Goal: Task Accomplishment & Management: Complete application form

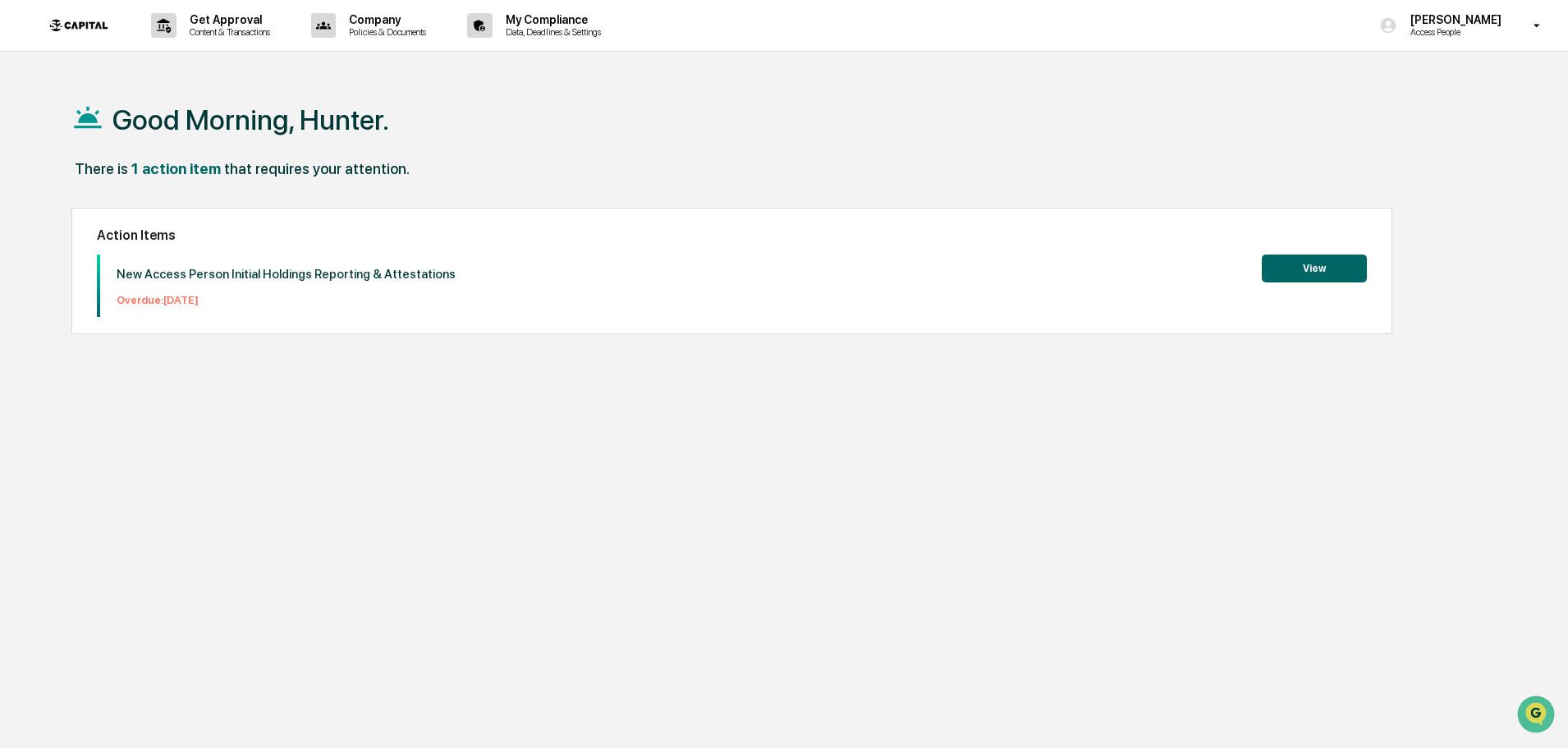
click at [1290, 266] on button "View" at bounding box center [1315, 268] width 105 height 28
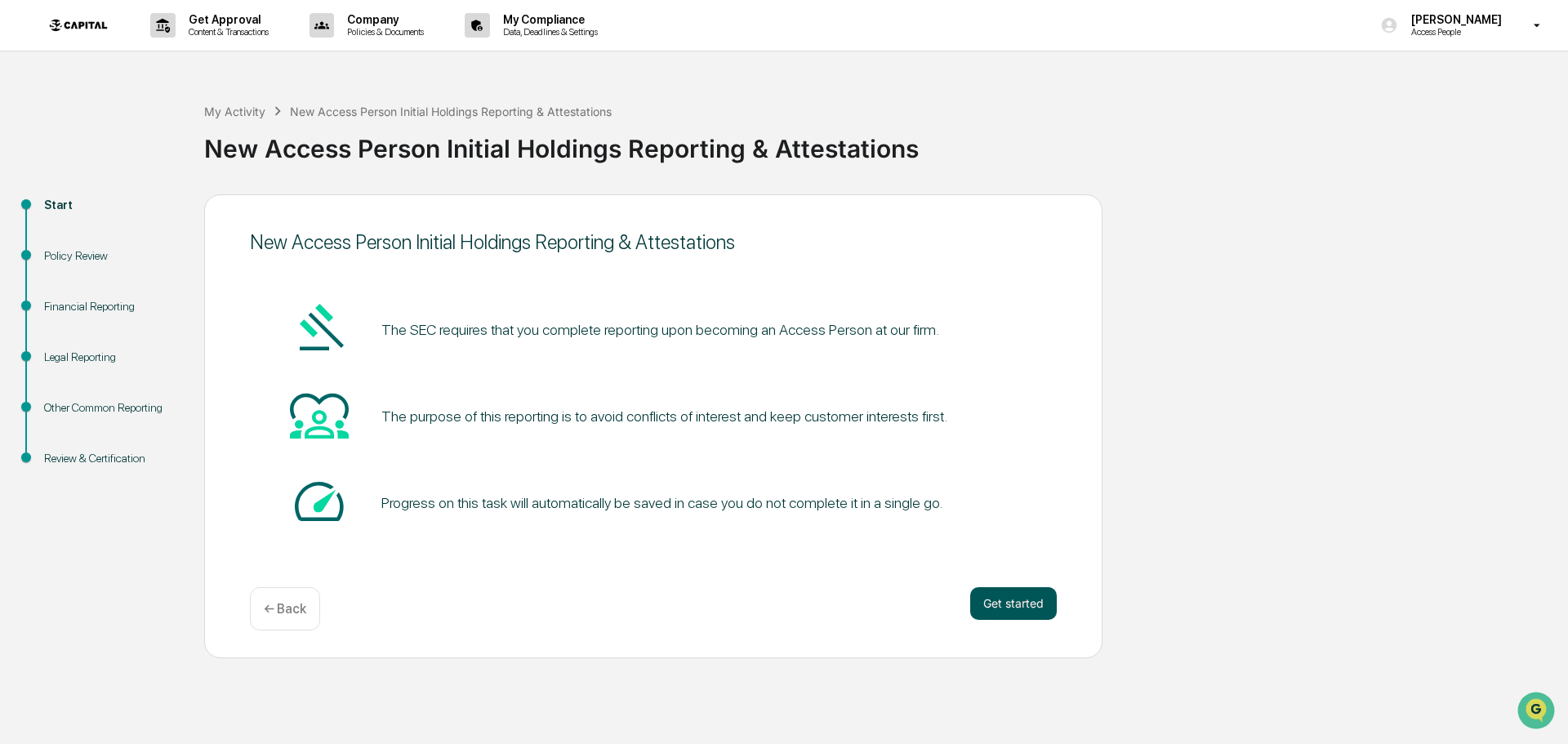
click at [1037, 592] on button "Get started" at bounding box center [1013, 603] width 87 height 33
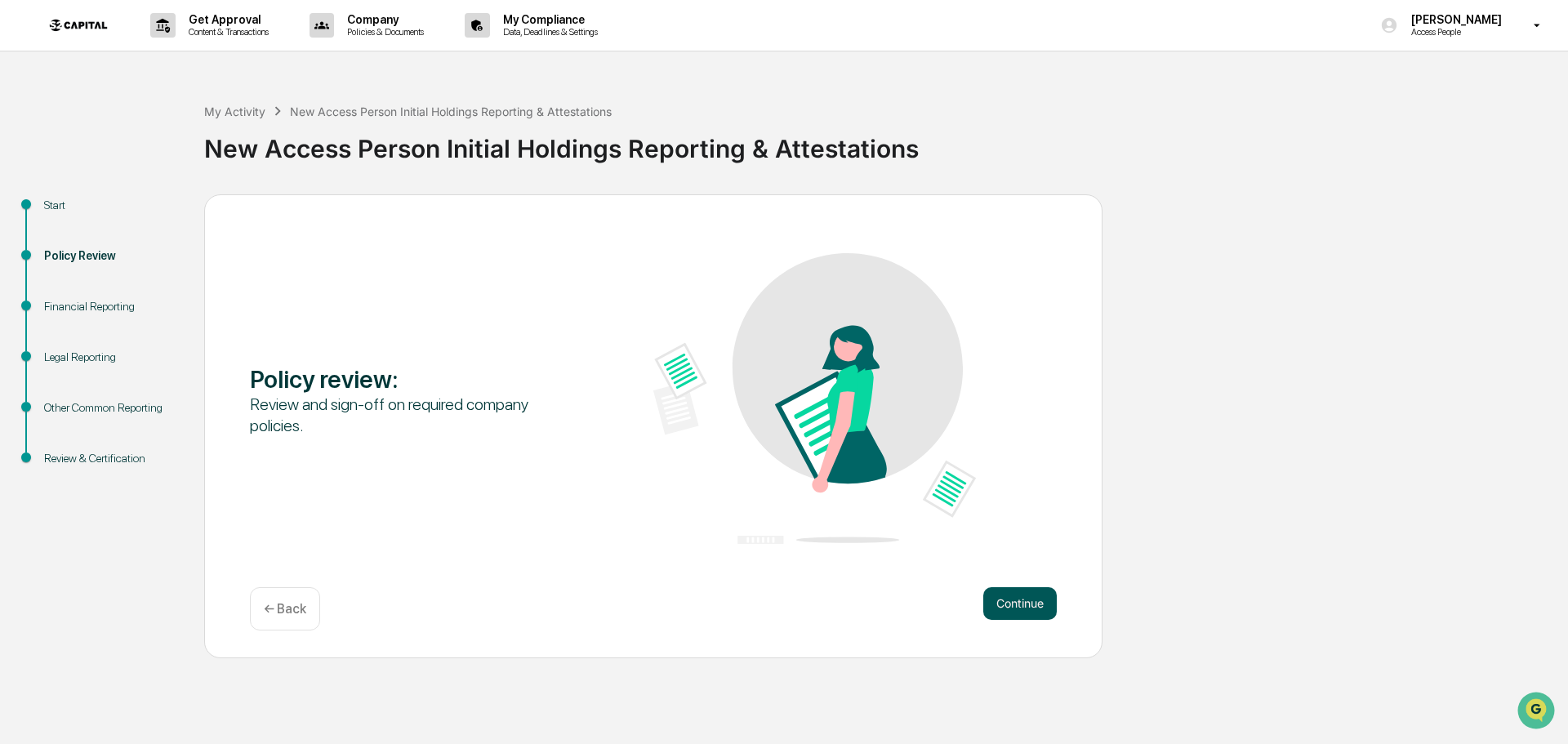
click at [1018, 596] on button "Continue" at bounding box center [1020, 603] width 74 height 33
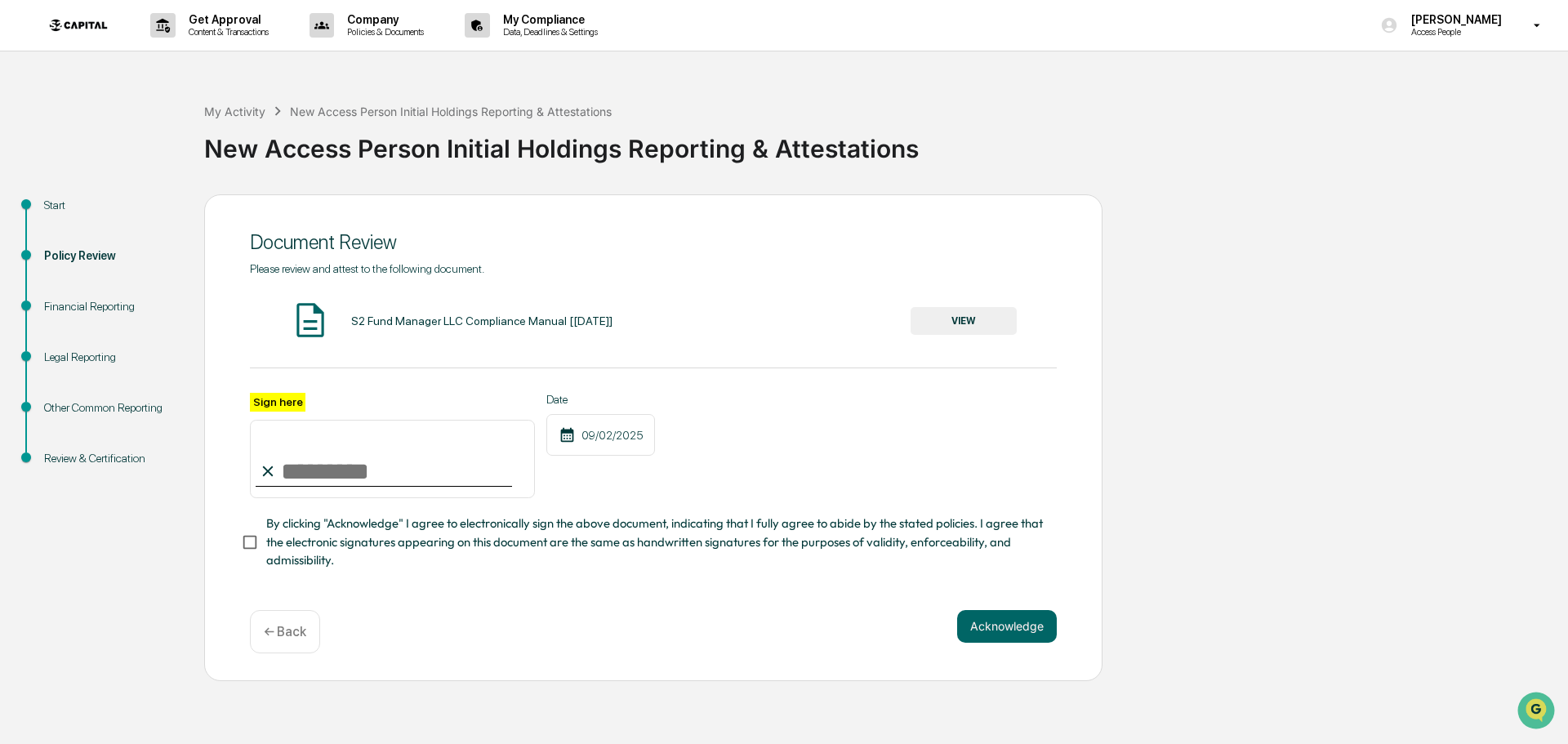
click at [966, 319] on button "VIEW" at bounding box center [964, 321] width 106 height 28
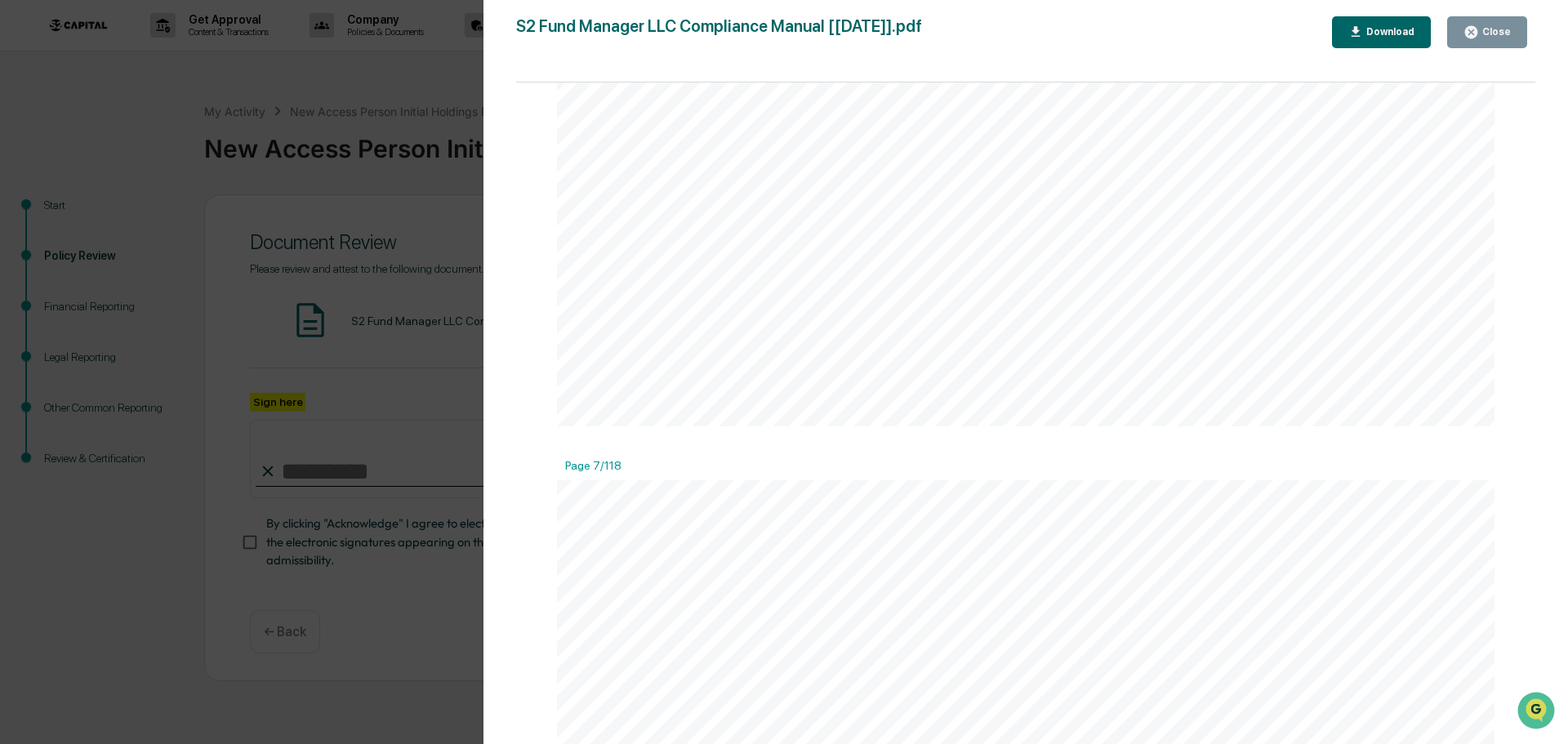
scroll to position [7269, 0]
click at [1483, 34] on div "Close" at bounding box center [1494, 32] width 32 height 12
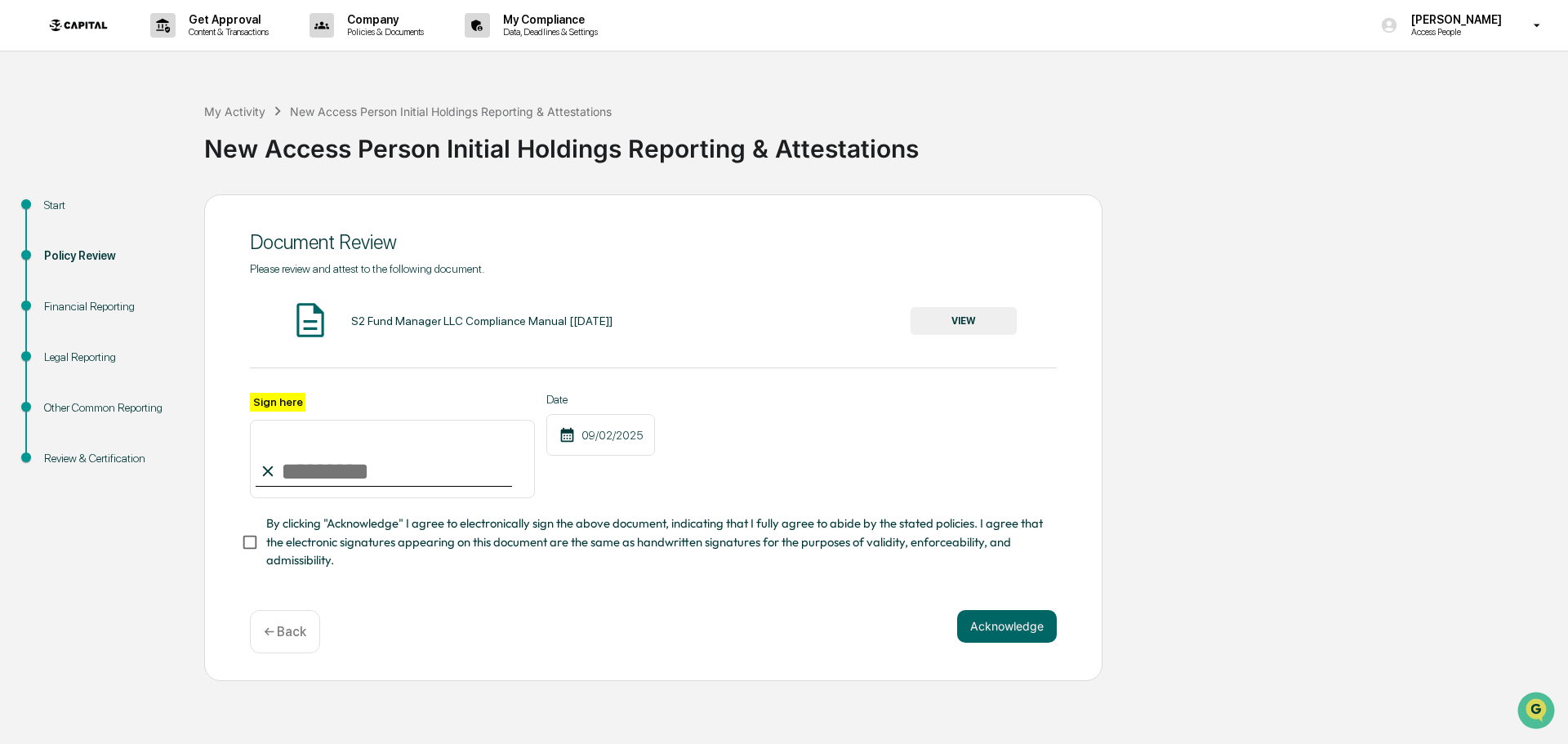
click at [313, 479] on input "Sign here" at bounding box center [392, 459] width 285 height 79
type input "**********"
click at [1002, 624] on button "Acknowledge" at bounding box center [1007, 627] width 100 height 33
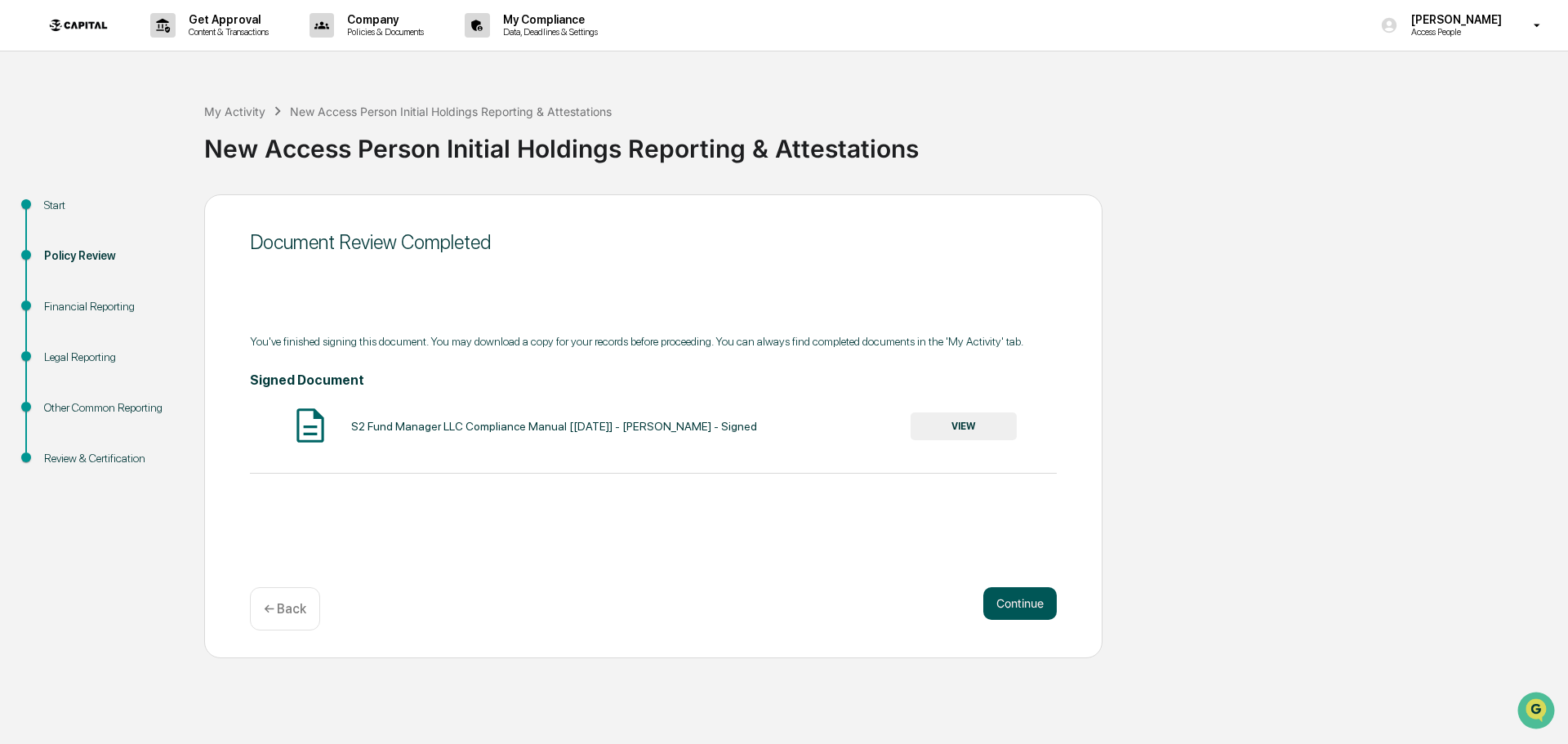
click at [1044, 602] on button "Continue" at bounding box center [1020, 603] width 74 height 33
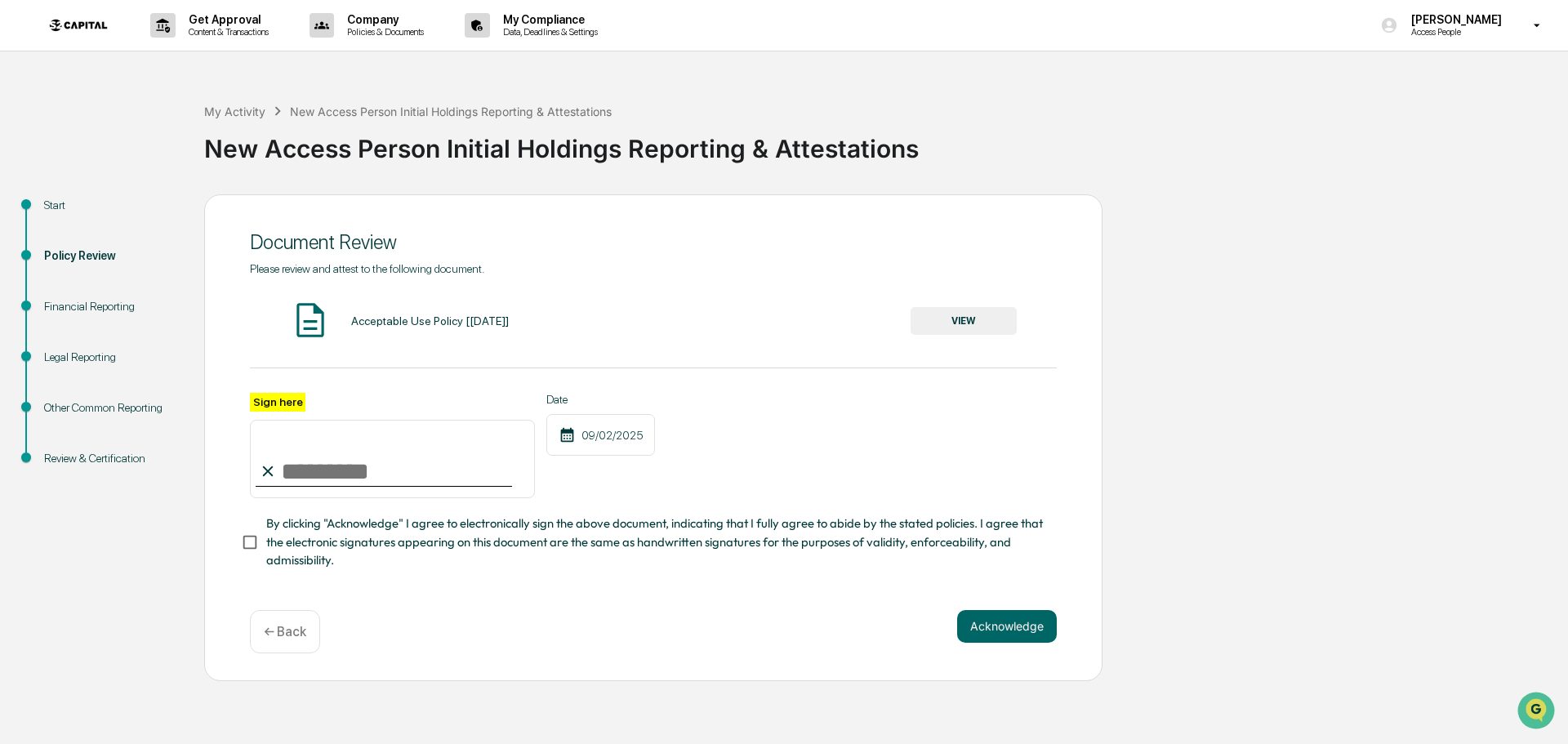
click at [942, 319] on button "VIEW" at bounding box center [964, 321] width 106 height 28
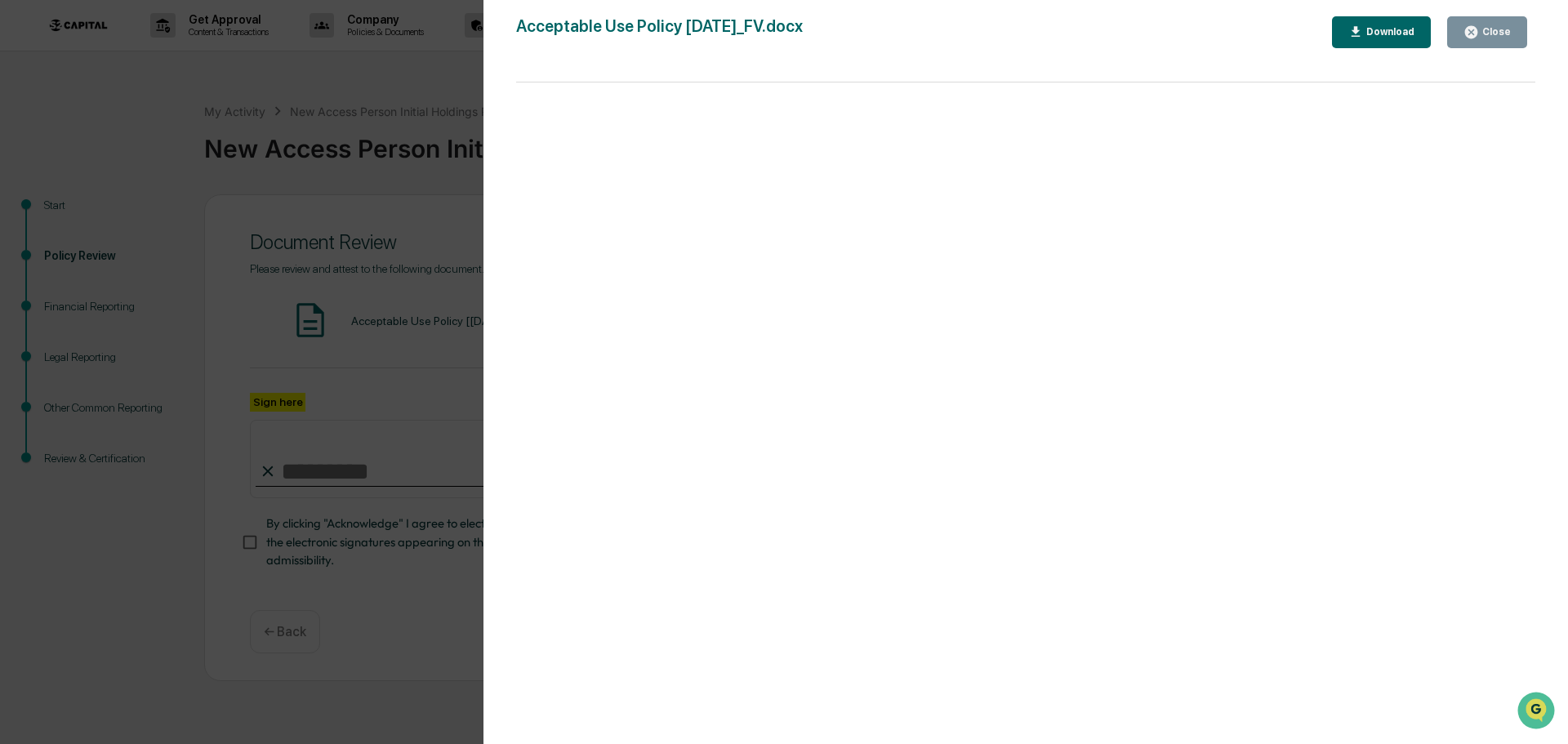
click at [1487, 25] on div "Close" at bounding box center [1487, 32] width 47 height 16
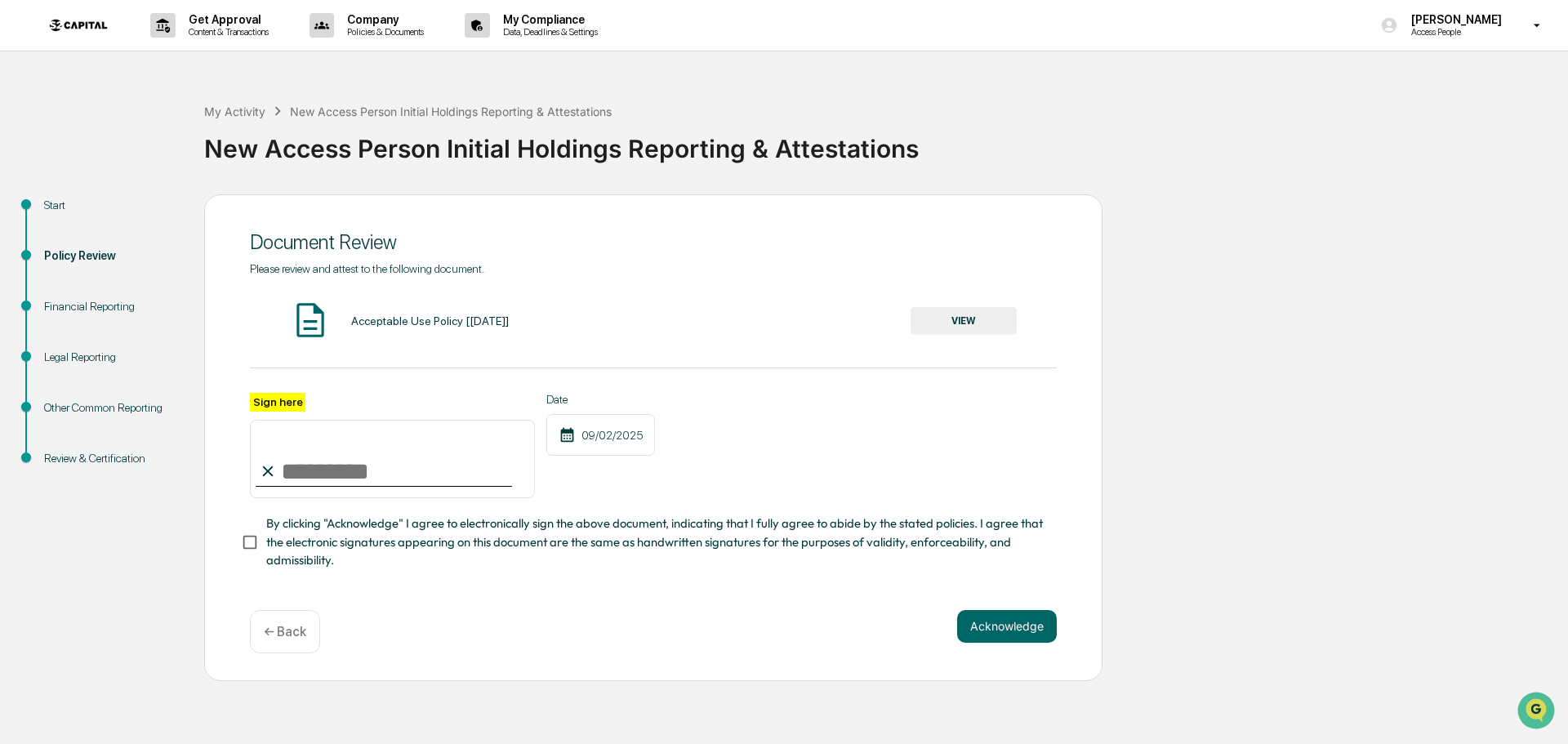
click at [352, 487] on input "Sign here" at bounding box center [392, 459] width 285 height 79
type input "**********"
click at [994, 616] on button "Acknowledge" at bounding box center [1007, 627] width 100 height 33
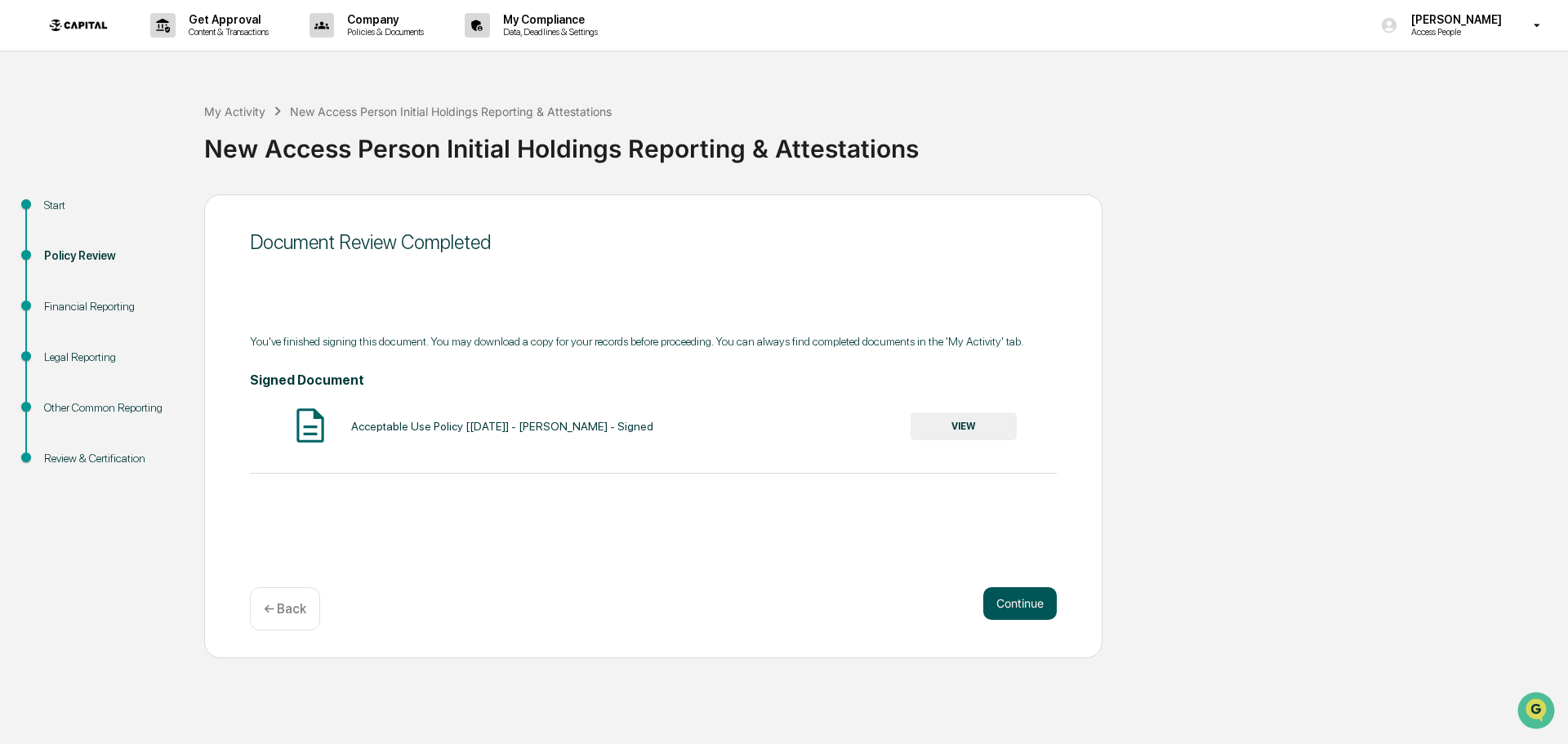
click at [1013, 596] on button "Continue" at bounding box center [1020, 603] width 74 height 33
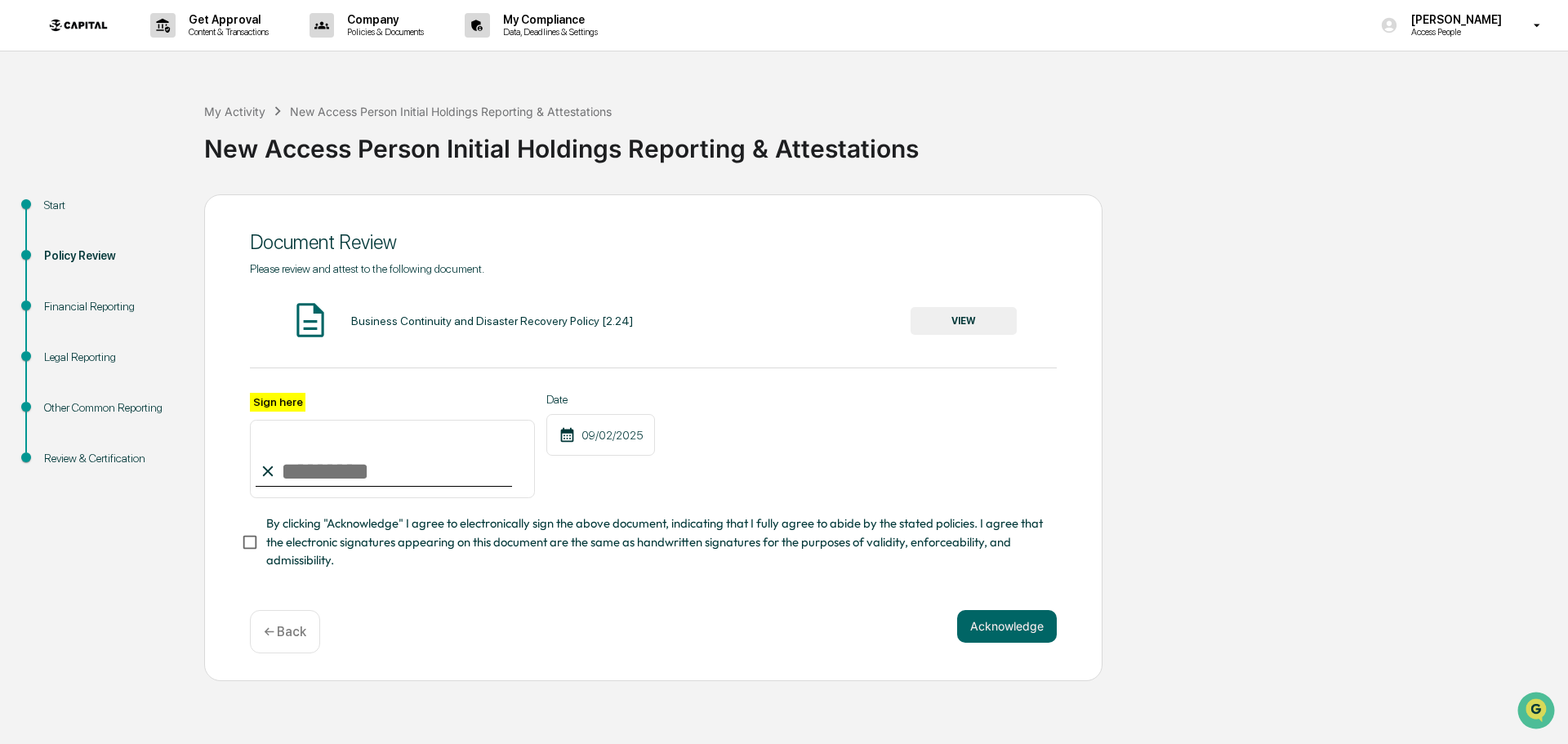
click at [934, 314] on button "VIEW" at bounding box center [964, 321] width 106 height 28
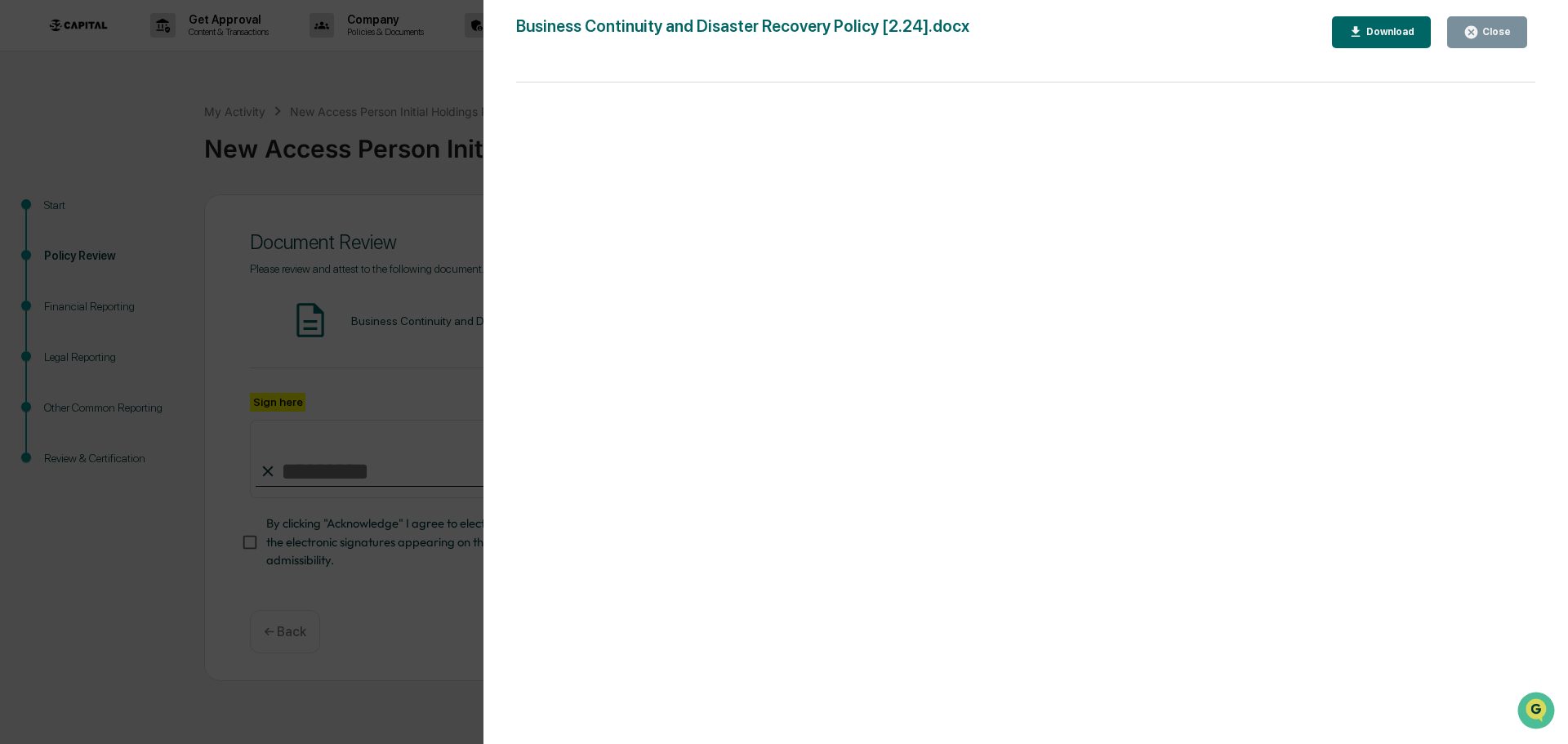
click at [1473, 38] on icon "button" at bounding box center [1471, 32] width 16 height 16
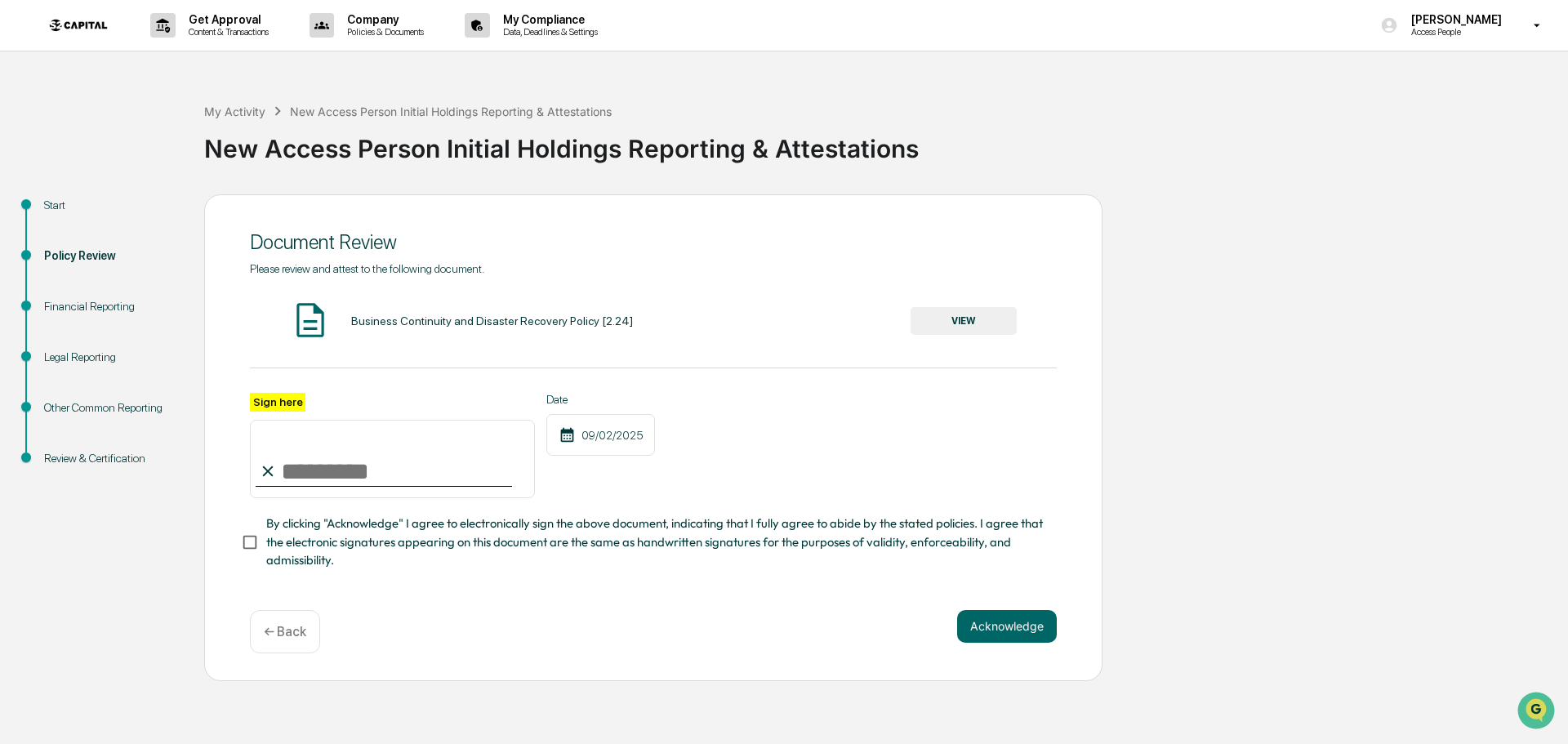
click at [346, 484] on input "Sign here" at bounding box center [392, 459] width 285 height 79
type input "**********"
click at [1006, 622] on button "Acknowledge" at bounding box center [1007, 627] width 100 height 33
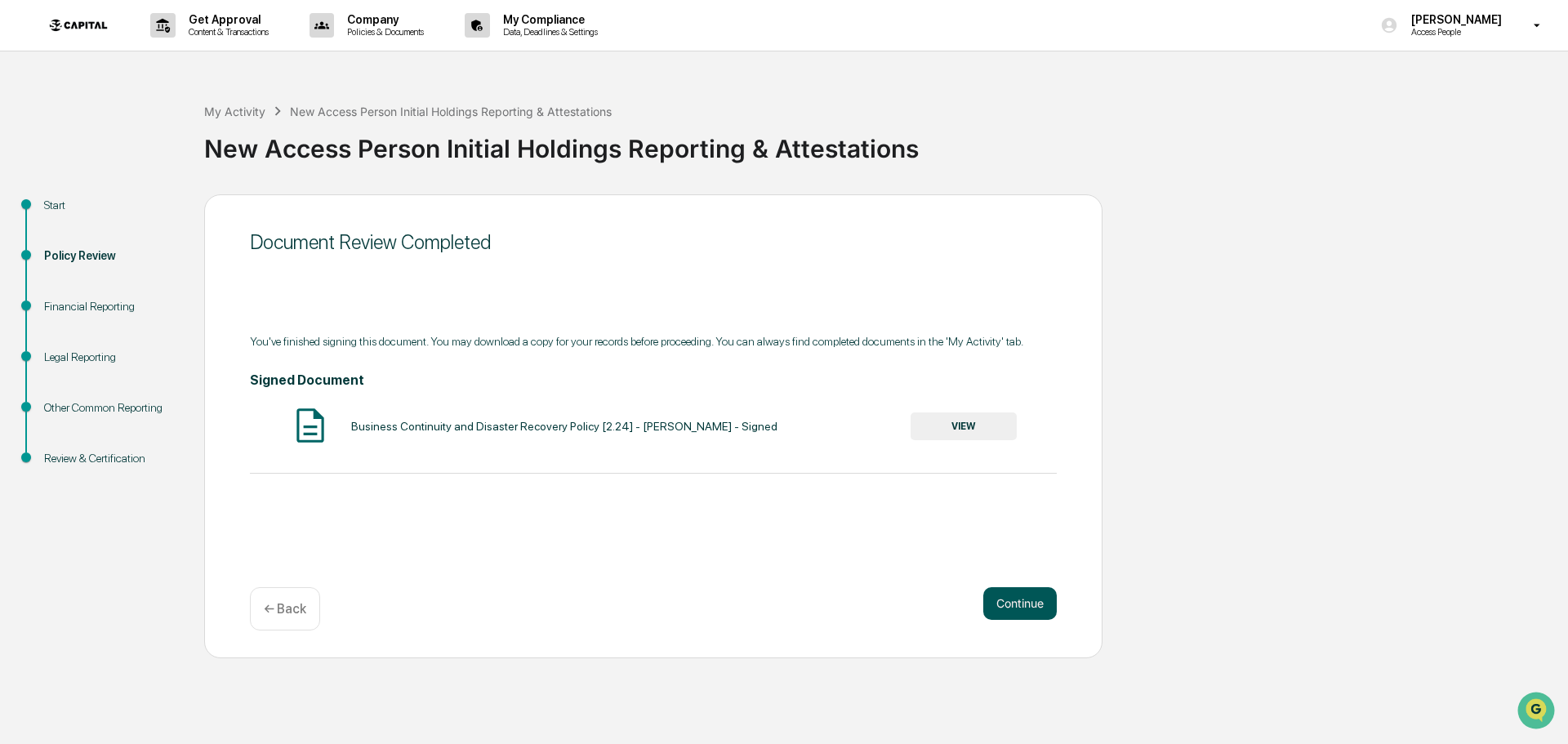
click at [1005, 599] on button "Continue" at bounding box center [1020, 603] width 74 height 33
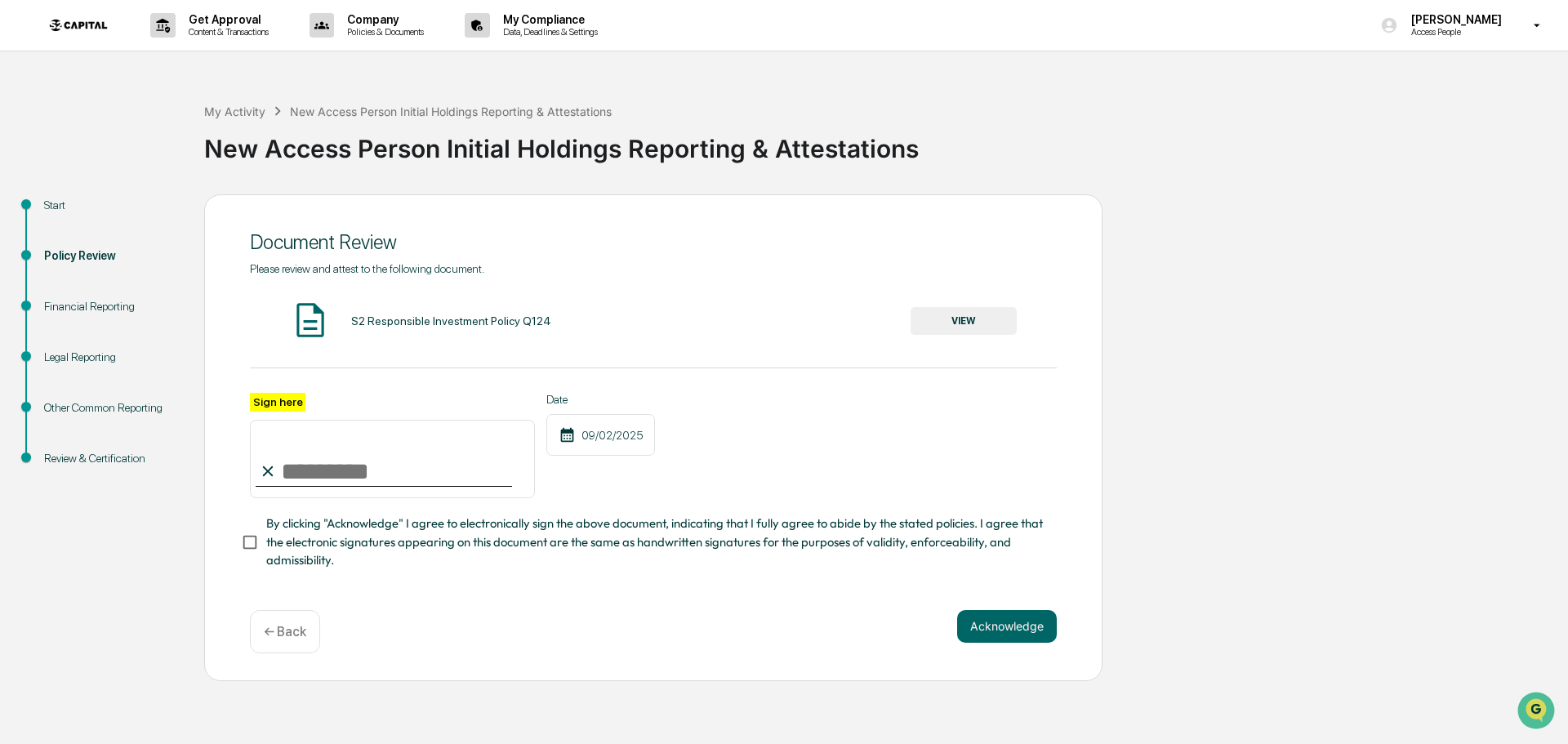
click at [953, 317] on button "VIEW" at bounding box center [964, 321] width 106 height 28
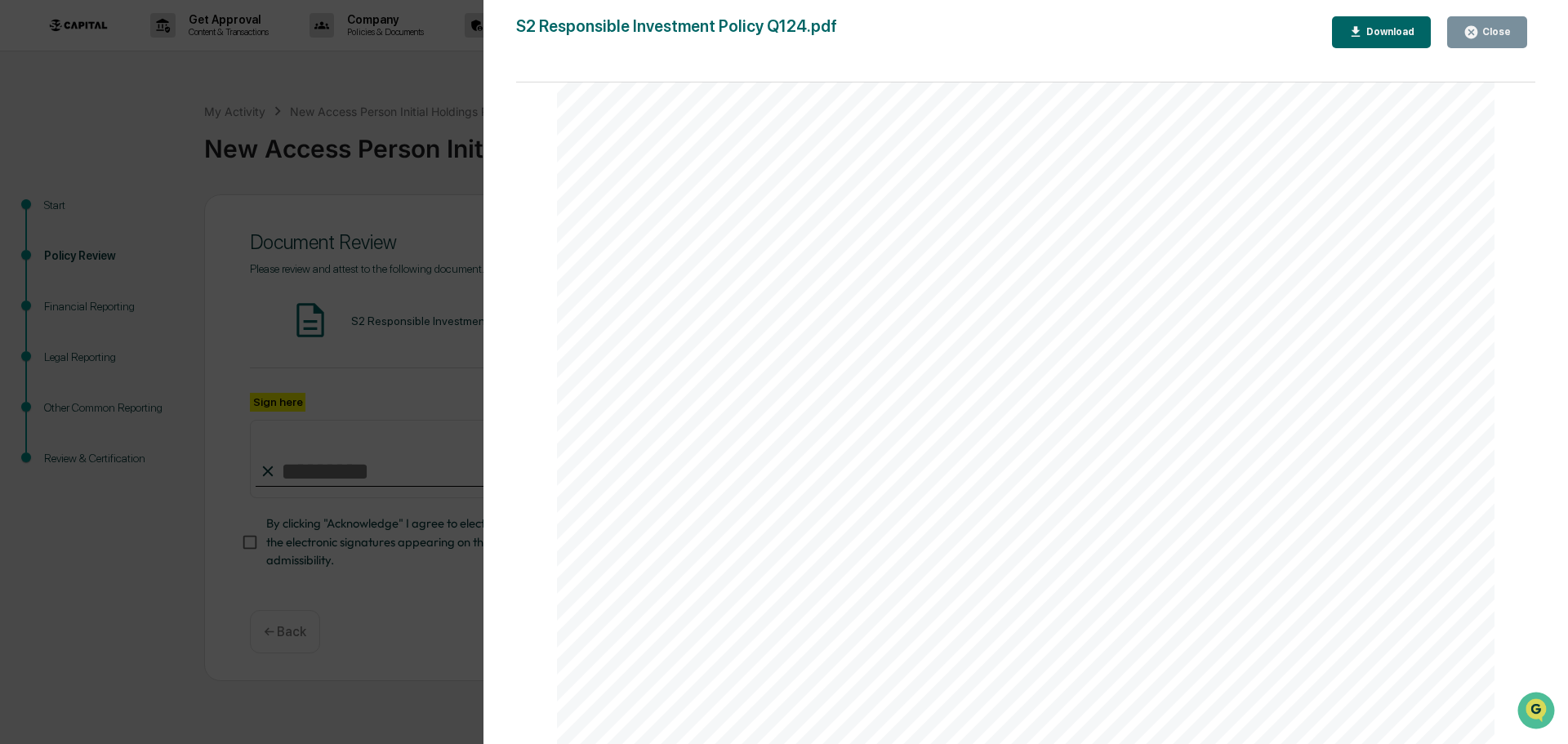
scroll to position [3122, 0]
click at [1493, 36] on div "Close" at bounding box center [1494, 32] width 32 height 12
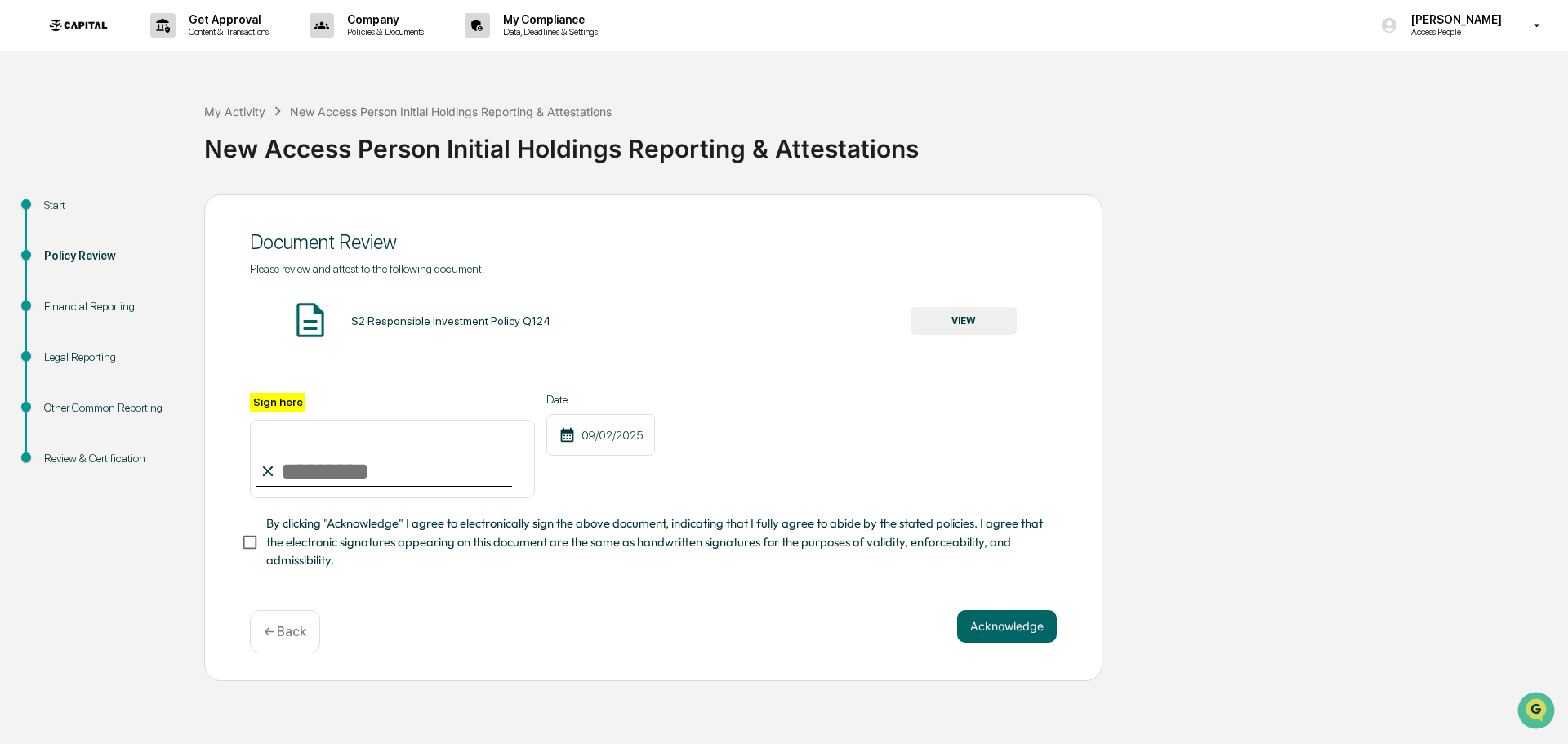
click at [467, 478] on input "Sign here" at bounding box center [392, 459] width 285 height 79
type input "**********"
click at [980, 621] on button "Acknowledge" at bounding box center [1007, 627] width 100 height 33
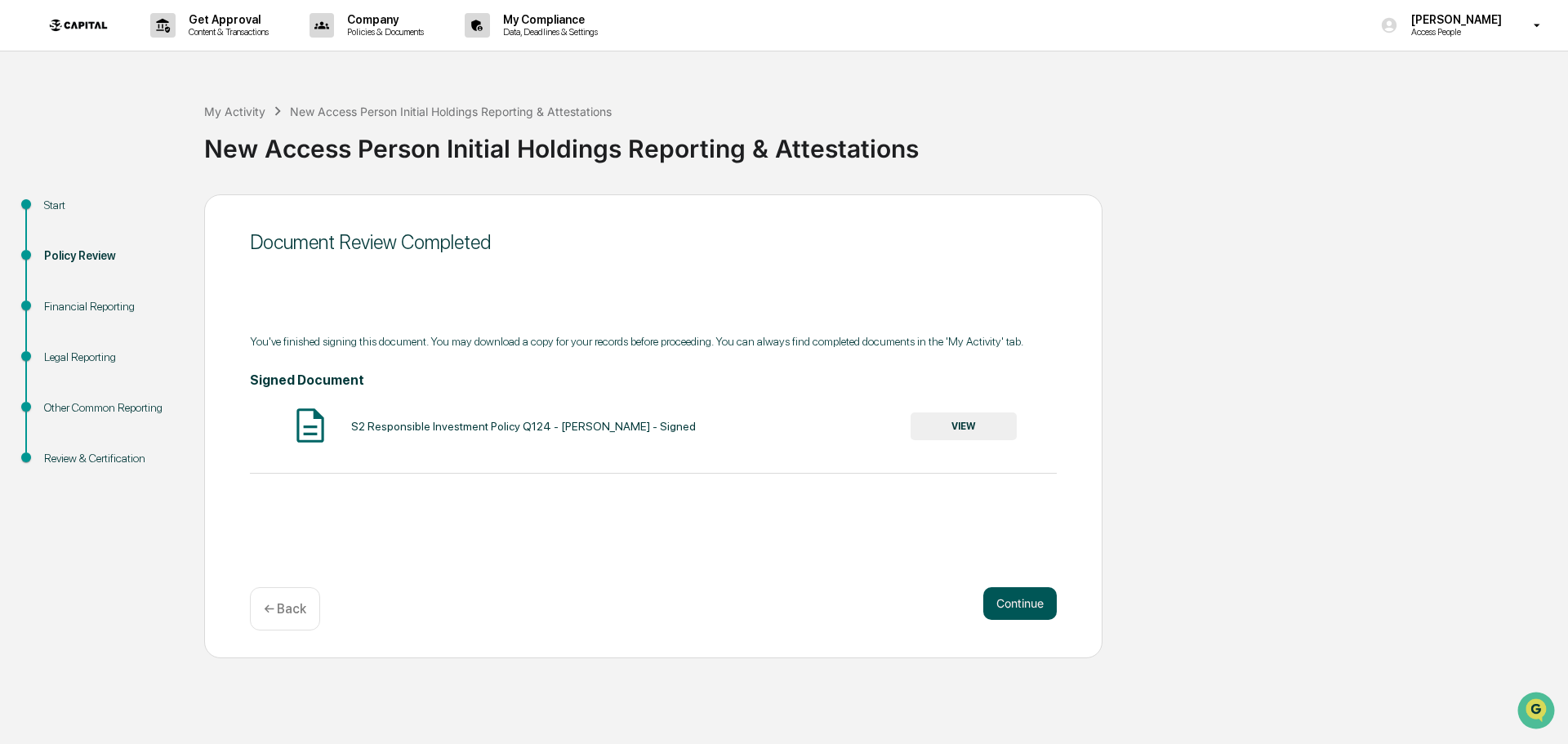
click at [1018, 595] on button "Continue" at bounding box center [1020, 603] width 74 height 33
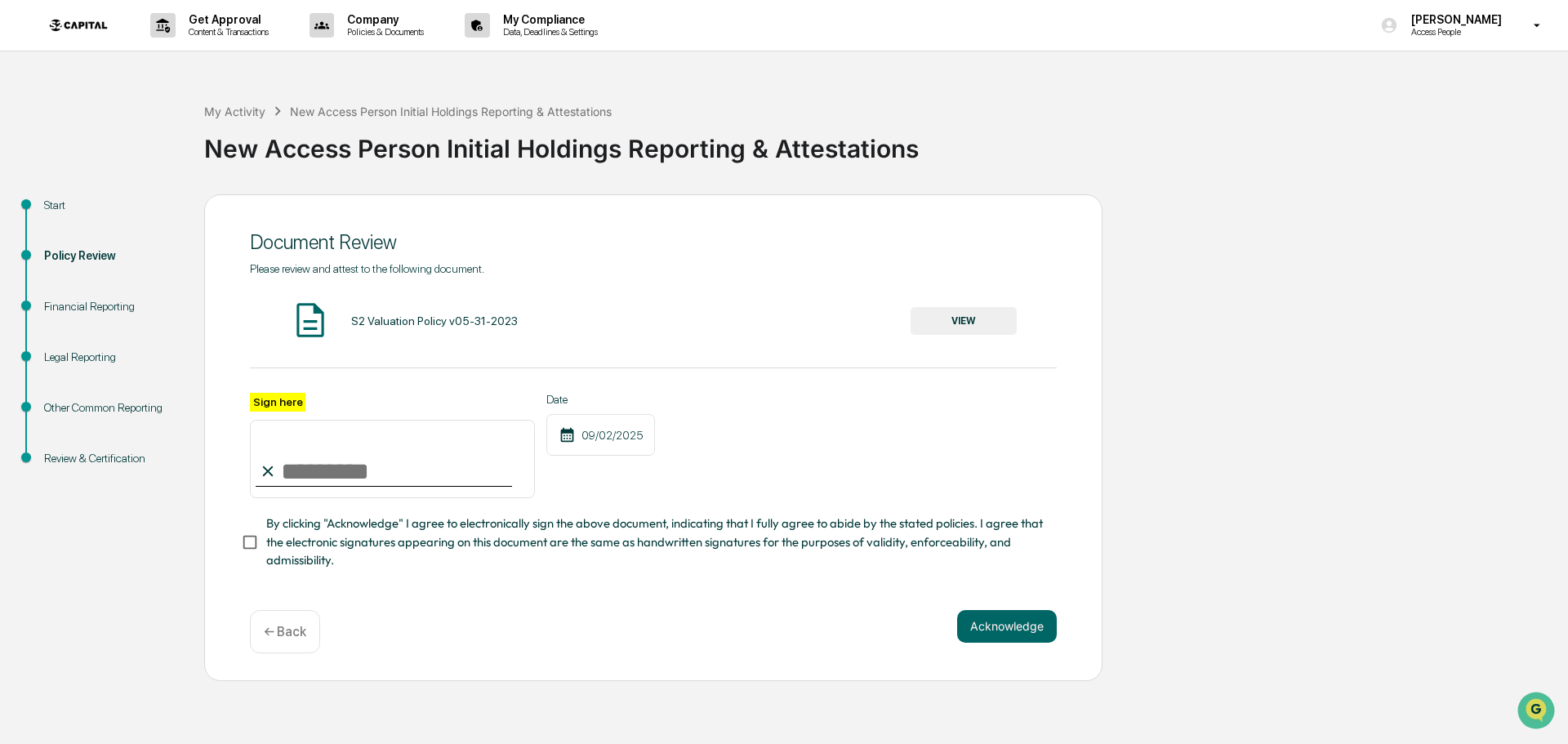
click at [961, 322] on button "VIEW" at bounding box center [964, 321] width 106 height 28
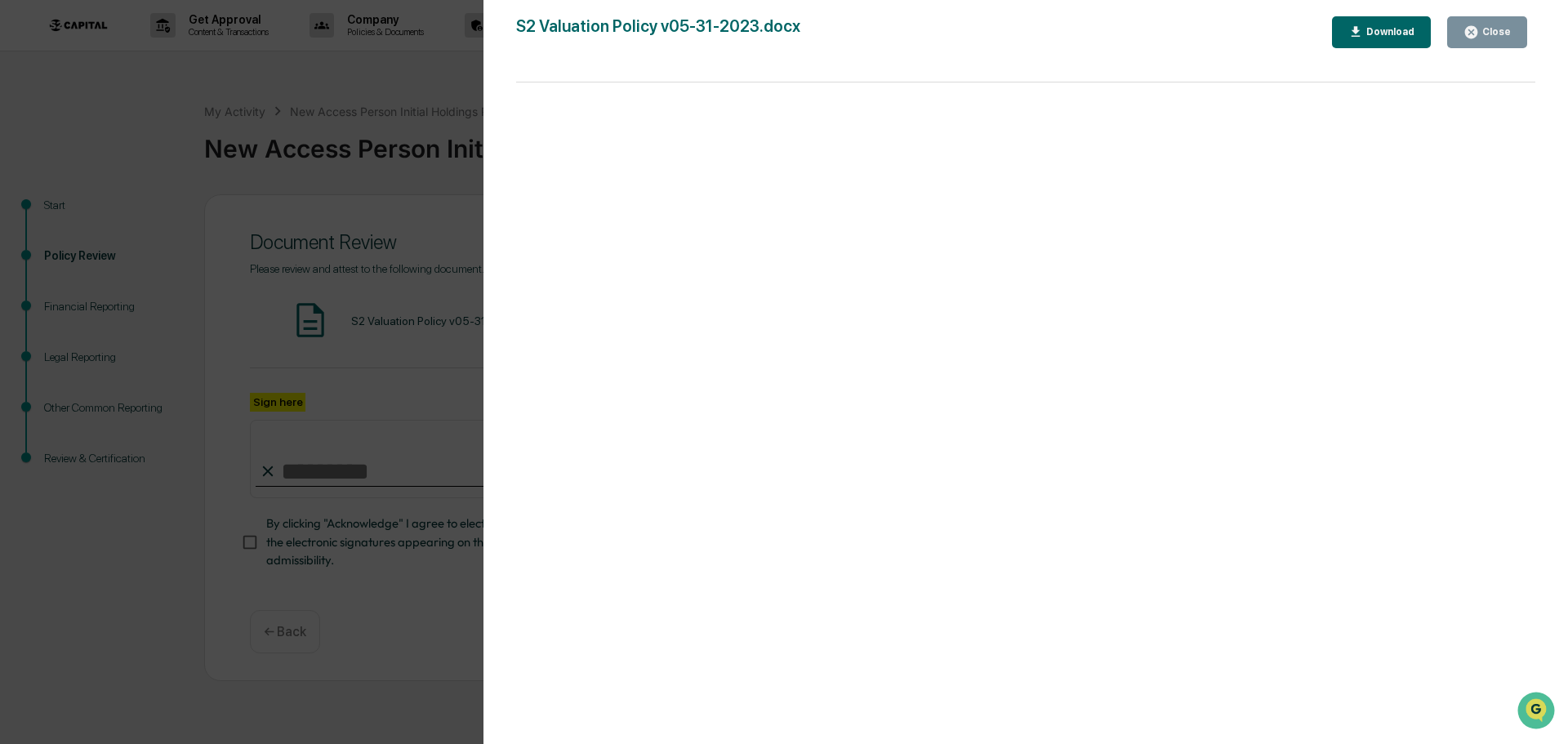
click at [1489, 31] on div "Close" at bounding box center [1494, 32] width 32 height 12
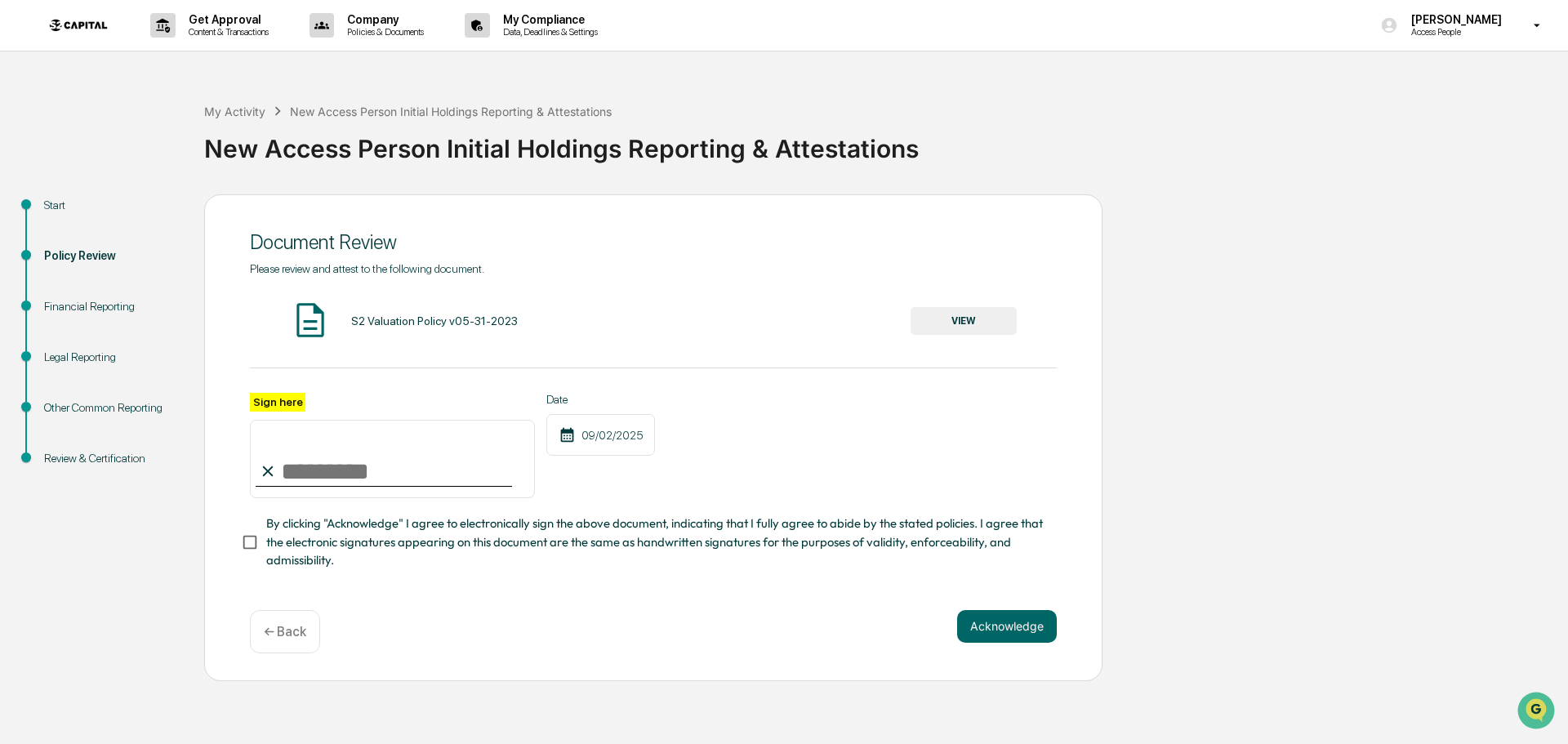
click at [436, 484] on input "Sign here" at bounding box center [392, 459] width 285 height 79
type input "**********"
click at [1021, 618] on button "Acknowledge" at bounding box center [1007, 627] width 100 height 33
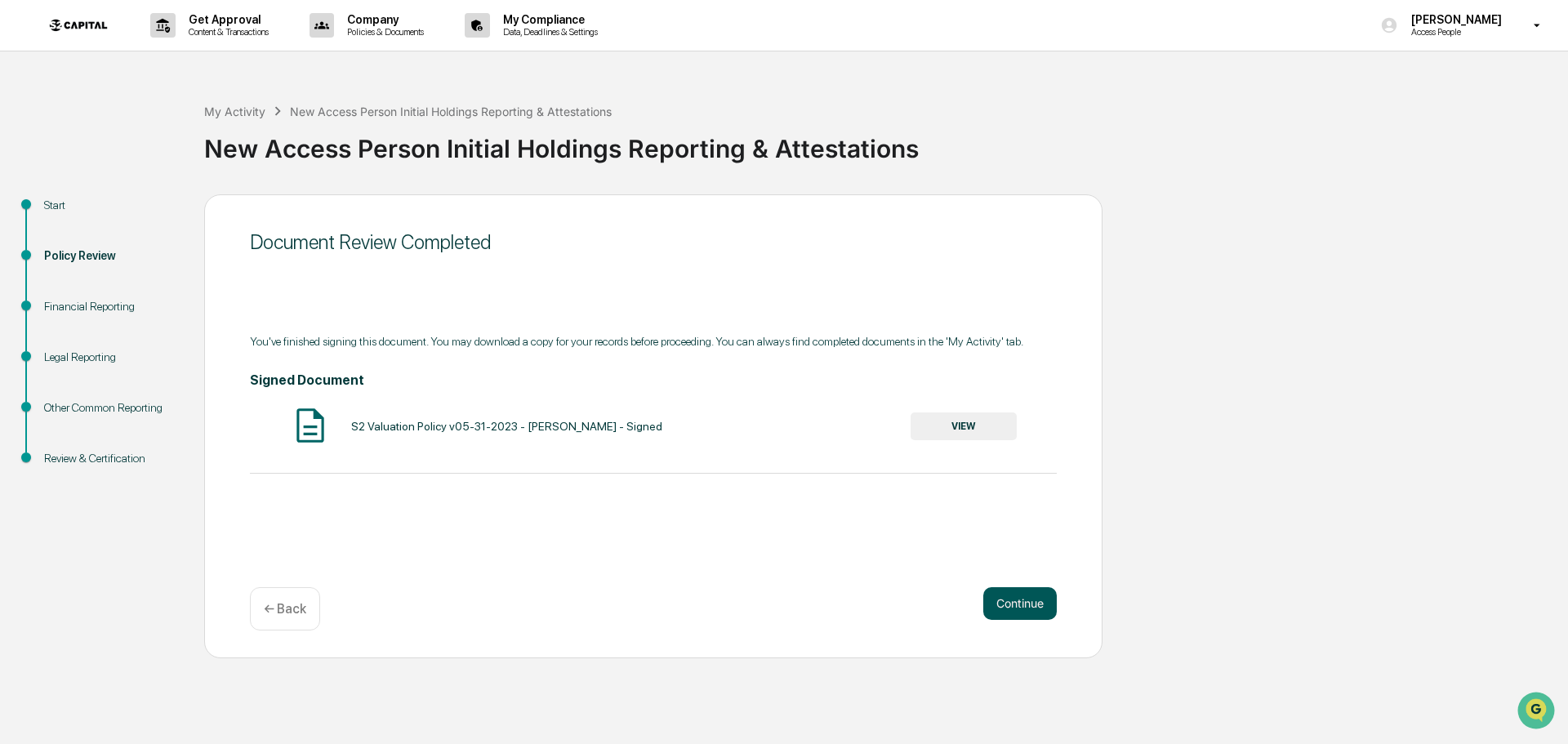
click at [1018, 593] on button "Continue" at bounding box center [1020, 603] width 74 height 33
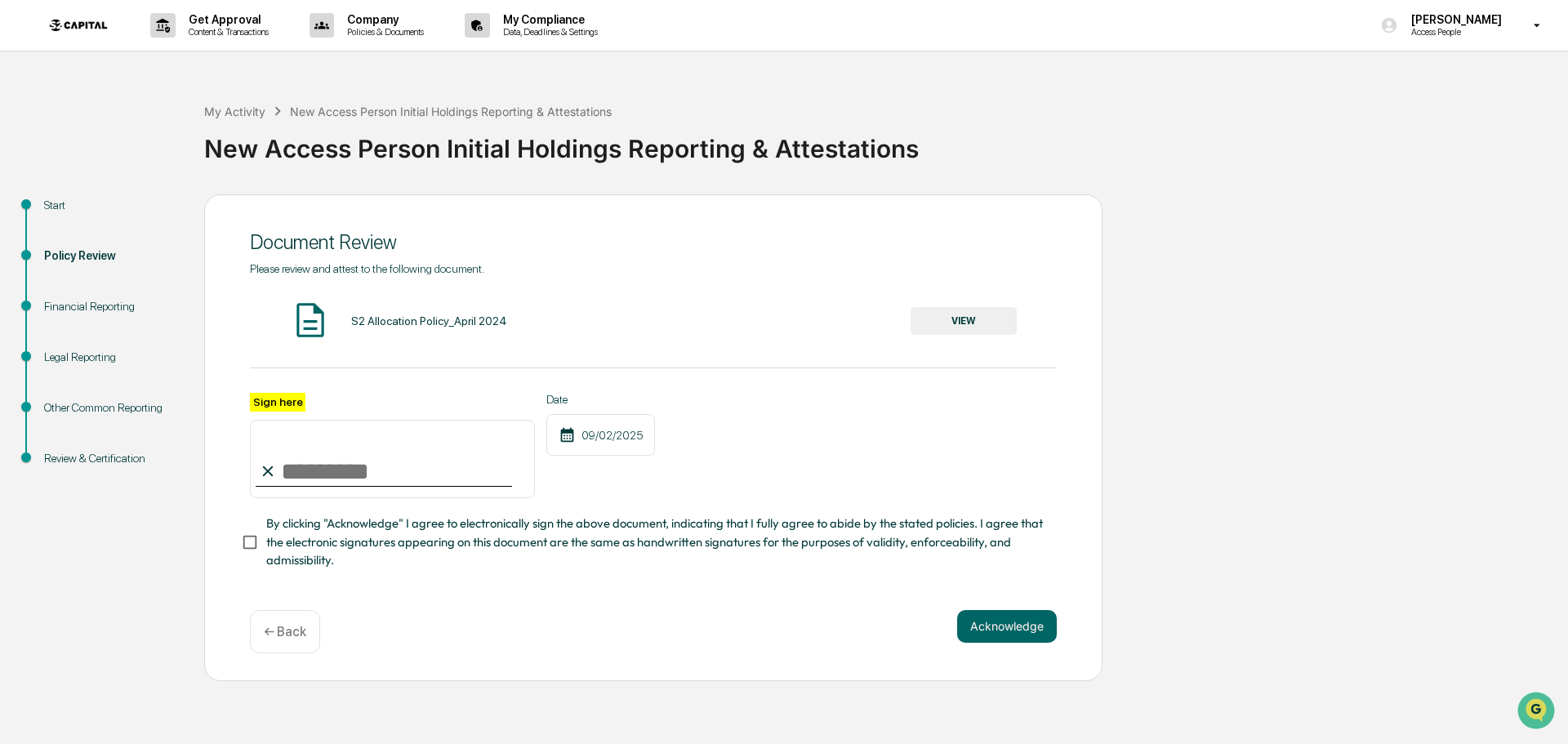
click at [954, 322] on button "VIEW" at bounding box center [964, 321] width 106 height 28
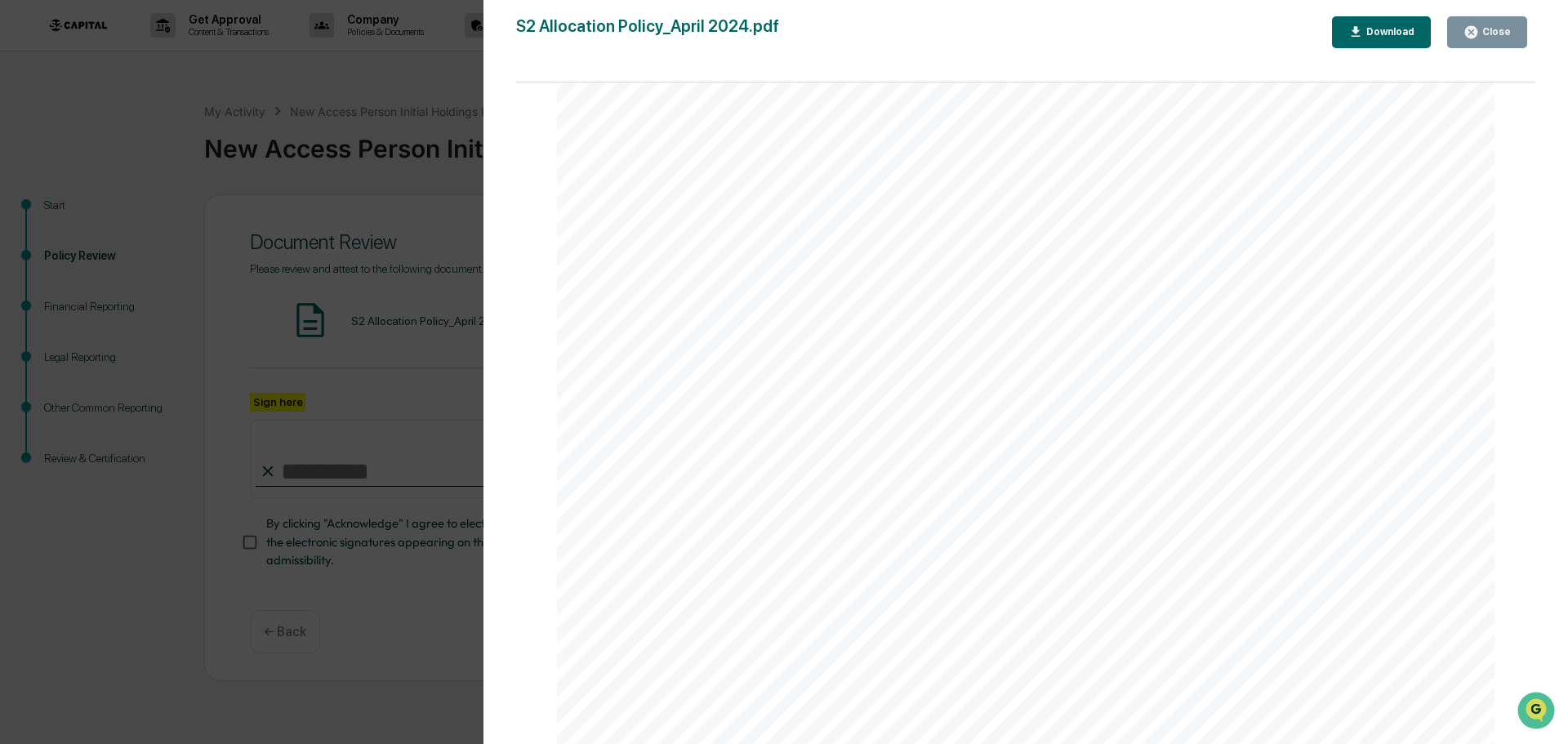
scroll to position [1447, 0]
click at [1470, 24] on button "Close" at bounding box center [1487, 32] width 80 height 32
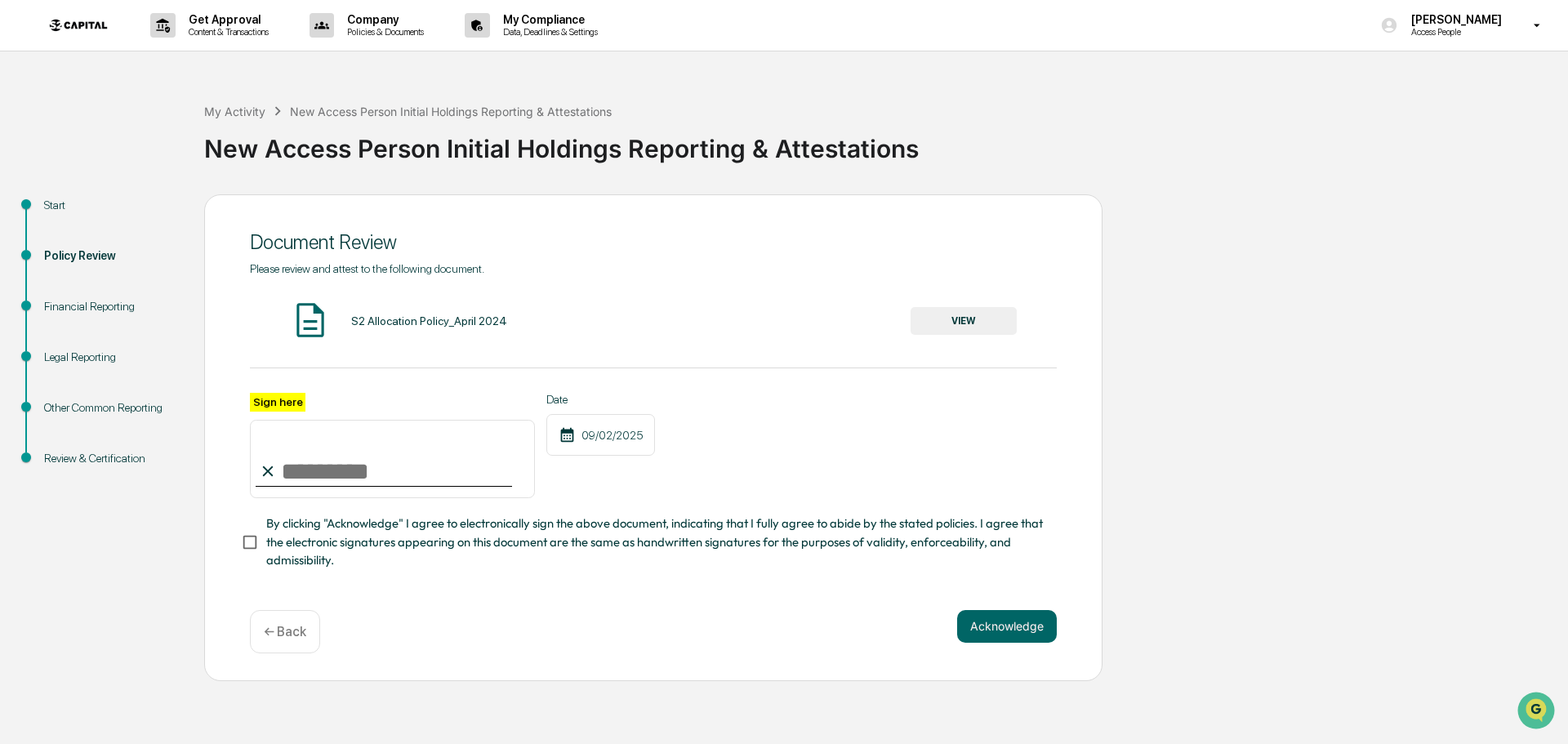
click at [386, 482] on input "Sign here" at bounding box center [392, 459] width 285 height 79
type input "**********"
click at [1014, 622] on button "Acknowledge" at bounding box center [1007, 627] width 100 height 33
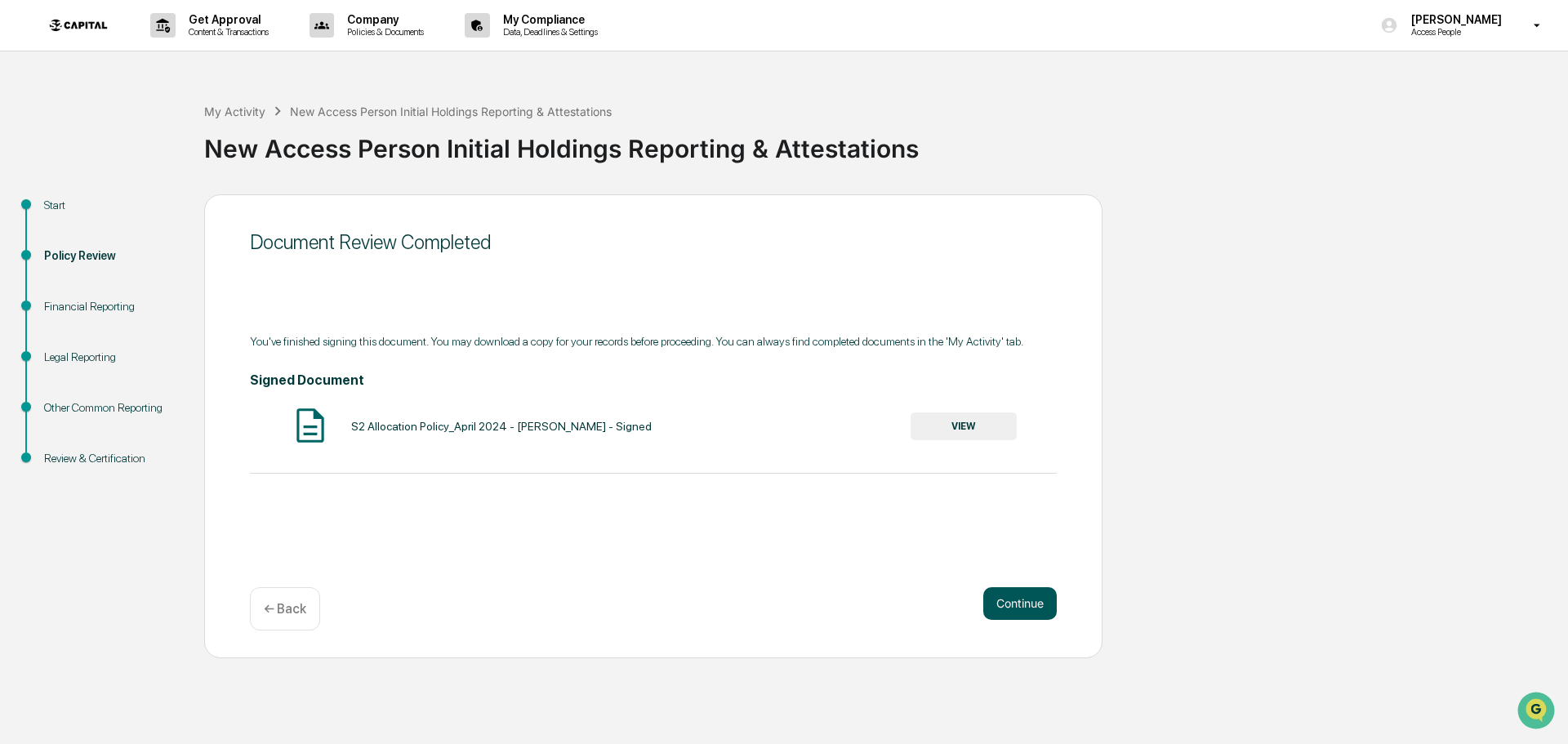
click at [1007, 599] on button "Continue" at bounding box center [1020, 603] width 74 height 33
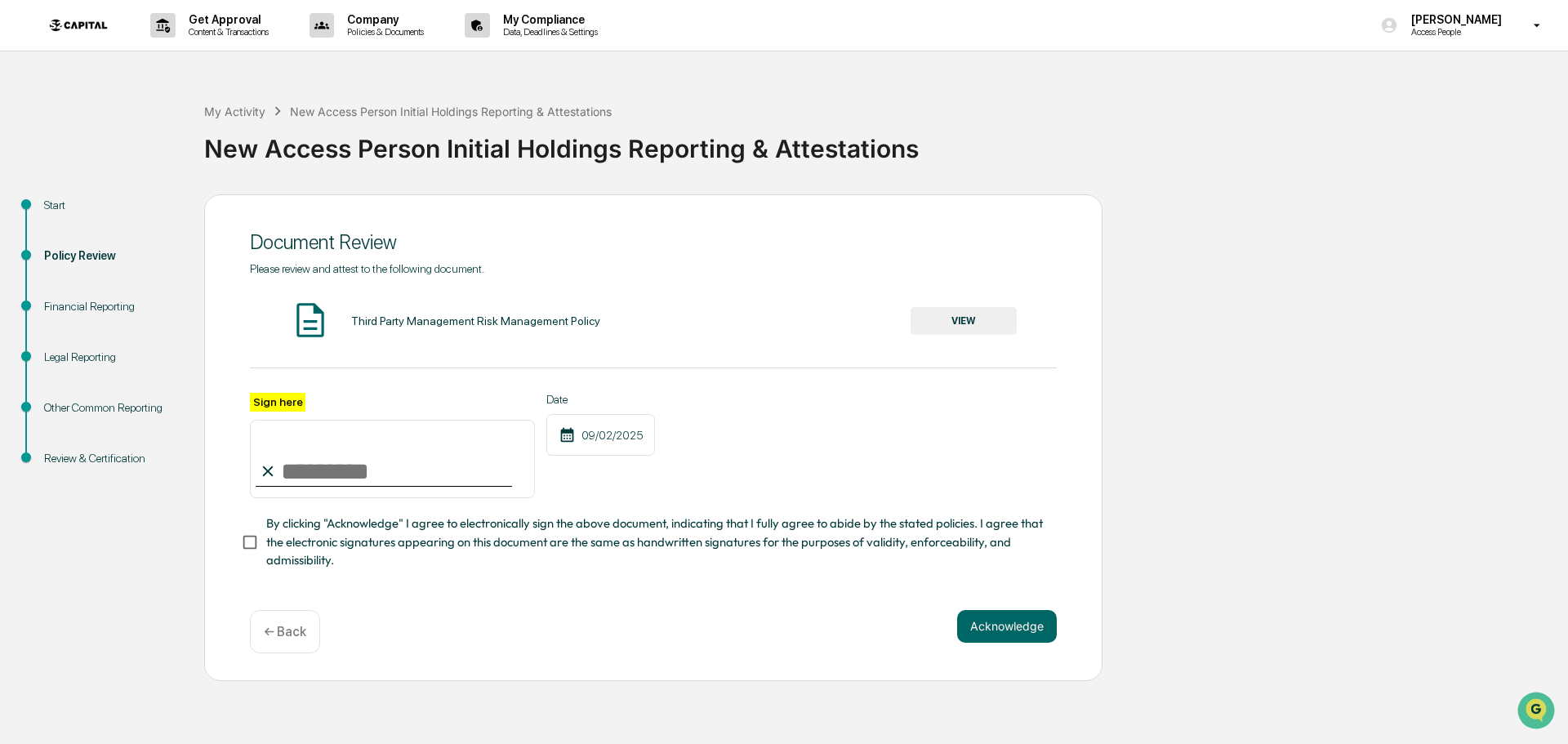
click at [946, 322] on button "VIEW" at bounding box center [964, 321] width 106 height 28
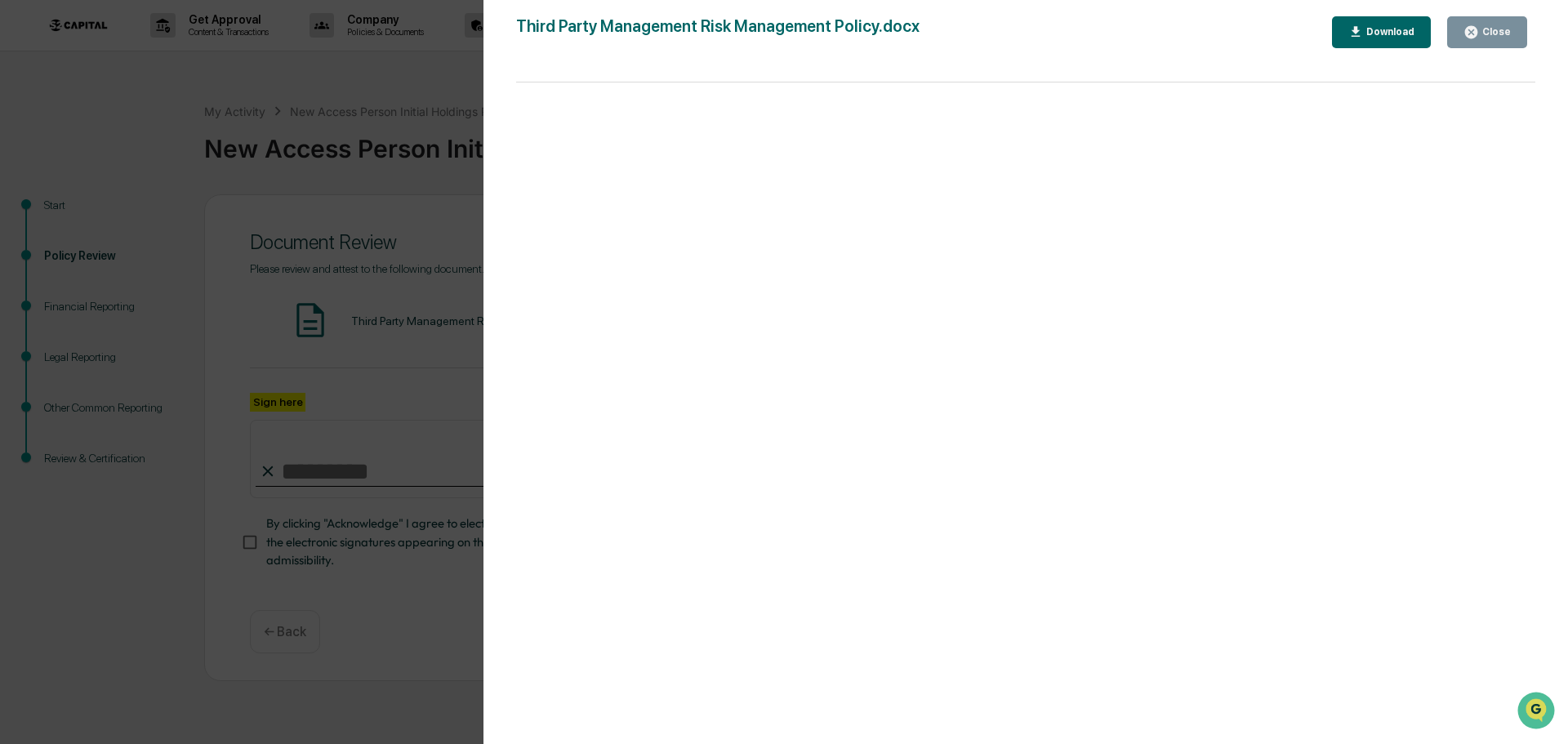
click at [1475, 32] on icon "button" at bounding box center [1471, 32] width 16 height 16
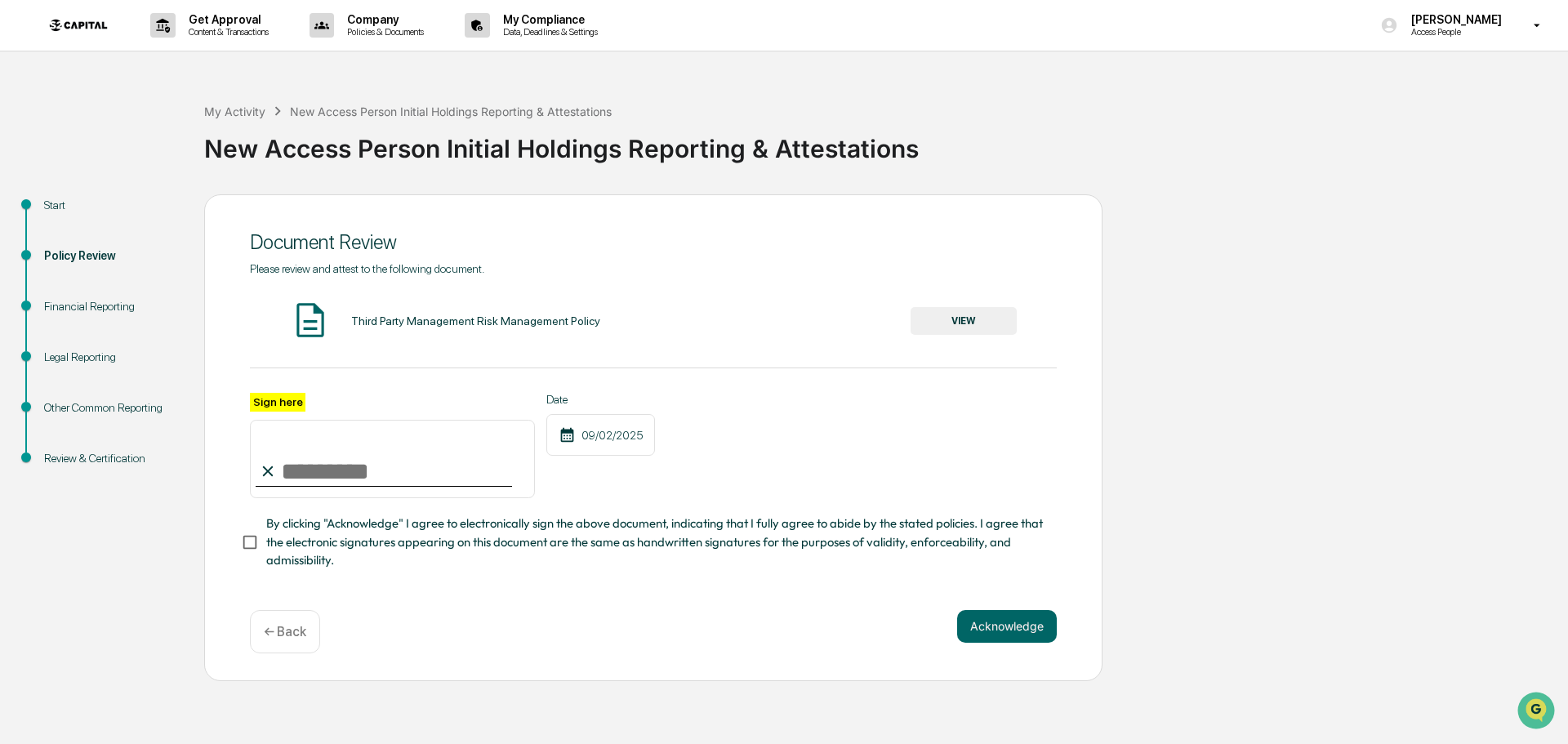
click at [320, 474] on input "Sign here" at bounding box center [392, 459] width 285 height 79
type input "**********"
click at [995, 627] on button "Acknowledge" at bounding box center [1007, 627] width 100 height 33
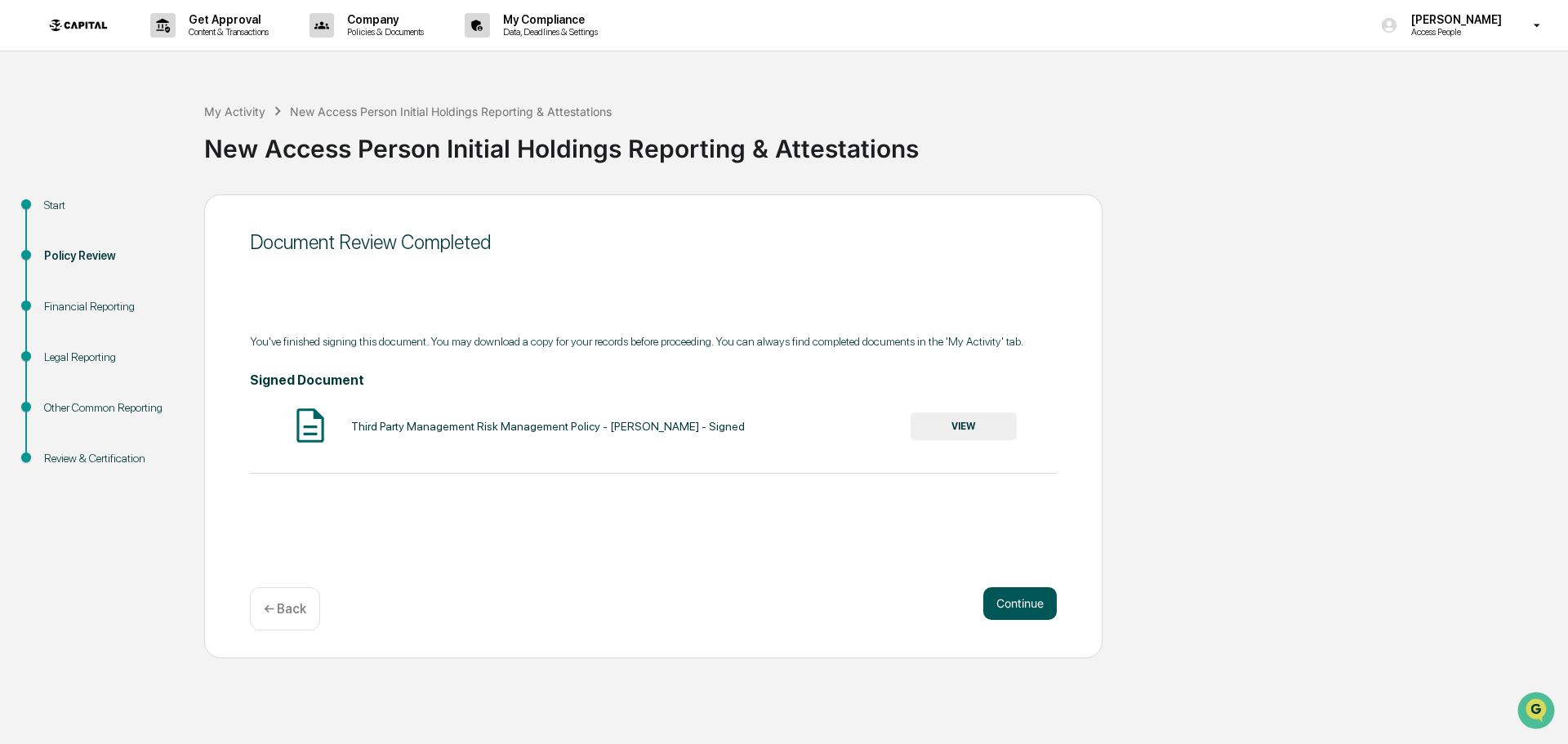
click at [1006, 603] on button "Continue" at bounding box center [1020, 603] width 74 height 33
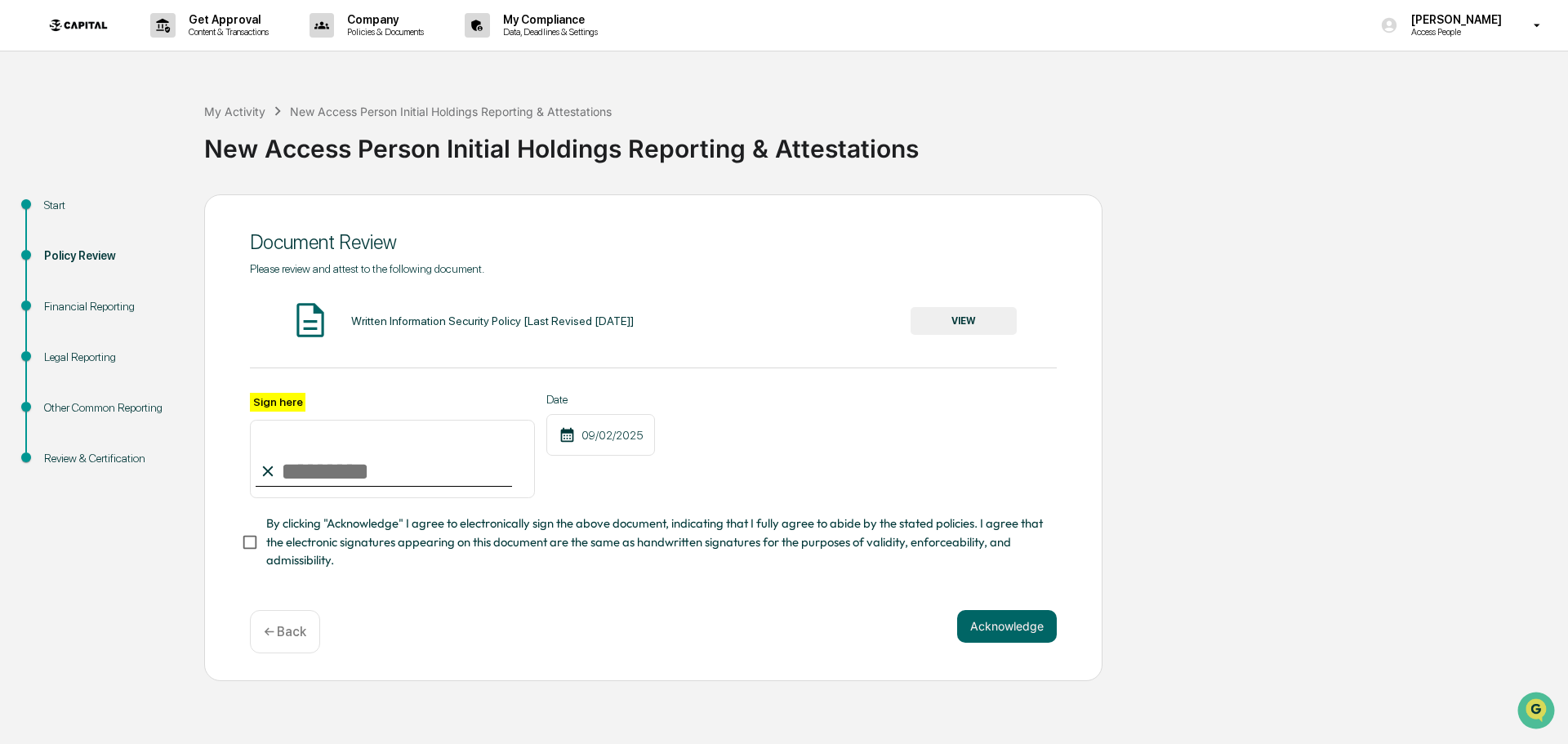
click at [956, 317] on button "VIEW" at bounding box center [964, 321] width 106 height 28
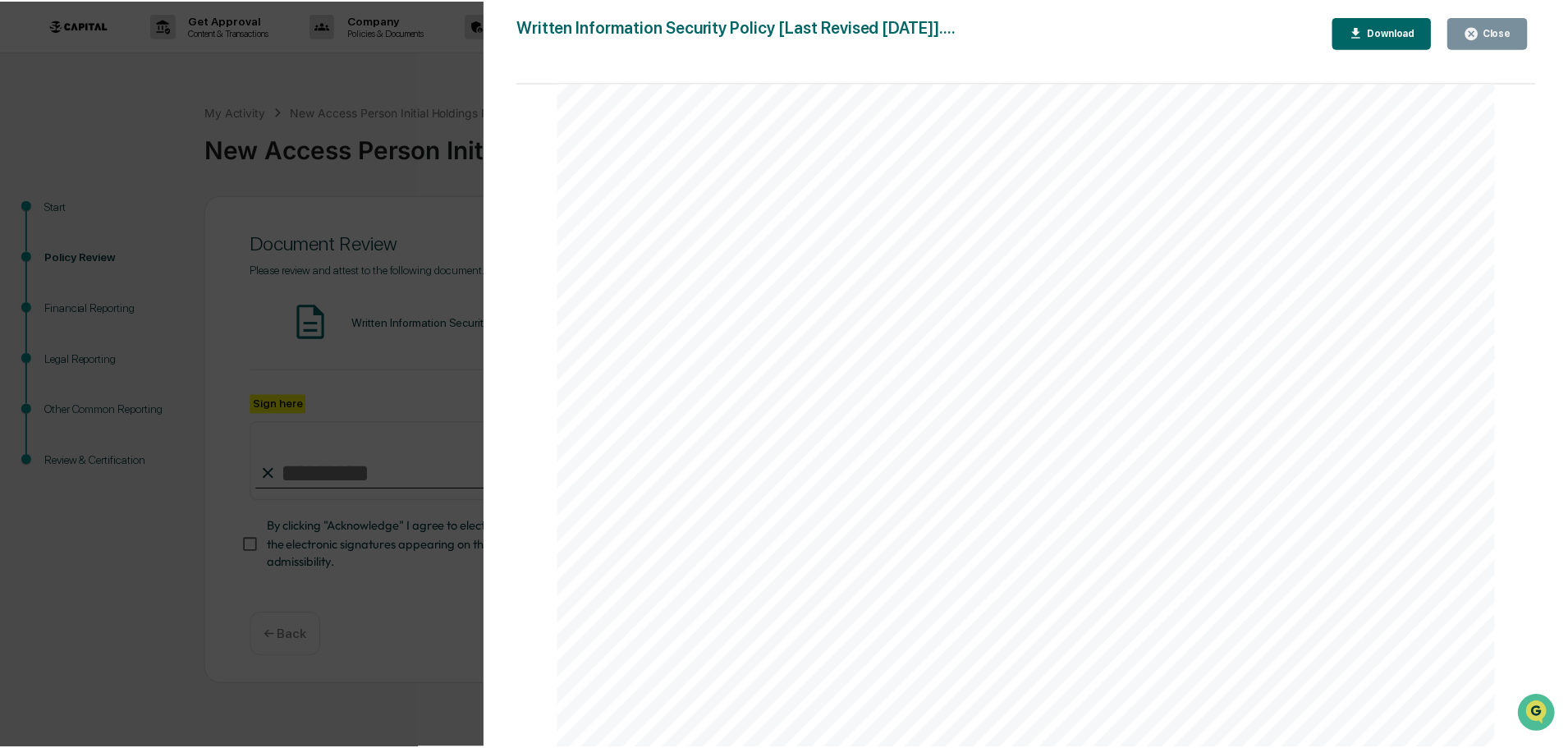
scroll to position [4352, 0]
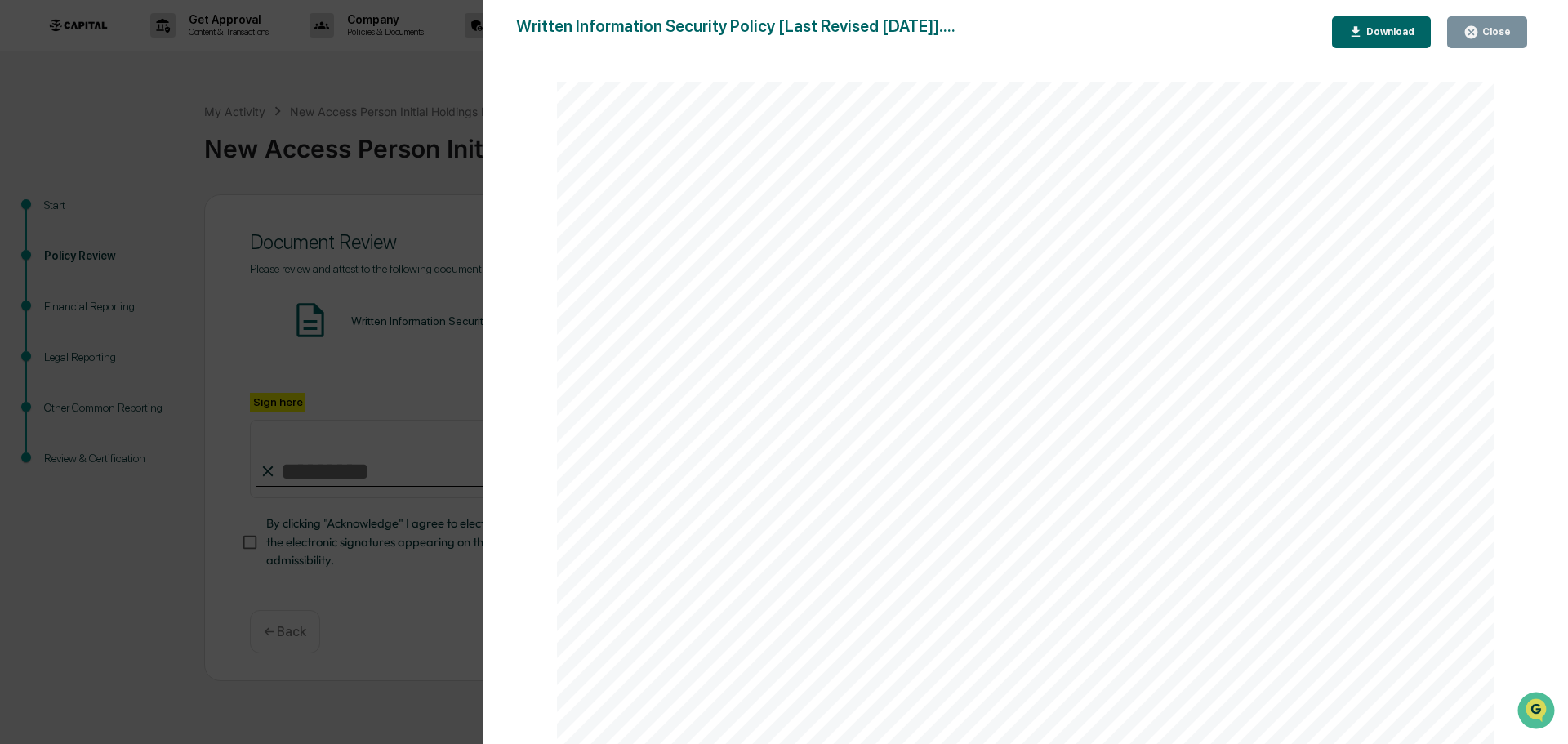
click at [1478, 44] on button "Close" at bounding box center [1487, 32] width 80 height 32
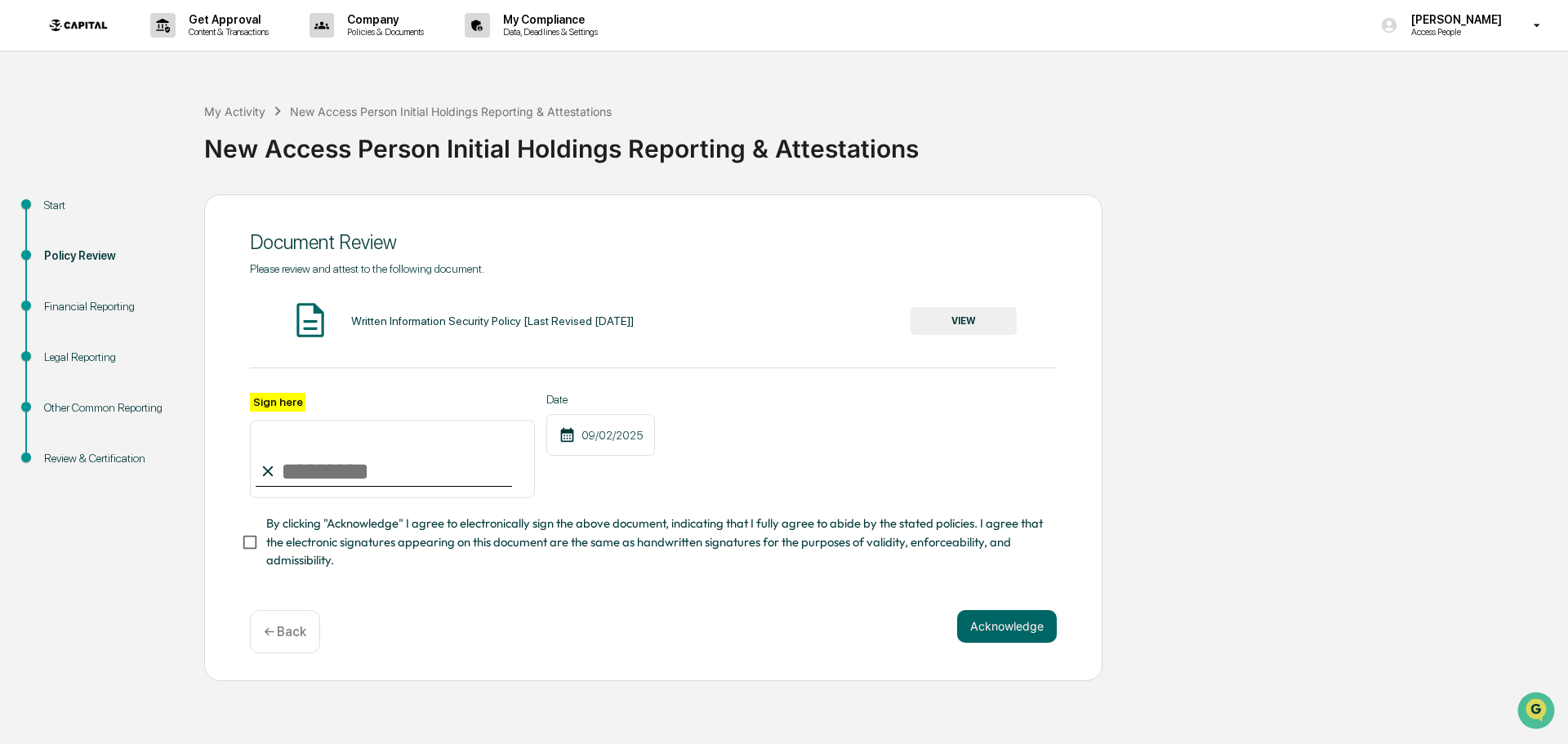
click at [371, 483] on input "Sign here" at bounding box center [392, 459] width 285 height 79
type input "**********"
click at [1044, 643] on button "Acknowledge" at bounding box center [1007, 627] width 100 height 33
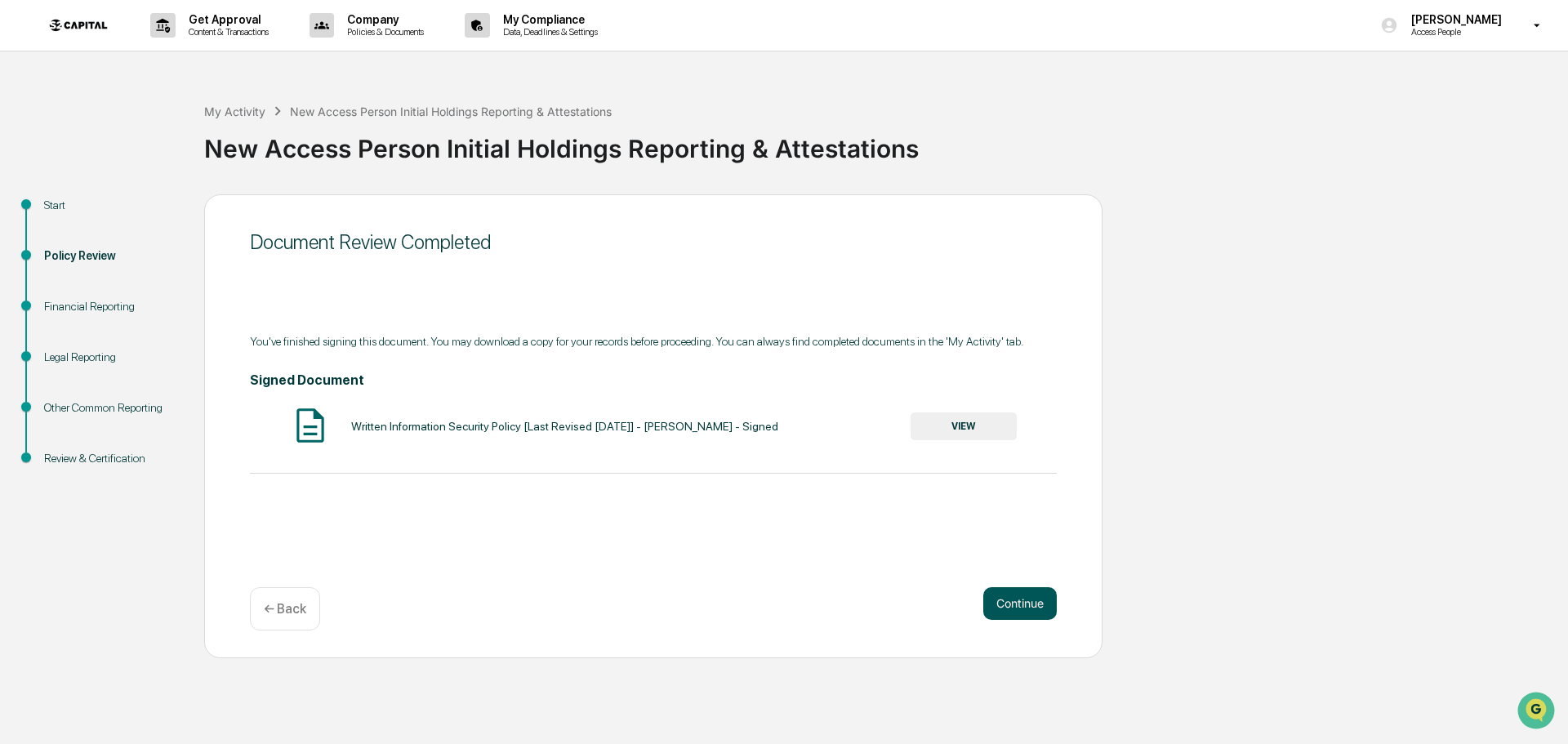
click at [1030, 594] on button "Continue" at bounding box center [1020, 603] width 74 height 33
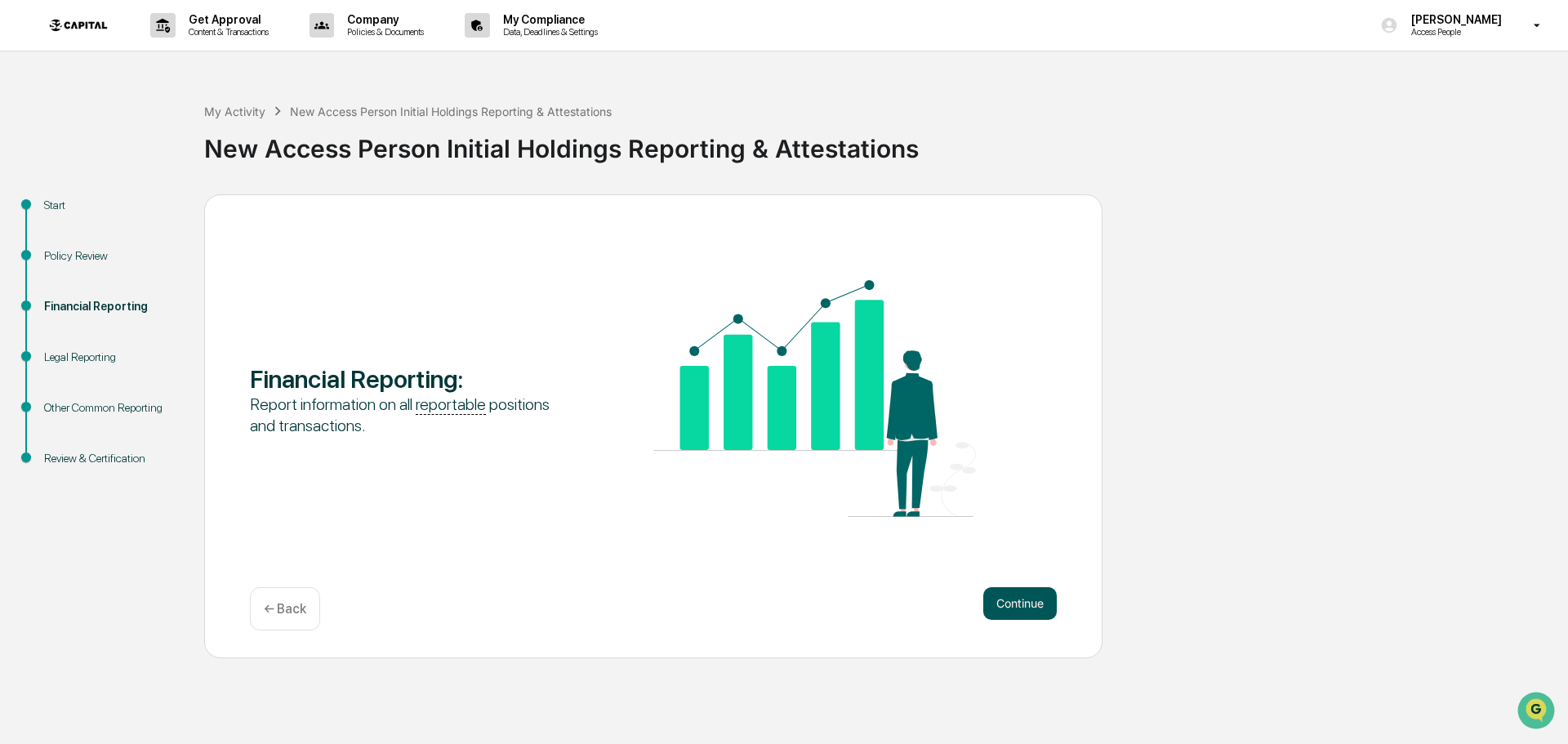
click at [1020, 610] on button "Continue" at bounding box center [1020, 603] width 74 height 33
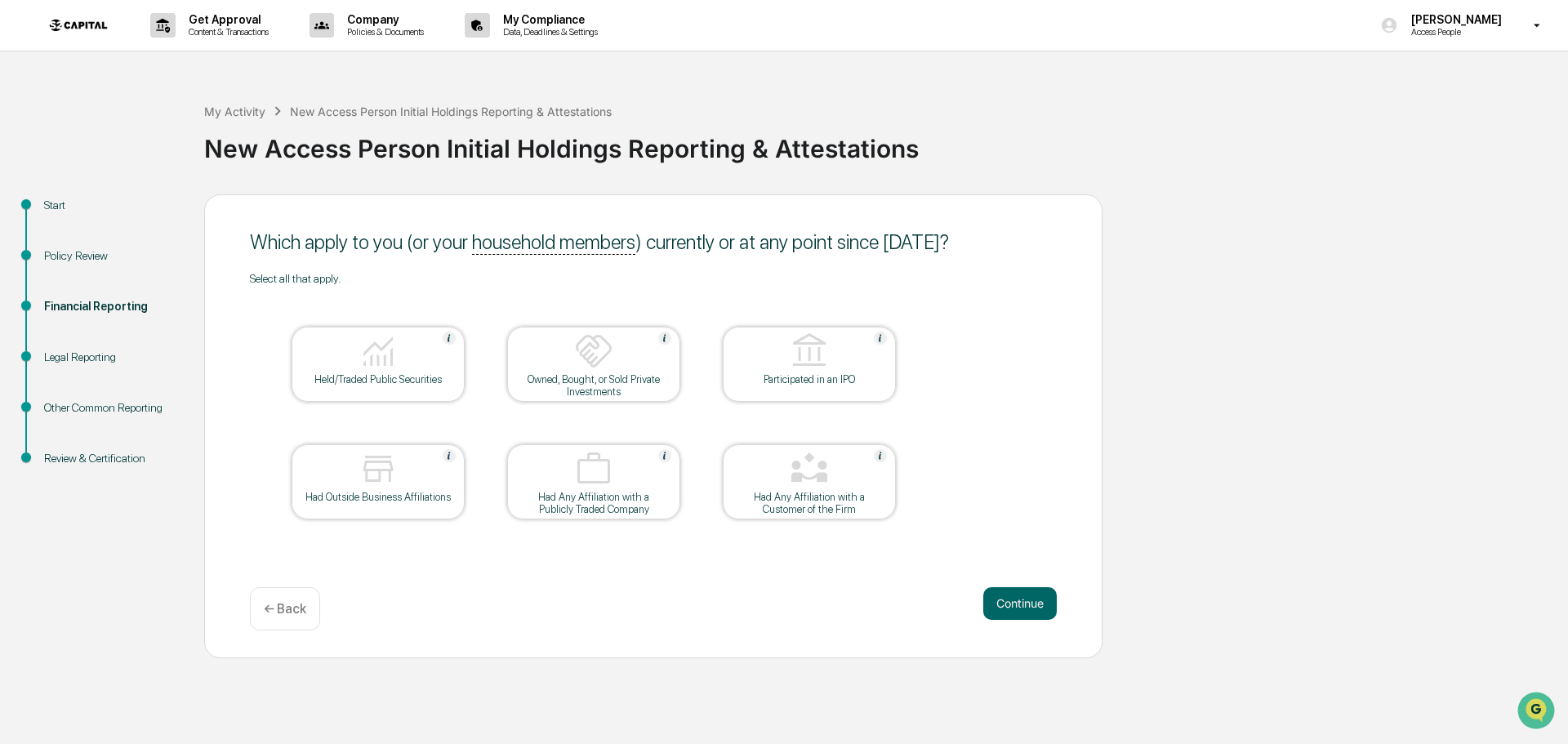
click at [383, 378] on div "Held/Traded Public Securities" at bounding box center [379, 379] width 147 height 12
click at [604, 360] on img at bounding box center [593, 351] width 39 height 39
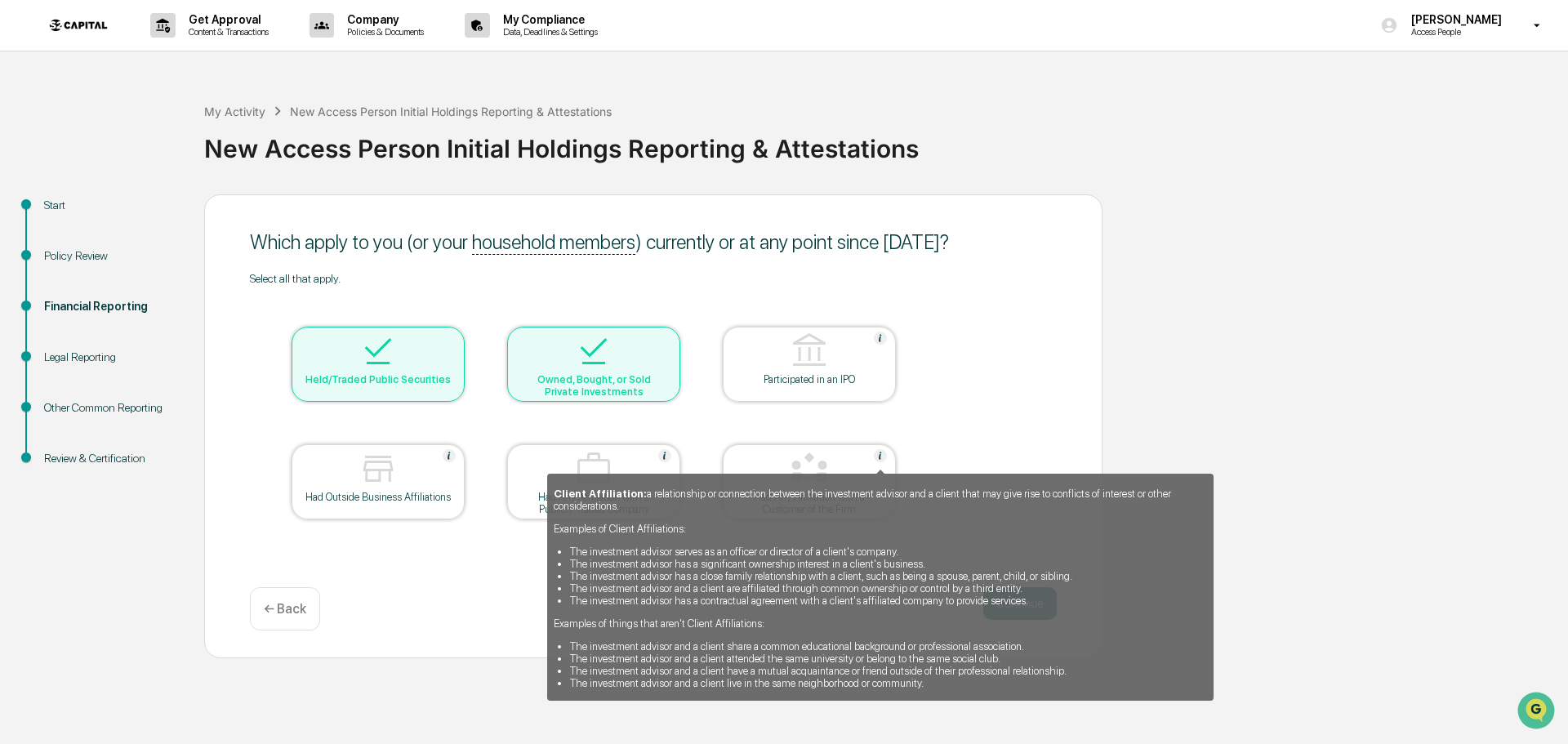
click at [879, 459] on img at bounding box center [880, 455] width 13 height 13
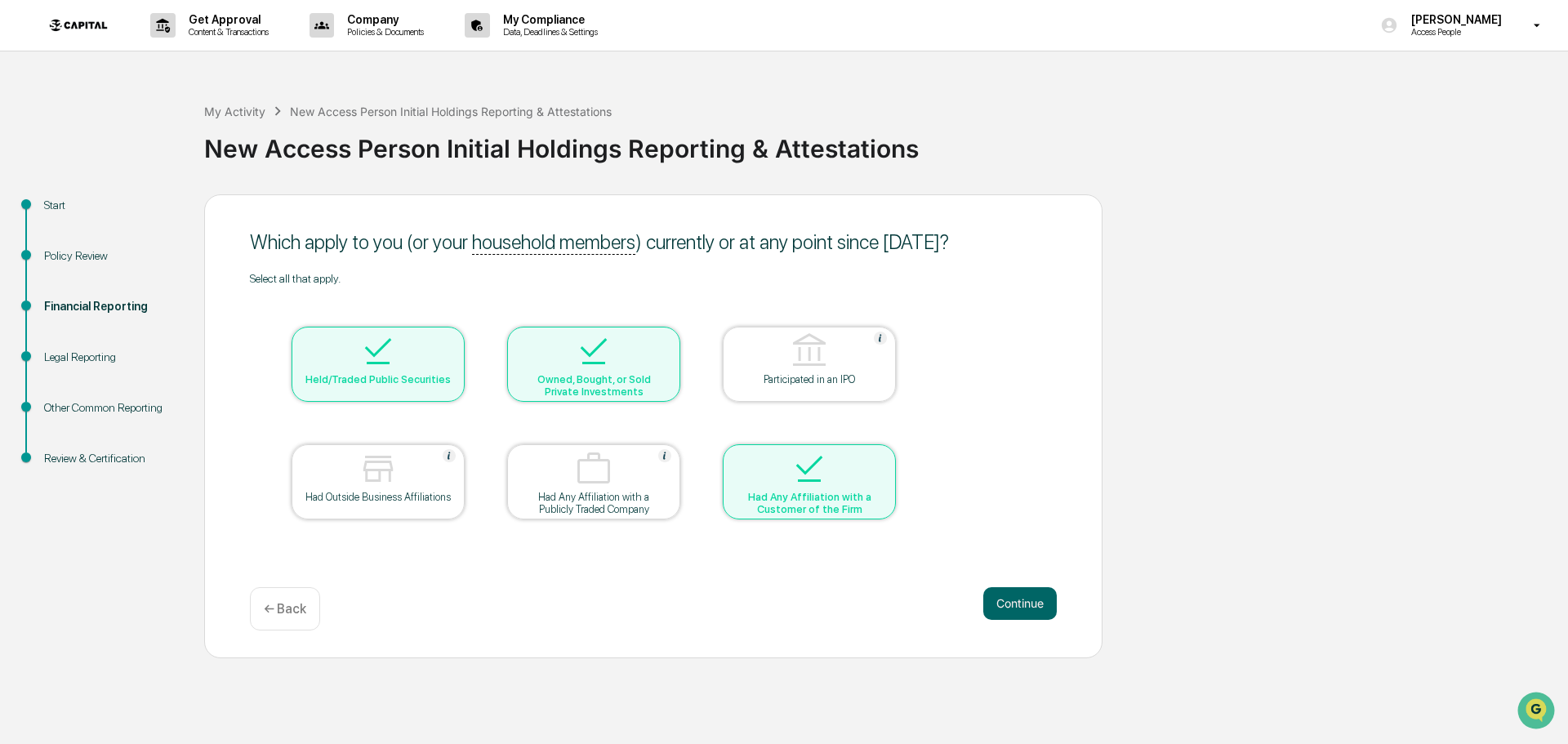
click at [879, 469] on div at bounding box center [809, 470] width 164 height 41
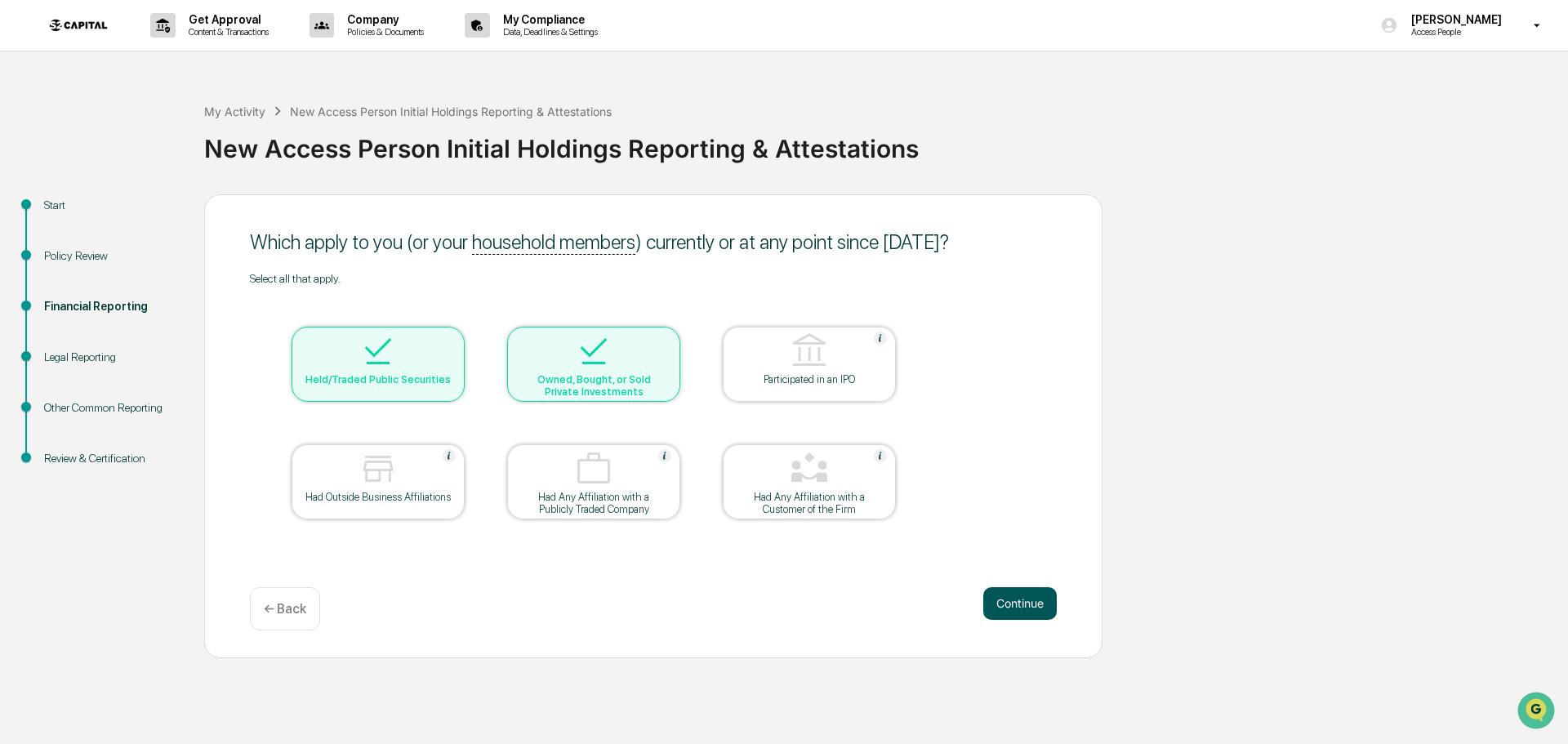
click at [993, 599] on button "Continue" at bounding box center [1020, 603] width 74 height 33
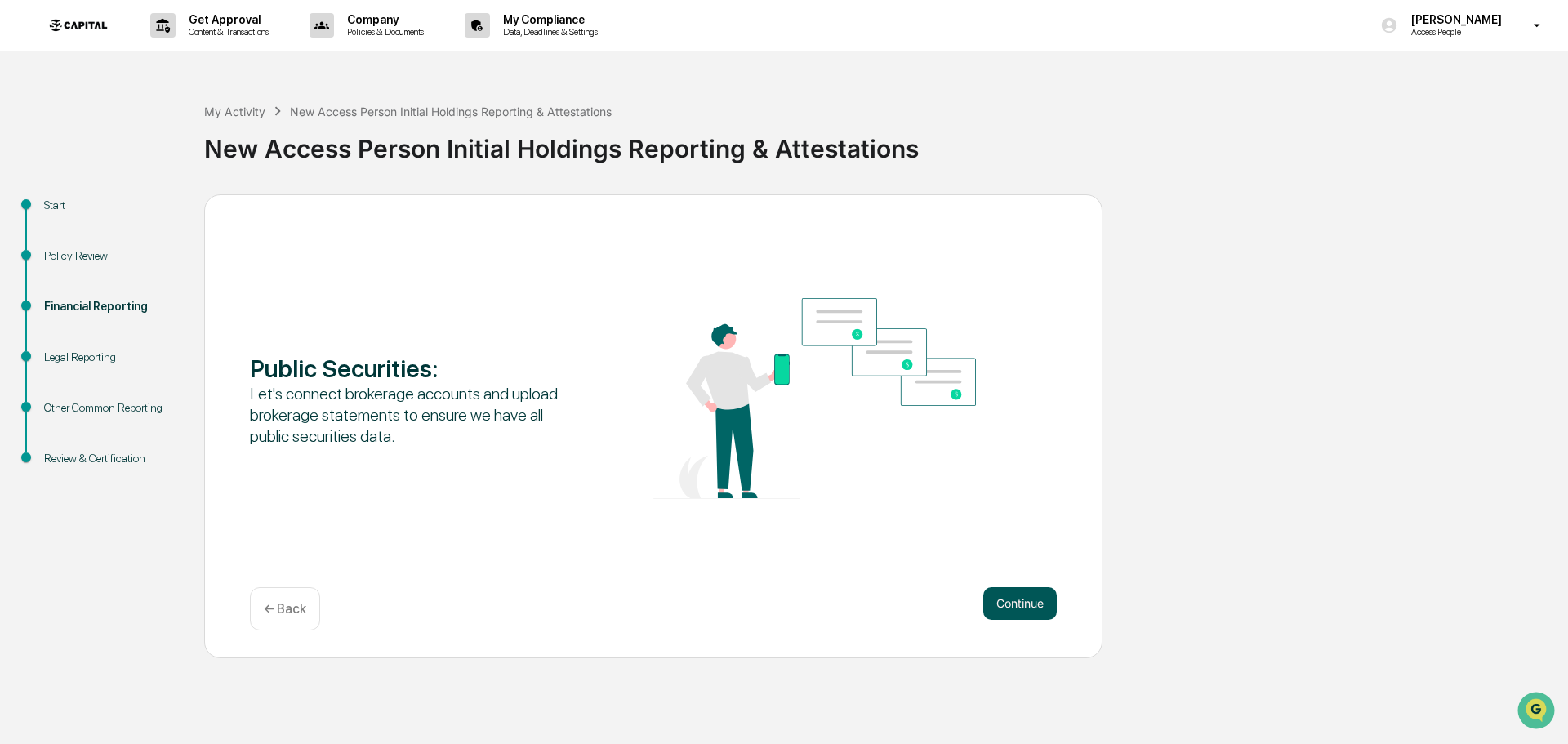
click at [1037, 599] on button "Continue" at bounding box center [1020, 603] width 74 height 33
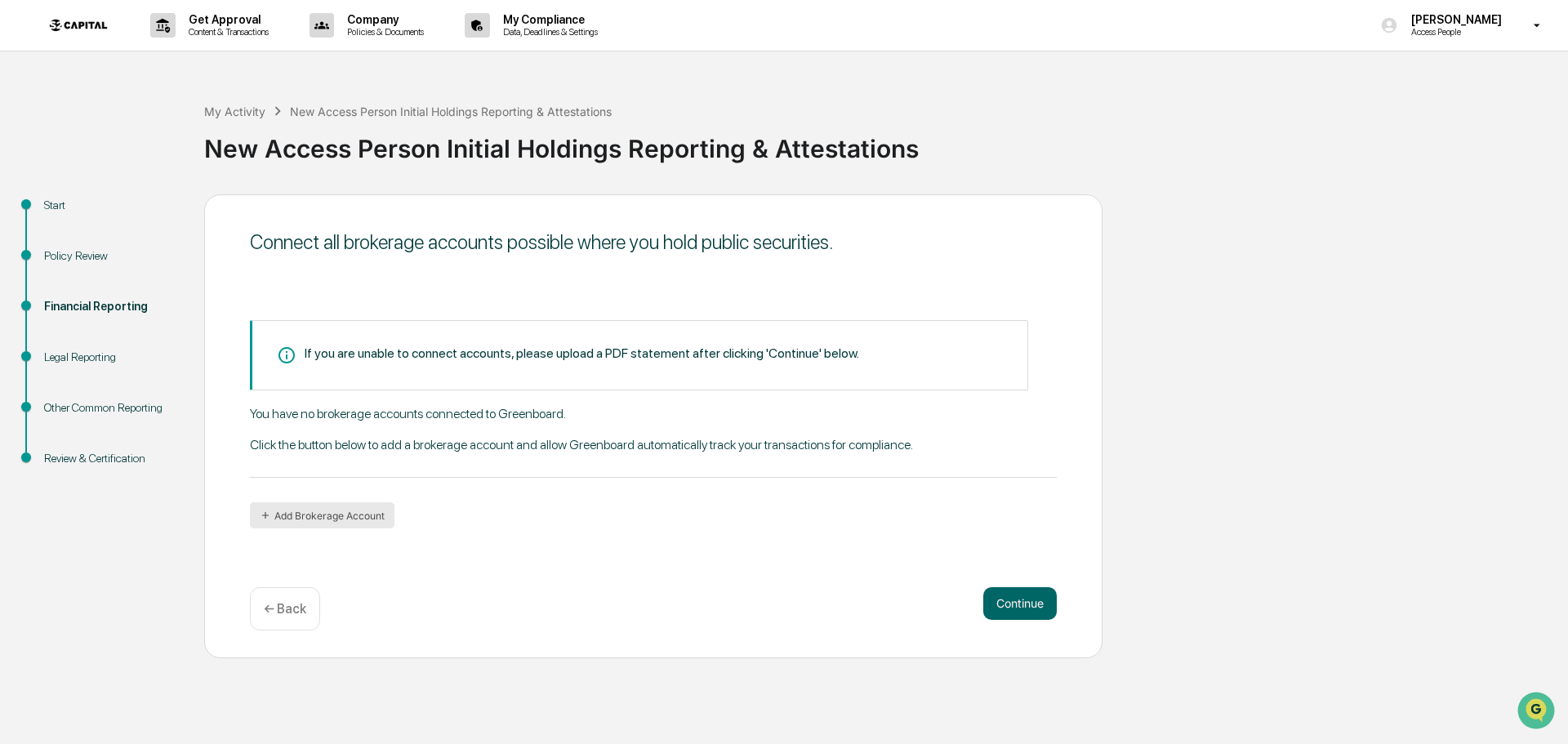
click at [352, 517] on button "Add Brokerage Account" at bounding box center [322, 516] width 145 height 26
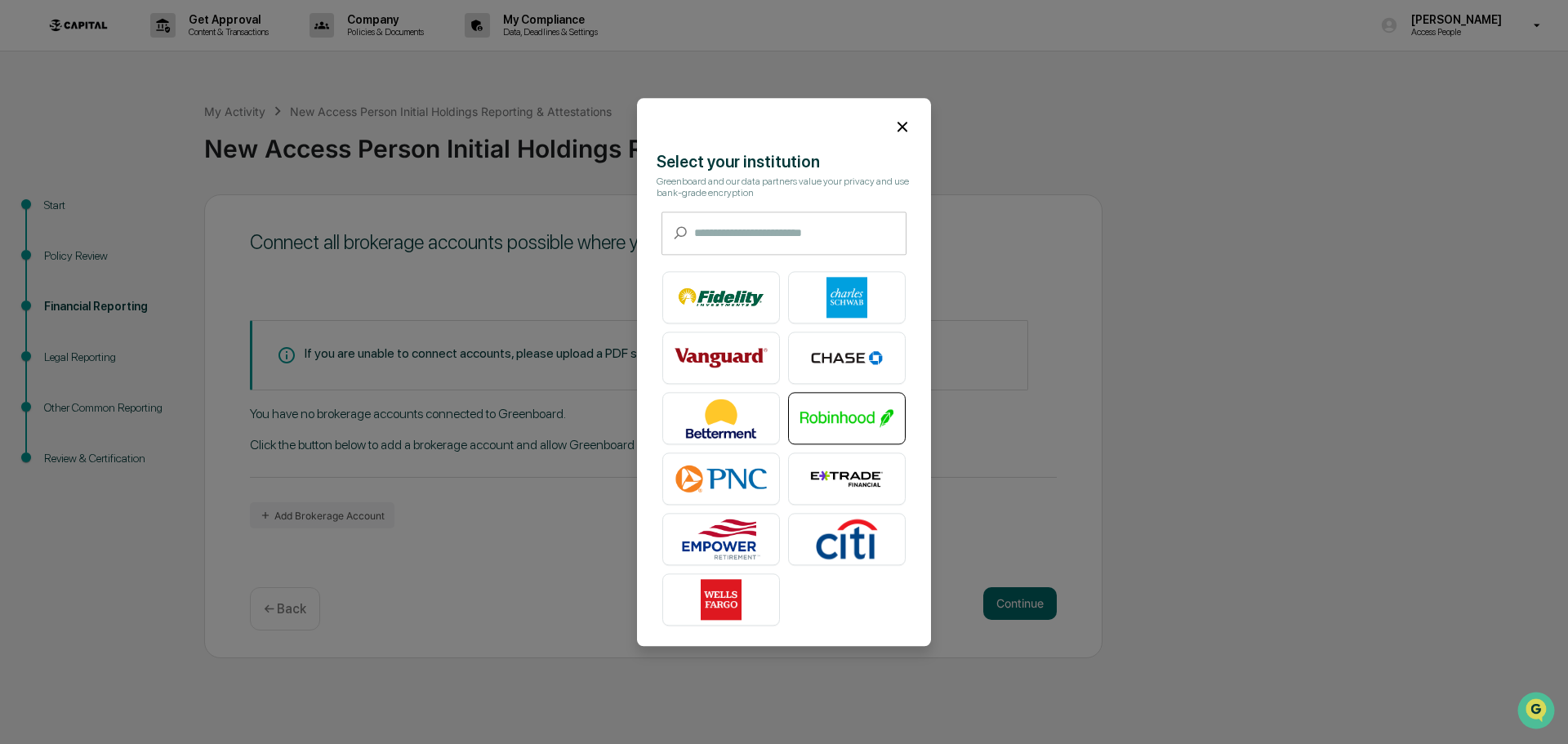
click at [874, 421] on img at bounding box center [846, 417] width 93 height 41
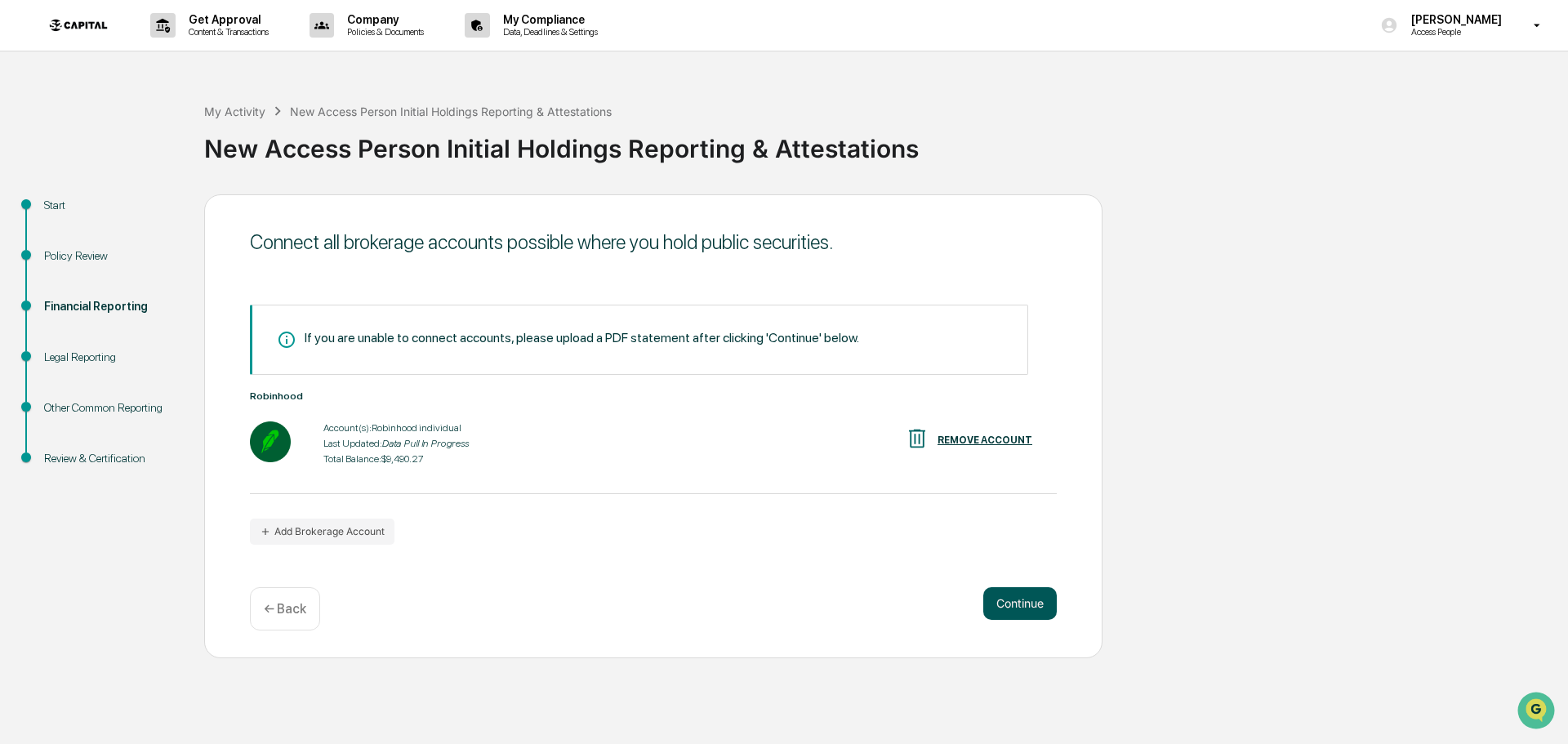
click at [1045, 605] on button "Continue" at bounding box center [1020, 603] width 74 height 33
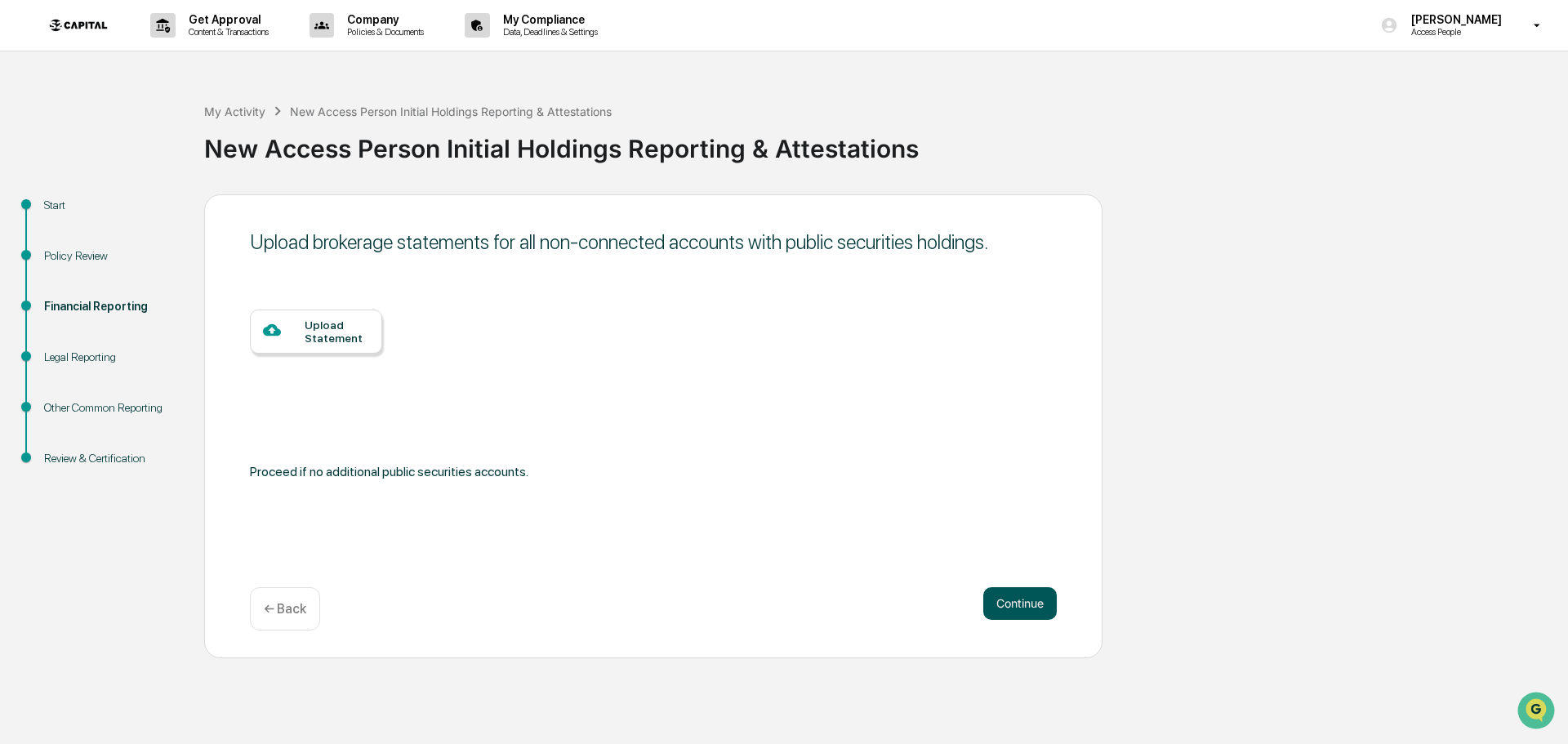
click at [1002, 603] on button "Continue" at bounding box center [1020, 603] width 74 height 33
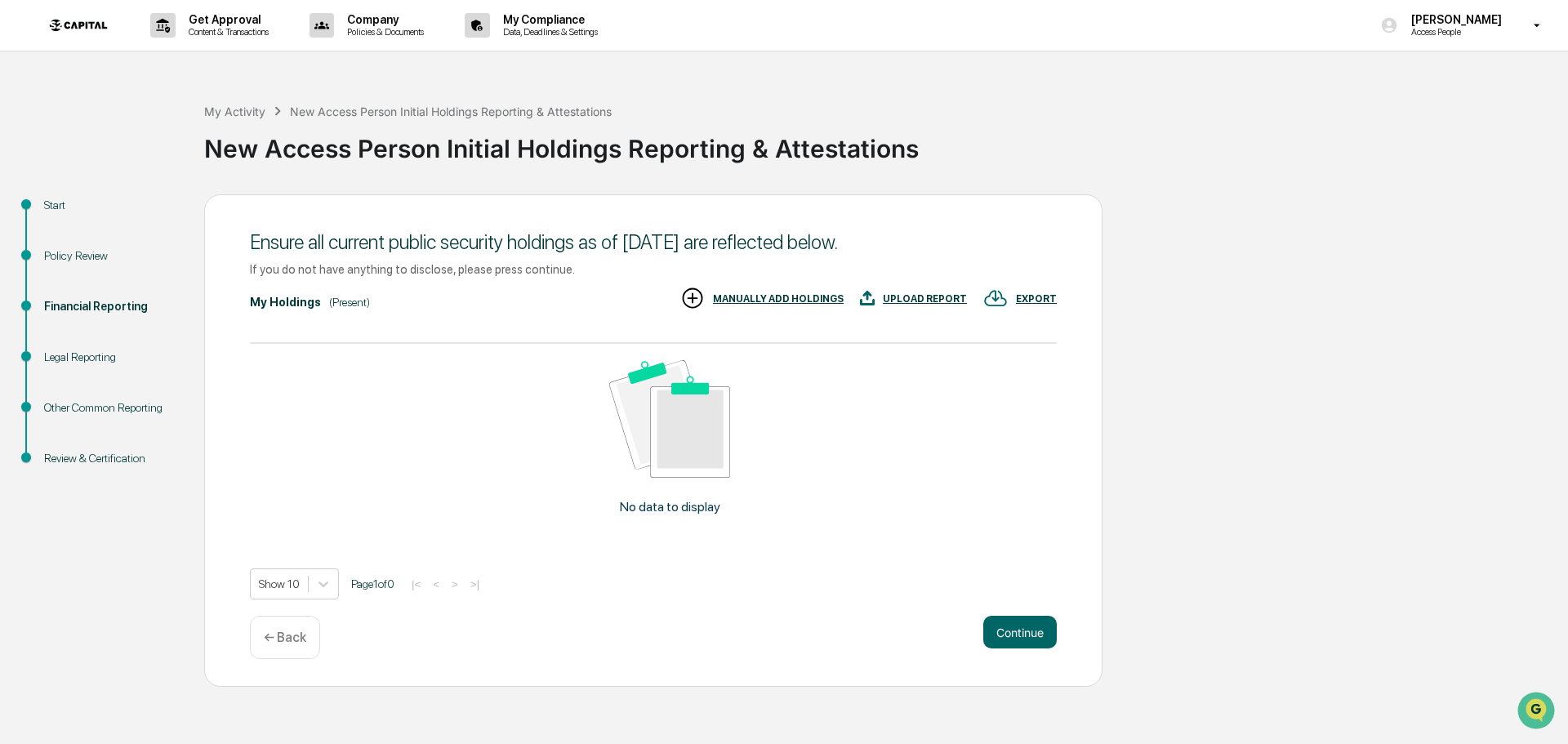
click at [919, 301] on div "UPLOAD REPORT" at bounding box center [925, 299] width 84 height 12
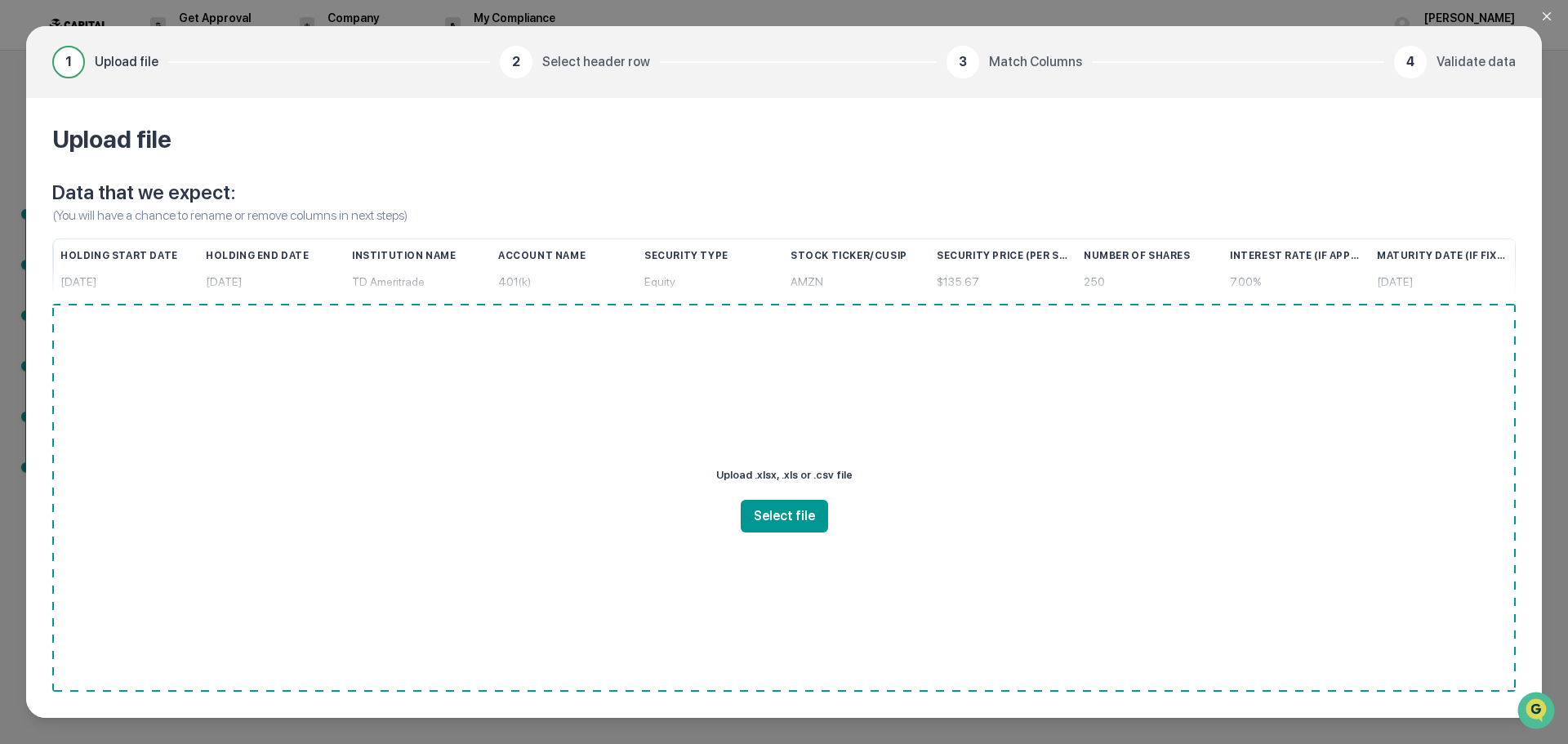
drag, startPoint x: 1134, startPoint y: 352, endPoint x: 1332, endPoint y: 346, distance: 198.1
click at [1332, 346] on div "Upload .xlsx, .xls or .csv file Select file" at bounding box center [784, 498] width 1464 height 388
click at [1546, 12] on icon "Close modal" at bounding box center [1547, 17] width 13 height 13
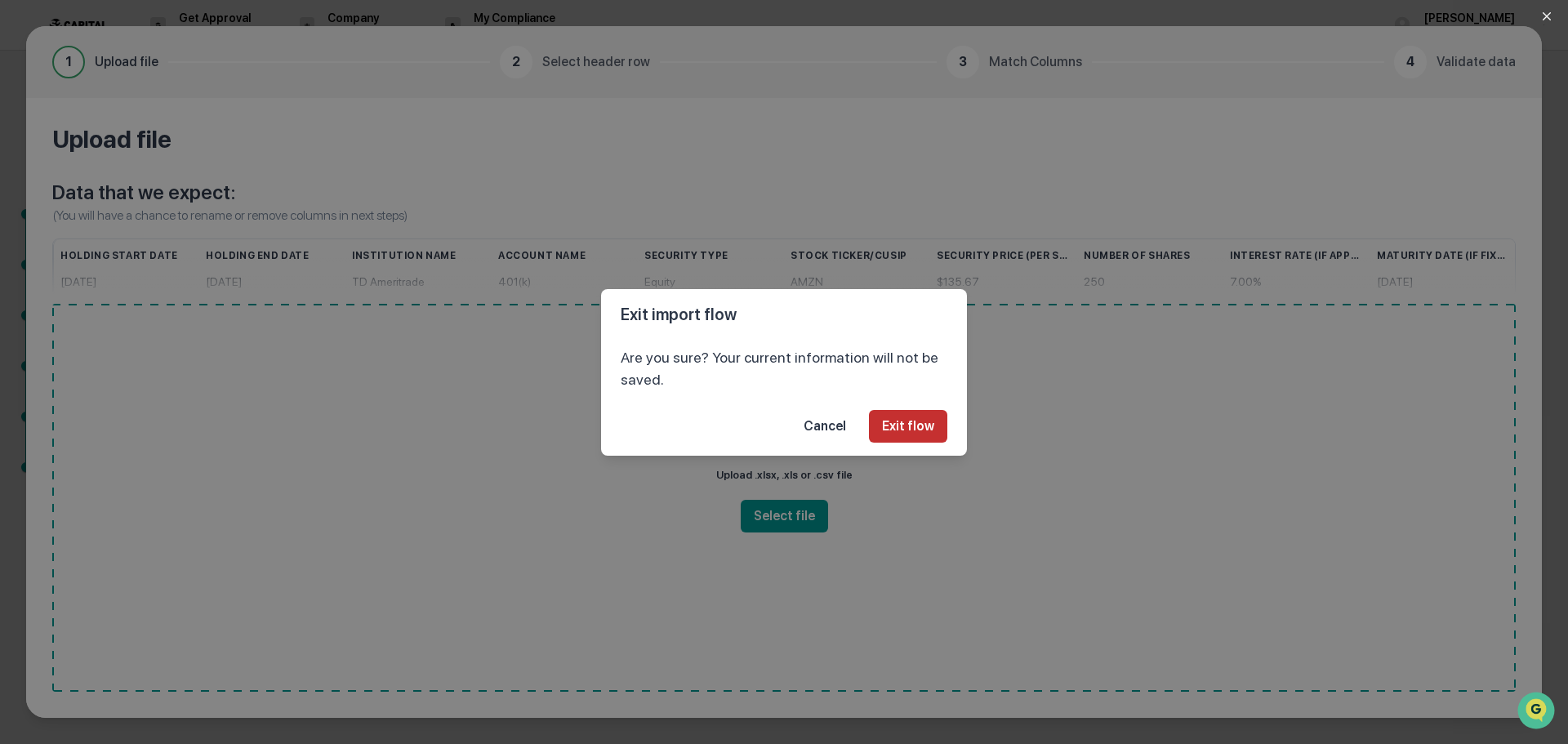
click at [926, 423] on button "Exit flow" at bounding box center [908, 427] width 79 height 33
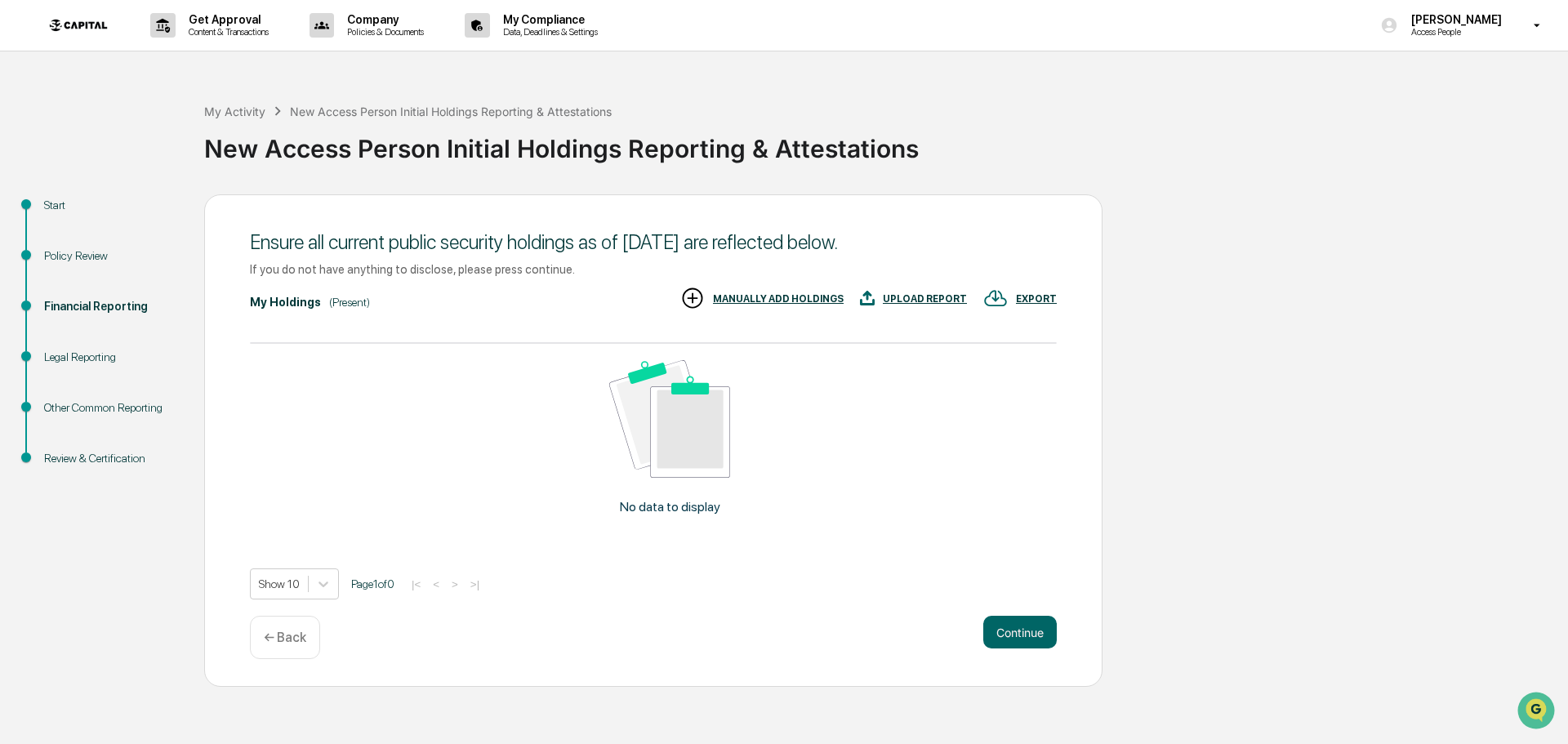
click at [811, 298] on div "MANUALLY ADD HOLDINGS" at bounding box center [779, 299] width 131 height 12
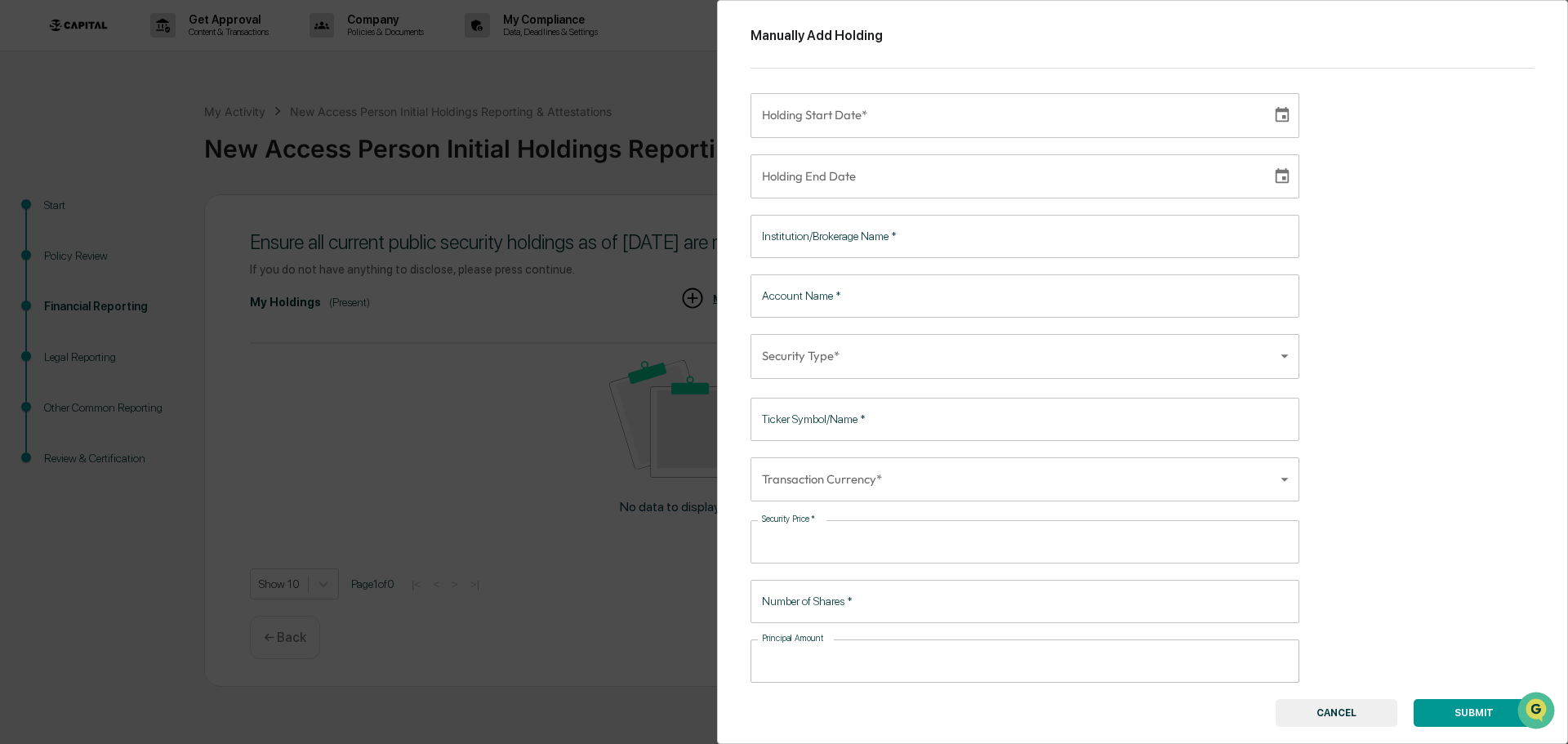
click at [1337, 703] on button "CANCEL" at bounding box center [1336, 713] width 122 height 28
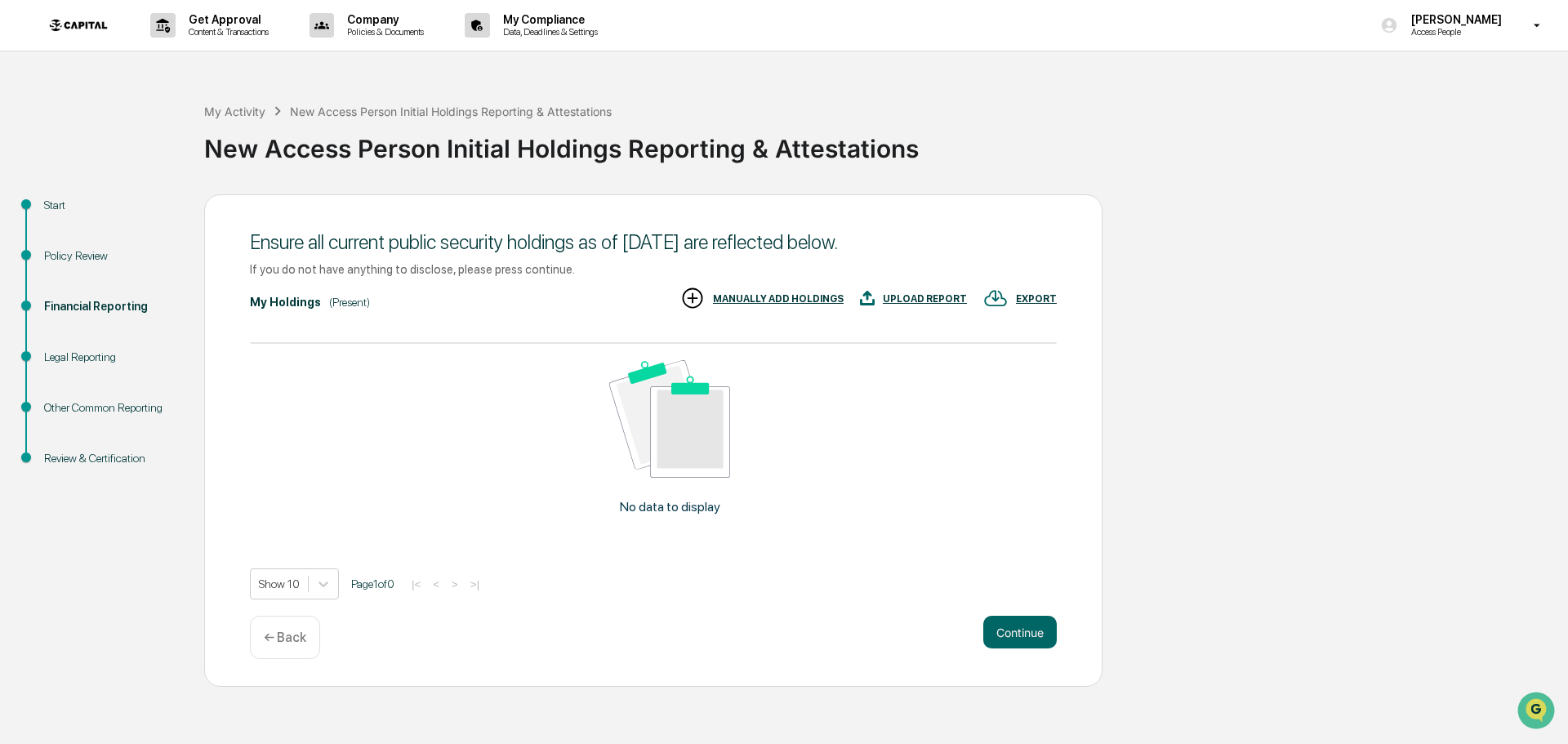
click at [822, 303] on div "MANUALLY ADD HOLDINGS" at bounding box center [779, 299] width 131 height 12
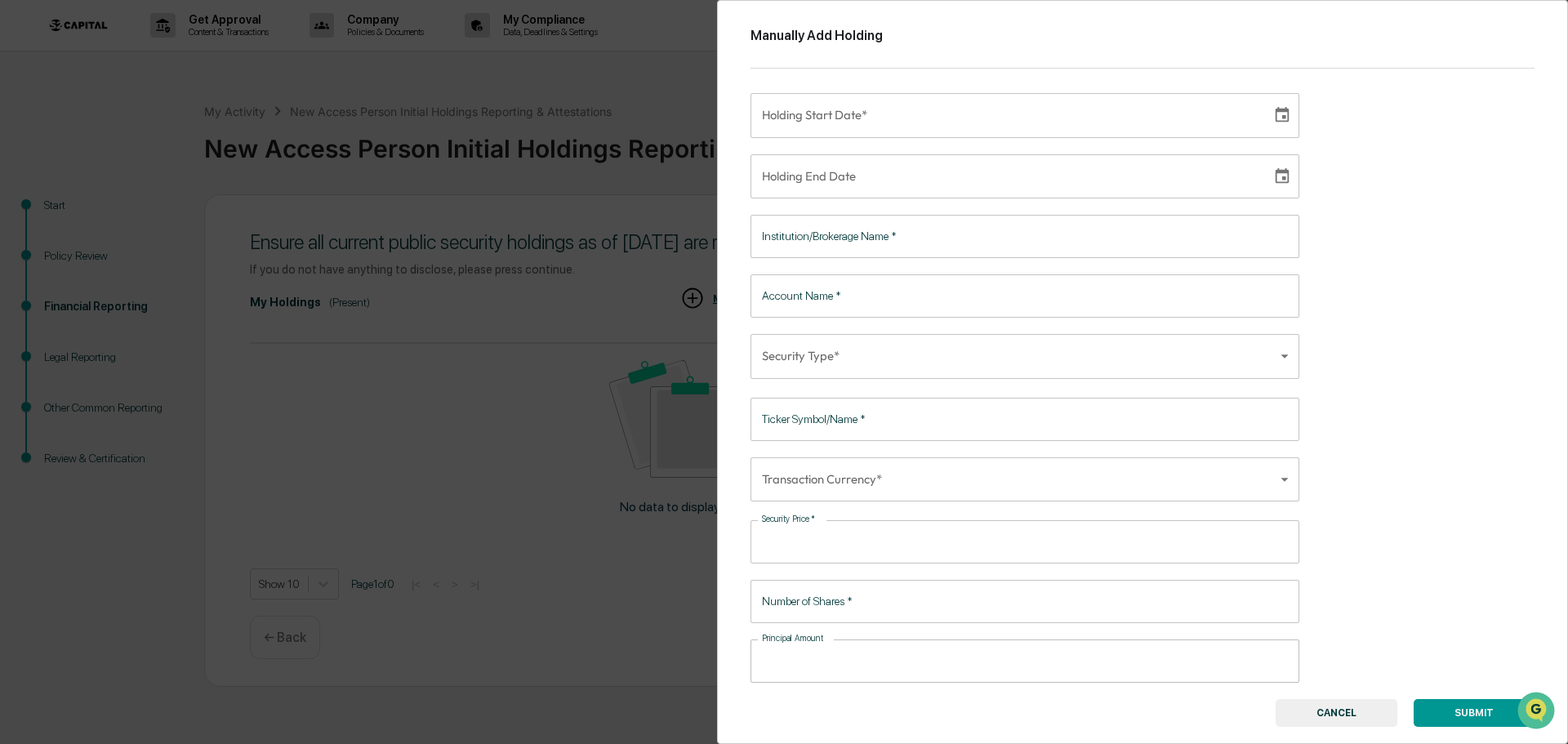
click at [1338, 704] on button "CANCEL" at bounding box center [1336, 713] width 122 height 28
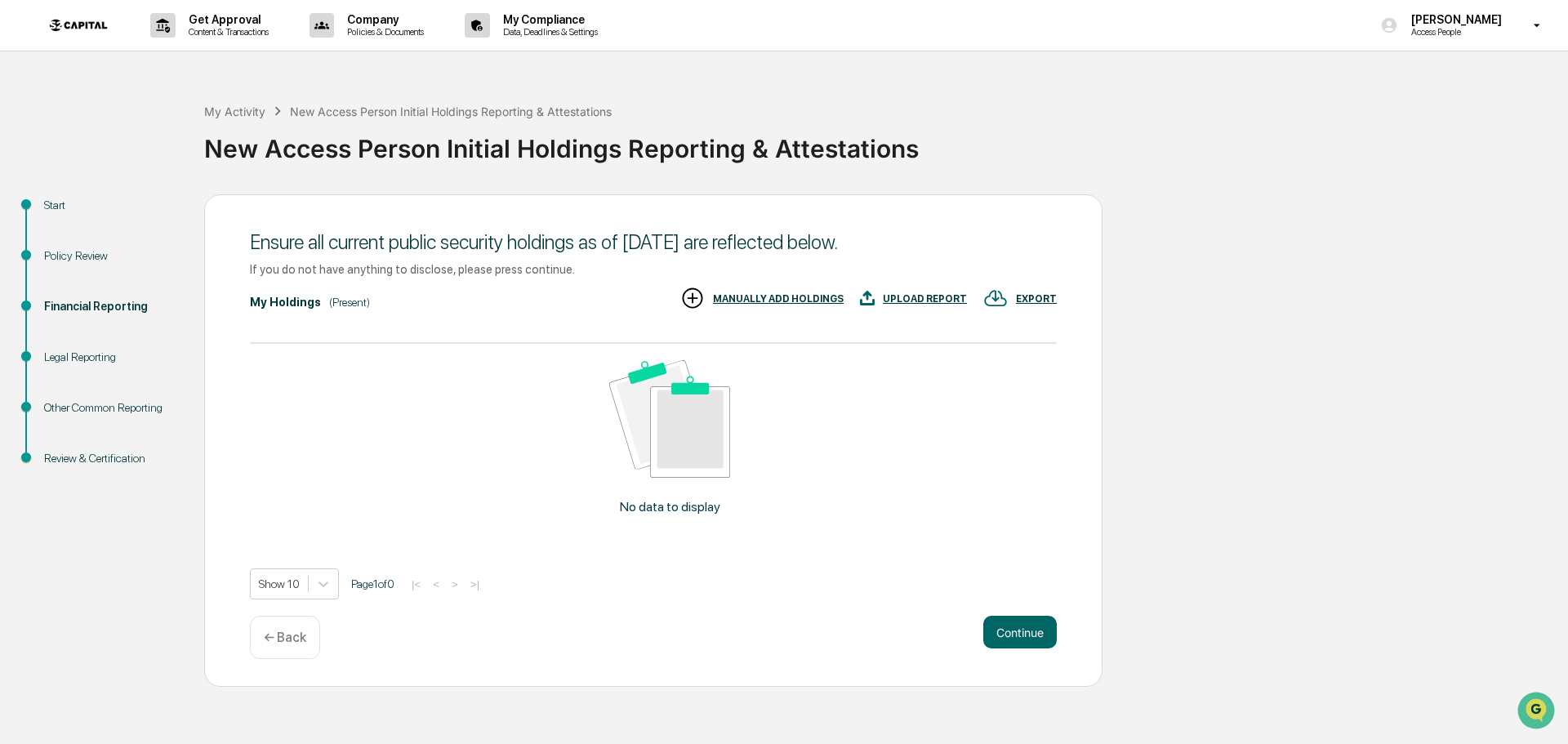
click at [288, 644] on p "← Back" at bounding box center [284, 637] width 42 height 16
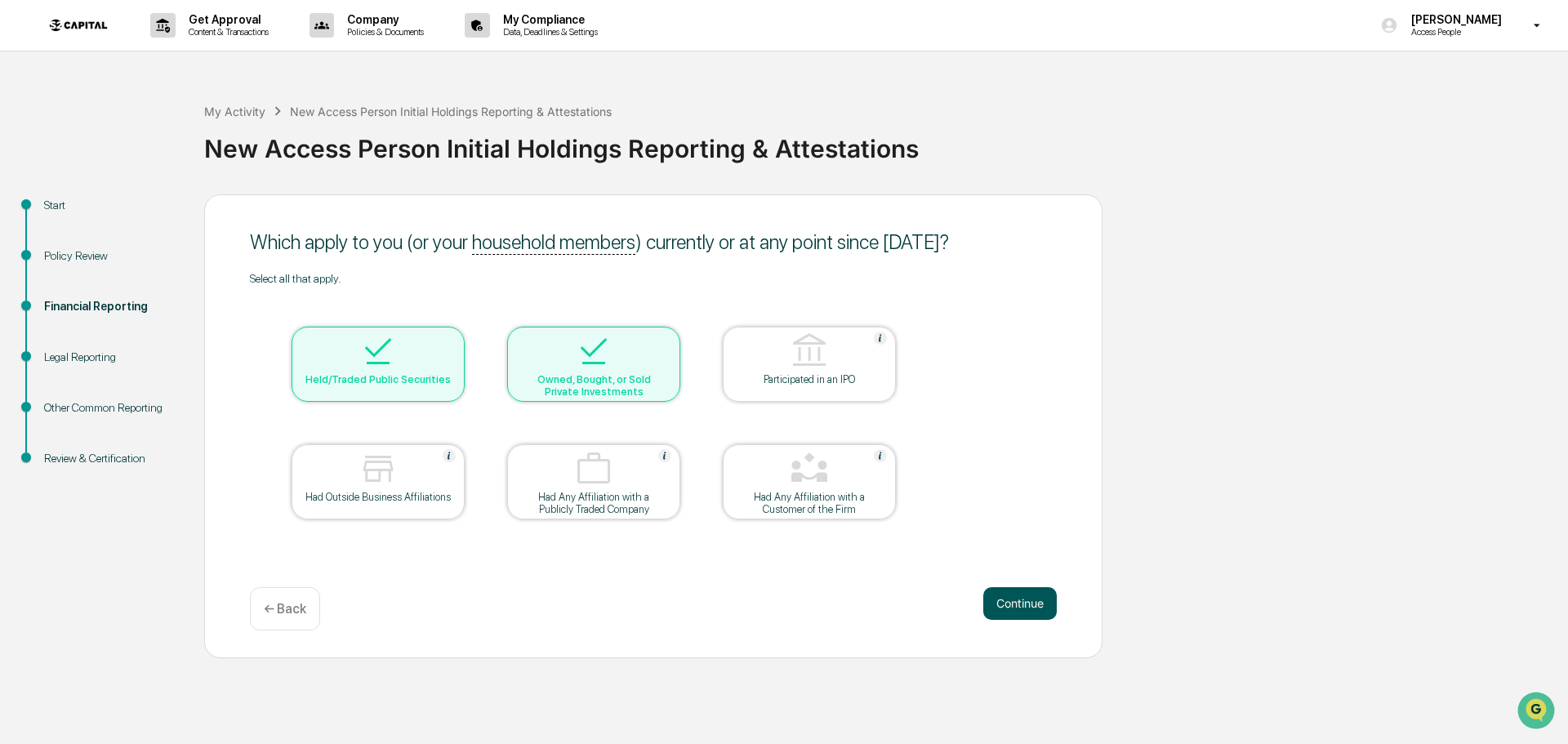
click at [1013, 607] on button "Continue" at bounding box center [1020, 603] width 74 height 33
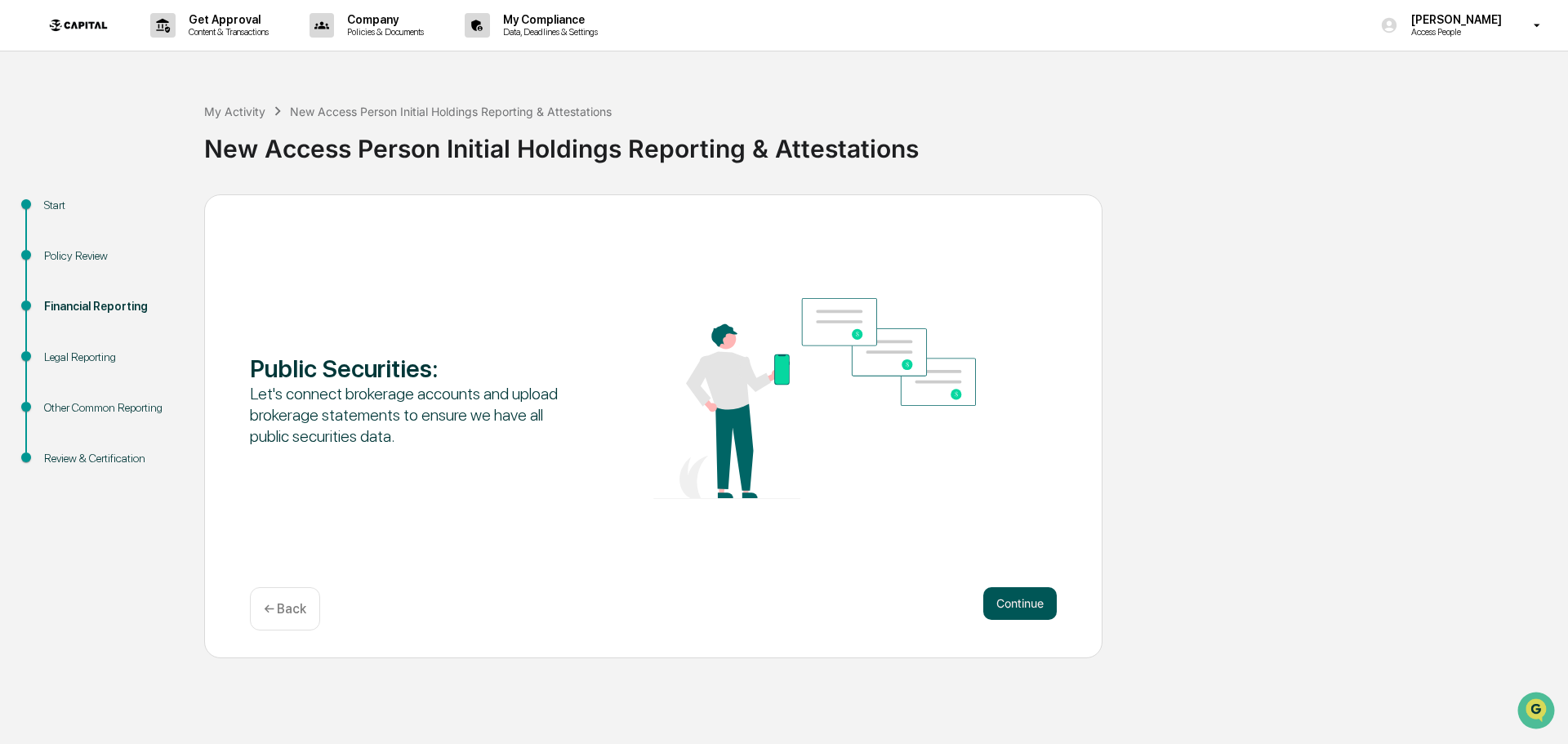
click at [1027, 599] on button "Continue" at bounding box center [1020, 603] width 74 height 33
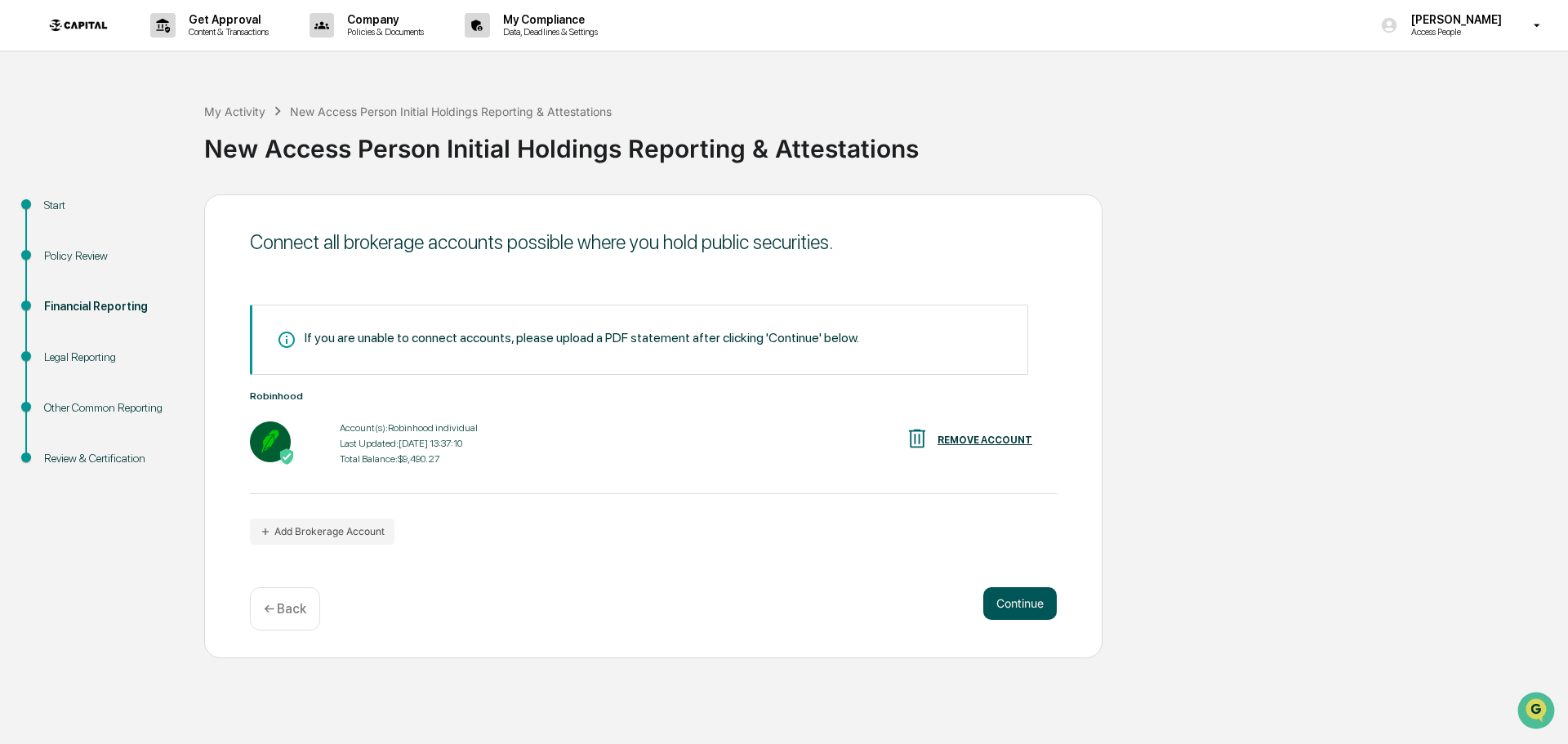
click at [1022, 601] on button "Continue" at bounding box center [1020, 603] width 74 height 33
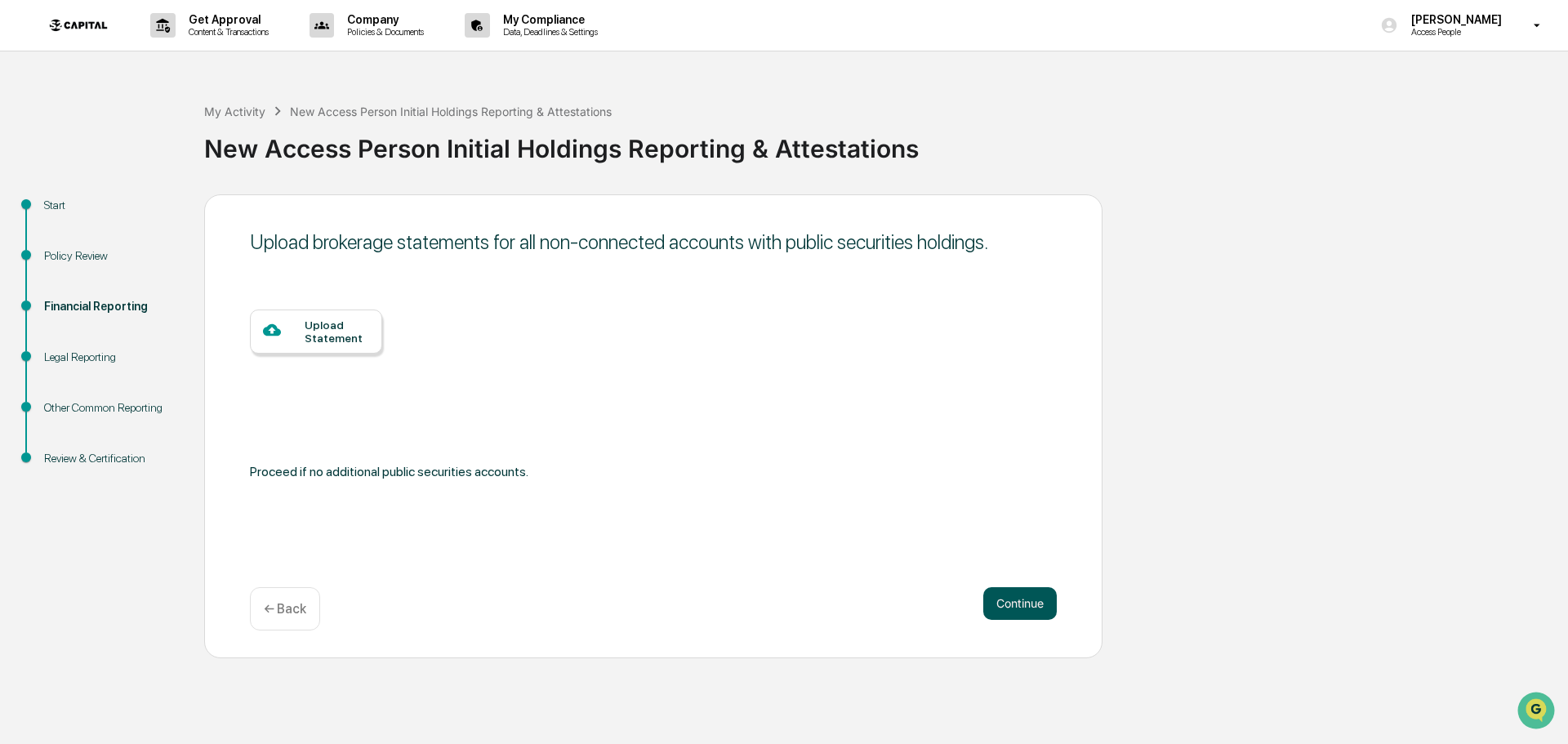
click at [1022, 601] on button "Continue" at bounding box center [1020, 603] width 74 height 33
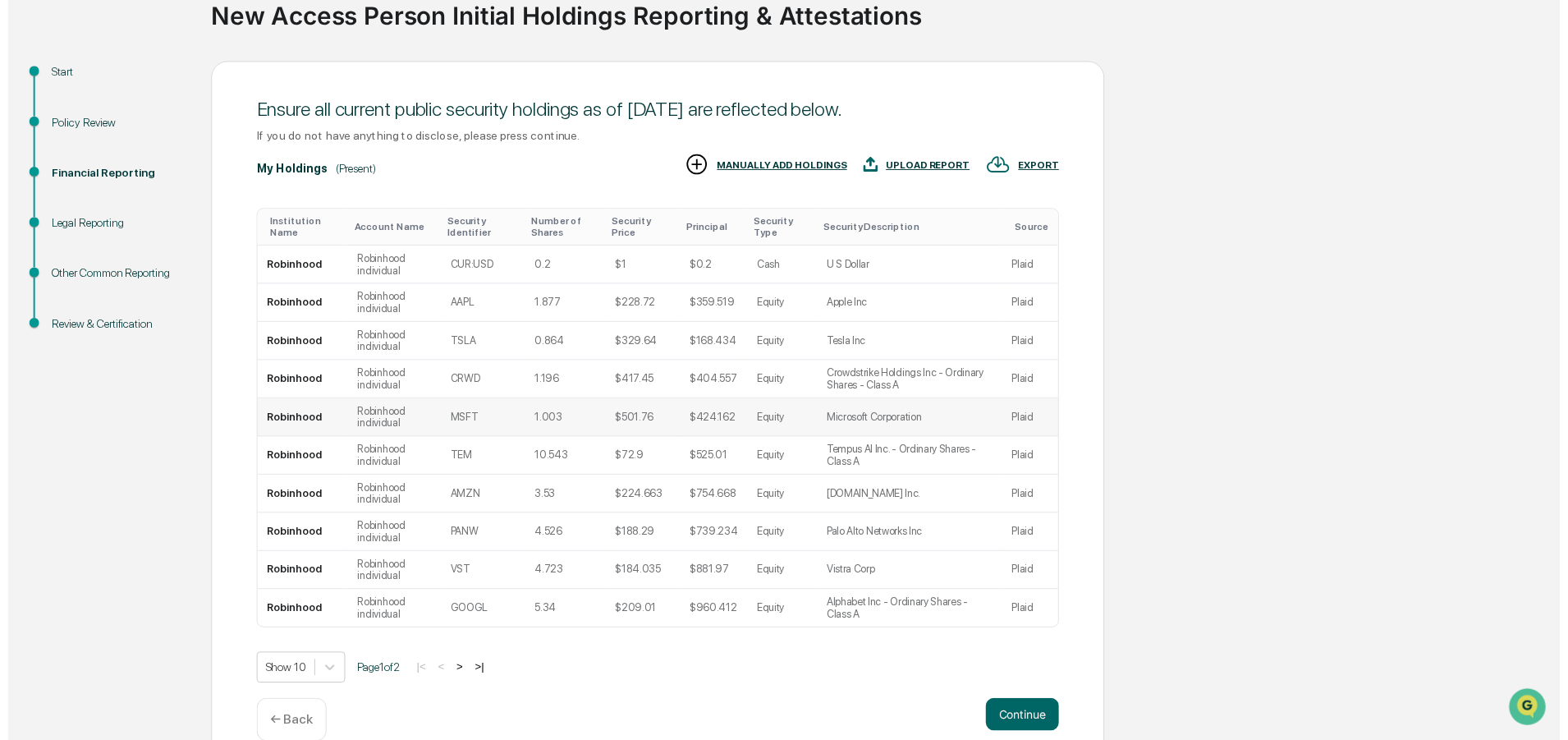
scroll to position [163, 0]
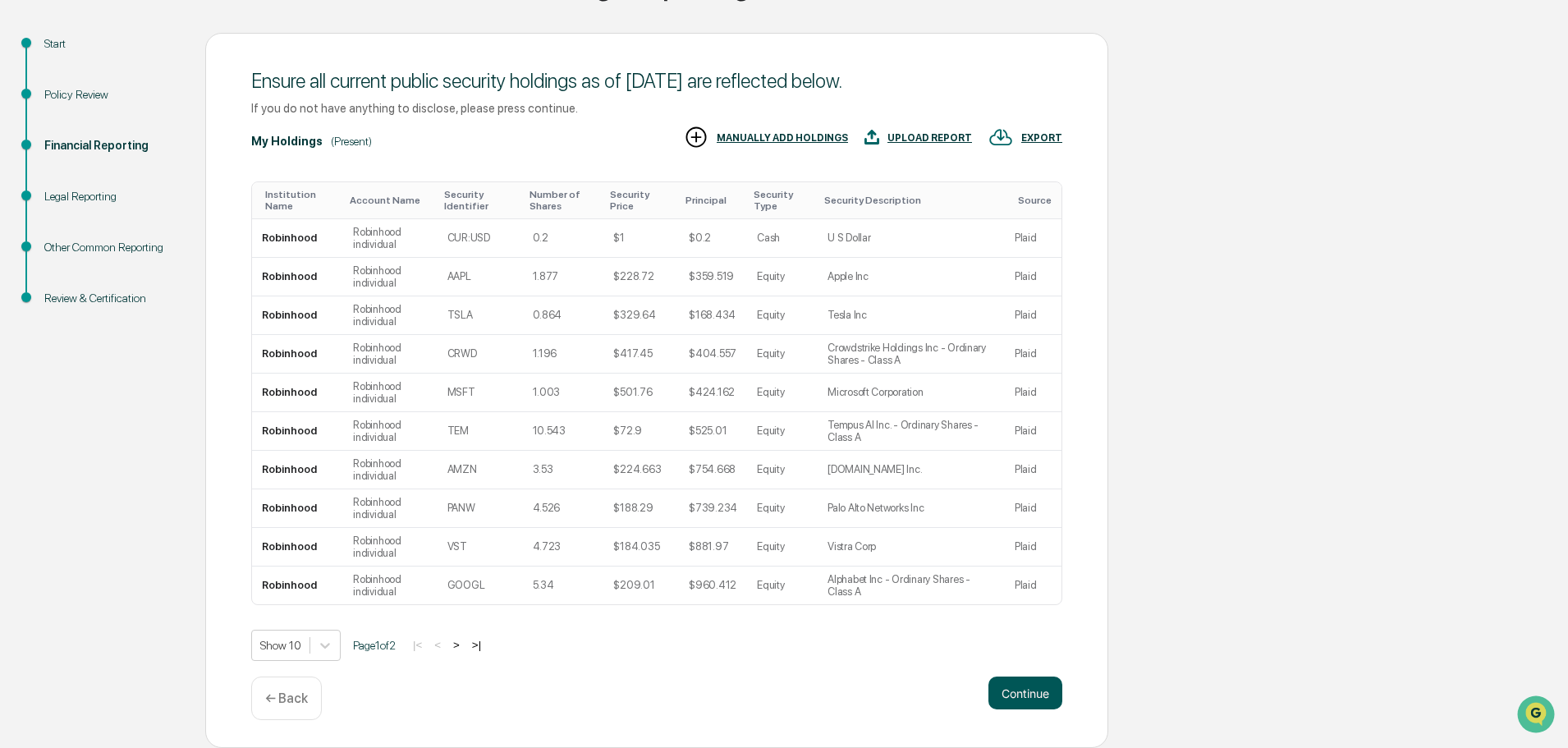
click at [1018, 686] on button "Continue" at bounding box center [1025, 693] width 74 height 33
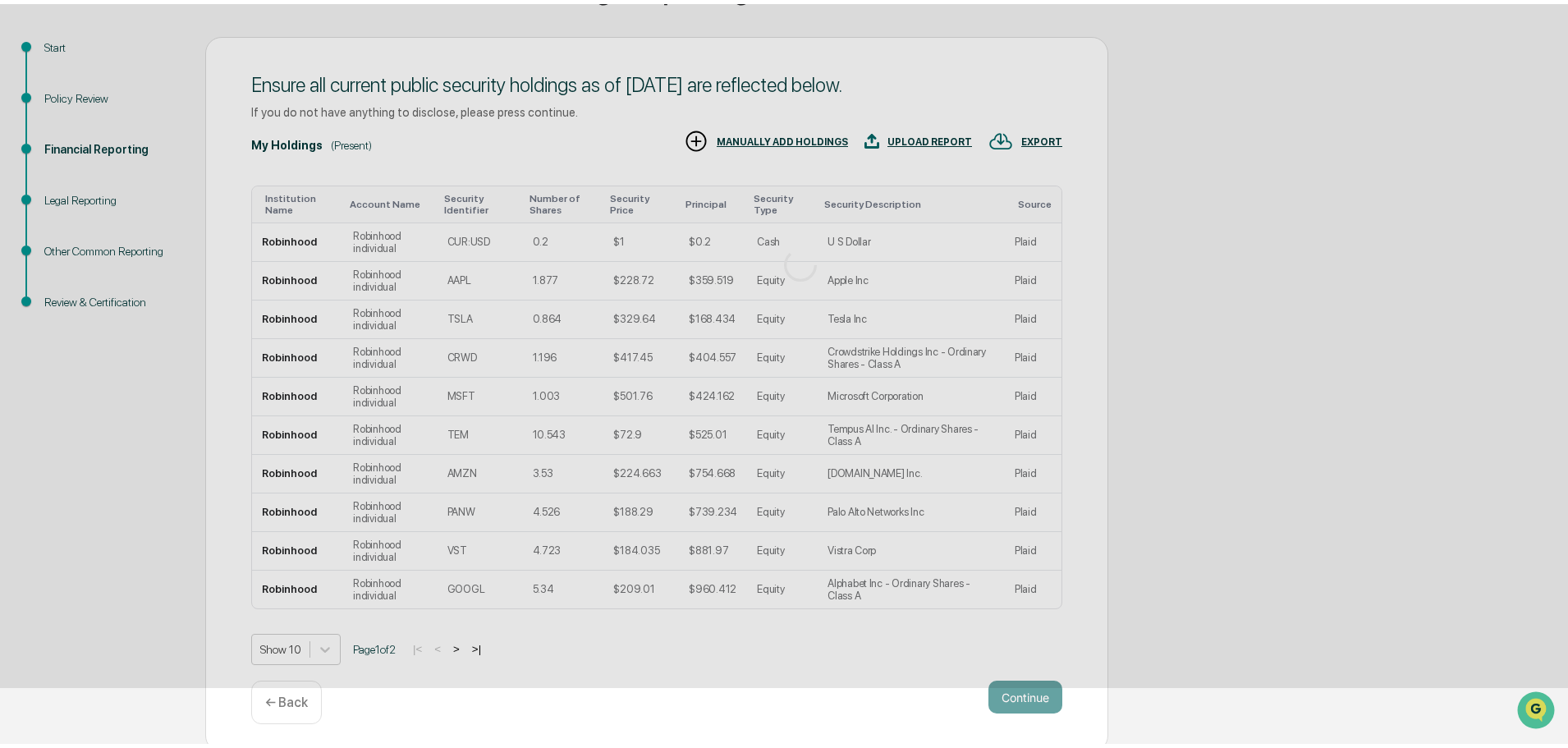
scroll to position [0, 0]
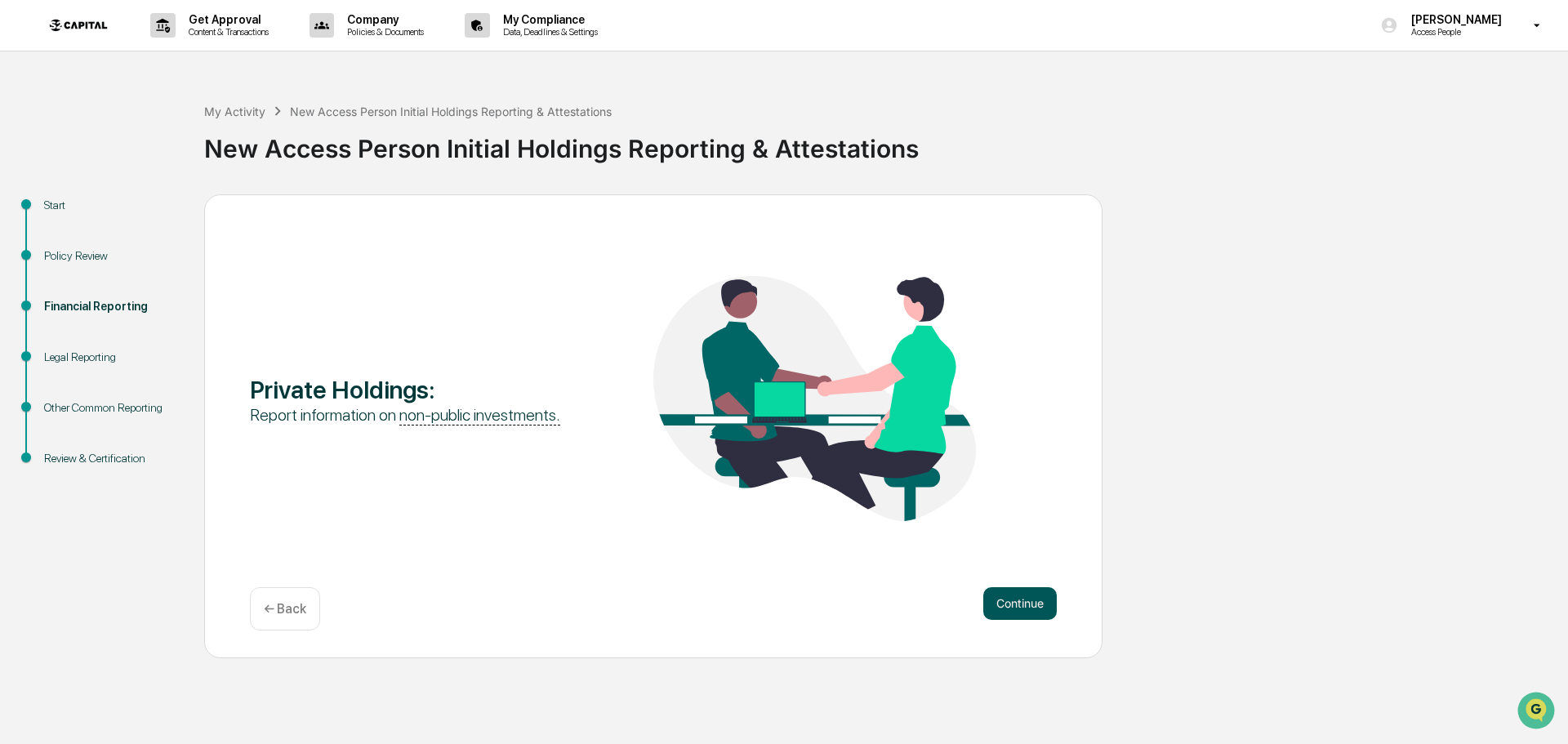
click at [1016, 594] on button "Continue" at bounding box center [1020, 603] width 74 height 33
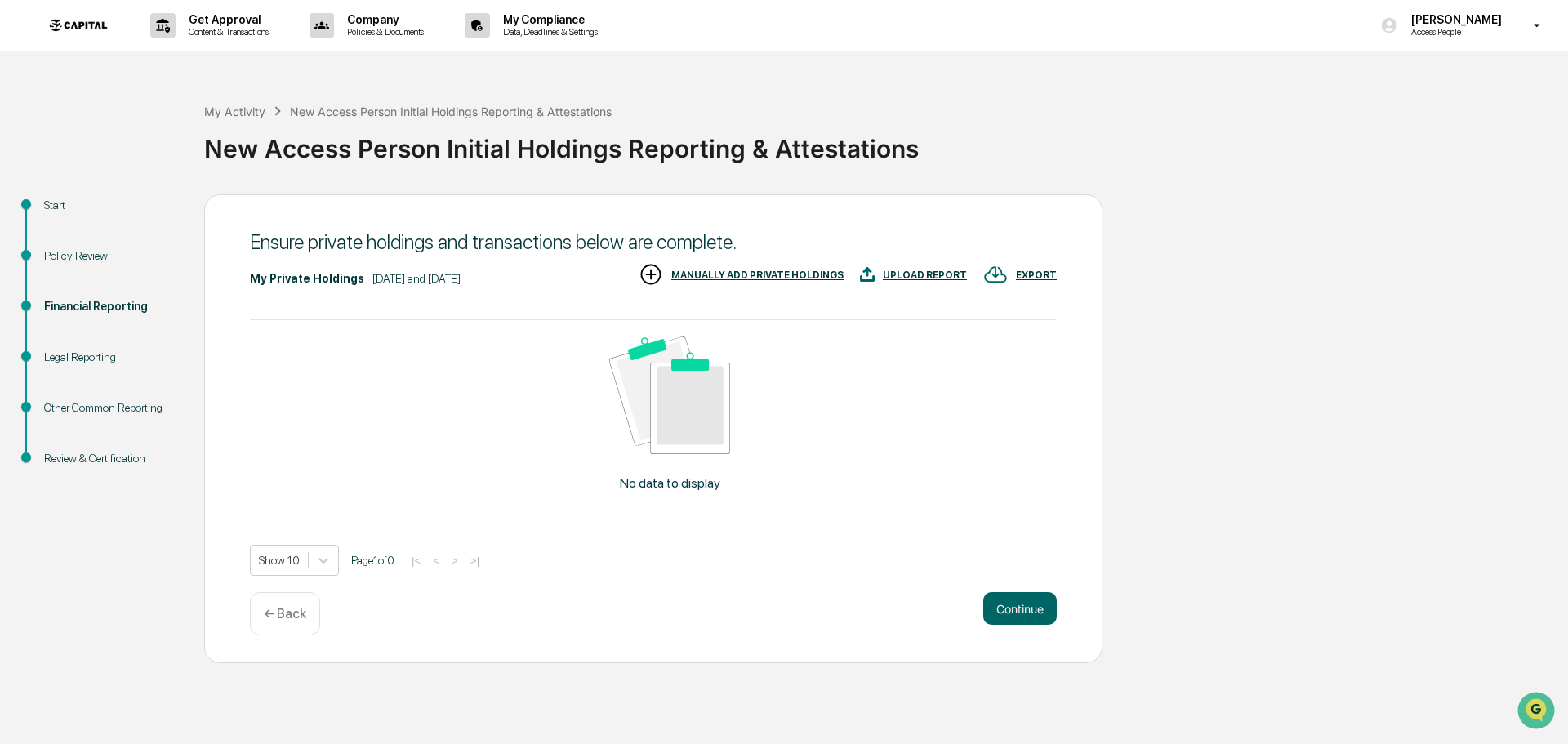
click at [773, 275] on div "MANUALLY ADD PRIVATE HOLDINGS" at bounding box center [757, 275] width 172 height 12
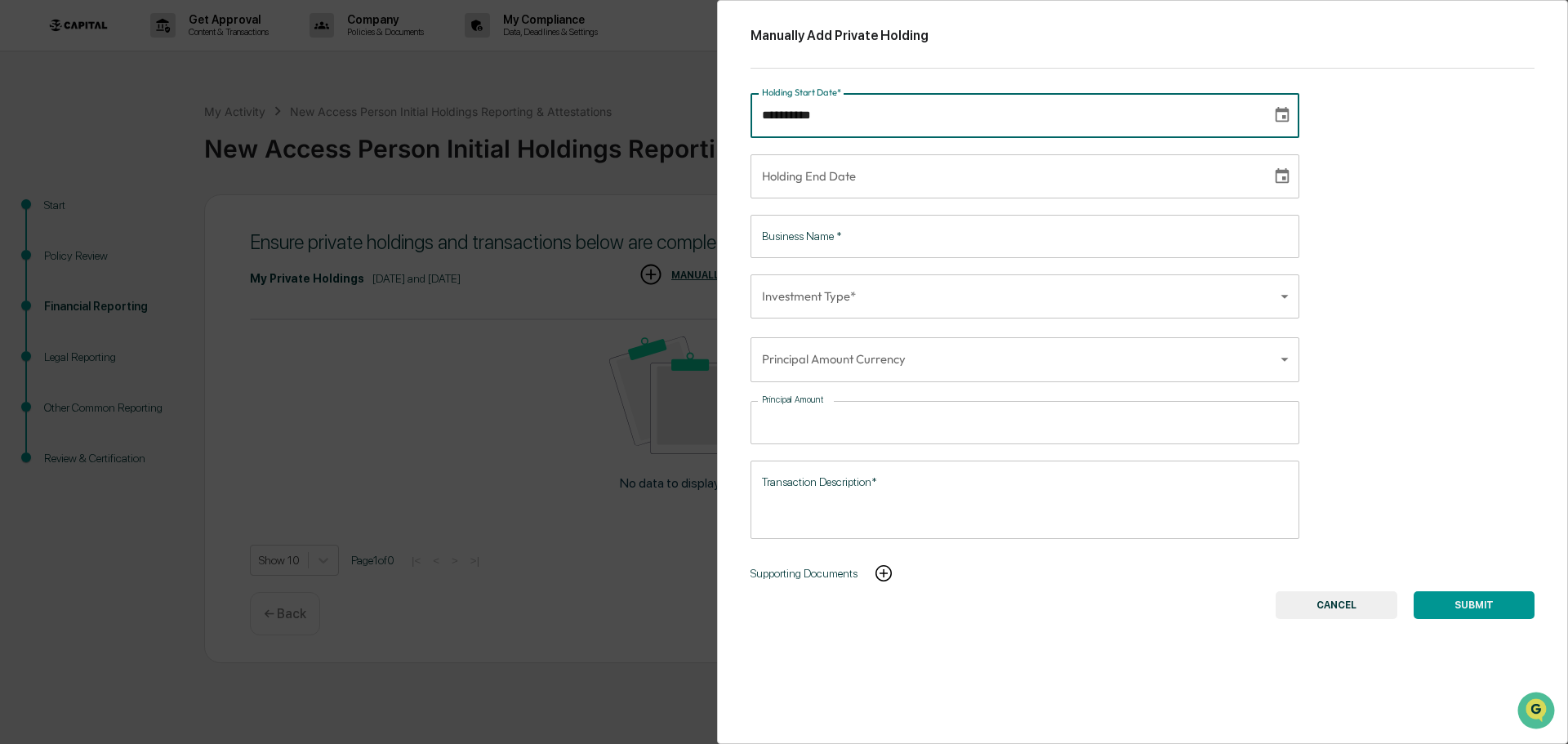
click at [922, 106] on input "**********" at bounding box center [1005, 115] width 510 height 44
type input "**********"
click at [913, 166] on input "**********" at bounding box center [1005, 176] width 510 height 44
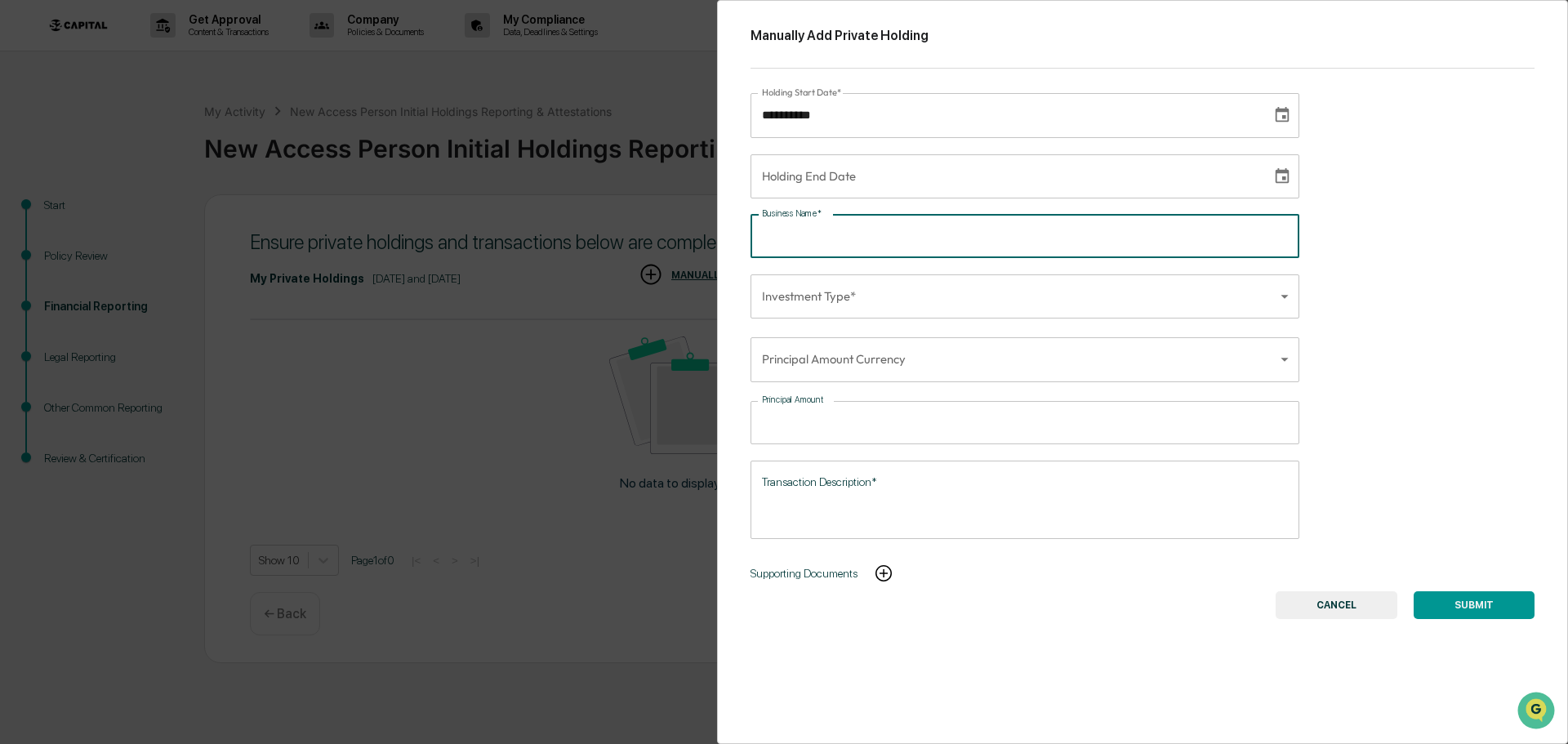
click at [879, 223] on input "Business Name   *" at bounding box center [1025, 236] width 549 height 43
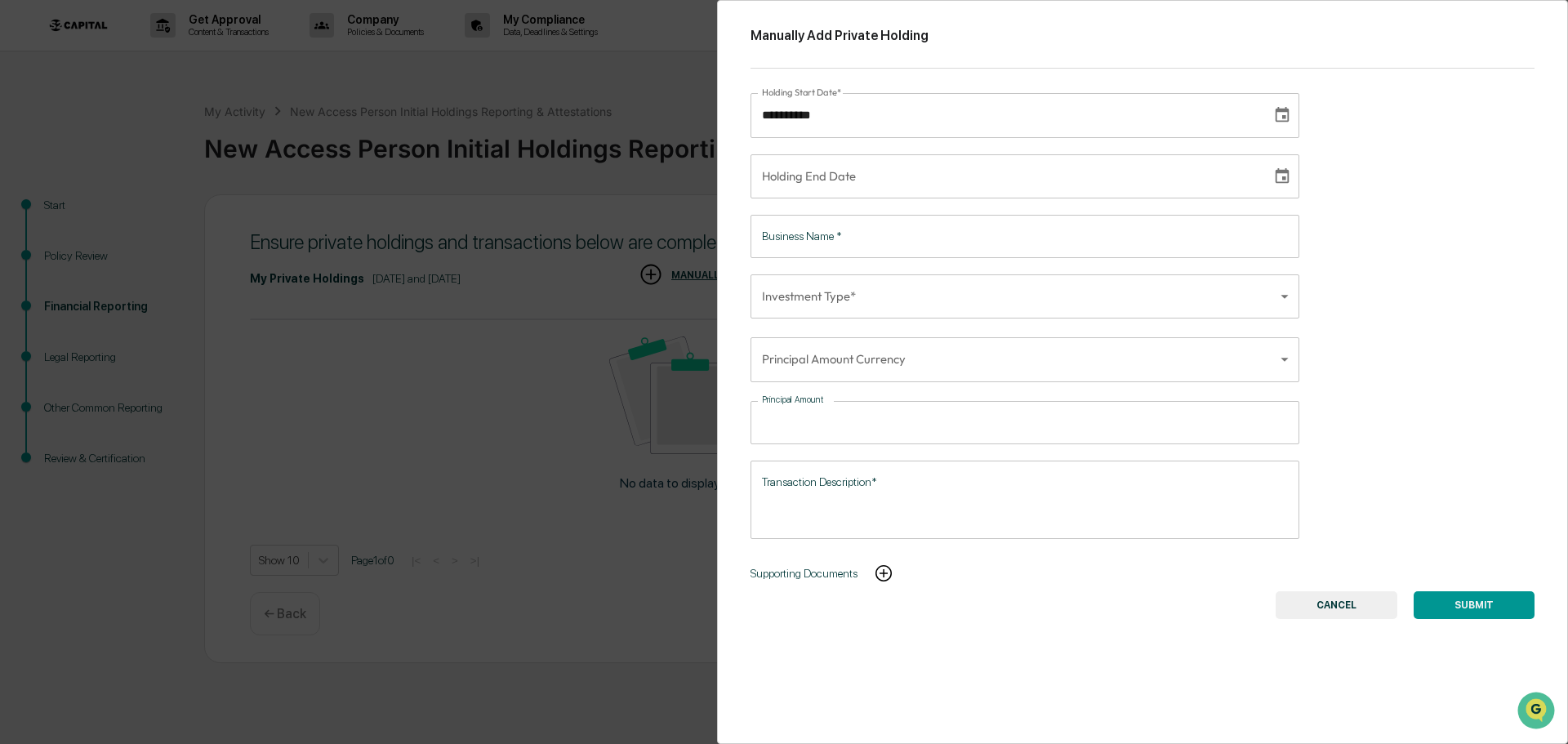
click at [853, 241] on input "Business Name   *" at bounding box center [1025, 236] width 549 height 43
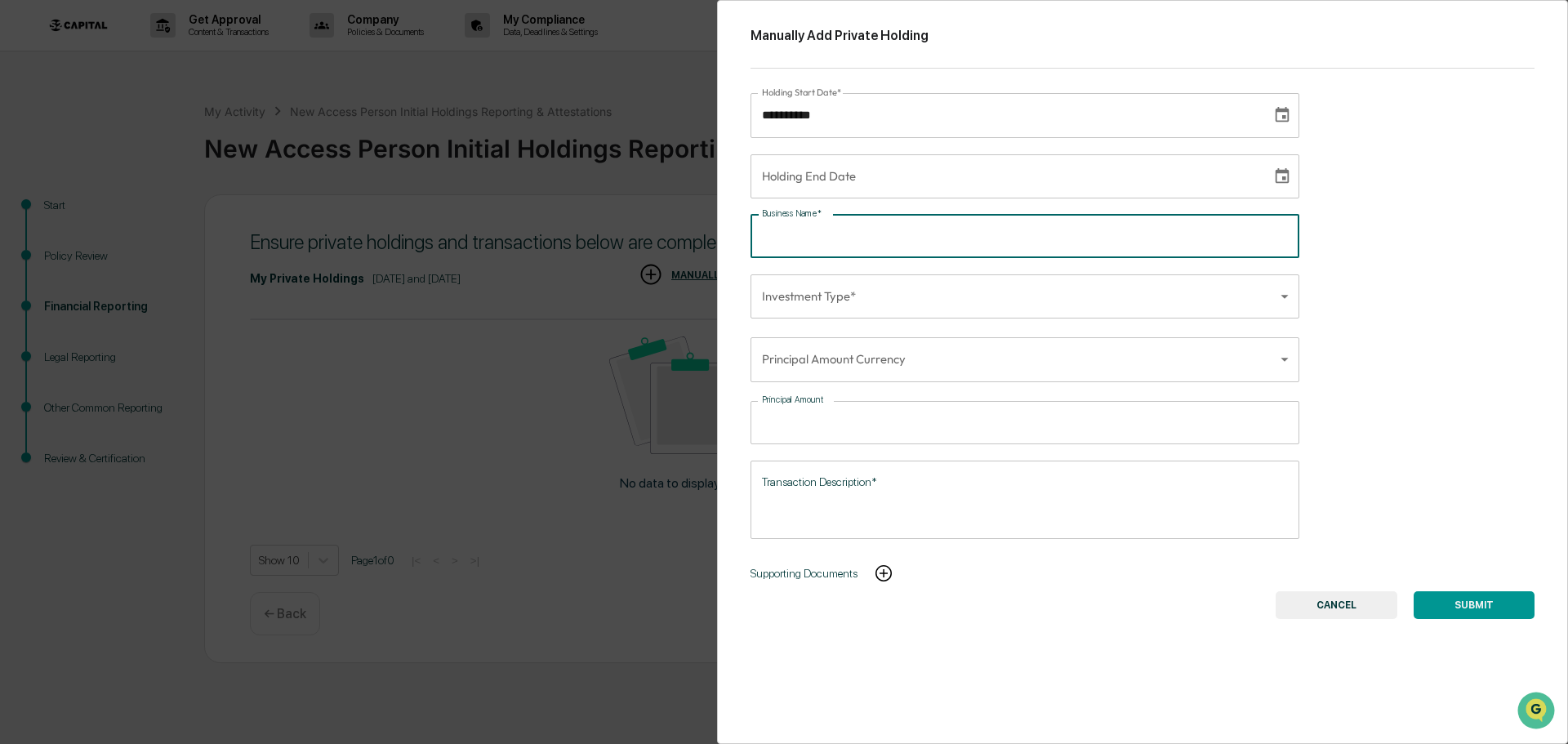
paste input "**********"
type input "**********"
click at [813, 165] on div "**********" at bounding box center [1025, 176] width 549 height 44
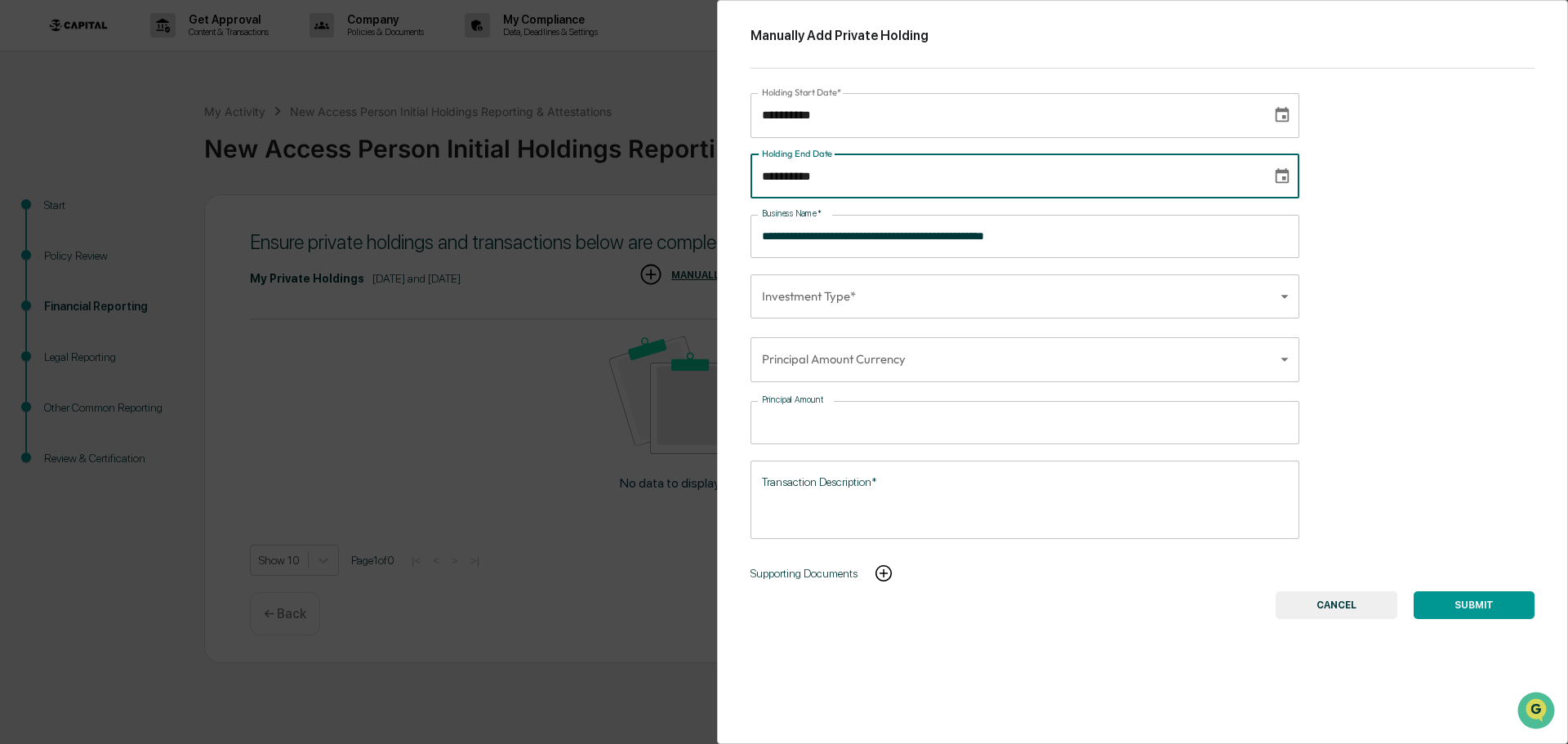
type input "**********"
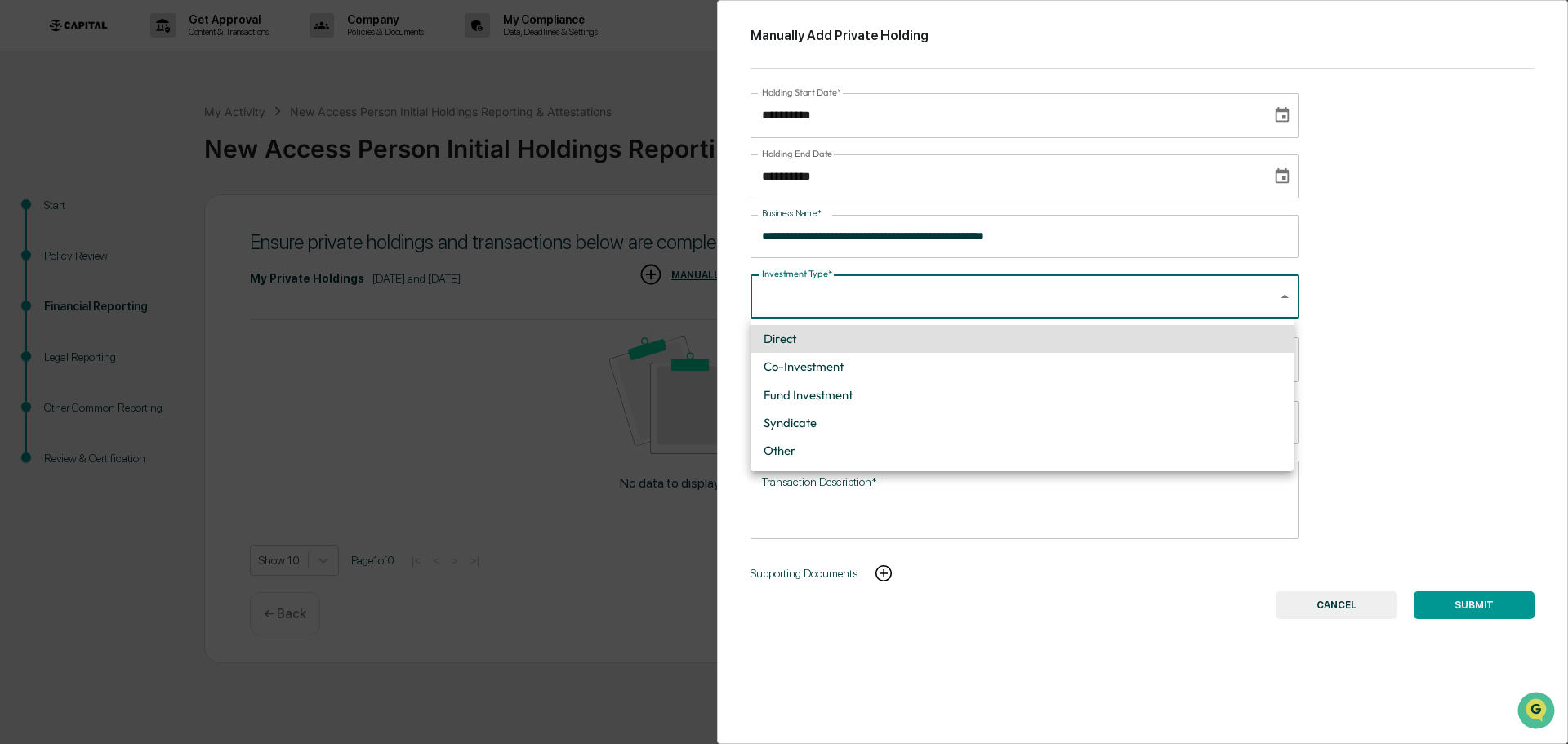
click at [862, 295] on body "**********" at bounding box center [784, 372] width 1568 height 744
click at [851, 368] on li "Co-Investment" at bounding box center [1022, 367] width 543 height 28
type input "**********"
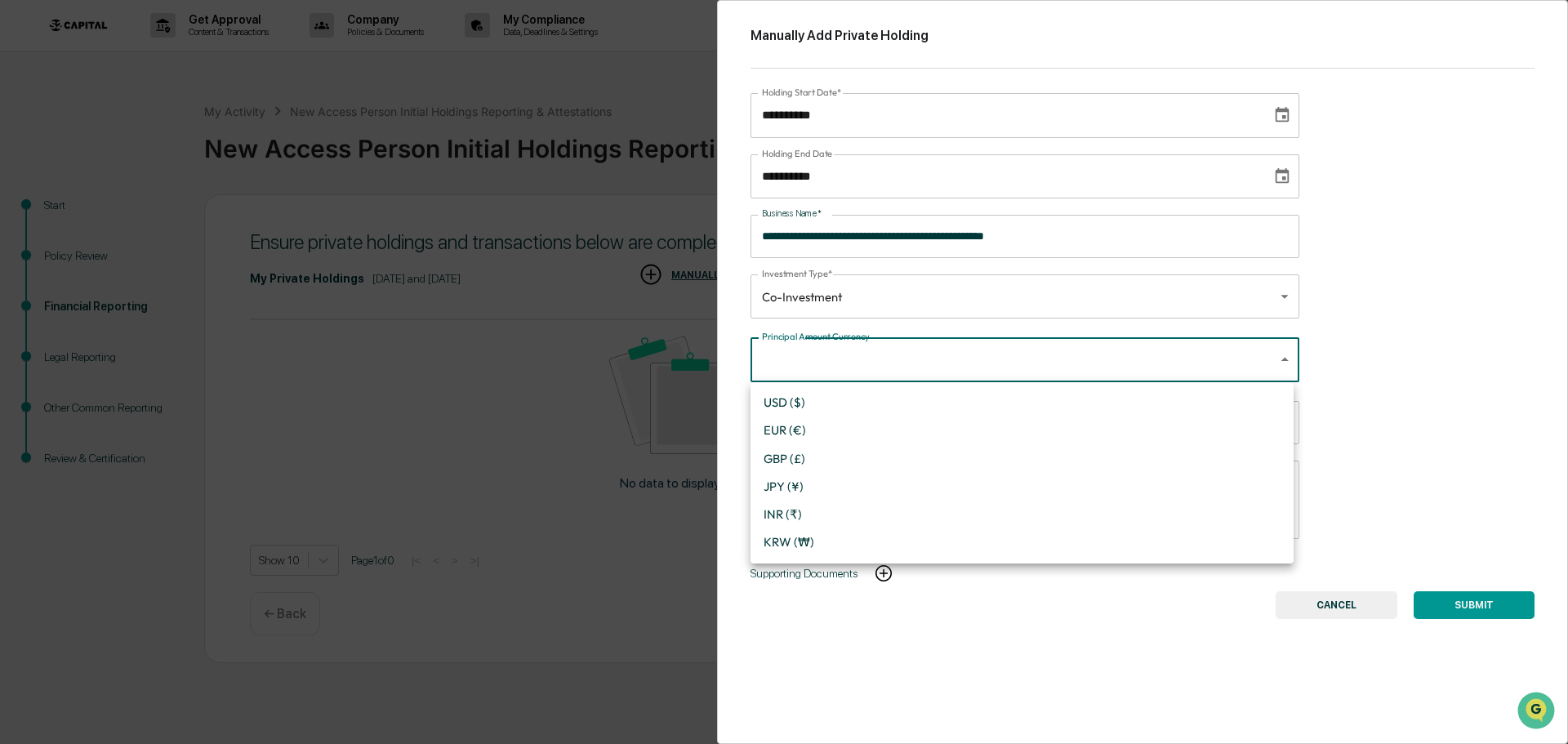
click at [828, 366] on body "**********" at bounding box center [784, 372] width 1568 height 744
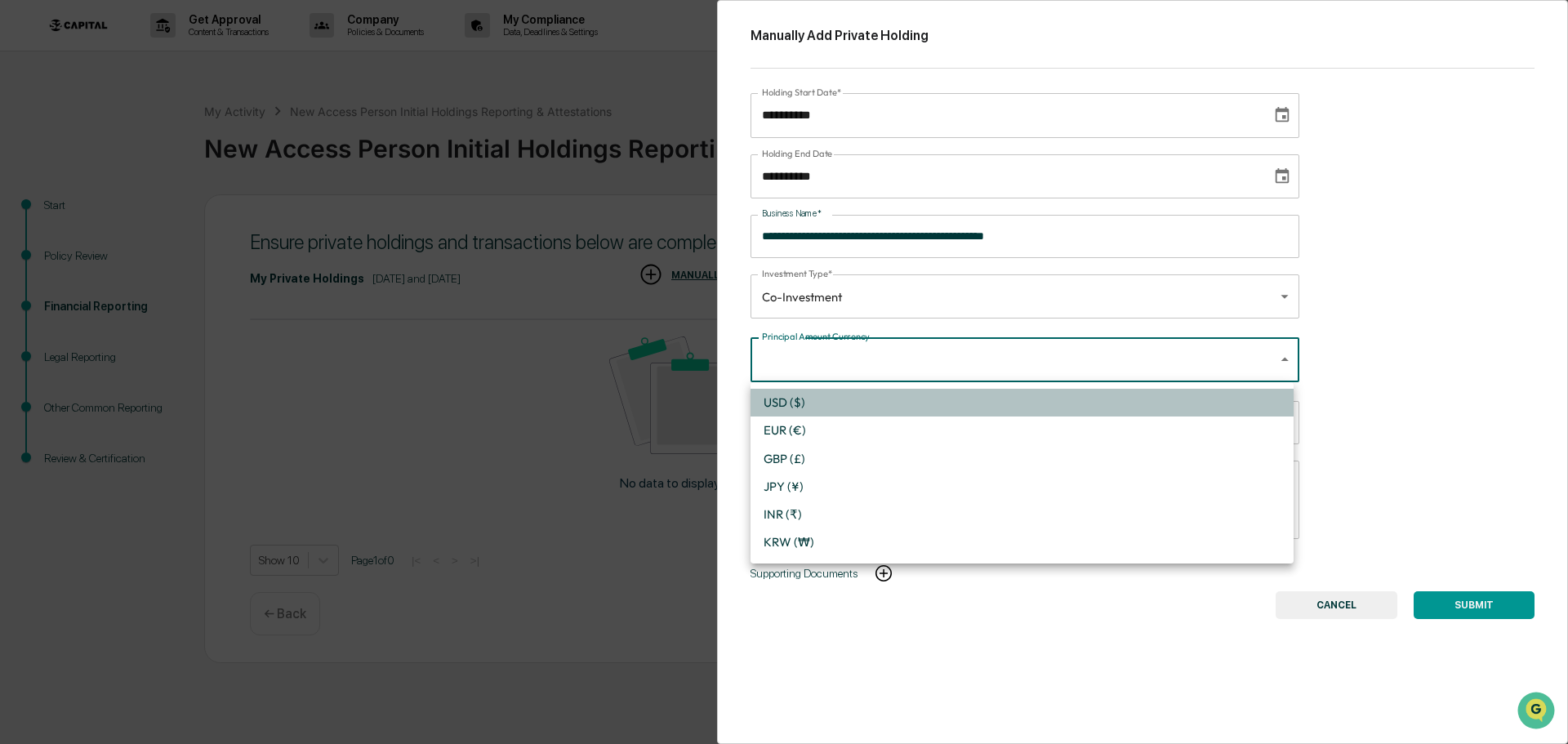
click at [807, 398] on li "USD ($)" at bounding box center [1022, 403] width 543 height 28
type input "*"
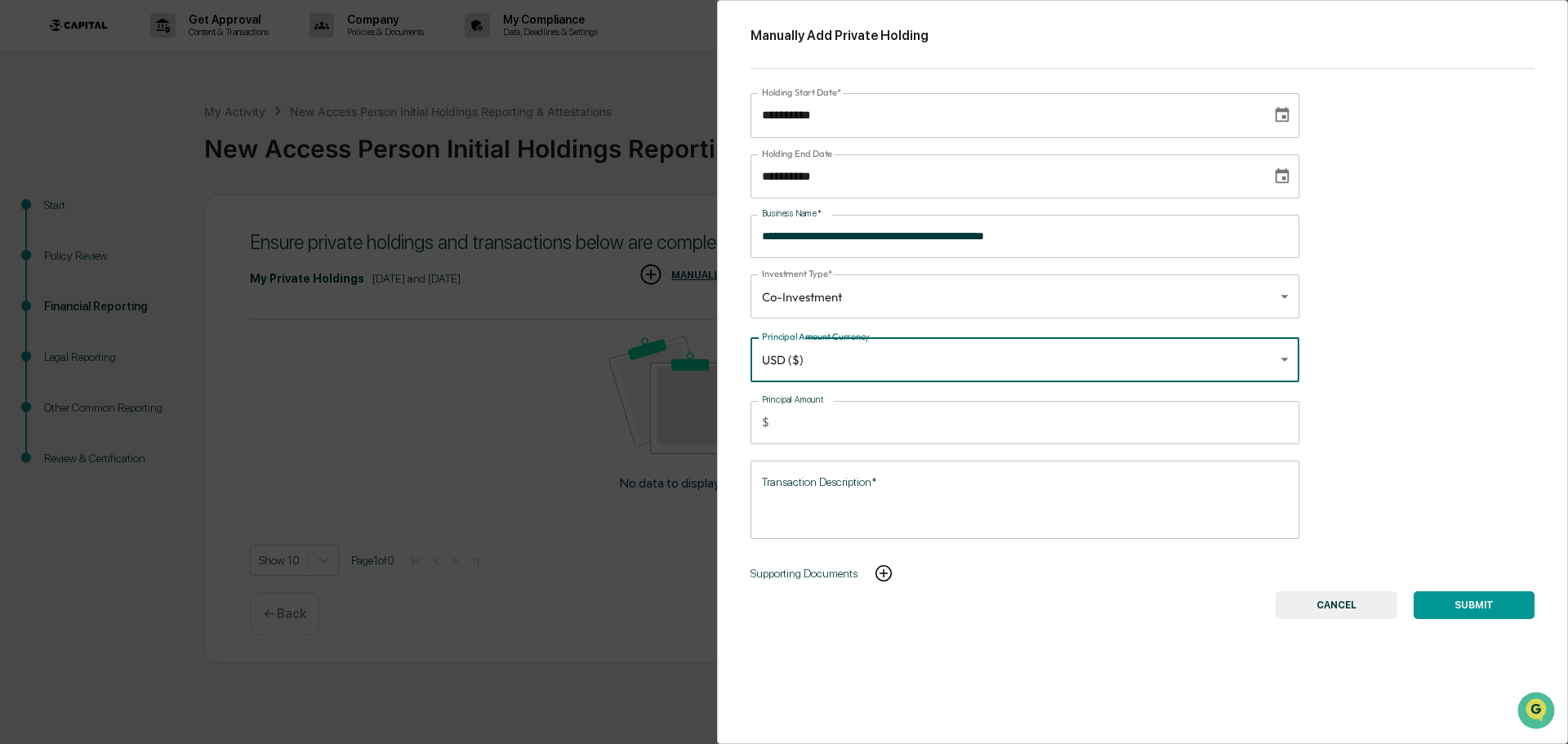
click at [804, 421] on input "Principal Amount" at bounding box center [1037, 422] width 523 height 43
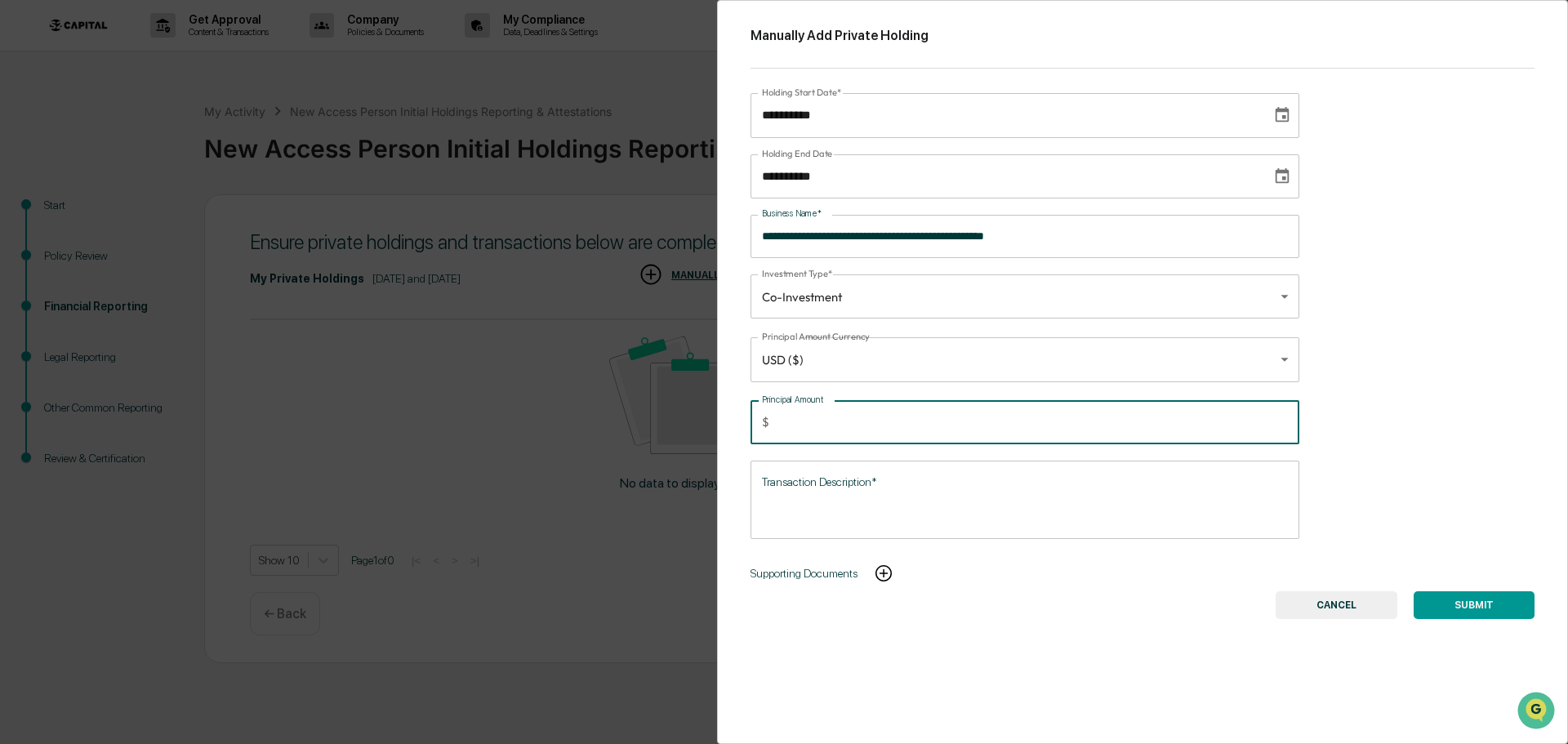
type input "****"
drag, startPoint x: 812, startPoint y: 491, endPoint x: 850, endPoint y: 485, distance: 38.5
click at [813, 491] on textarea "Transaction Description*" at bounding box center [1025, 499] width 526 height 51
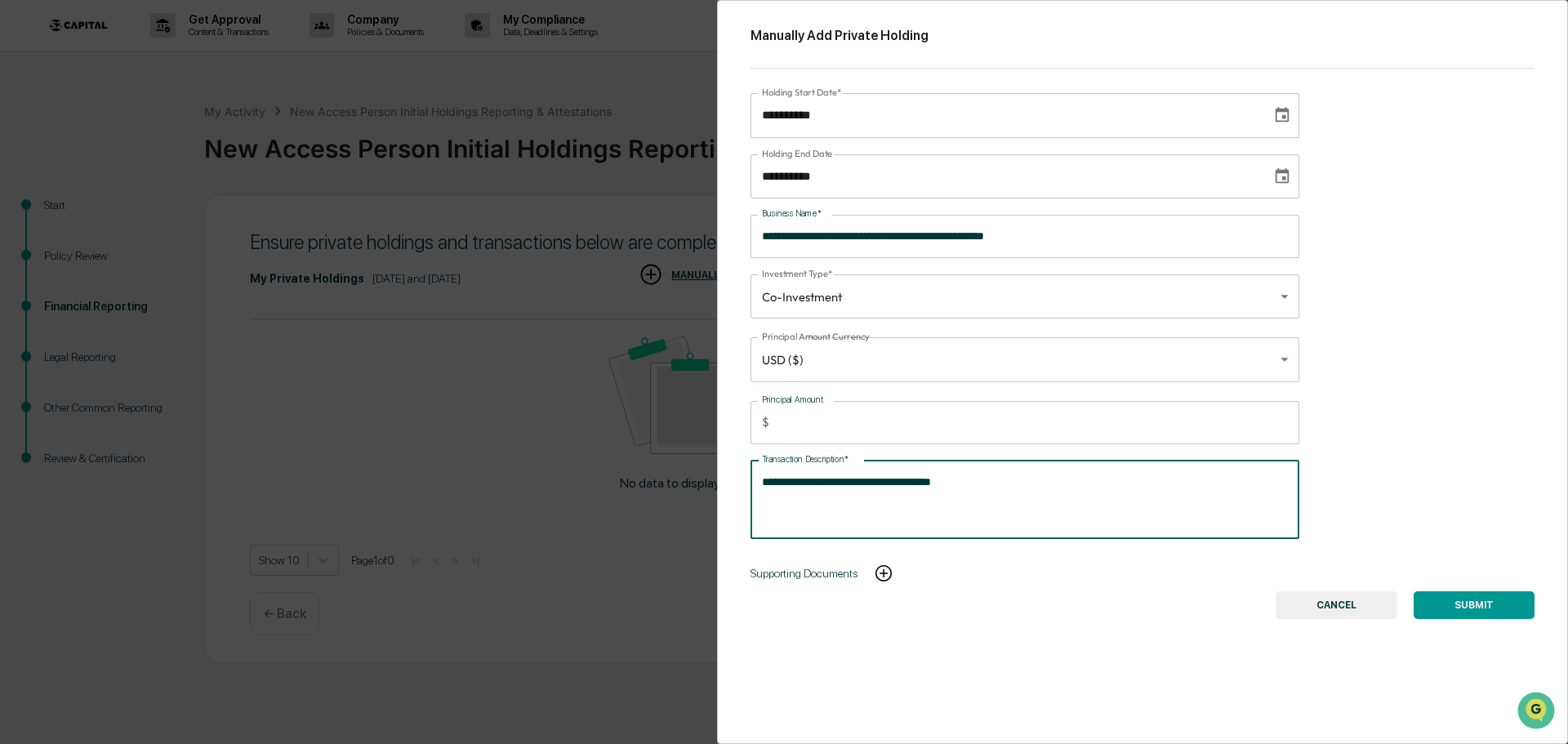
drag, startPoint x: 952, startPoint y: 486, endPoint x: 742, endPoint y: 502, distance: 210.6
click at [742, 502] on div "**********" at bounding box center [1142, 372] width 851 height 744
type textarea "**********"
drag, startPoint x: 1191, startPoint y: 664, endPoint x: 1203, endPoint y: 658, distance: 13.4
click at [1190, 664] on div "**********" at bounding box center [1142, 372] width 851 height 744
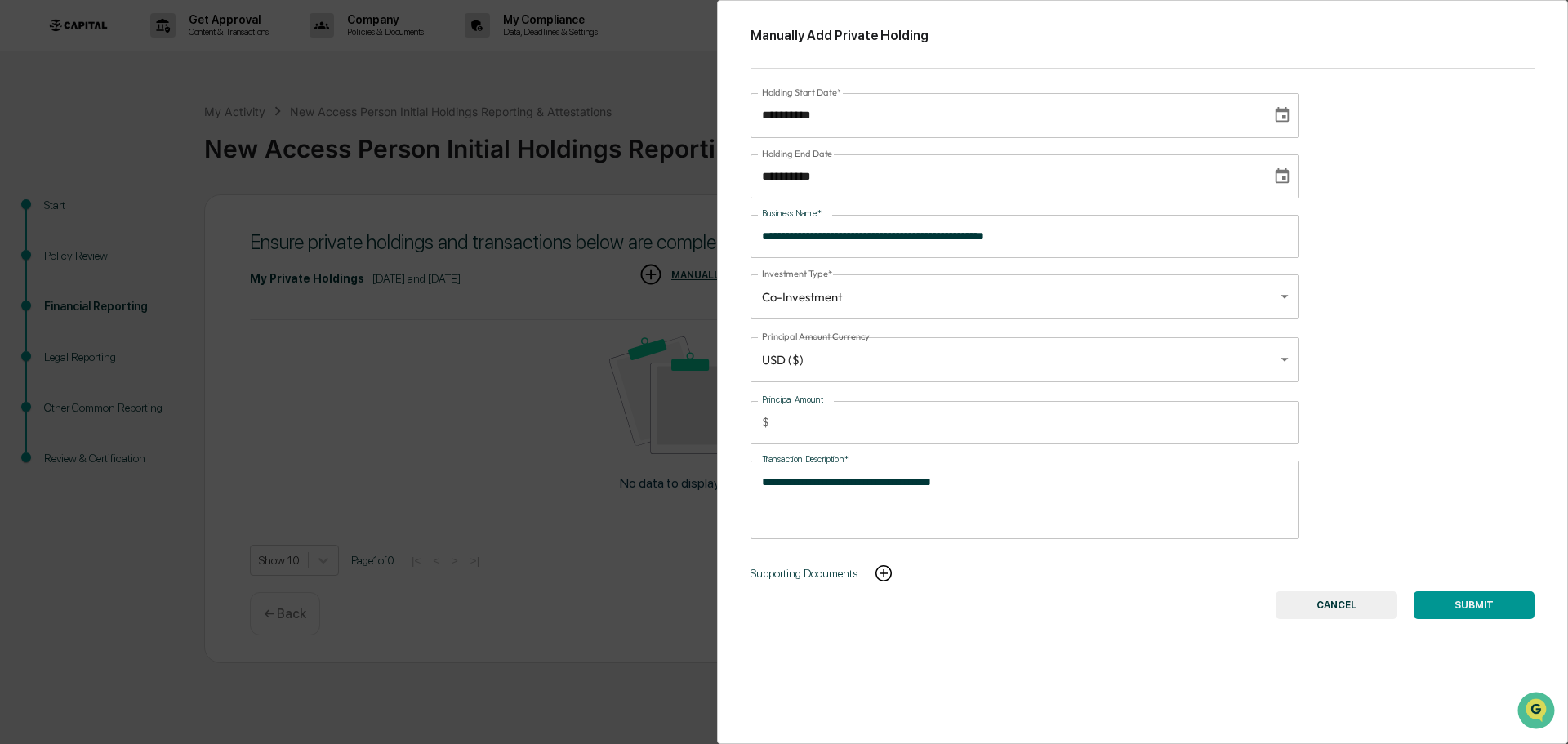
click at [1446, 597] on button "SUBMIT" at bounding box center [1474, 605] width 121 height 28
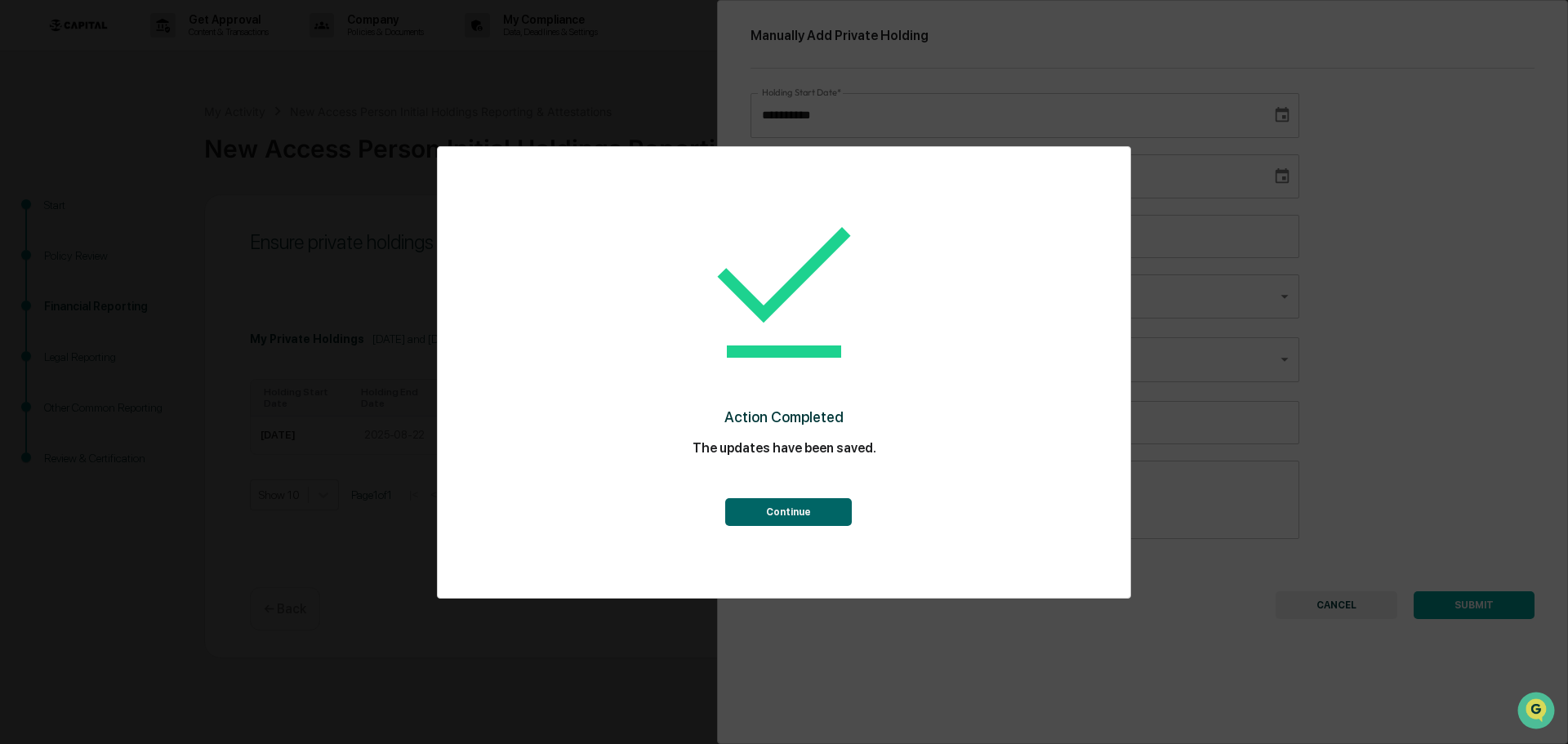
click at [815, 514] on button "Continue" at bounding box center [788, 513] width 126 height 28
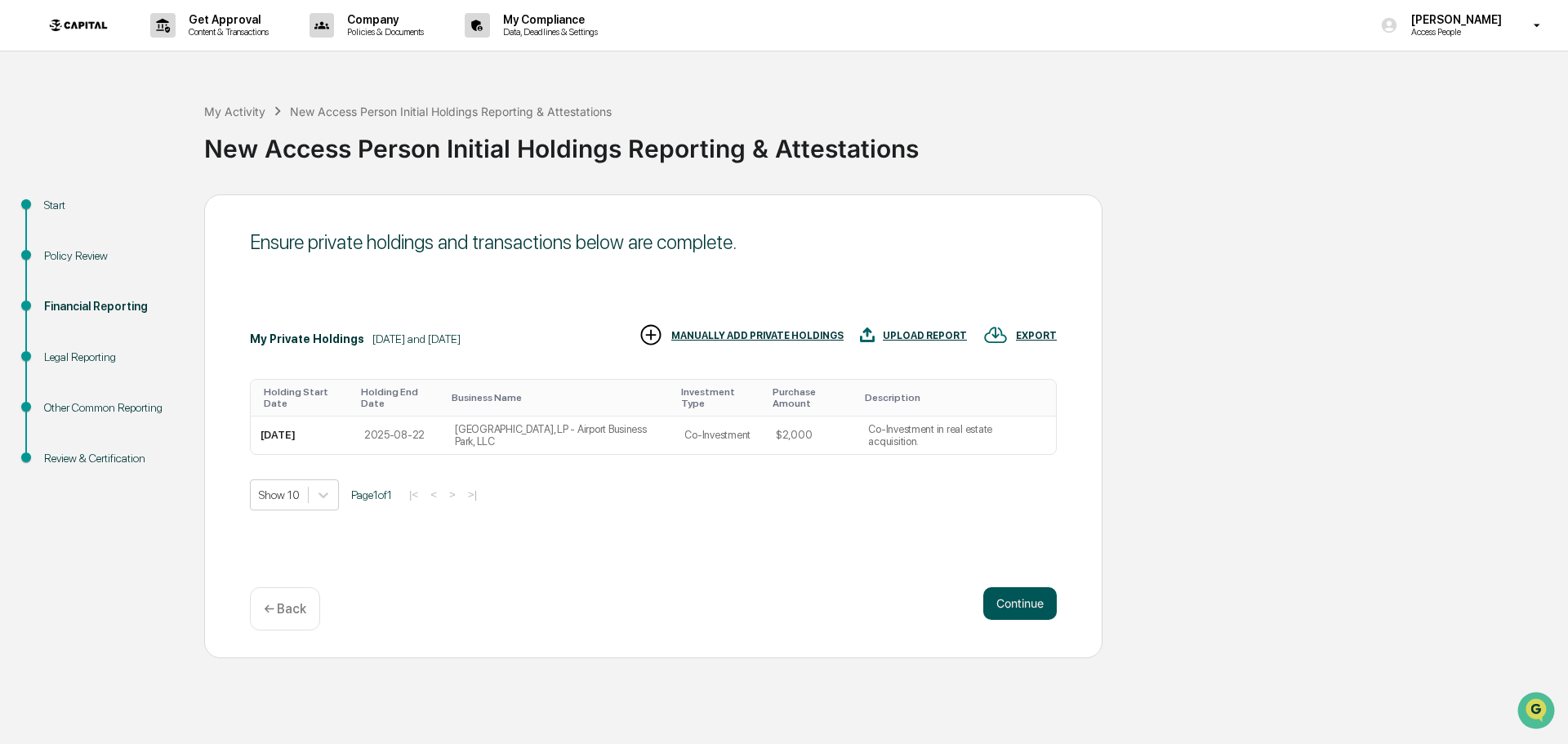
click at [1008, 594] on button "Continue" at bounding box center [1020, 603] width 74 height 33
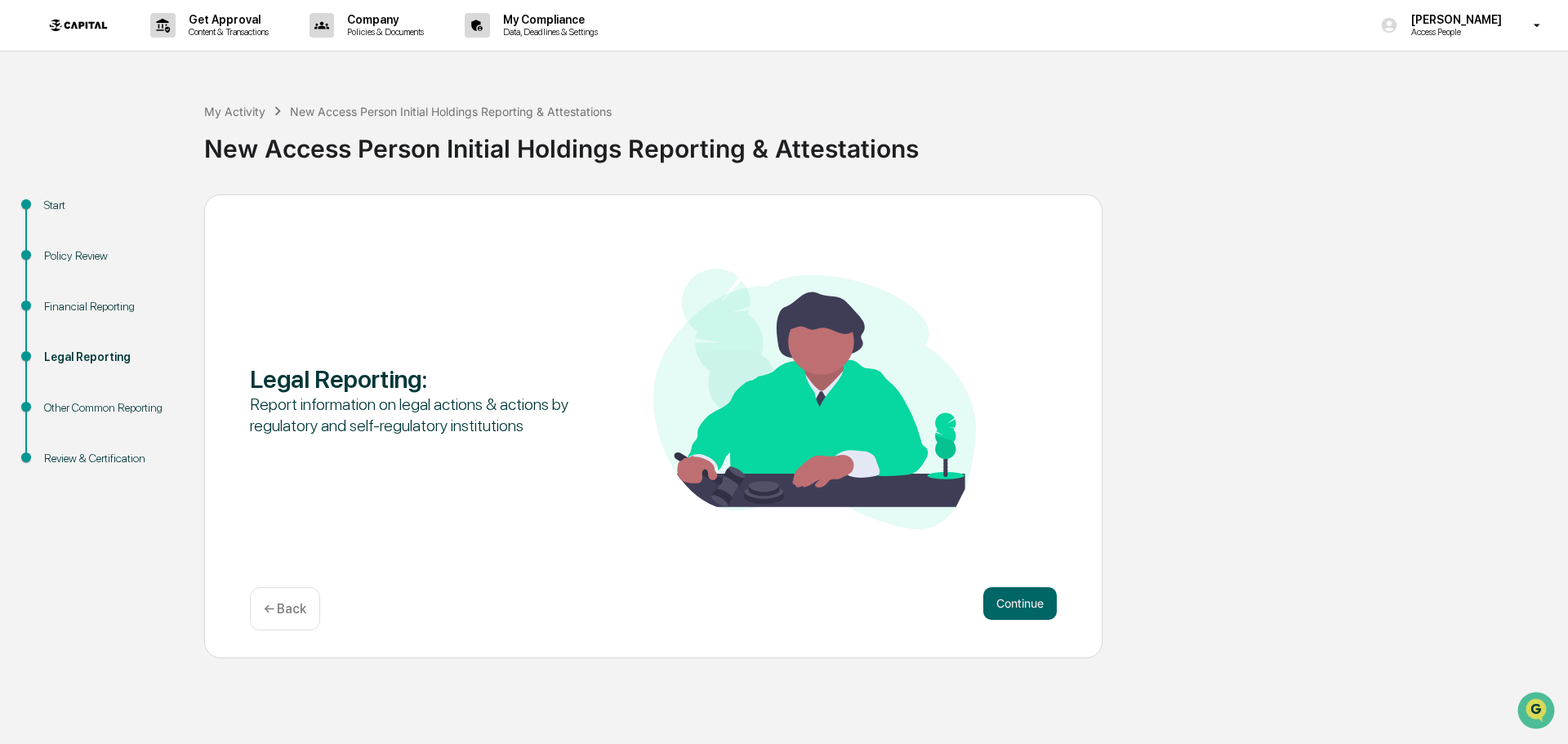
click at [108, 307] on div "Financial Reporting" at bounding box center [111, 307] width 134 height 17
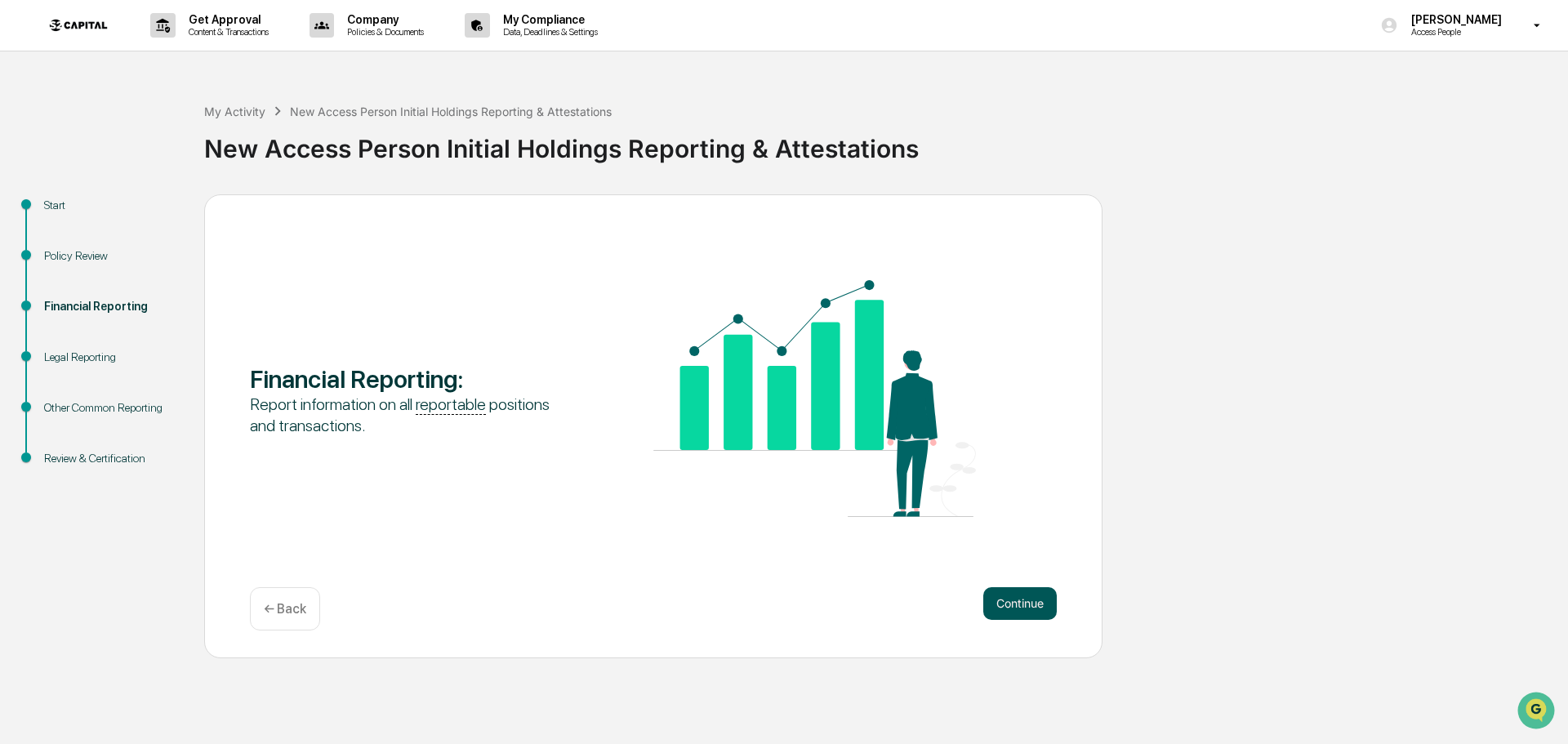
click at [1025, 600] on button "Continue" at bounding box center [1020, 603] width 74 height 33
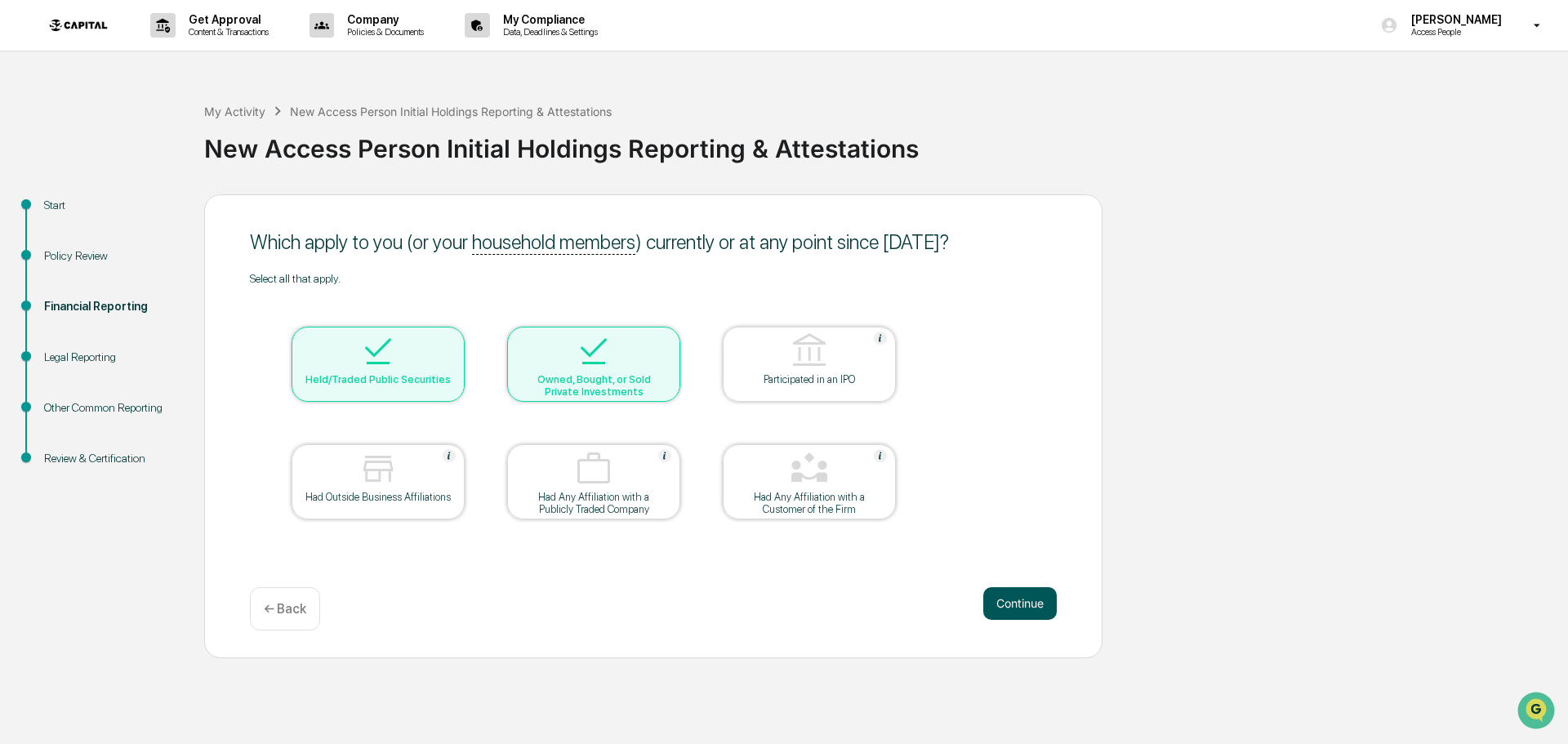
click at [1020, 598] on button "Continue" at bounding box center [1020, 603] width 74 height 33
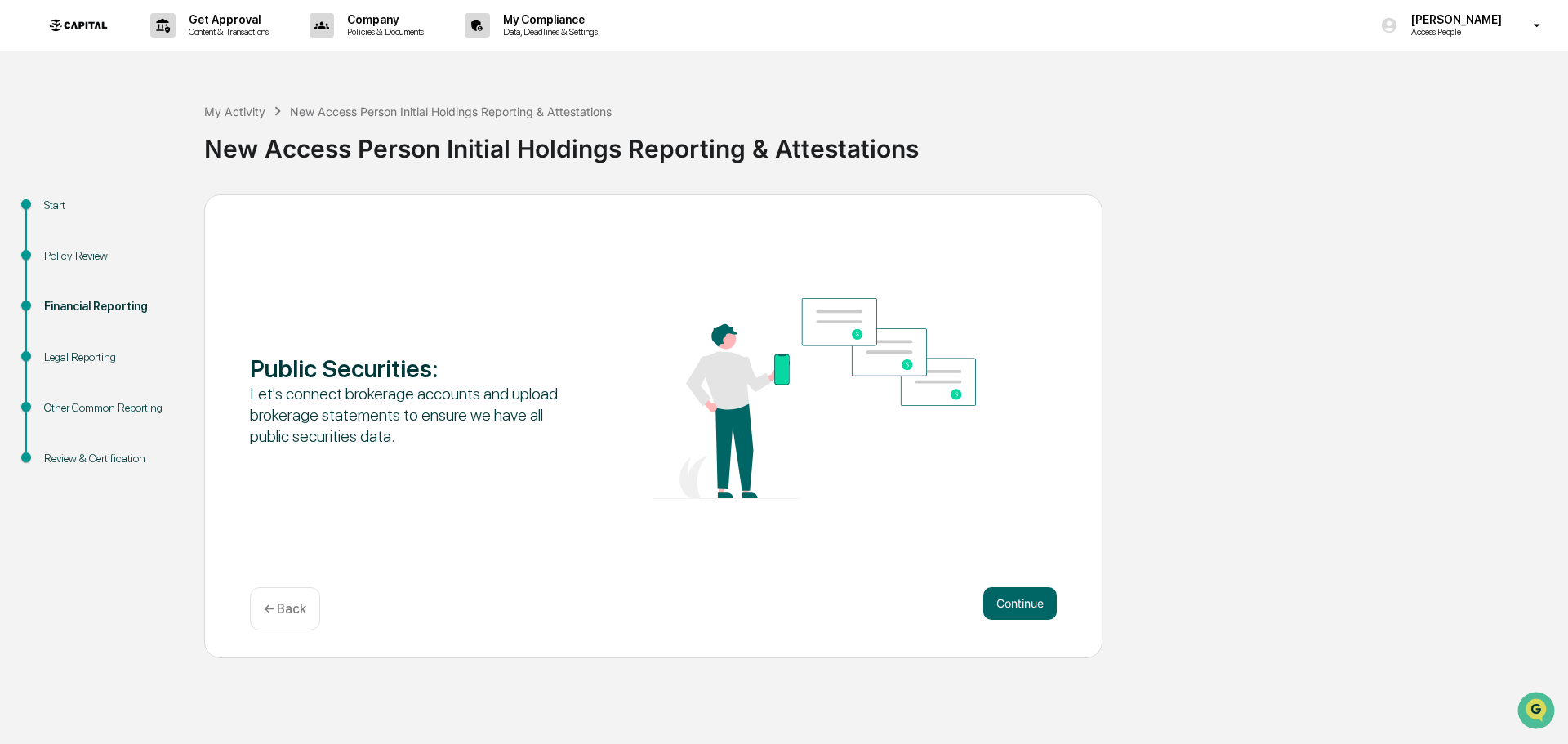
click at [1020, 598] on button "Continue" at bounding box center [1020, 603] width 74 height 33
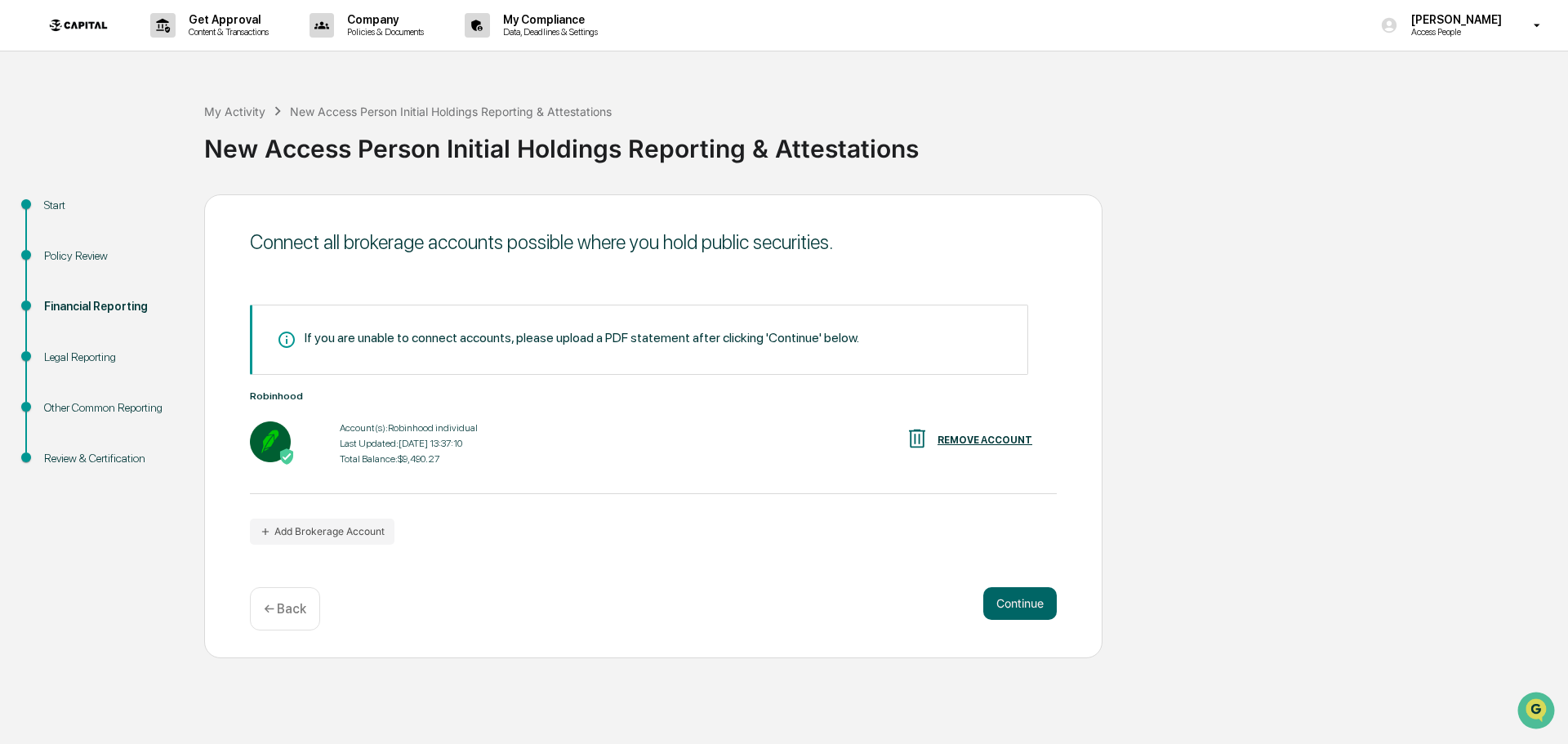
click at [1020, 598] on button "Continue" at bounding box center [1020, 603] width 74 height 33
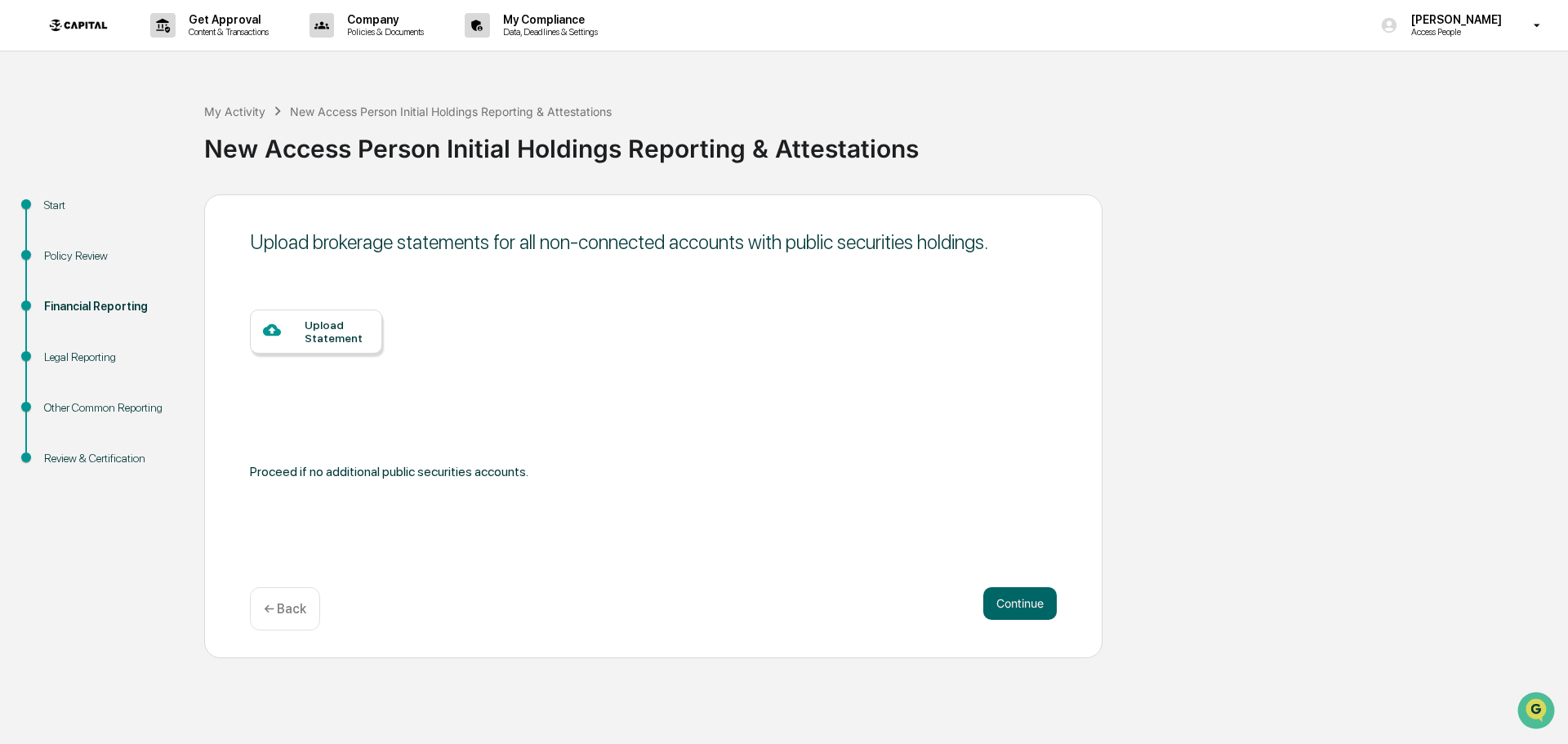
click at [1020, 598] on button "Continue" at bounding box center [1020, 603] width 74 height 33
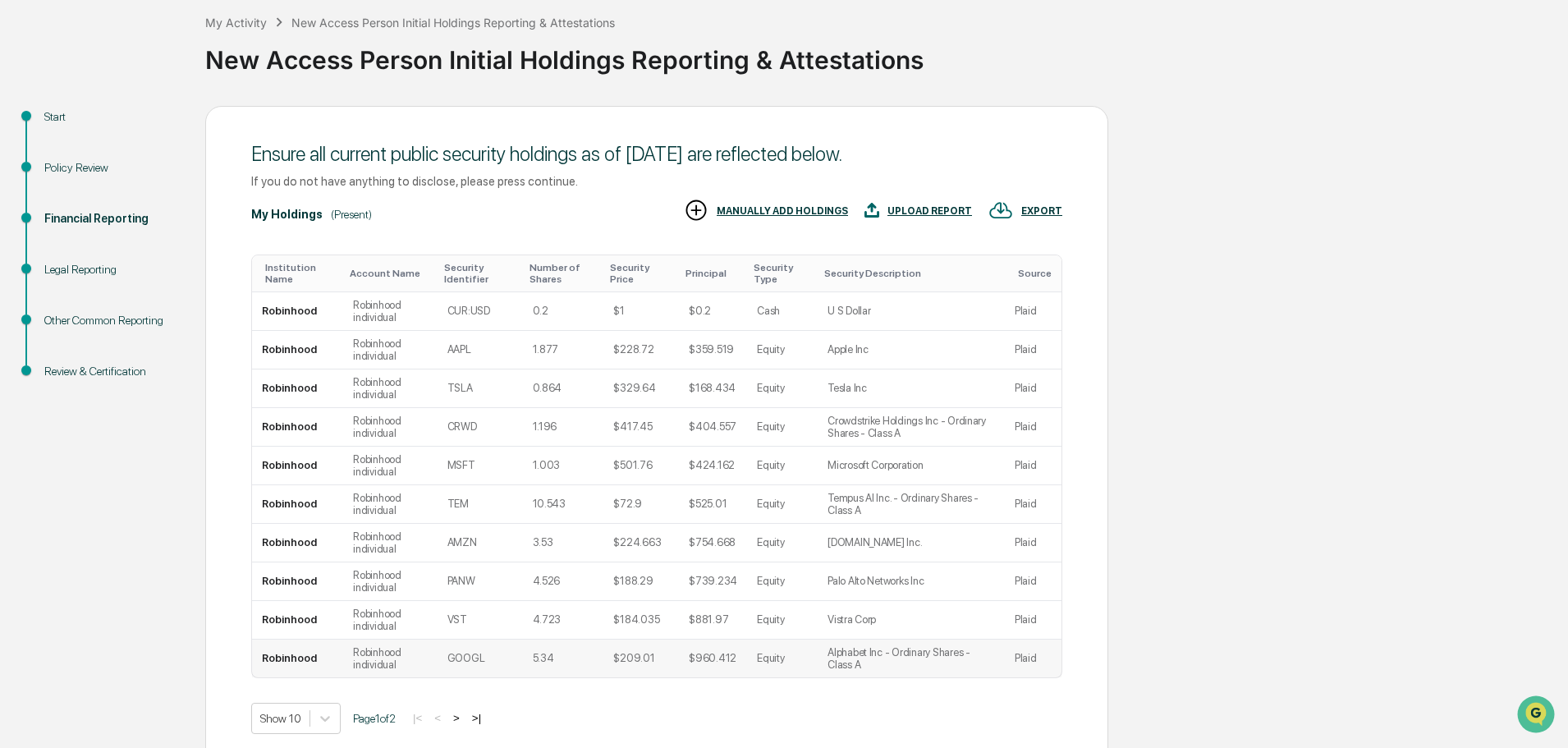
scroll to position [163, 0]
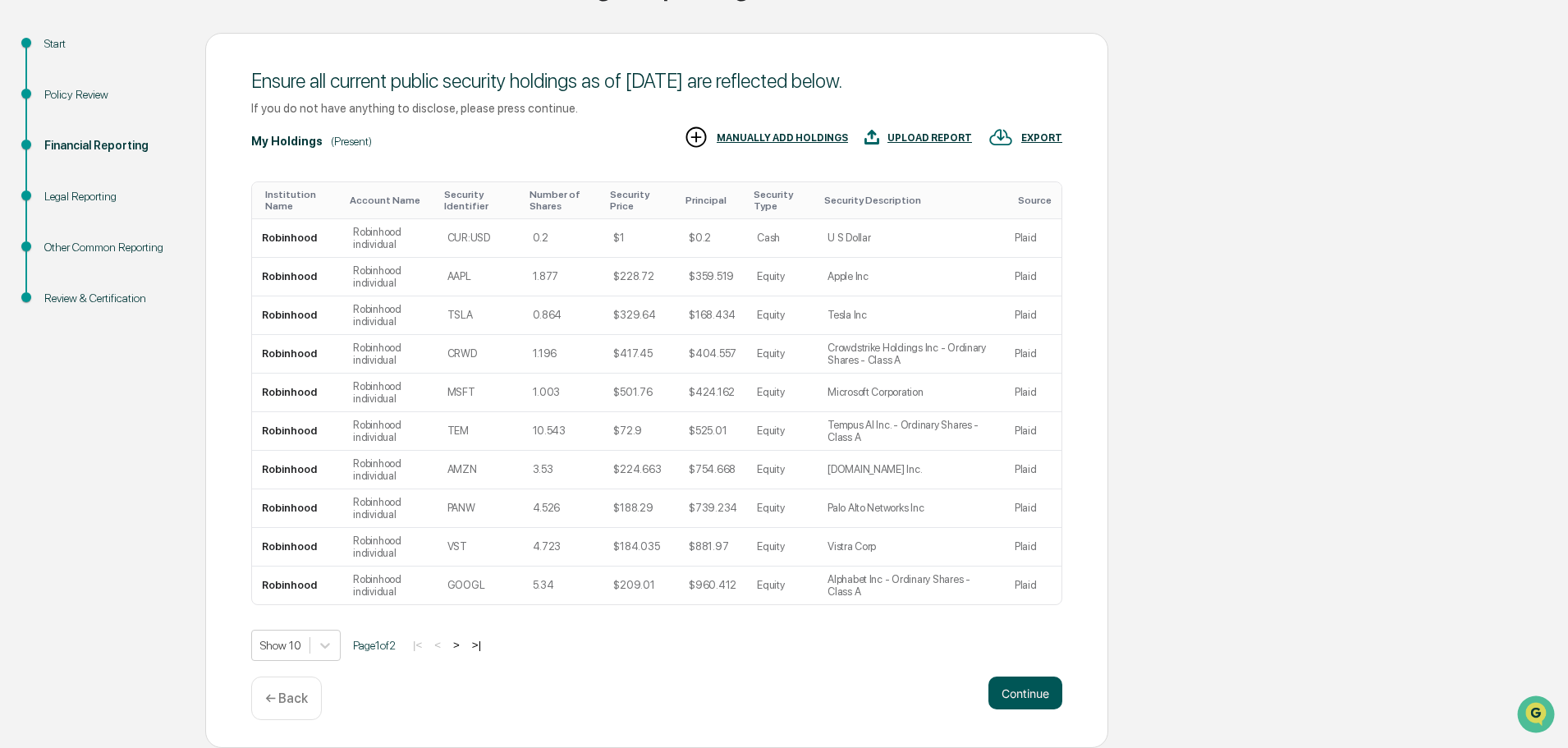
click at [1020, 694] on button "Continue" at bounding box center [1025, 693] width 74 height 33
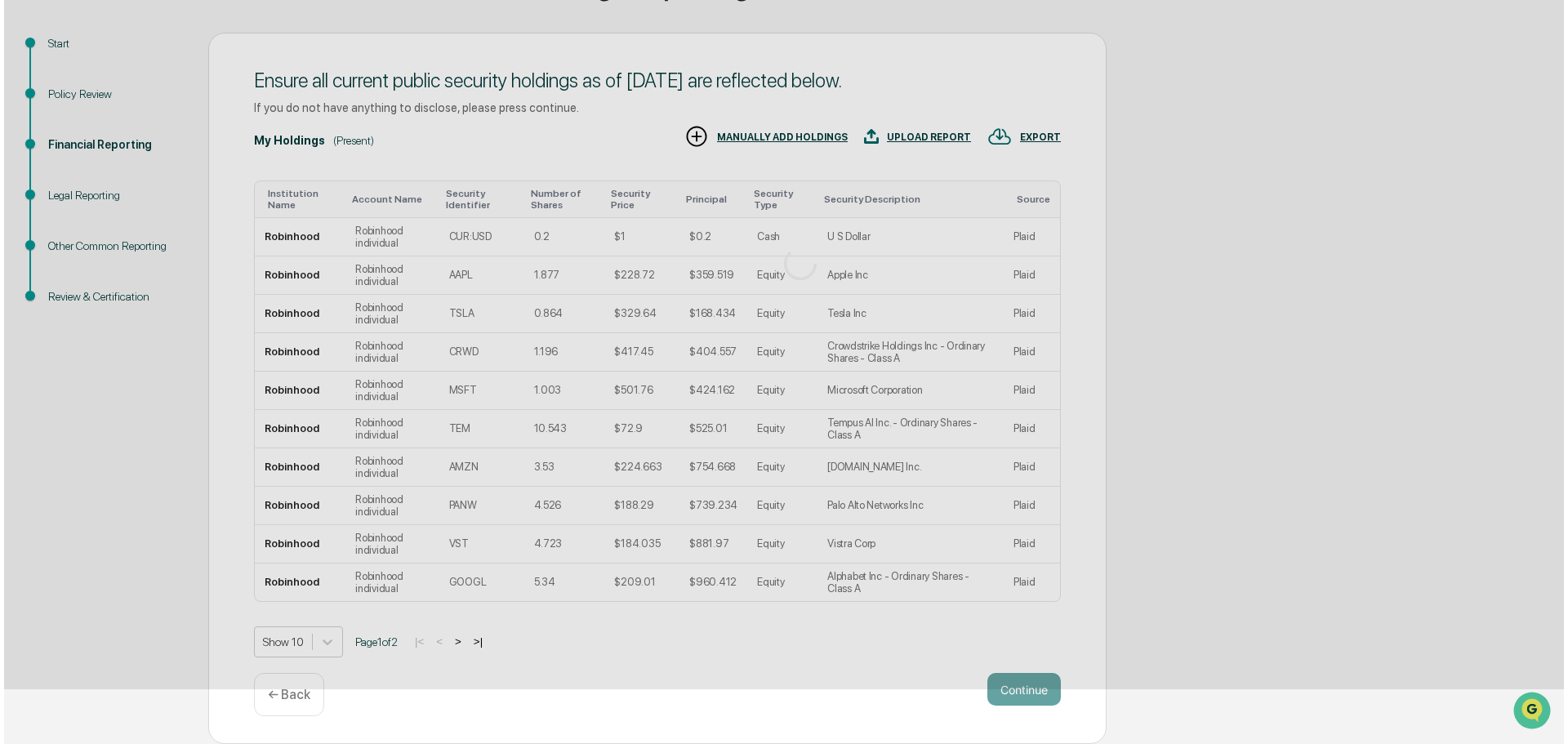
scroll to position [0, 0]
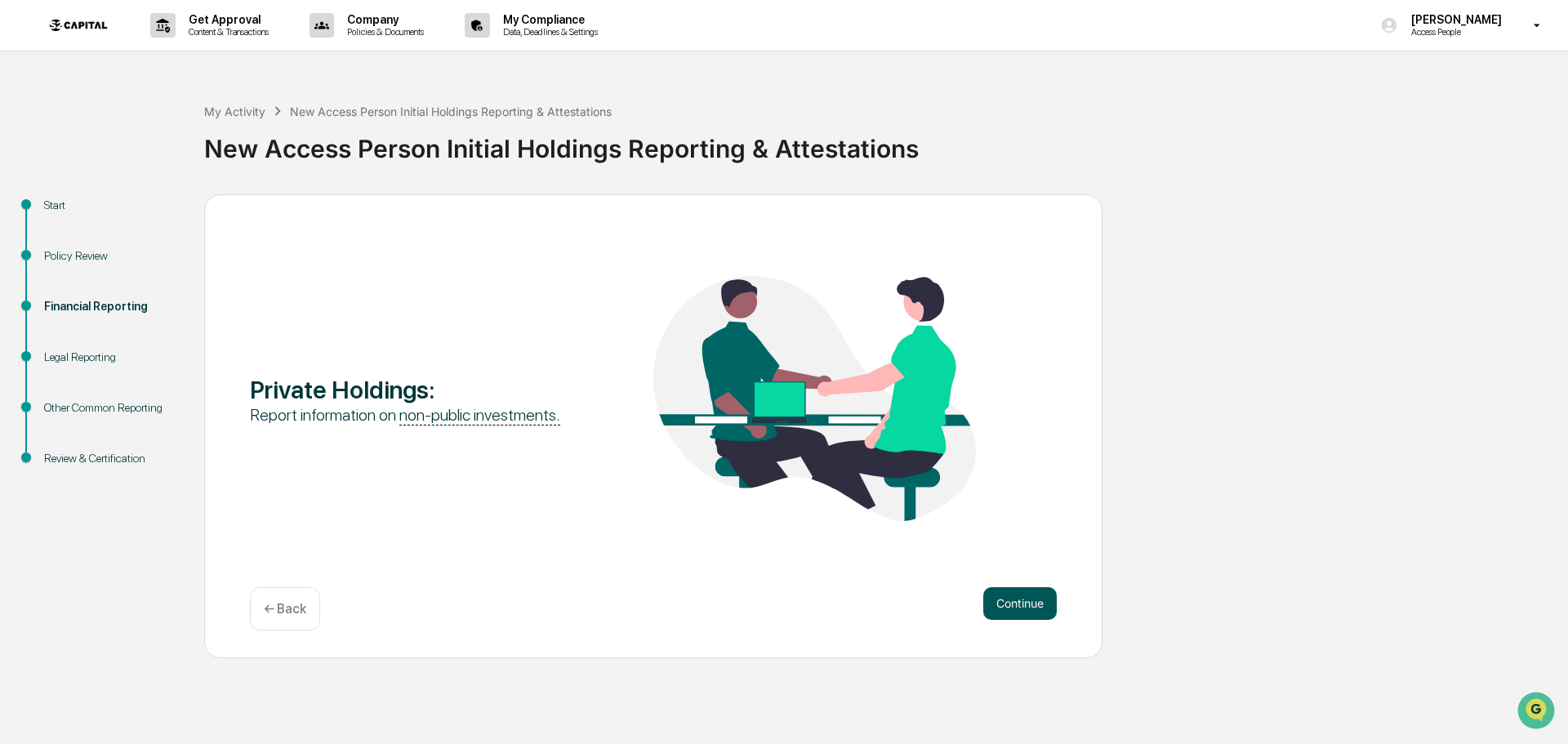
click at [1039, 602] on button "Continue" at bounding box center [1020, 603] width 74 height 33
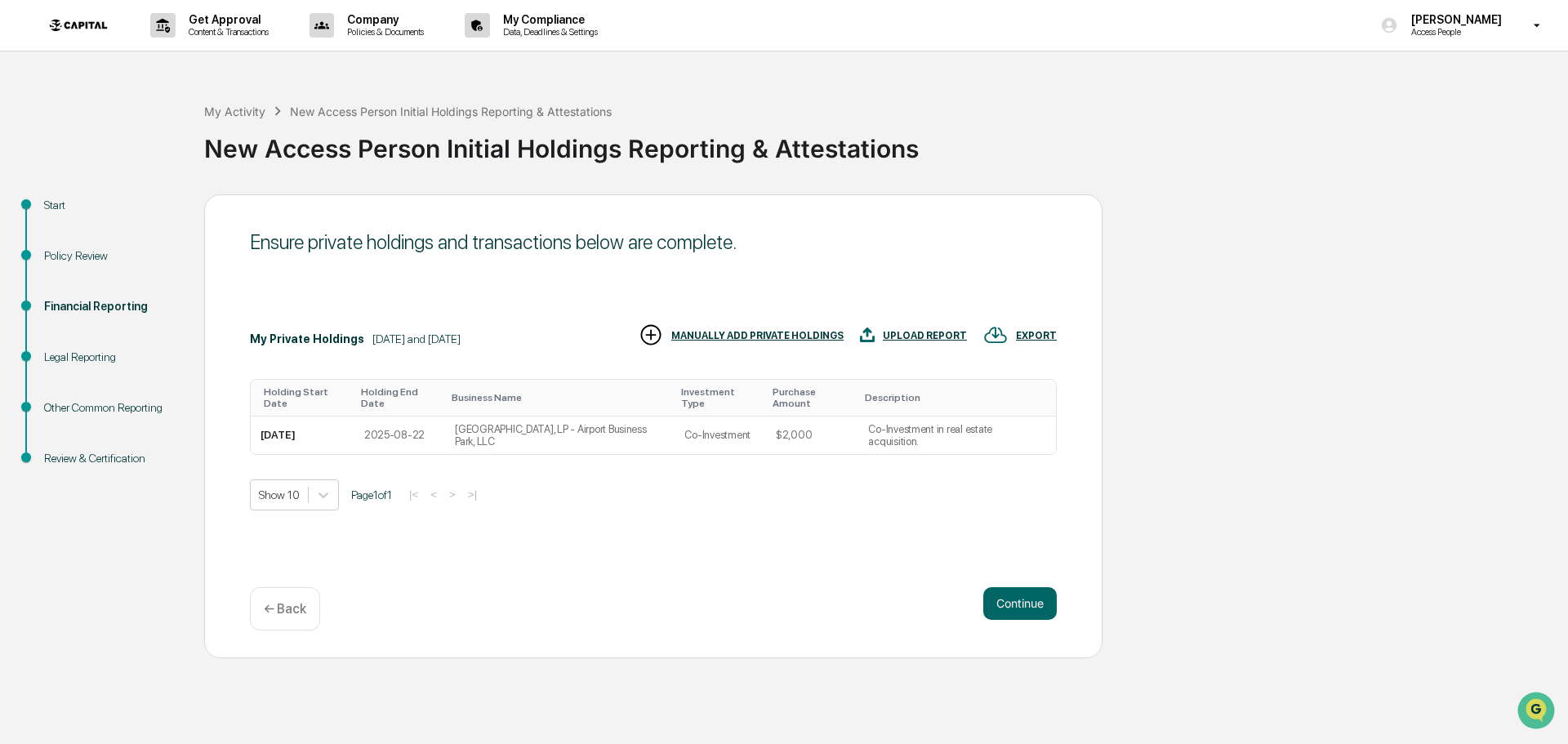
click at [746, 341] on div "MANUALLY ADD PRIVATE HOLDINGS" at bounding box center [757, 336] width 172 height 12
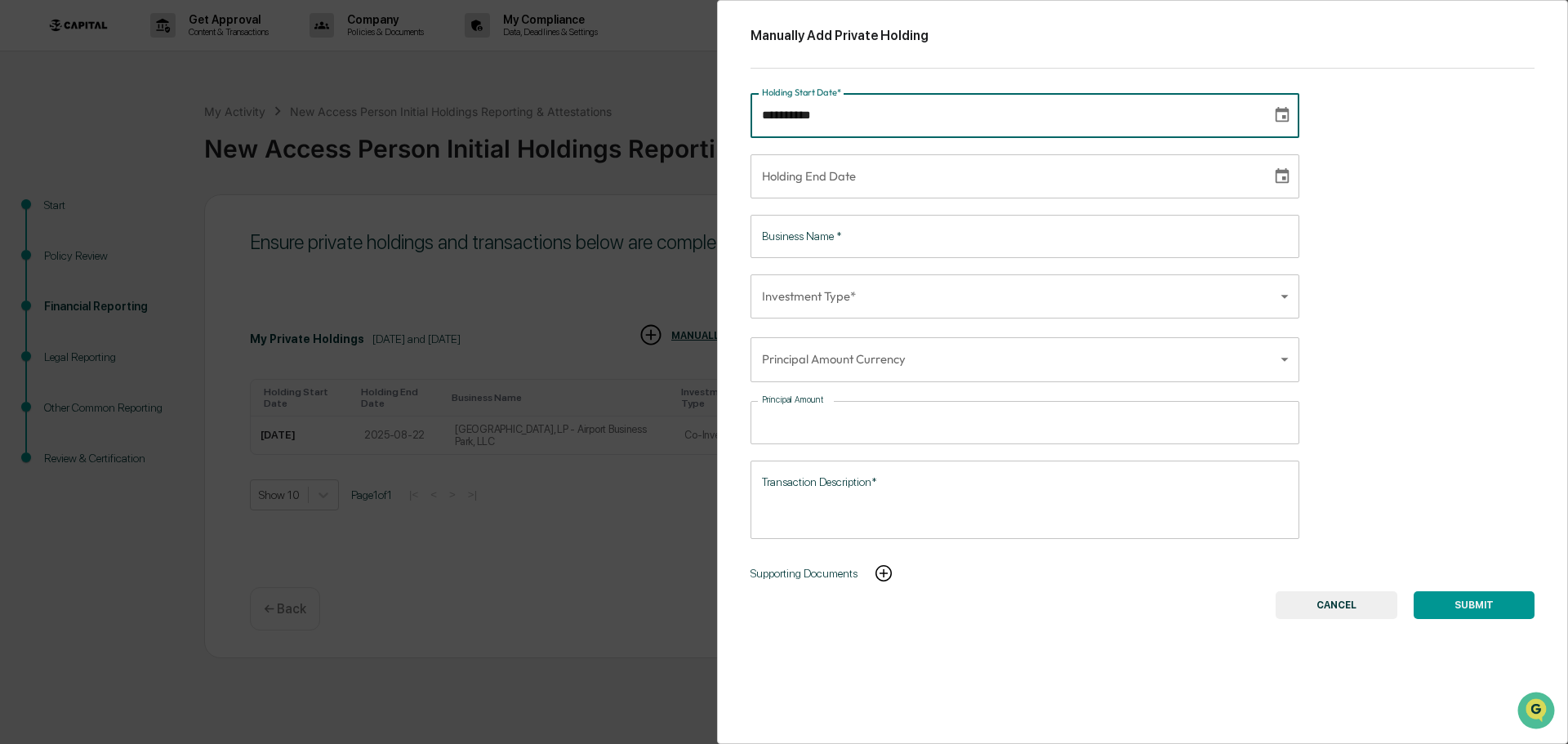
click at [869, 103] on input "**********" at bounding box center [1005, 115] width 510 height 44
type input "**********"
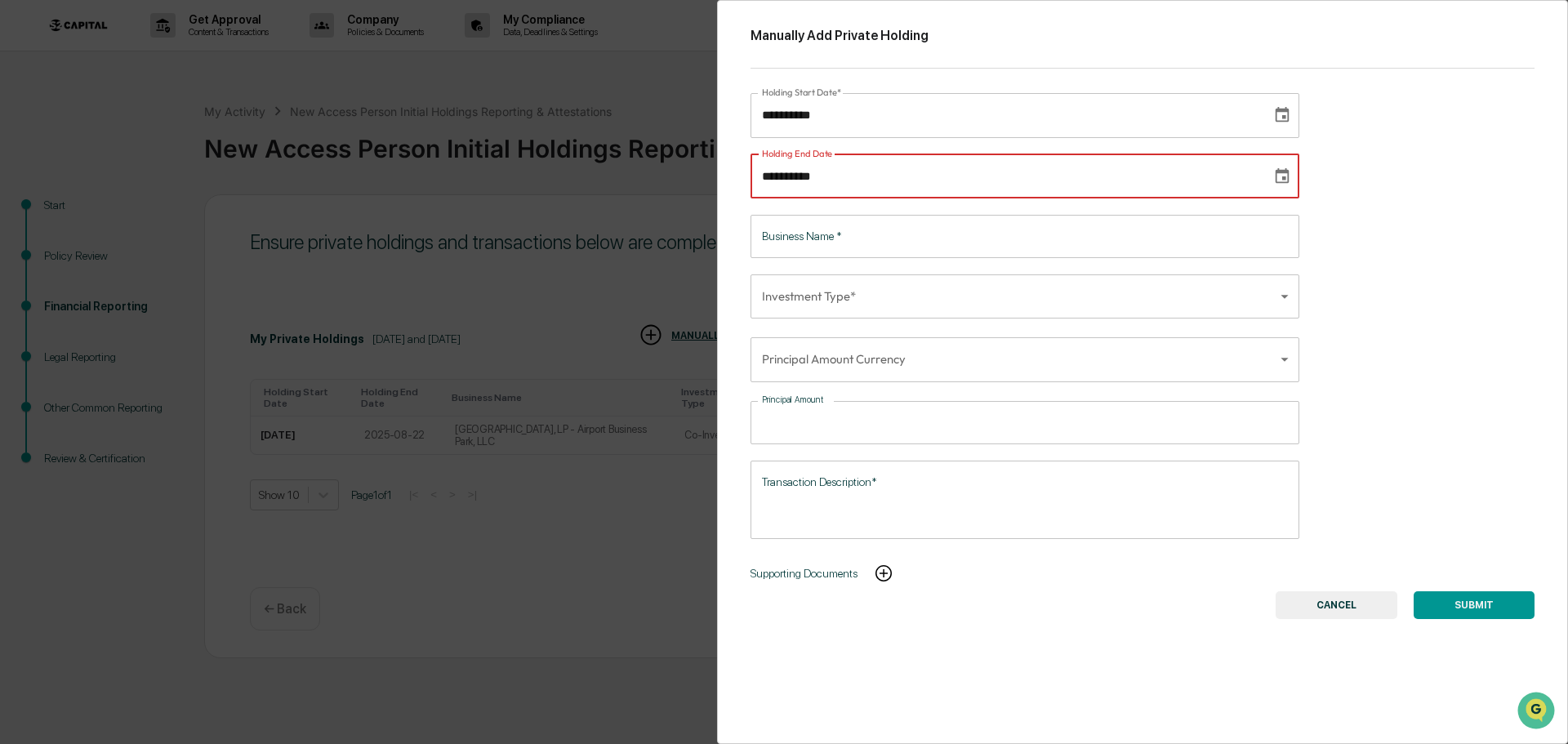
type input "**********"
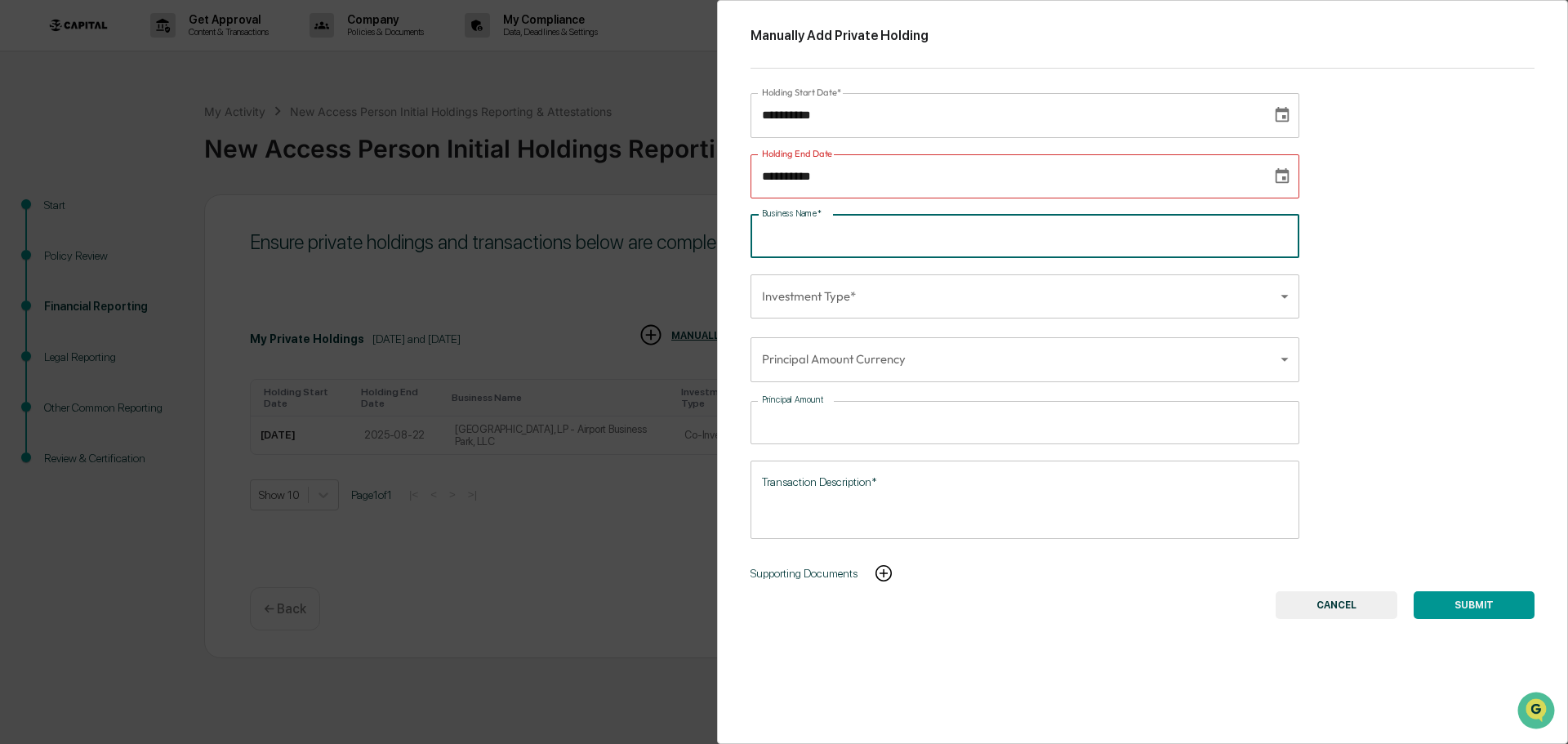
click at [879, 229] on input "Business Name   *" at bounding box center [1025, 236] width 549 height 43
paste input "**********"
type input "**********"
click at [830, 298] on body "**********" at bounding box center [784, 372] width 1568 height 744
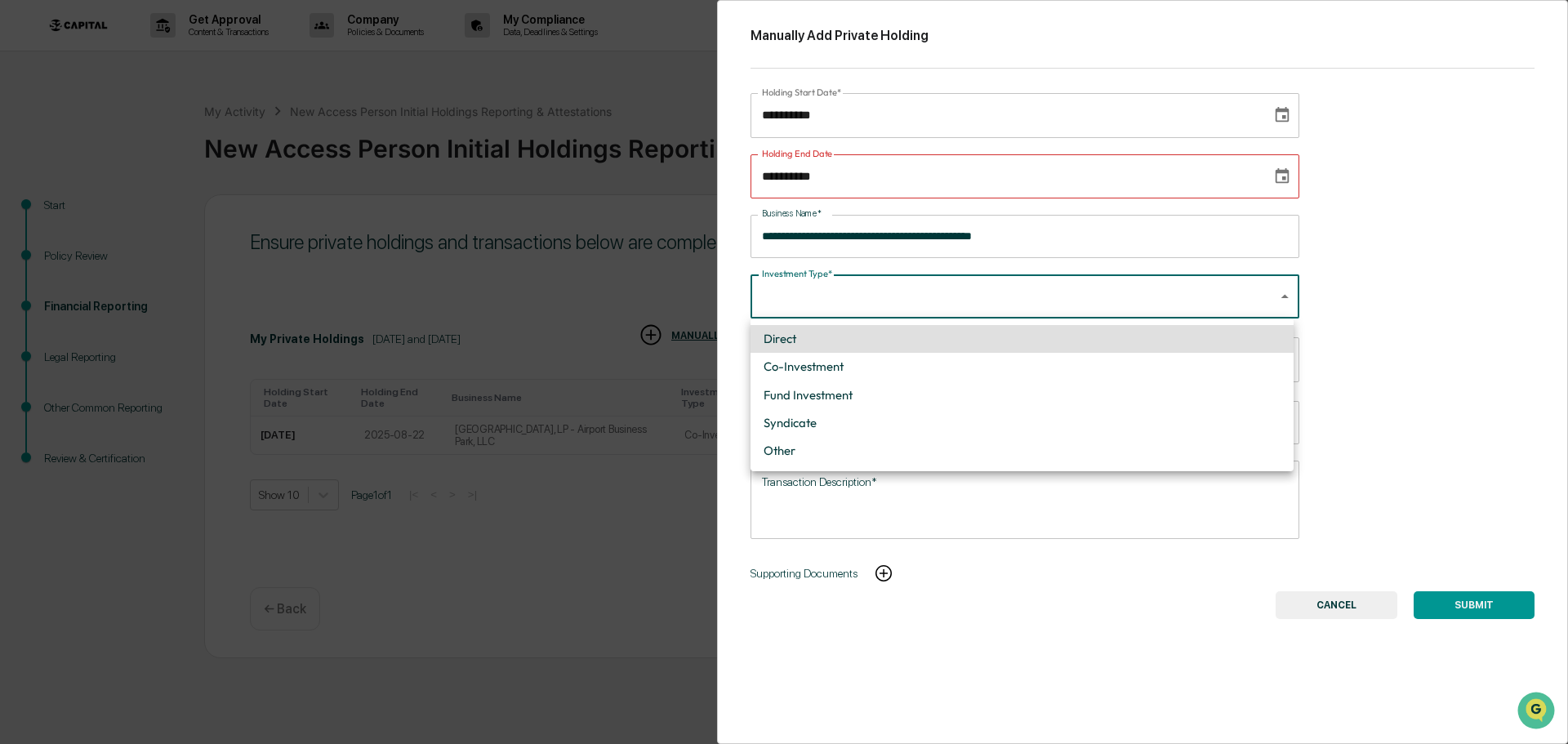
click at [815, 359] on li "Co-Investment" at bounding box center [1022, 367] width 543 height 28
type input "**********"
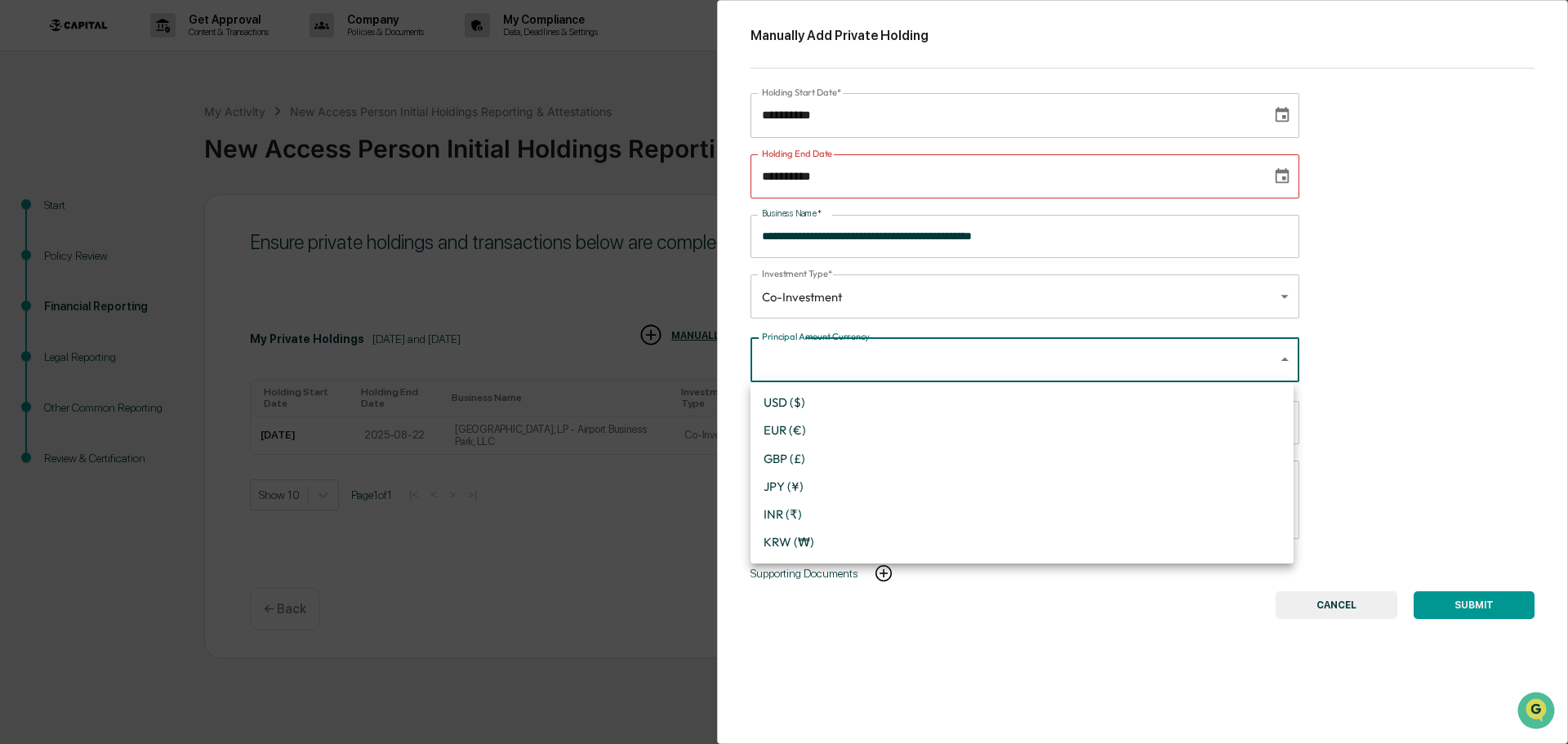
click at [815, 359] on body "**********" at bounding box center [784, 372] width 1568 height 744
click at [806, 398] on li "USD ($)" at bounding box center [1022, 403] width 543 height 28
type input "*"
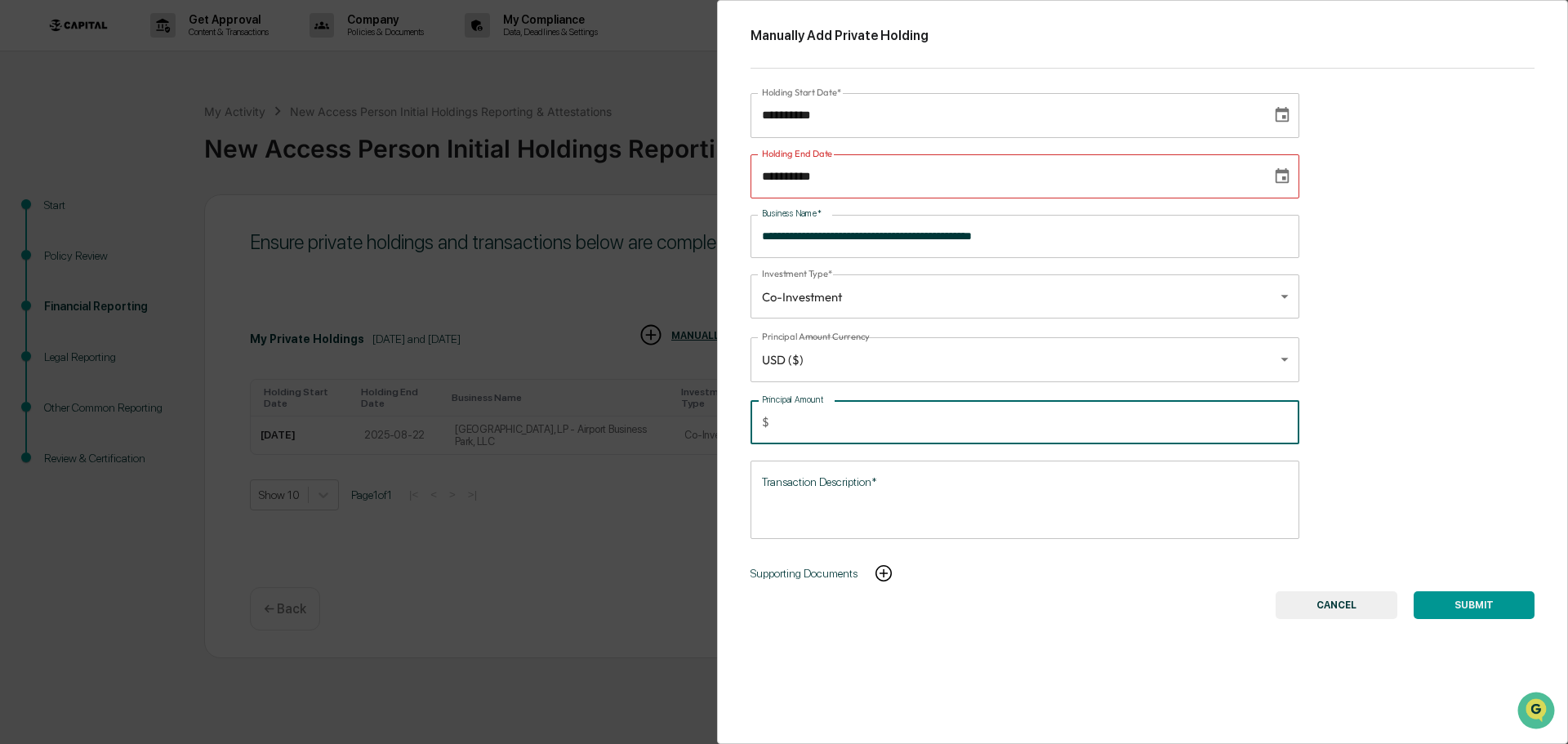
click at [808, 413] on input "Principal Amount" at bounding box center [1037, 422] width 523 height 43
type input "****"
click at [791, 475] on textarea "Transaction Description*" at bounding box center [1025, 499] width 526 height 51
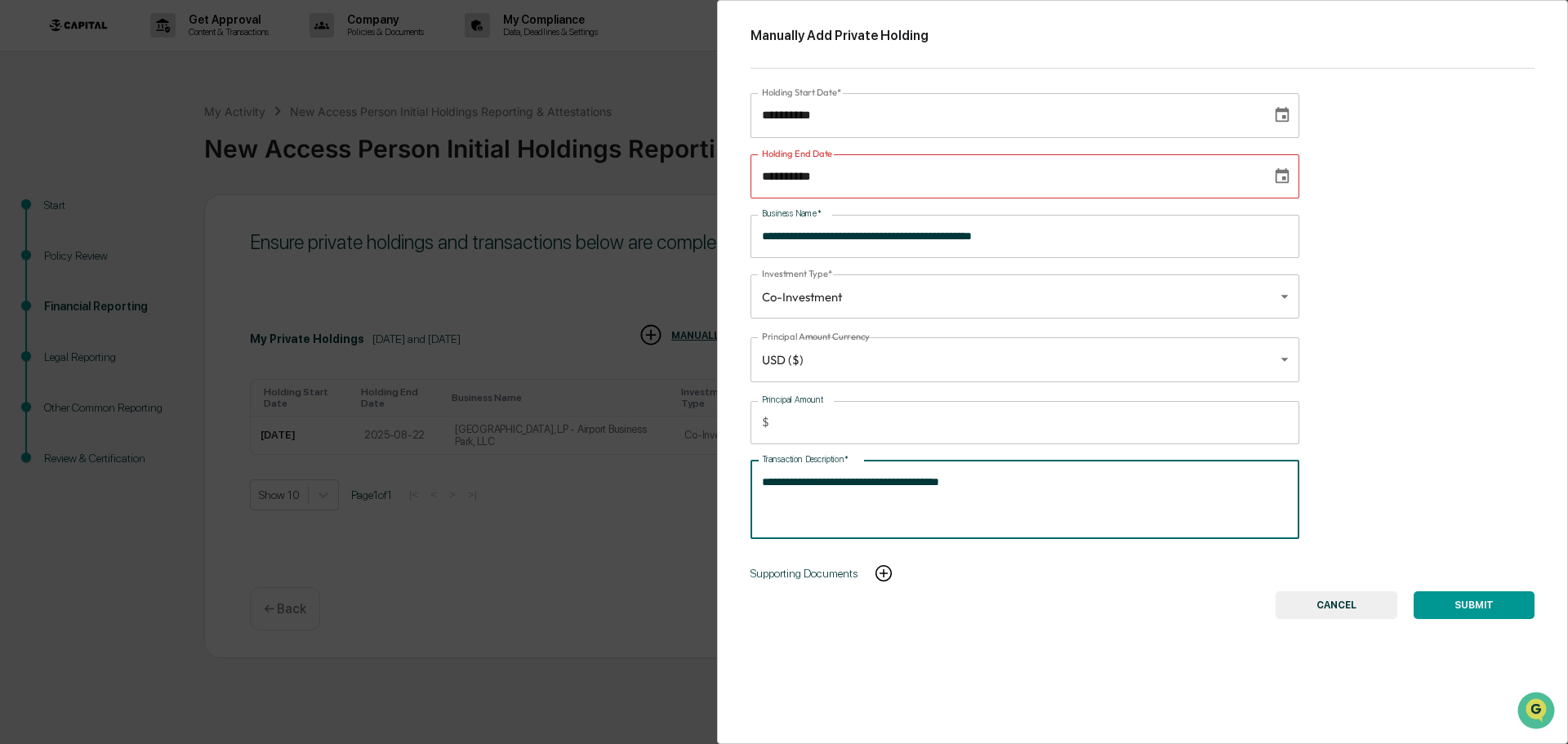
type textarea "**********"
click at [850, 171] on input "**********" at bounding box center [1005, 176] width 510 height 44
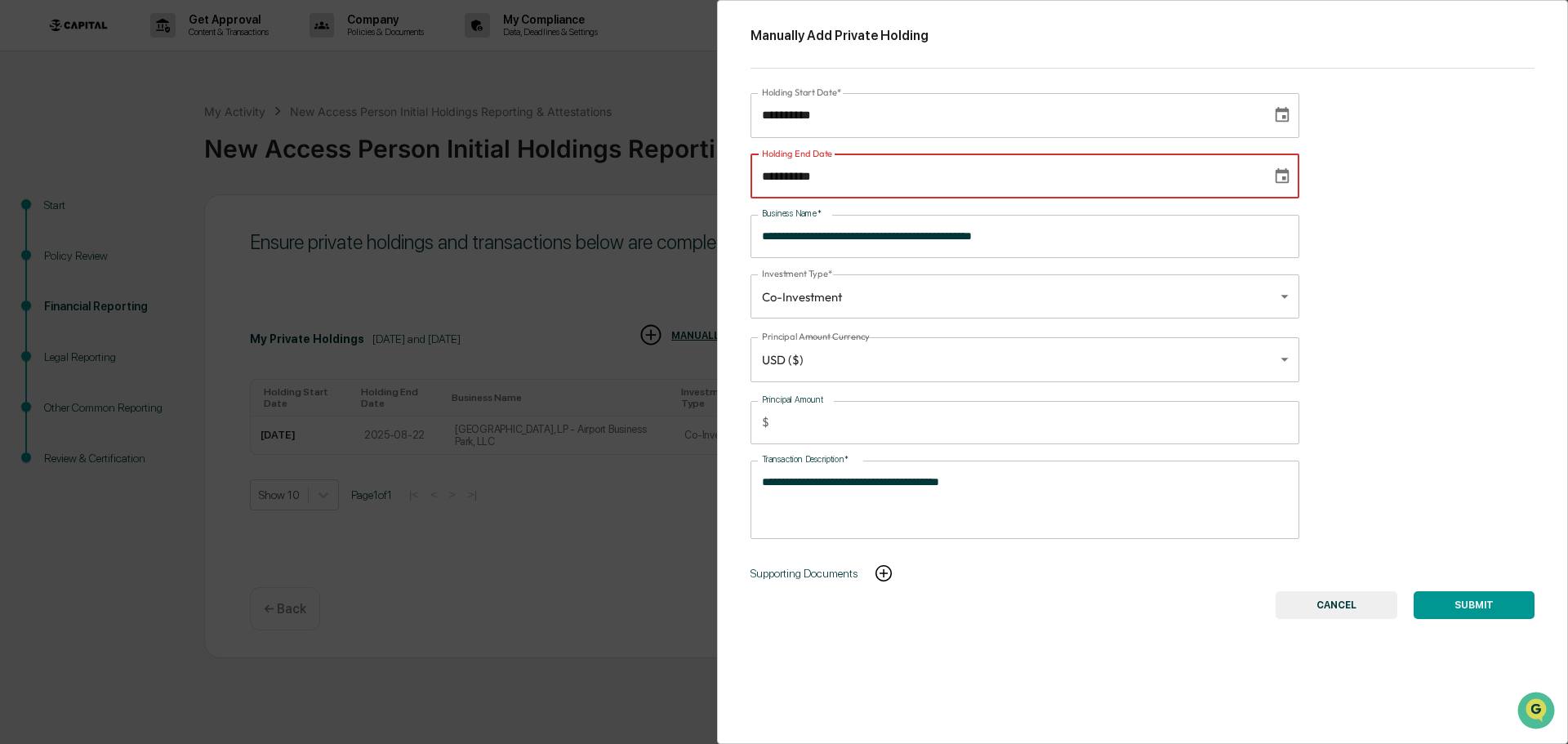
drag, startPoint x: 903, startPoint y: 178, endPoint x: 547, endPoint y: 203, distance: 356.9
click at [547, 203] on div "**********" at bounding box center [784, 372] width 1568 height 744
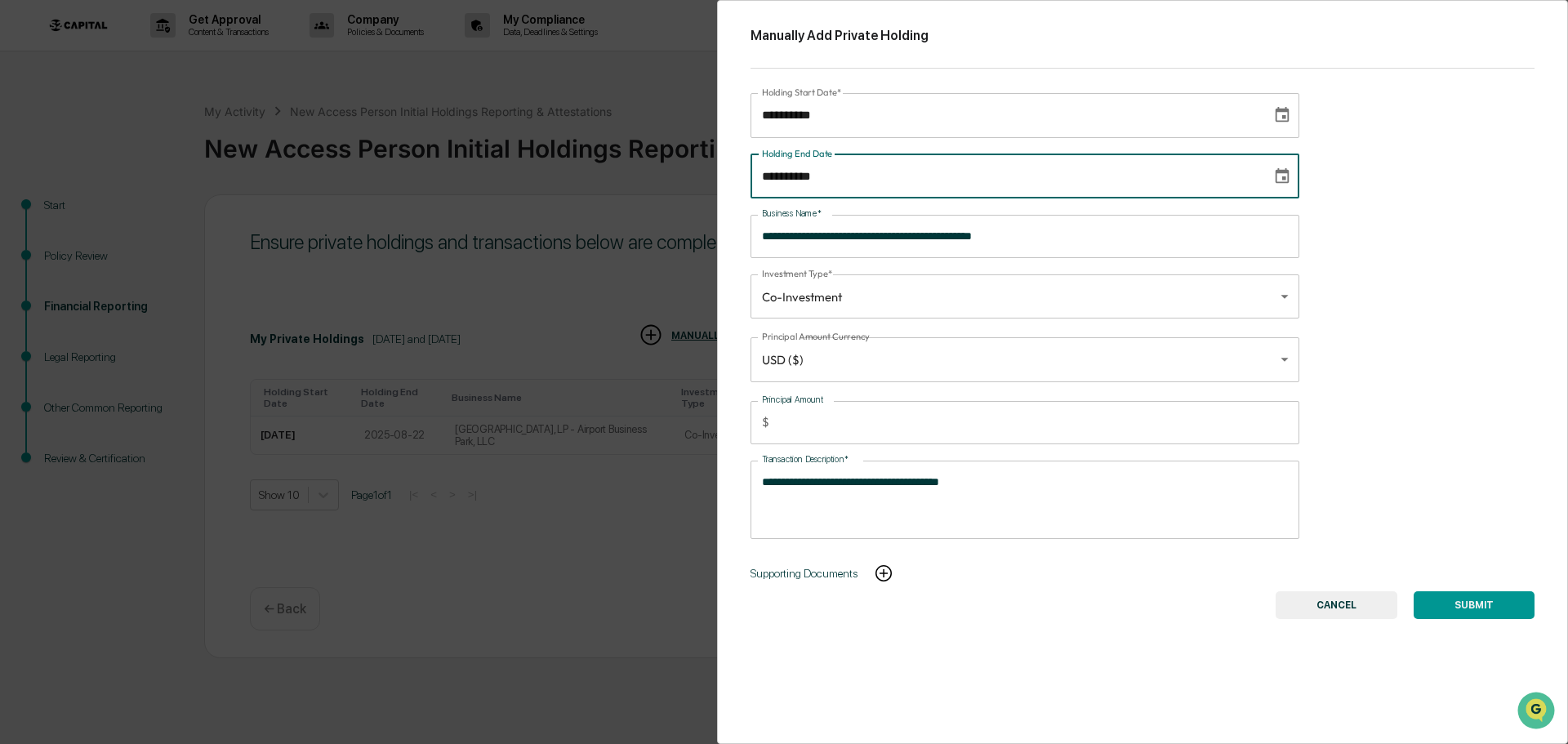
type input "**********"
click at [1559, 286] on div "**********" at bounding box center [1142, 372] width 851 height 744
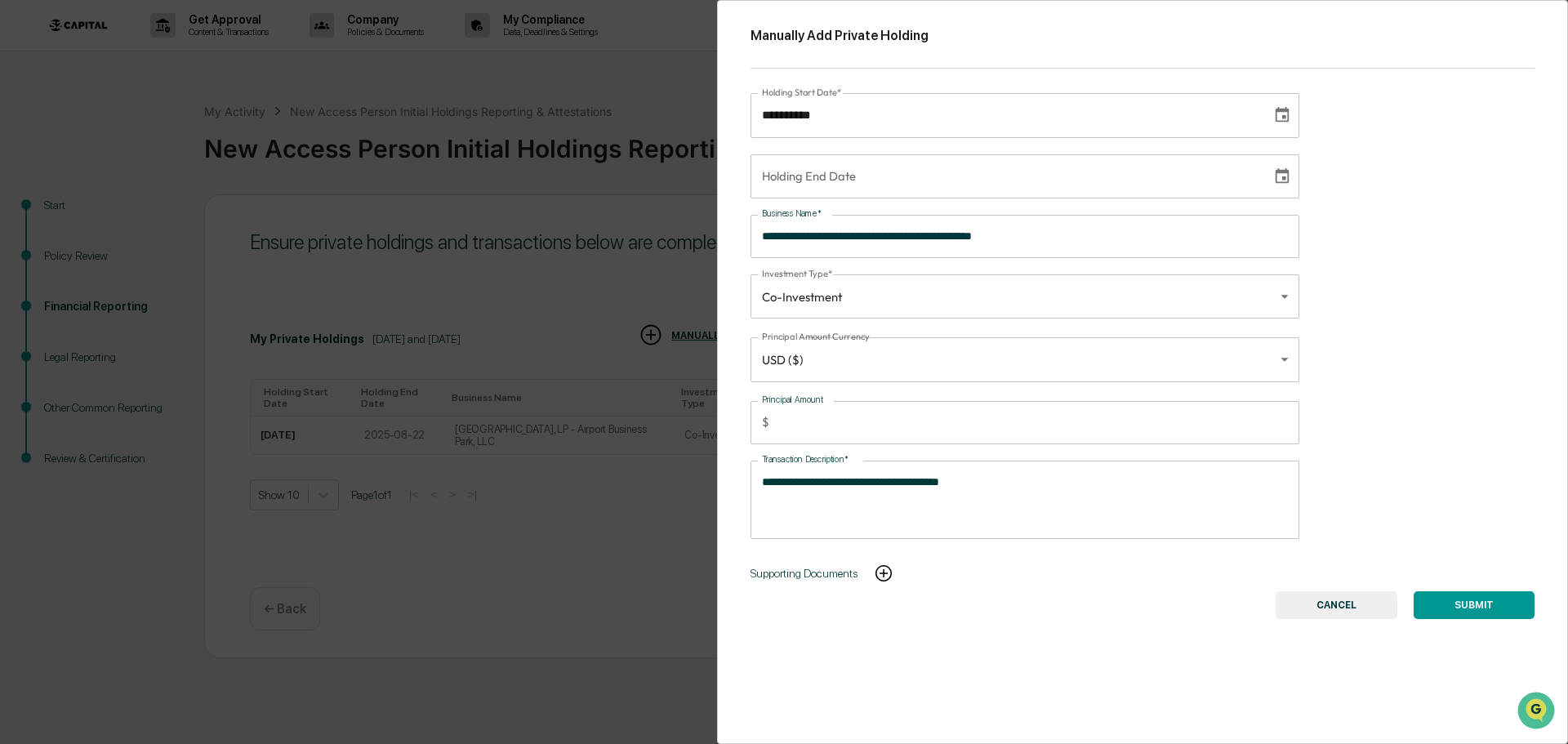
click at [1456, 598] on button "SUBMIT" at bounding box center [1474, 605] width 121 height 28
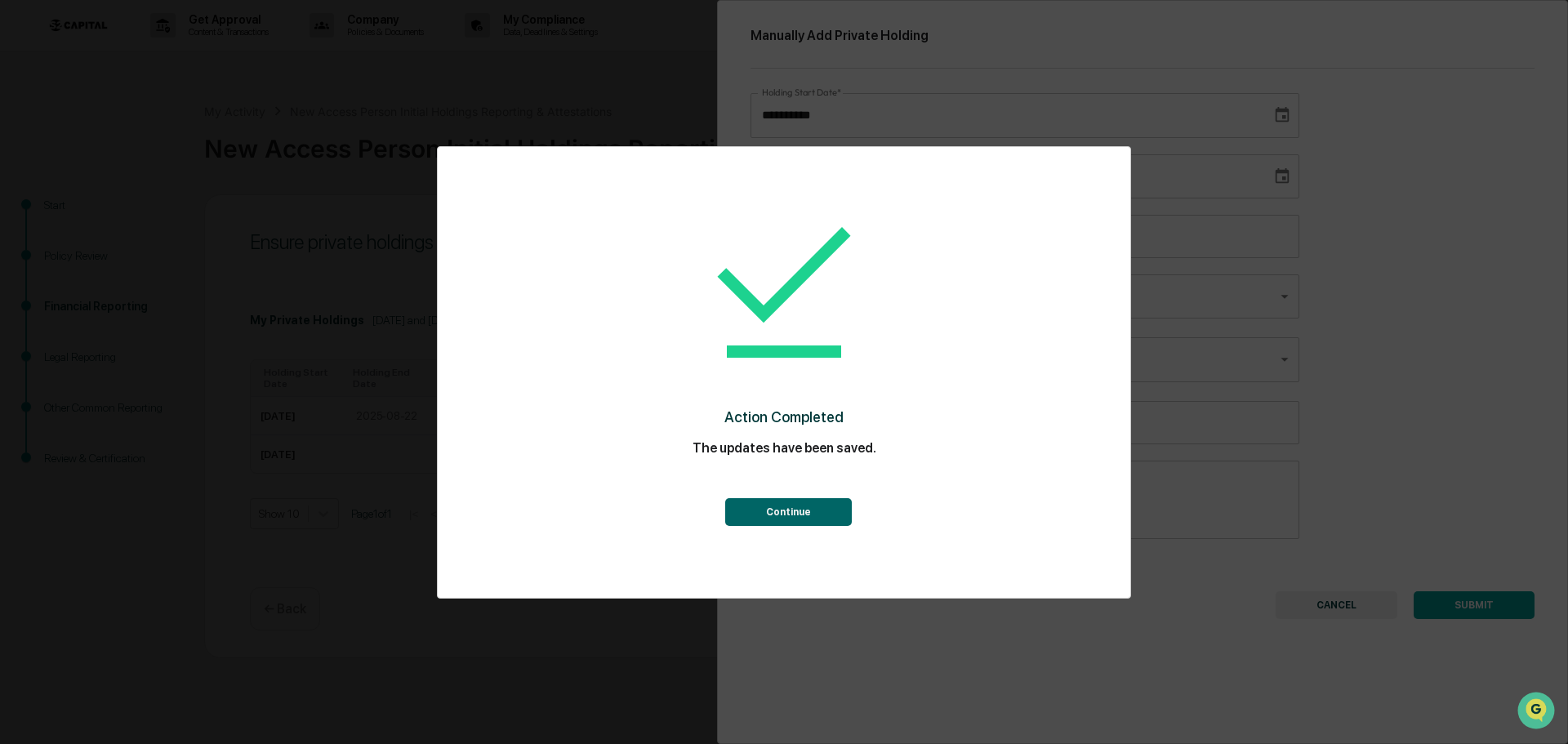
click at [815, 514] on button "Continue" at bounding box center [788, 513] width 126 height 28
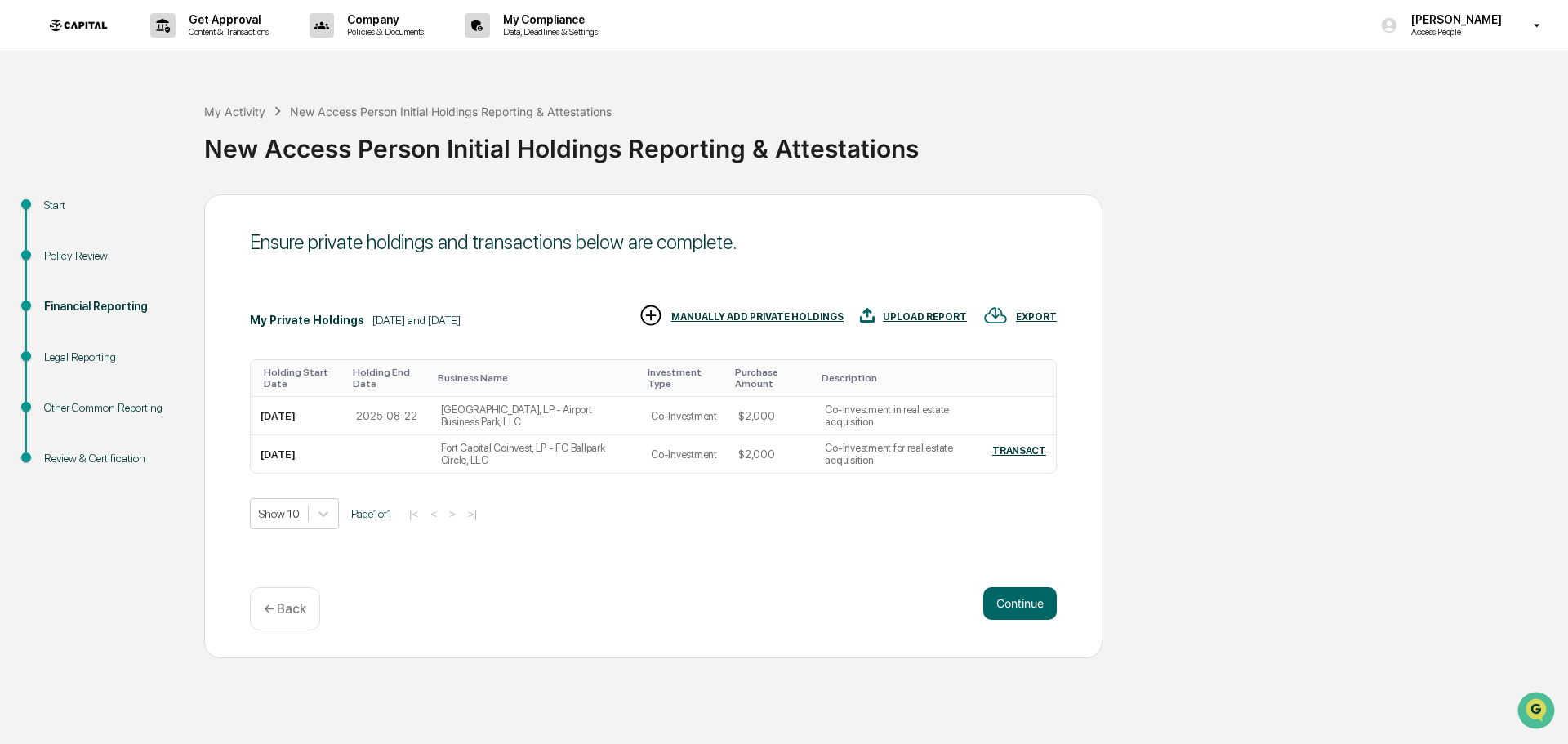
click at [724, 311] on div "MANUALLY ADD PRIVATE HOLDINGS" at bounding box center [757, 317] width 172 height 12
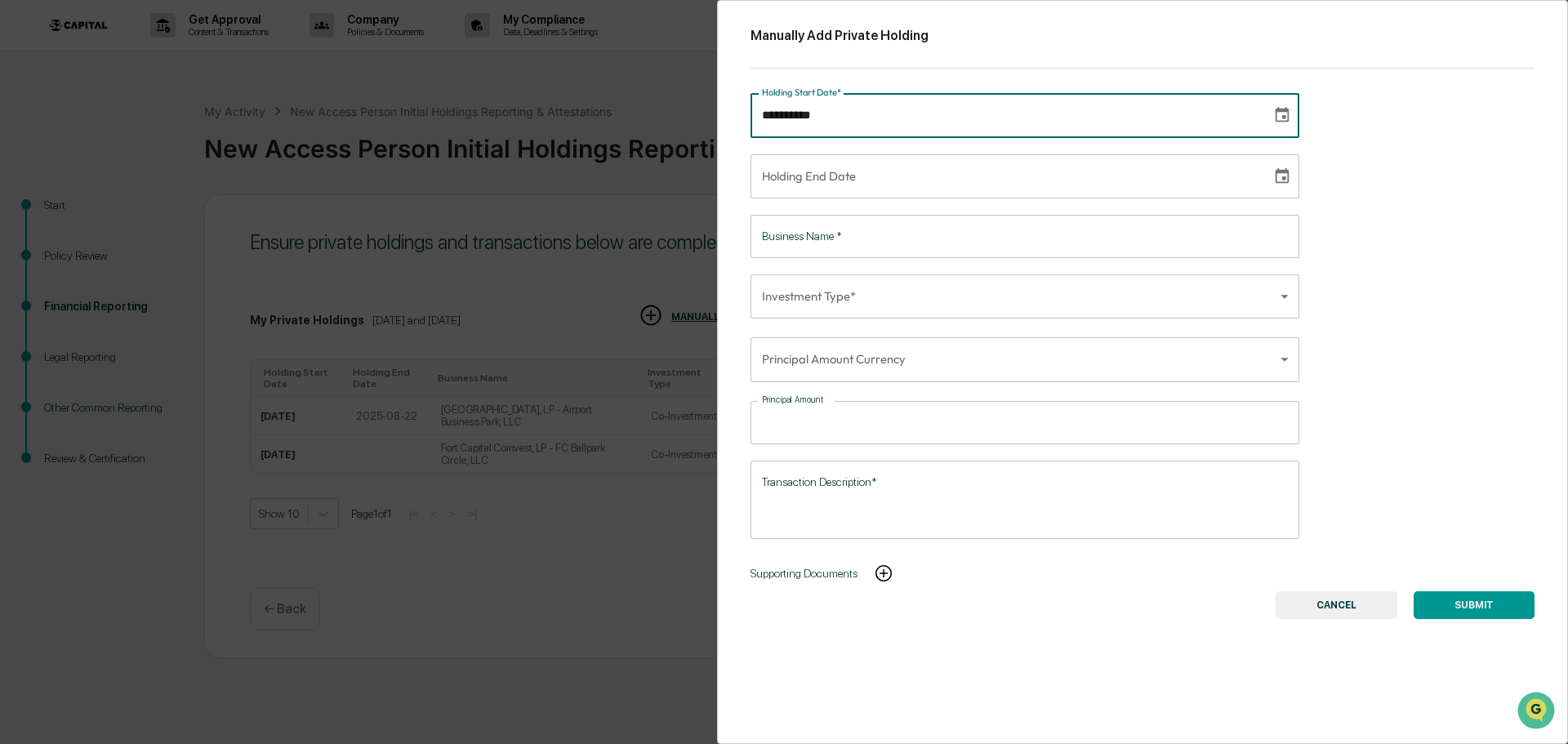
click at [827, 116] on input "**********" at bounding box center [1005, 115] width 510 height 44
type input "**********"
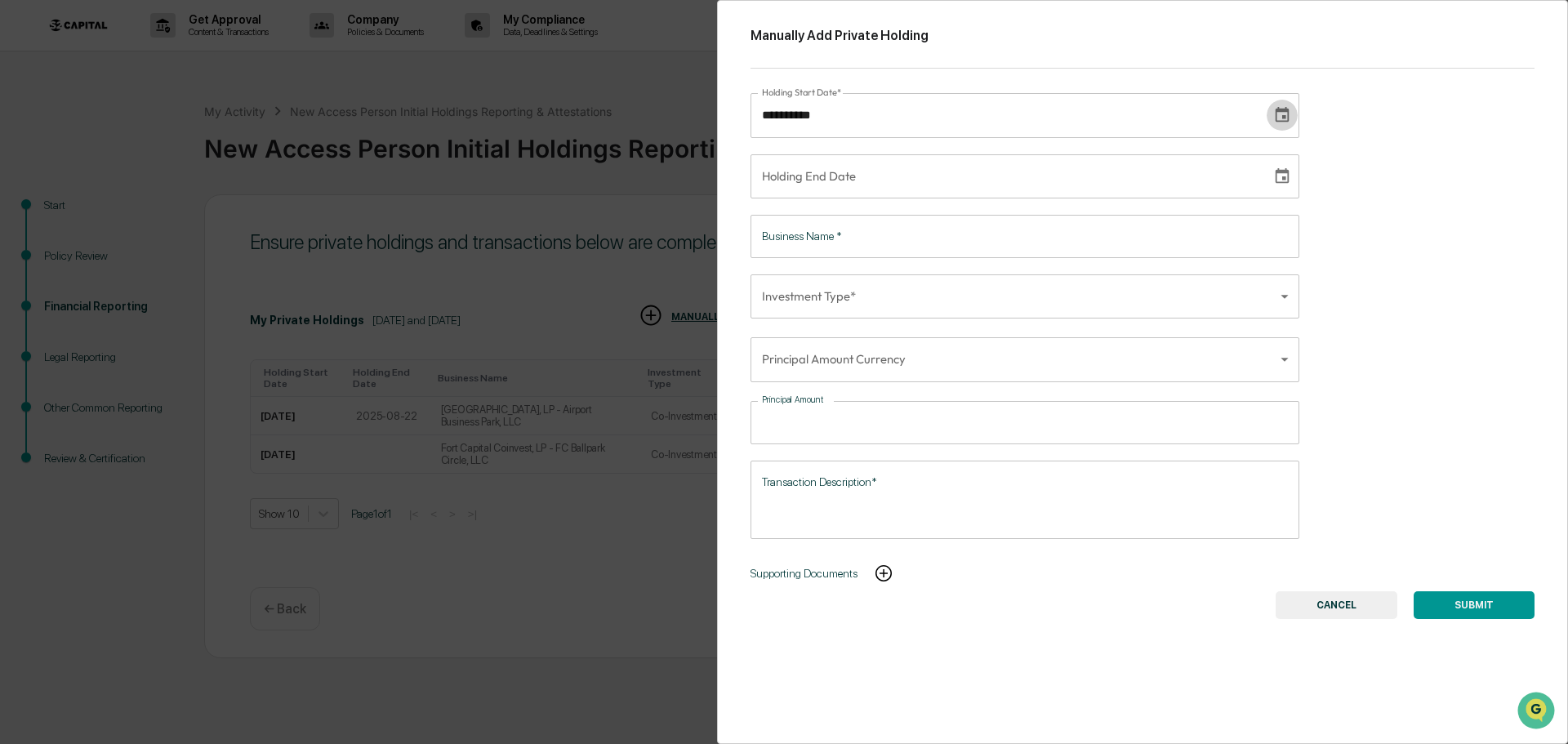
type input "**********"
click at [851, 208] on div "**********" at bounding box center [1142, 372] width 851 height 744
click at [838, 240] on input "Business Name   *" at bounding box center [1025, 236] width 549 height 43
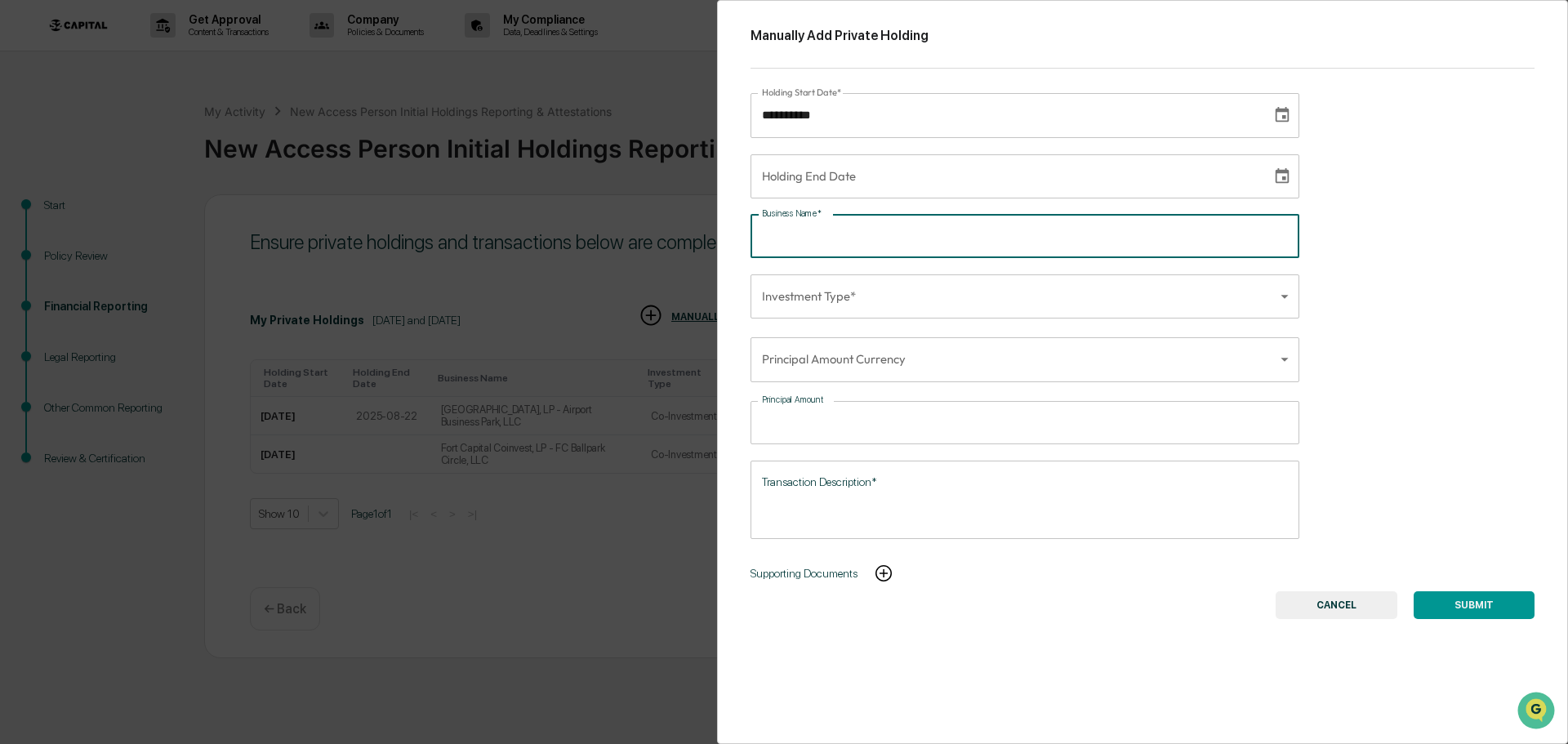
paste input "**********"
type input "**********"
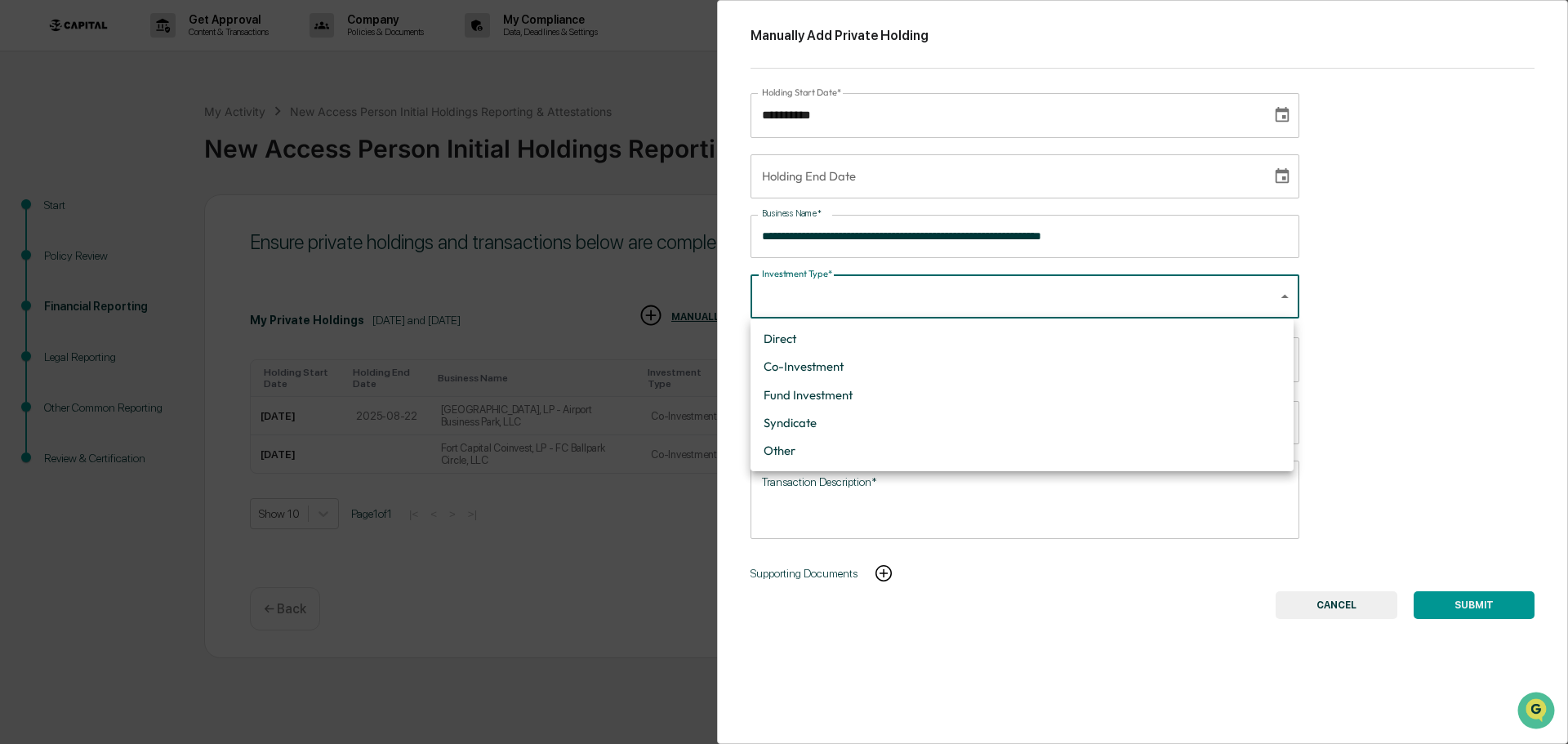
click at [828, 298] on body "Get Approval Content & Transactions Company Policies & Documents My Compliance …" at bounding box center [784, 372] width 1568 height 744
click at [817, 369] on li "Co-Investment" at bounding box center [1022, 367] width 543 height 28
type input "**********"
click at [818, 358] on body "Get Approval Content & Transactions Company Policies & Documents My Compliance …" at bounding box center [784, 372] width 1568 height 744
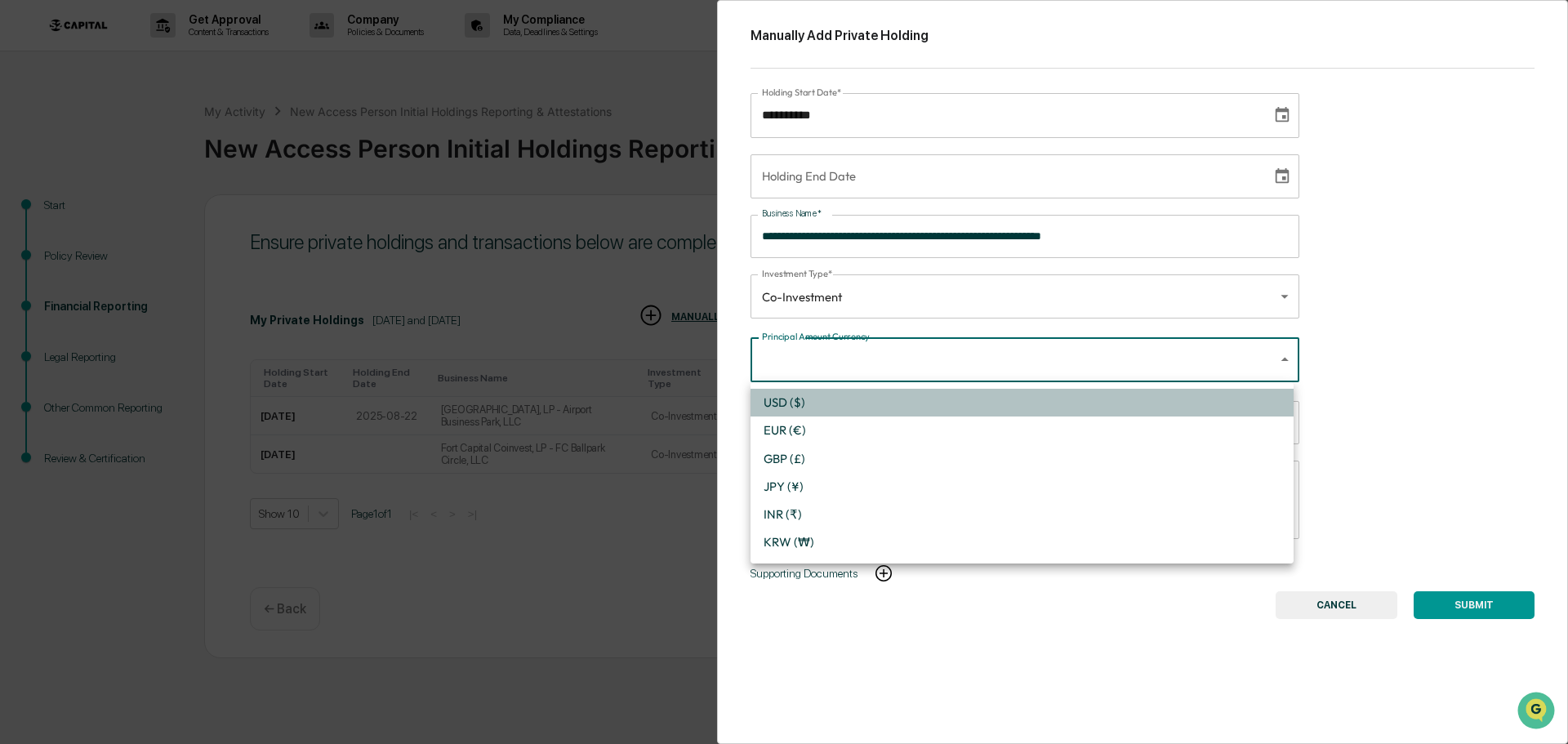
click at [806, 409] on li "USD ($)" at bounding box center [1022, 403] width 543 height 28
type input "*"
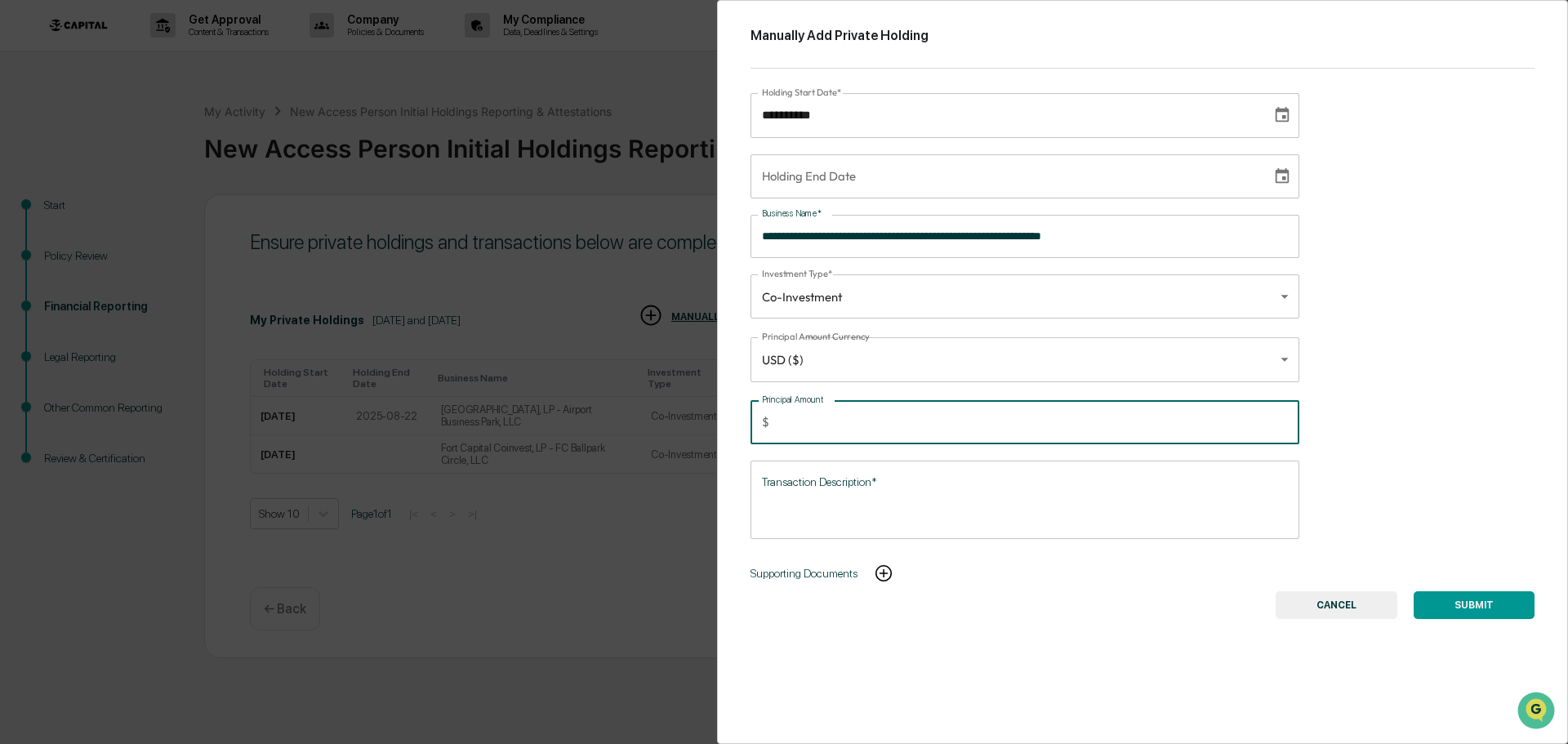
click at [806, 409] on input "Principal Amount" at bounding box center [1037, 422] width 523 height 43
type input "****"
click at [801, 471] on div "* Transaction Description*" at bounding box center [1025, 499] width 549 height 79
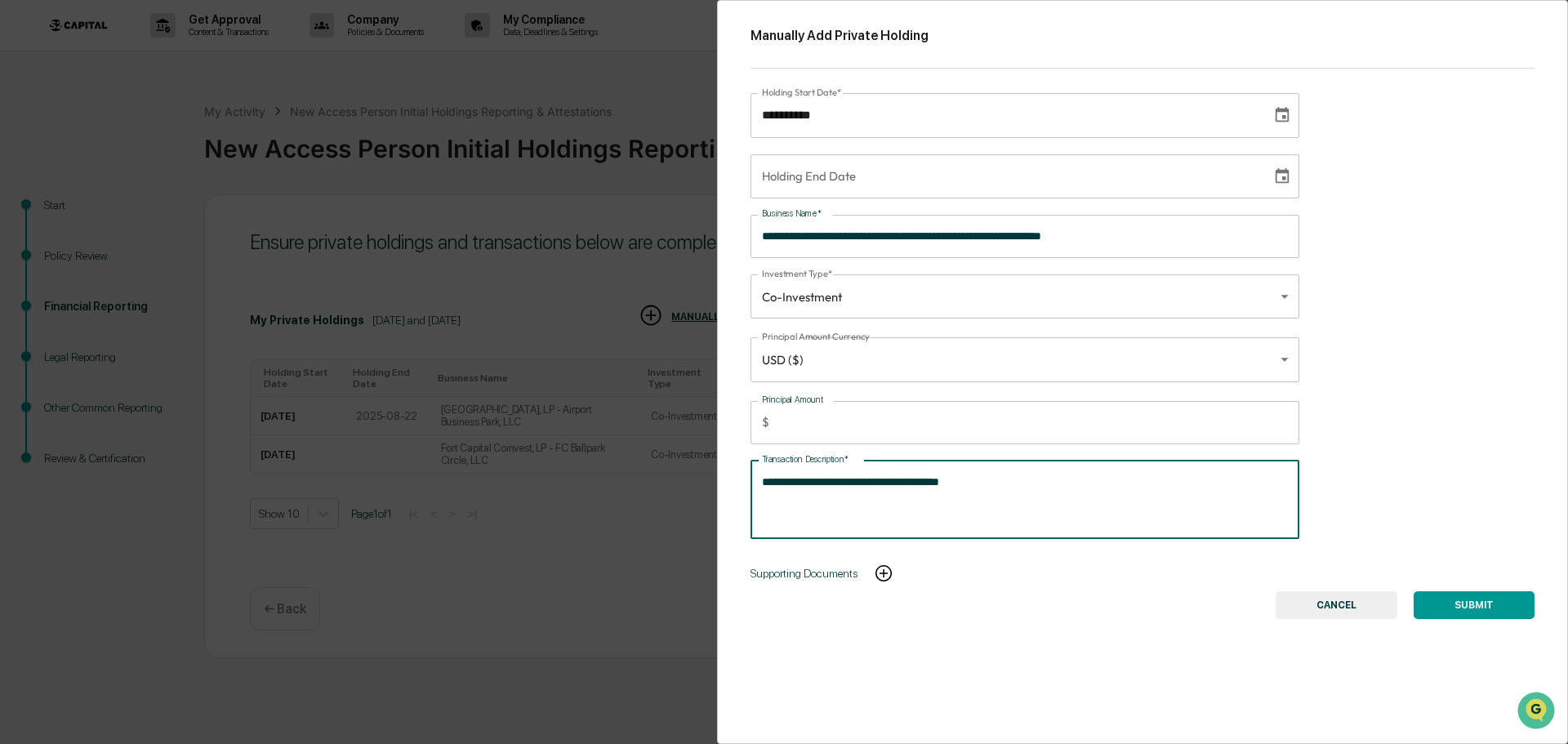
type textarea "**********"
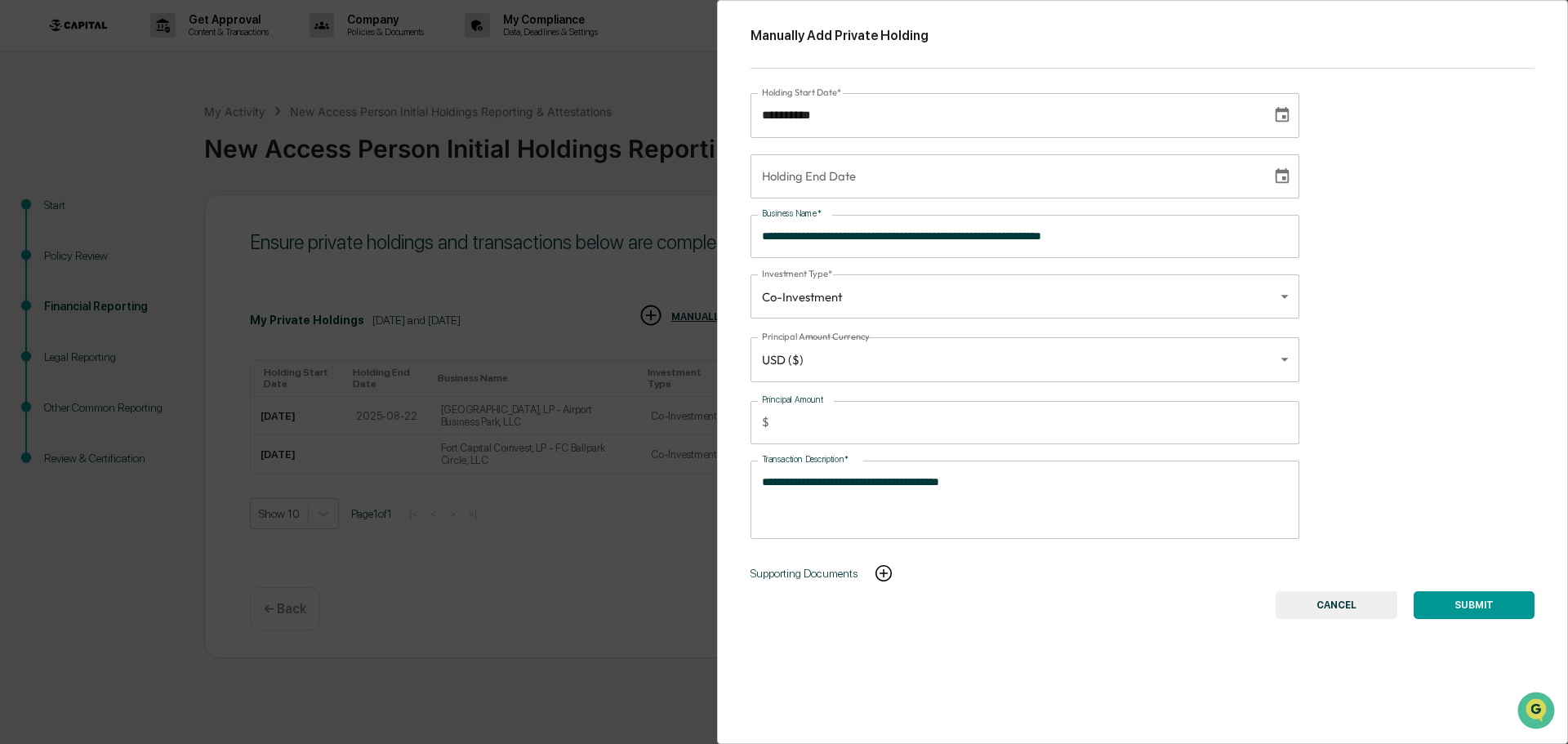
click at [1451, 594] on button "SUBMIT" at bounding box center [1474, 605] width 121 height 28
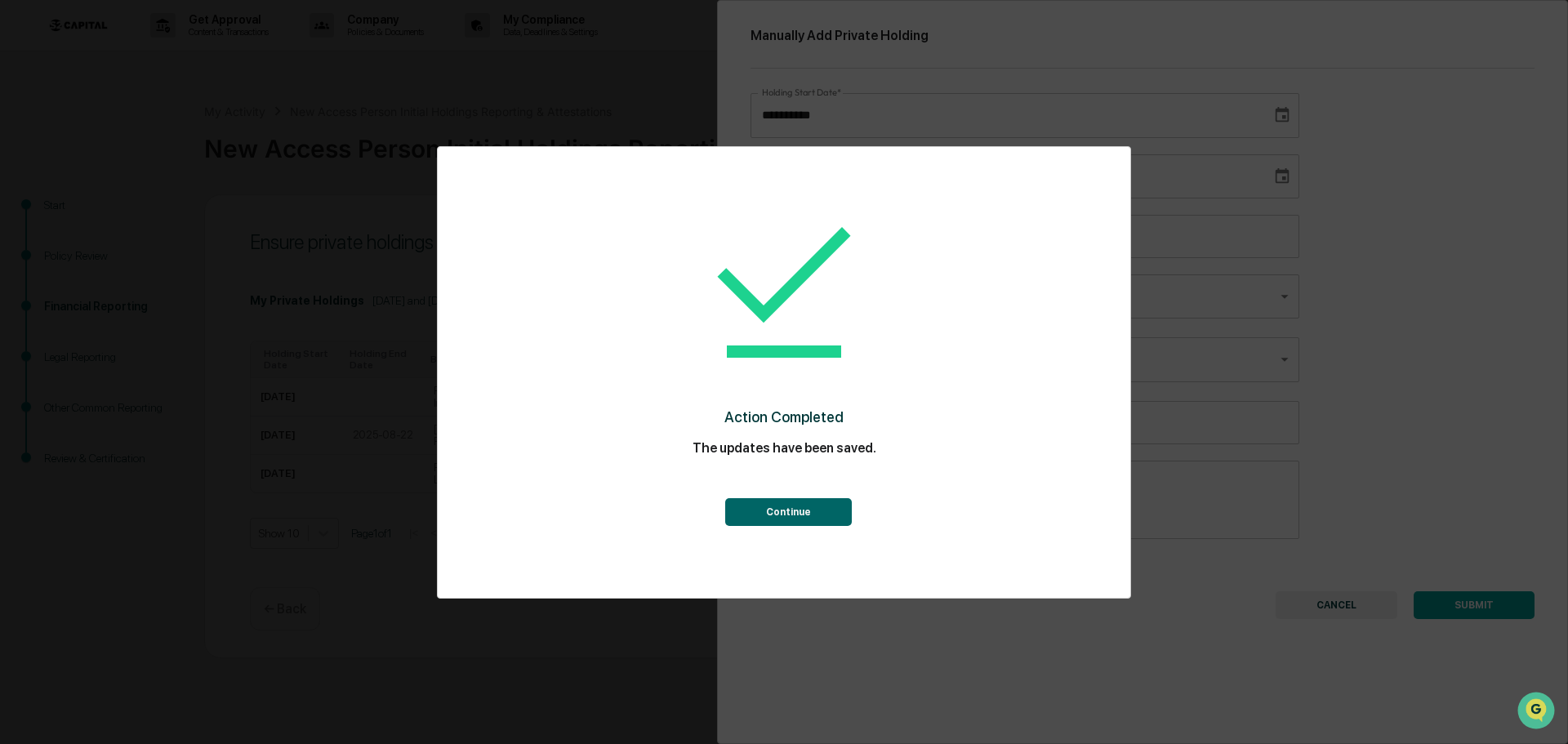
click at [793, 500] on button "Continue" at bounding box center [788, 513] width 126 height 28
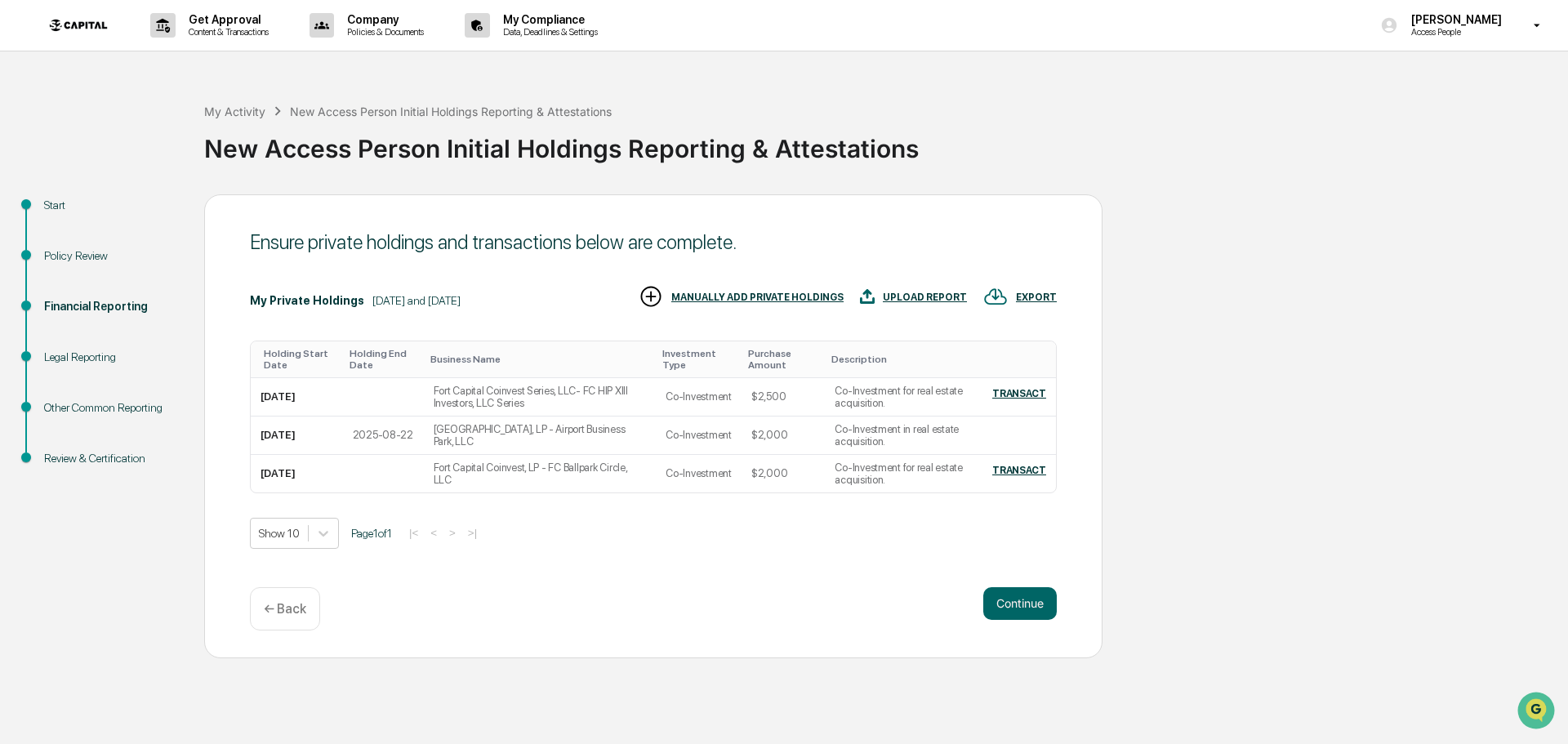
click at [737, 296] on div "MANUALLY ADD PRIVATE HOLDINGS" at bounding box center [757, 298] width 172 height 12
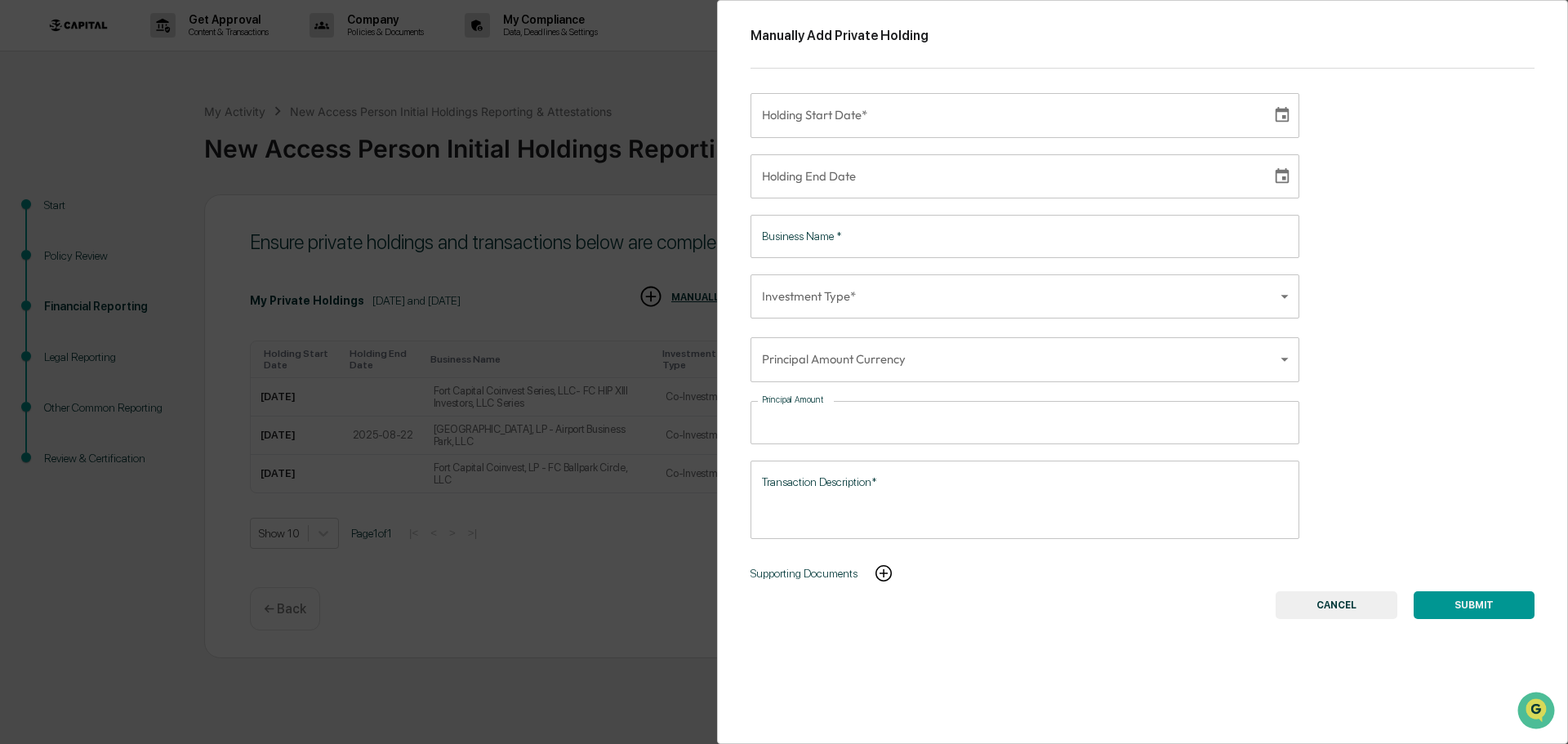
click at [1316, 609] on button "CANCEL" at bounding box center [1336, 605] width 122 height 28
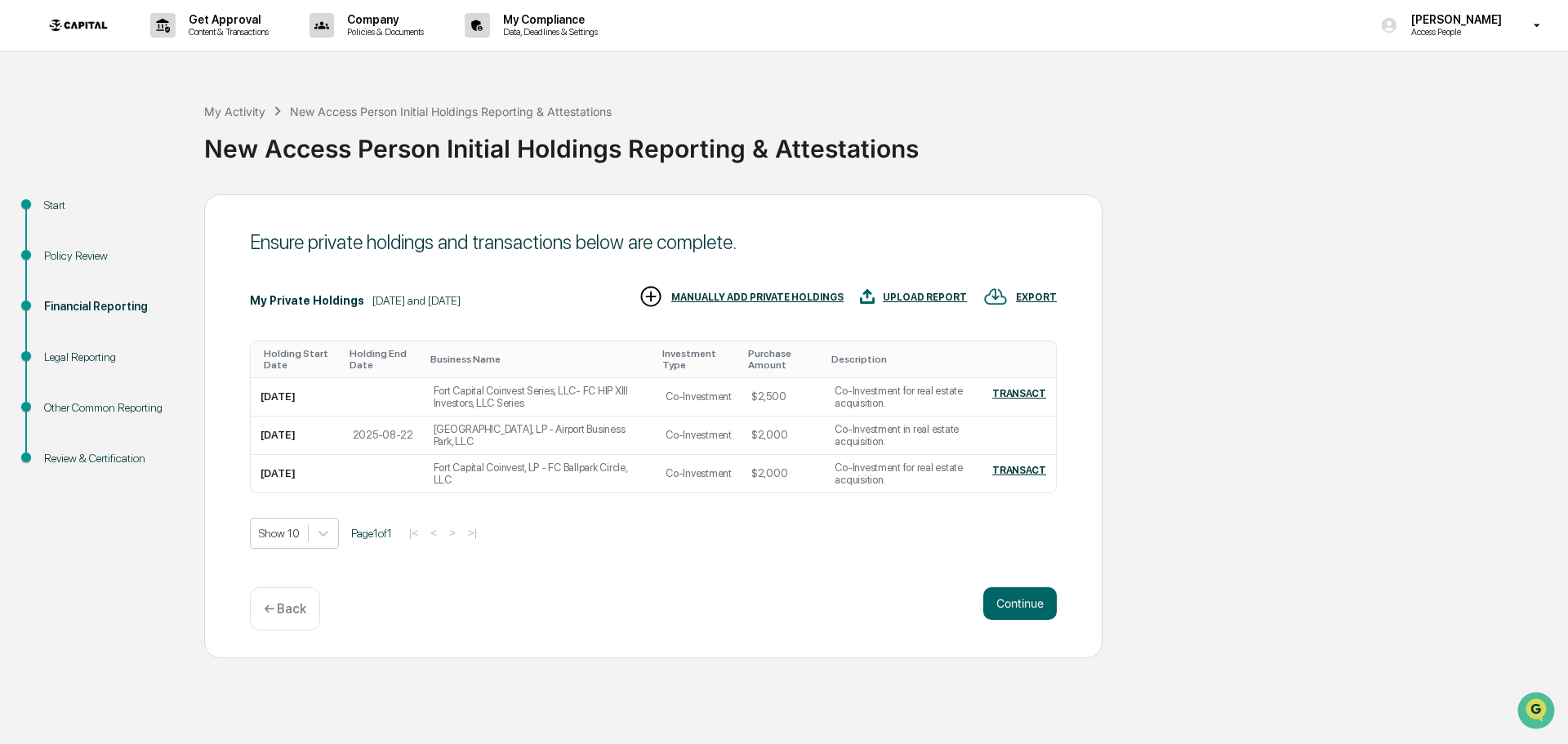
click at [933, 293] on div "UPLOAD REPORT" at bounding box center [925, 298] width 84 height 12
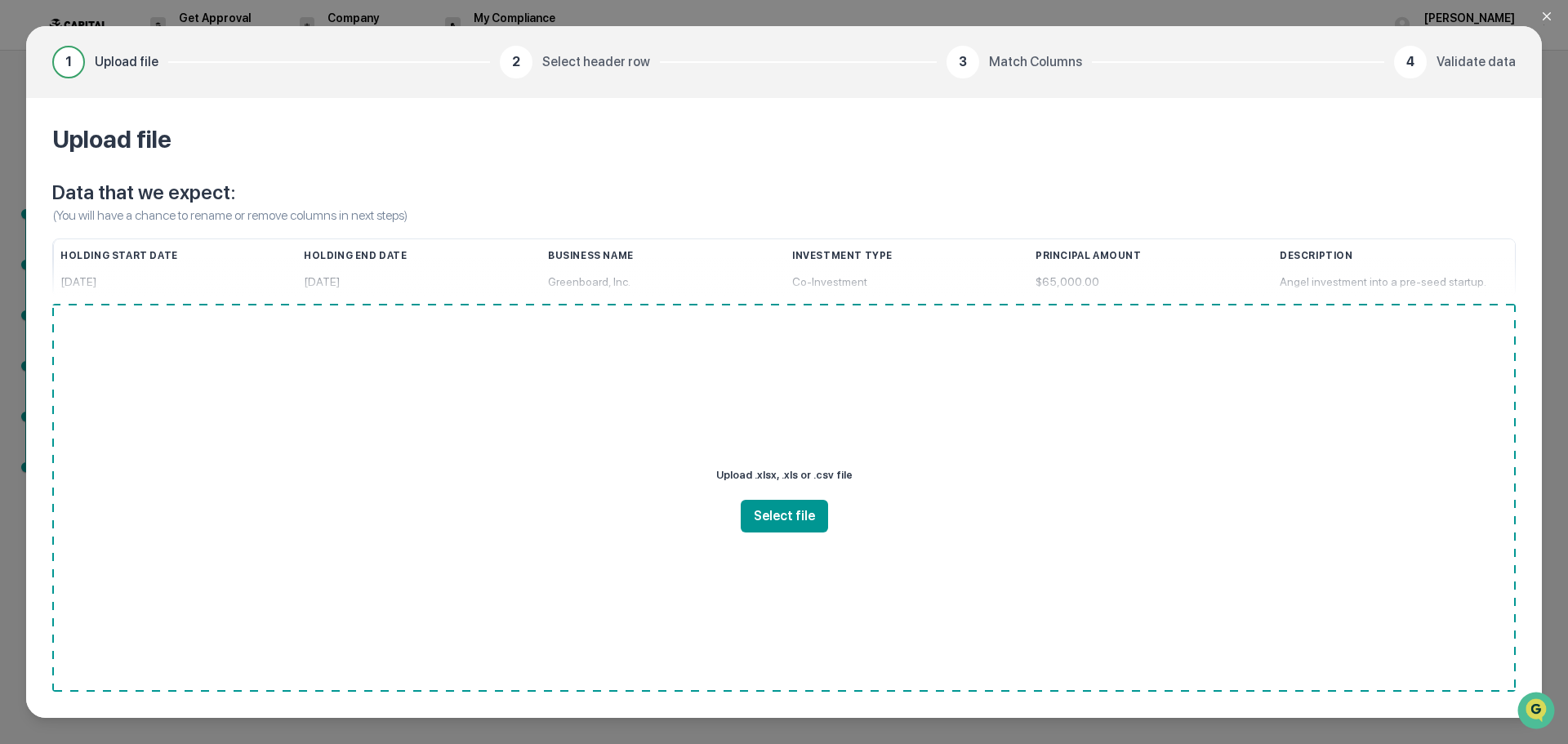
click at [1542, 15] on icon "Close modal" at bounding box center [1547, 17] width 13 height 13
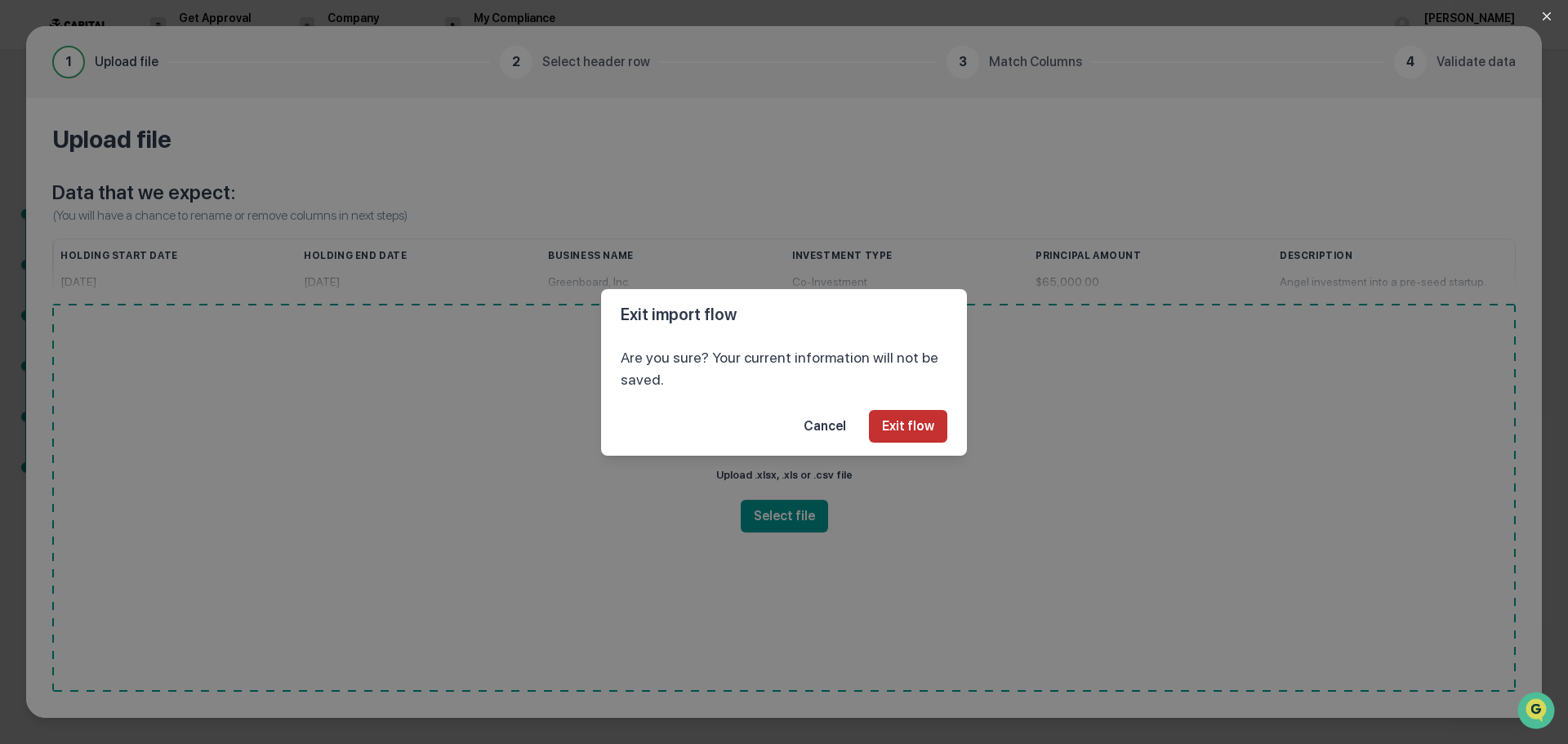
click at [904, 410] on button "Exit flow" at bounding box center [908, 427] width 79 height 33
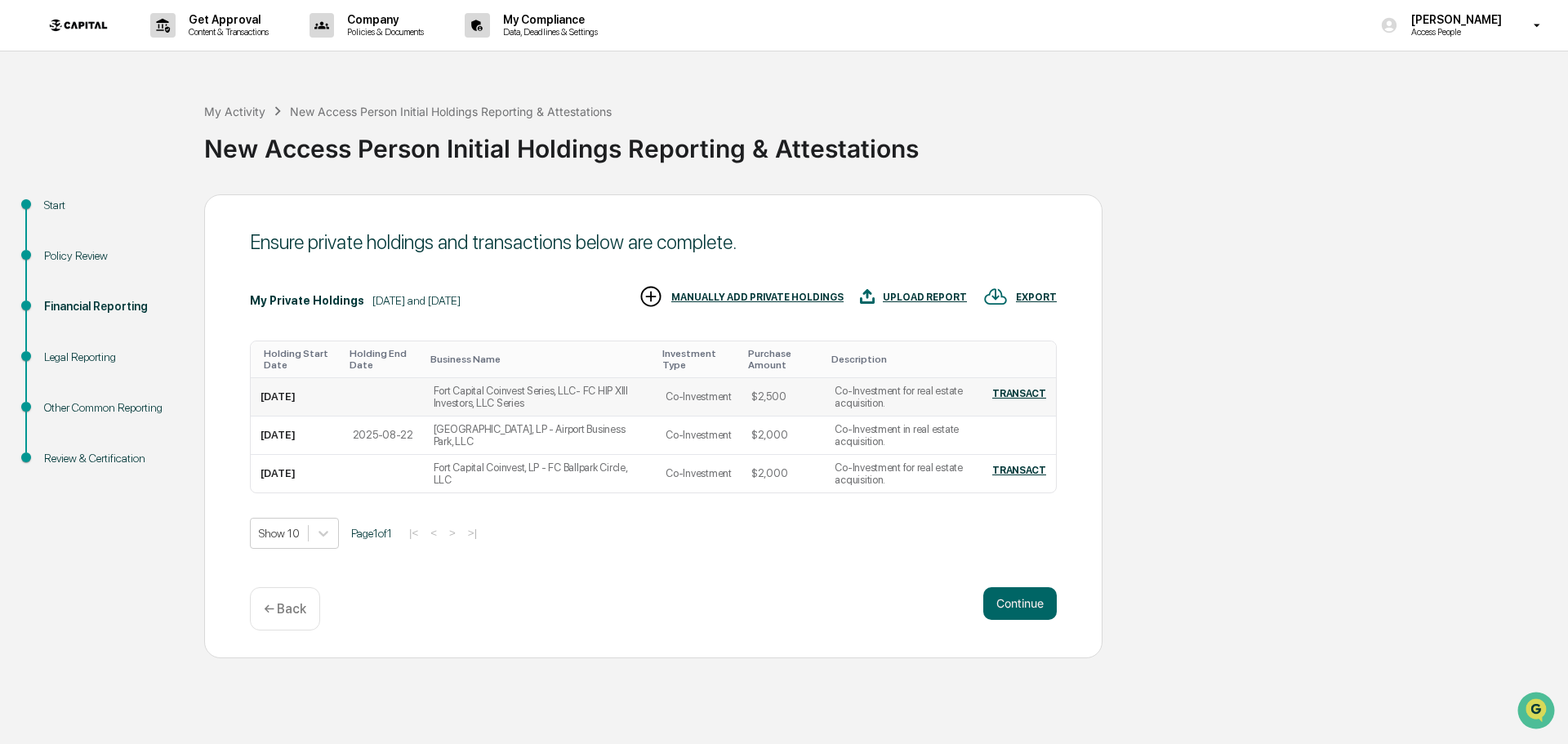
click at [882, 396] on td "Co-Investment for real estate acquisition." at bounding box center [899, 397] width 150 height 38
click at [936, 293] on div "UPLOAD REPORT" at bounding box center [925, 298] width 84 height 12
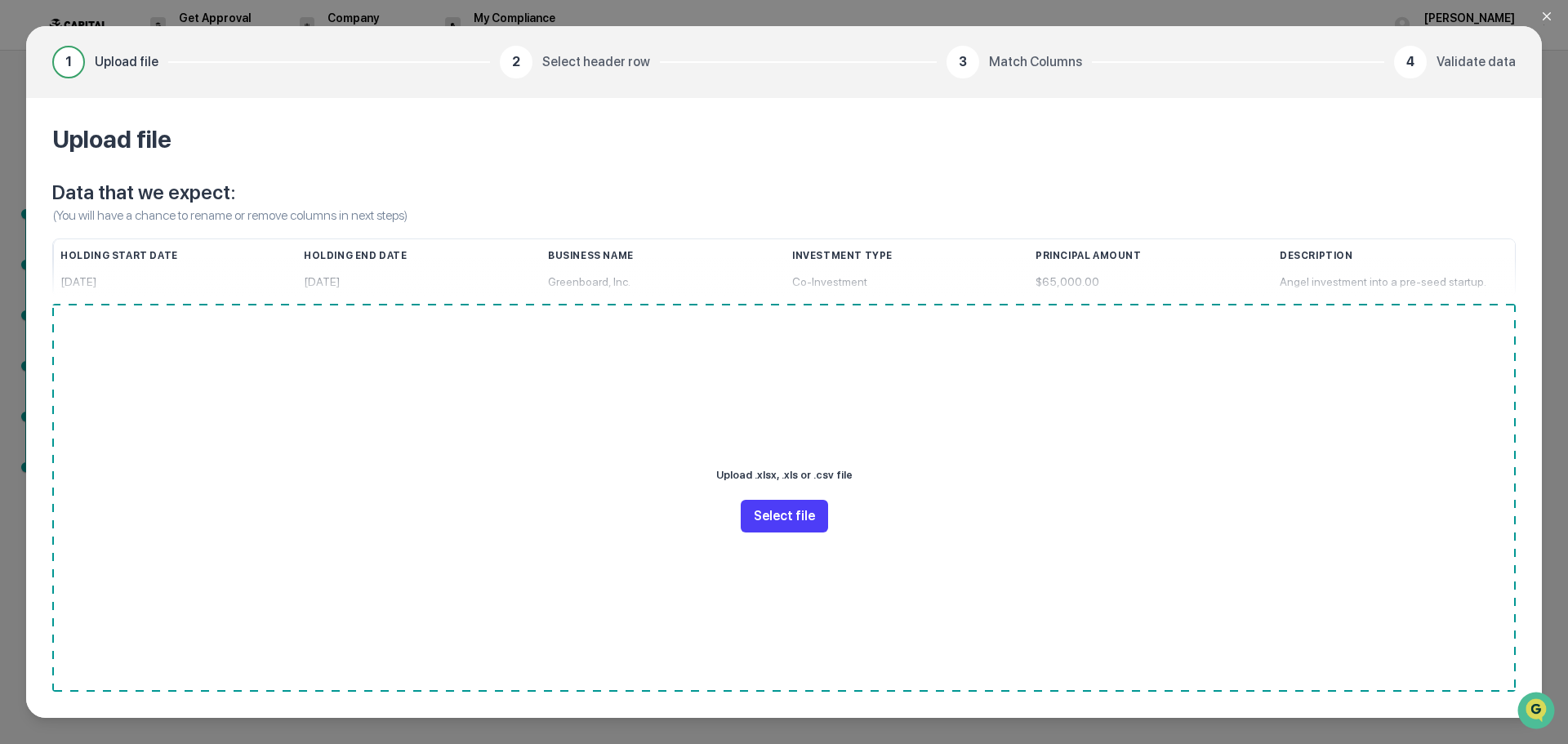
click at [809, 516] on button "Select file" at bounding box center [784, 517] width 88 height 33
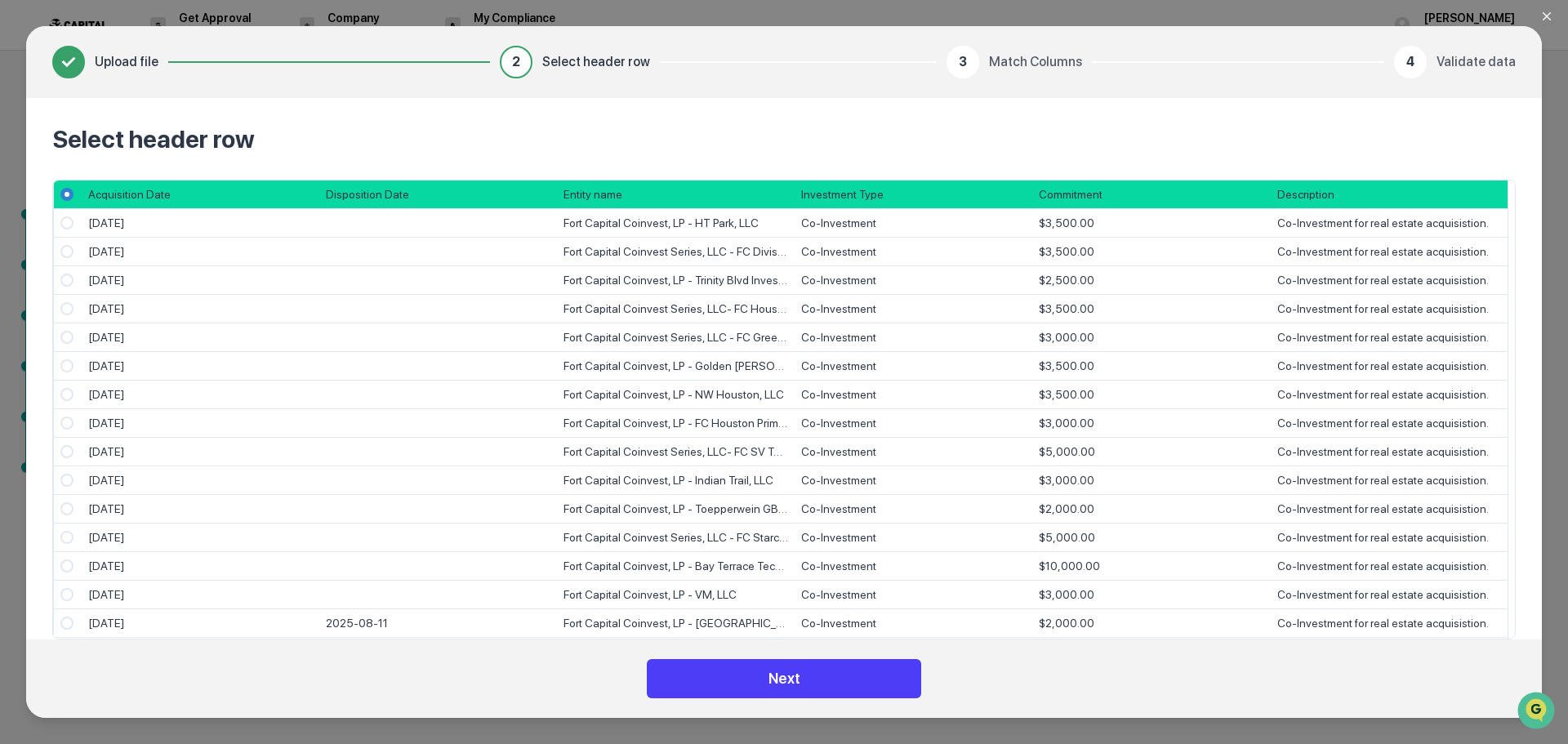
click at [799, 671] on button "Next" at bounding box center [784, 678] width 274 height 39
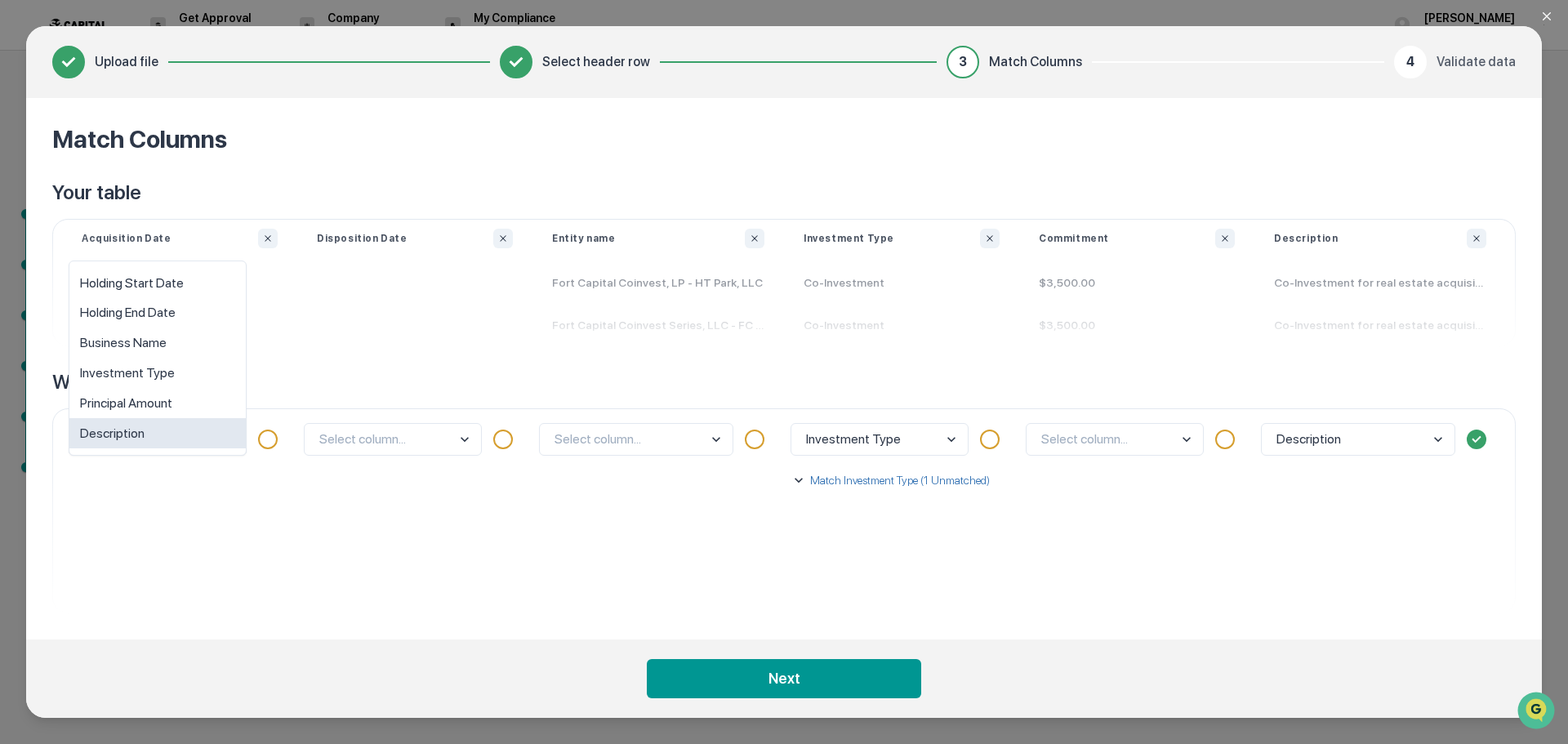
click at [226, 443] on body "Get Approval Content & Transactions Company Policies & Documents My Compliance …" at bounding box center [784, 372] width 1568 height 744
click at [212, 522] on div "option Description focused, 6 of 6. 6 results available. Use Up and Down to cho…" at bounding box center [179, 511] width 236 height 205
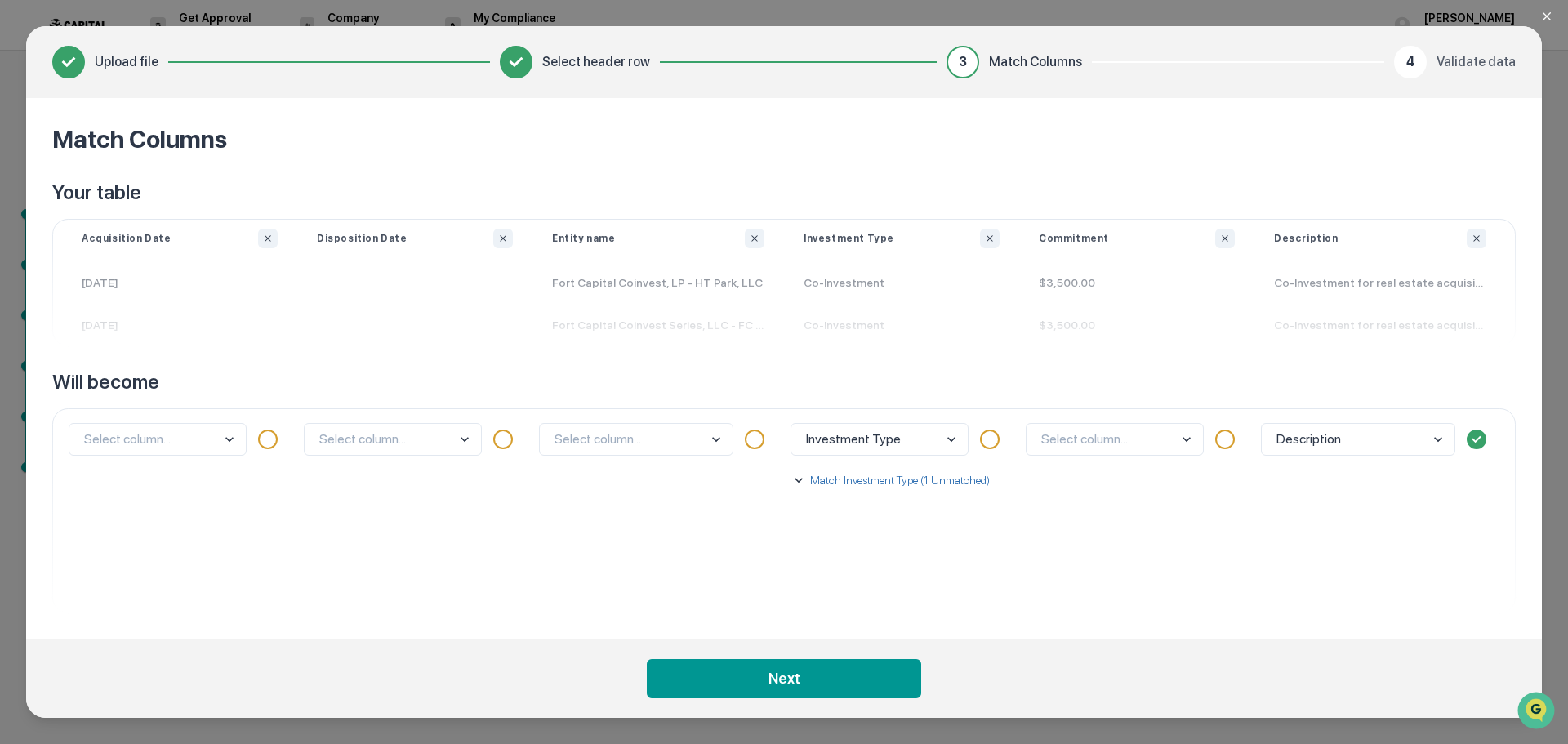
click at [1177, 438] on body "Get Approval Content & Transactions Company Policies & Documents My Compliance …" at bounding box center [784, 372] width 1568 height 744
click at [1134, 407] on div "Principal Amount" at bounding box center [1119, 403] width 176 height 31
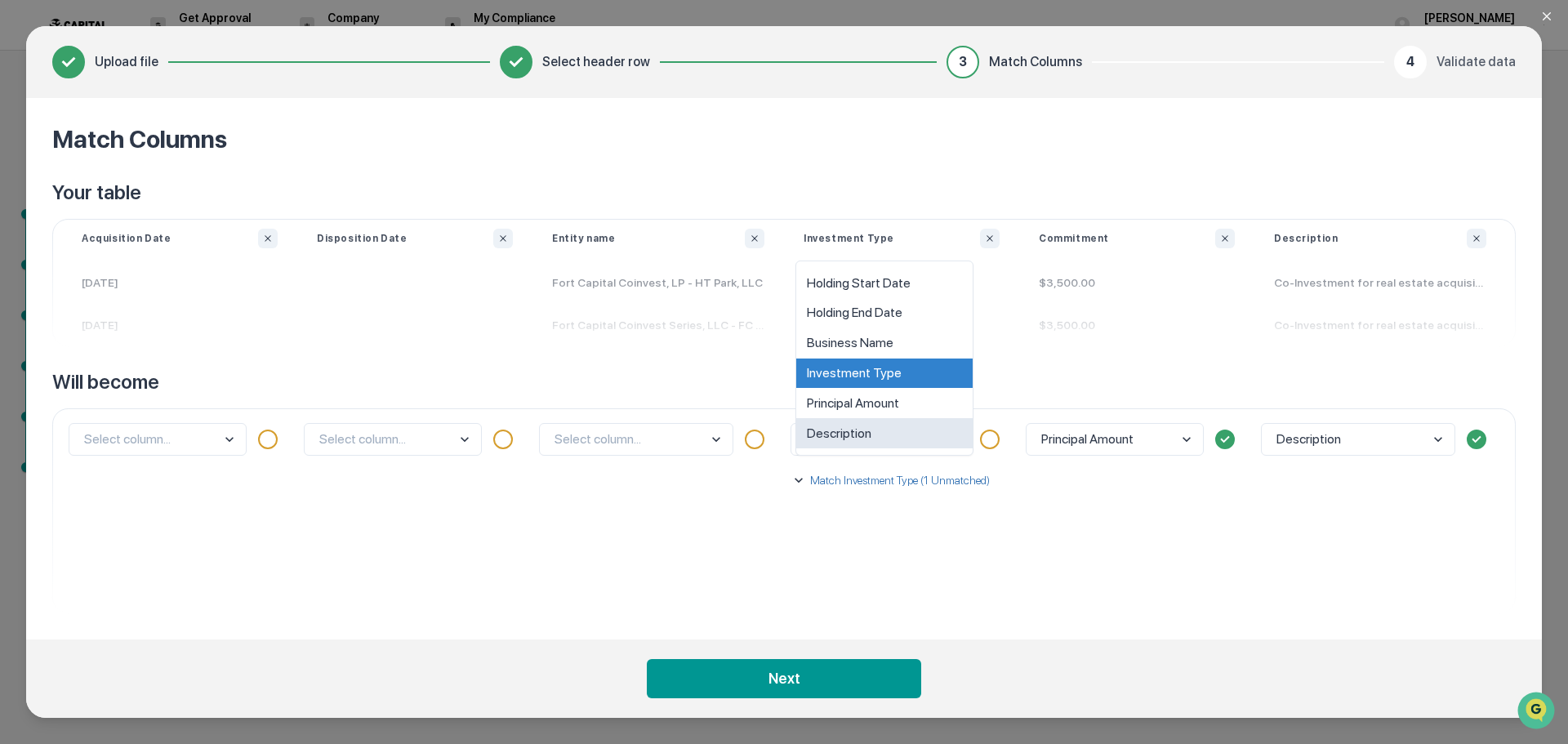
click at [894, 443] on body "Get Approval Content & Transactions Company Policies & Documents My Compliance …" at bounding box center [784, 372] width 1568 height 744
click at [879, 376] on div "Investment Type" at bounding box center [884, 374] width 176 height 31
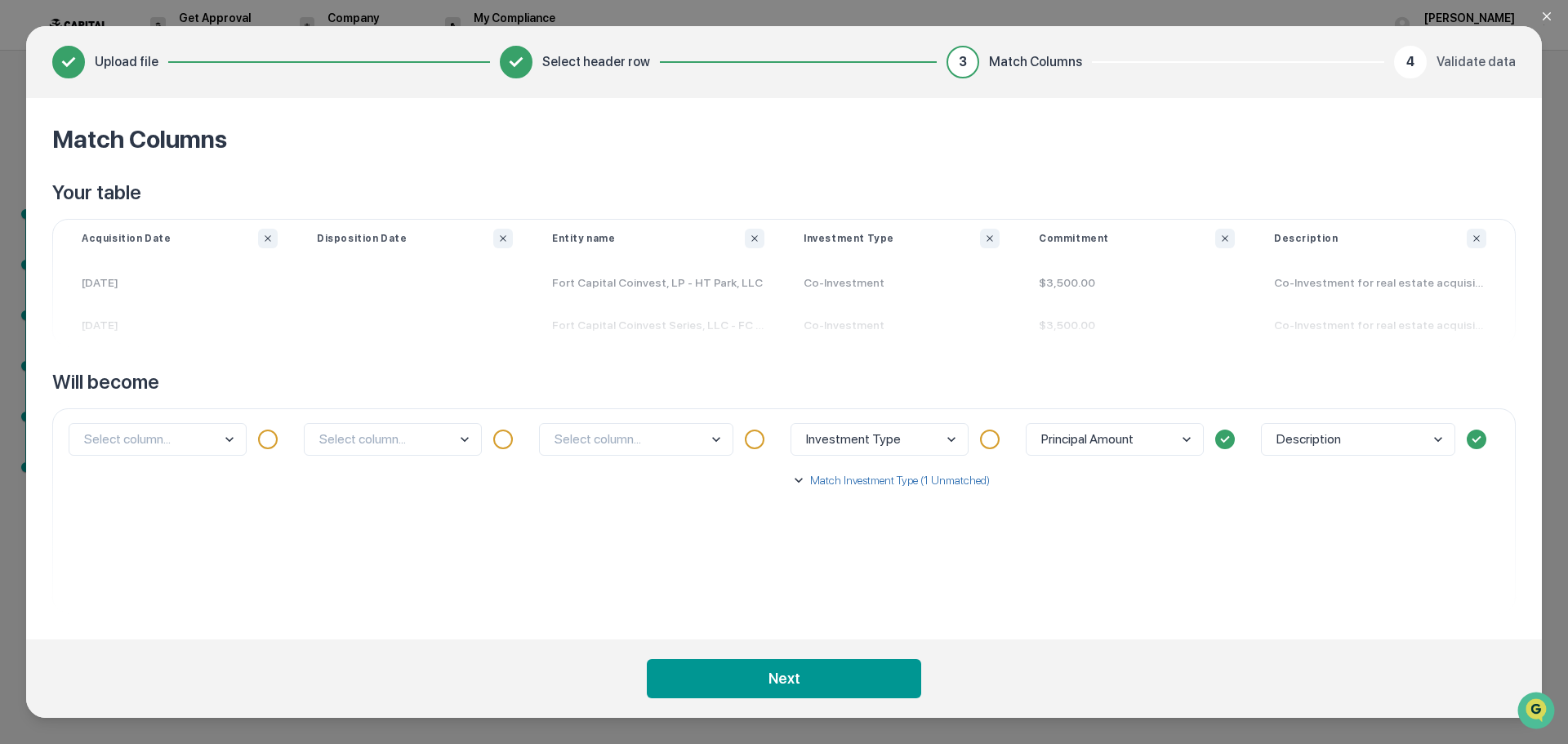
click at [725, 494] on div "Select column..." at bounding box center [658, 511] width 251 height 205
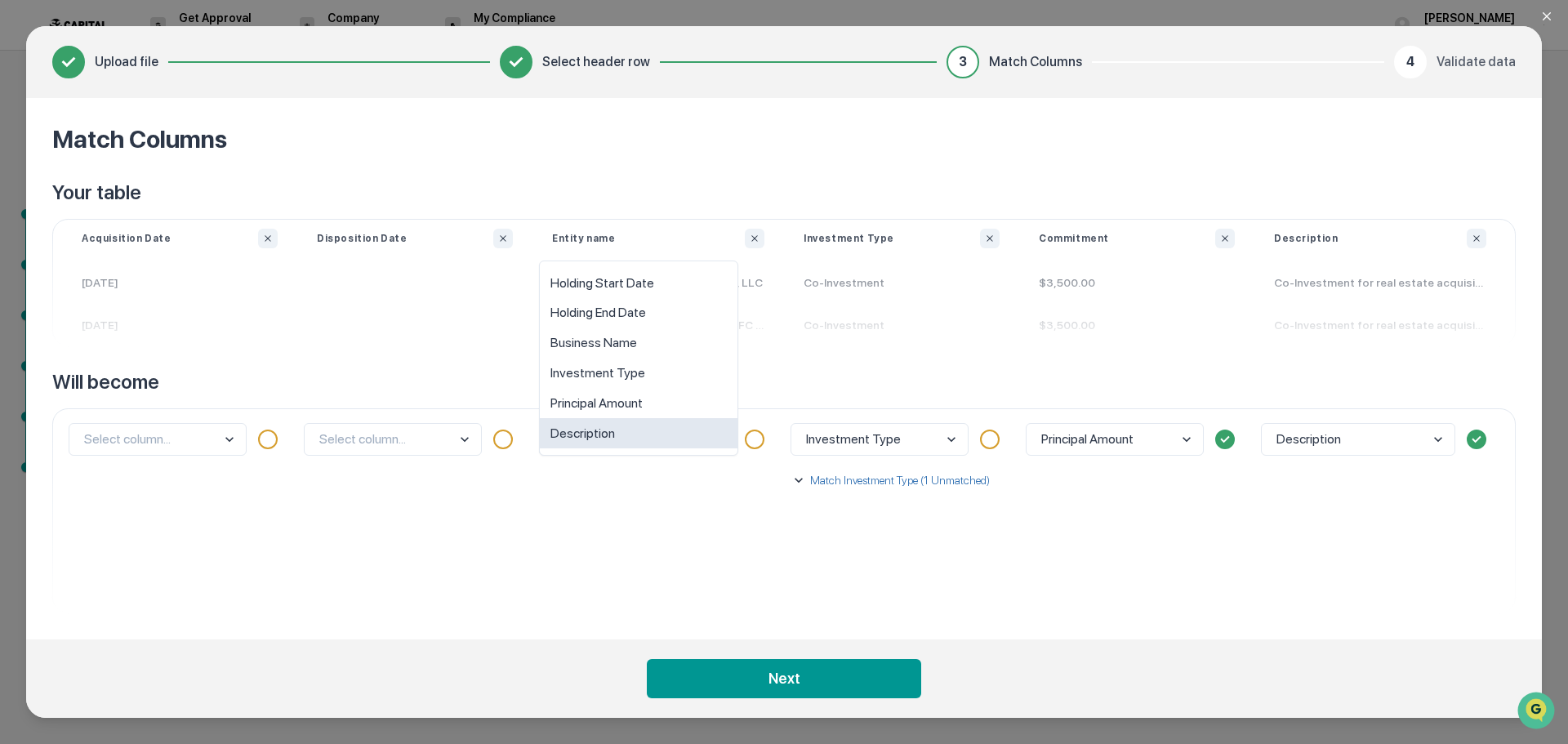
click at [688, 434] on body "Get Approval Content & Transactions Company Policies & Documents My Compliance …" at bounding box center [784, 372] width 1568 height 744
click at [665, 348] on div "Business Name" at bounding box center [638, 343] width 198 height 31
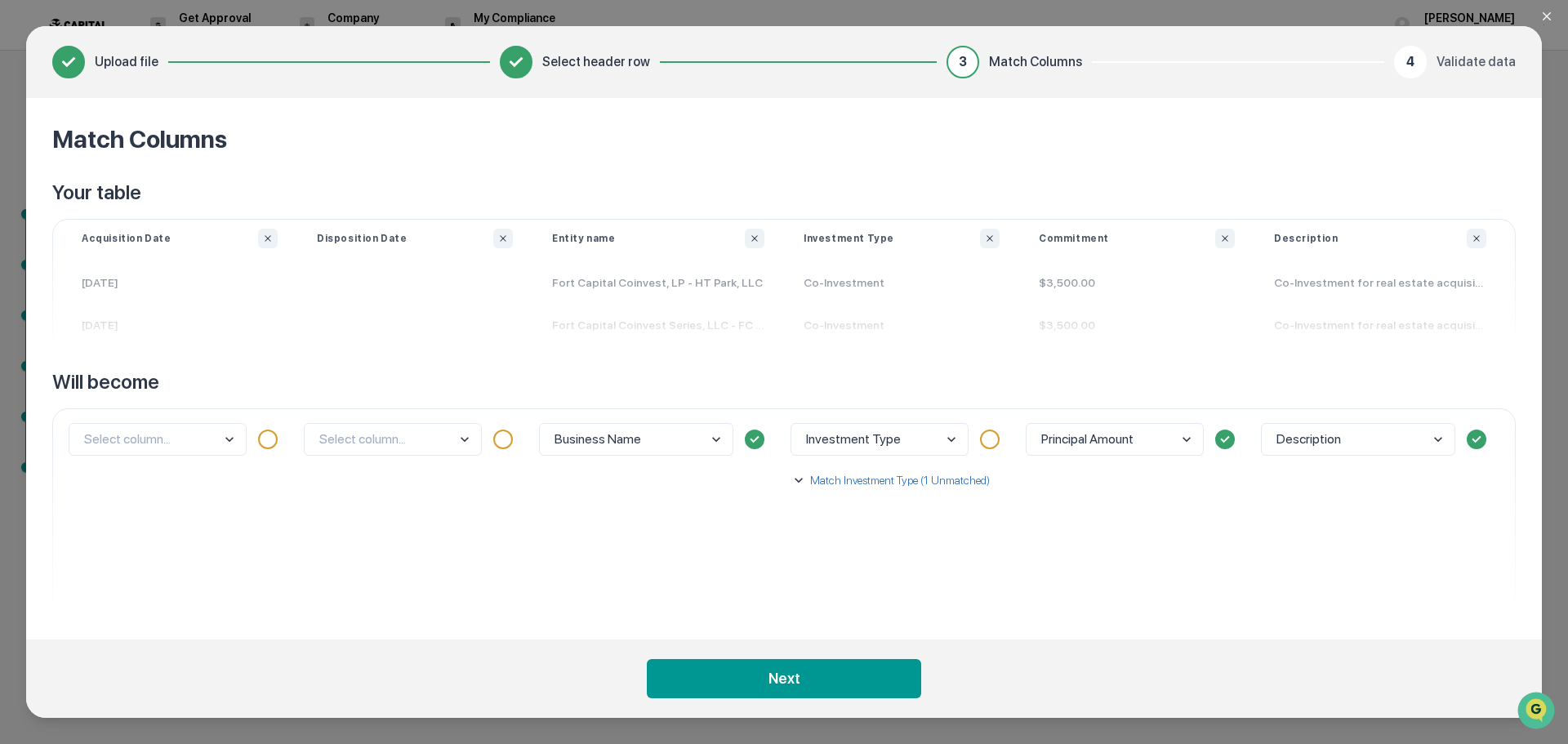
click at [434, 443] on body "Get Approval Content & Transactions Company Policies & Documents My Compliance …" at bounding box center [784, 372] width 1568 height 744
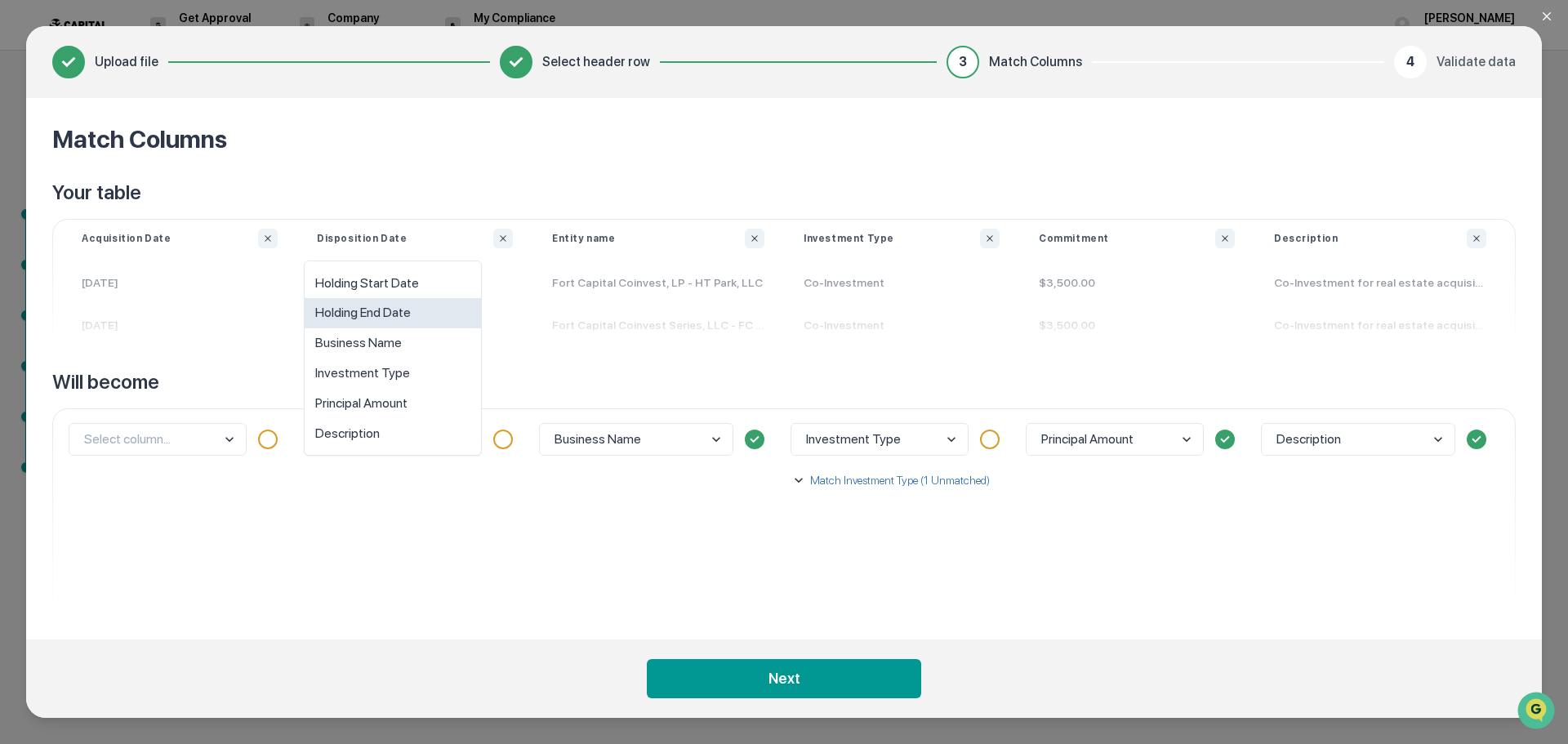
click at [431, 316] on div "Holding End Date" at bounding box center [393, 313] width 176 height 31
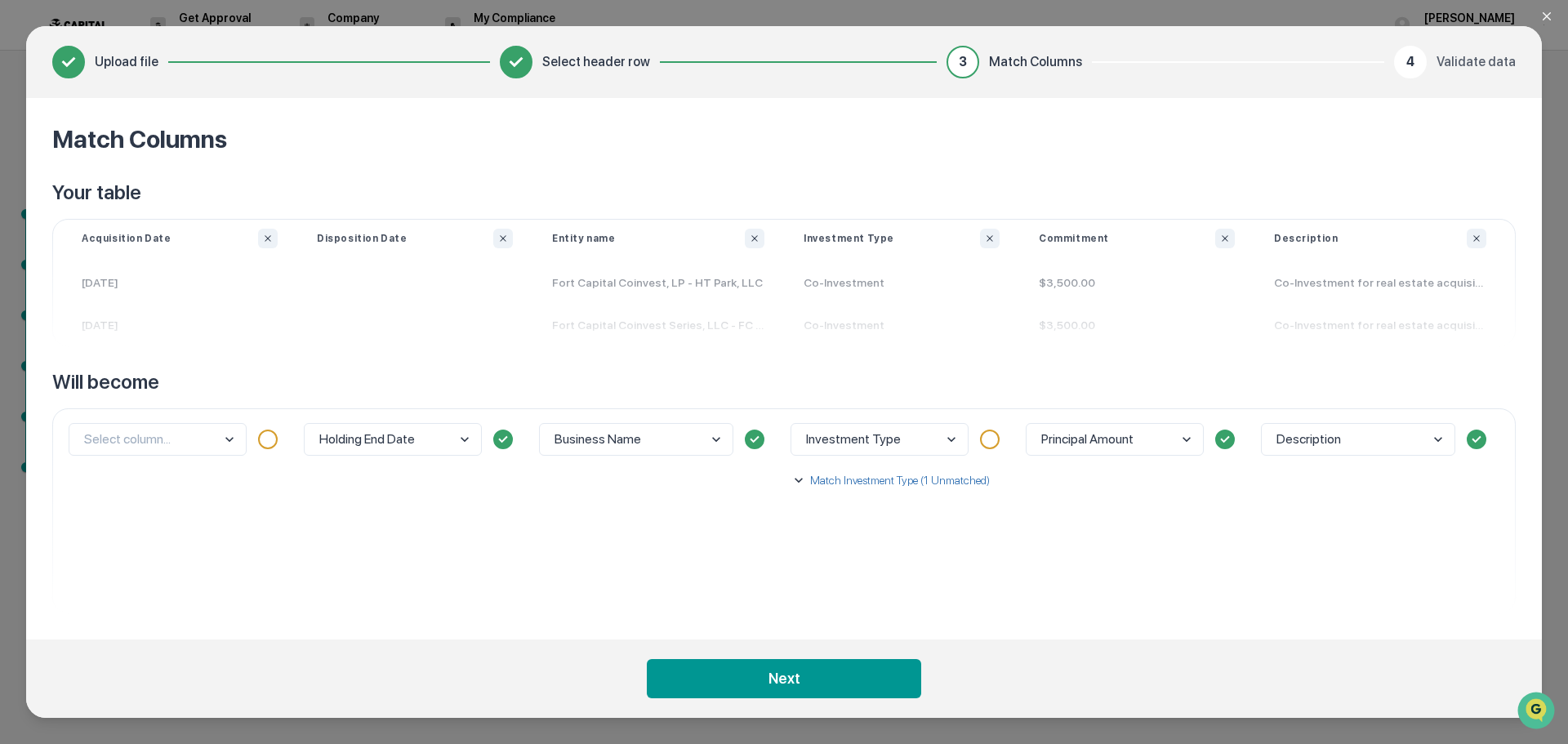
click at [198, 448] on body "Get Approval Content & Transactions Company Policies & Documents My Compliance …" at bounding box center [784, 372] width 1568 height 744
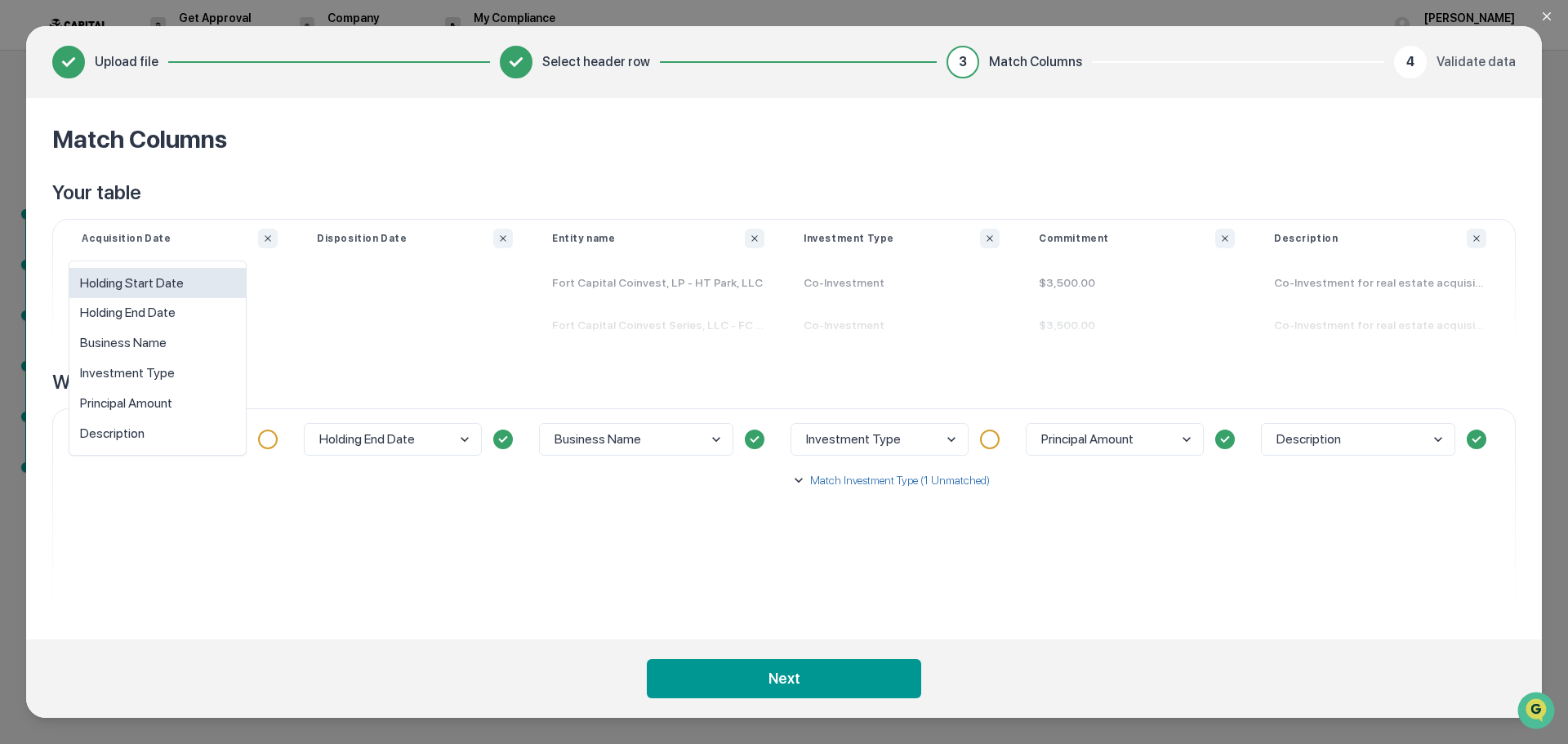
click at [164, 275] on div "Holding Start Date" at bounding box center [157, 283] width 176 height 31
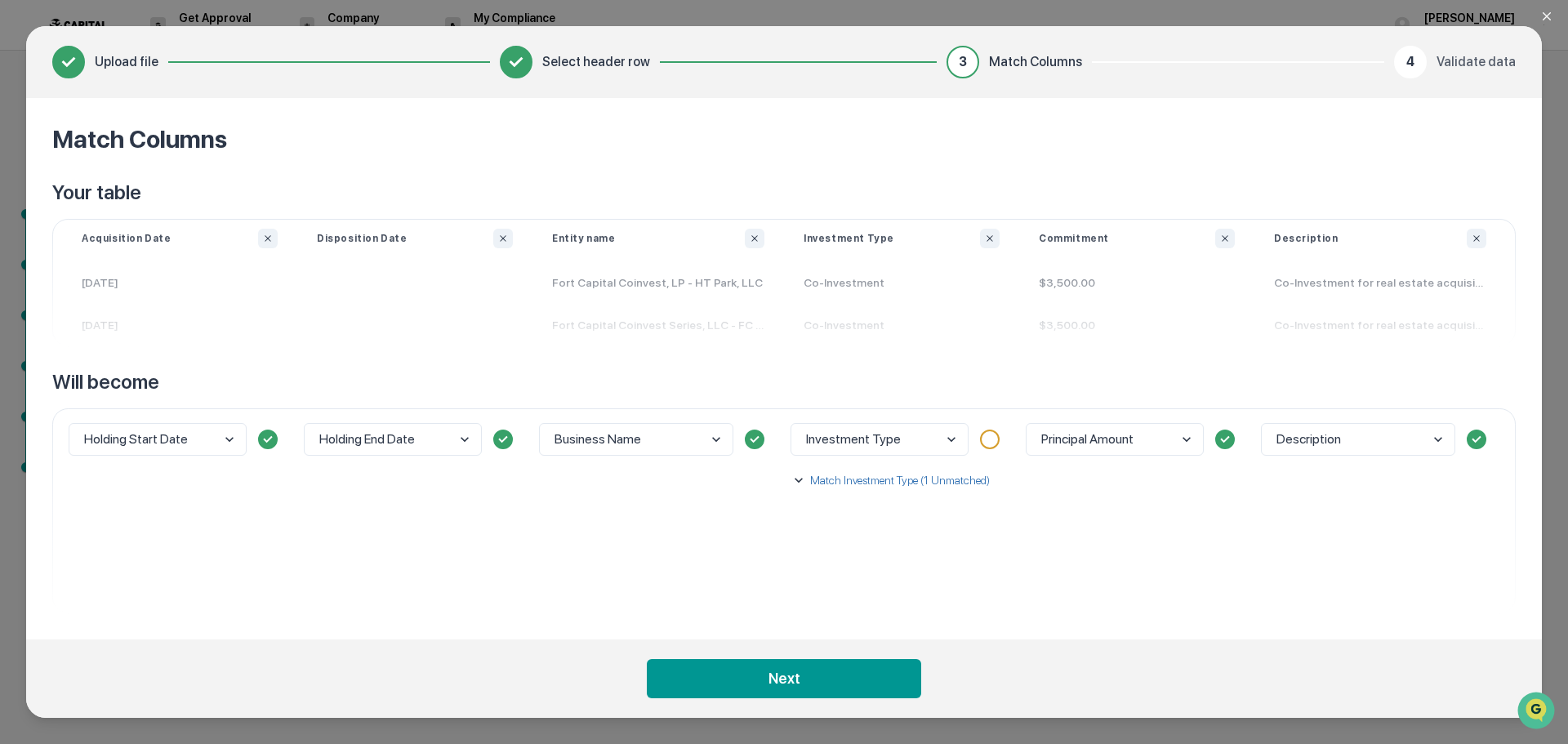
click at [322, 507] on div "Holding End Date" at bounding box center [415, 511] width 236 height 205
click at [922, 443] on body "Get Approval Content & Transactions Company Policies & Documents My Compliance …" at bounding box center [784, 372] width 1568 height 744
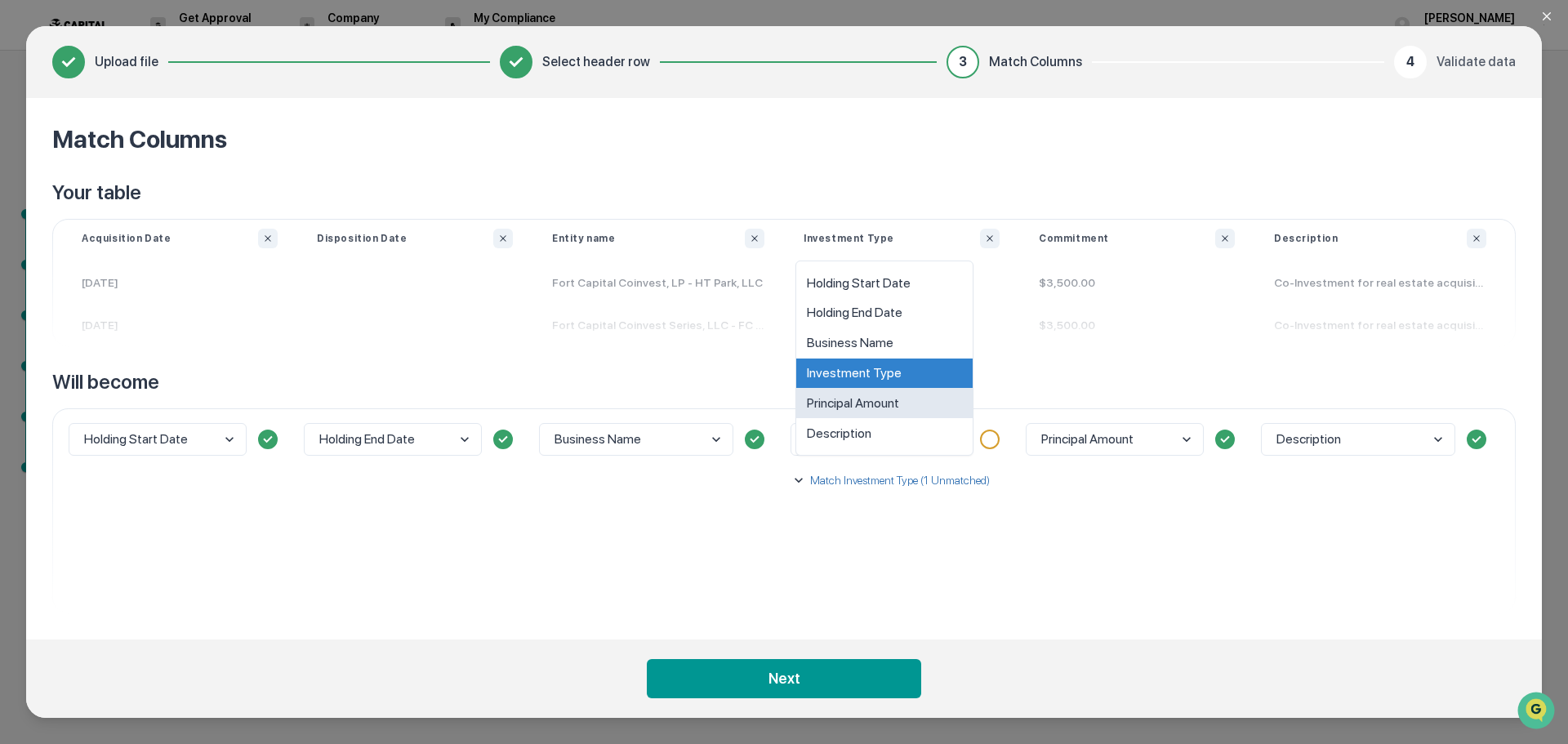
click at [899, 412] on div "Principal Amount" at bounding box center [884, 403] width 176 height 31
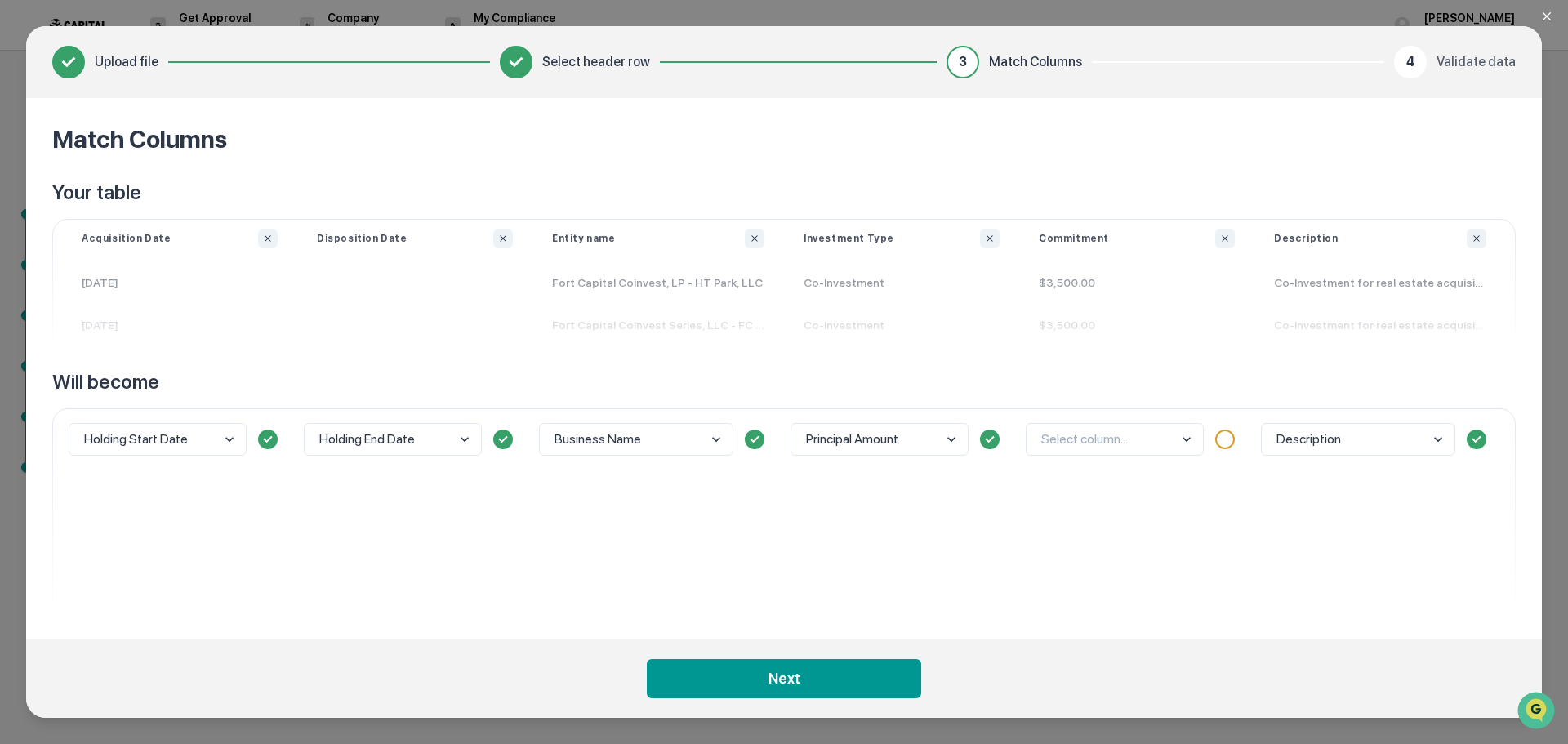
click at [896, 443] on body "Get Approval Content & Transactions Company Policies & Documents My Compliance …" at bounding box center [784, 372] width 1568 height 744
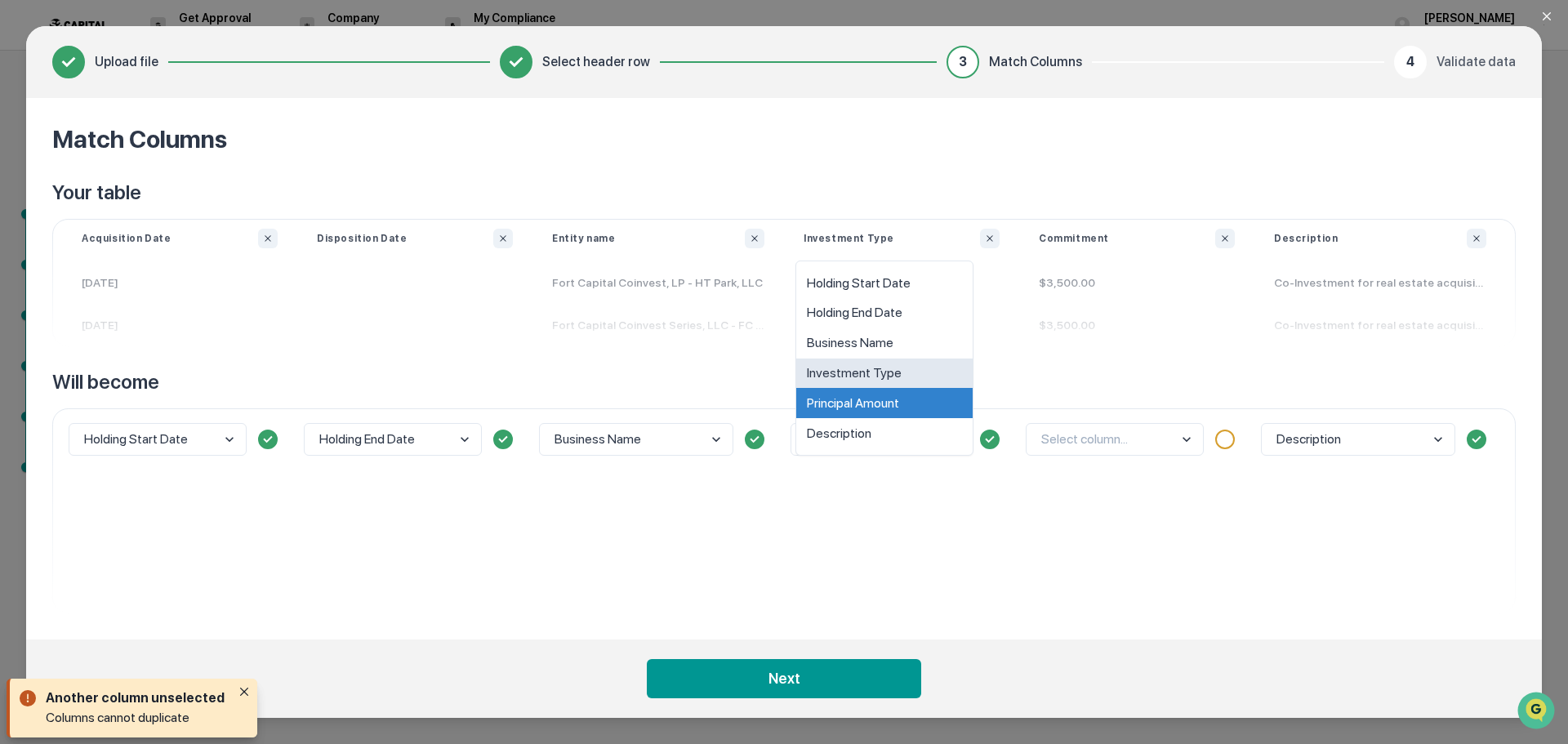
click at [889, 365] on div "Investment Type" at bounding box center [884, 374] width 176 height 31
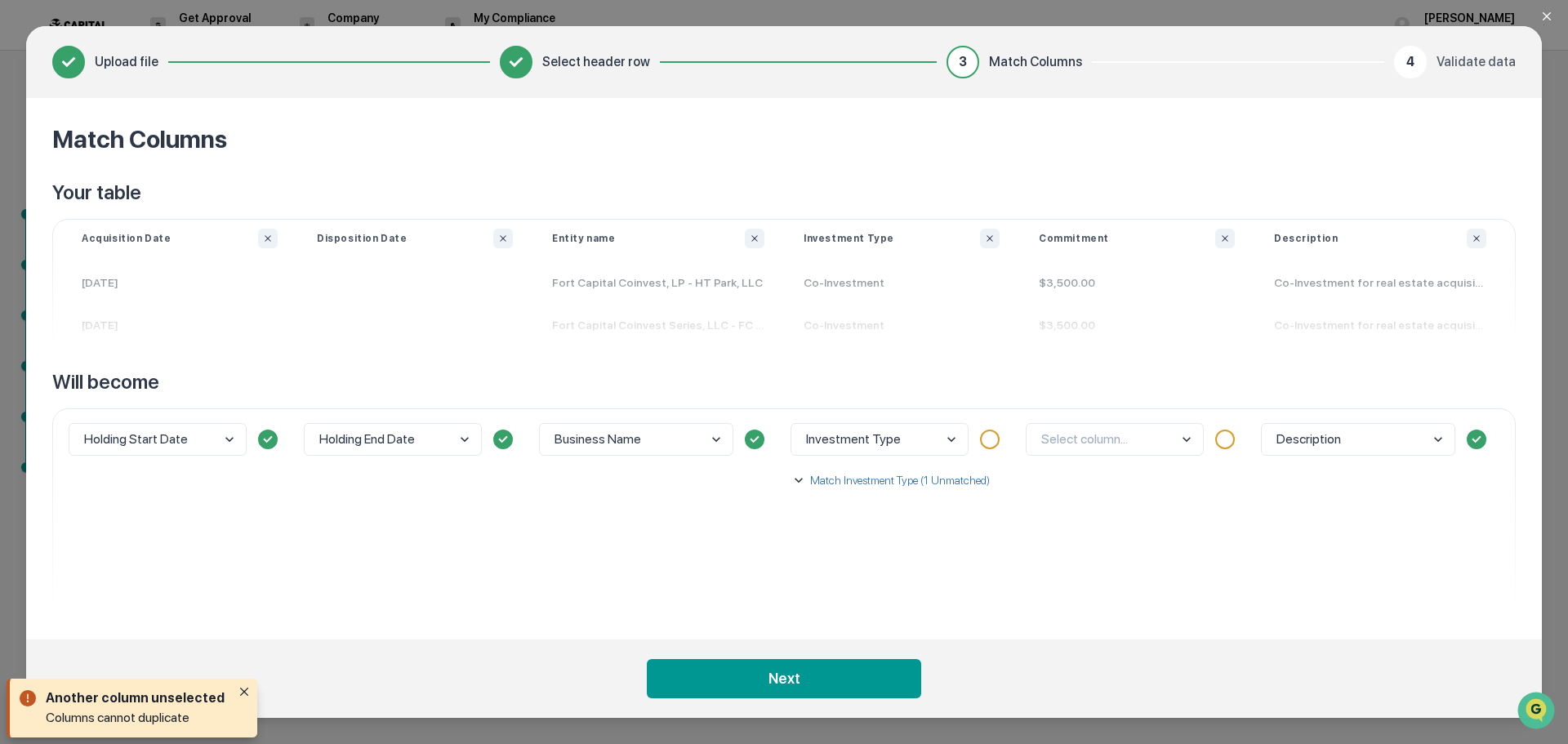
click at [822, 481] on p "Match Investment Type (1 Unmatched)" at bounding box center [898, 480] width 183 height 17
click at [860, 554] on body "Get Approval Content & Transactions Company Policies & Documents My Compliance …" at bounding box center [784, 372] width 1568 height 744
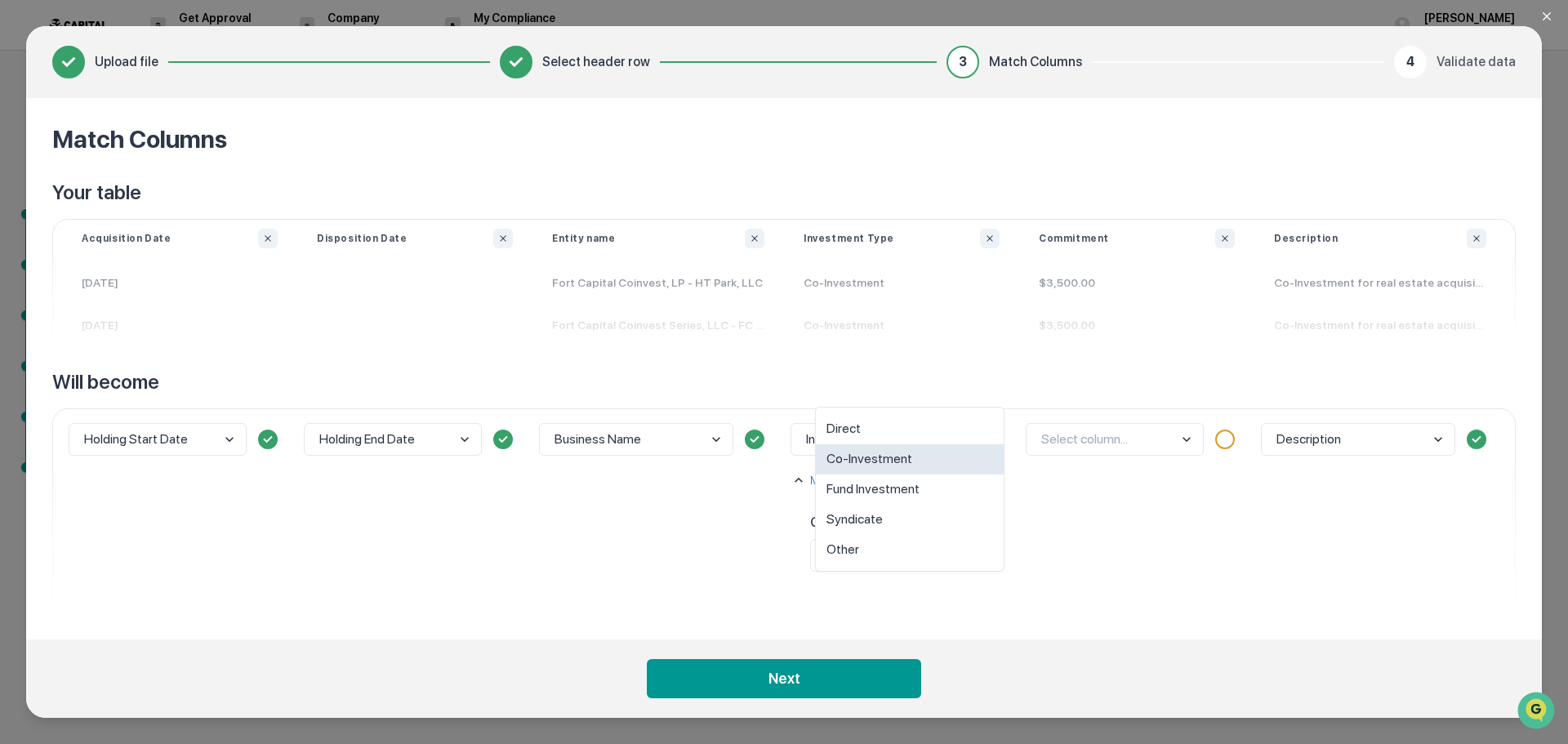
click at [863, 459] on div "Co-Investment" at bounding box center [909, 459] width 188 height 31
click at [741, 545] on div "Business Name" at bounding box center [658, 511] width 251 height 205
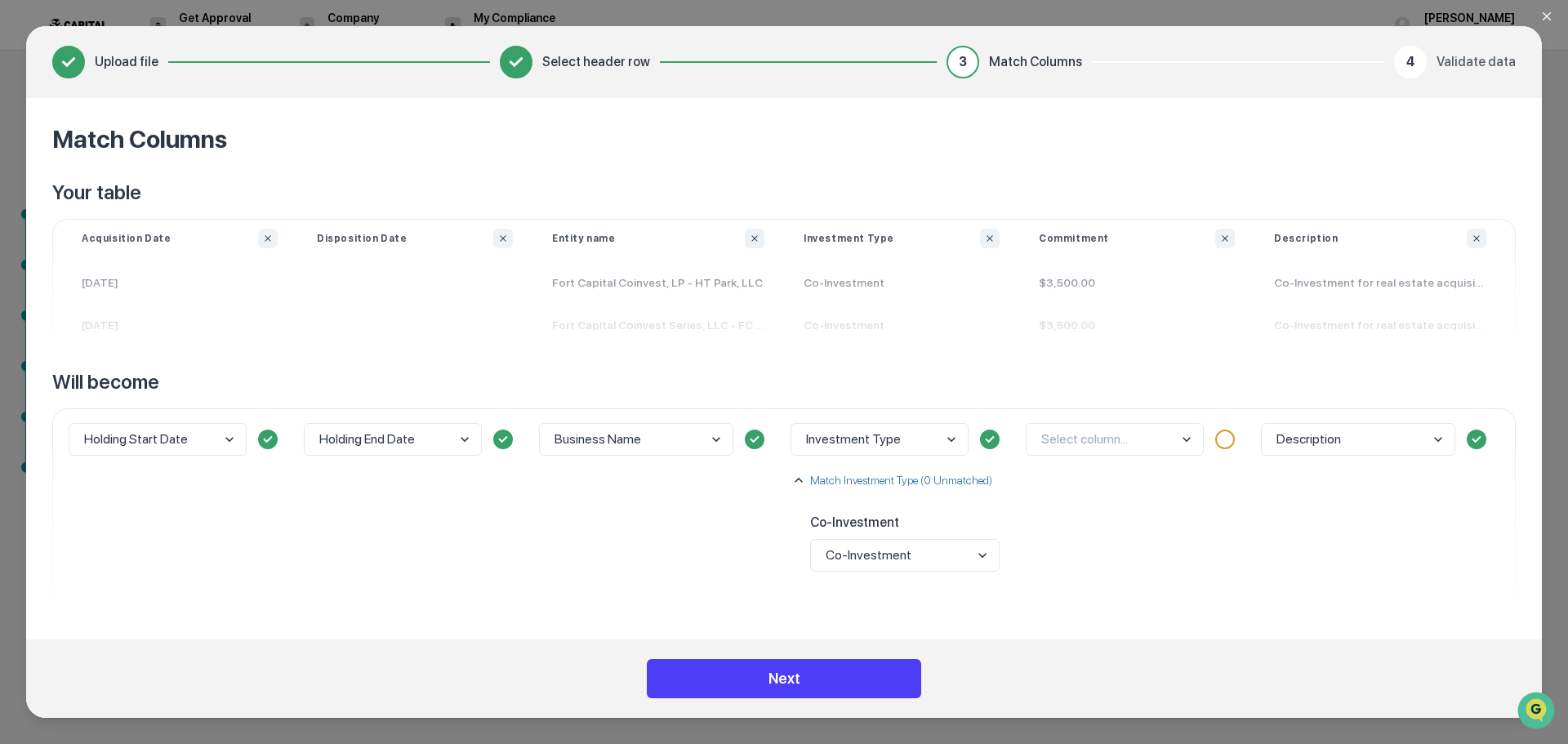
click at [768, 684] on button "Next" at bounding box center [784, 678] width 274 height 39
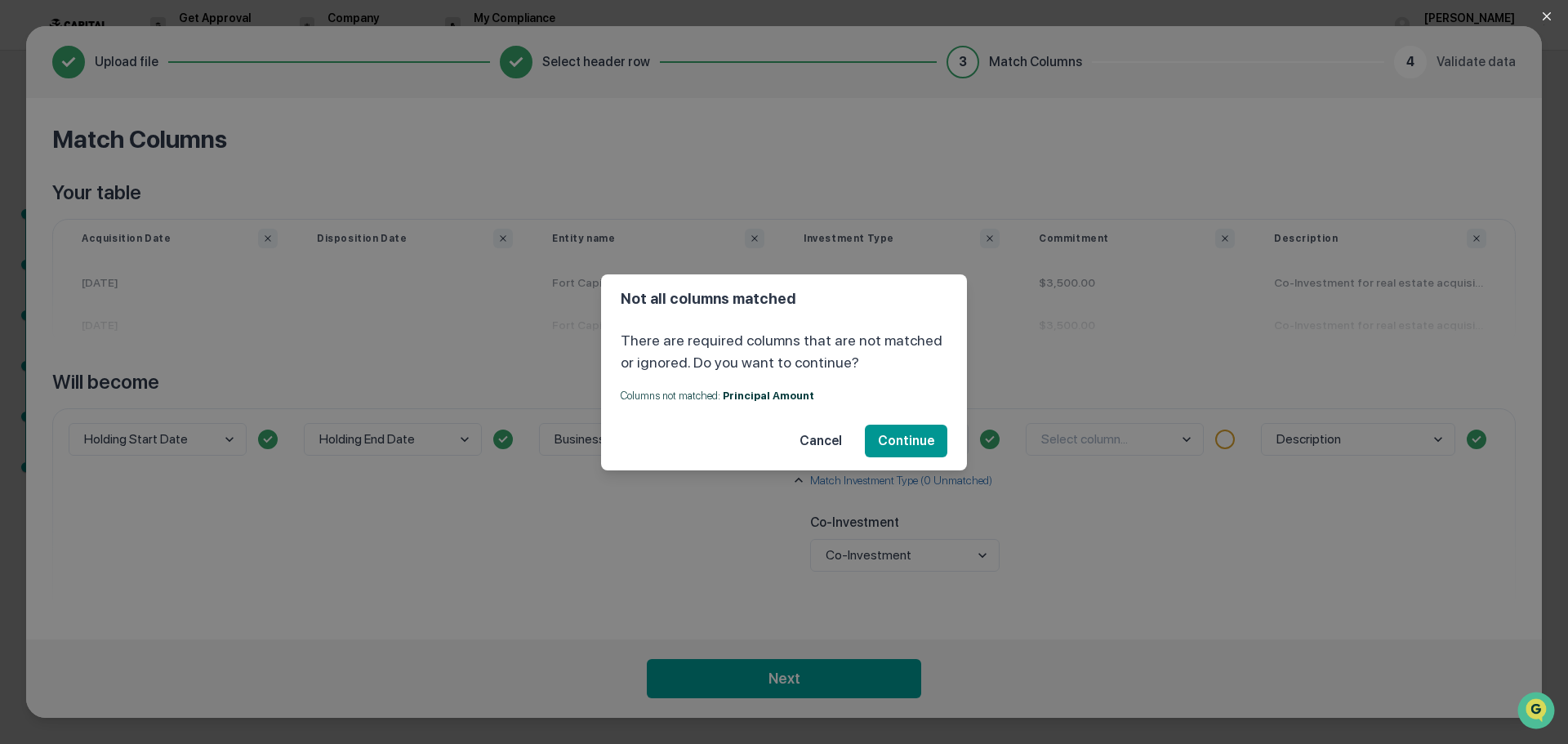
drag, startPoint x: 941, startPoint y: 318, endPoint x: 970, endPoint y: 378, distance: 66.6
click at [941, 319] on header "Not all columns matched" at bounding box center [784, 298] width 366 height 48
click at [1048, 499] on div "Not all columns matched There are required columns that are not matched or igno…" at bounding box center [784, 372] width 1568 height 744
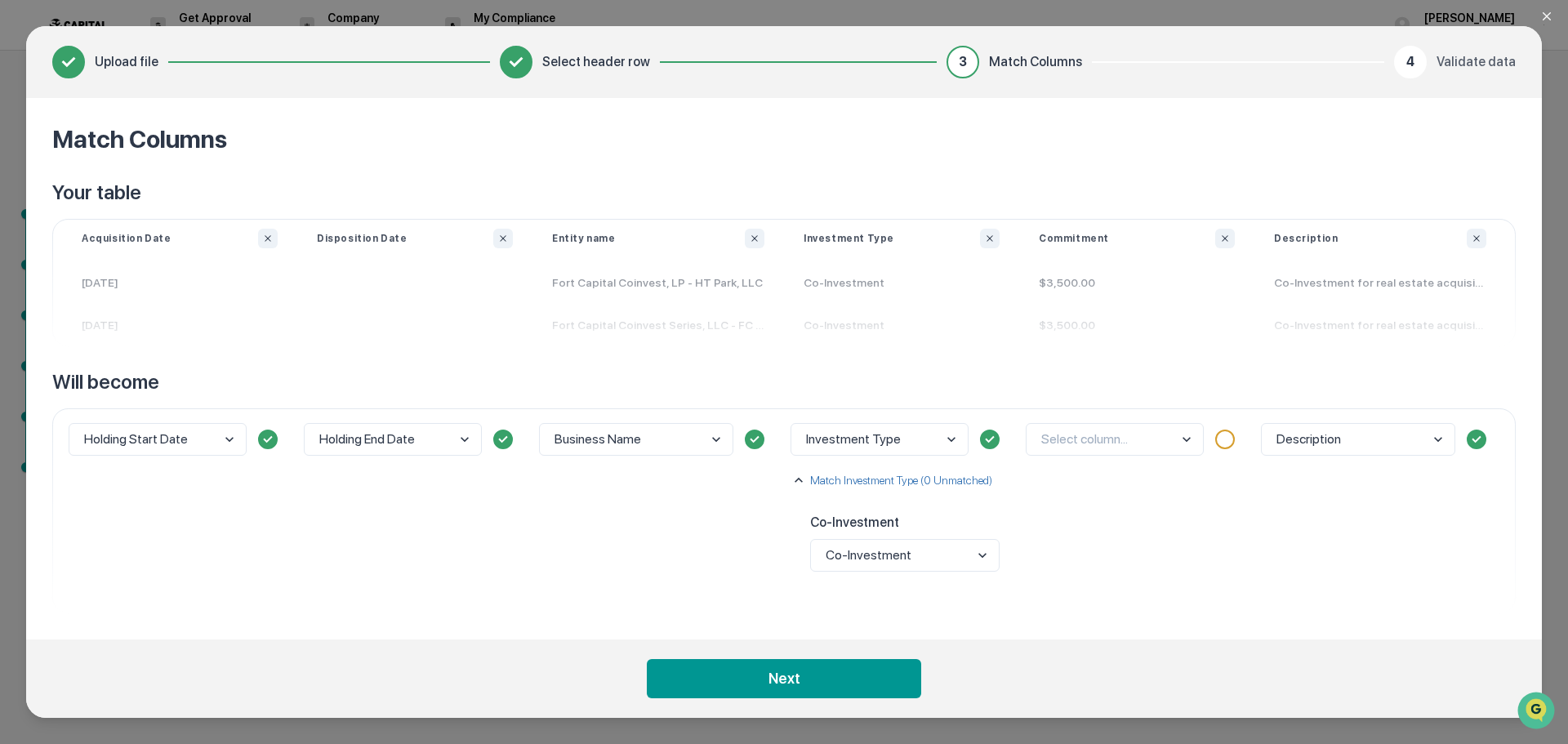
click at [1186, 441] on body "Get Approval Content & Transactions Company Policies & Documents My Compliance …" at bounding box center [784, 372] width 1568 height 744
click at [1119, 402] on div "Principal Amount" at bounding box center [1119, 403] width 176 height 31
click at [1084, 503] on div "Principal Amount" at bounding box center [1137, 511] width 236 height 205
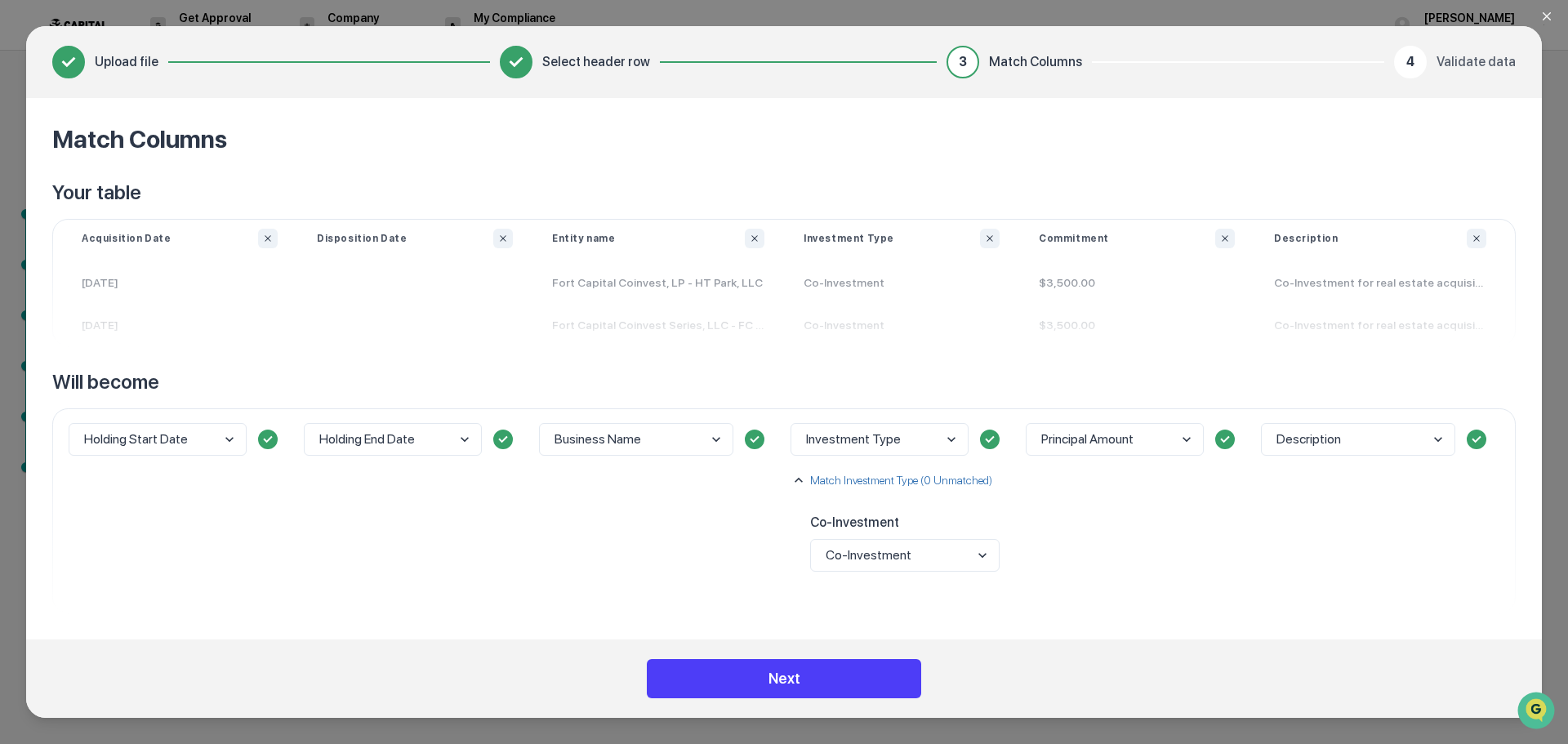
click at [841, 666] on button "Next" at bounding box center [784, 678] width 274 height 39
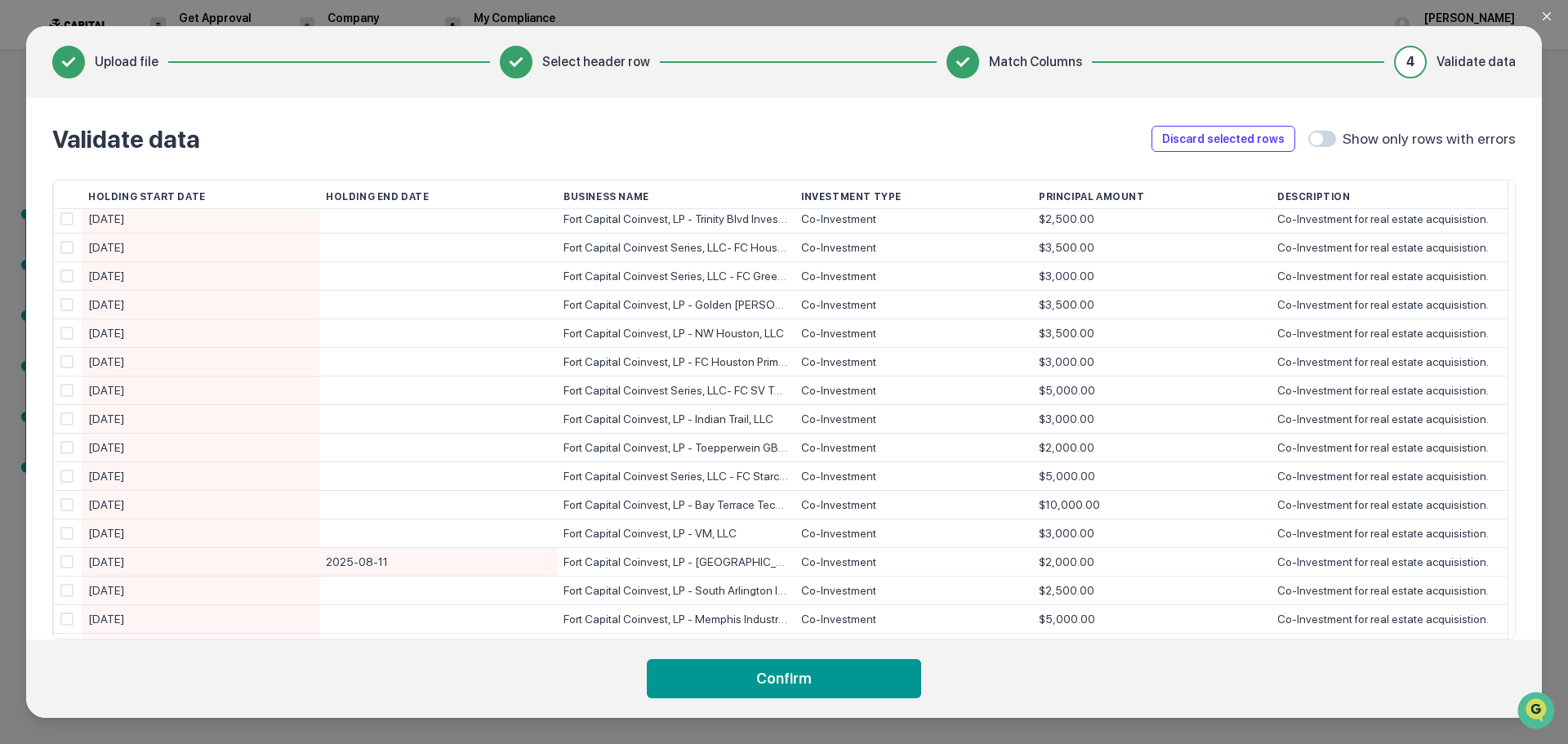
scroll to position [112, 0]
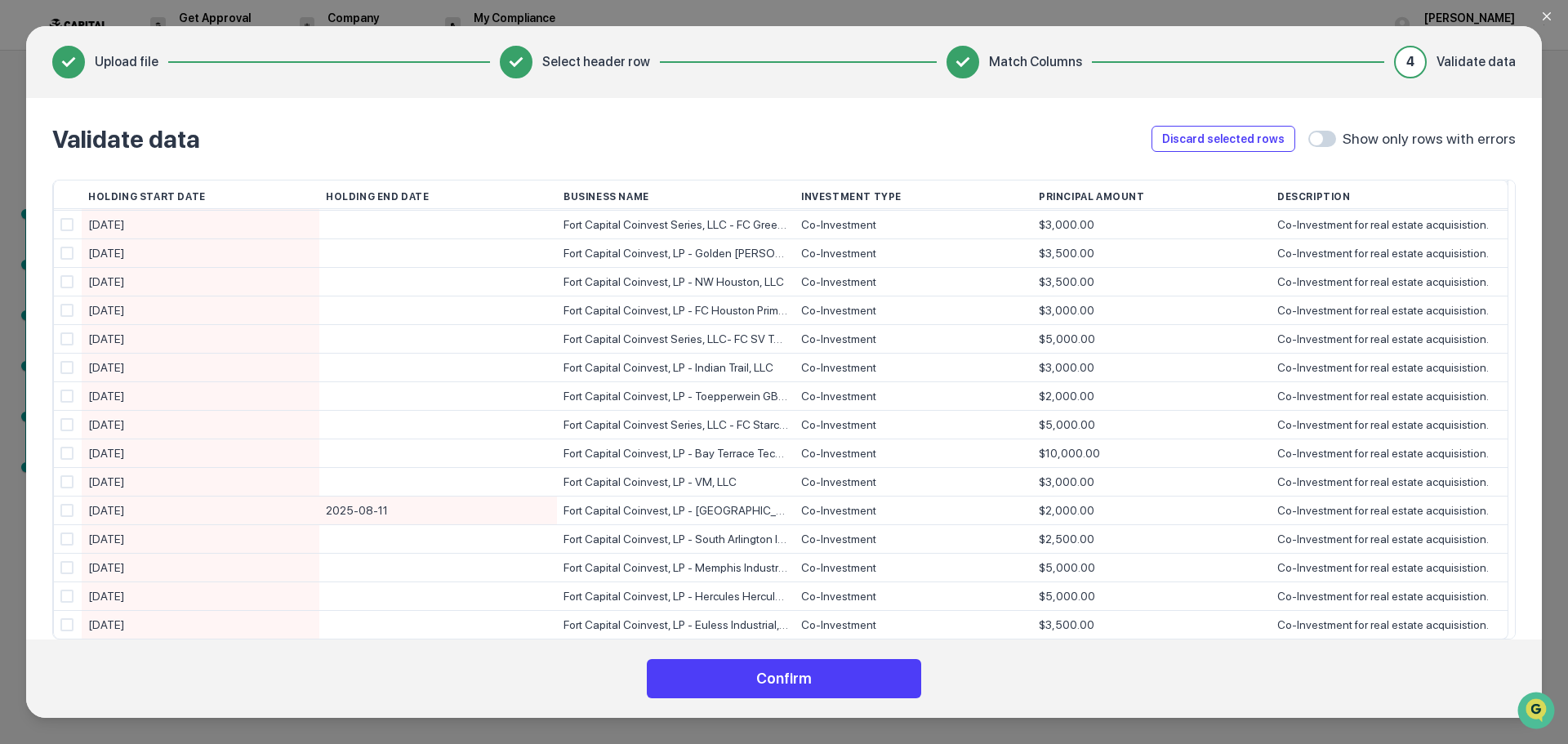
click at [760, 680] on button "Confirm" at bounding box center [784, 678] width 274 height 39
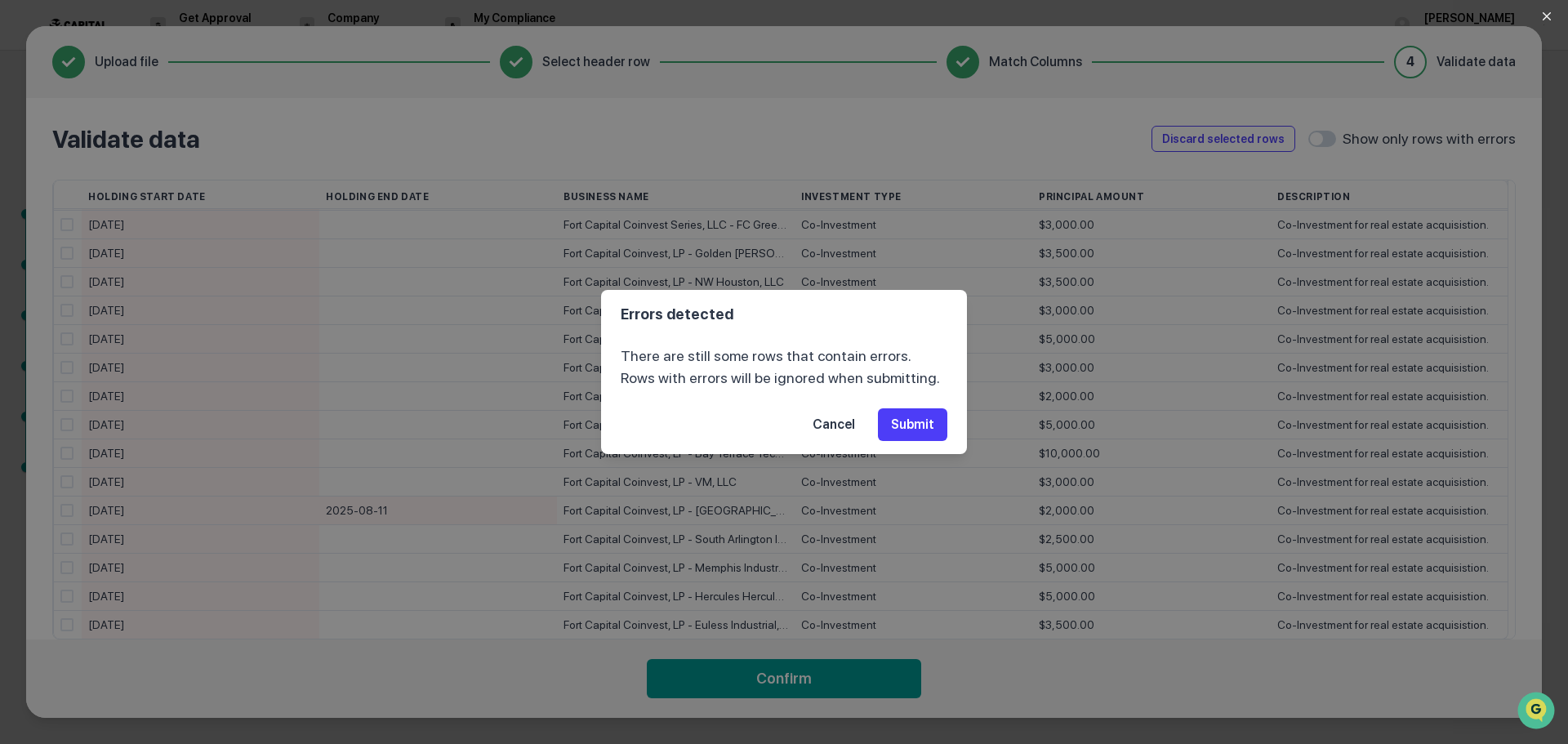
click at [907, 431] on button "Submit" at bounding box center [913, 425] width 69 height 33
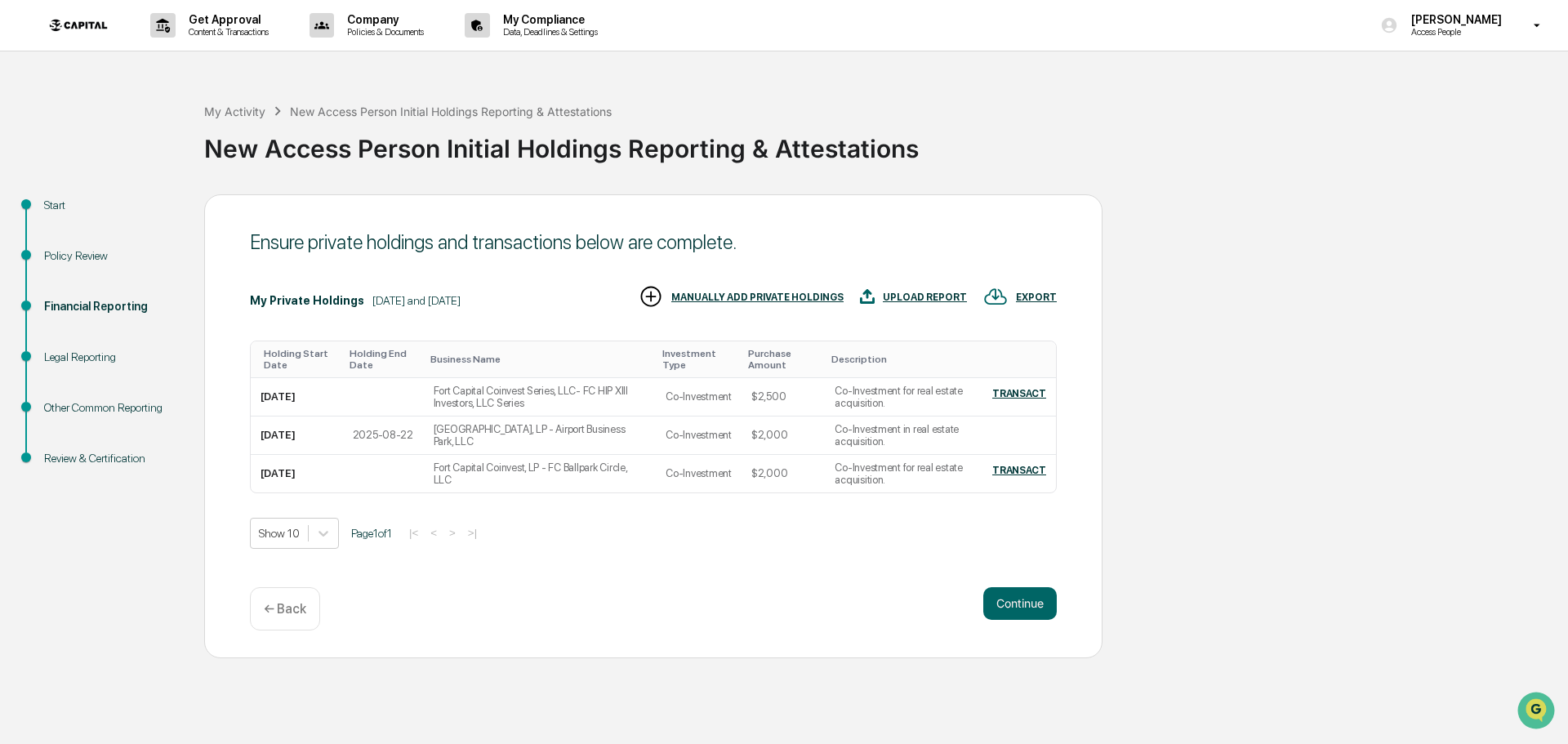
click at [908, 302] on div "UPLOAD REPORT" at bounding box center [925, 298] width 84 height 12
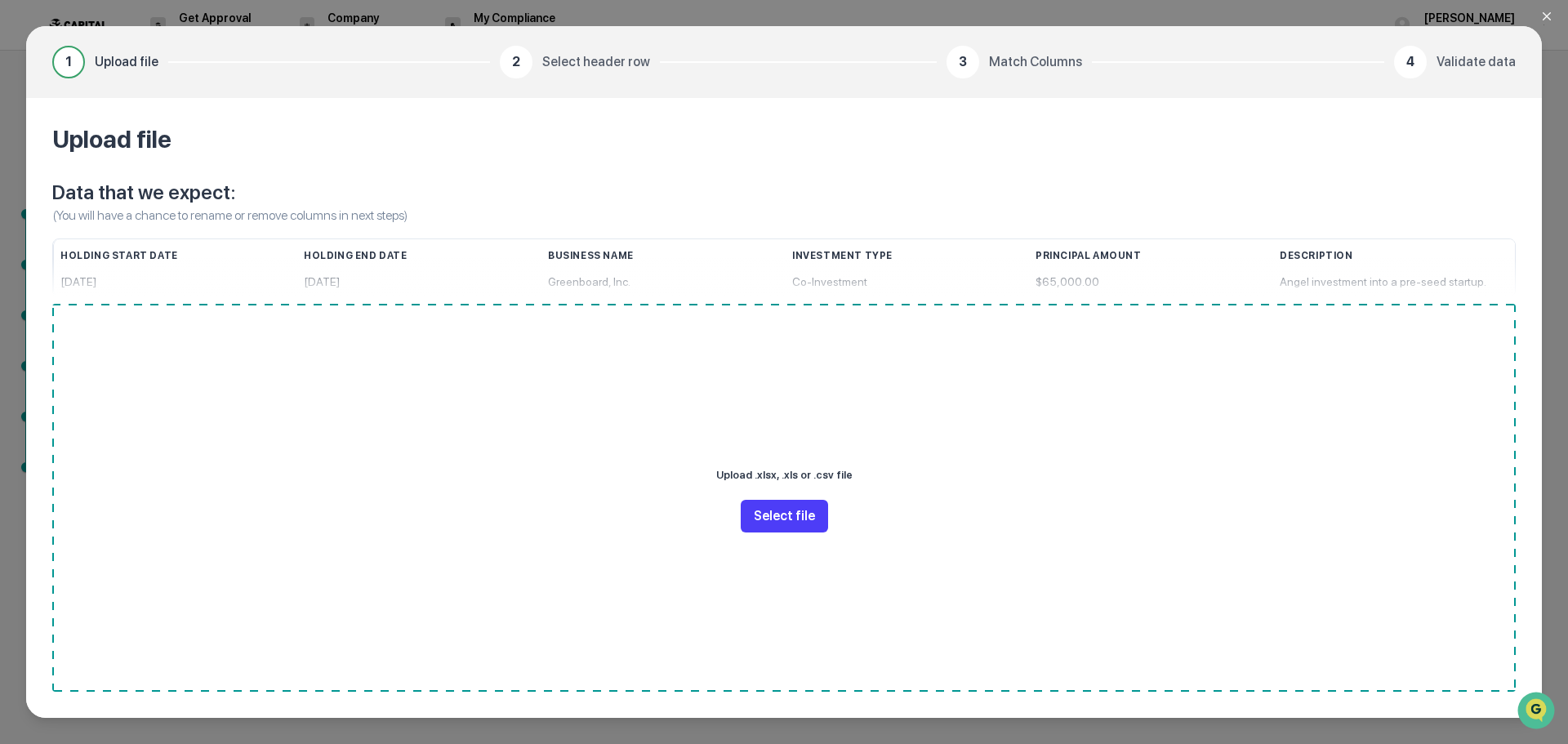
click at [786, 511] on button "Select file" at bounding box center [784, 517] width 88 height 33
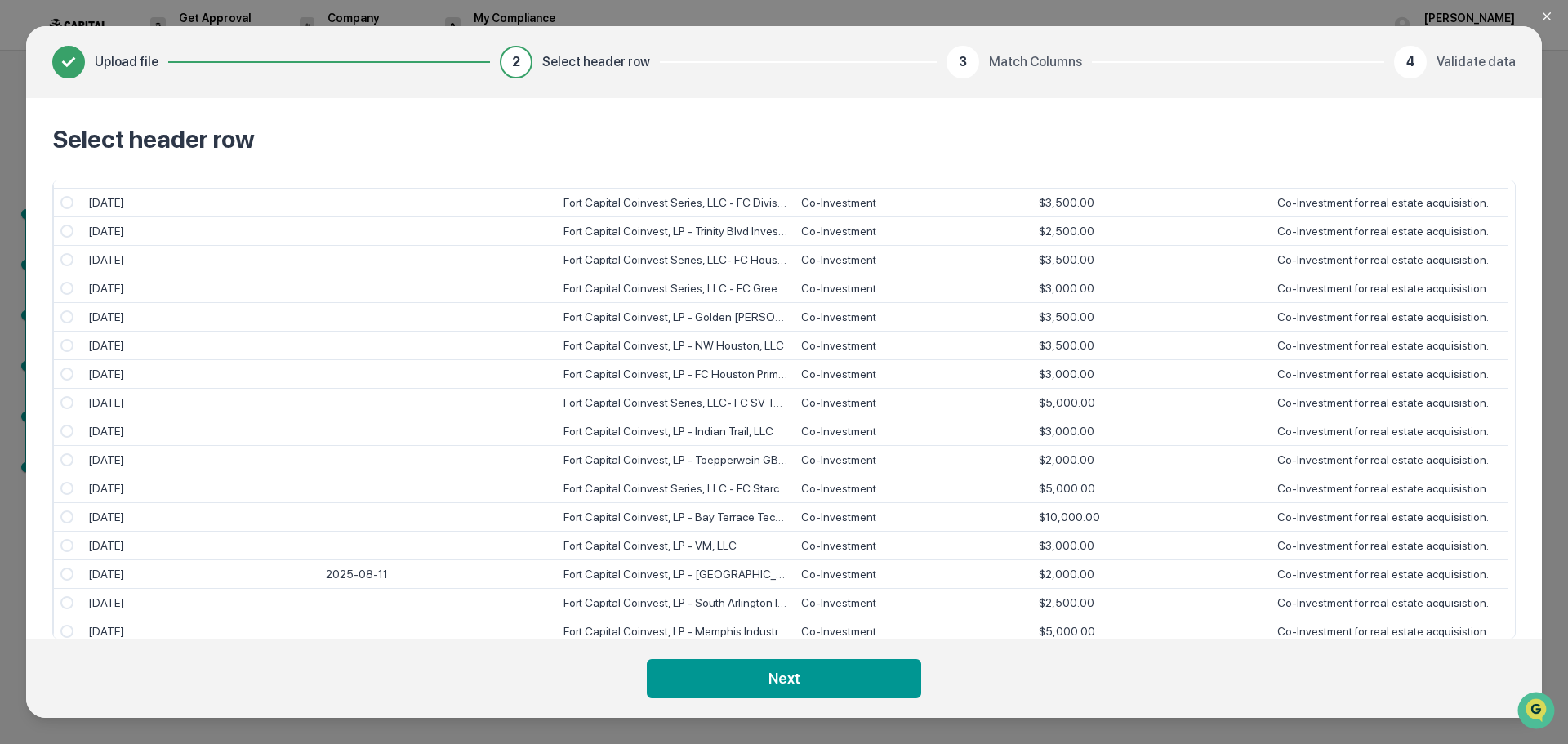
scroll to position [0, 0]
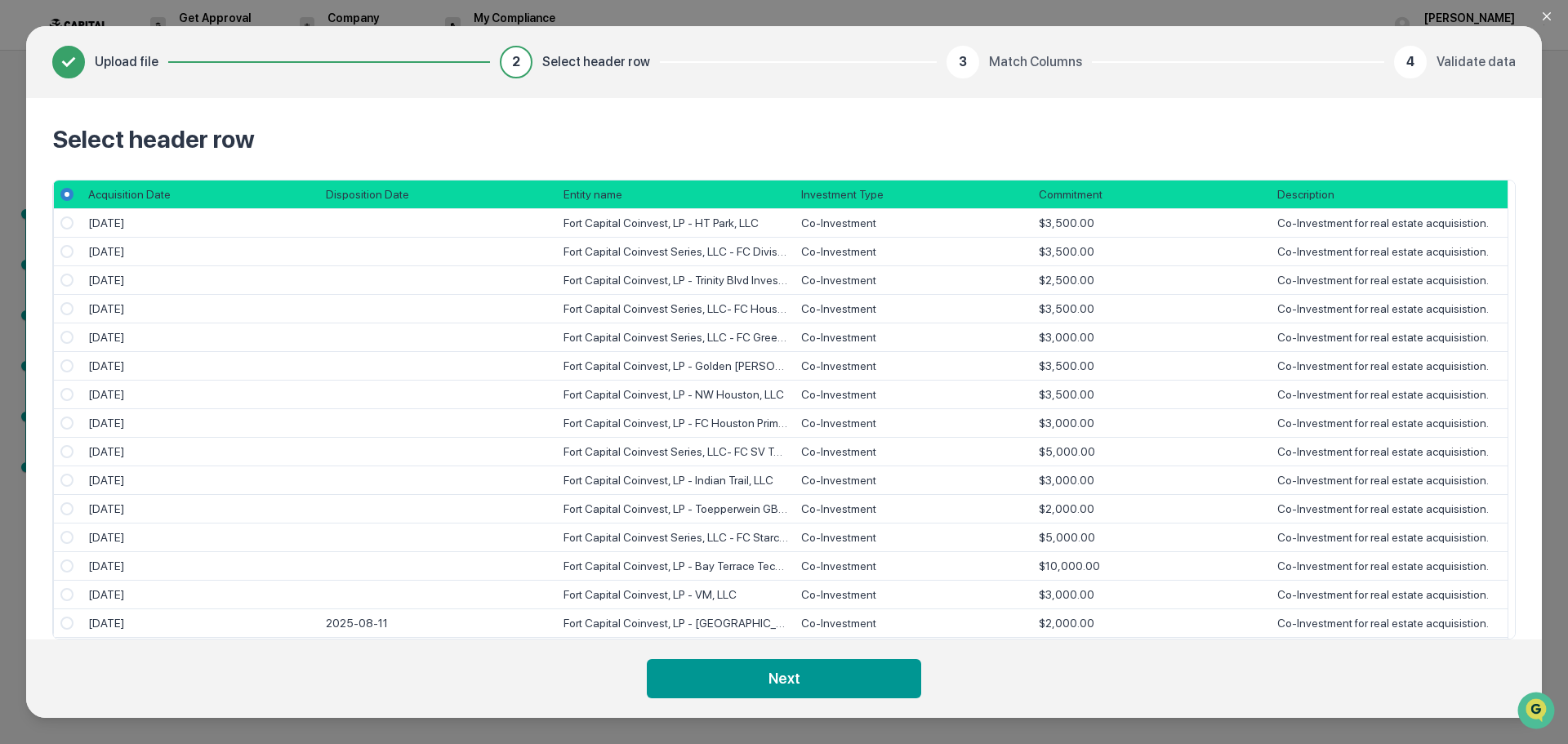
click at [69, 226] on span "Select" at bounding box center [67, 223] width 13 height 13
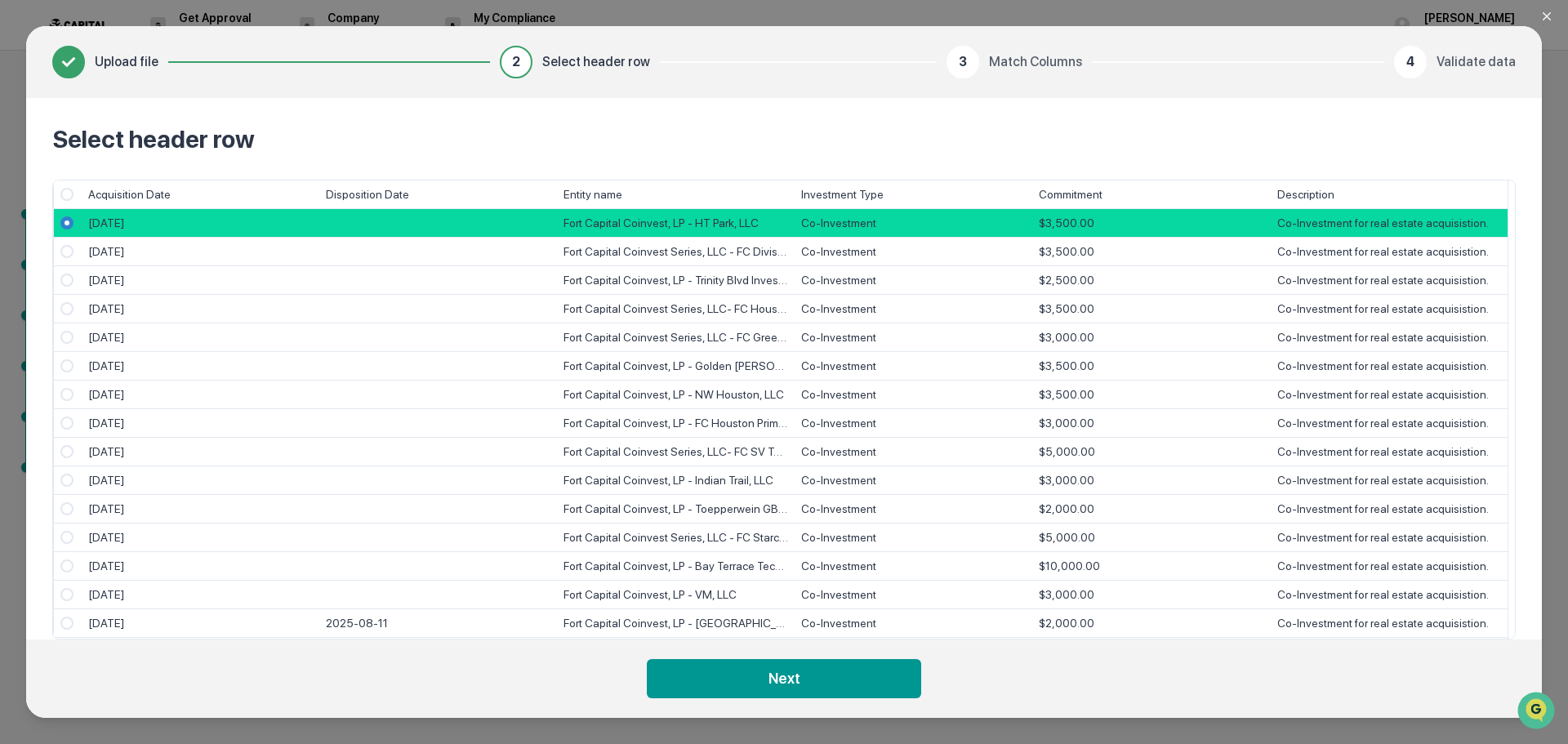
click at [69, 193] on span "Select" at bounding box center [67, 194] width 13 height 13
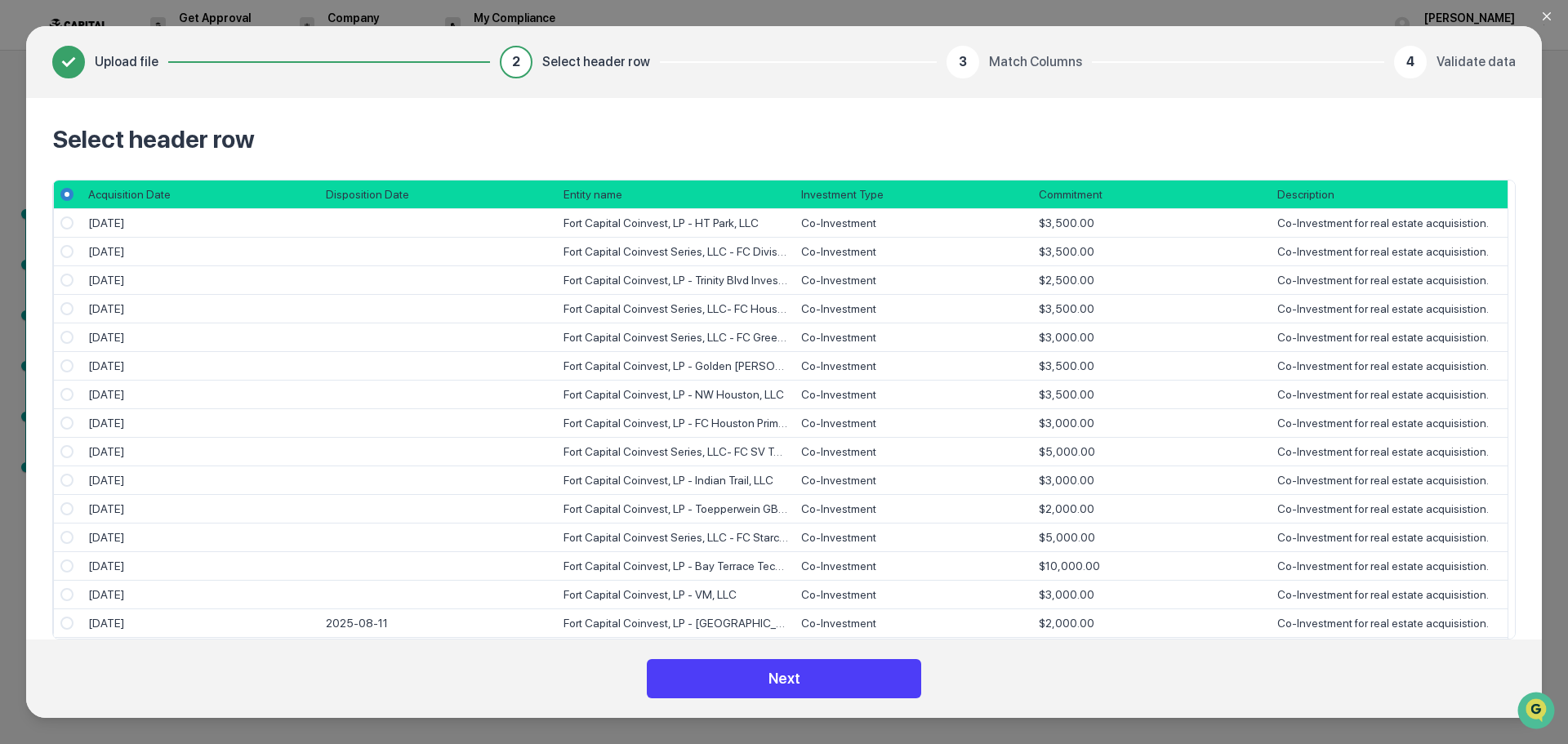
click at [771, 670] on button "Next" at bounding box center [784, 678] width 274 height 39
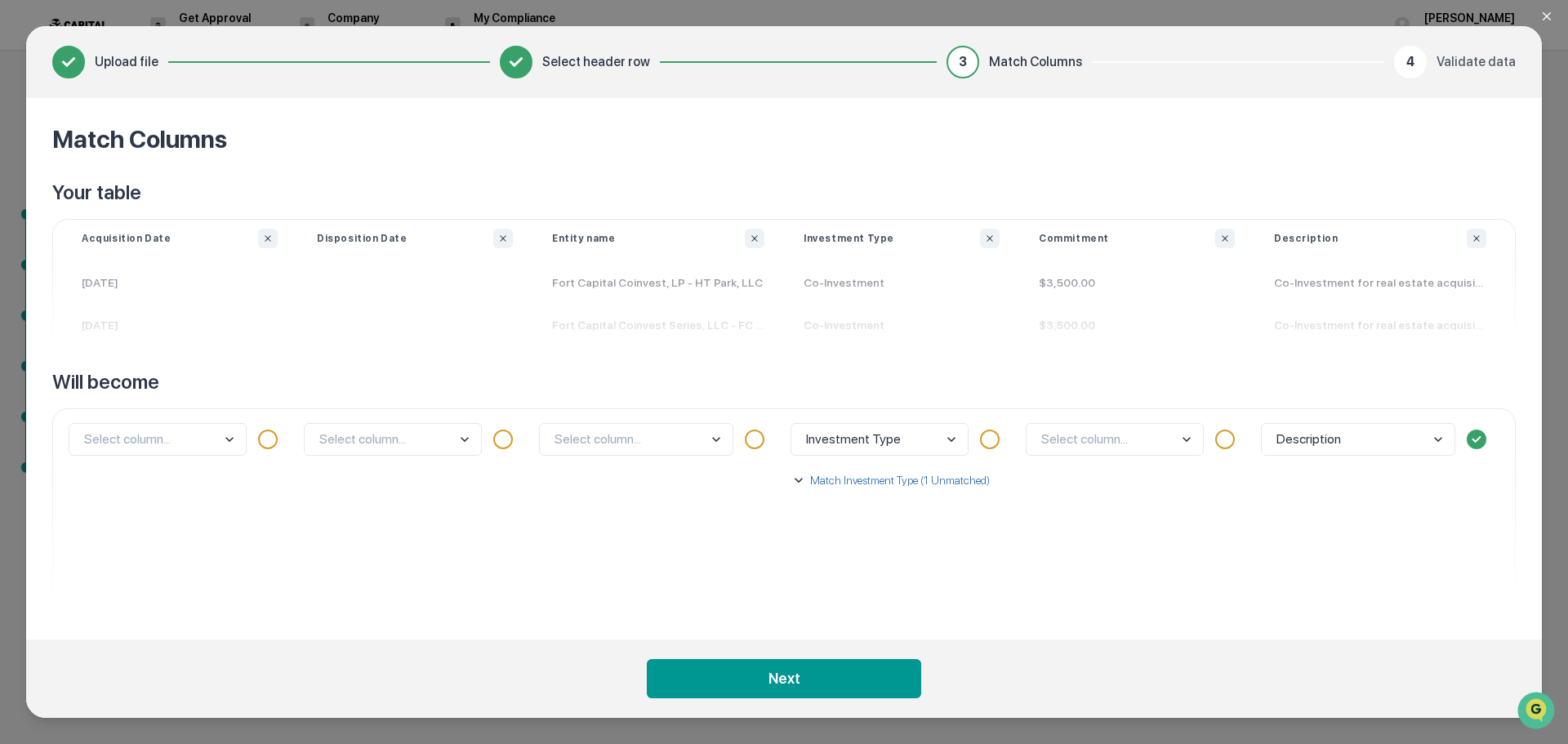
click at [220, 436] on body "Get Approval Content & Transactions Company Policies & Documents My Compliance …" at bounding box center [784, 372] width 1568 height 744
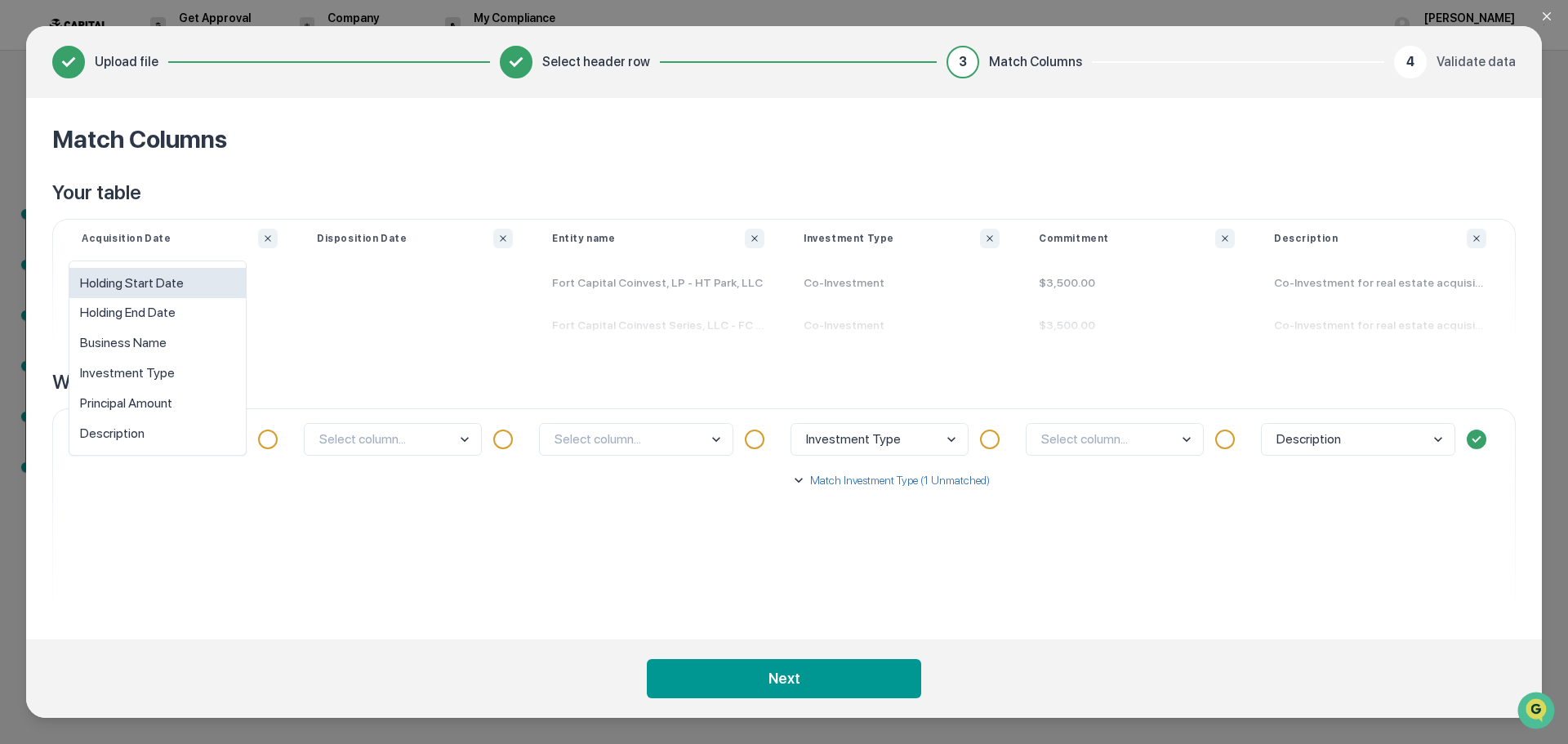
click at [193, 279] on div "Holding Start Date" at bounding box center [157, 283] width 176 height 31
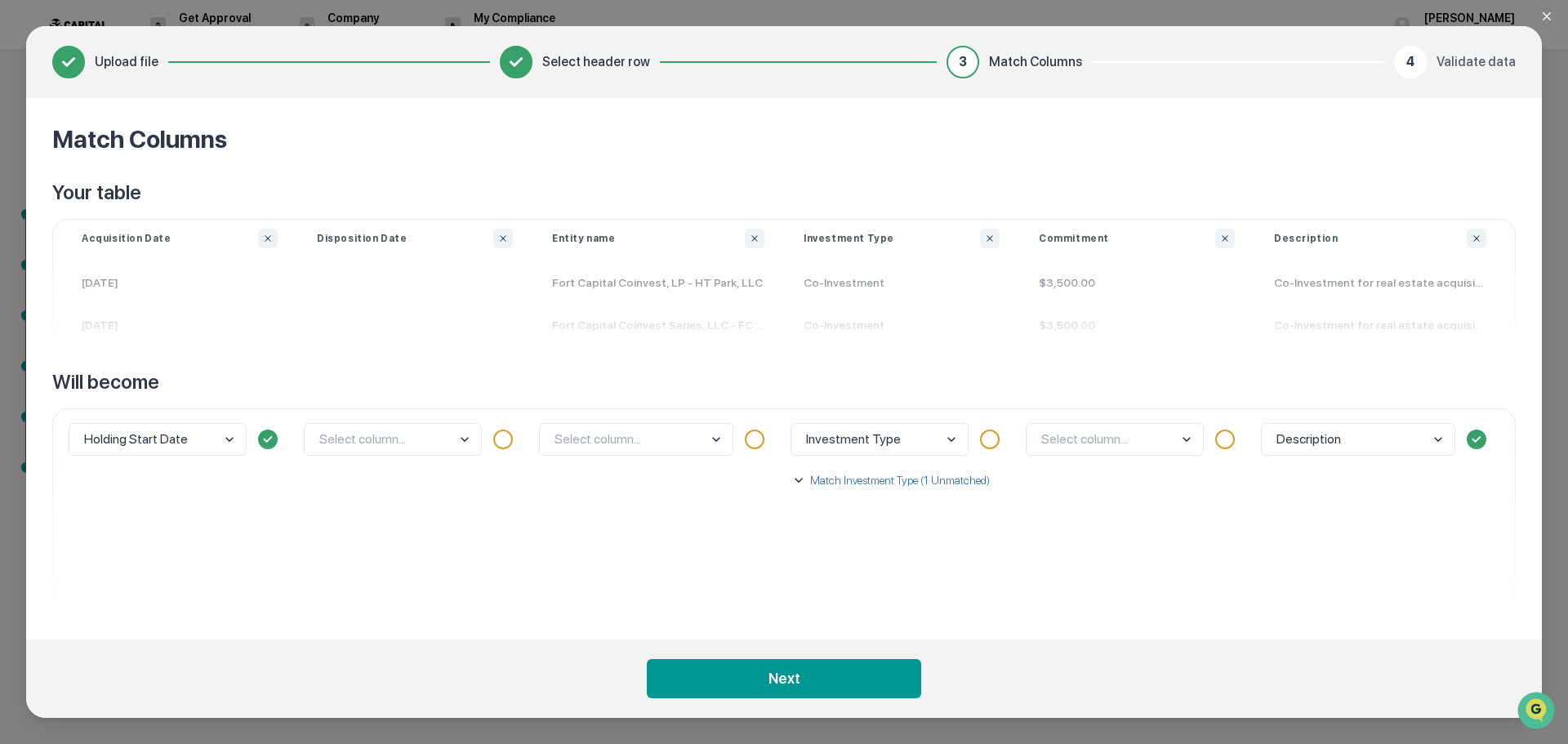
click at [404, 458] on div "Select column..." at bounding box center [415, 511] width 236 height 205
click at [403, 445] on body "Get Approval Content & Transactions Company Policies & Documents My Compliance …" at bounding box center [784, 372] width 1568 height 744
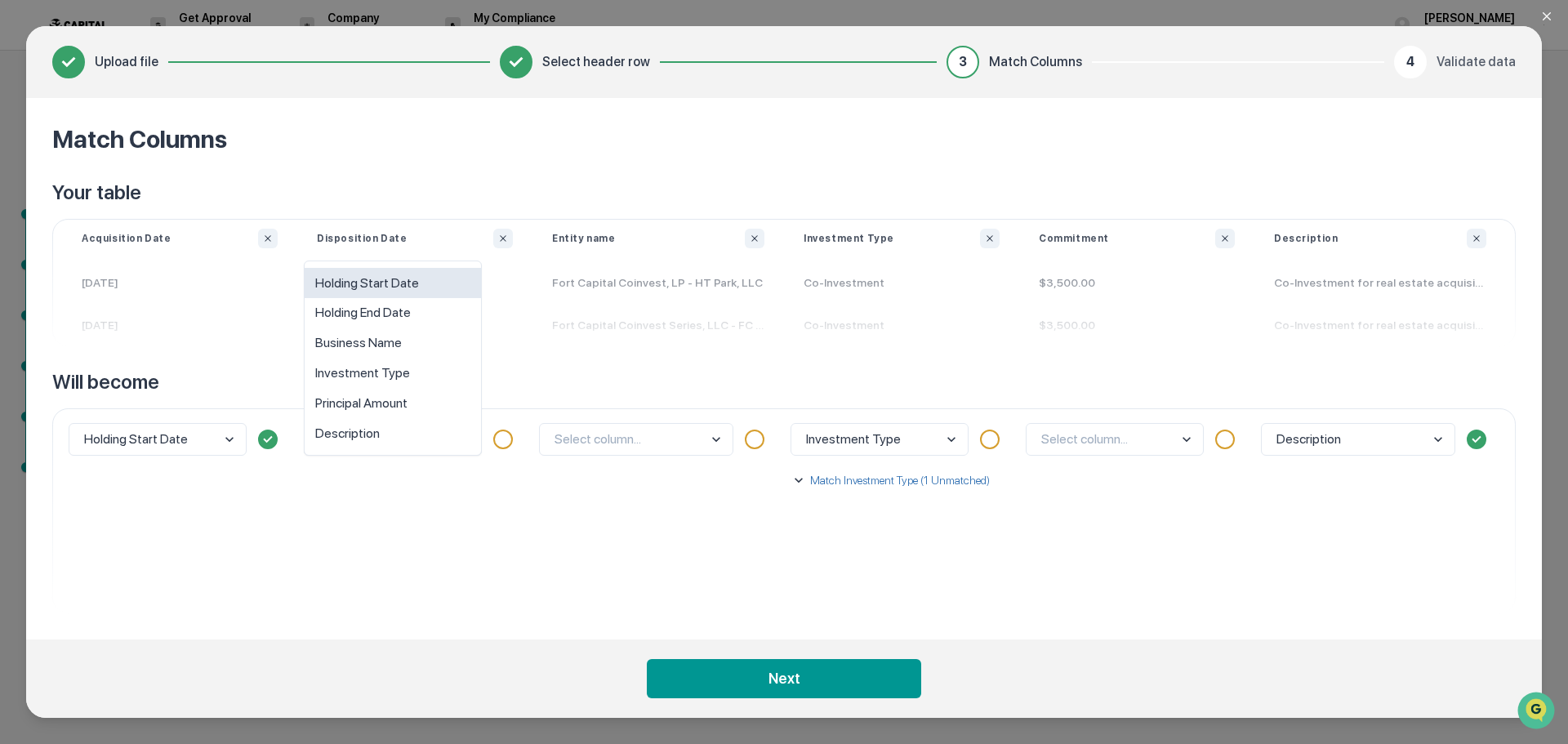
click at [384, 297] on div "Holding Start Date" at bounding box center [393, 283] width 176 height 31
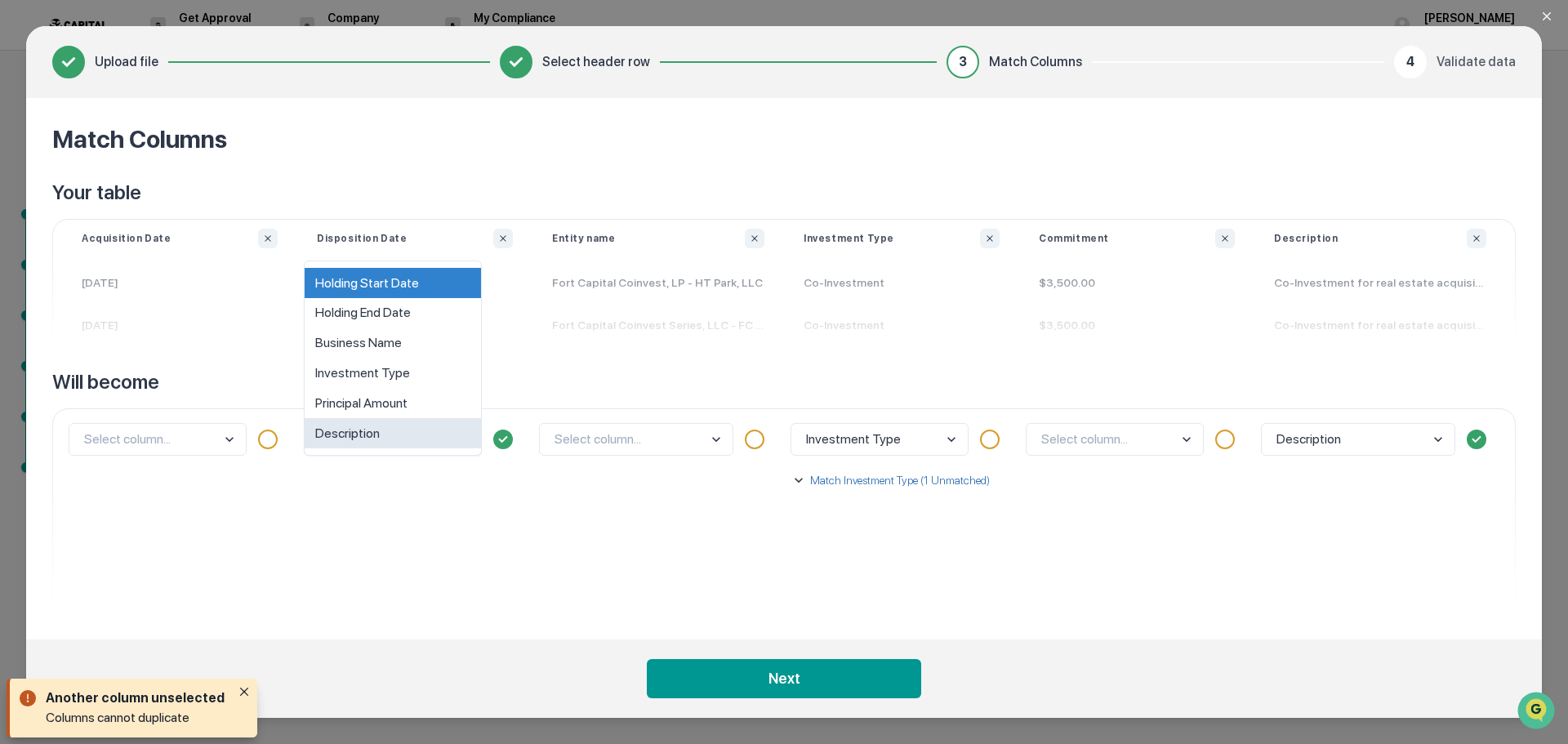
click at [391, 441] on body "Get Approval Content & Transactions Company Policies & Documents My Compliance …" at bounding box center [784, 372] width 1568 height 744
click at [389, 308] on div "Holding End Date" at bounding box center [393, 313] width 176 height 31
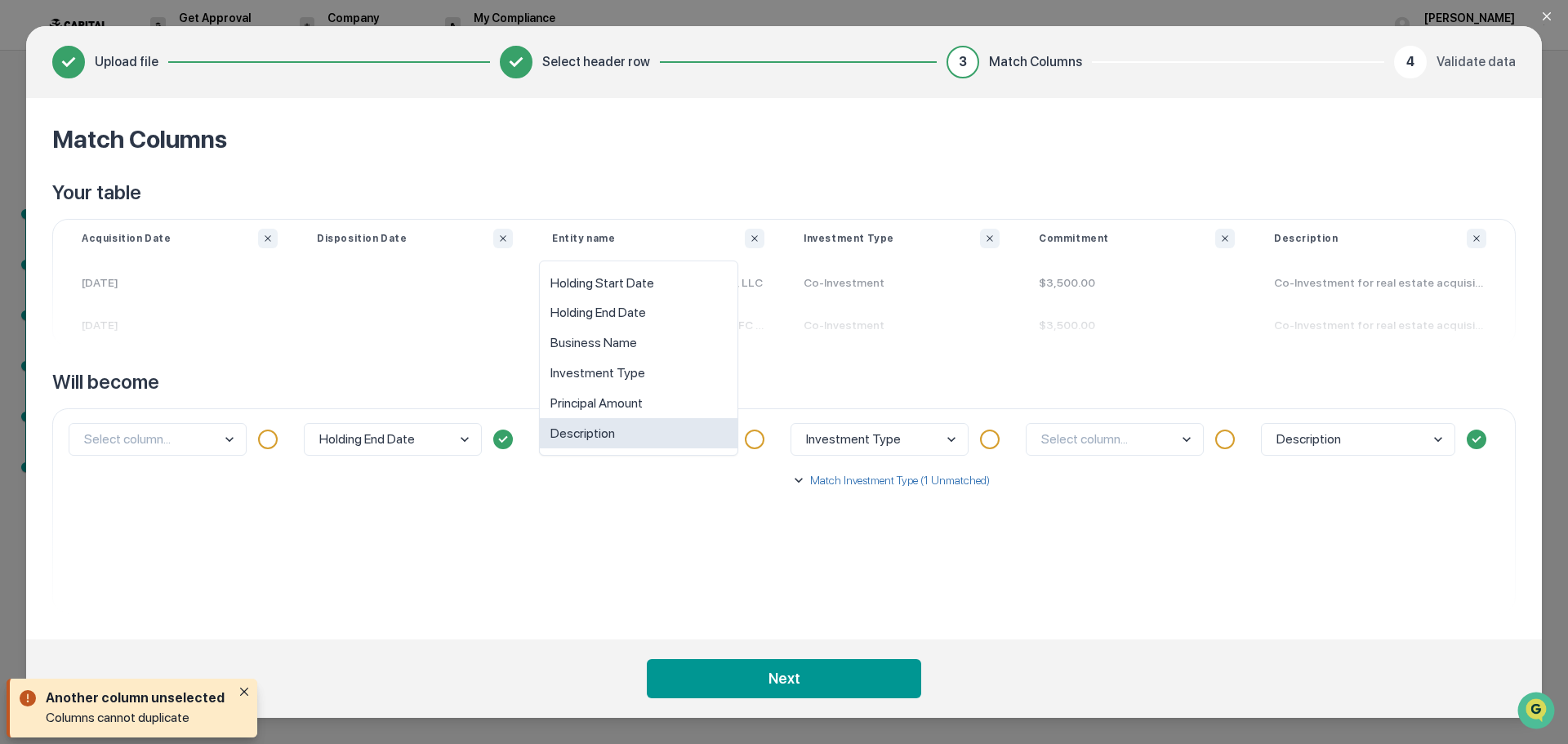
click at [651, 435] on body "Get Approval Content & Transactions Company Policies & Documents My Compliance …" at bounding box center [784, 372] width 1568 height 744
click at [637, 378] on div "Investment Type" at bounding box center [638, 374] width 198 height 31
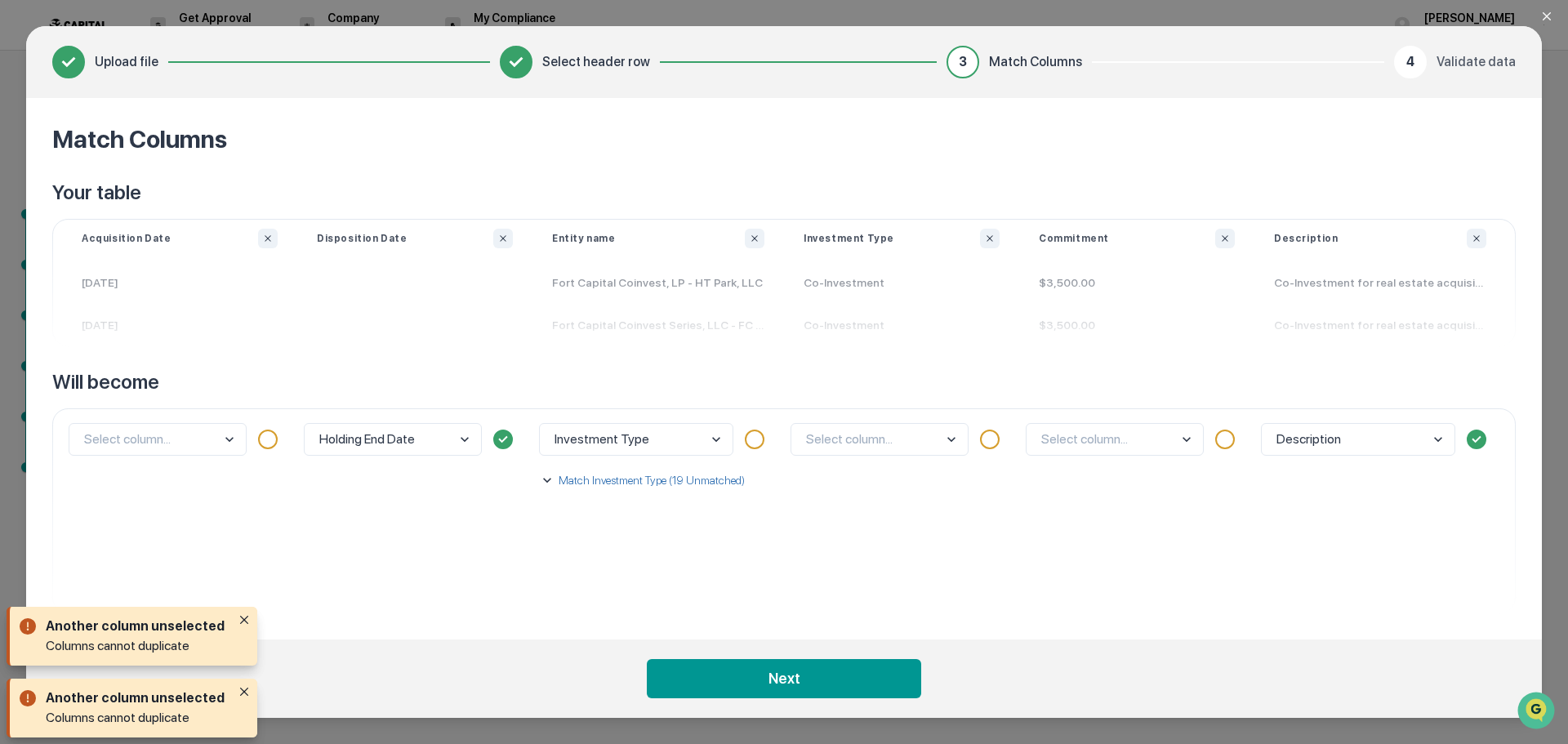
click at [627, 446] on body "Get Approval Content & Transactions Company Policies & Documents My Compliance …" at bounding box center [784, 372] width 1568 height 744
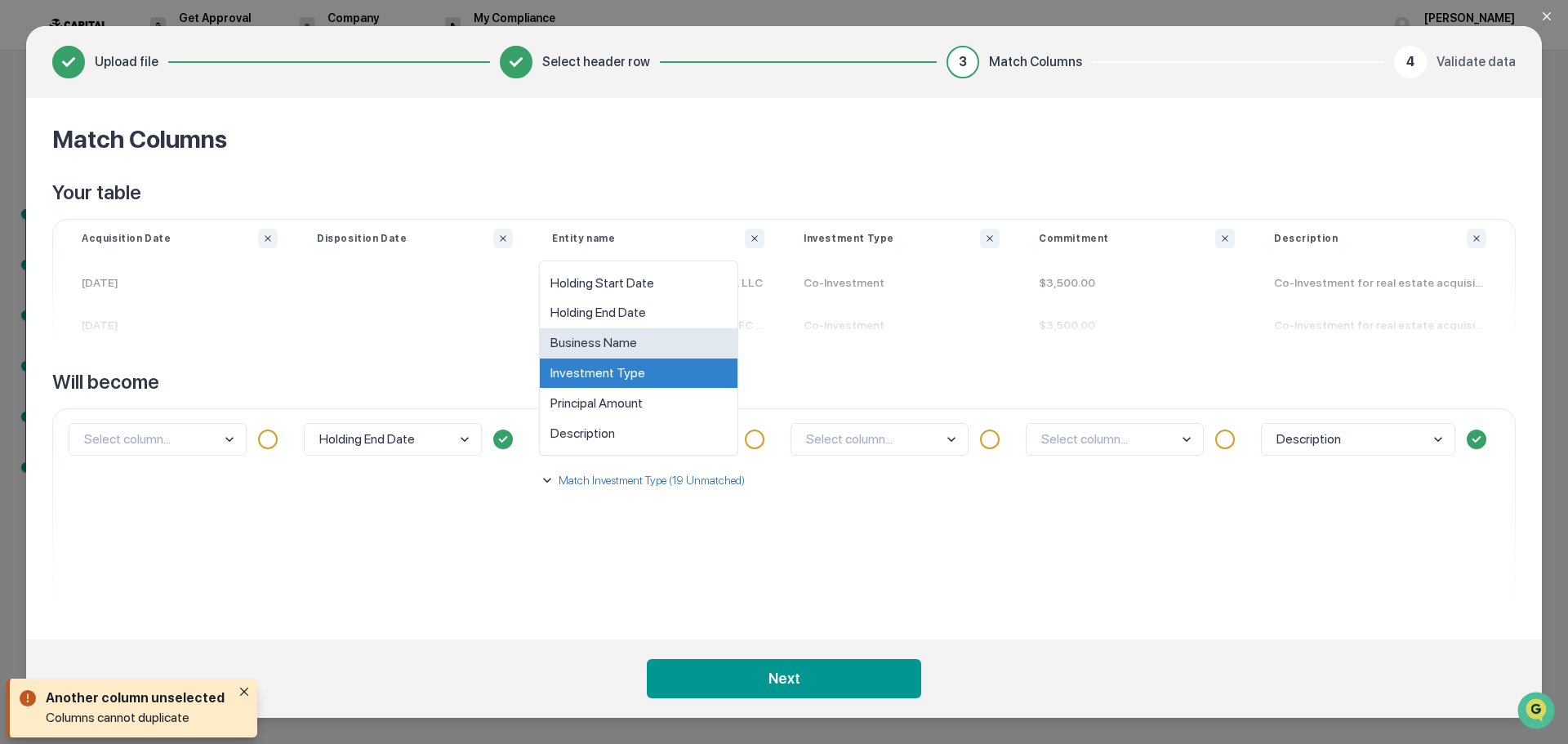
click at [614, 354] on div "Business Name" at bounding box center [638, 343] width 198 height 31
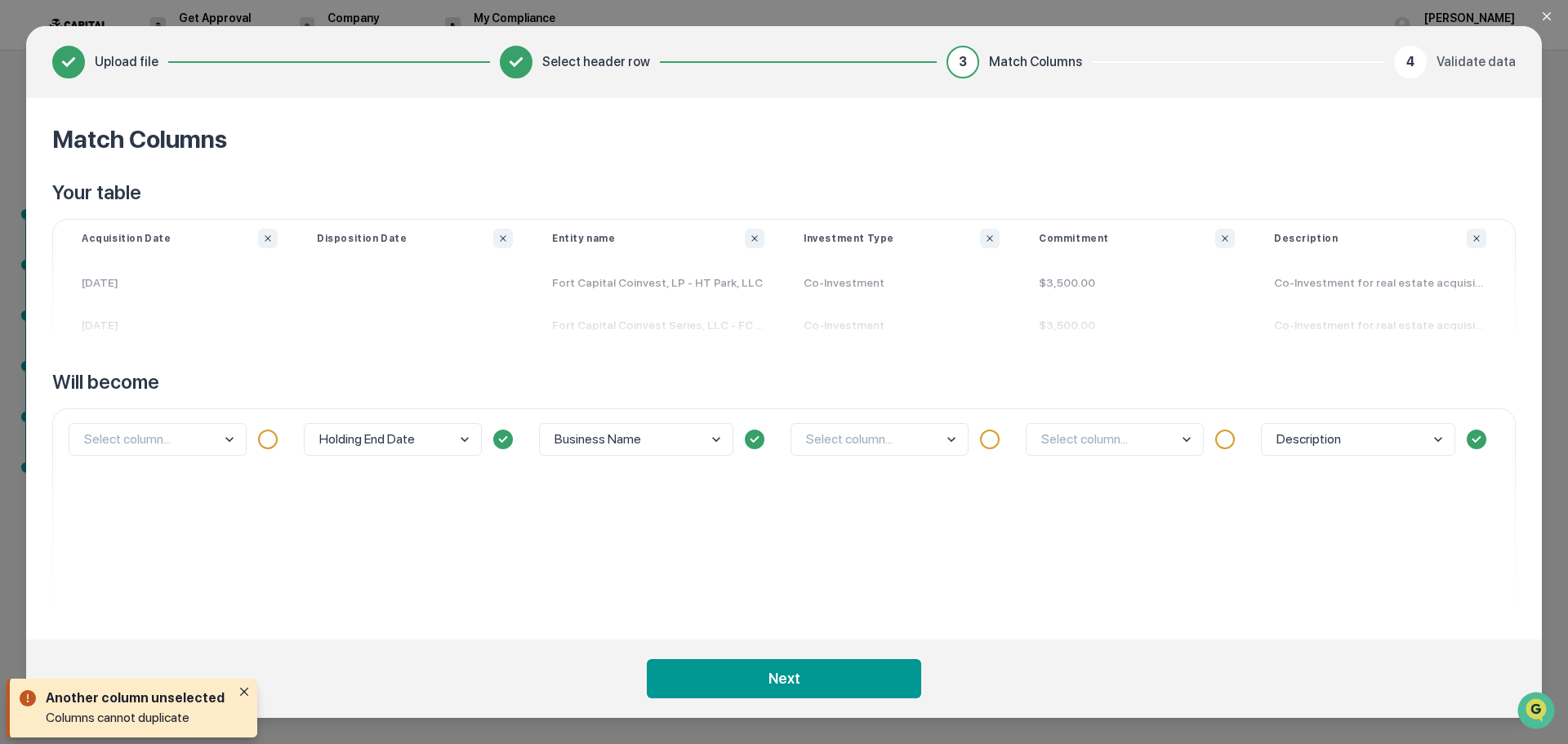
click at [832, 451] on body "Get Approval Content & Transactions Company Policies & Documents My Compliance …" at bounding box center [784, 372] width 1568 height 744
click at [858, 369] on div "Investment Type" at bounding box center [884, 374] width 176 height 31
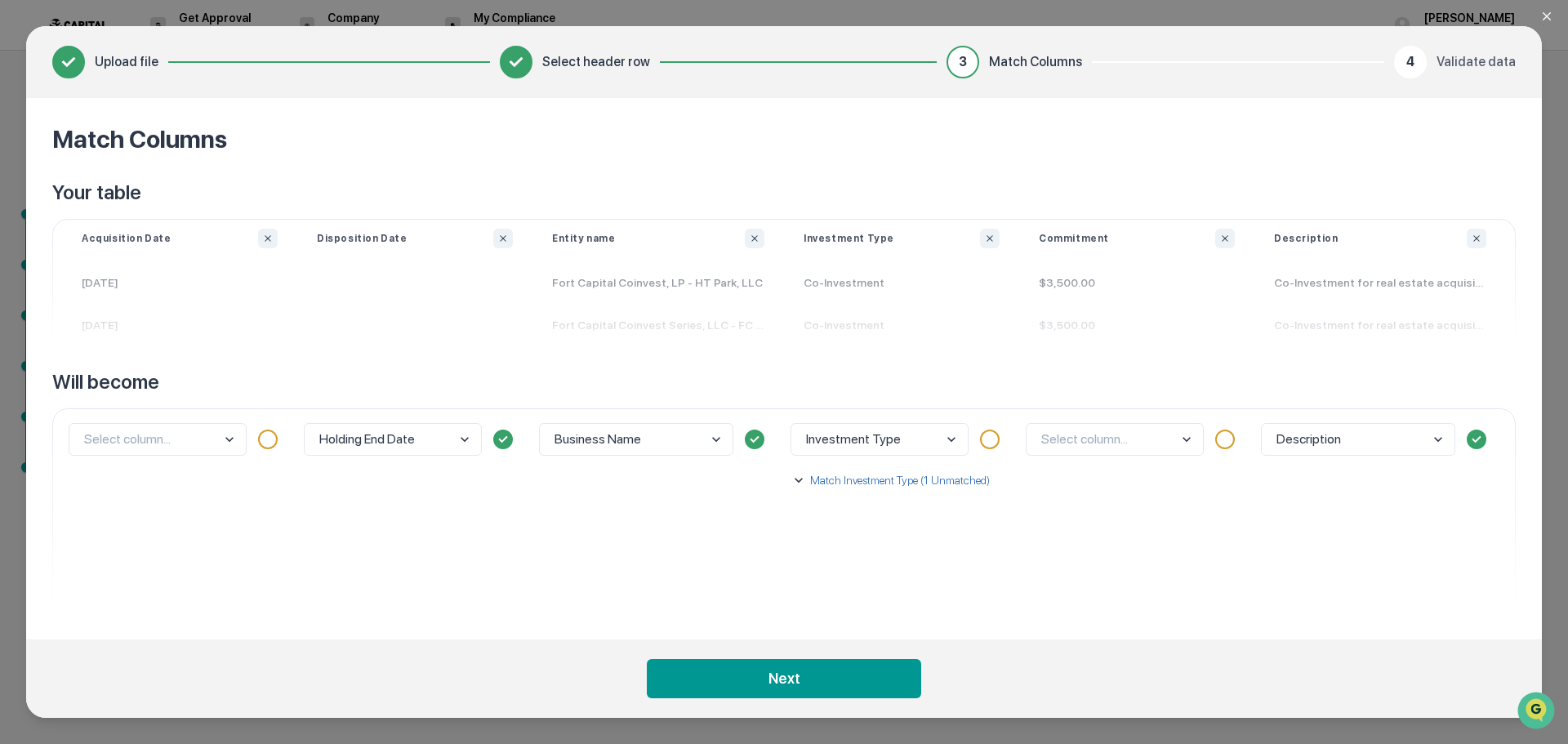
click at [855, 478] on p "Match Investment Type (1 Unmatched)" at bounding box center [898, 480] width 183 height 17
click at [870, 561] on body "Get Approval Content & Transactions Company Policies & Documents My Compliance …" at bounding box center [784, 372] width 1568 height 744
click at [869, 462] on div "Co-Investment" at bounding box center [909, 459] width 188 height 31
click at [1105, 436] on body "Get Approval Content & Transactions Company Policies & Documents My Compliance …" at bounding box center [784, 372] width 1568 height 744
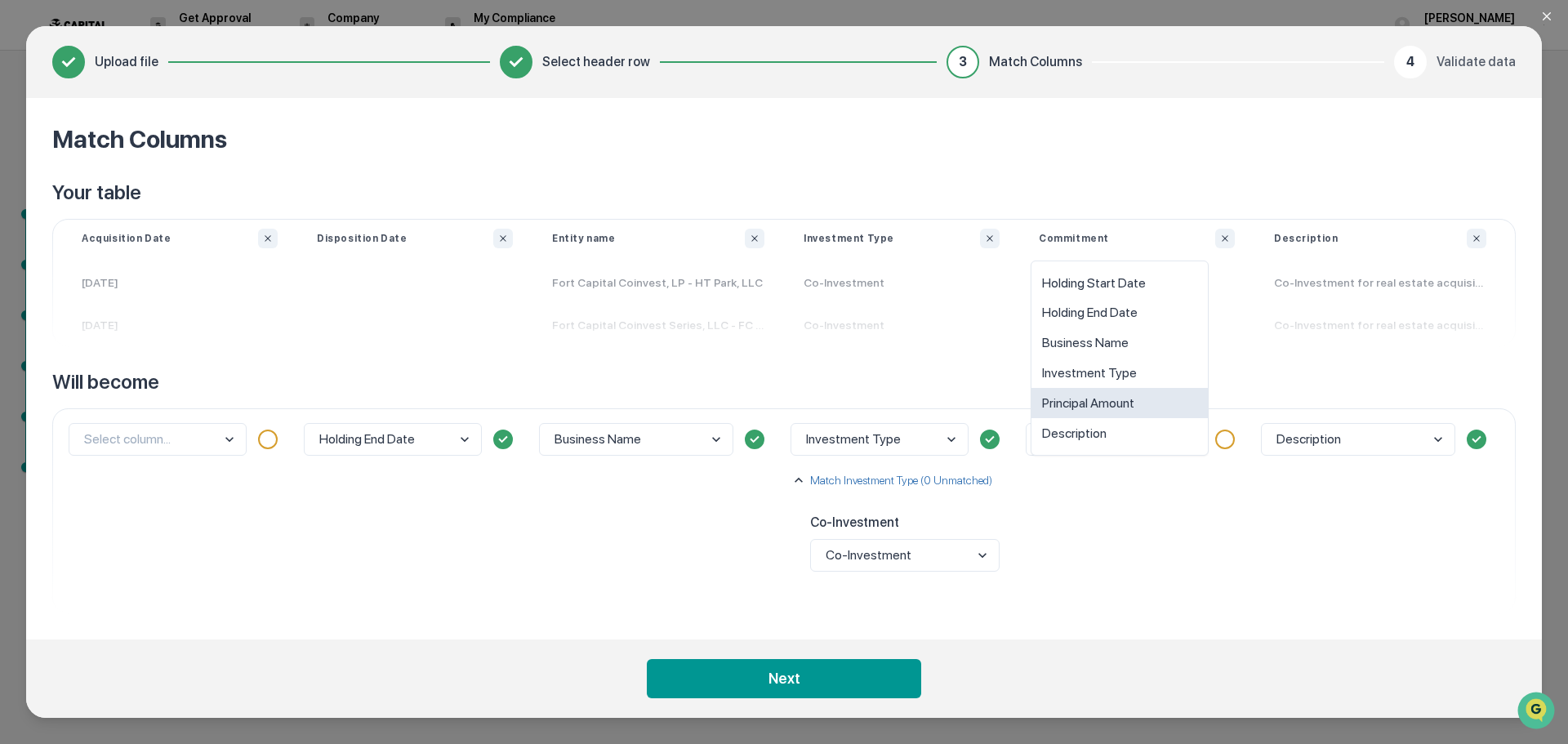
click at [1120, 408] on div "Principal Amount" at bounding box center [1119, 403] width 176 height 31
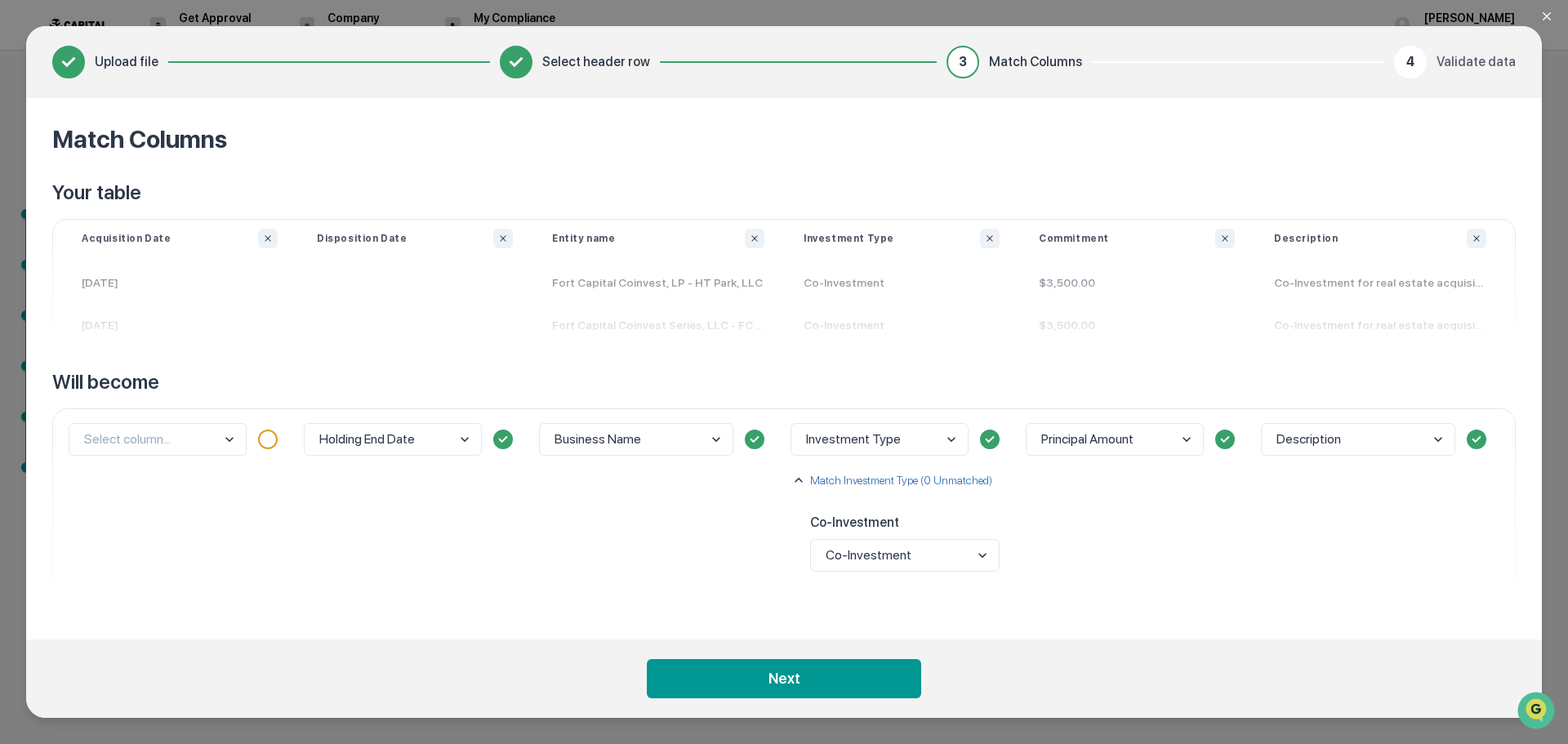
click at [1328, 436] on body "Get Approval Content & Transactions Company Policies & Documents My Compliance …" at bounding box center [784, 372] width 1568 height 744
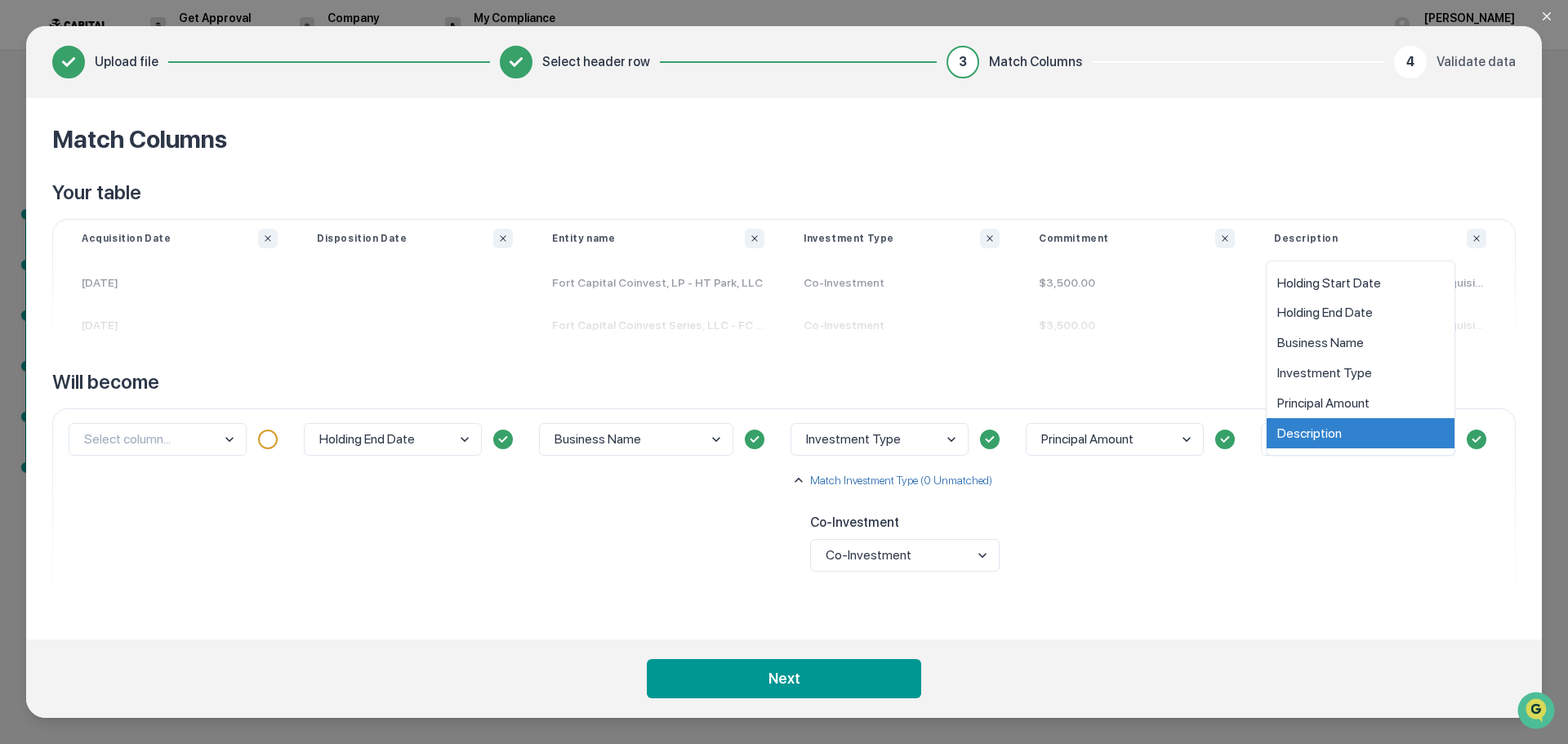
click at [1329, 477] on div "option Description selected, 6 of 6. 6 results available. Use Up and Down to ch…" at bounding box center [1380, 511] width 251 height 205
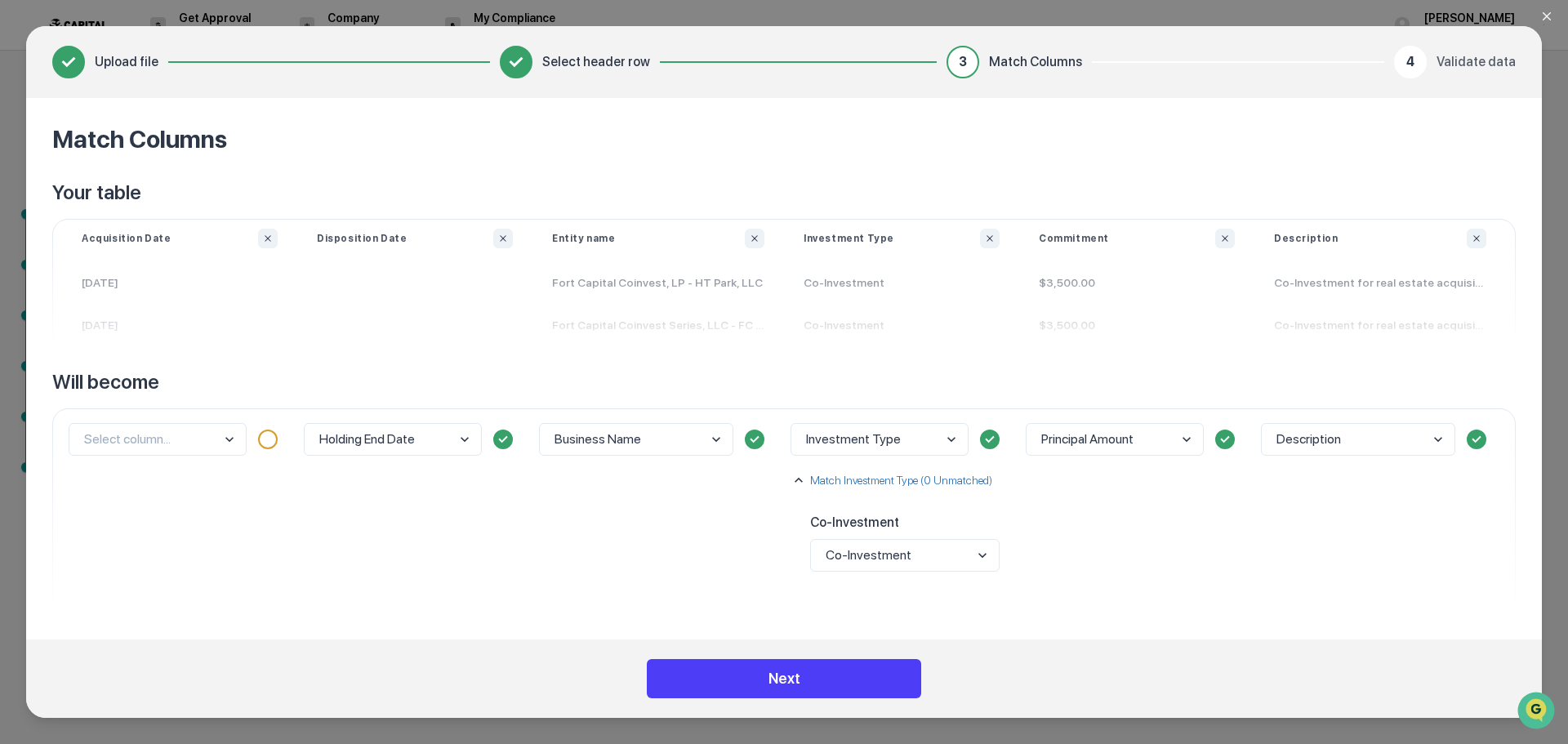
click at [807, 663] on button "Next" at bounding box center [784, 678] width 274 height 39
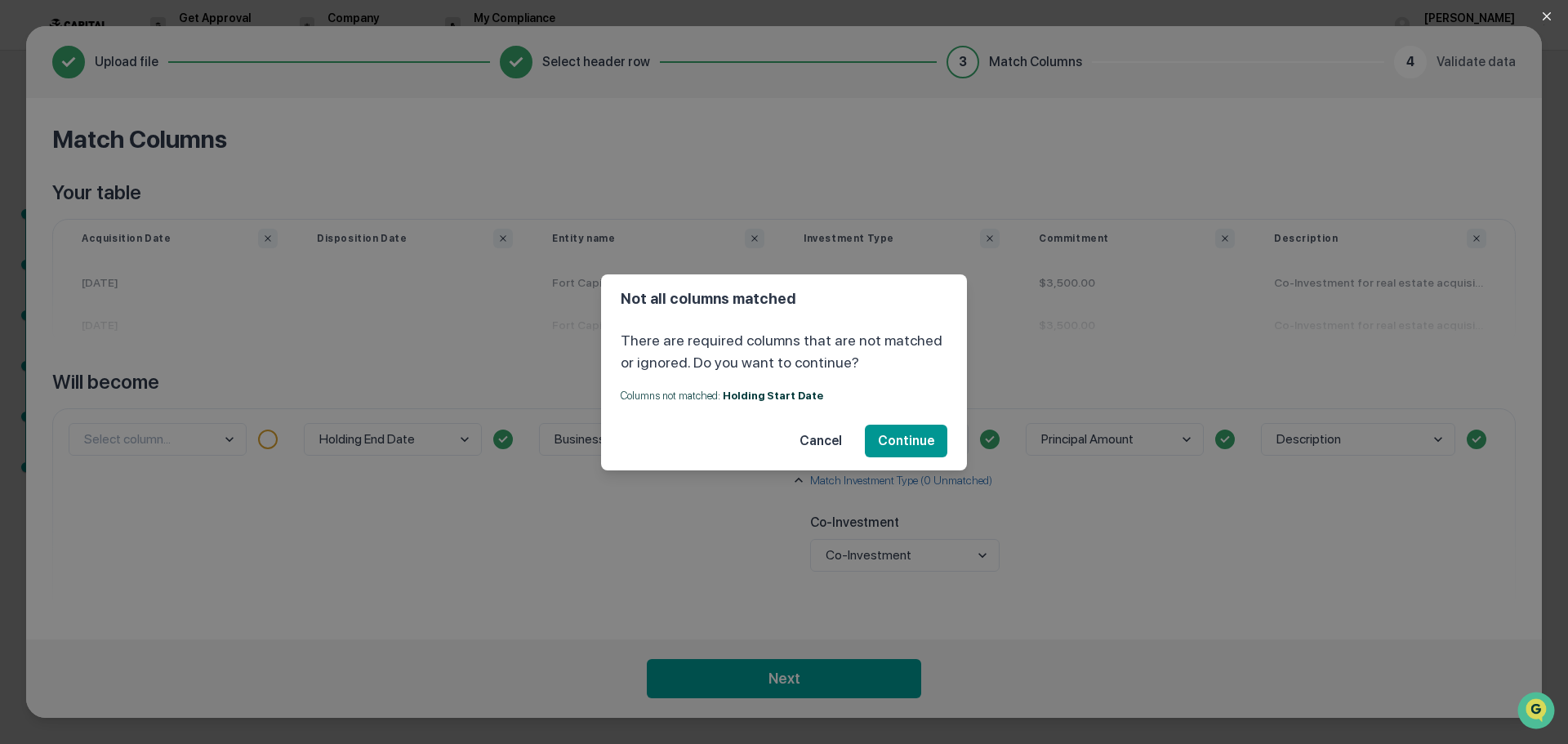
click at [827, 448] on button "Cancel" at bounding box center [820, 441] width 69 height 33
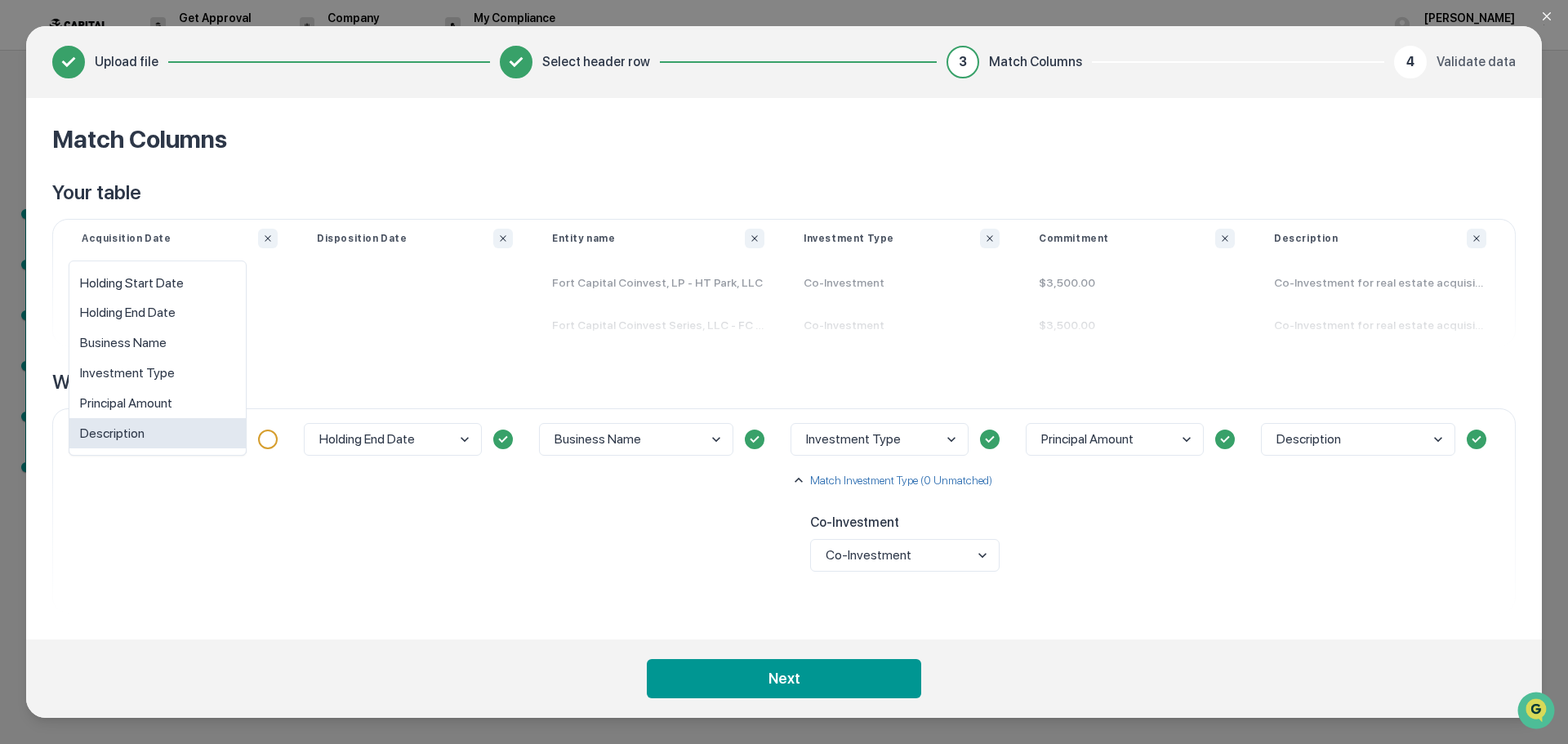
click at [138, 442] on body "Get Approval Content & Transactions Company Policies & Documents My Compliance …" at bounding box center [784, 372] width 1568 height 744
click at [192, 281] on div "Holding Start Date" at bounding box center [157, 283] width 176 height 31
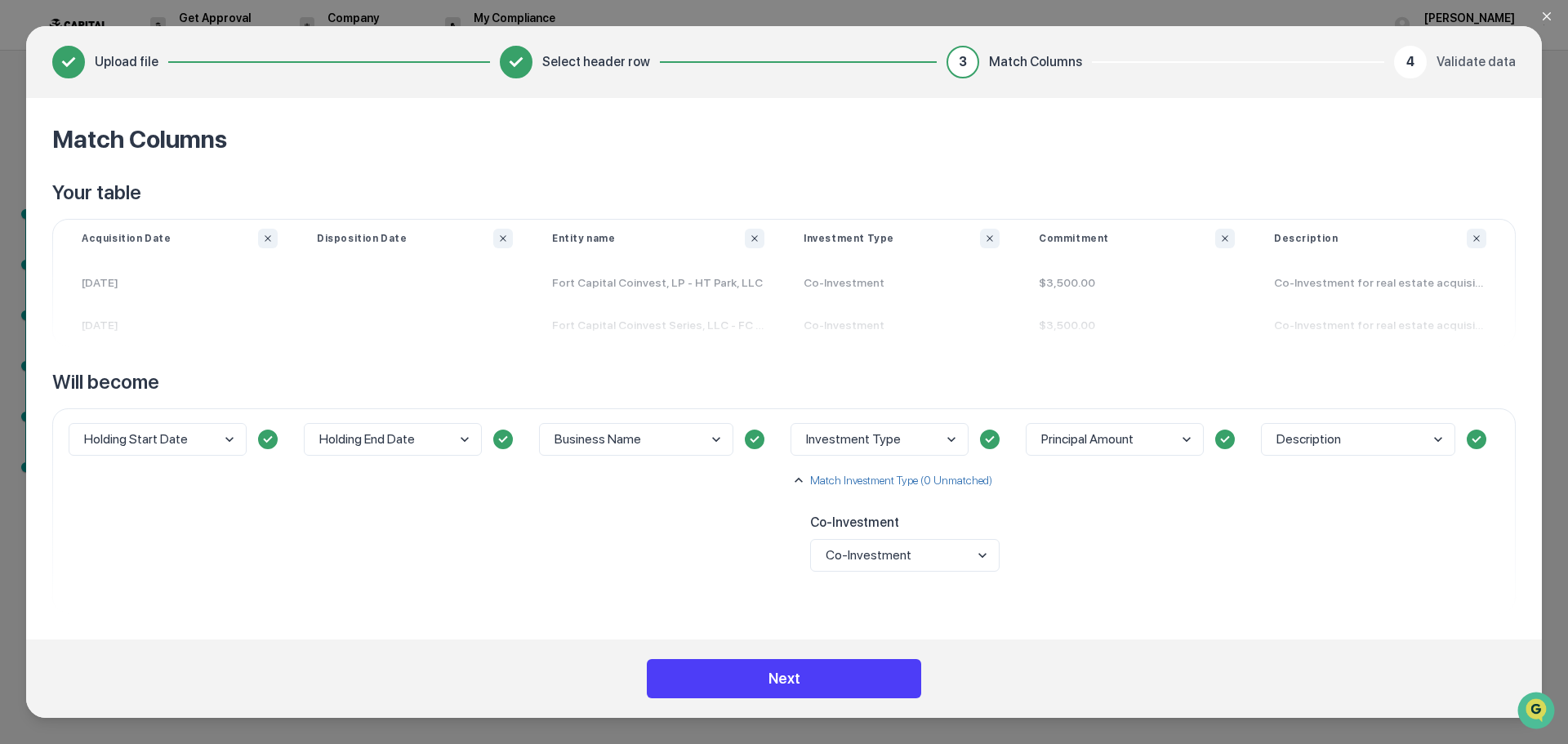
click at [677, 672] on button "Next" at bounding box center [784, 678] width 274 height 39
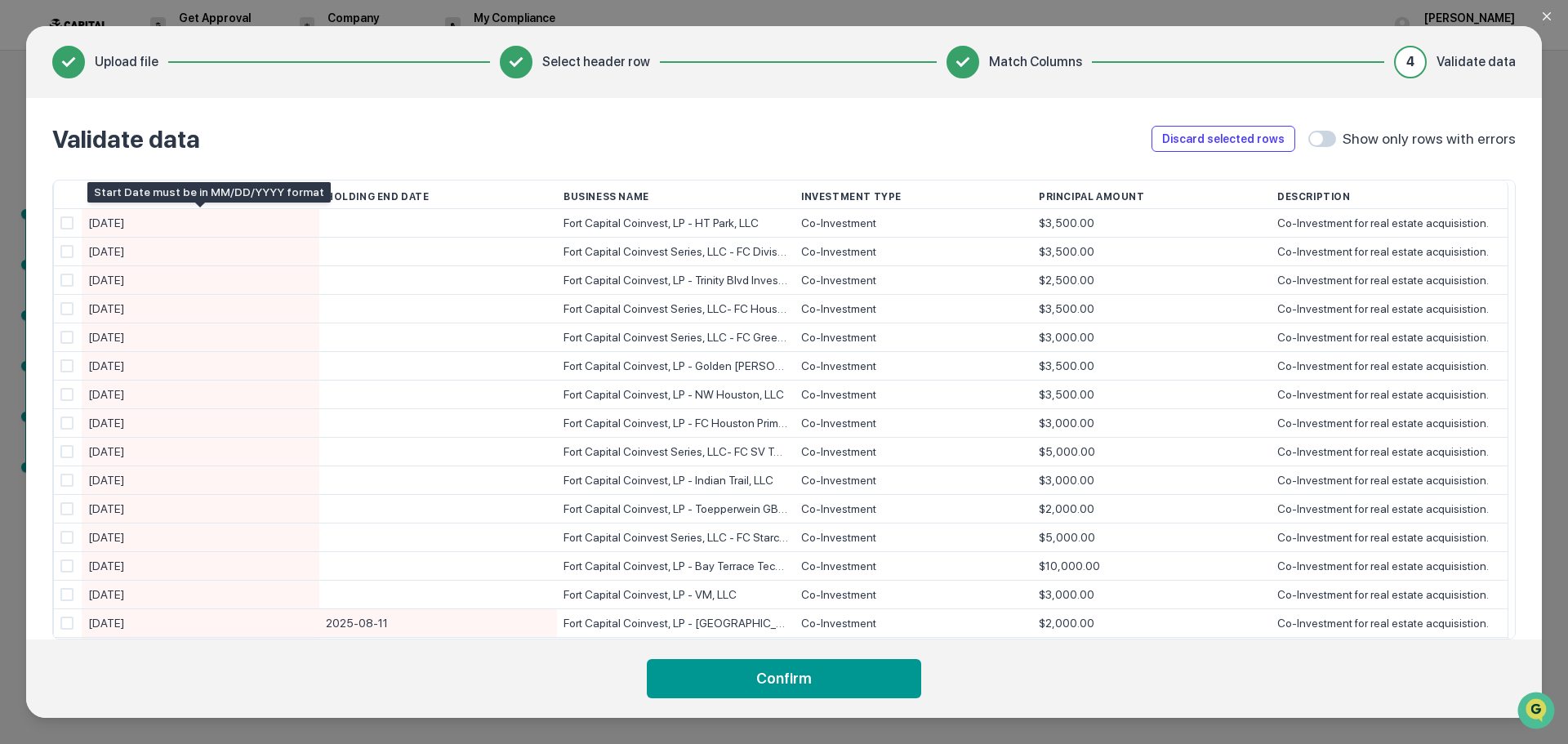
click at [153, 225] on div "[DATE]" at bounding box center [201, 223] width 225 height 29
type input "**********"
click at [208, 264] on div "[DATE]" at bounding box center [201, 252] width 225 height 29
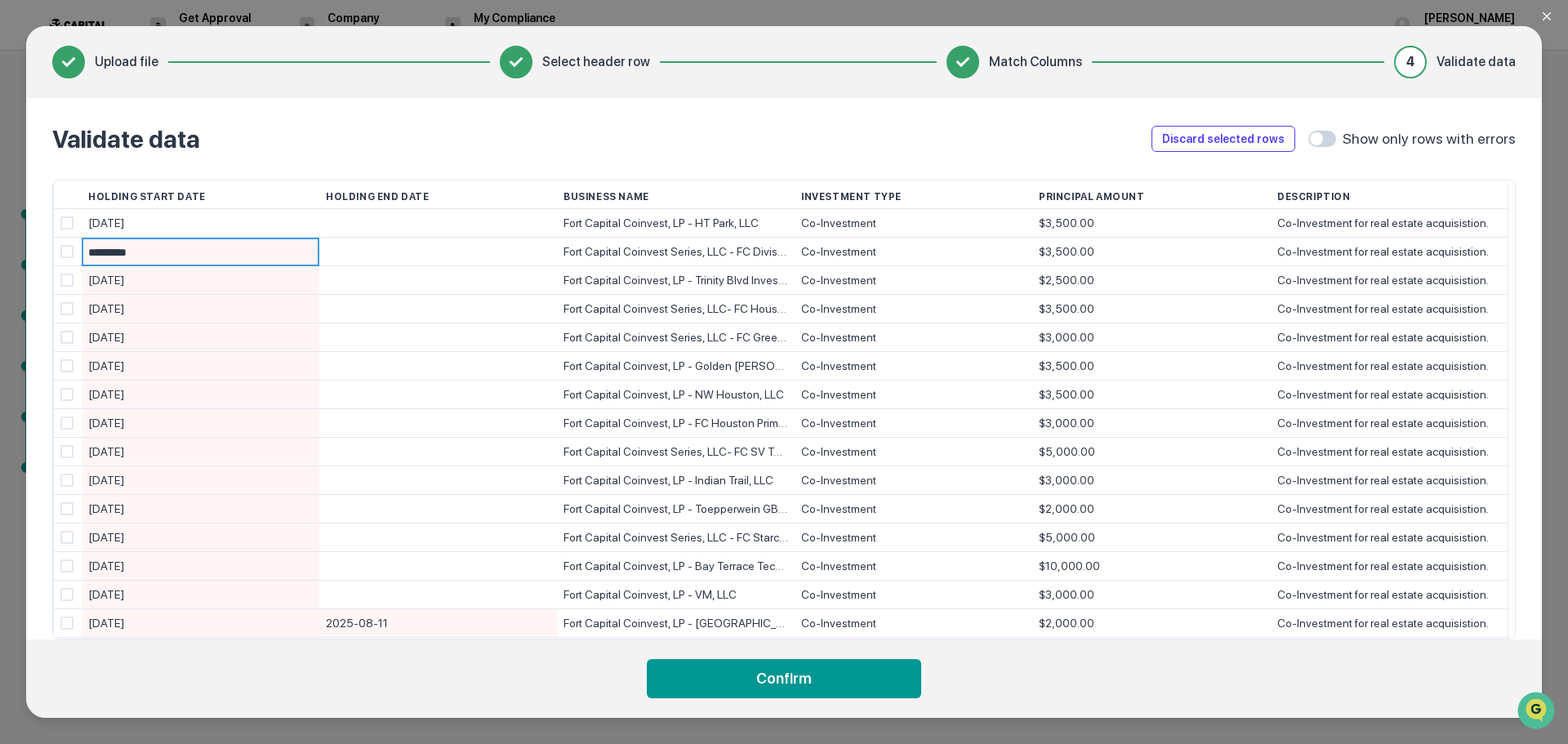
type input "**********"
click at [185, 275] on div "[DATE]" at bounding box center [201, 280] width 225 height 29
type input "**********"
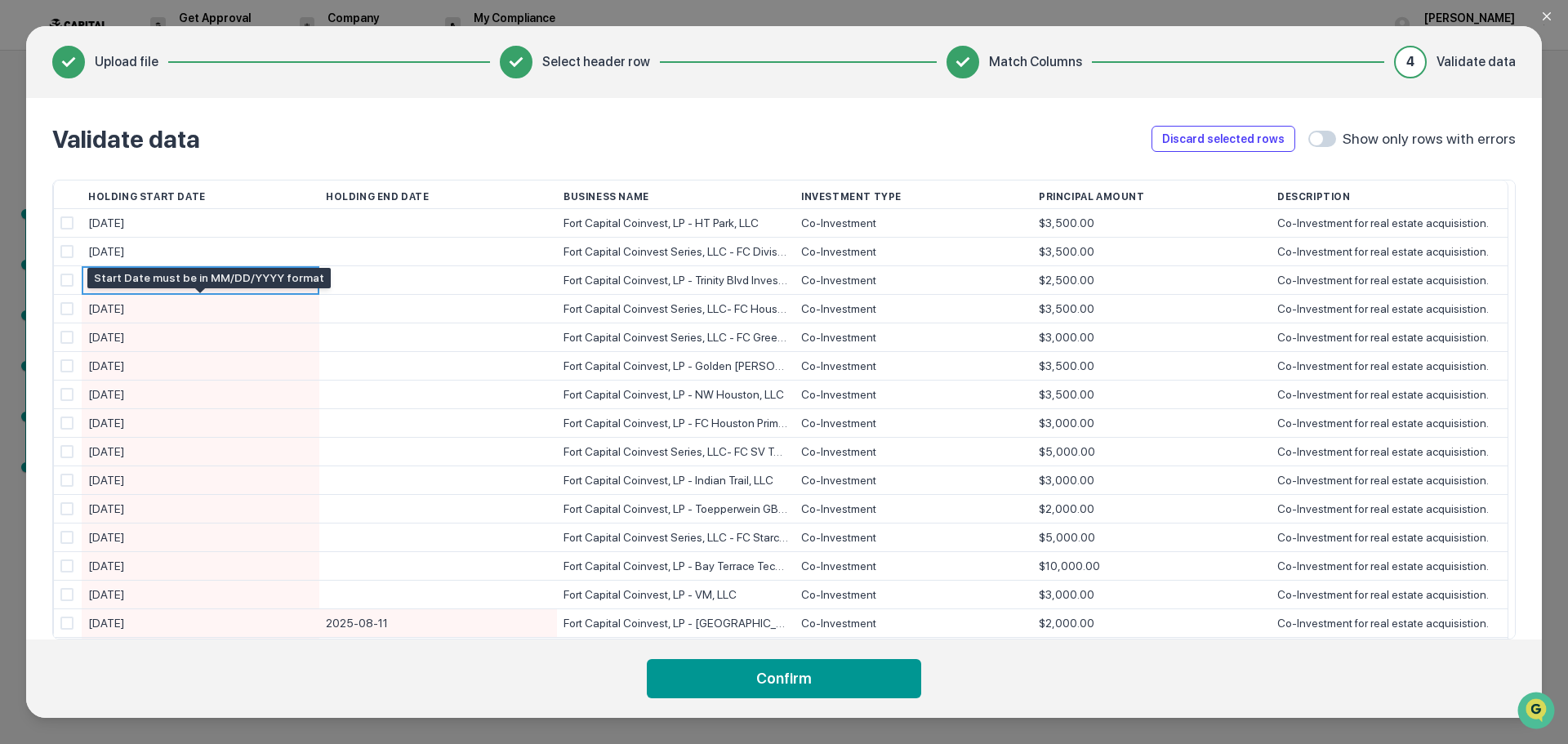
click at [169, 308] on div "[DATE]" at bounding box center [201, 309] width 225 height 29
type input "**********"
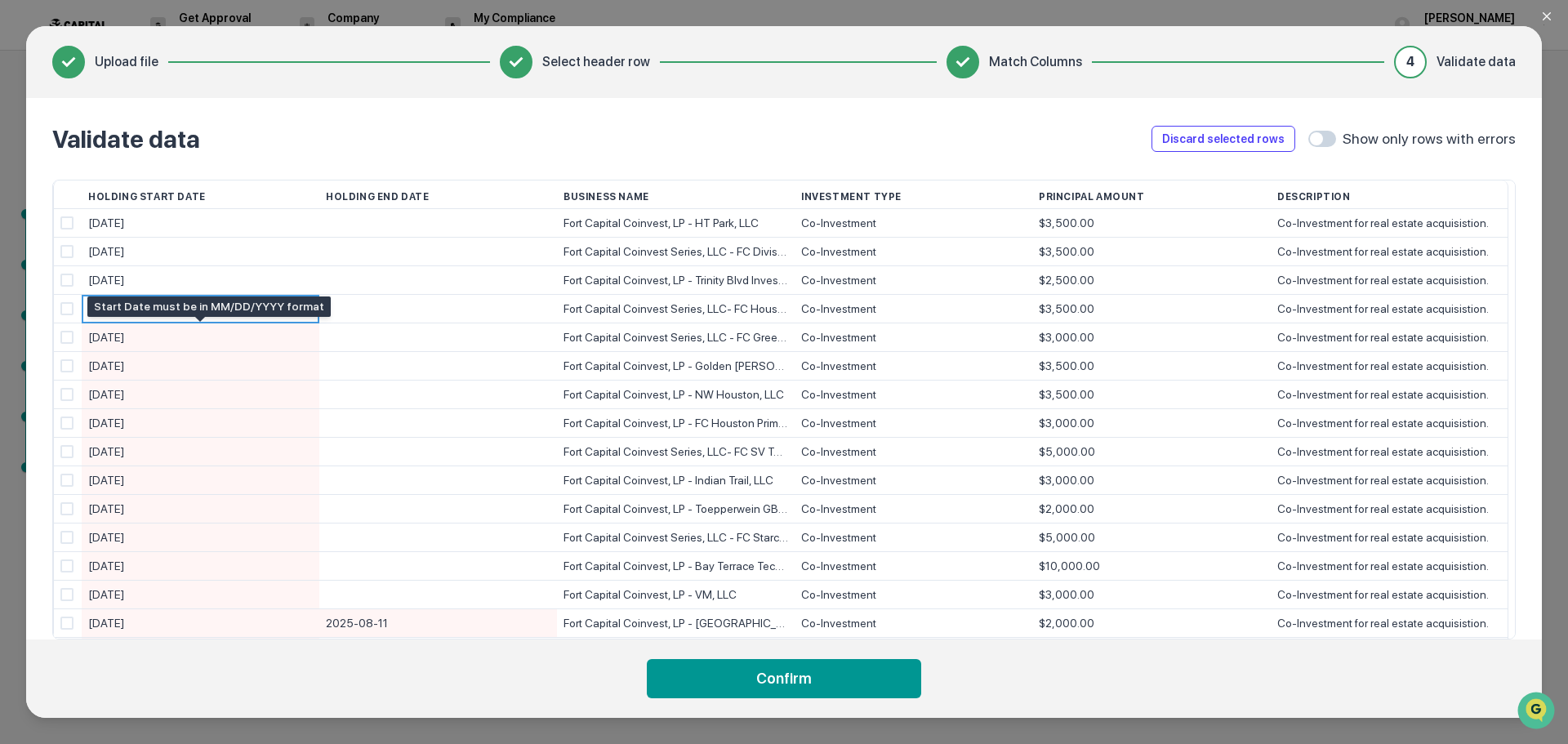
click at [173, 336] on div "[DATE]" at bounding box center [201, 337] width 225 height 29
type input "**********"
click at [187, 360] on div "[DATE]" at bounding box center [201, 366] width 225 height 29
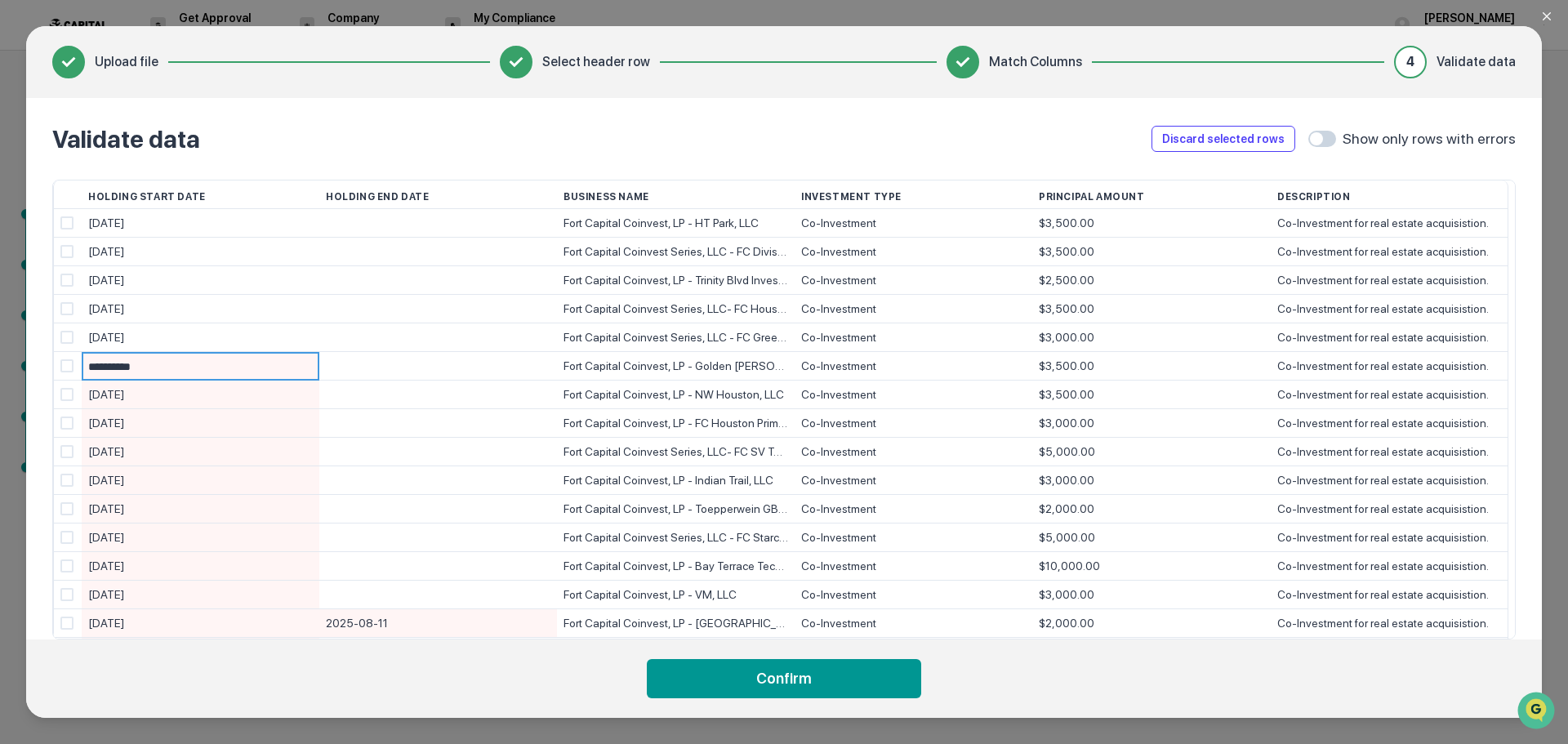
click at [186, 362] on input "**********" at bounding box center [204, 367] width 231 height 29
drag, startPoint x: 162, startPoint y: 364, endPoint x: 6, endPoint y: 360, distance: 156.1
click at [6, 360] on div "**********" at bounding box center [784, 372] width 1568 height 744
type input "**********"
click at [166, 392] on div "[DATE]" at bounding box center [201, 394] width 225 height 29
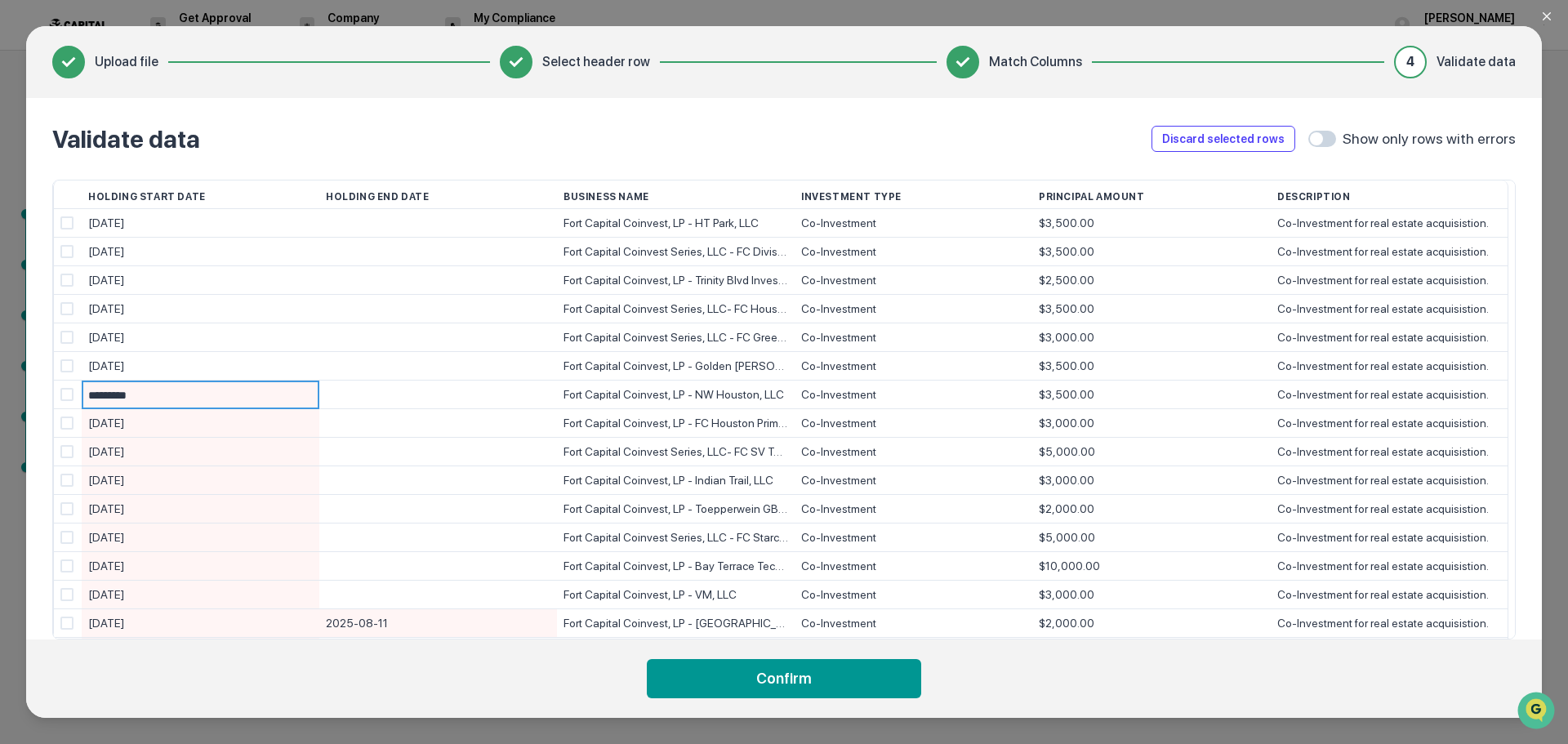
type input "**********"
click at [165, 427] on div "[DATE]" at bounding box center [201, 423] width 225 height 29
type input "**********"
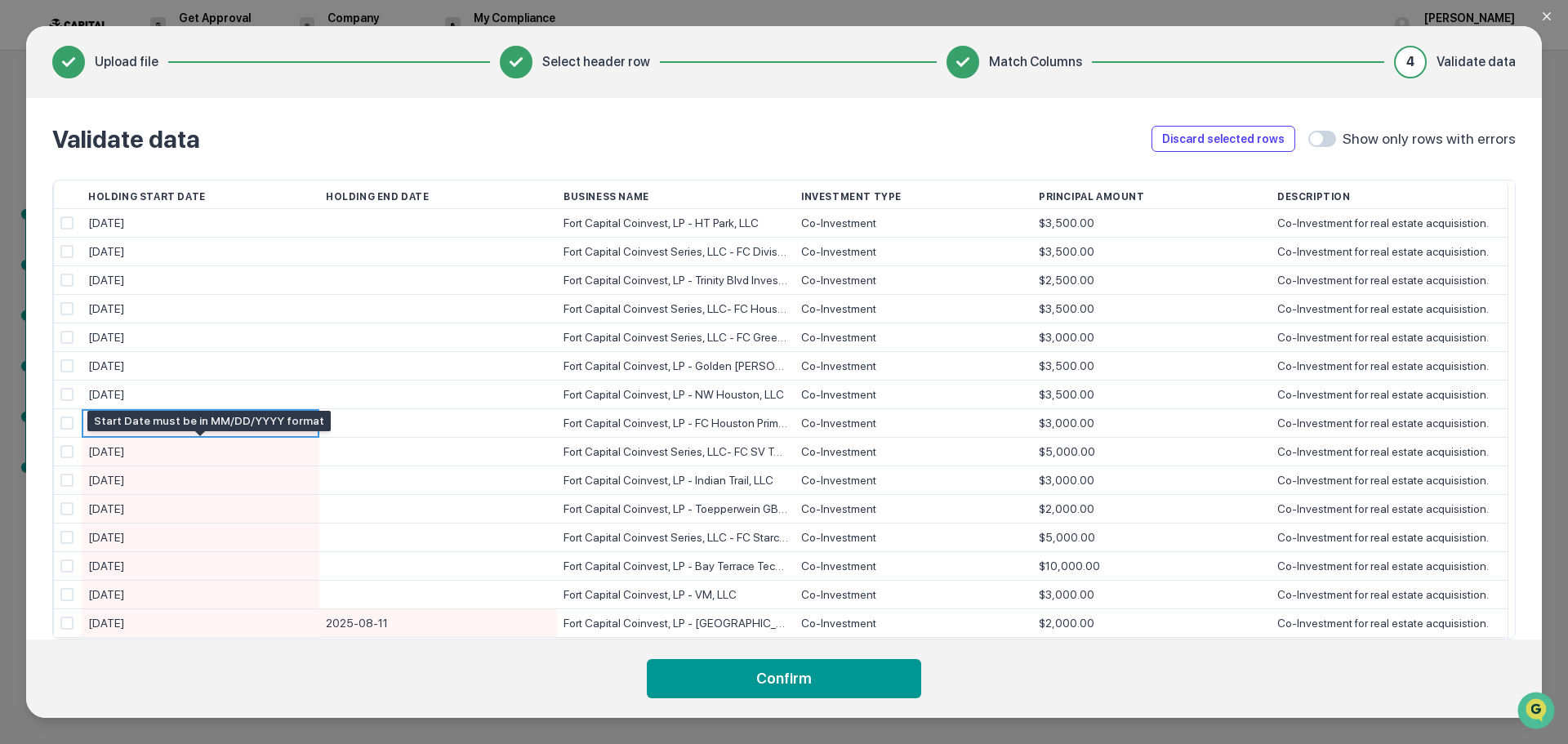
click at [174, 451] on div "[DATE]" at bounding box center [201, 452] width 225 height 29
click at [174, 451] on input "**********" at bounding box center [204, 453] width 231 height 29
type input "**********"
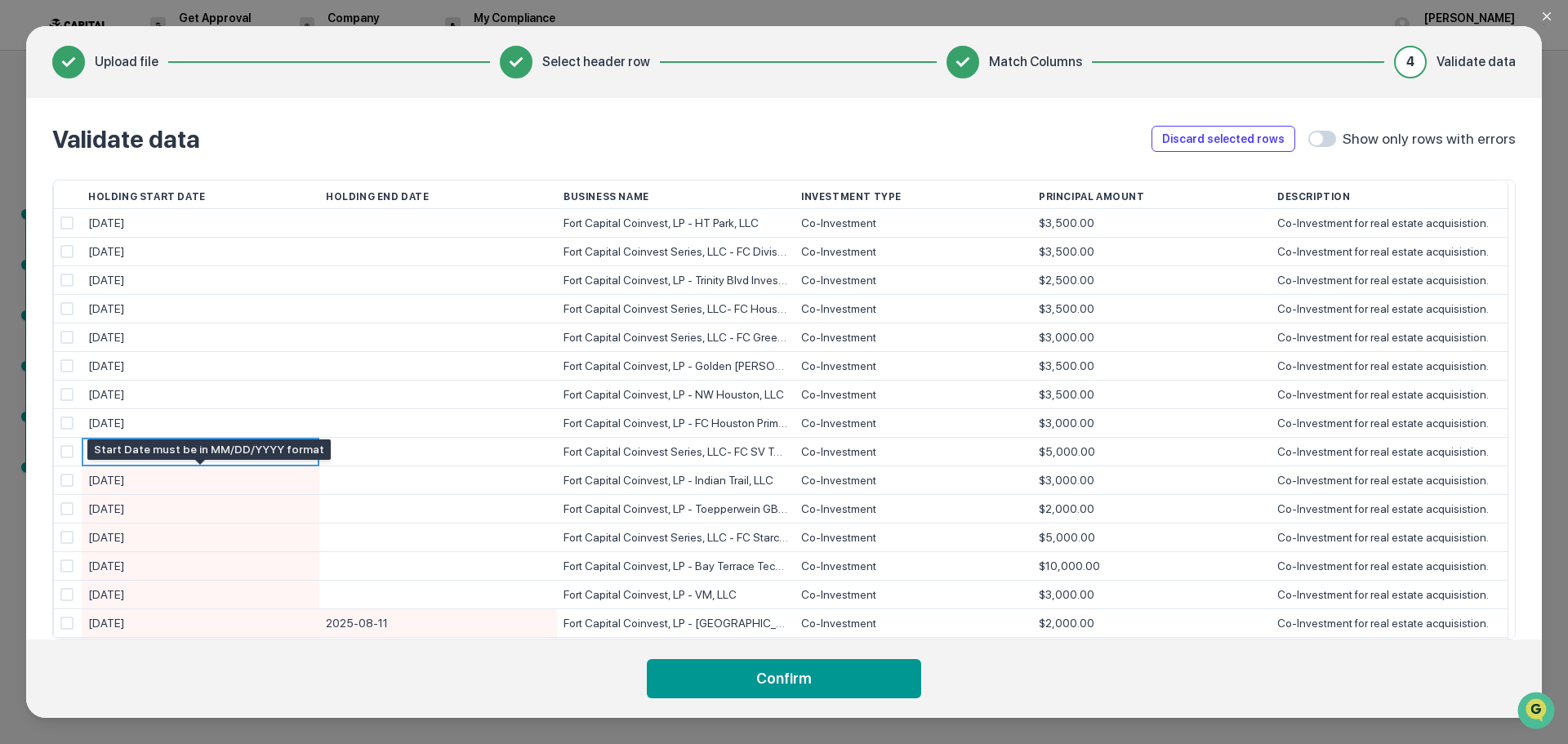
click at [164, 481] on div "[DATE]" at bounding box center [201, 480] width 225 height 29
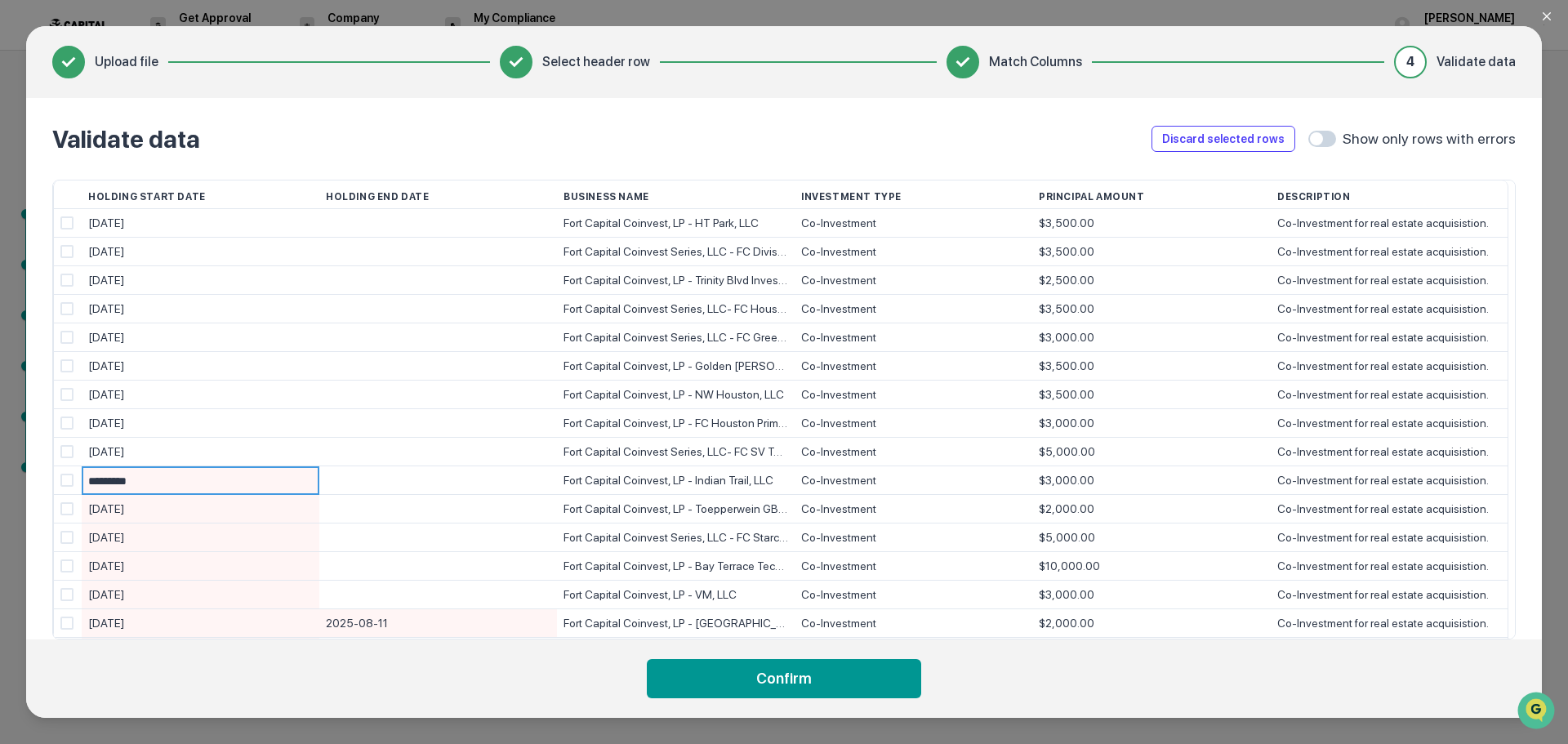
type input "**********"
click at [157, 508] on div "[DATE]" at bounding box center [201, 509] width 225 height 29
type input "**********"
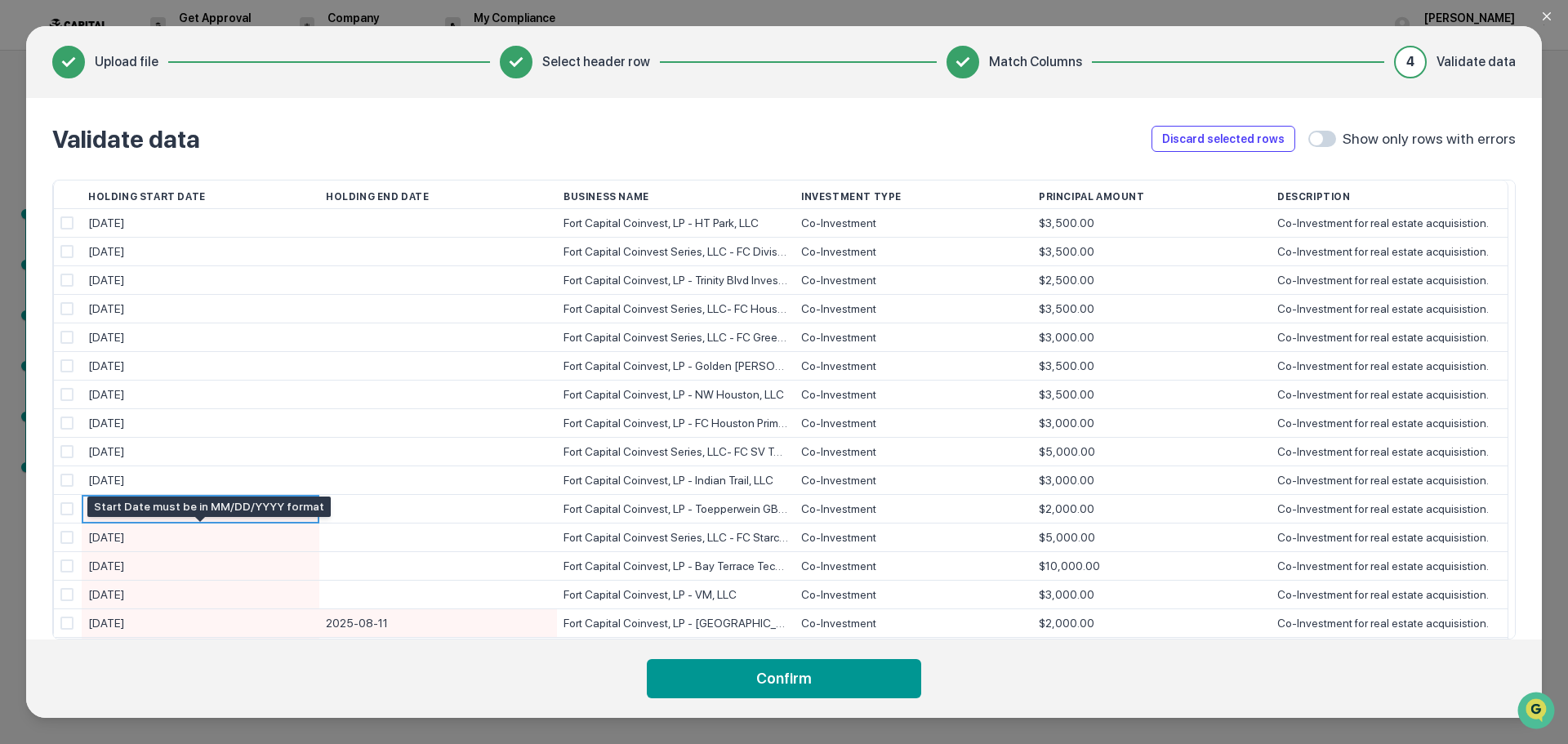
click at [171, 534] on div "[DATE]" at bounding box center [201, 537] width 225 height 29
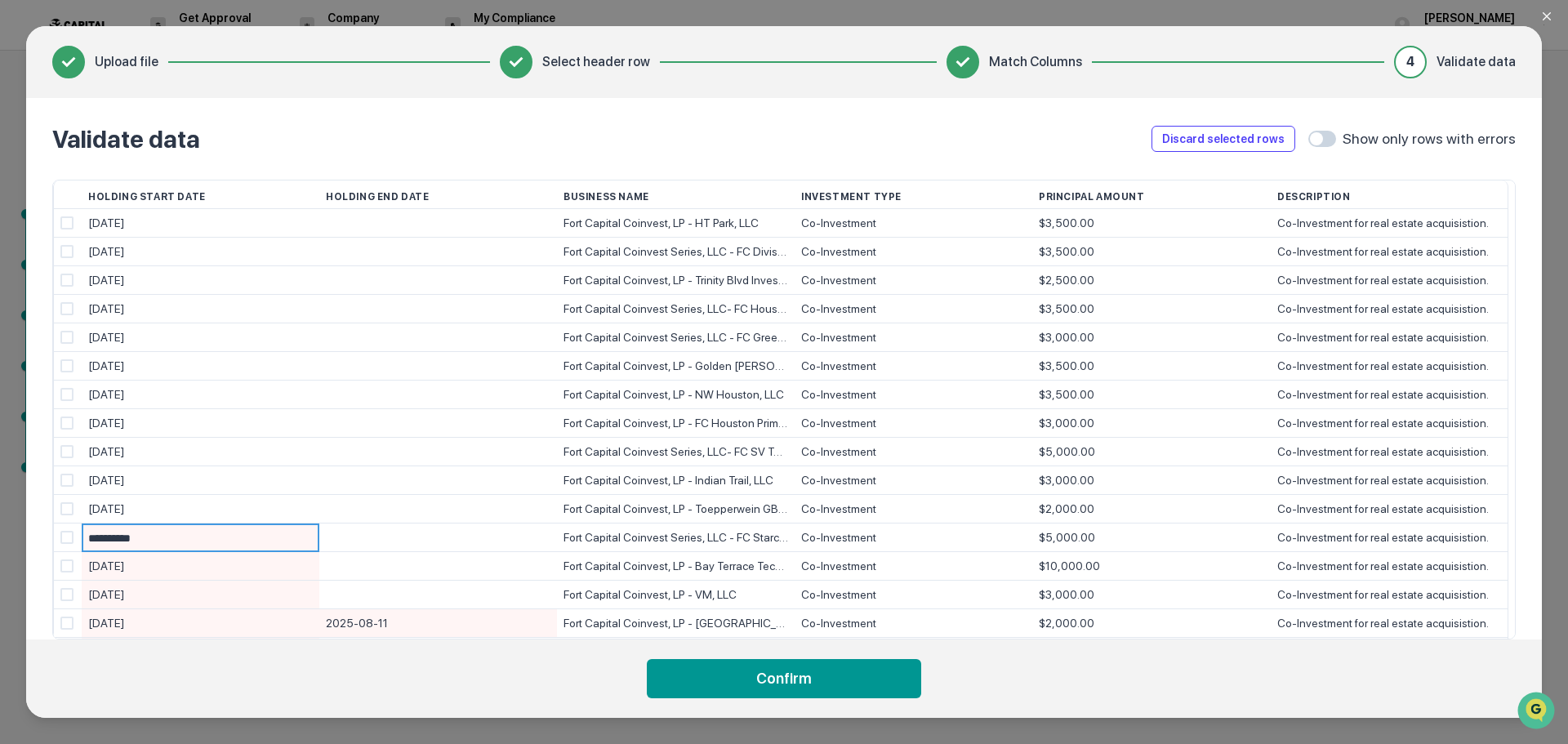
click at [171, 534] on input "**********" at bounding box center [204, 538] width 231 height 29
type input "**********"
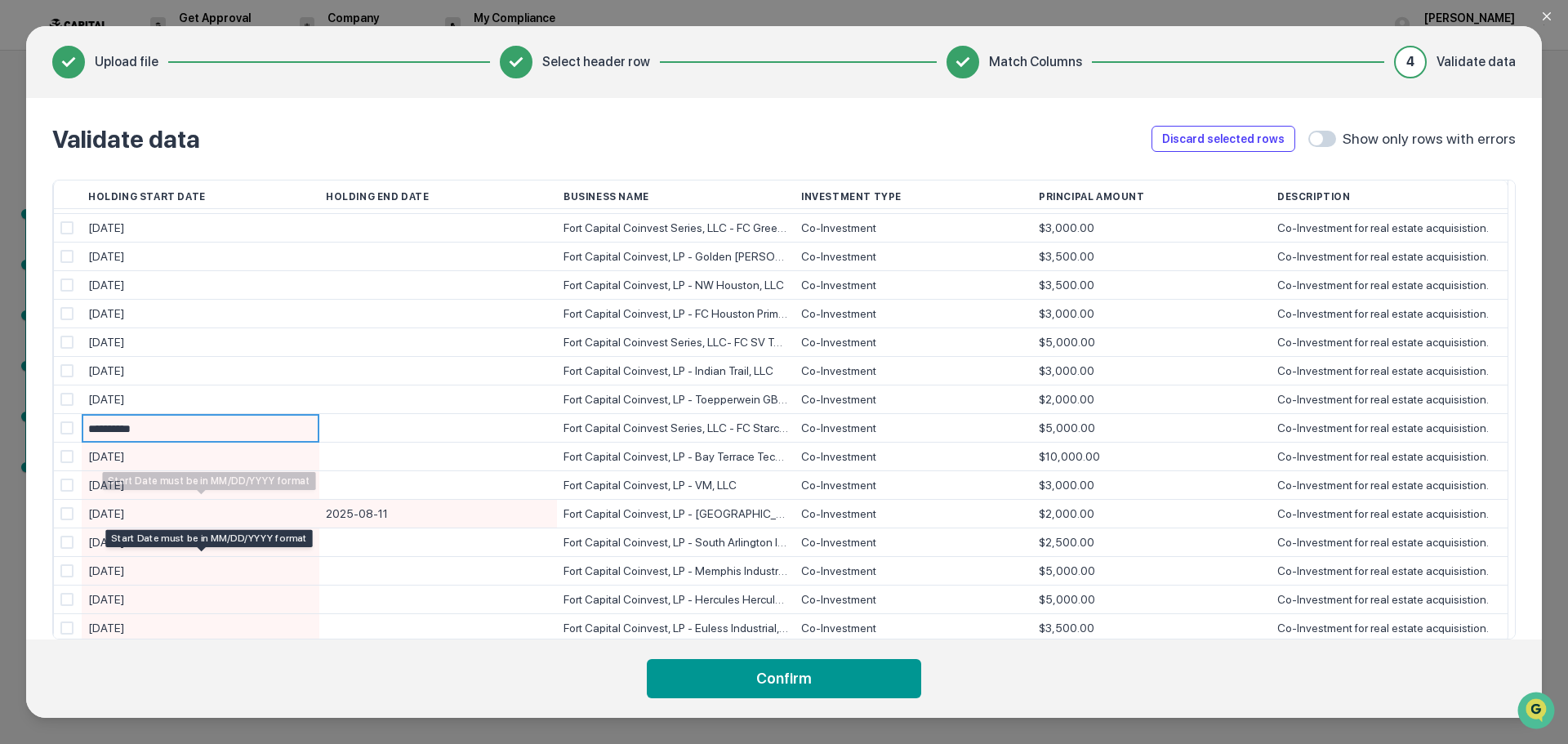
scroll to position [112, 0]
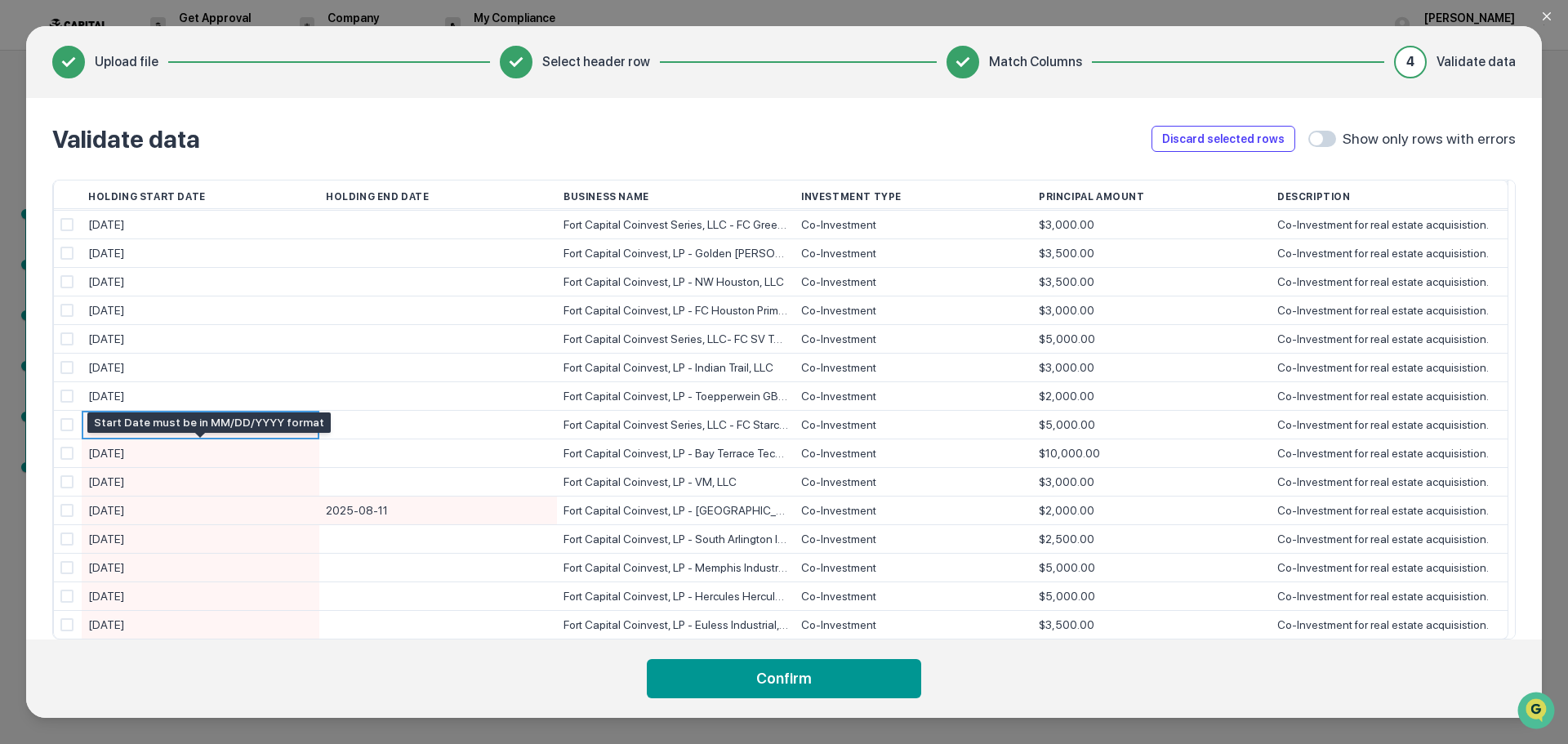
click at [179, 452] on div "[DATE]" at bounding box center [201, 454] width 225 height 29
type input "**********"
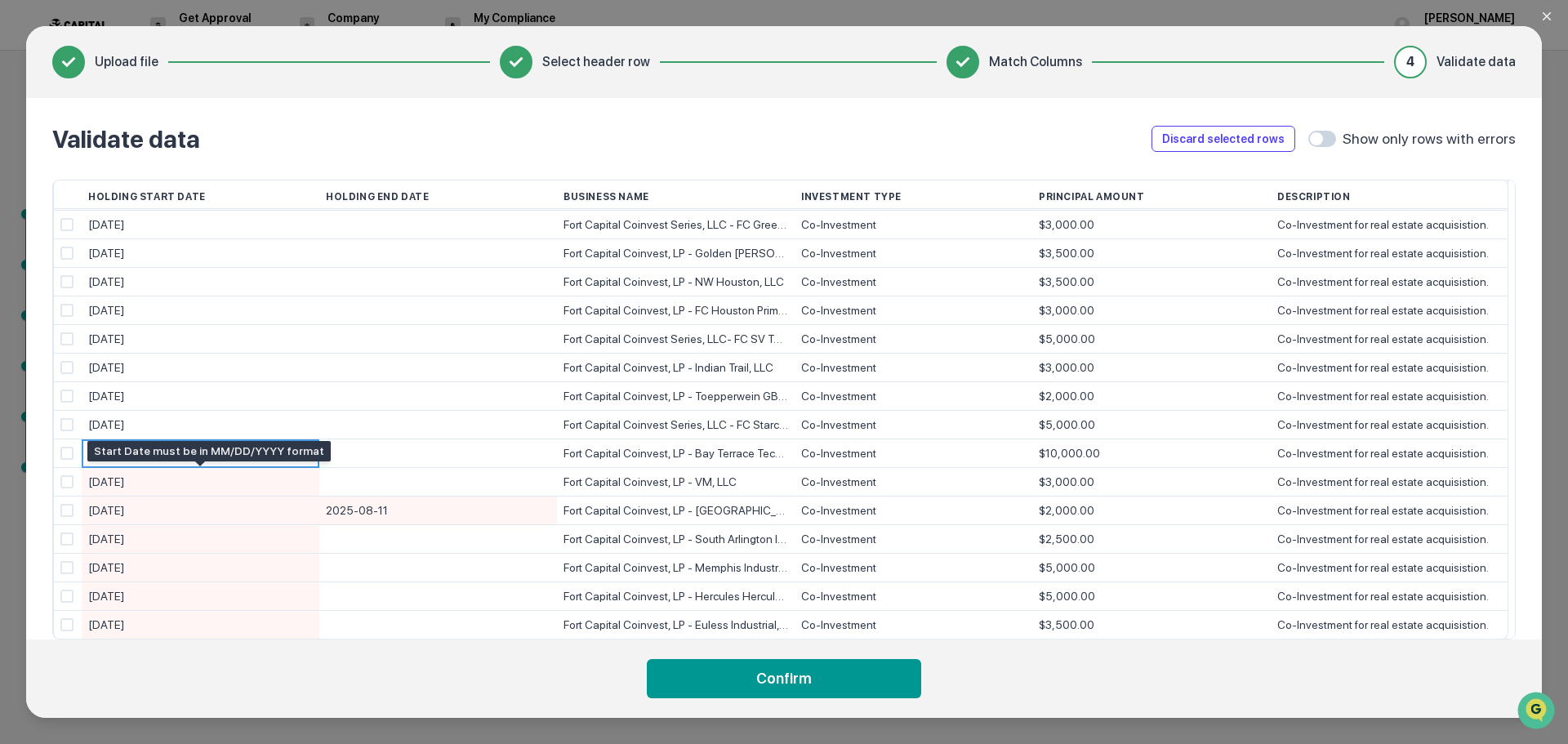
click at [168, 481] on div "[DATE]" at bounding box center [201, 482] width 225 height 29
type input "**********"
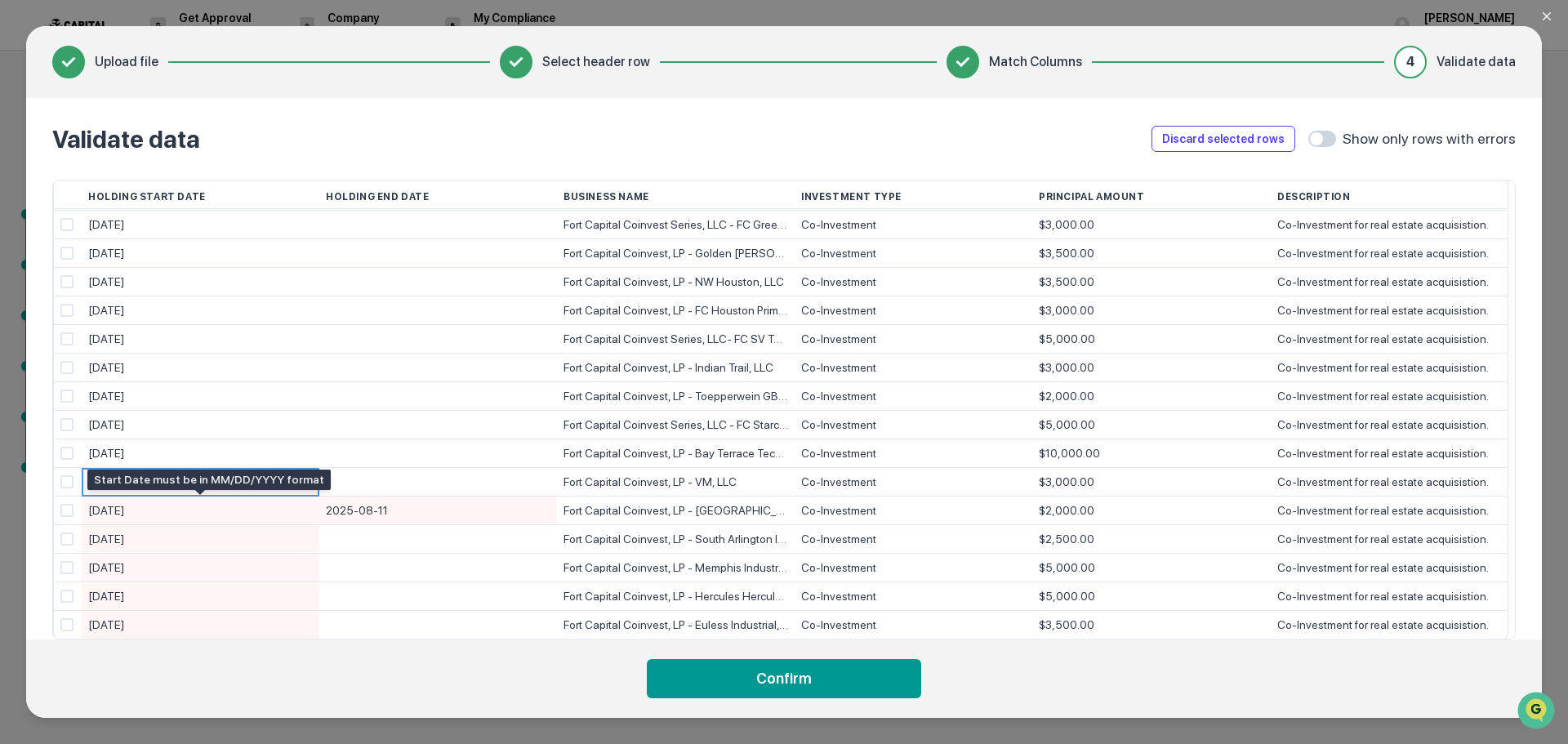
click at [172, 514] on div "[DATE]" at bounding box center [201, 511] width 225 height 29
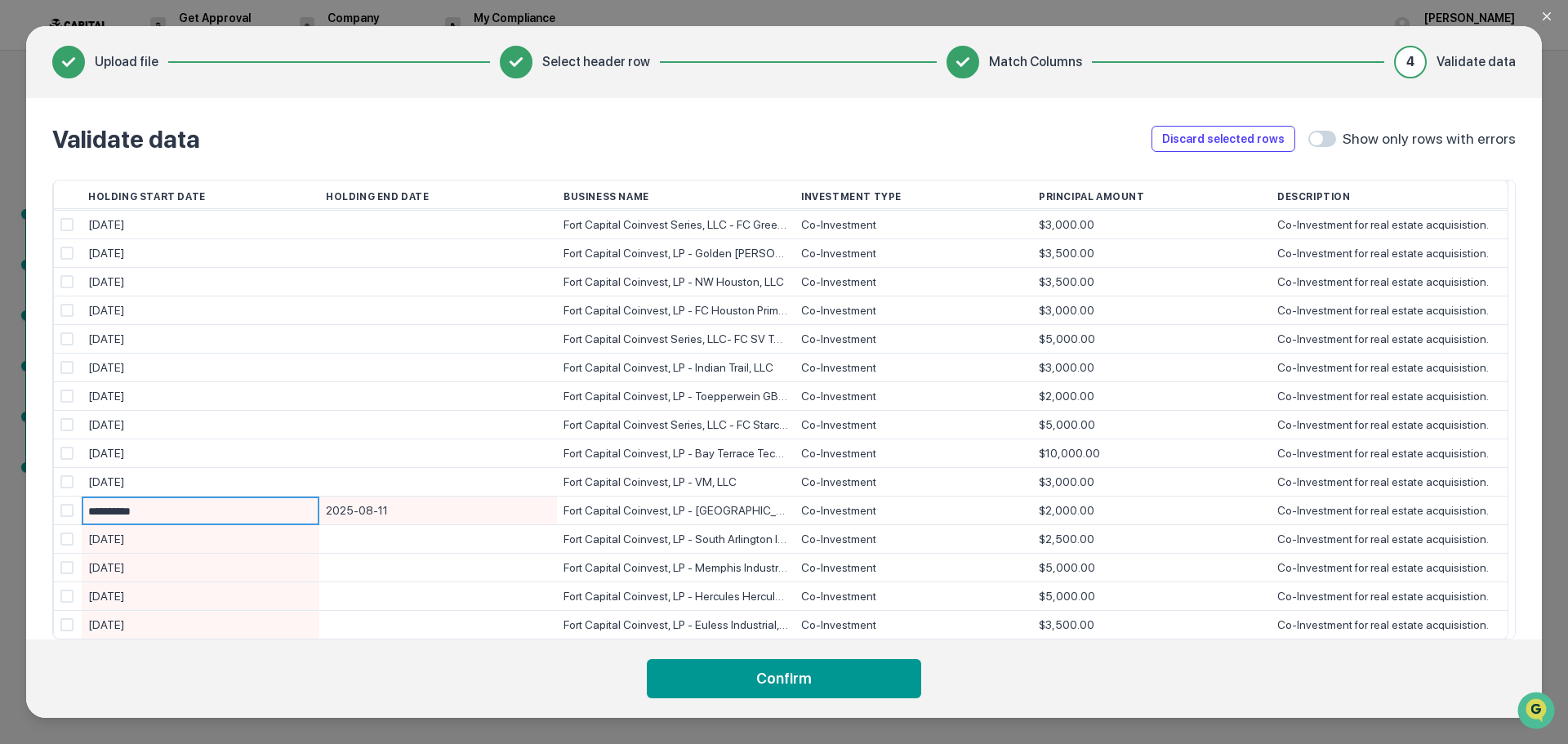
click at [172, 514] on input "**********" at bounding box center [204, 512] width 231 height 29
type input "**********"
click at [158, 540] on div "[DATE]" at bounding box center [201, 539] width 225 height 29
type input "**********"
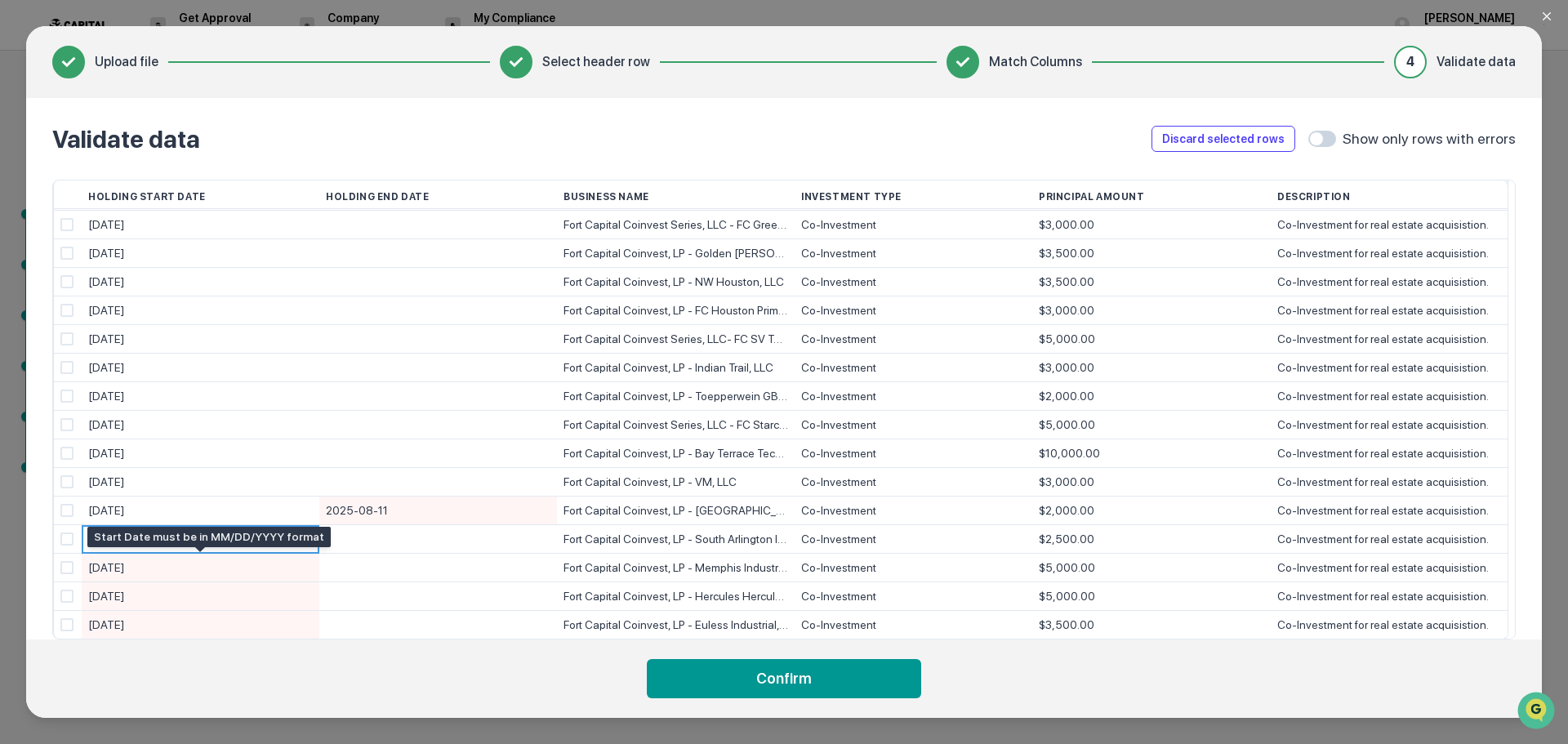
click at [161, 566] on div "[DATE]" at bounding box center [201, 568] width 225 height 29
type input "**********"
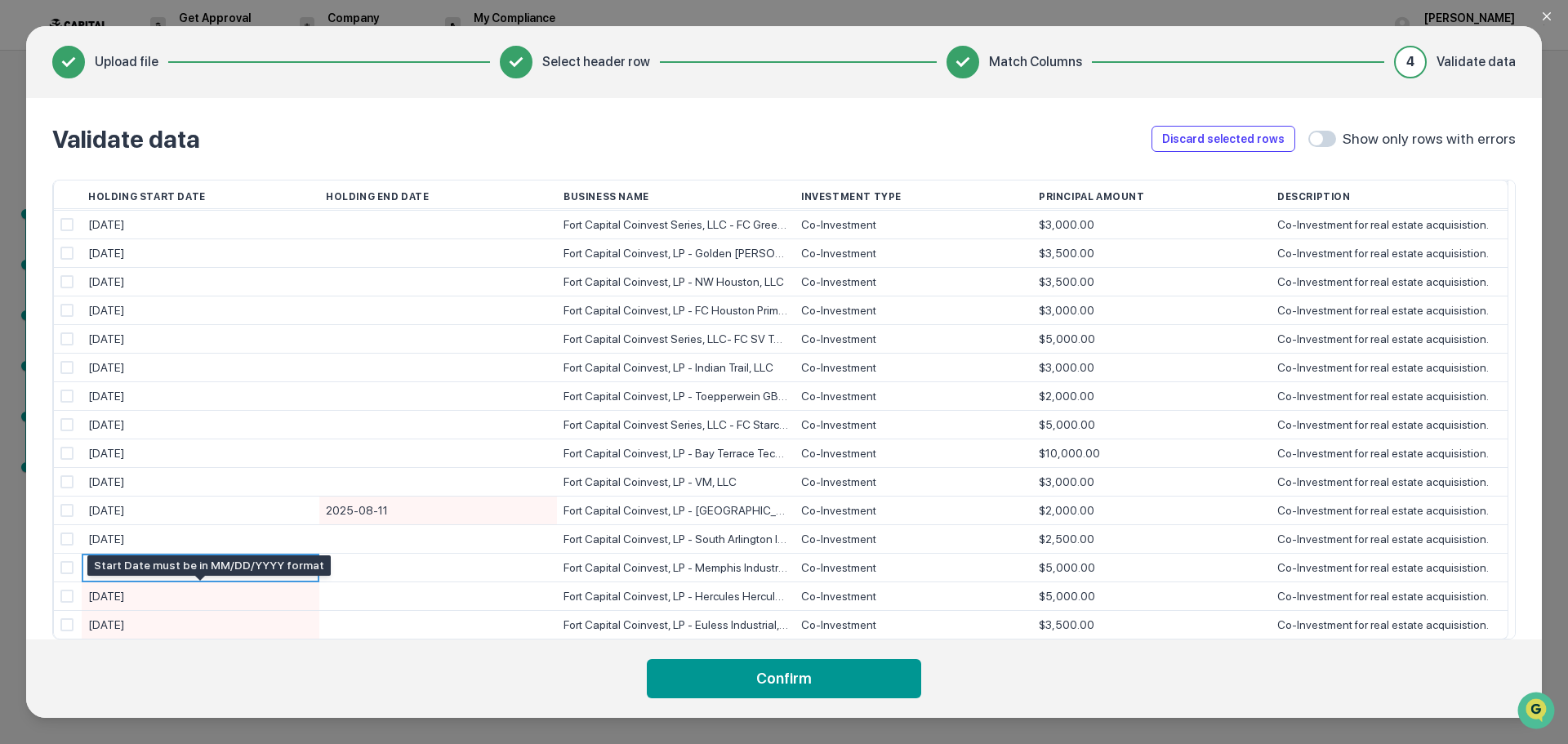
click at [165, 596] on div "[DATE]" at bounding box center [201, 596] width 225 height 29
type input "**********"
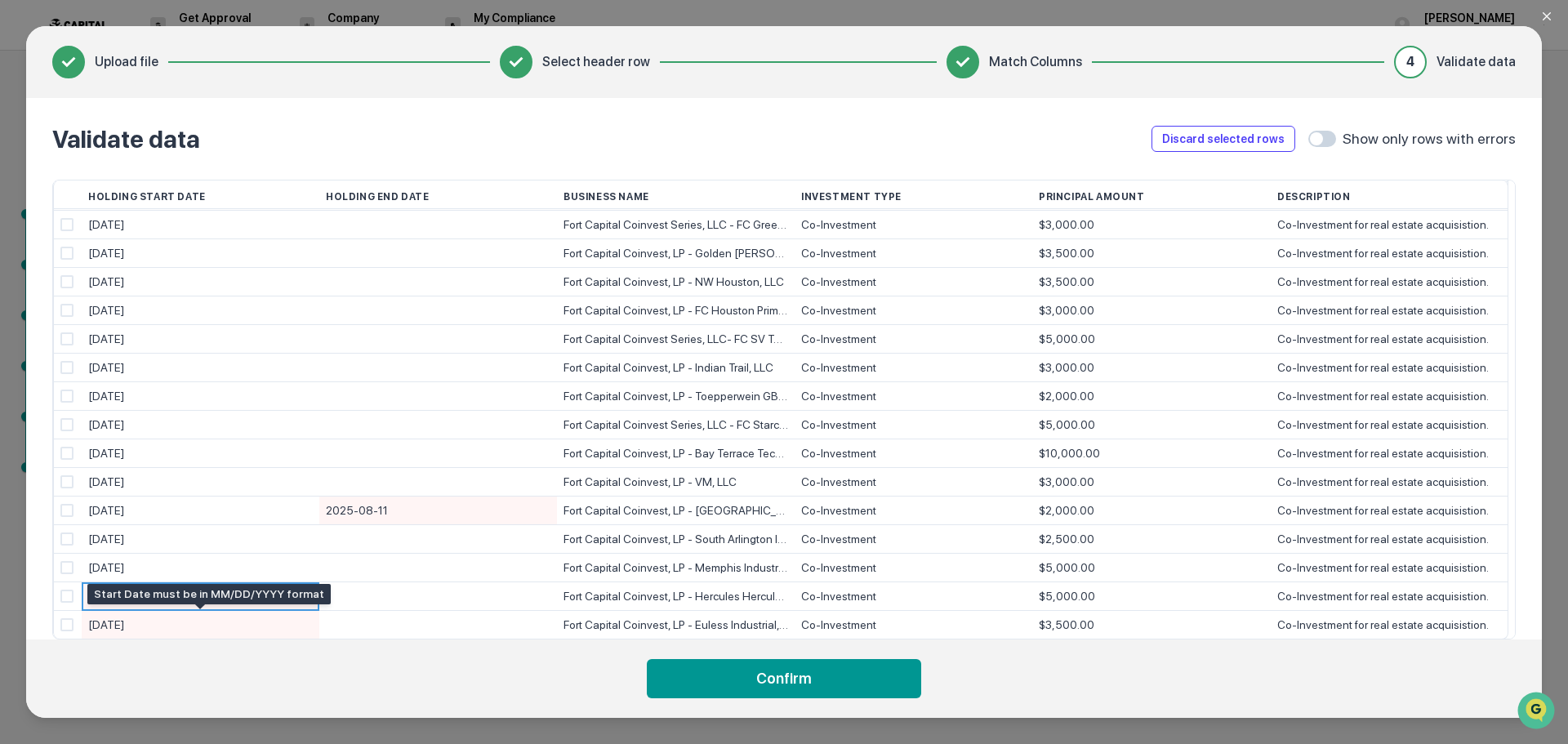
click at [165, 624] on div "[DATE]" at bounding box center [201, 625] width 225 height 29
click at [164, 623] on input "**********" at bounding box center [204, 626] width 231 height 29
type input "**********"
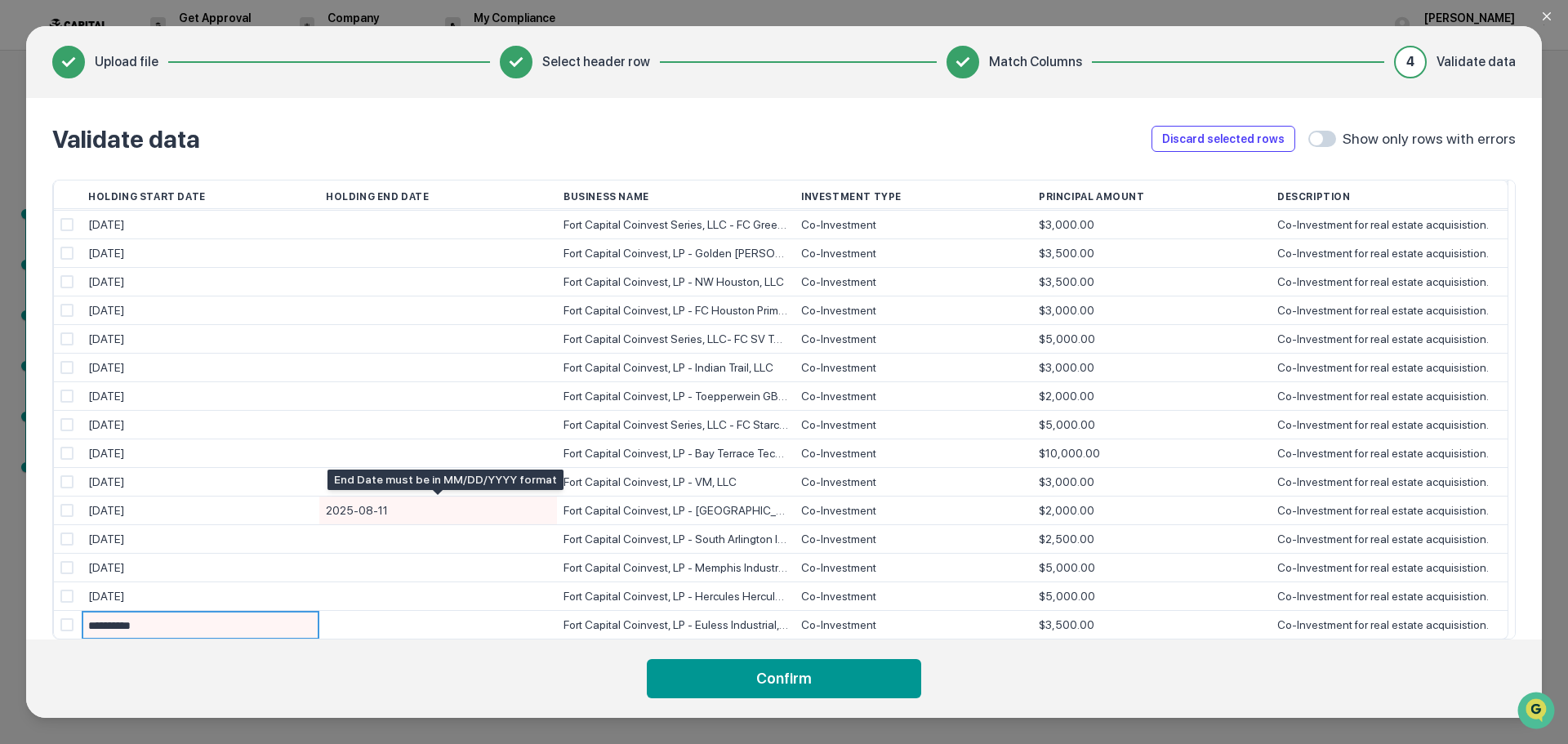
click at [398, 512] on div "2025-08-11" at bounding box center [438, 511] width 225 height 29
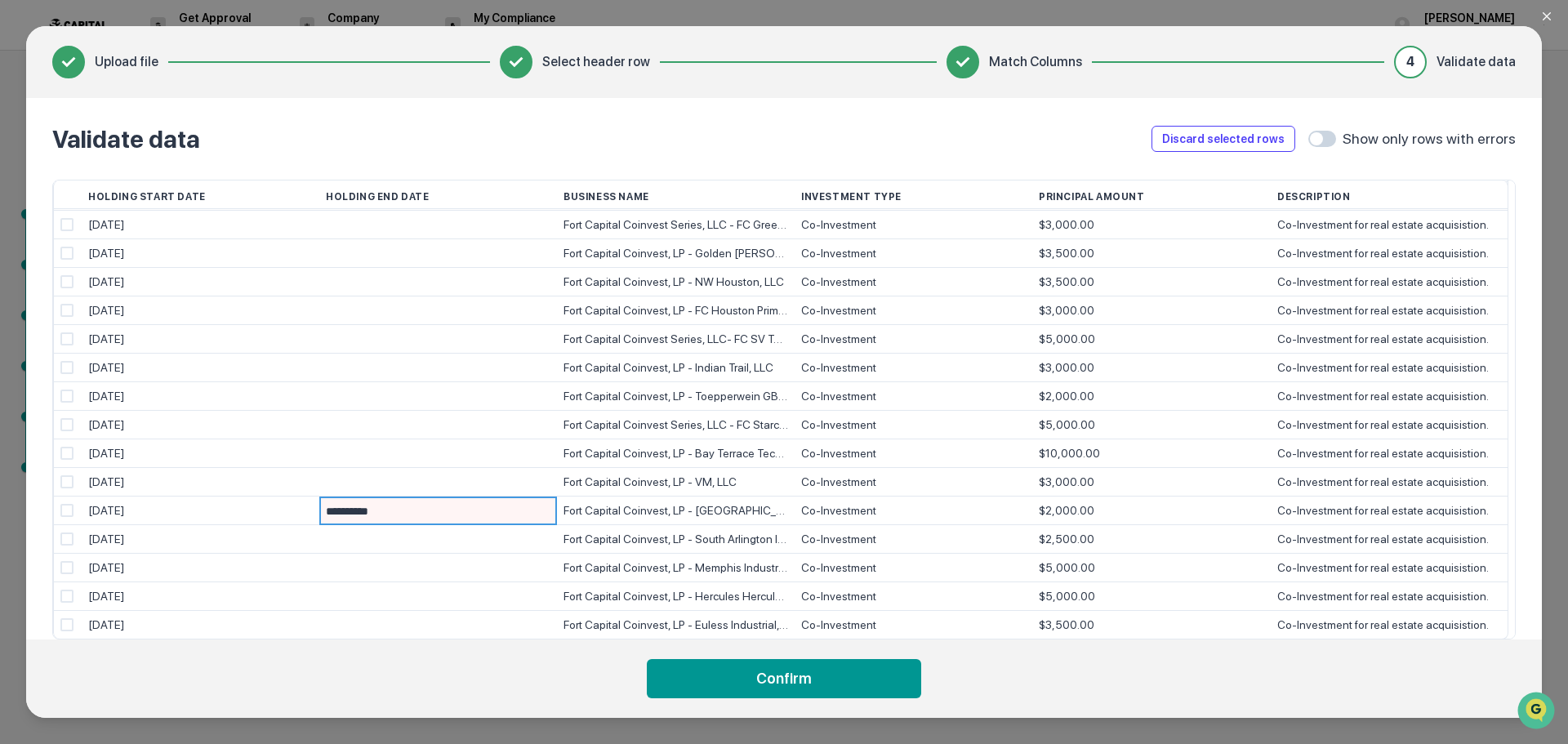
click at [398, 512] on input "**********" at bounding box center [441, 512] width 231 height 29
type input "**********"
click at [358, 686] on footer "Confirm" at bounding box center [784, 679] width 1516 height 79
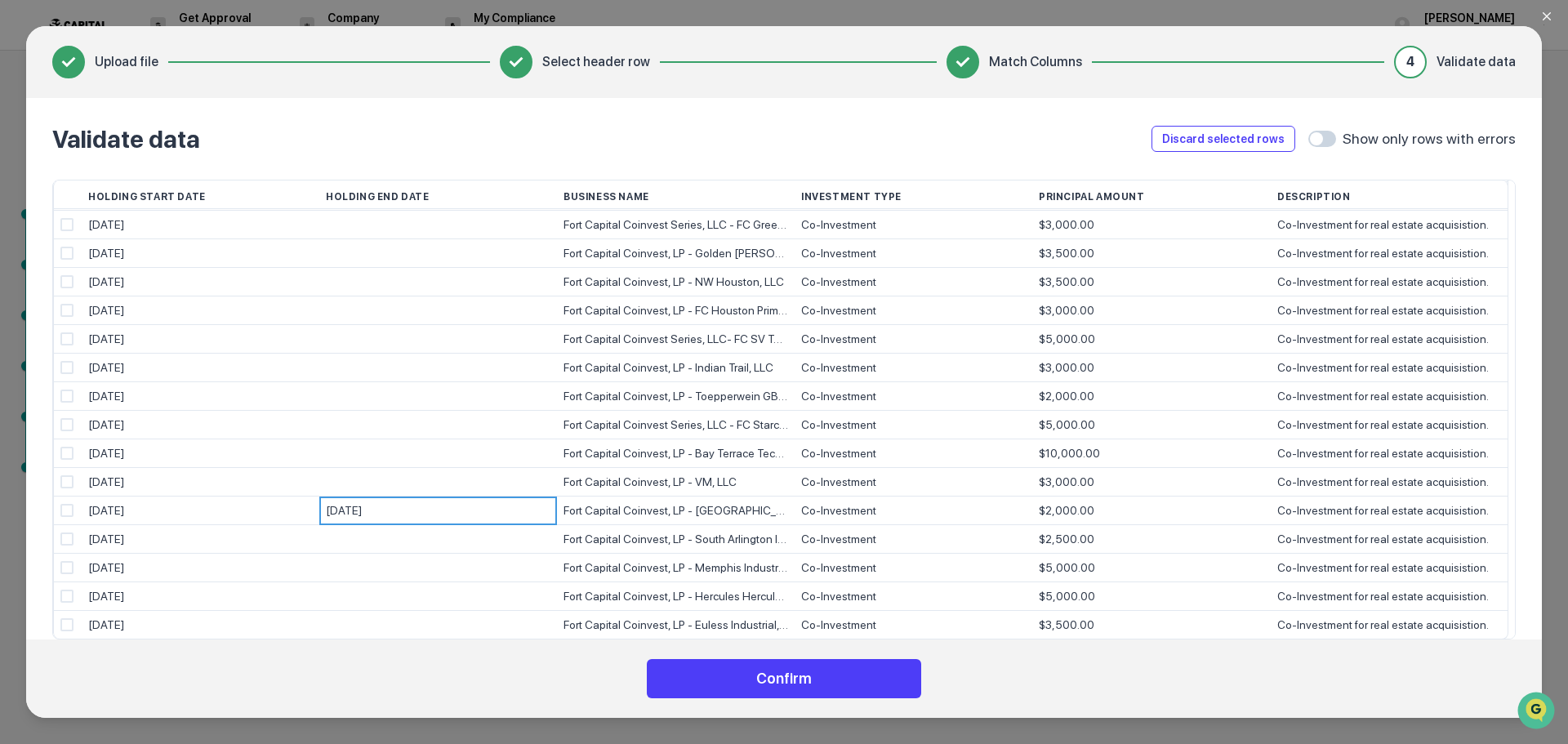
click at [764, 680] on button "Confirm" at bounding box center [784, 678] width 274 height 39
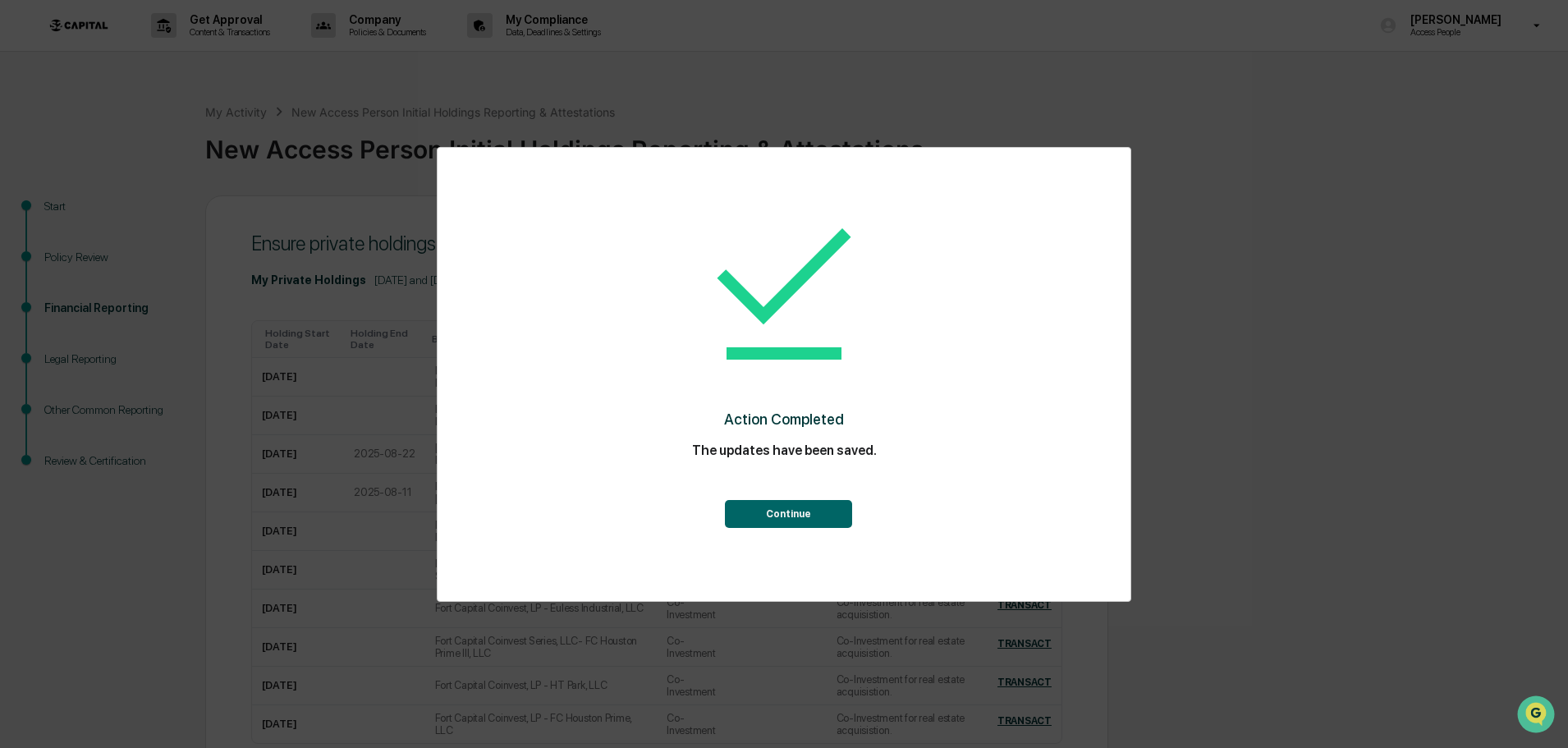
click at [779, 519] on button "Continue" at bounding box center [788, 514] width 127 height 28
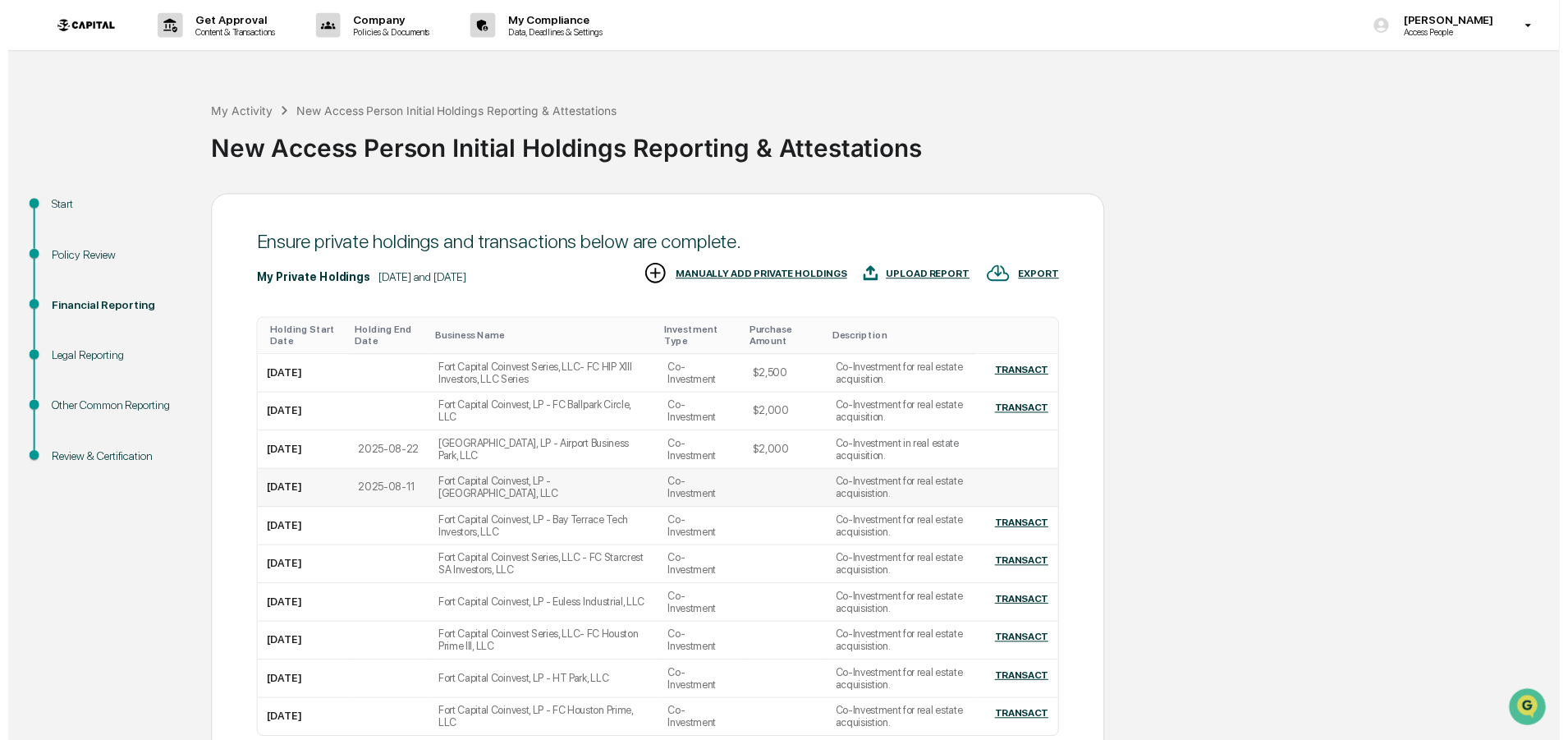
scroll to position [139, 0]
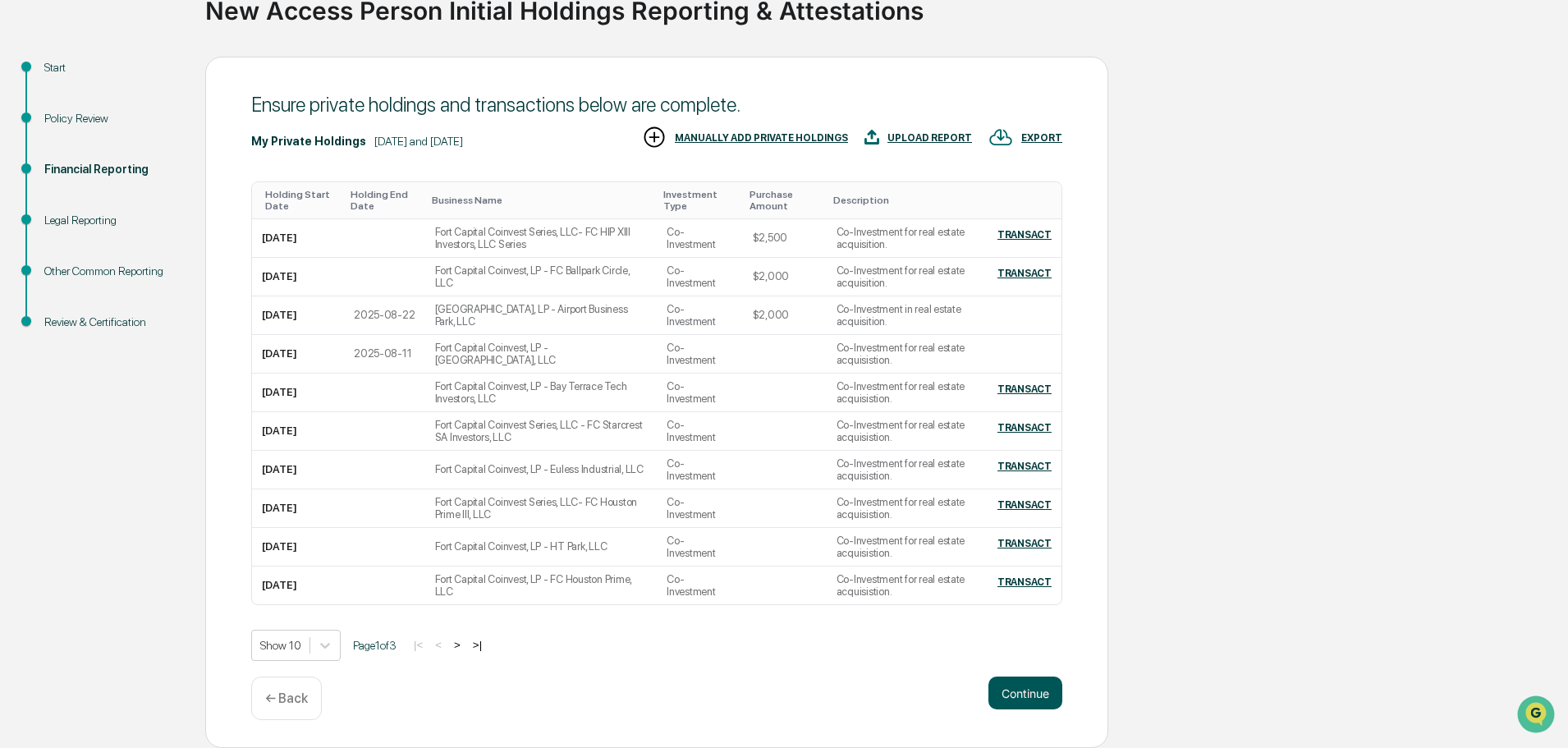
click at [1025, 686] on button "Continue" at bounding box center [1025, 693] width 74 height 33
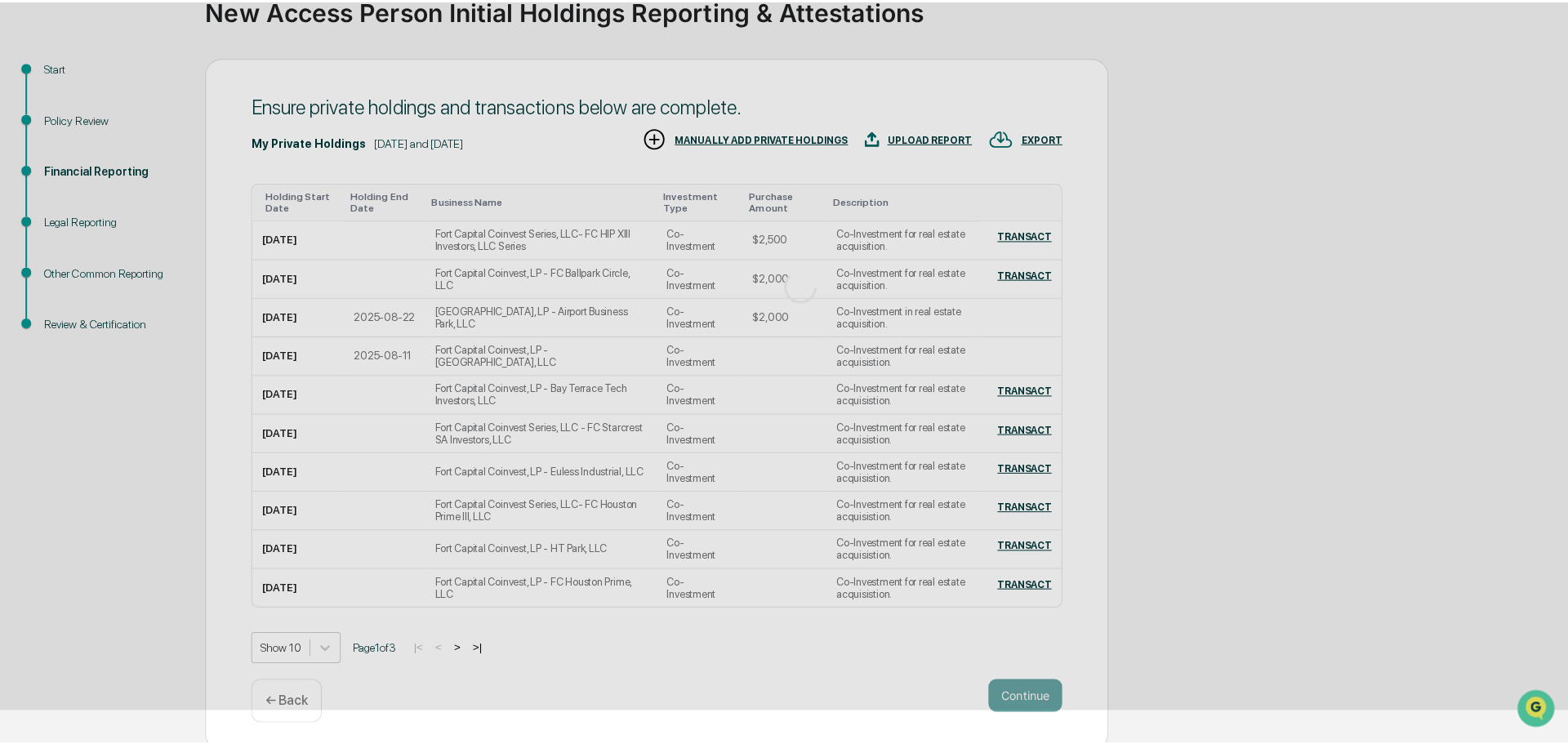
scroll to position [0, 0]
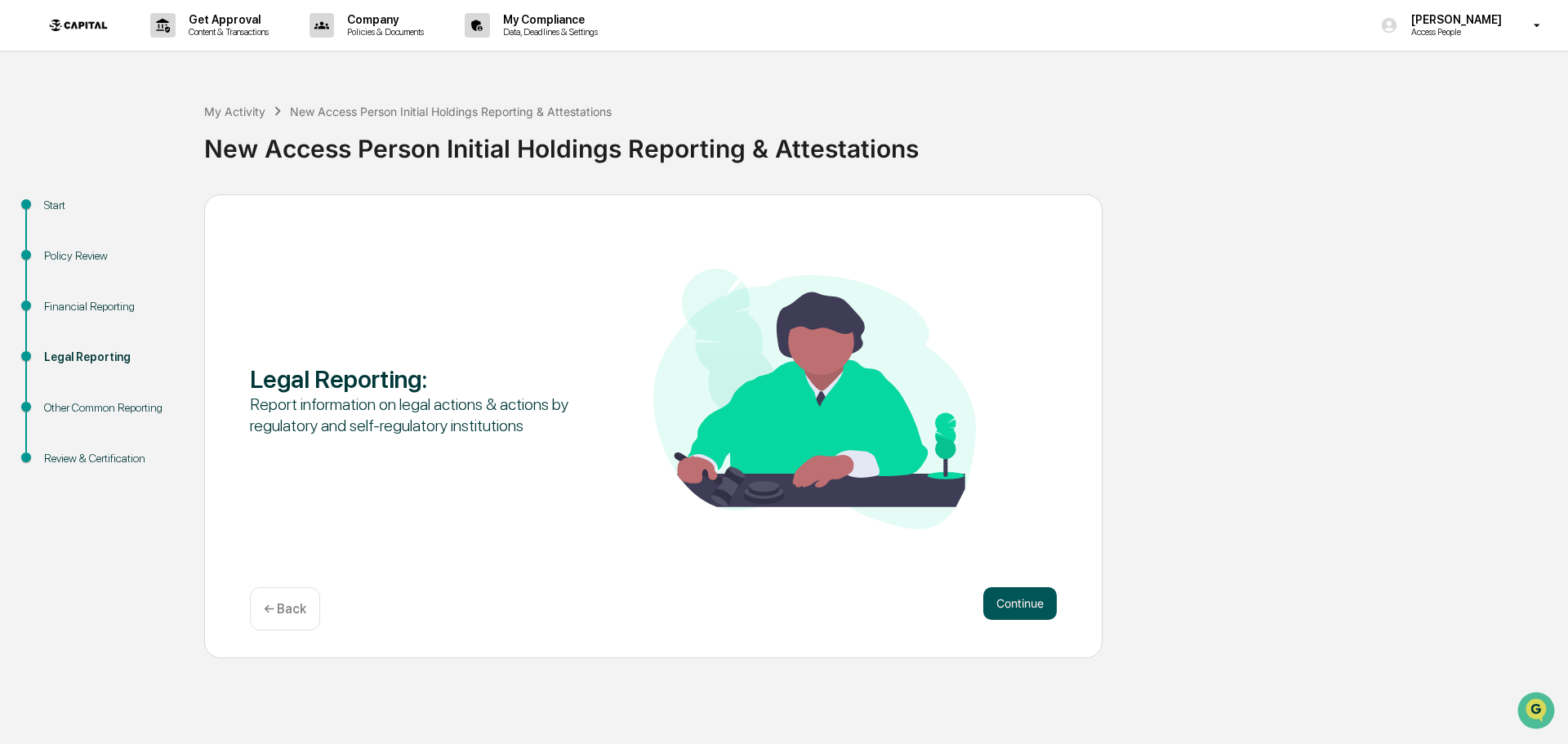
click at [1019, 607] on button "Continue" at bounding box center [1020, 603] width 74 height 33
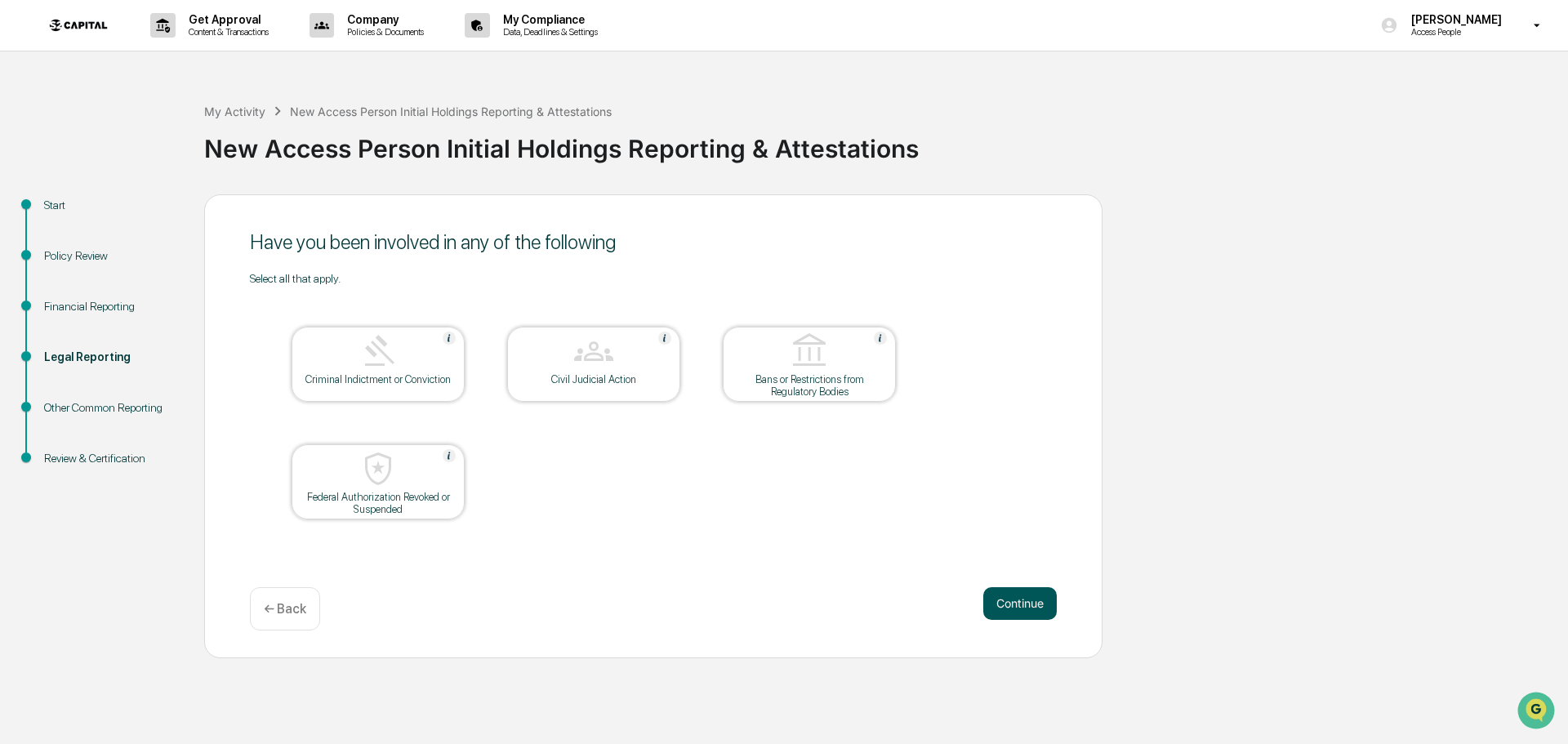
click at [1013, 598] on button "Continue" at bounding box center [1020, 603] width 74 height 33
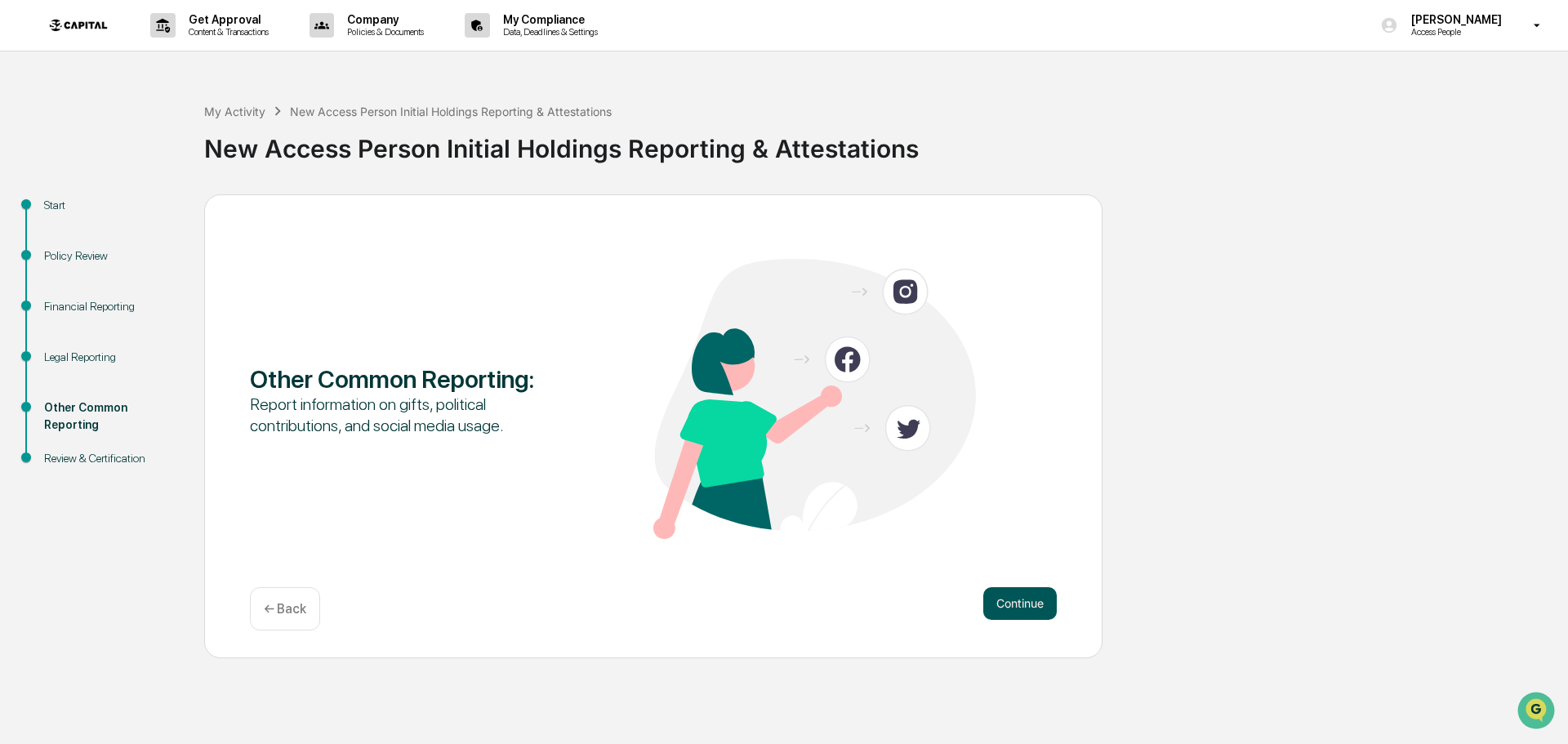
click at [1015, 609] on button "Continue" at bounding box center [1020, 603] width 74 height 33
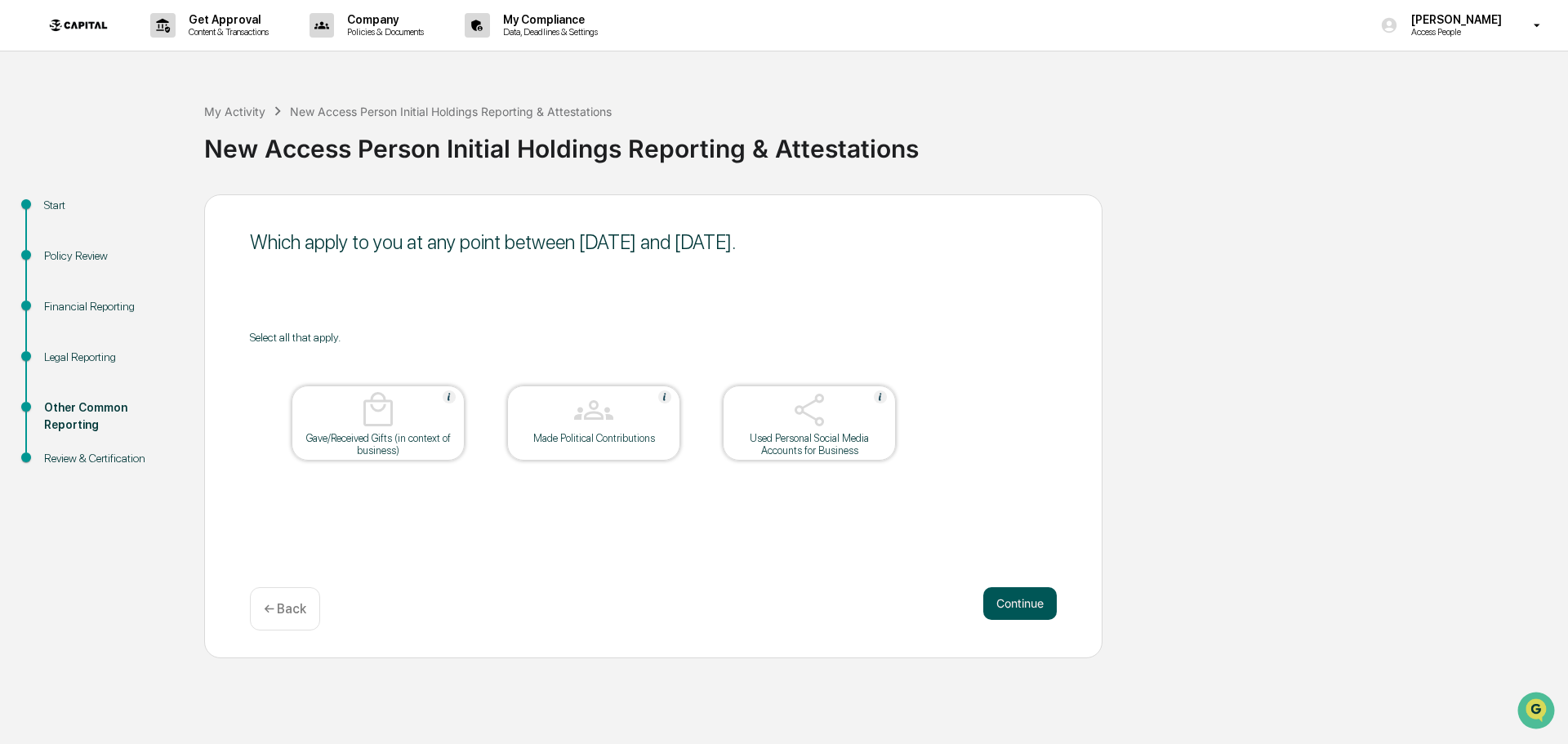
click at [1038, 599] on button "Continue" at bounding box center [1020, 603] width 74 height 33
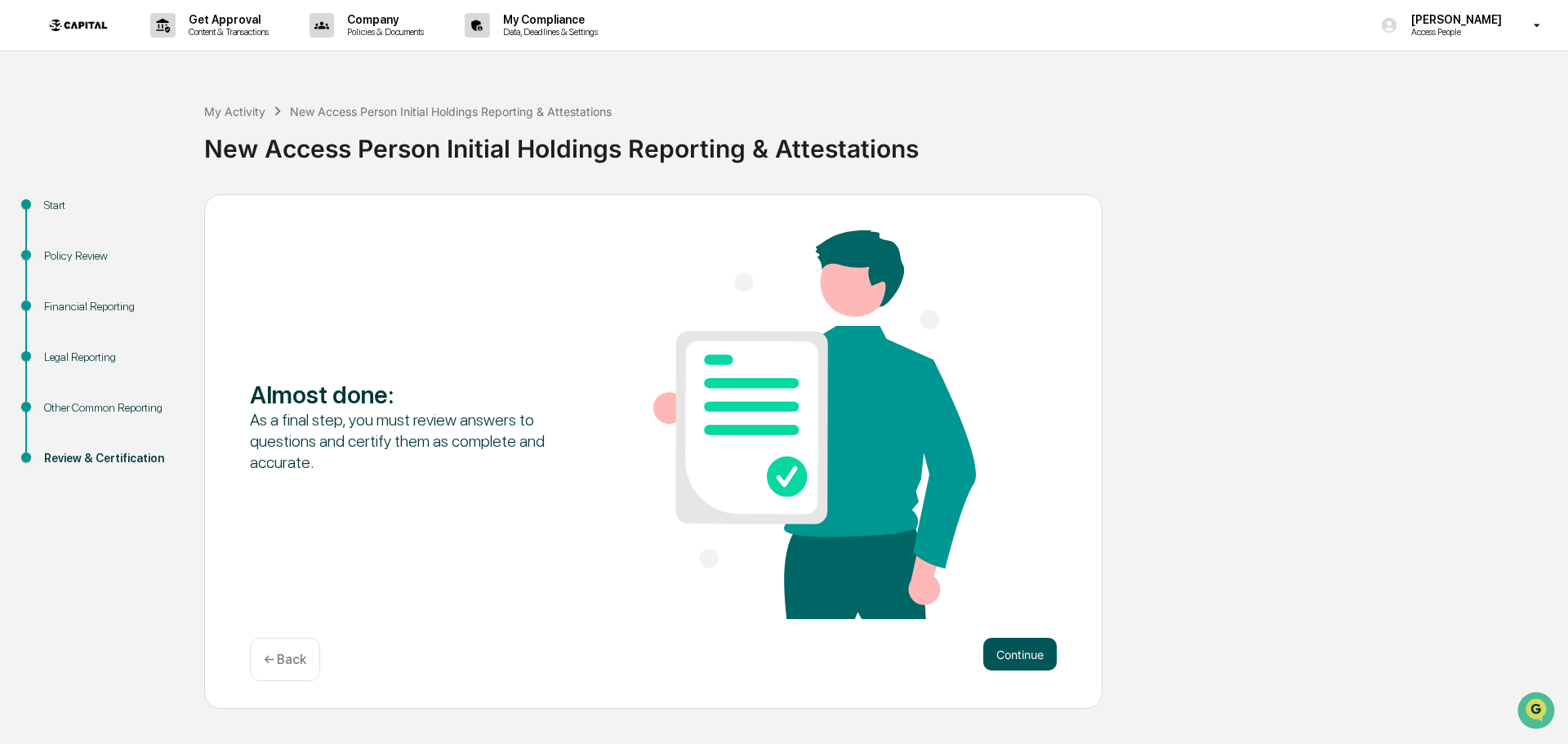
click at [1022, 645] on button "Continue" at bounding box center [1020, 655] width 74 height 33
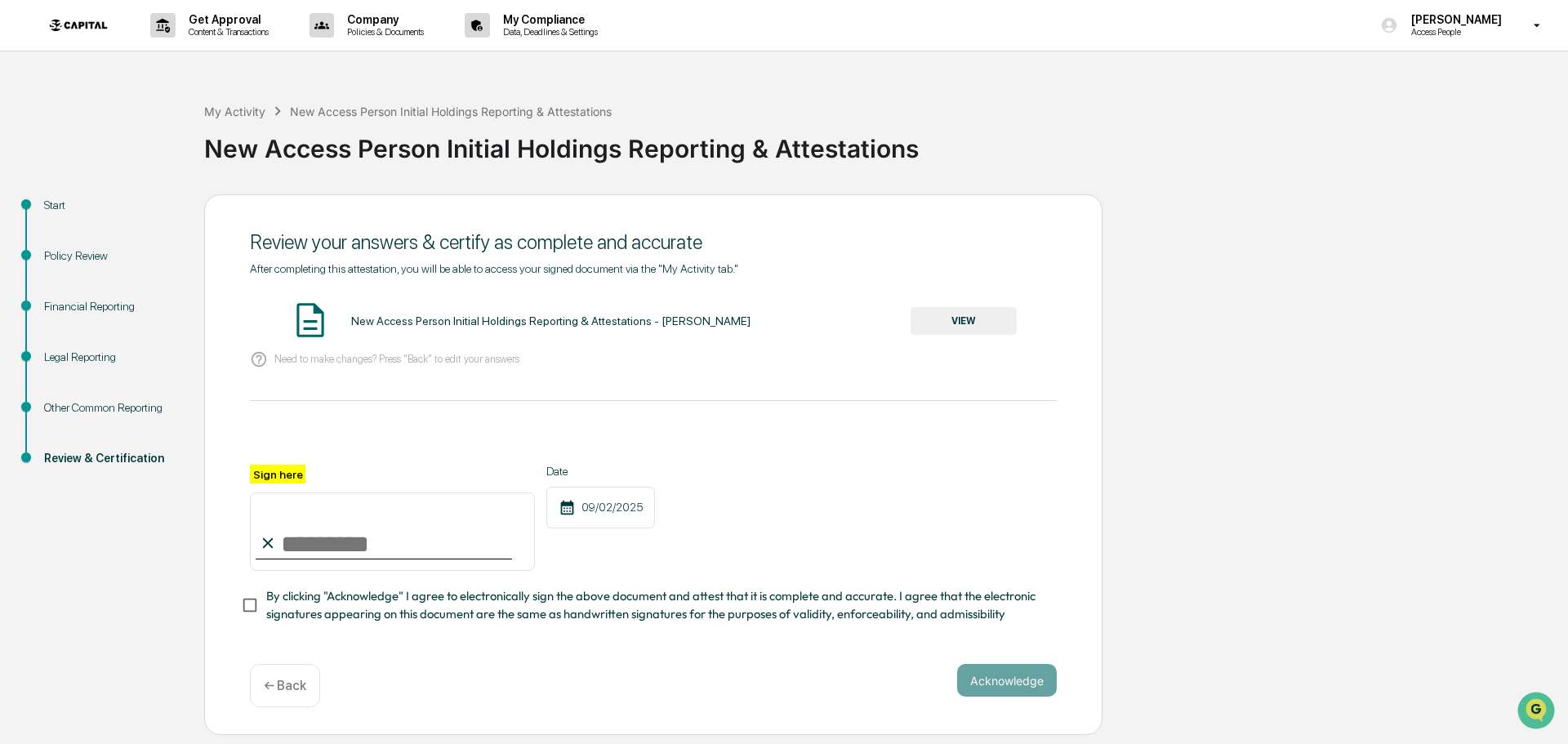
click at [967, 319] on button "VIEW" at bounding box center [964, 321] width 106 height 28
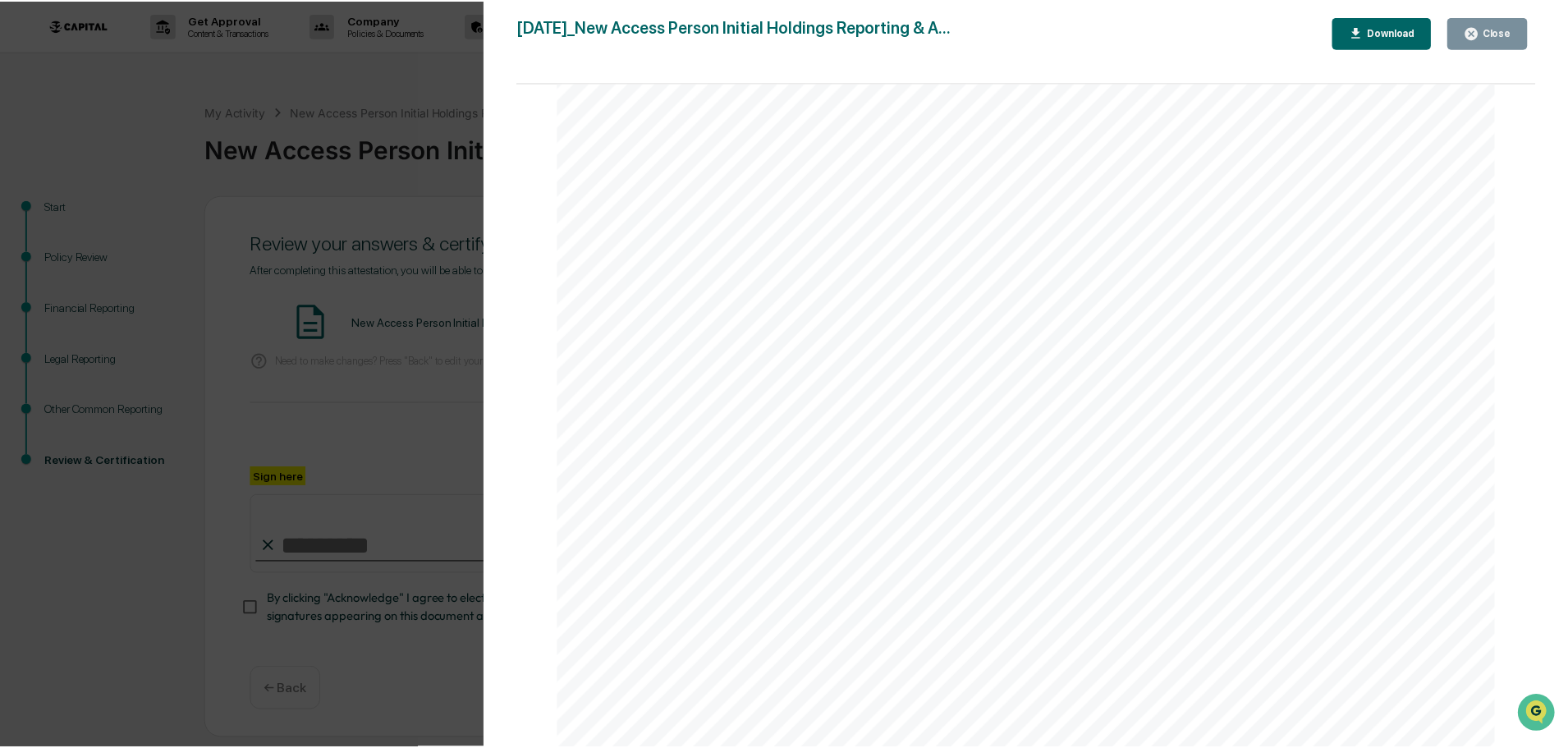
scroll to position [2956, 0]
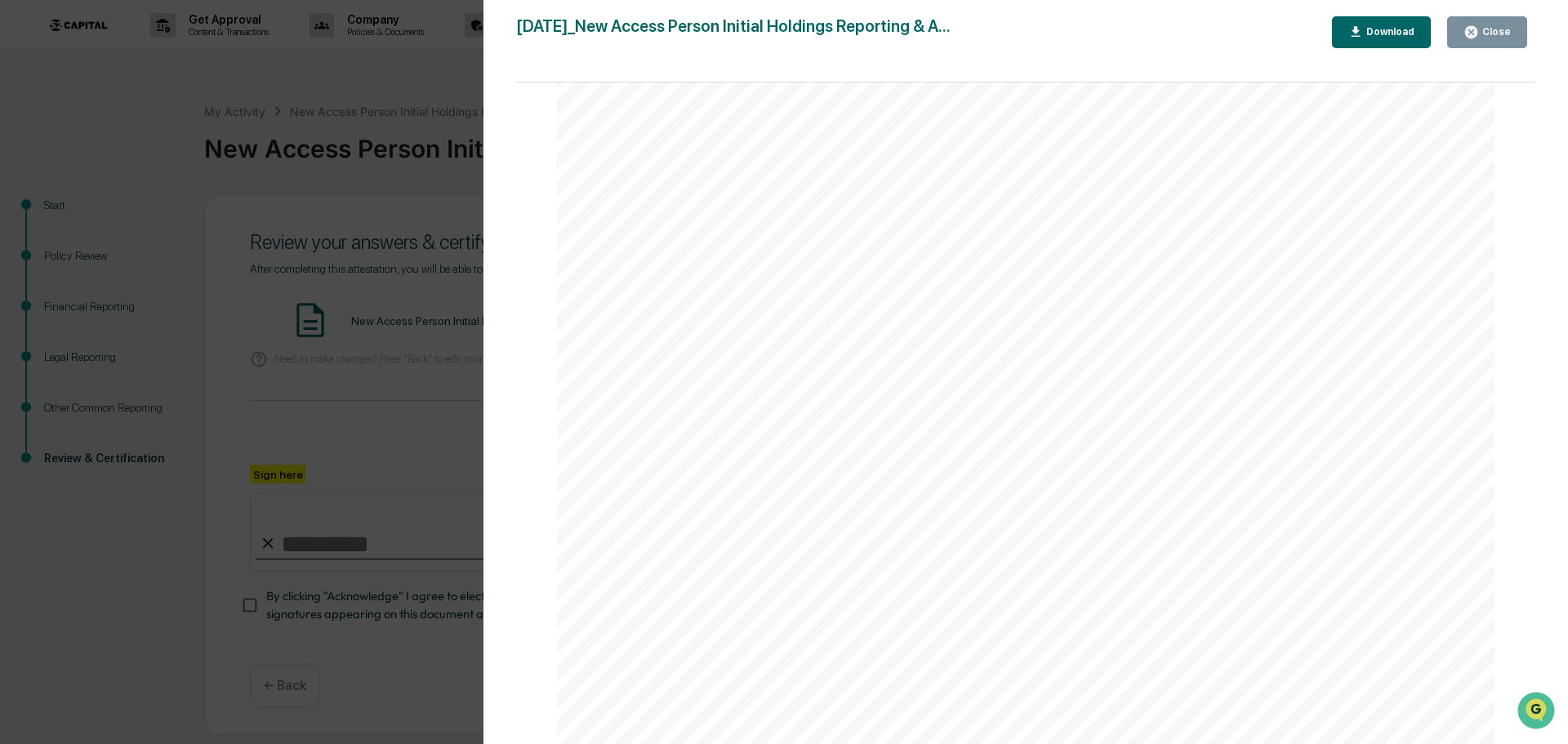
click at [1499, 33] on div "Close" at bounding box center [1494, 32] width 32 height 12
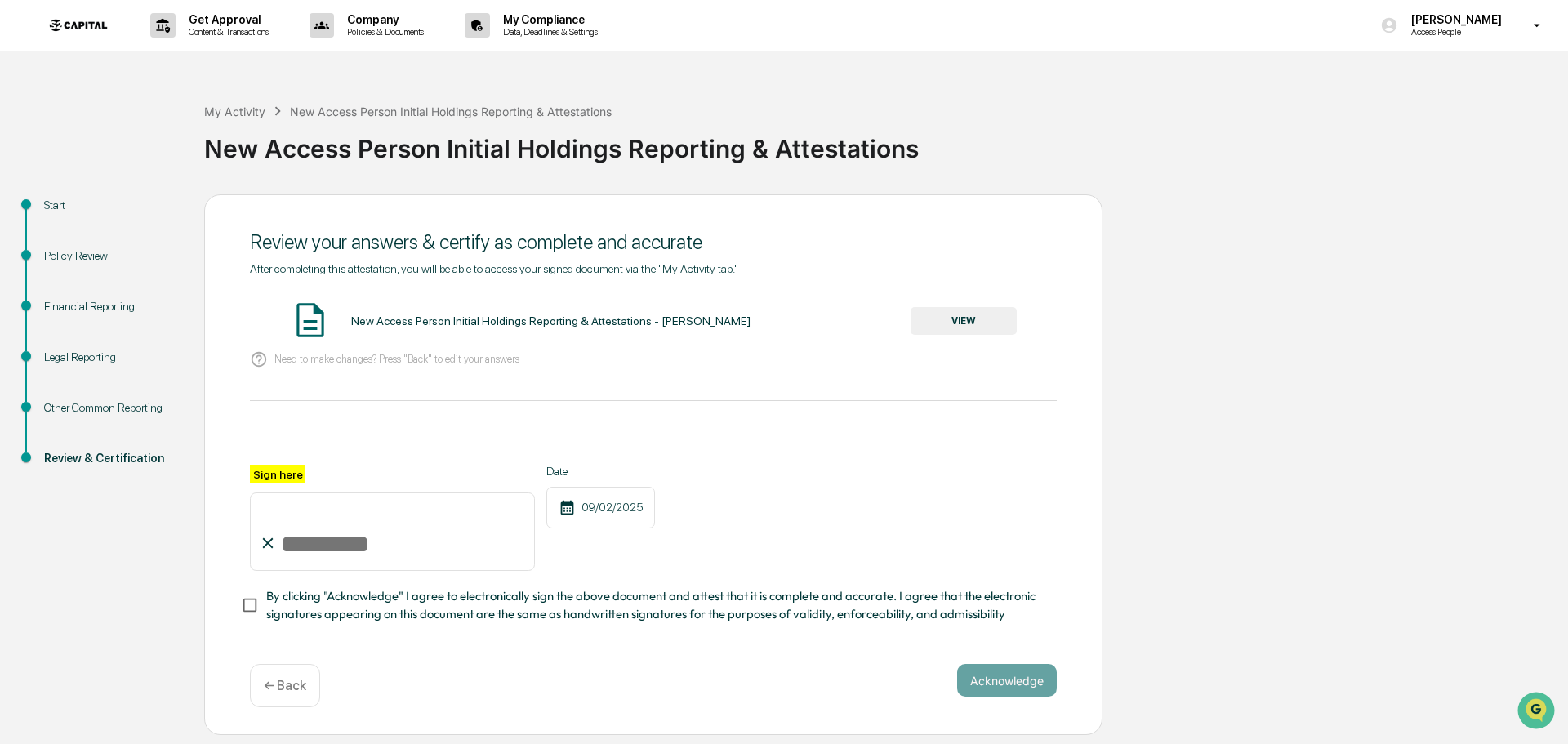
click at [288, 692] on p "← Back" at bounding box center [284, 685] width 42 height 16
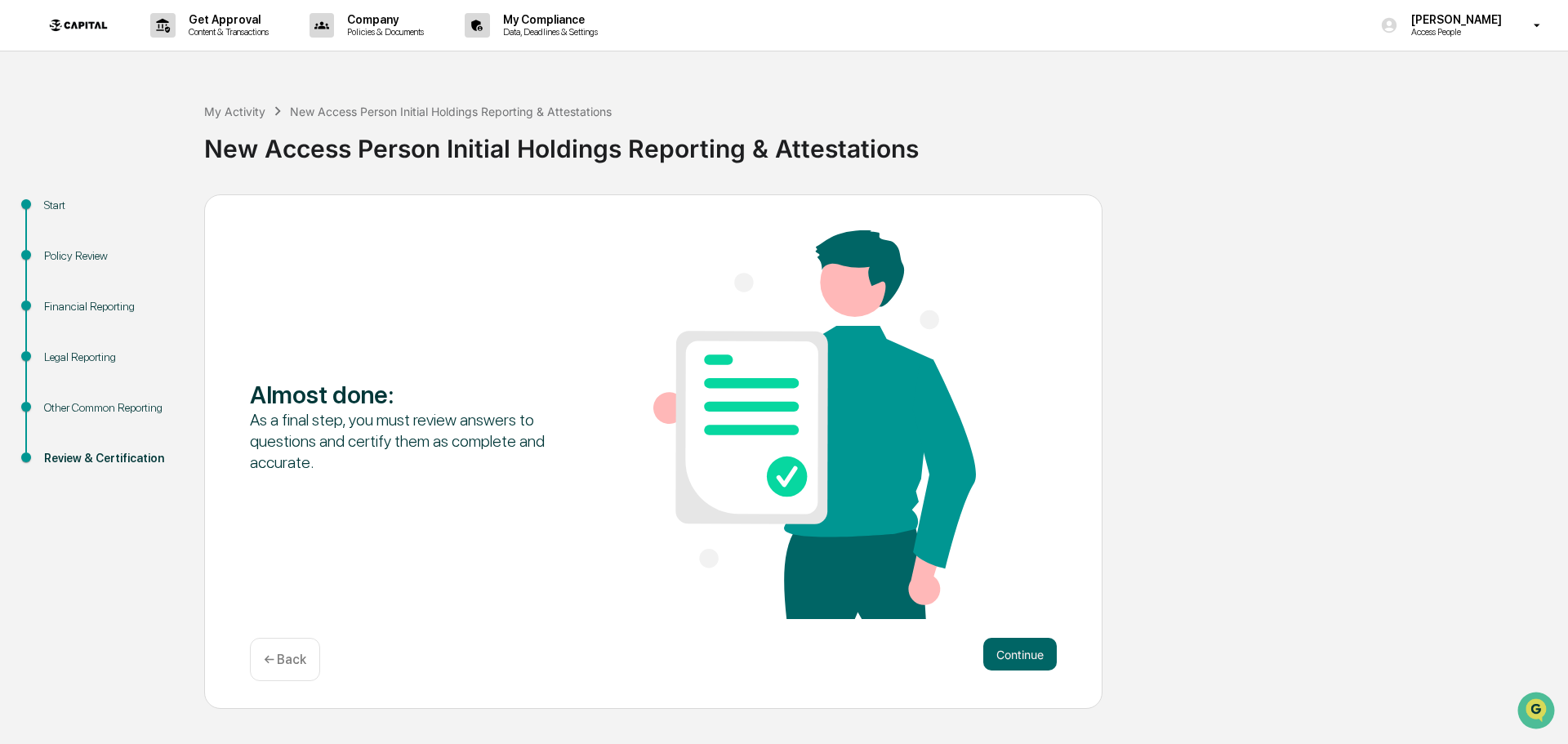
click at [288, 660] on p "← Back" at bounding box center [284, 659] width 42 height 16
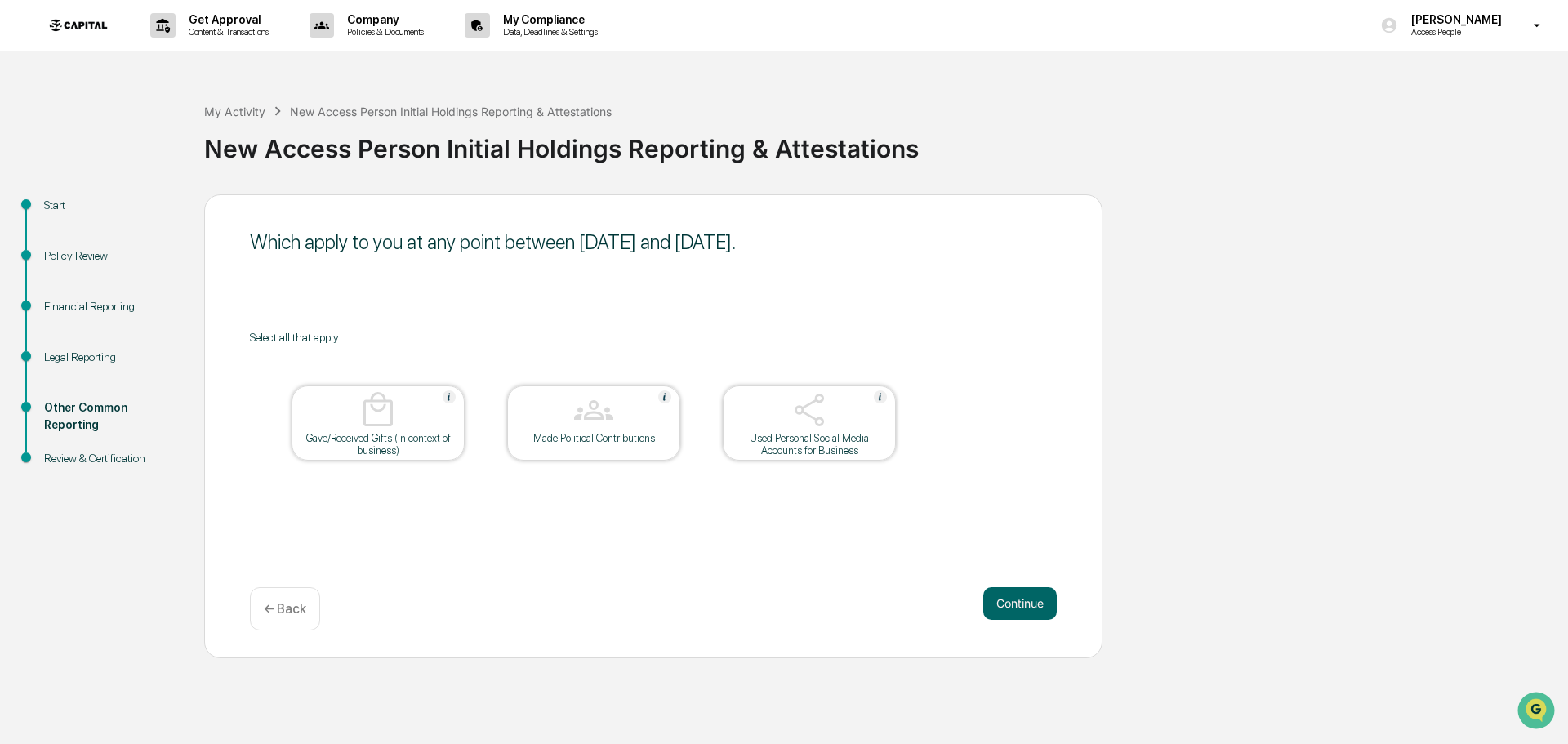
click at [277, 619] on div "← Back" at bounding box center [284, 608] width 70 height 43
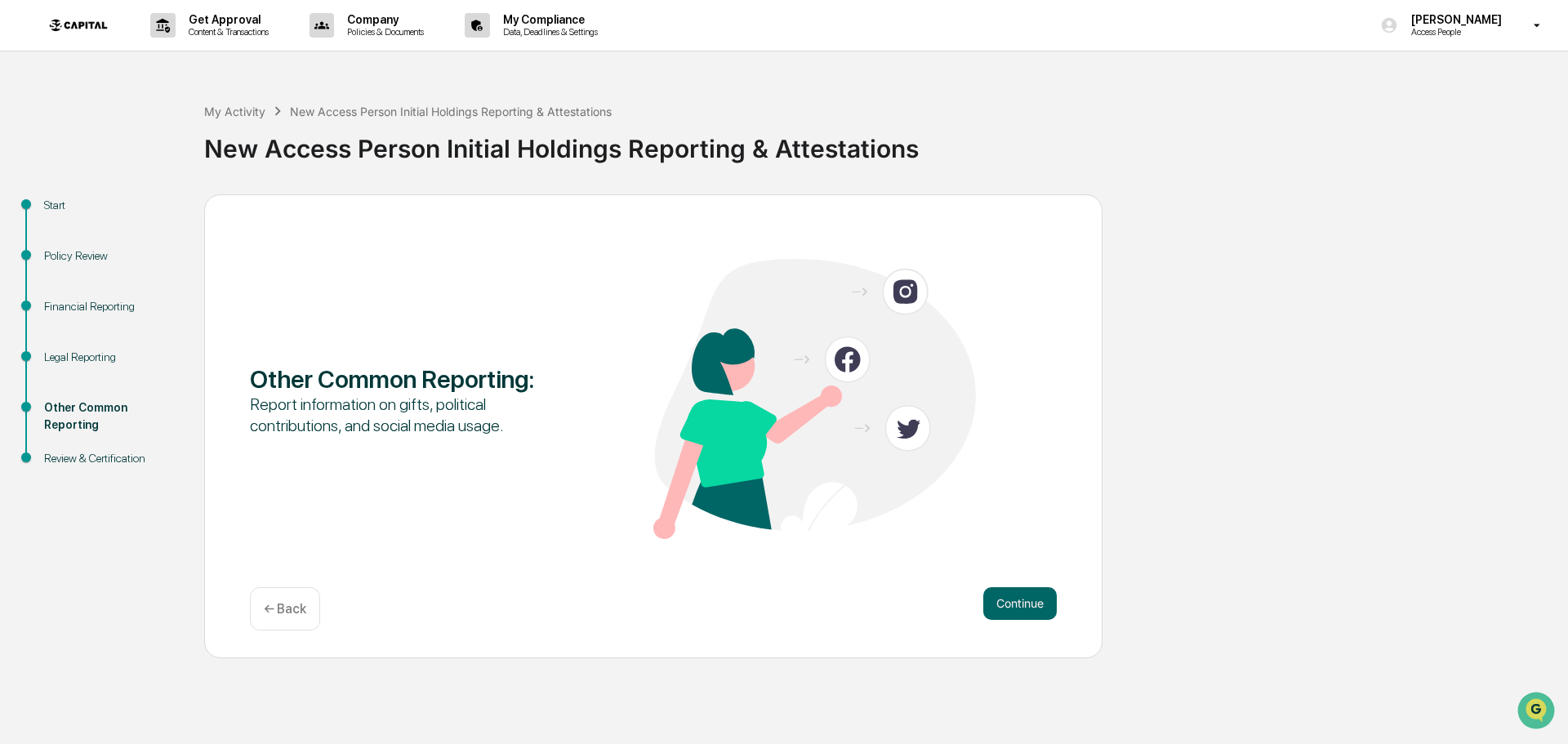
click at [279, 604] on p "← Back" at bounding box center [284, 608] width 42 height 16
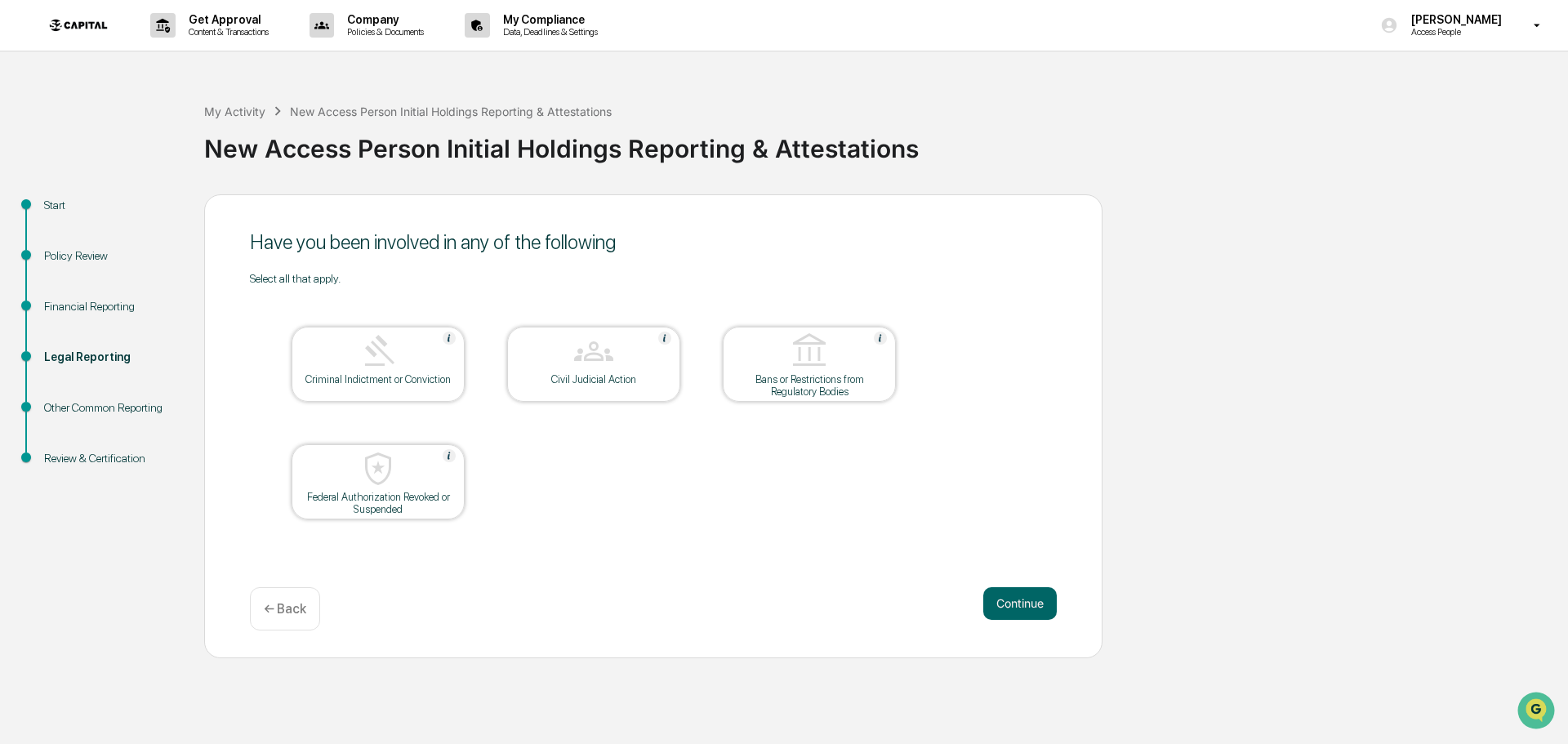
click at [279, 603] on p "← Back" at bounding box center [284, 608] width 42 height 16
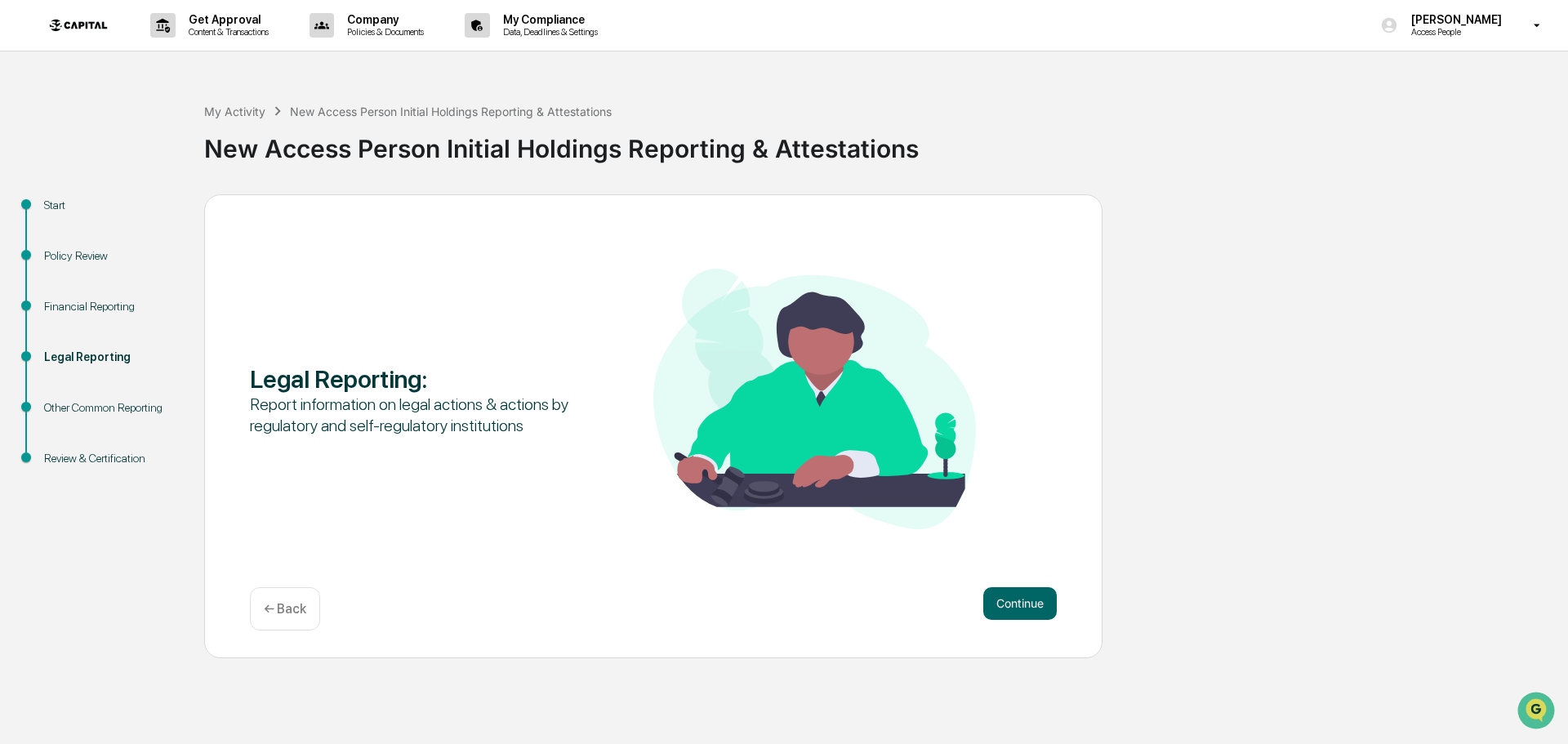
click at [279, 603] on p "← Back" at bounding box center [284, 608] width 42 height 16
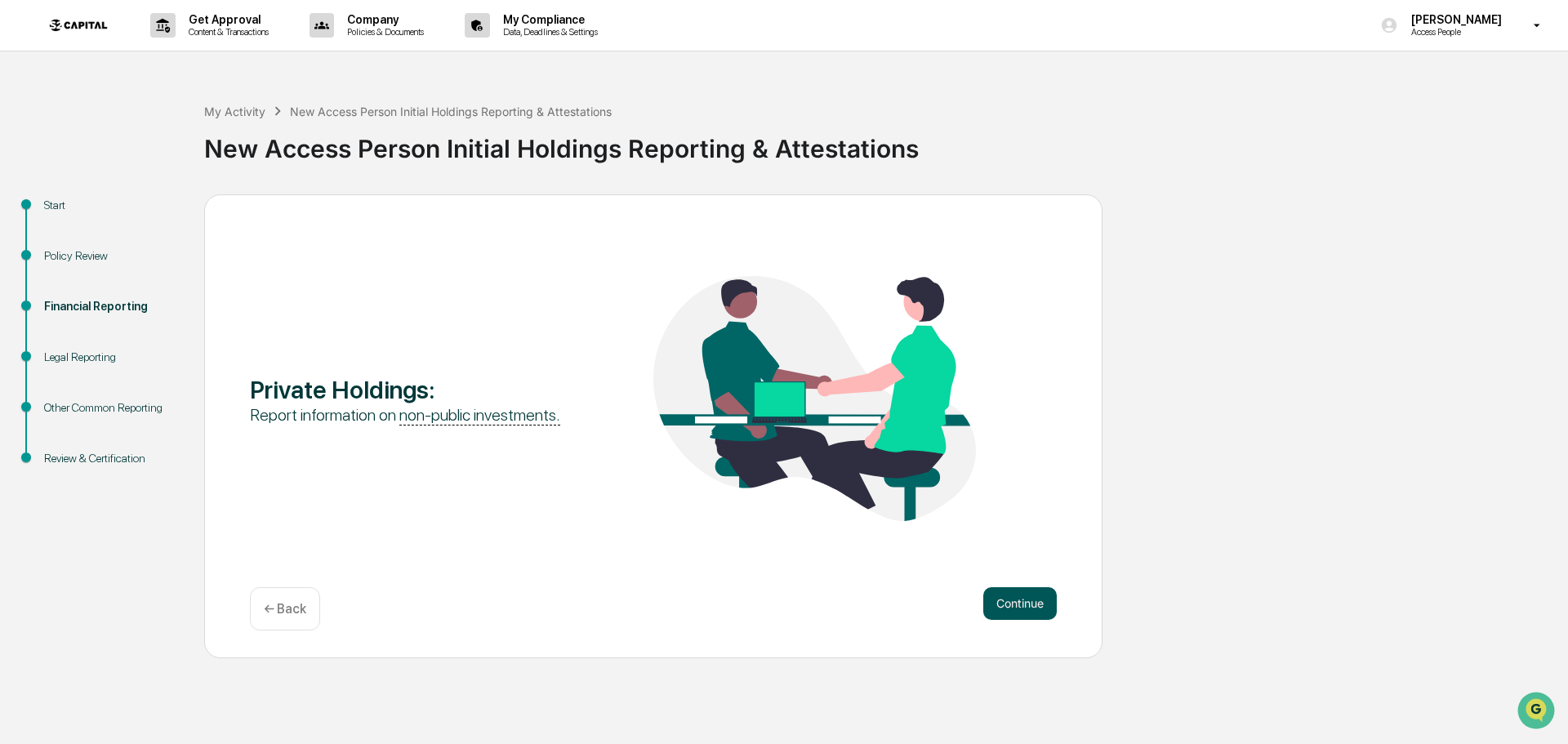
click at [999, 594] on button "Continue" at bounding box center [1020, 603] width 74 height 33
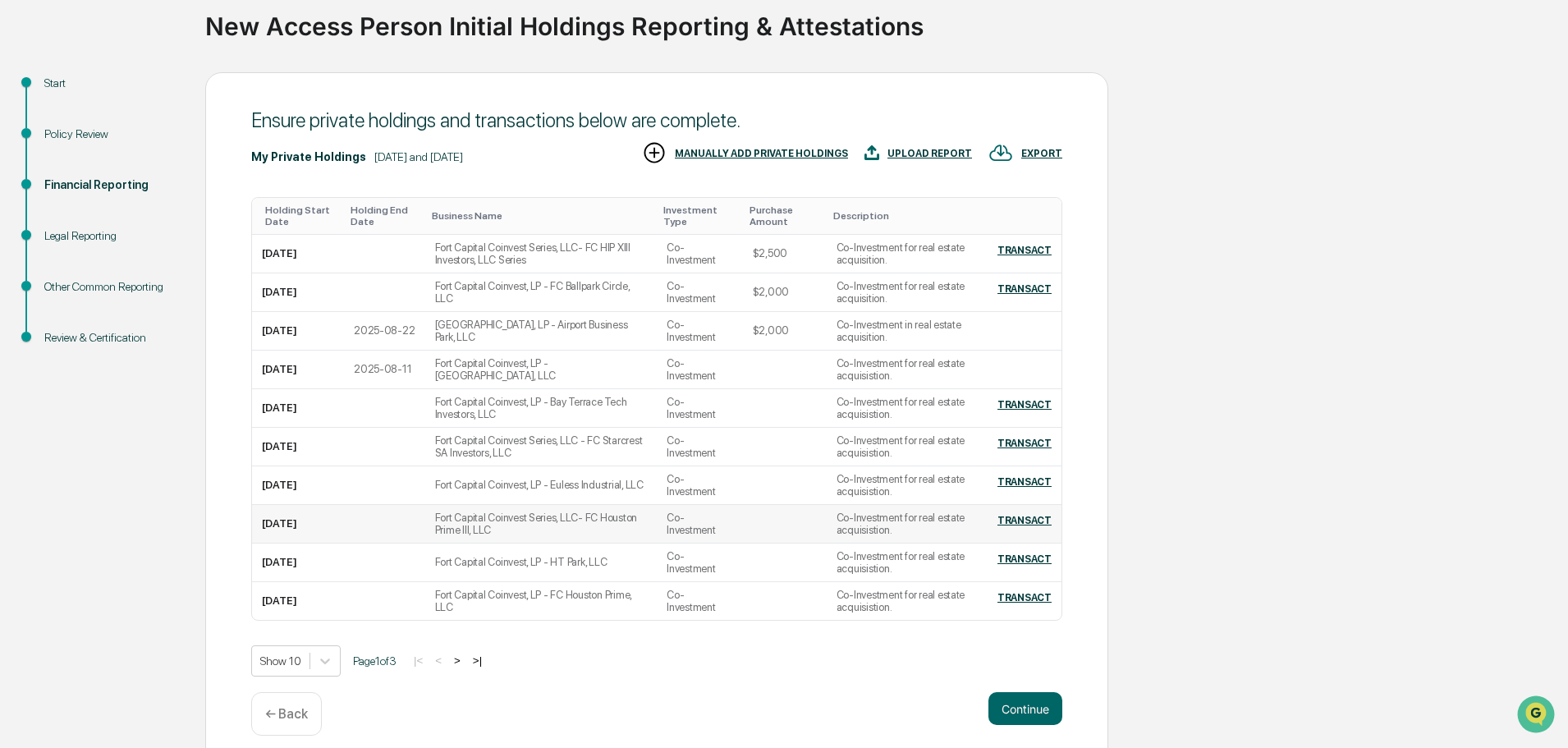
scroll to position [139, 0]
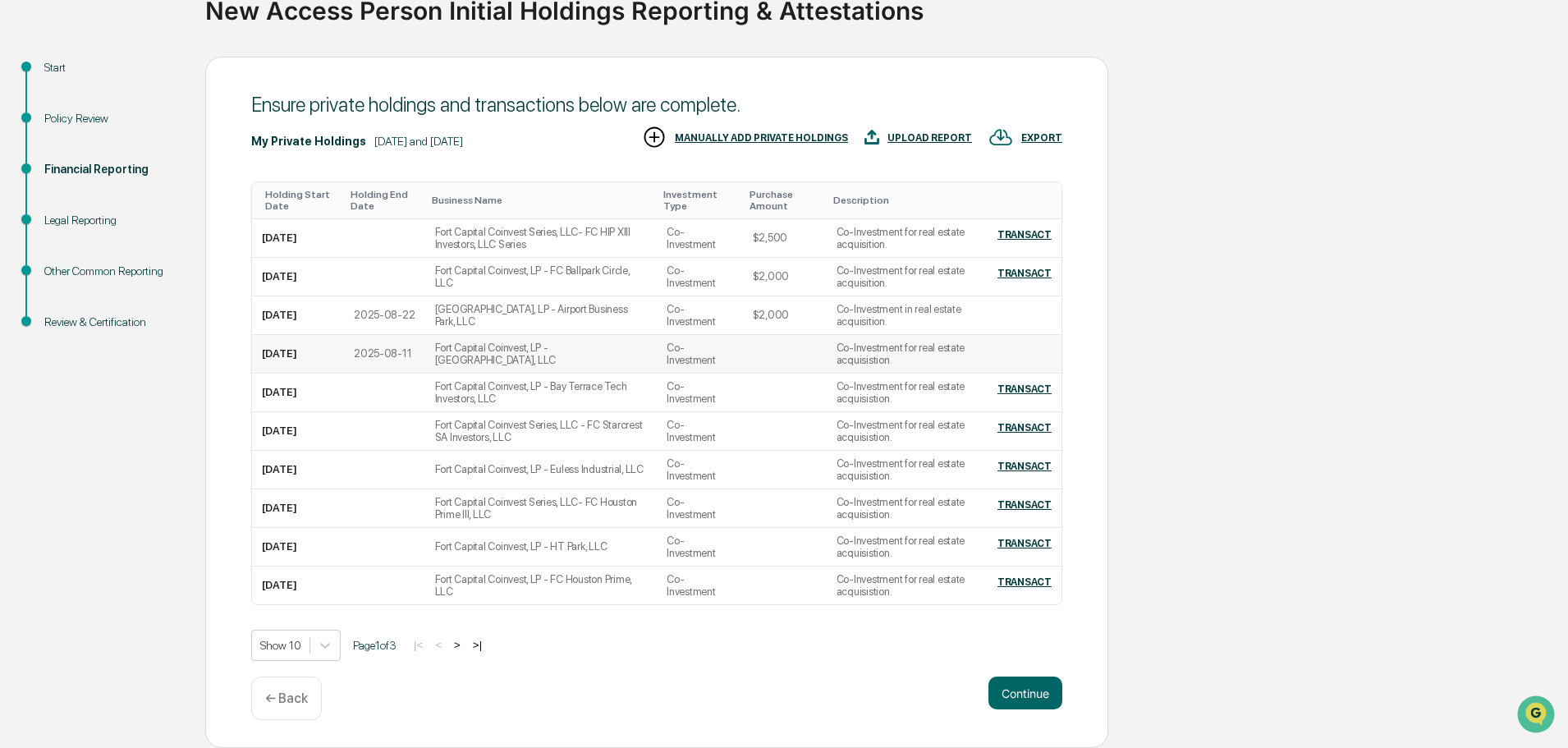
click at [730, 353] on td "Co-Investment" at bounding box center [699, 354] width 86 height 38
click at [1023, 272] on div "TRANSACT" at bounding box center [1024, 273] width 54 height 12
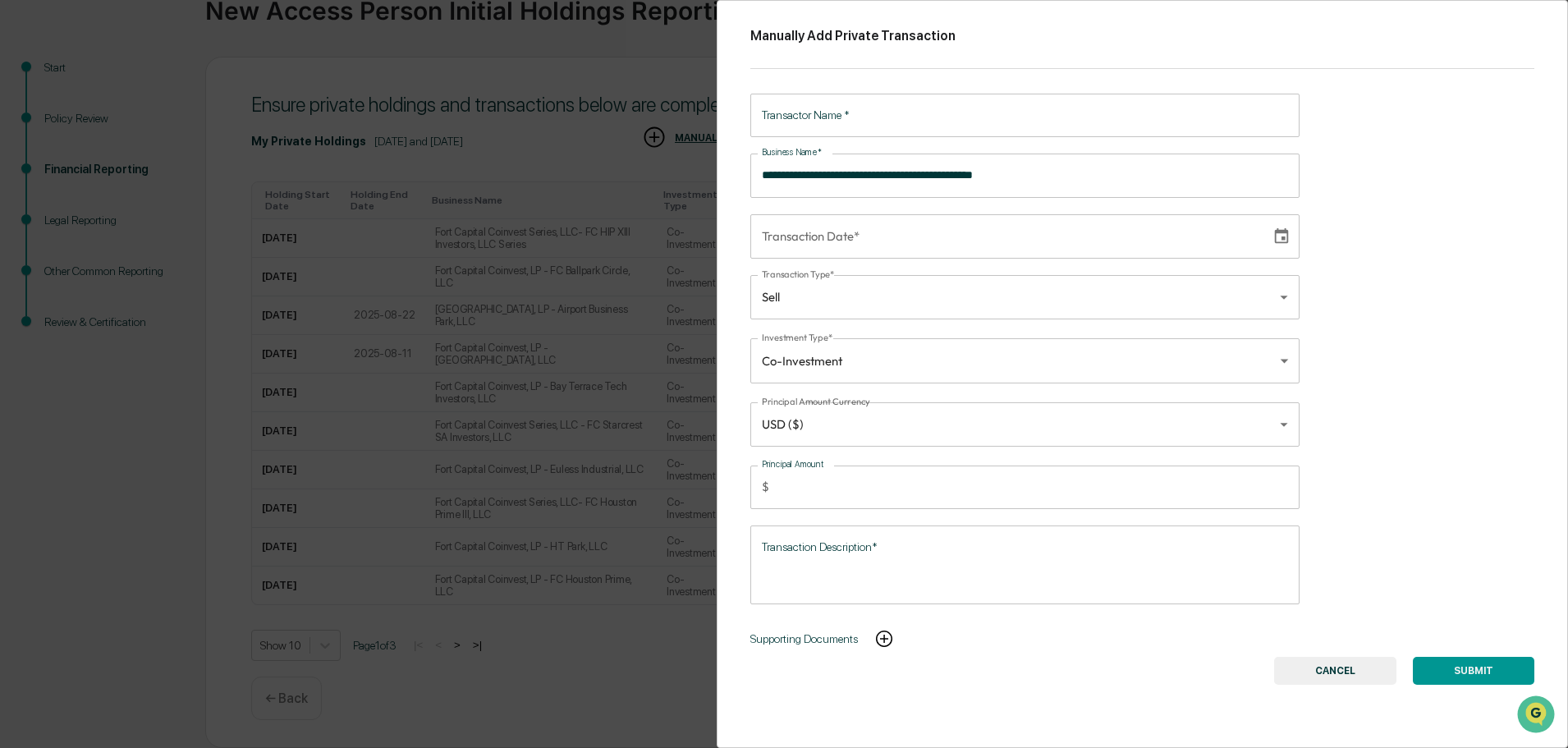
click at [1348, 672] on button "CANCEL" at bounding box center [1335, 671] width 122 height 28
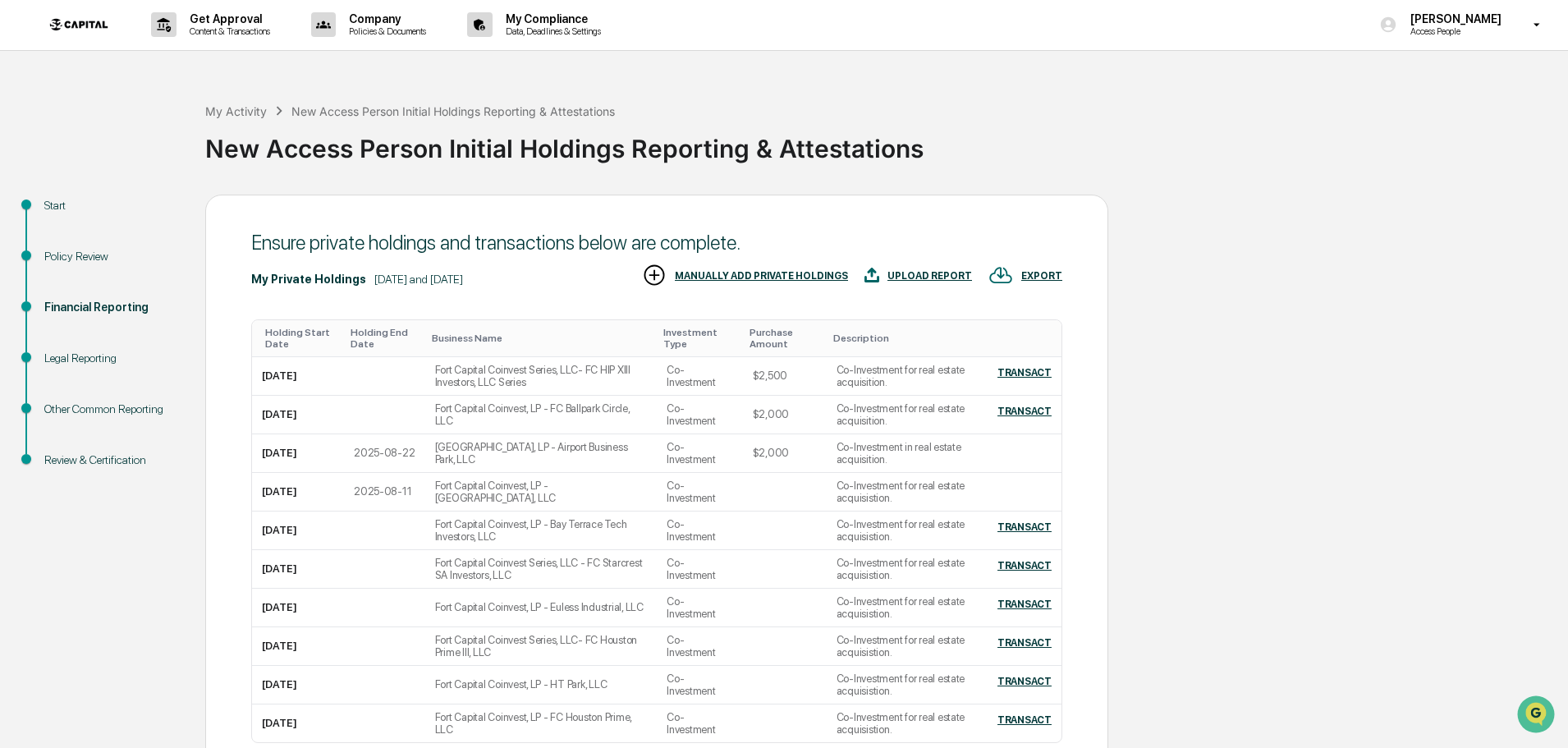
scroll to position [0, 0]
click at [886, 416] on td "Co-Investment for real estate acquisition." at bounding box center [903, 416] width 153 height 38
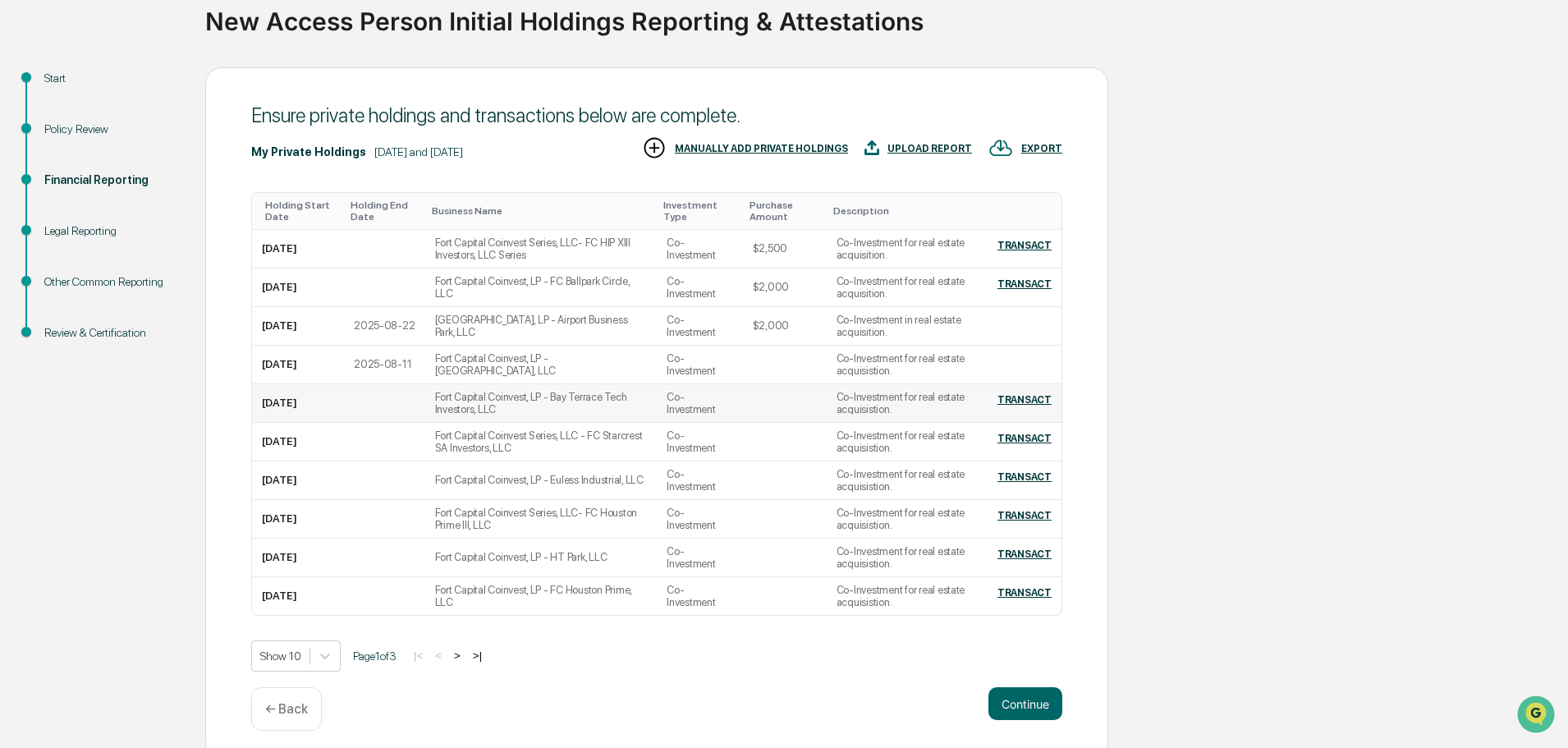
scroll to position [139, 0]
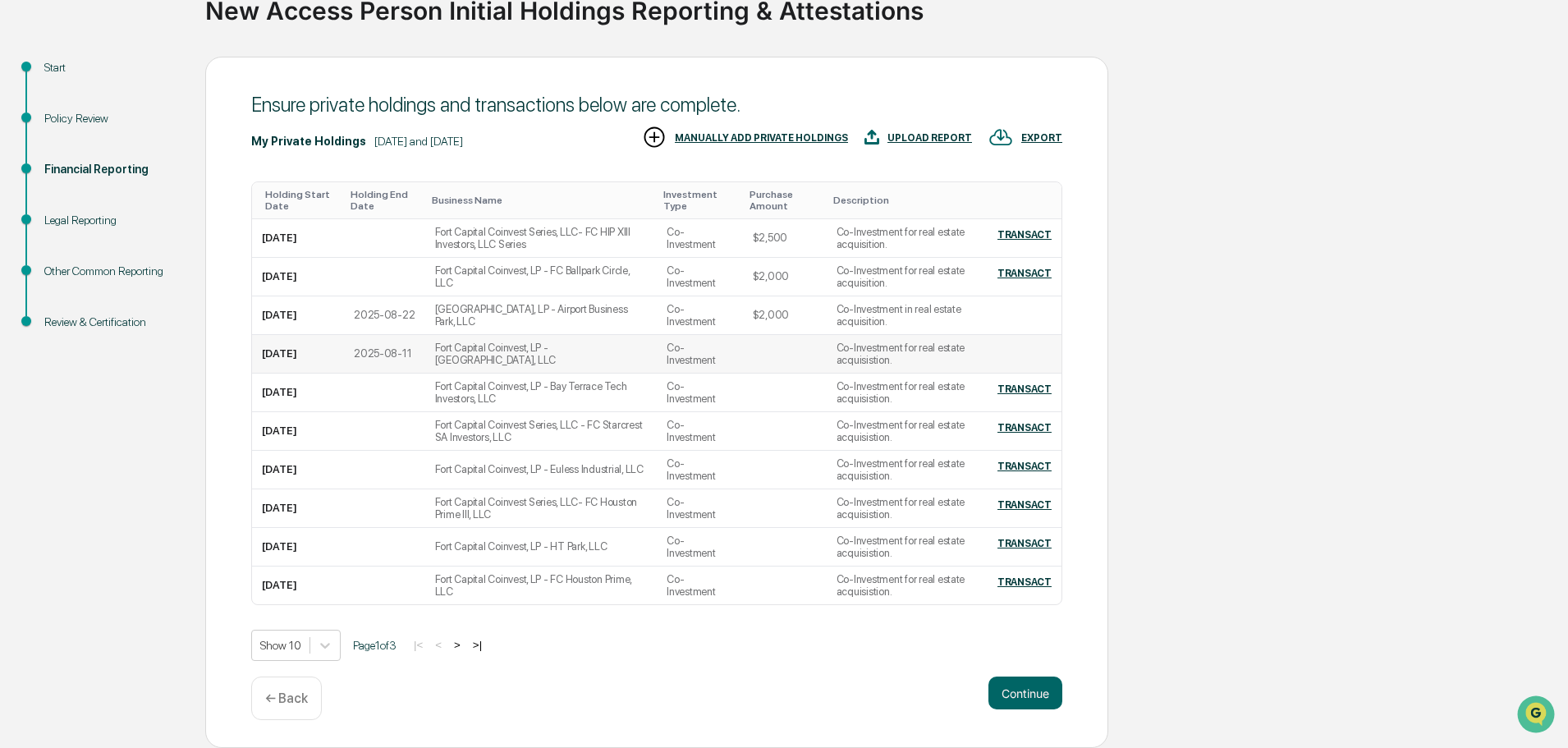
click at [766, 347] on td at bounding box center [784, 354] width 84 height 38
click at [497, 643] on div "Show 10 Page 1 of 3 |< < > >|" at bounding box center [656, 646] width 811 height 32
click at [487, 647] on button ">|" at bounding box center [477, 645] width 19 height 14
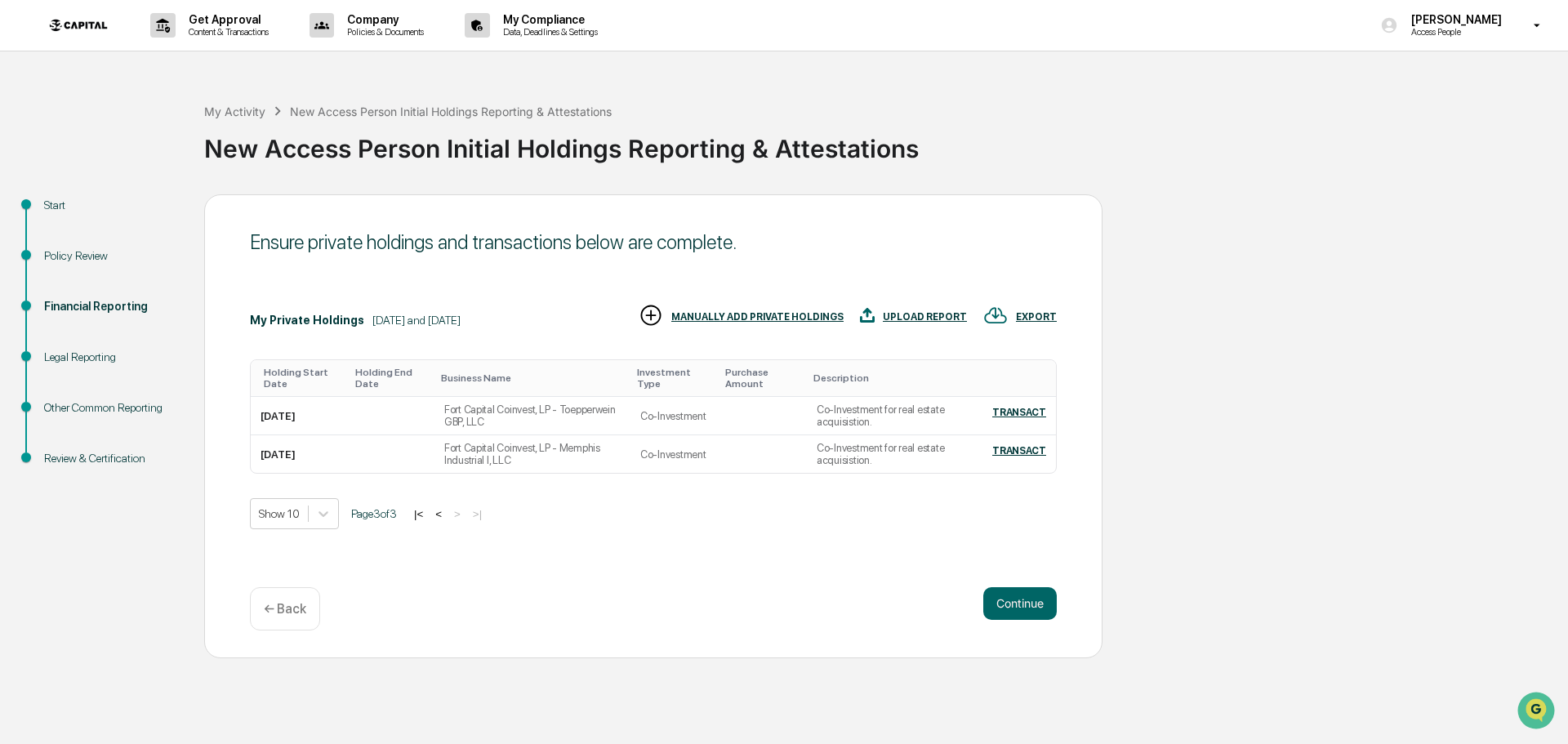
click at [441, 513] on button "<" at bounding box center [439, 514] width 17 height 14
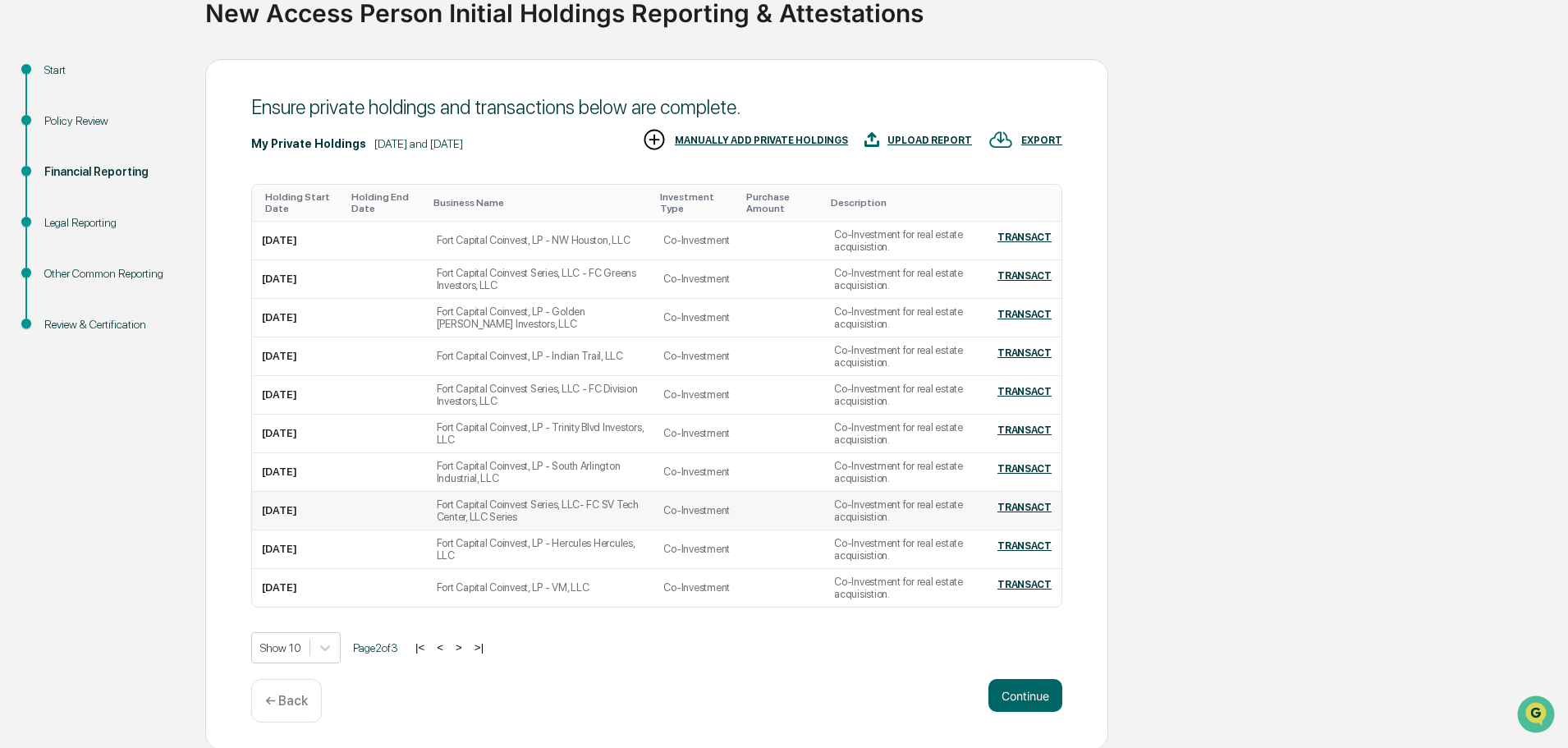
scroll to position [139, 0]
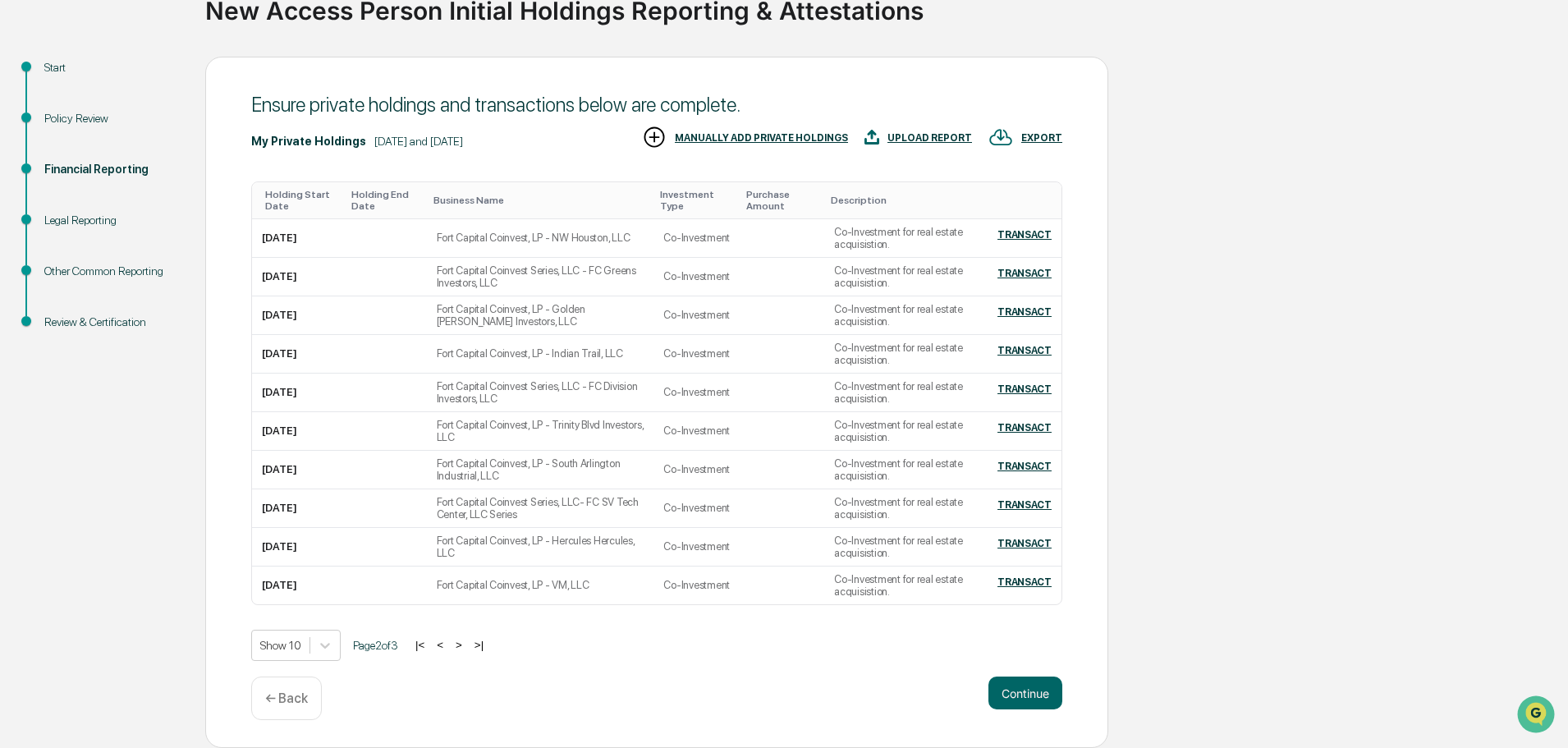
click at [445, 643] on button "<" at bounding box center [440, 645] width 17 height 14
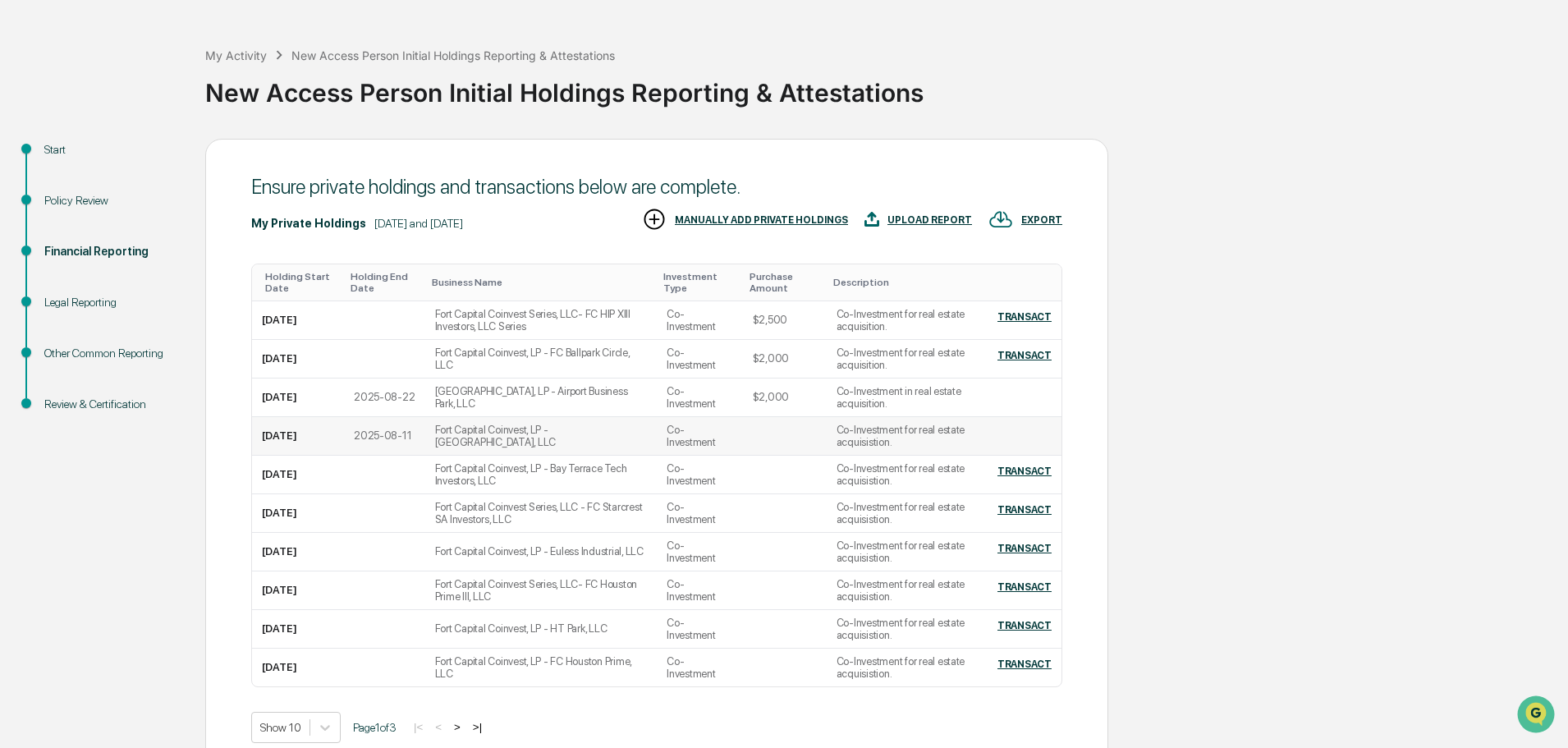
scroll to position [82, 0]
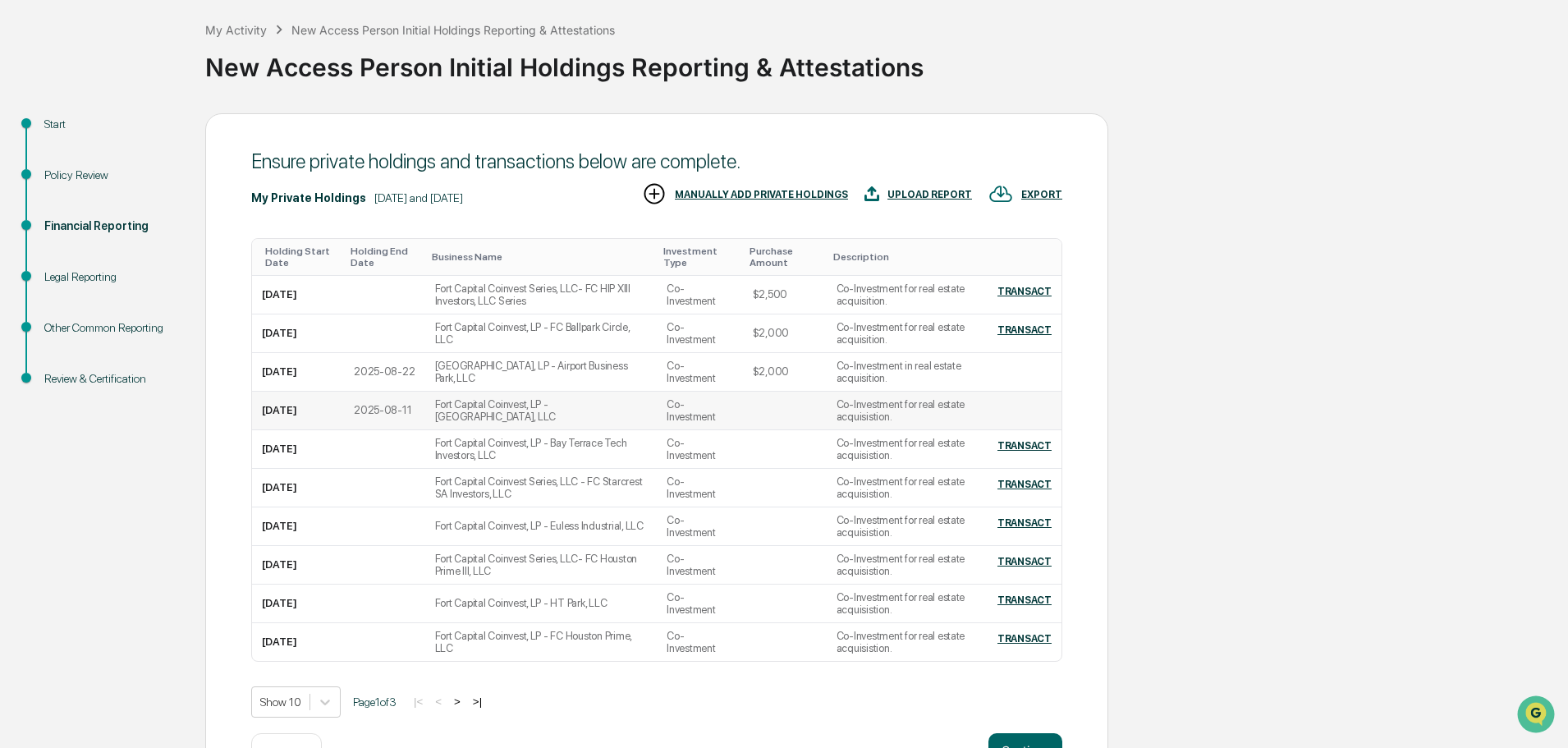
click at [769, 425] on td at bounding box center [784, 411] width 84 height 38
click at [297, 406] on div "[DATE]" at bounding box center [279, 410] width 35 height 12
click at [373, 474] on td at bounding box center [385, 488] width 81 height 38
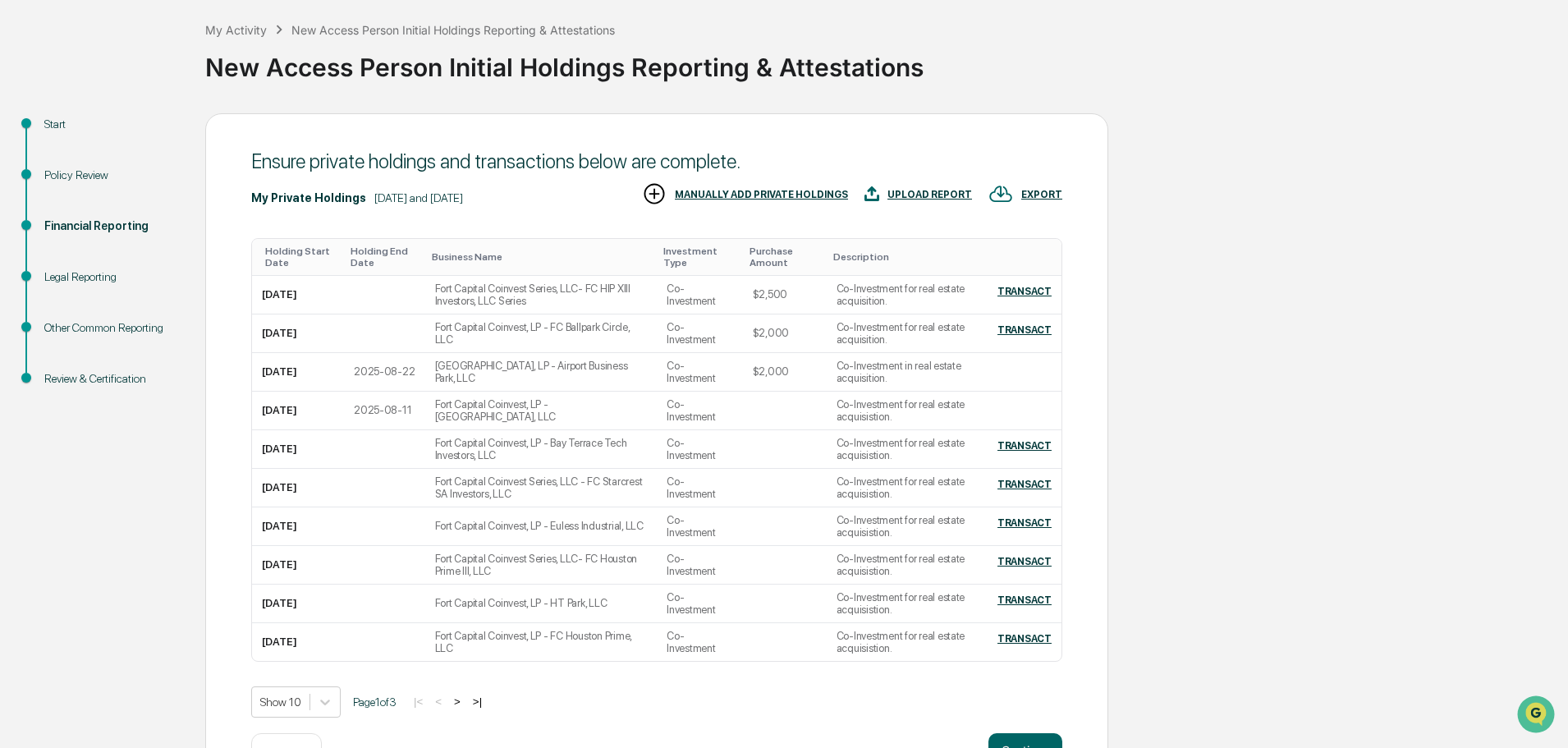
click at [98, 489] on div "Start Policy Review Financial Reporting Legal Reporting Other Common Reporting …" at bounding box center [784, 459] width 1551 height 692
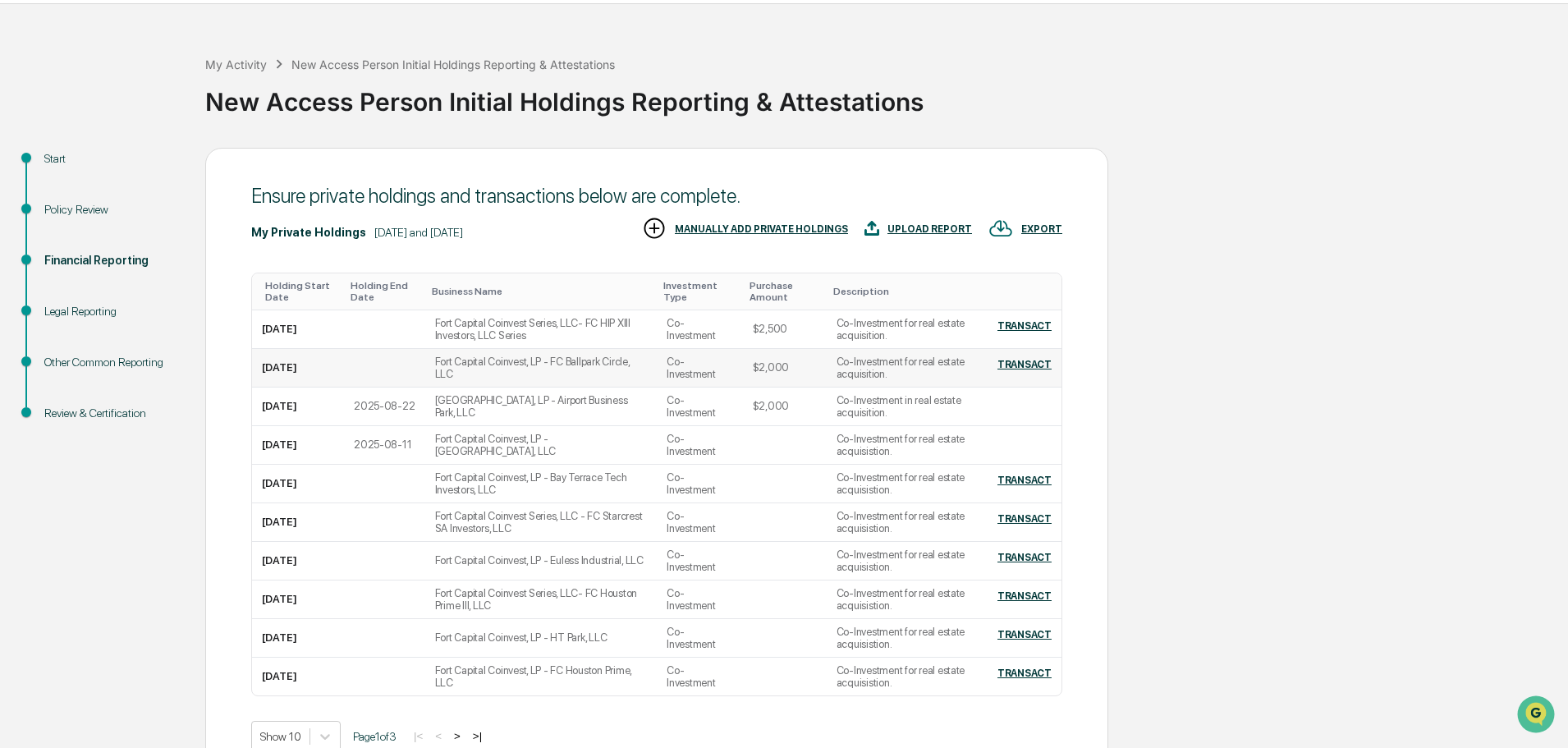
scroll to position [0, 0]
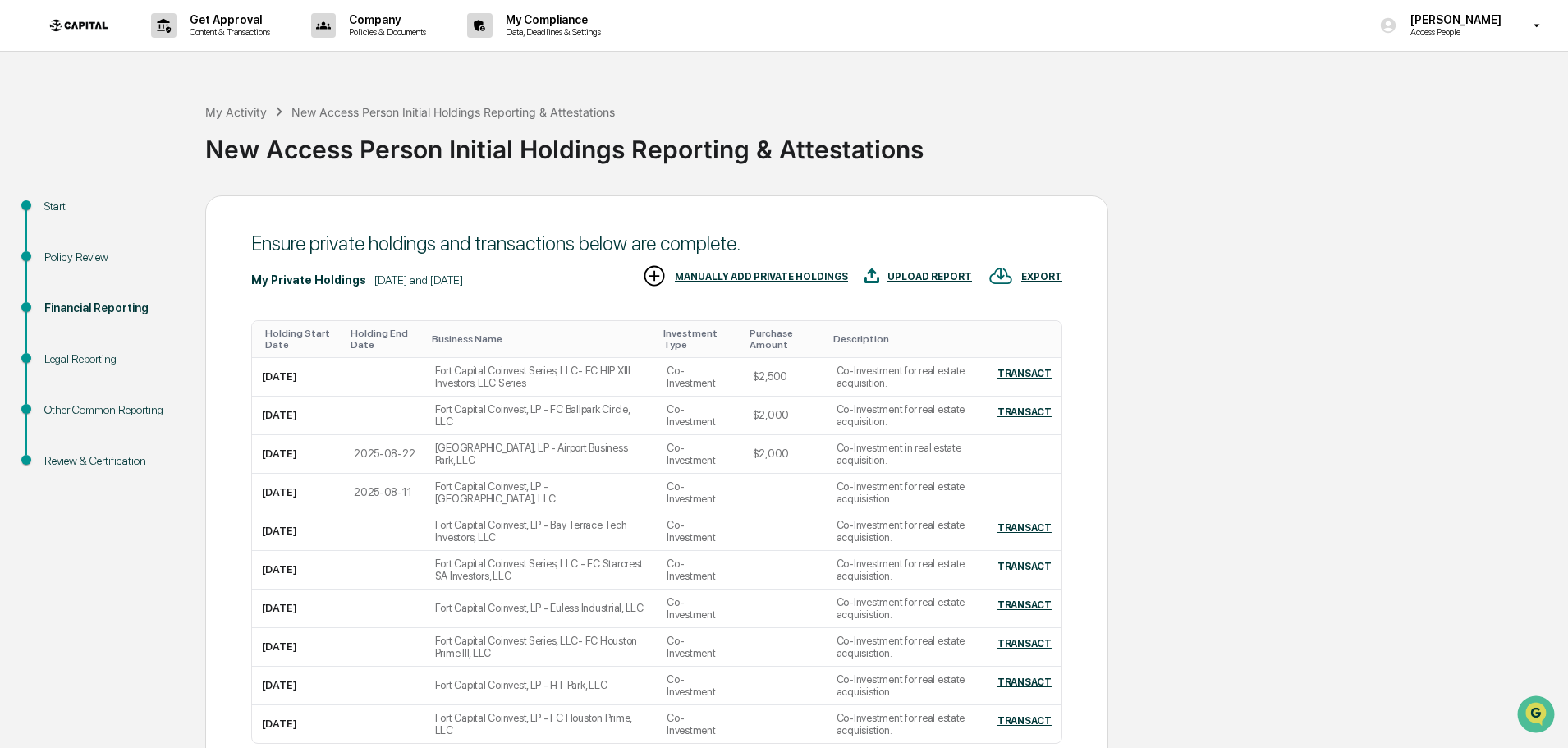
click at [82, 251] on div "Policy Review" at bounding box center [111, 257] width 135 height 17
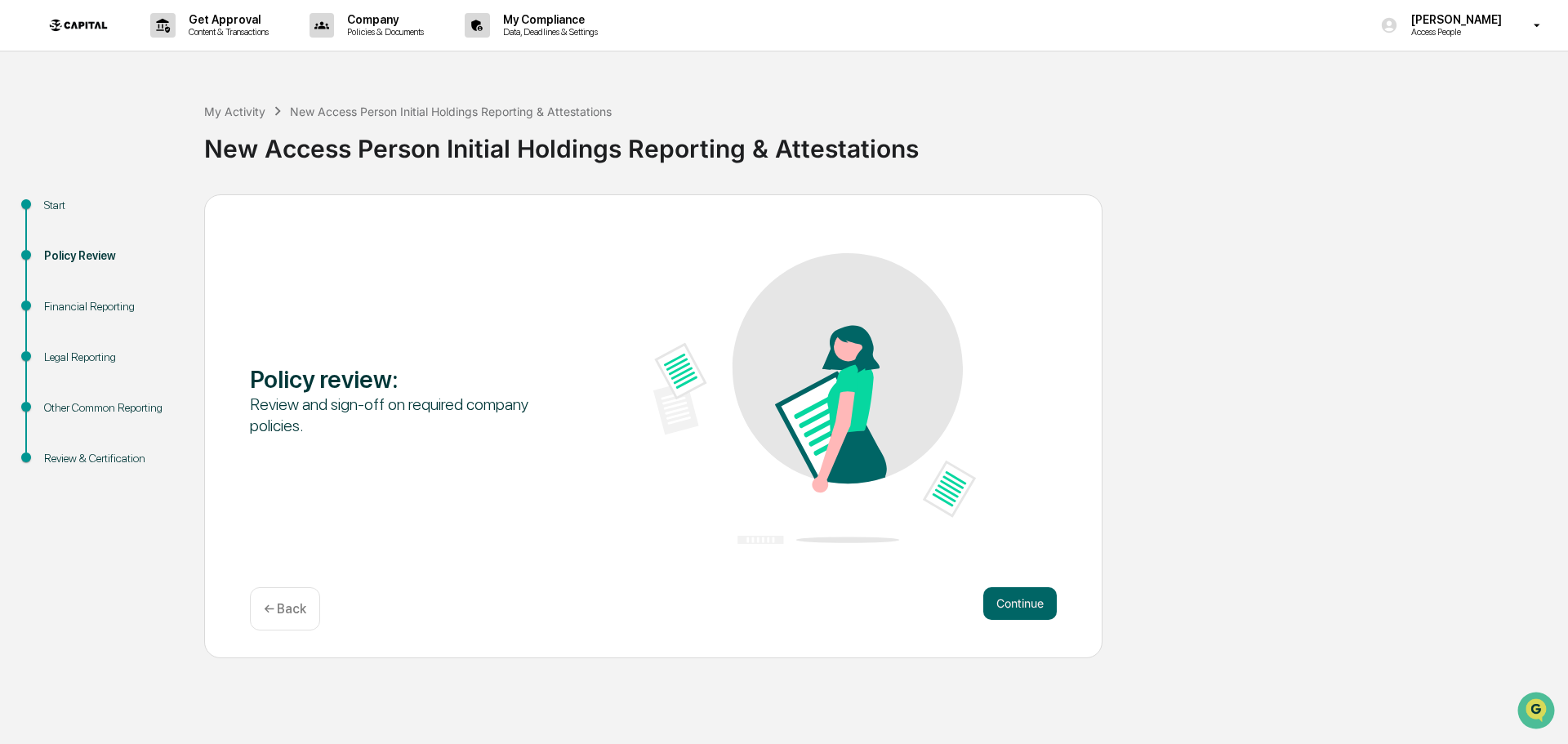
drag, startPoint x: 991, startPoint y: 583, endPoint x: 1003, endPoint y: 597, distance: 18.4
click at [992, 585] on div "Policy review : Review and sign-off on required company policies. Continue ← Ba…" at bounding box center [653, 426] width 898 height 464
click at [1004, 598] on button "Continue" at bounding box center [1020, 603] width 74 height 33
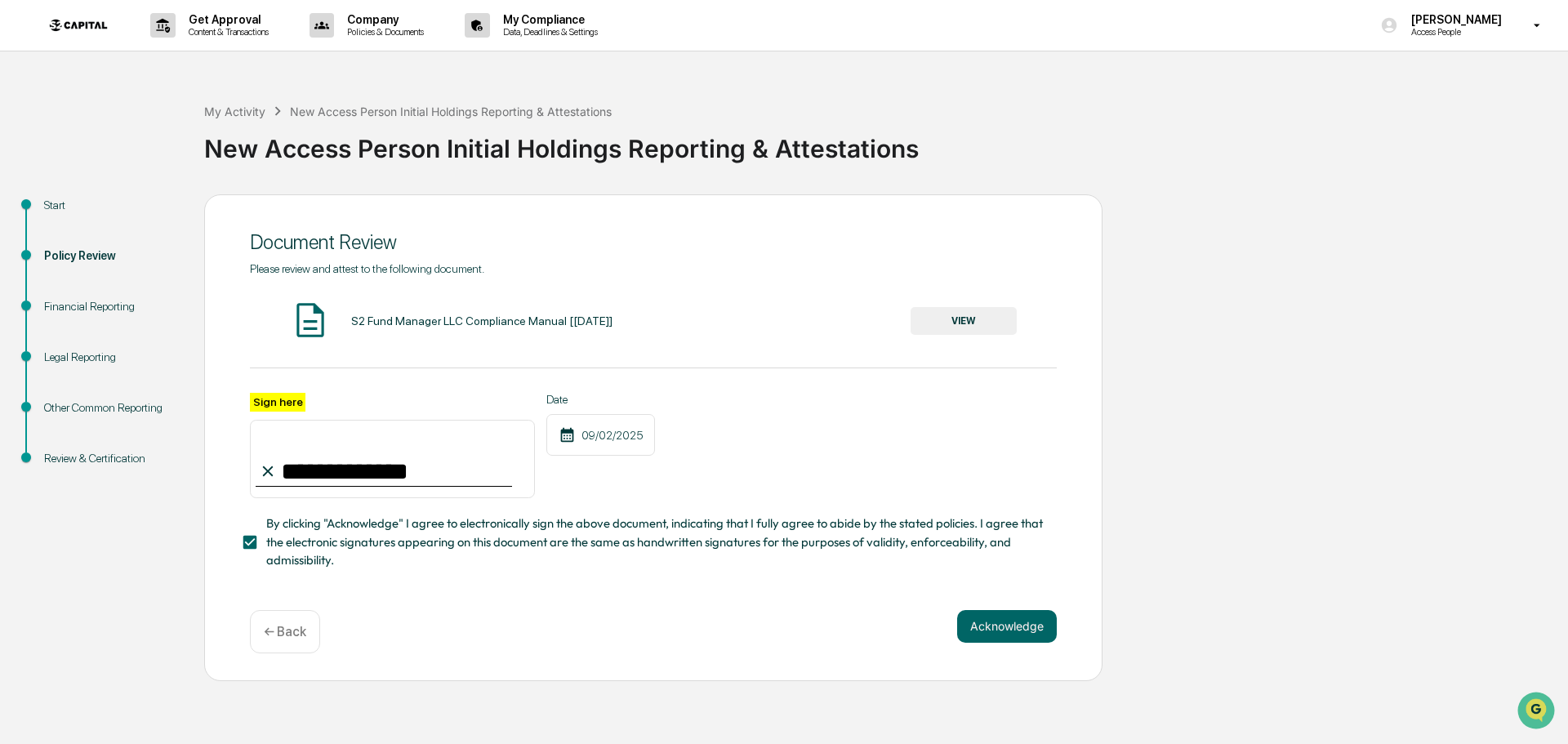
click at [112, 307] on div "Financial Reporting" at bounding box center [111, 307] width 134 height 17
click at [91, 355] on div "Legal Reporting" at bounding box center [111, 357] width 134 height 17
click at [281, 627] on div "← Back" at bounding box center [284, 632] width 70 height 43
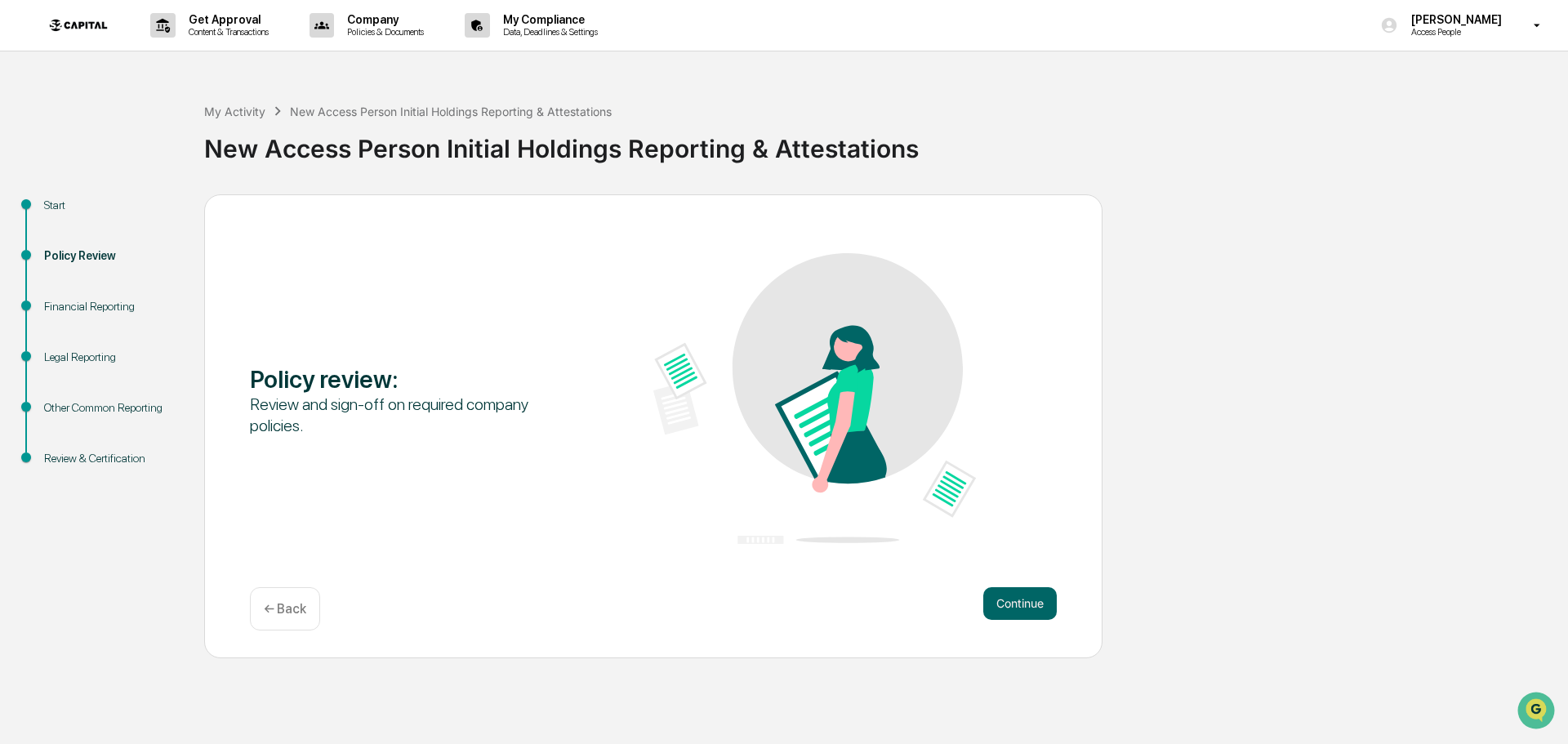
click at [77, 303] on div "Financial Reporting" at bounding box center [111, 307] width 134 height 17
click at [1008, 592] on button "Continue" at bounding box center [1020, 603] width 74 height 33
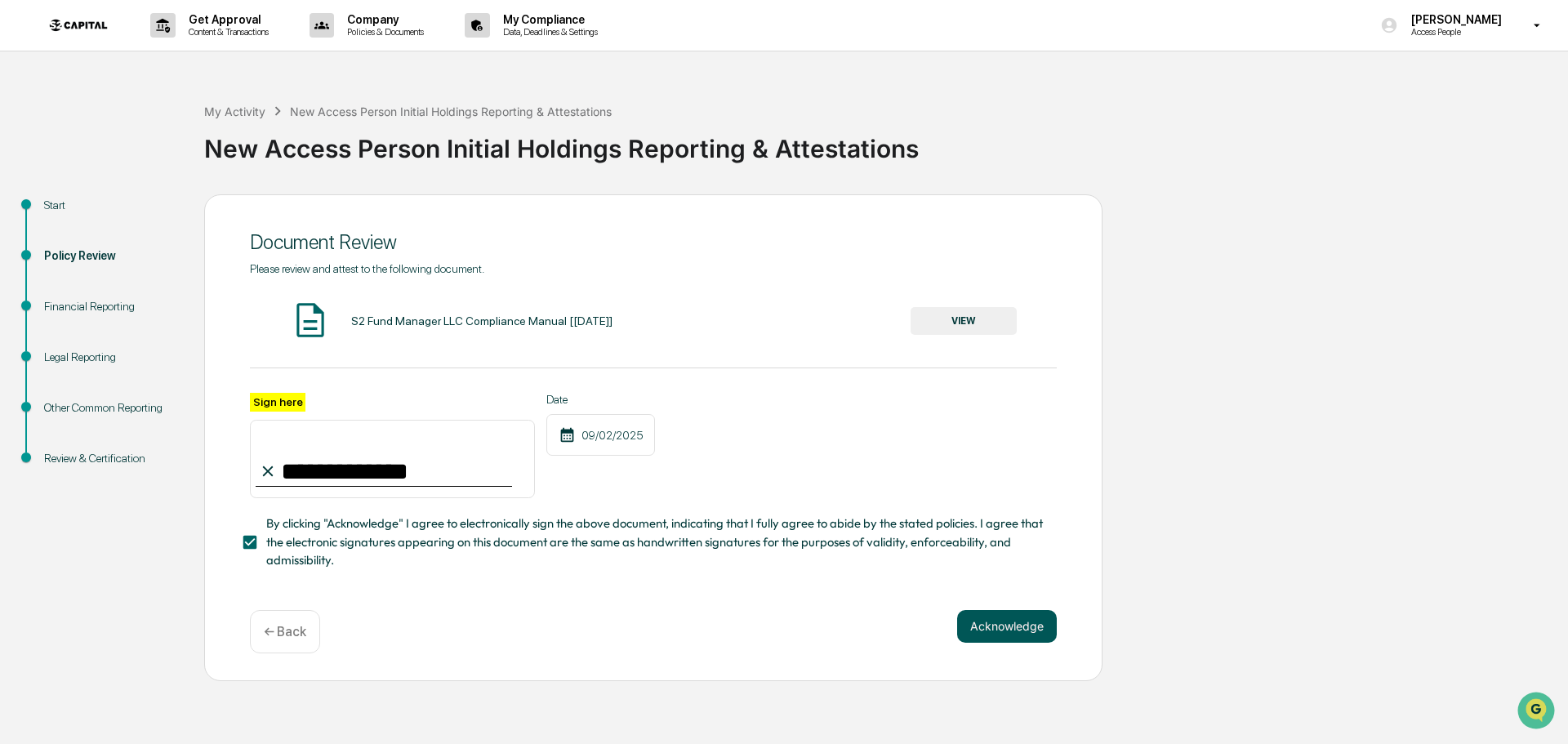
click at [1022, 621] on button "Acknowledge" at bounding box center [1007, 627] width 100 height 33
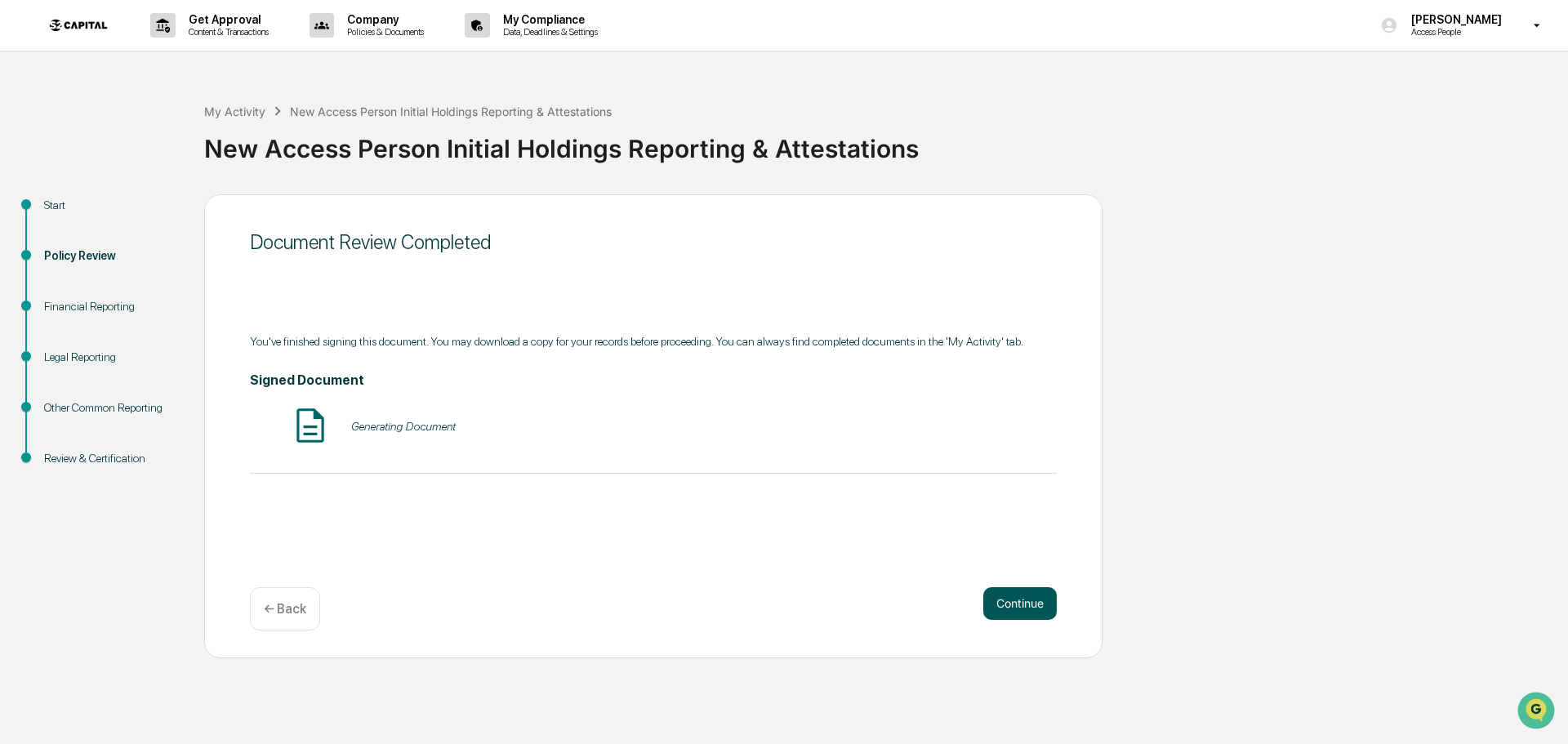
click at [1029, 591] on button "Continue" at bounding box center [1020, 603] width 74 height 33
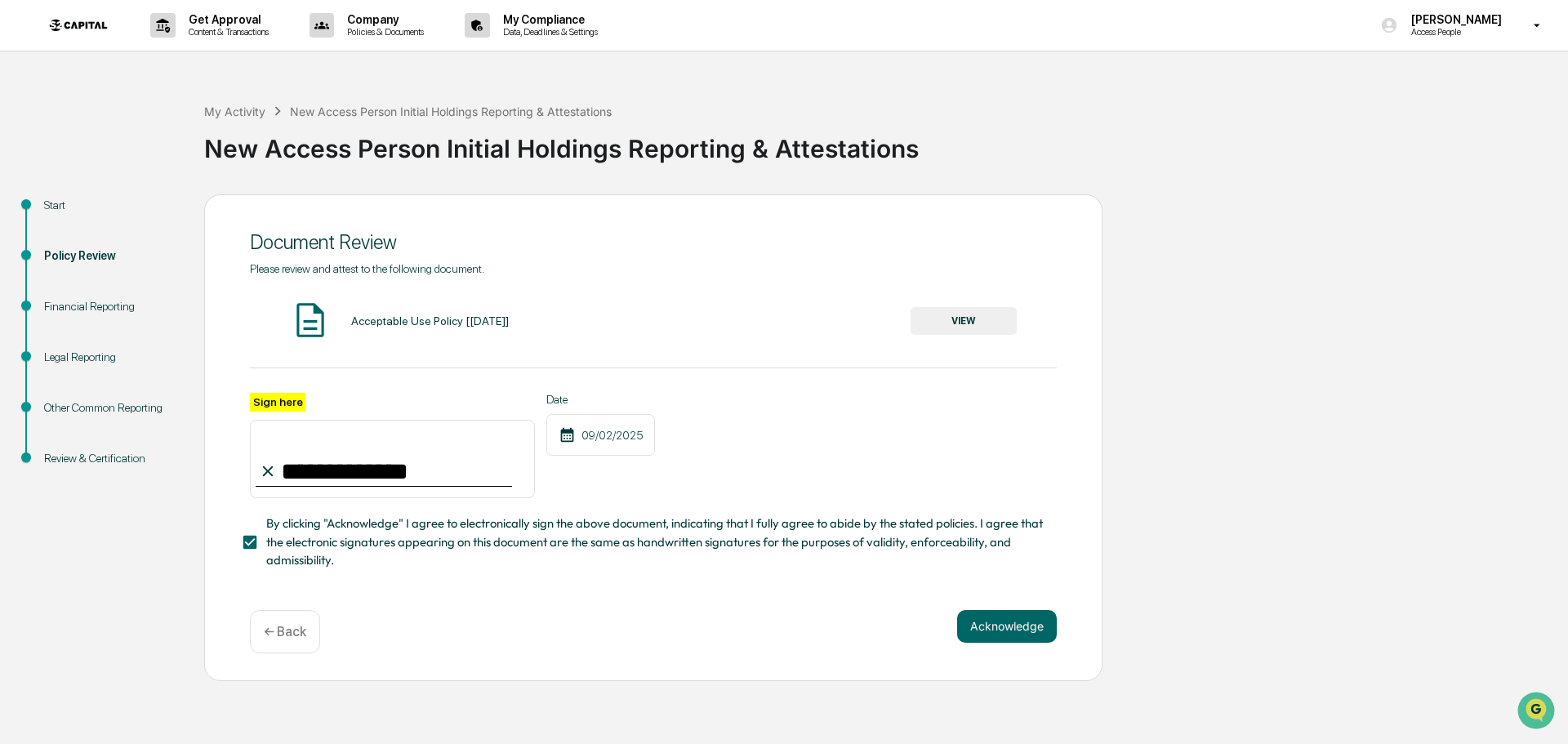
click at [1031, 613] on div "**********" at bounding box center [653, 437] width 898 height 487
click at [1032, 626] on button "Acknowledge" at bounding box center [1007, 627] width 100 height 33
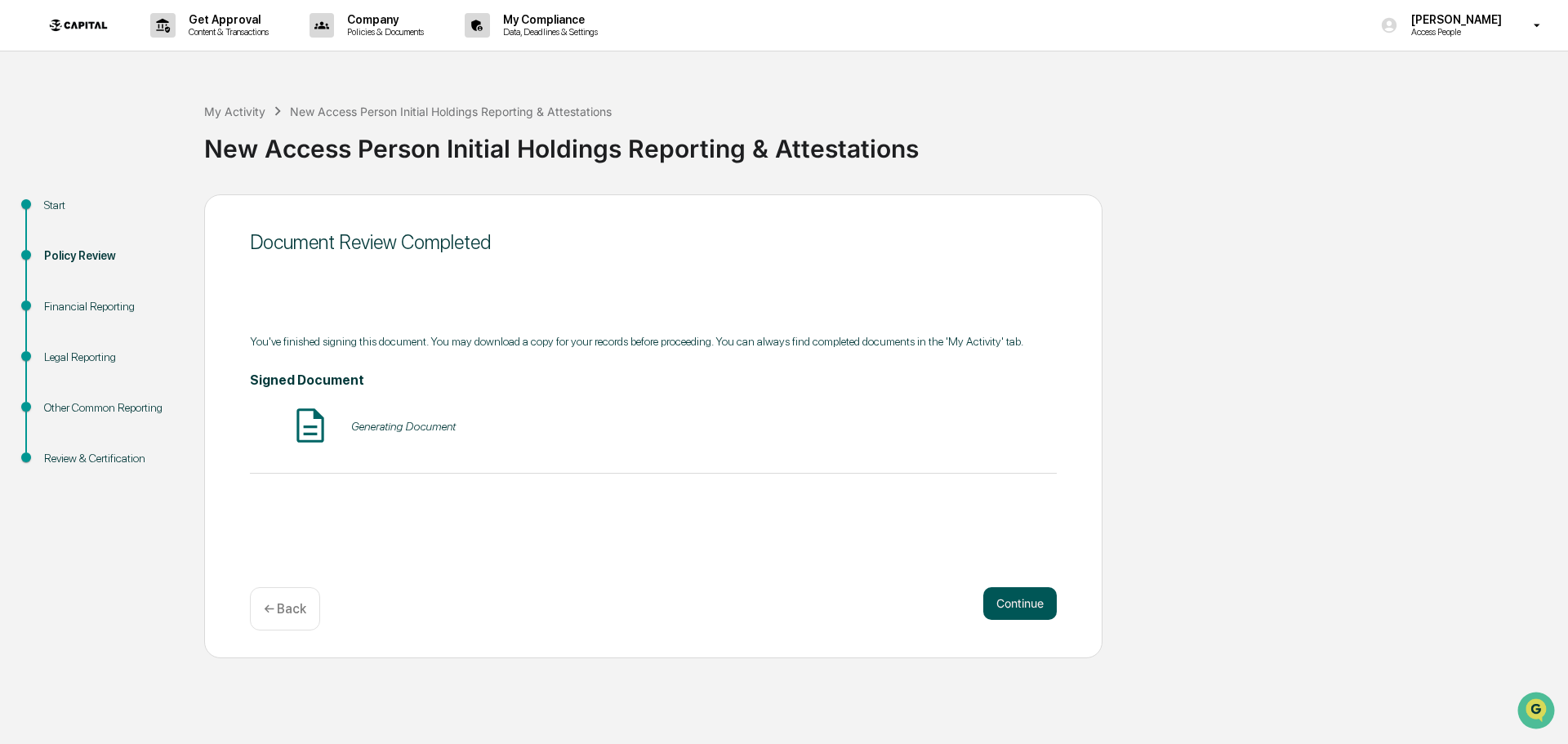
click at [1032, 626] on div "Continue ← Back" at bounding box center [653, 608] width 807 height 43
click at [1033, 609] on button "Continue" at bounding box center [1020, 603] width 74 height 33
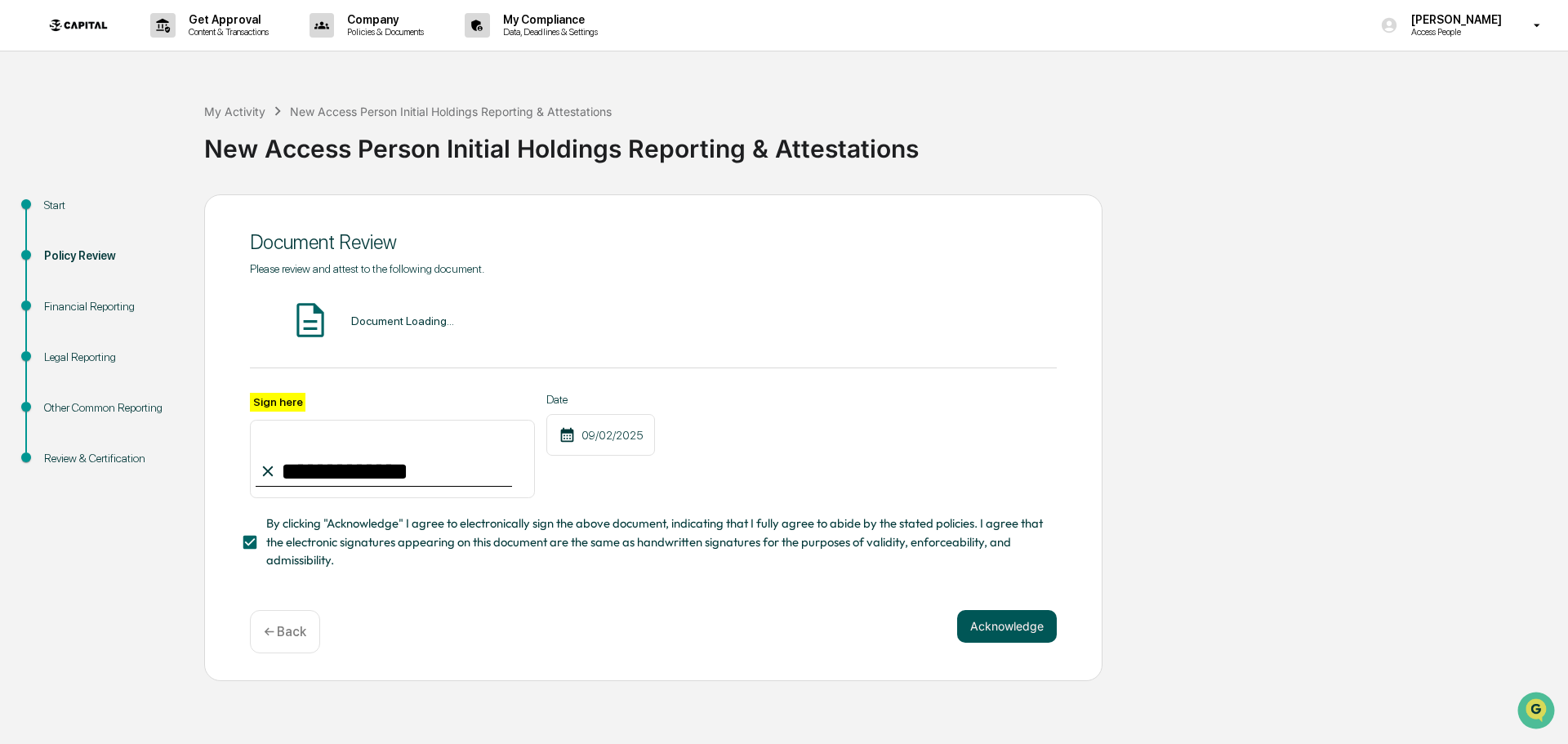
click at [1029, 632] on button "Acknowledge" at bounding box center [1007, 627] width 100 height 33
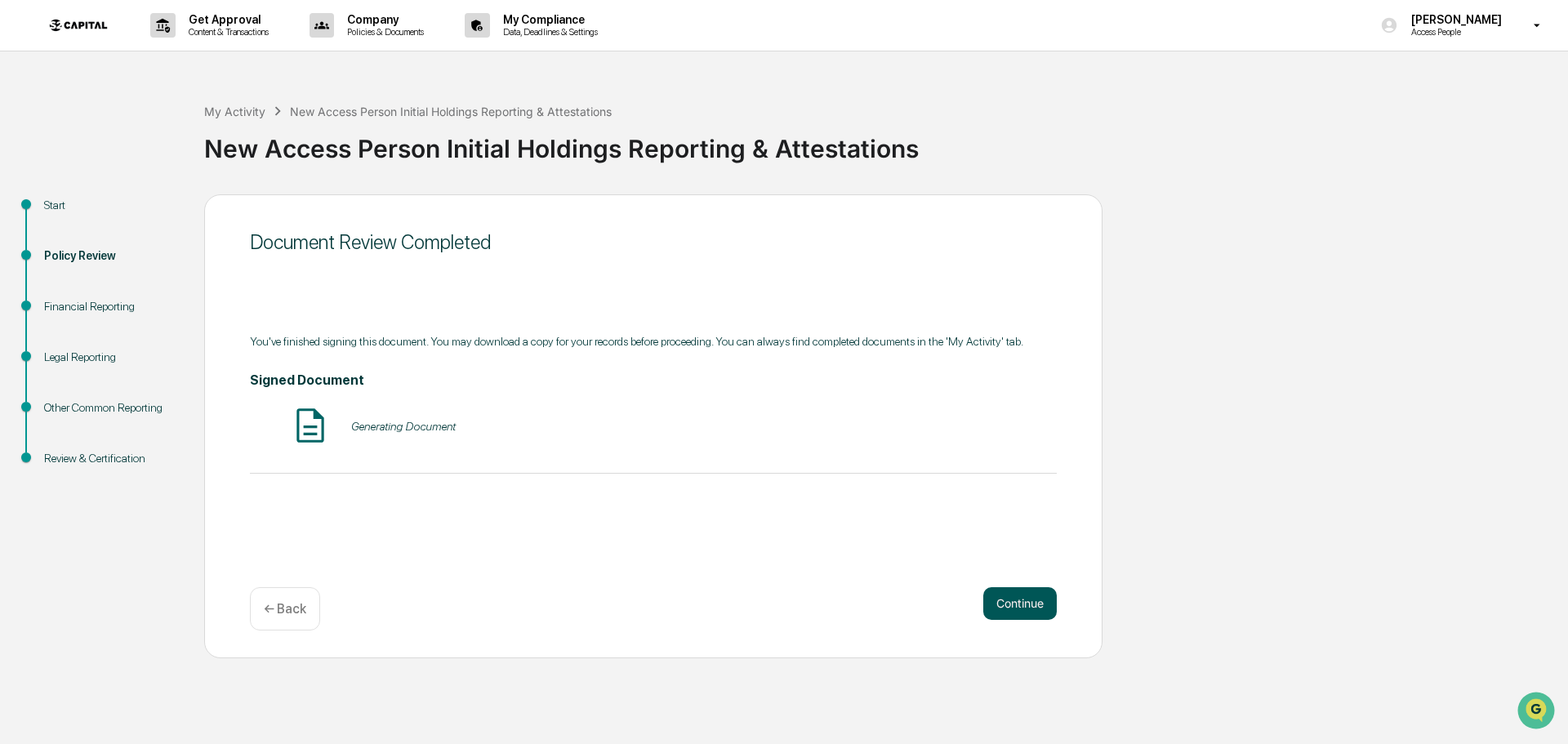
click at [1027, 608] on button "Continue" at bounding box center [1020, 603] width 74 height 33
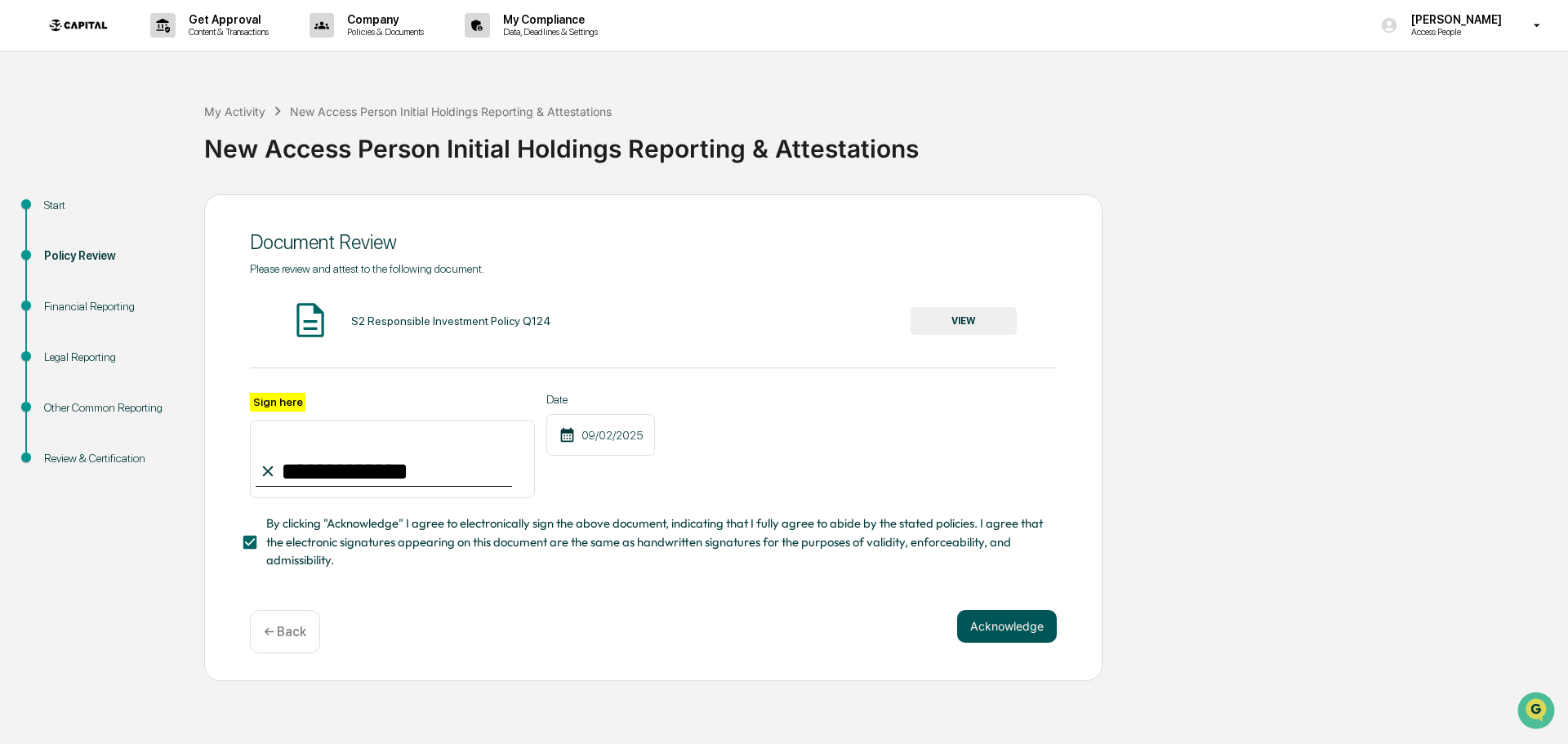
click at [1029, 627] on button "Acknowledge" at bounding box center [1007, 627] width 100 height 33
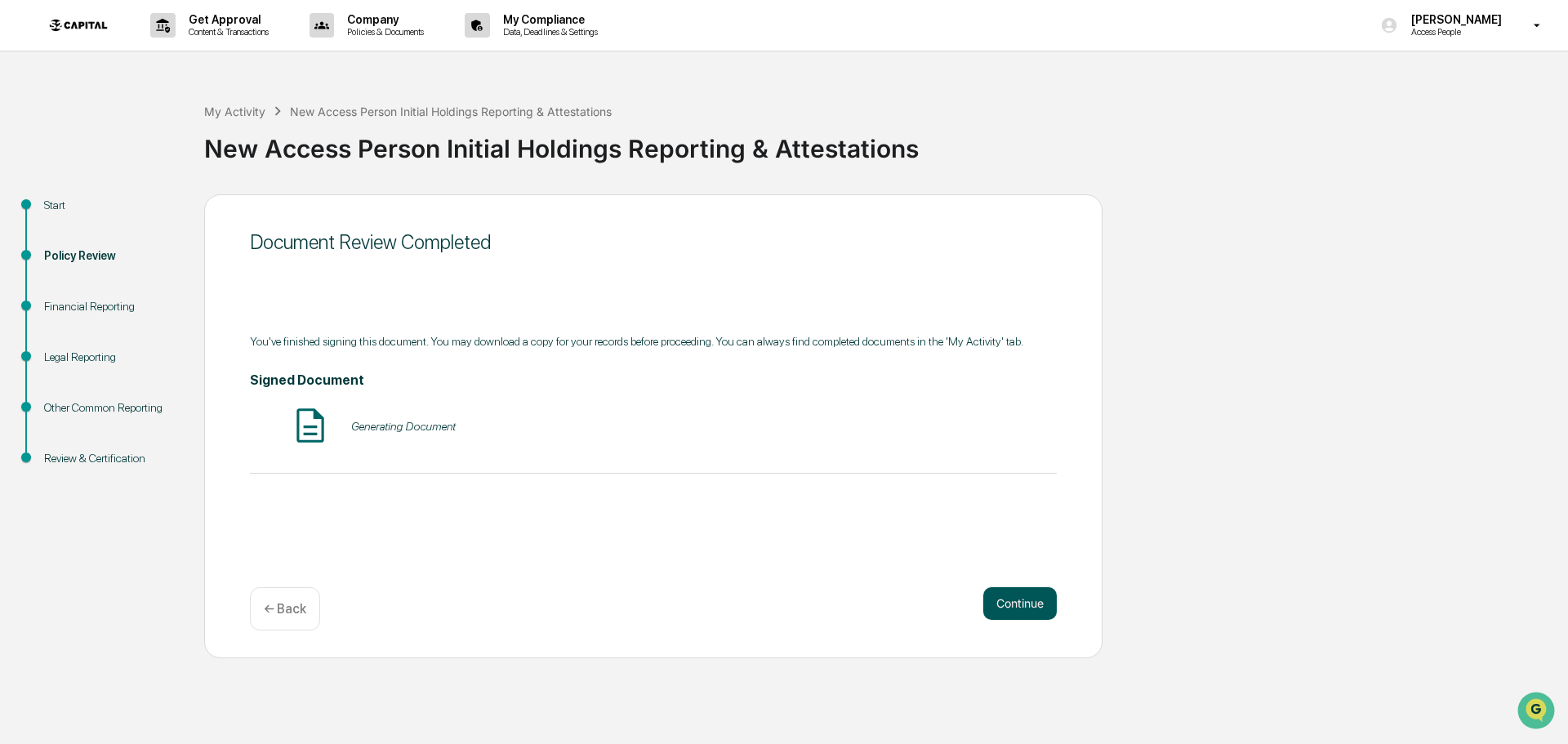
click at [1025, 599] on button "Continue" at bounding box center [1020, 603] width 74 height 33
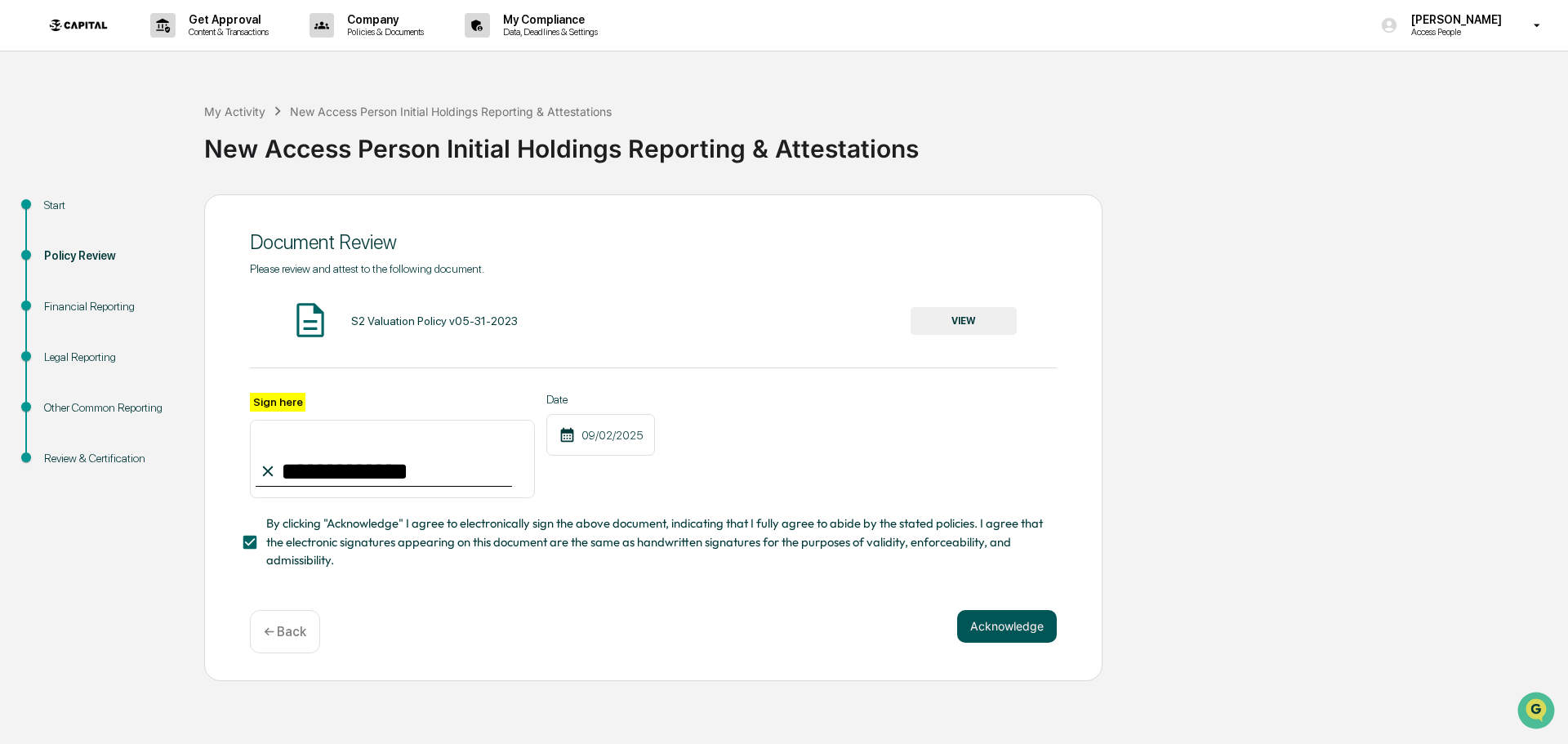
click at [1026, 627] on button "Acknowledge" at bounding box center [1007, 627] width 100 height 33
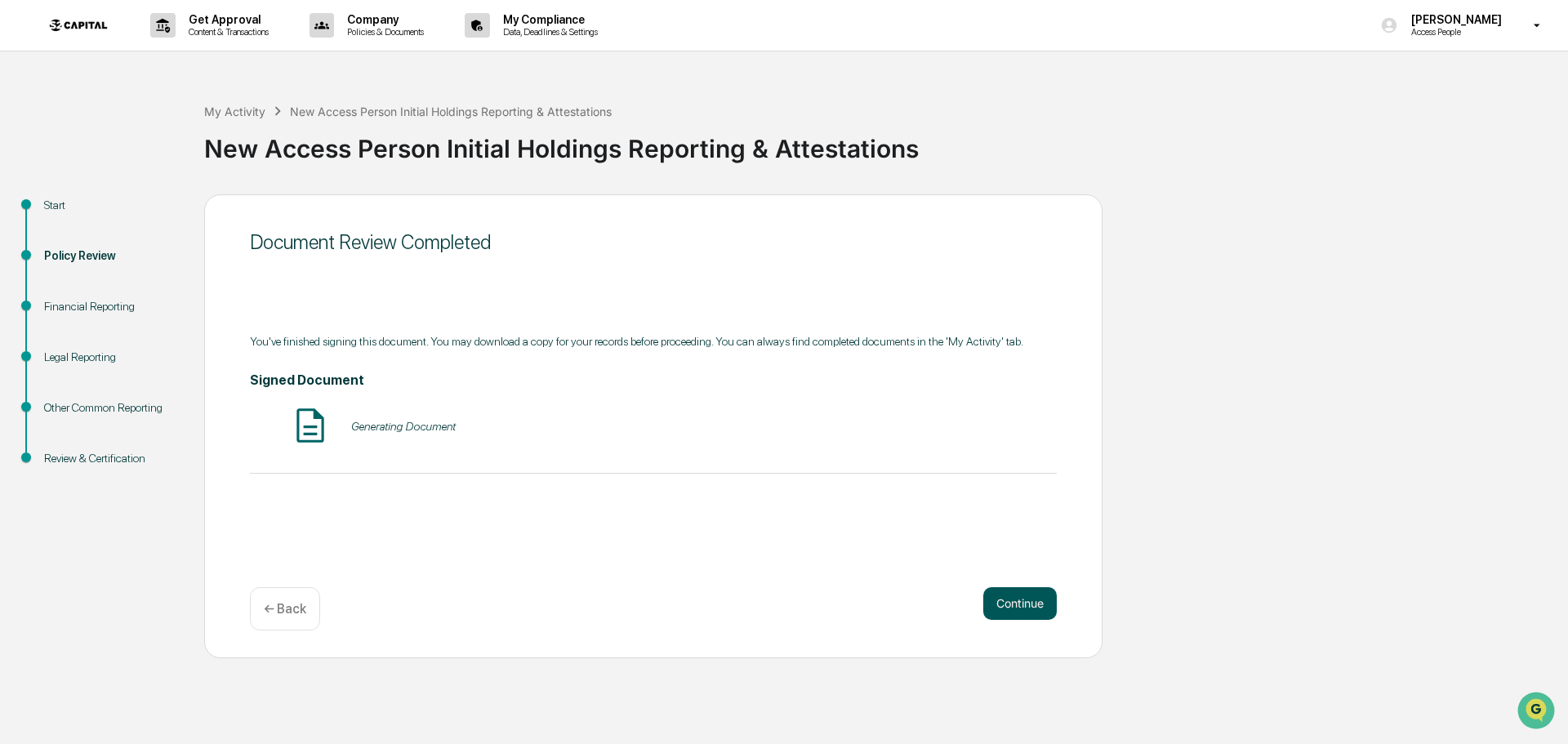
click at [1029, 600] on button "Continue" at bounding box center [1020, 603] width 74 height 33
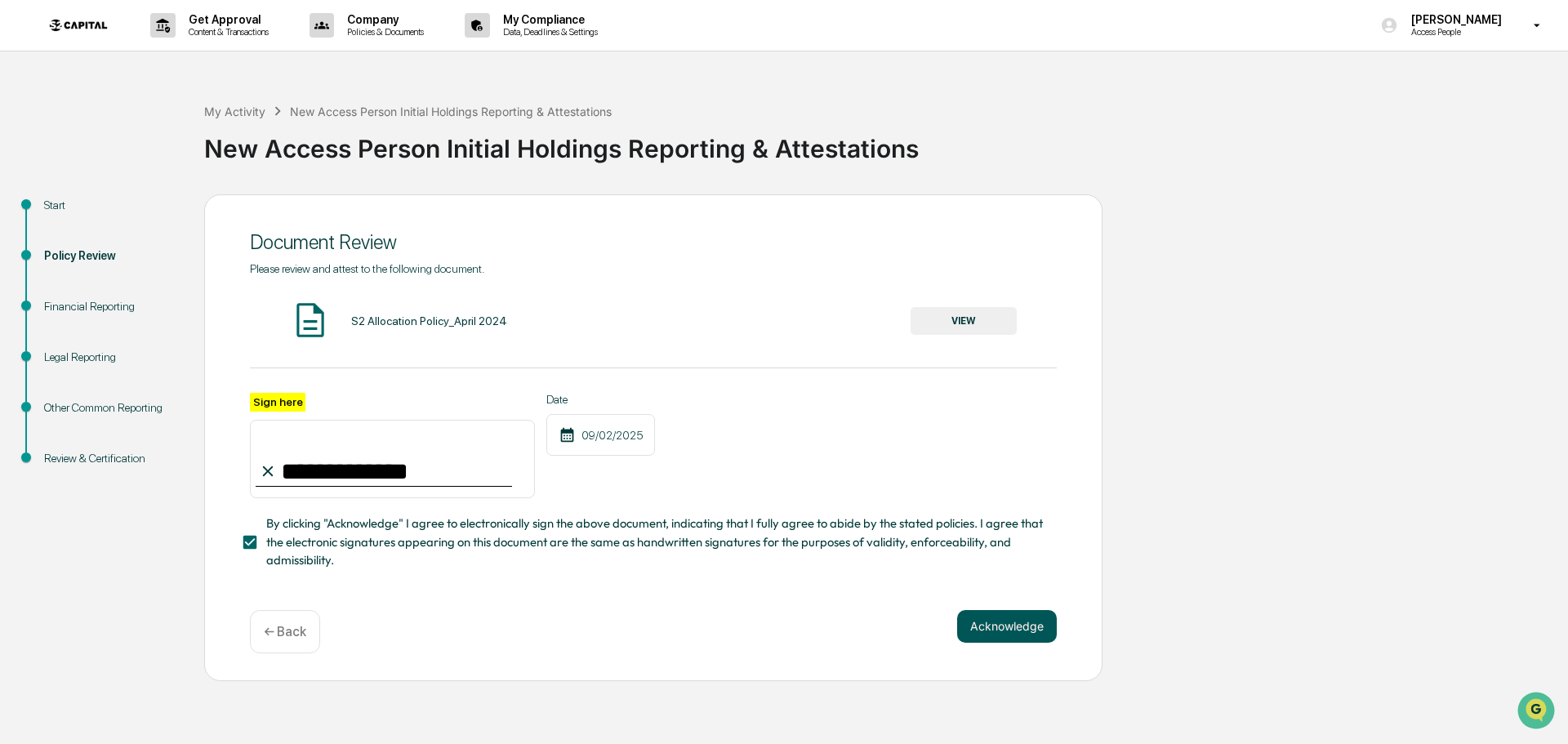
click at [1032, 632] on button "Acknowledge" at bounding box center [1007, 627] width 100 height 33
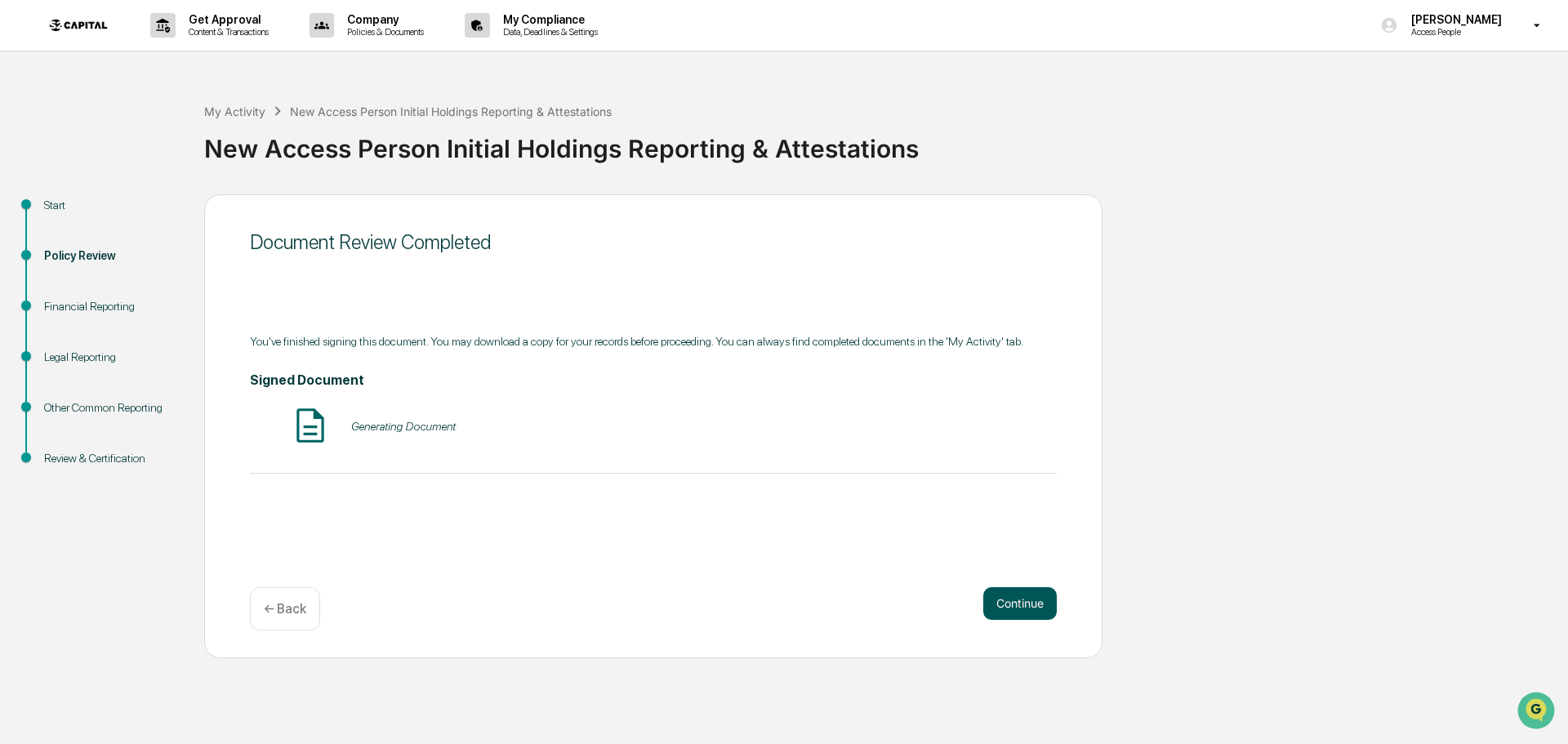
click at [1032, 601] on button "Continue" at bounding box center [1020, 603] width 74 height 33
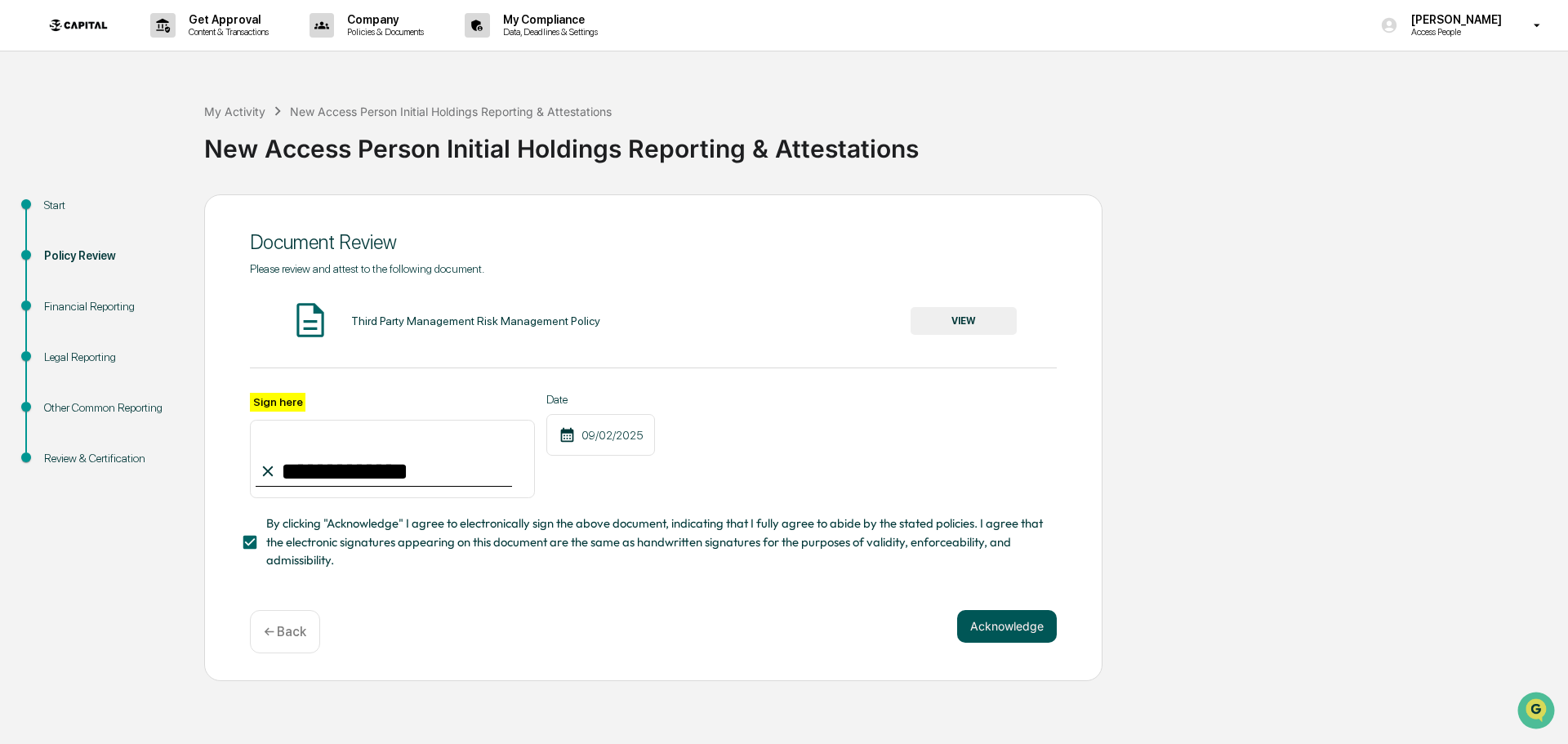
click at [1032, 632] on button "Acknowledge" at bounding box center [1007, 627] width 100 height 33
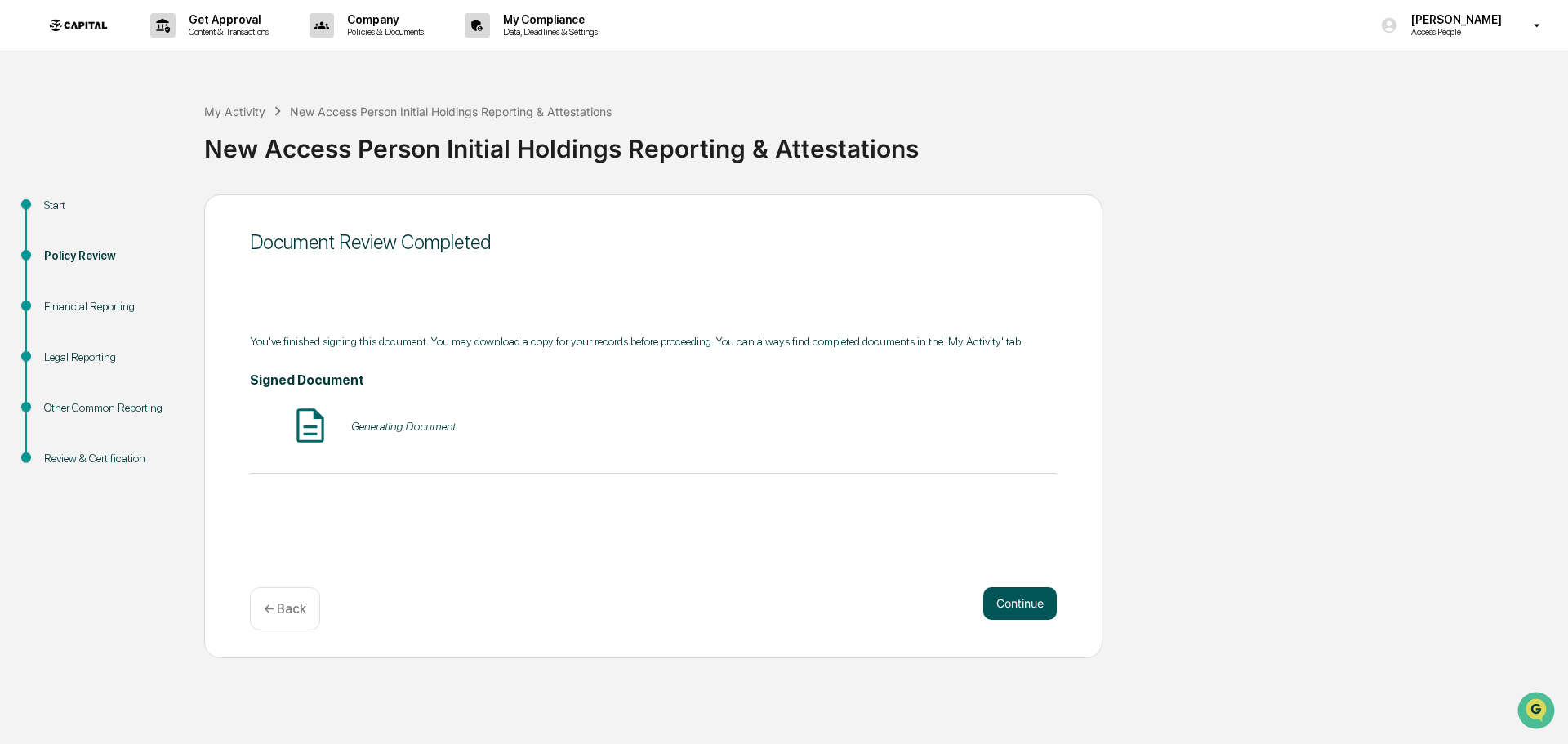
click at [1027, 609] on button "Continue" at bounding box center [1020, 603] width 74 height 33
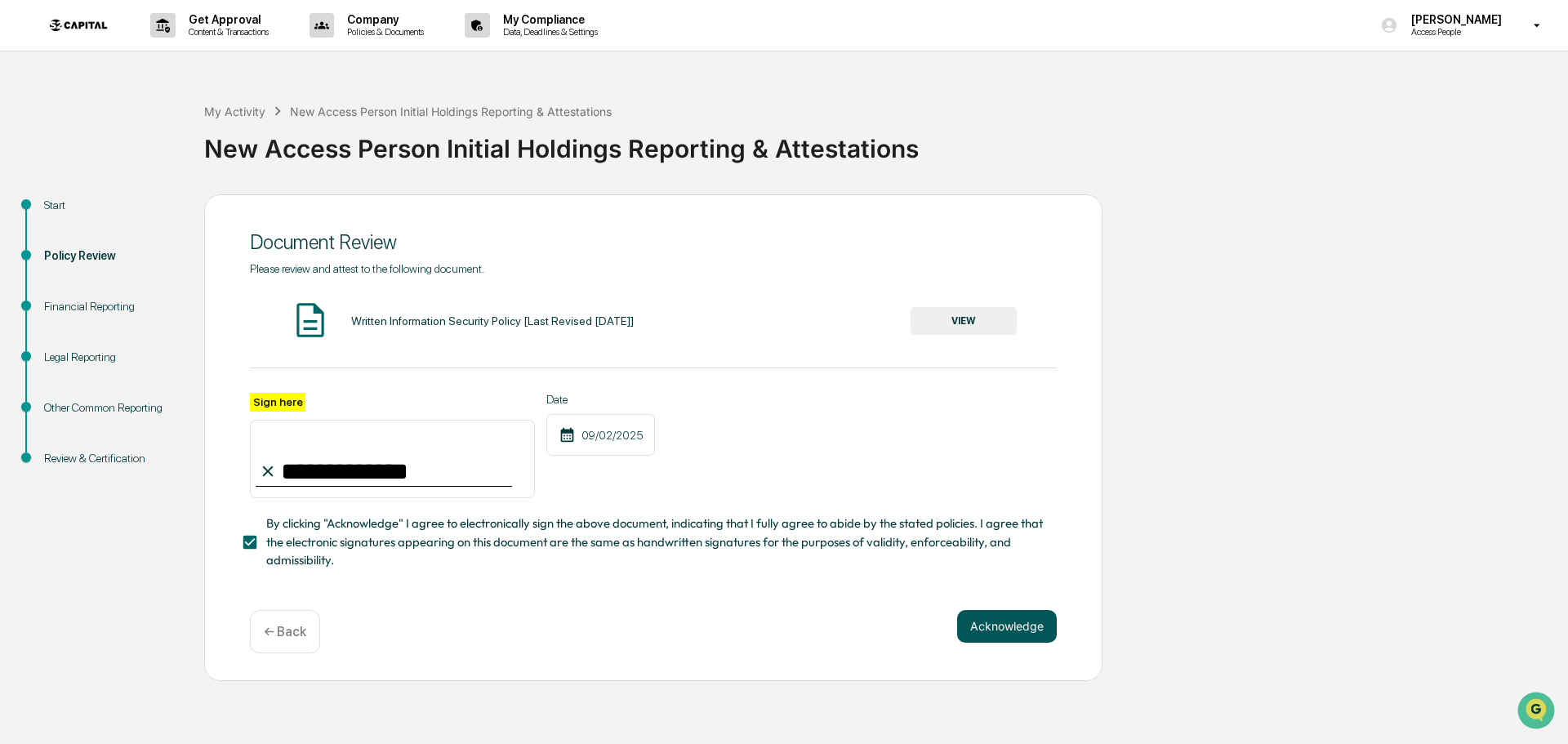
click at [1028, 628] on button "Acknowledge" at bounding box center [1007, 627] width 100 height 33
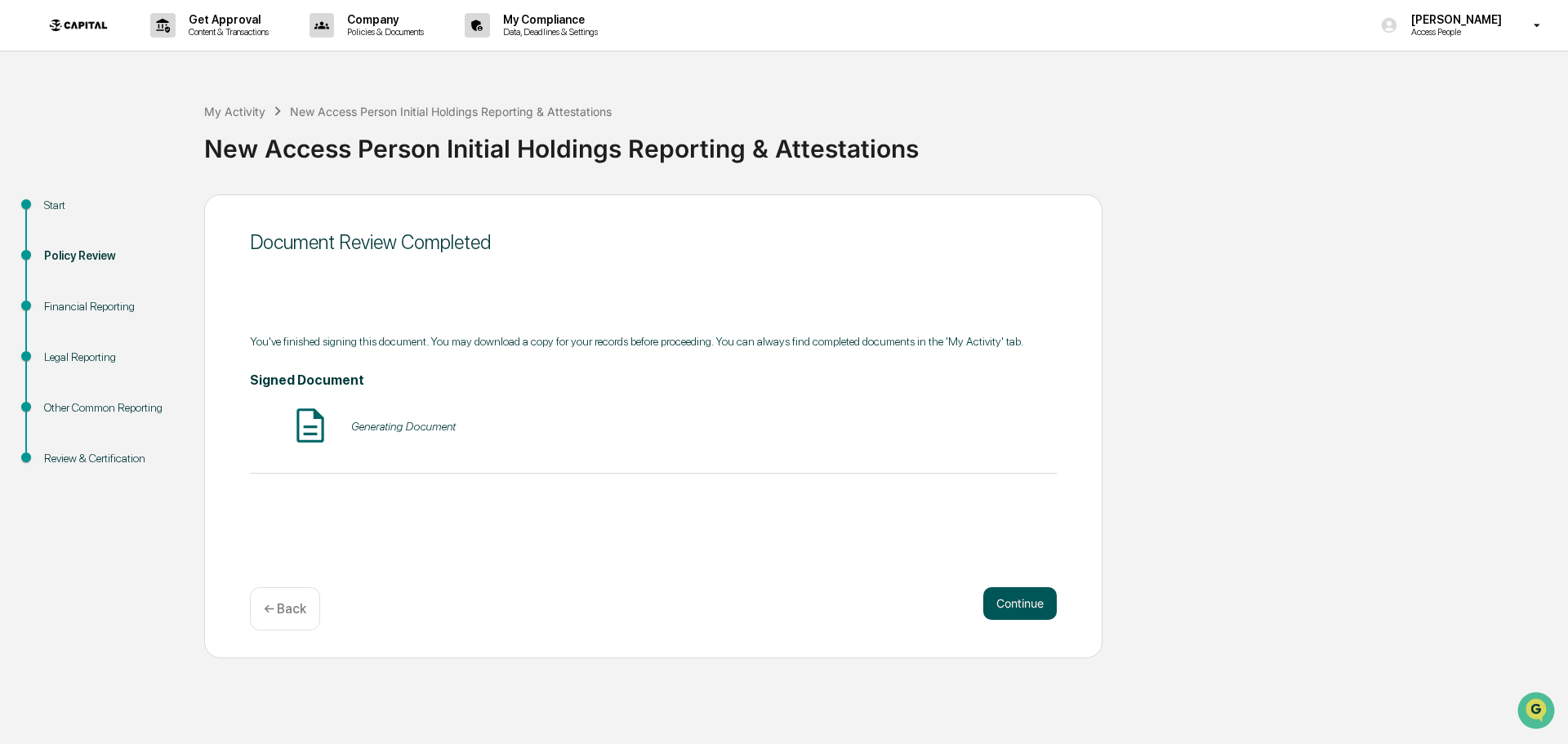
click at [1018, 600] on button "Continue" at bounding box center [1020, 603] width 74 height 33
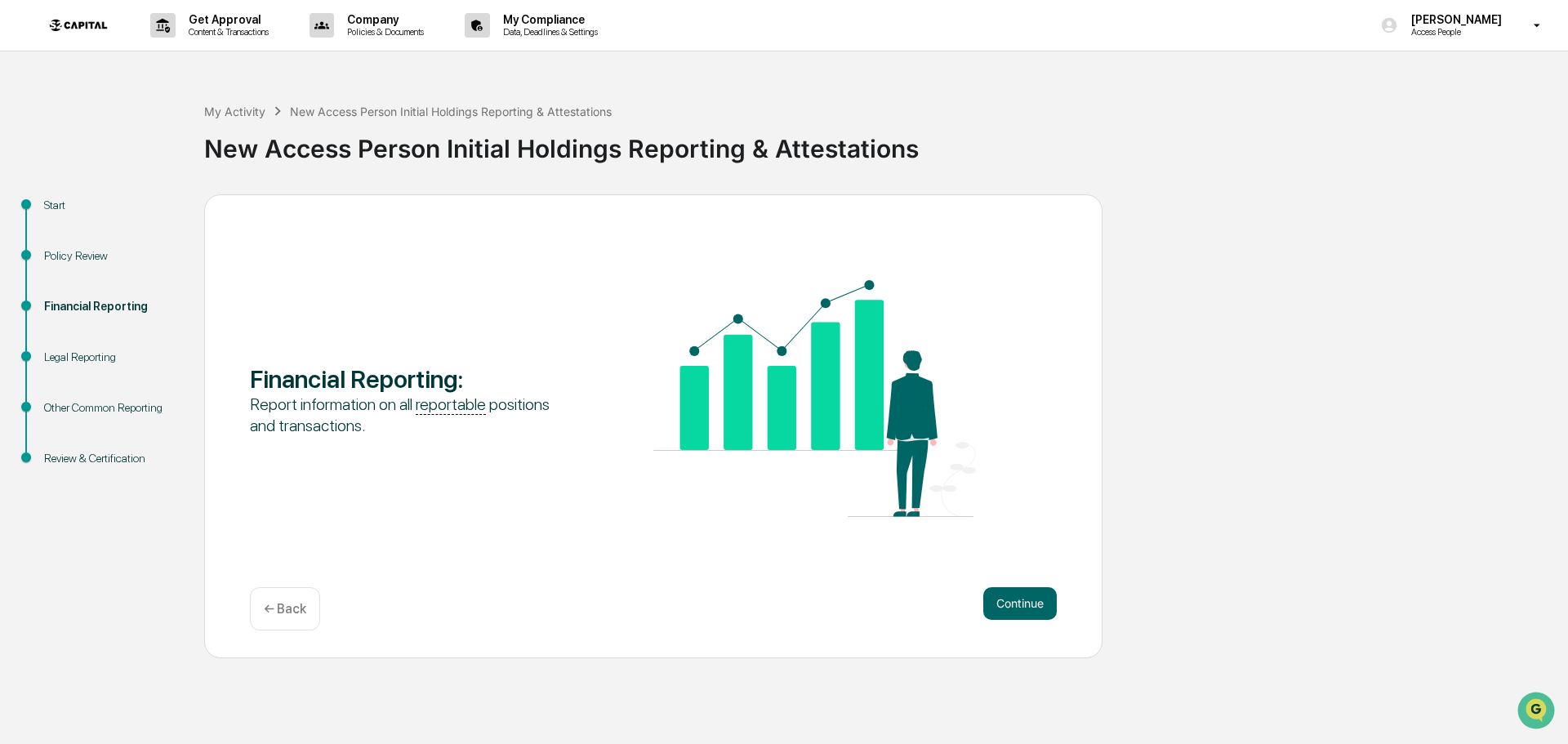
click at [1022, 622] on div "Continue ← Back" at bounding box center [653, 608] width 807 height 43
click at [1027, 607] on button "Continue" at bounding box center [1020, 603] width 74 height 33
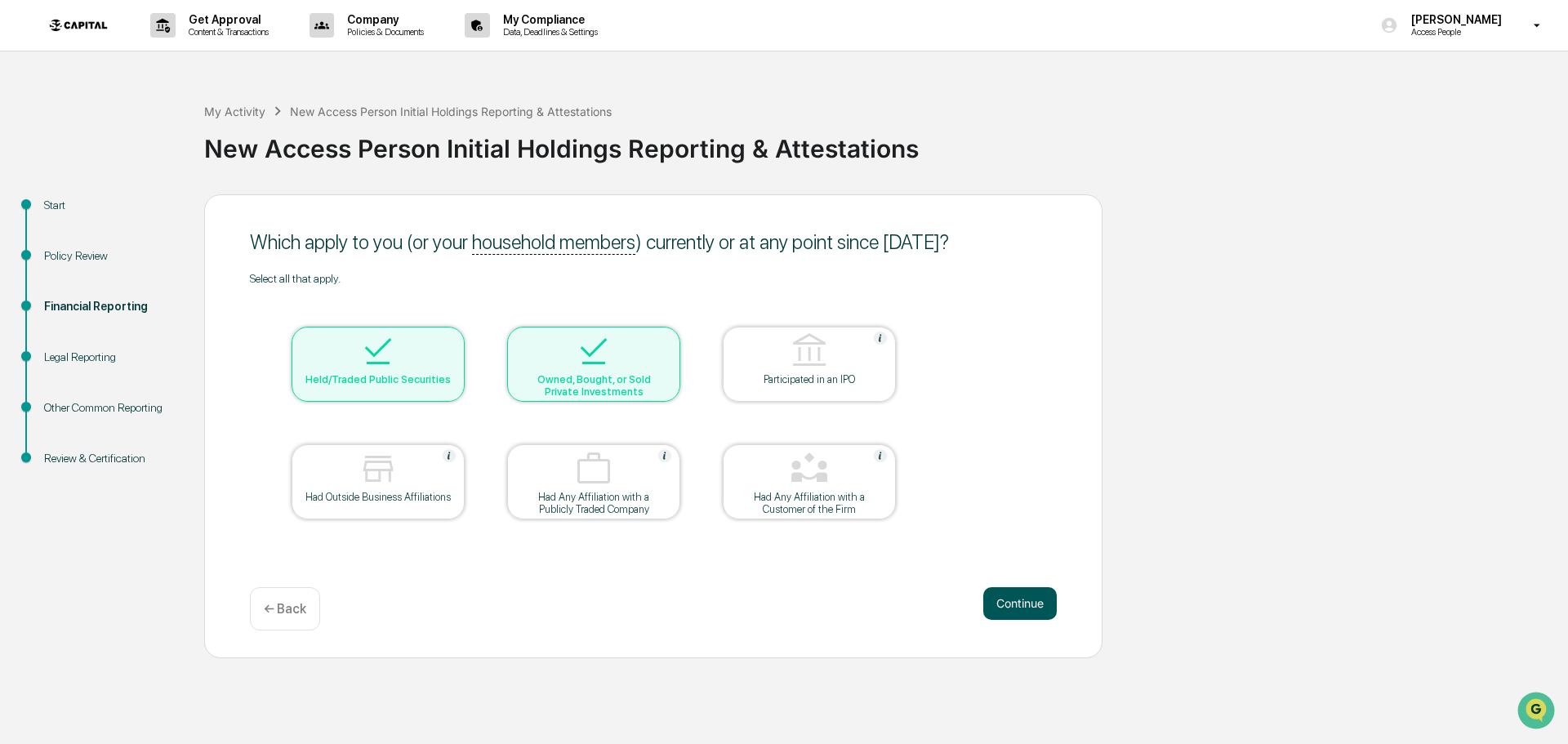
click at [1012, 590] on button "Continue" at bounding box center [1020, 603] width 74 height 33
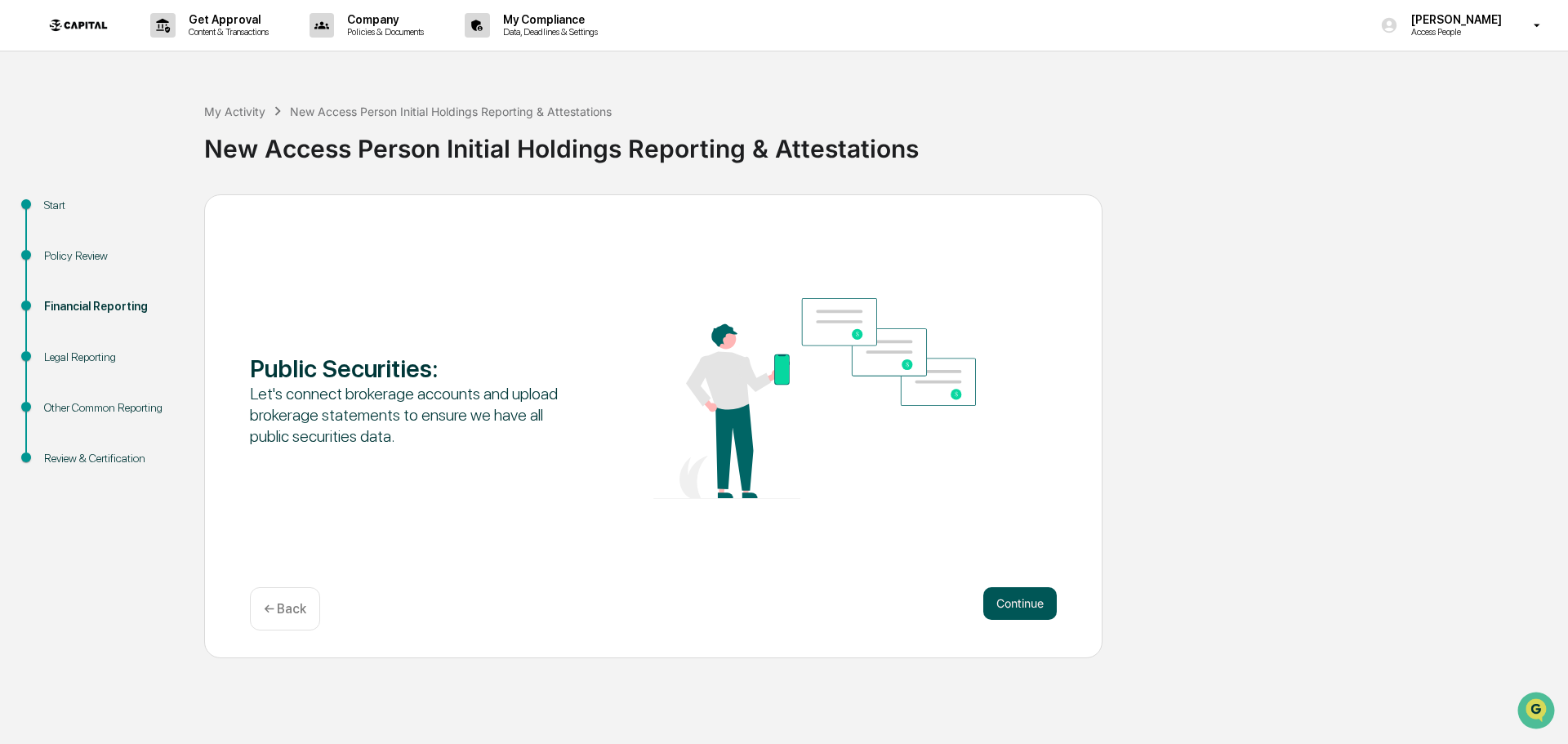
click at [1025, 614] on button "Continue" at bounding box center [1020, 603] width 74 height 33
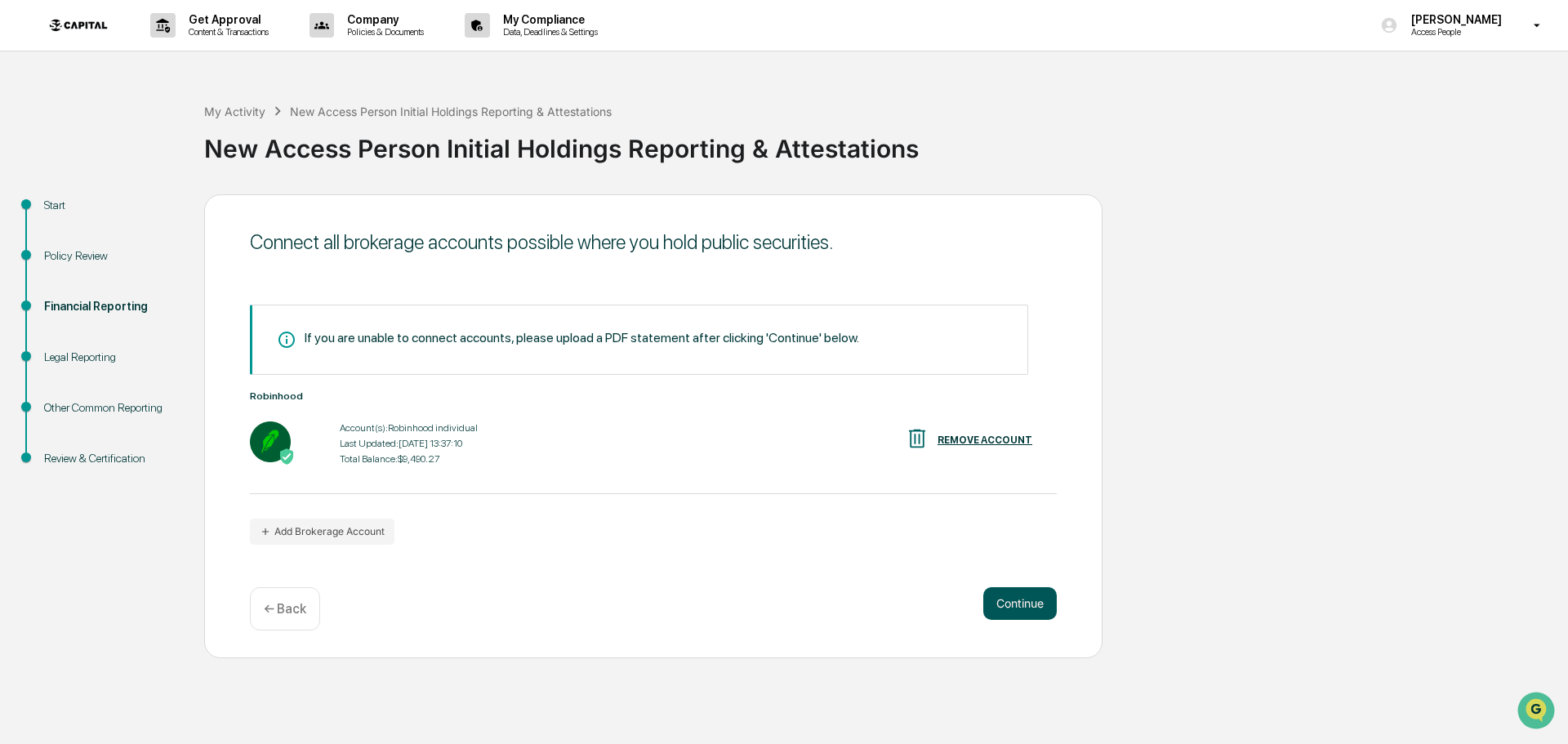
drag, startPoint x: 1034, startPoint y: 599, endPoint x: 1026, endPoint y: 593, distance: 10.0
click at [1033, 599] on button "Continue" at bounding box center [1020, 603] width 74 height 33
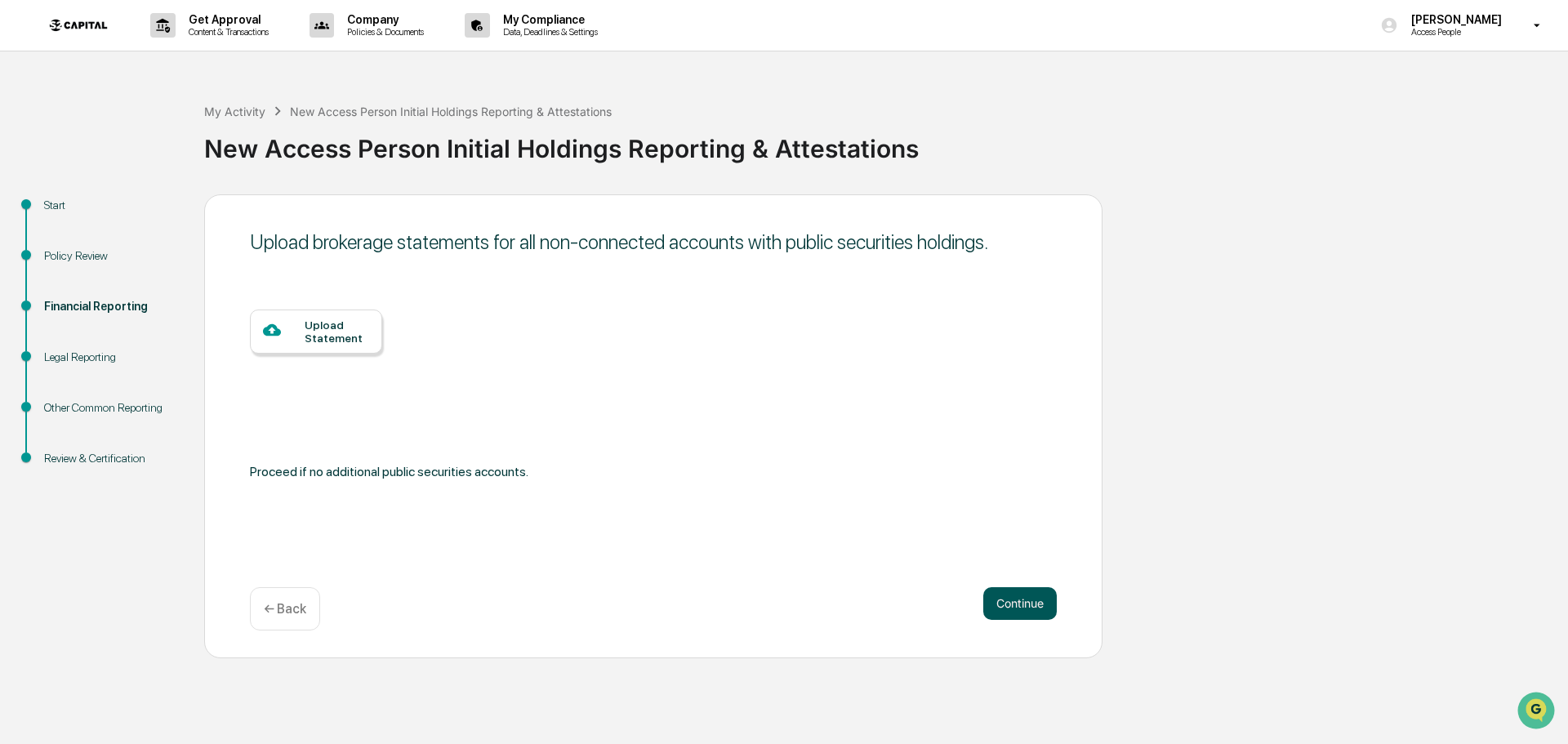
click at [1022, 598] on button "Continue" at bounding box center [1020, 603] width 74 height 33
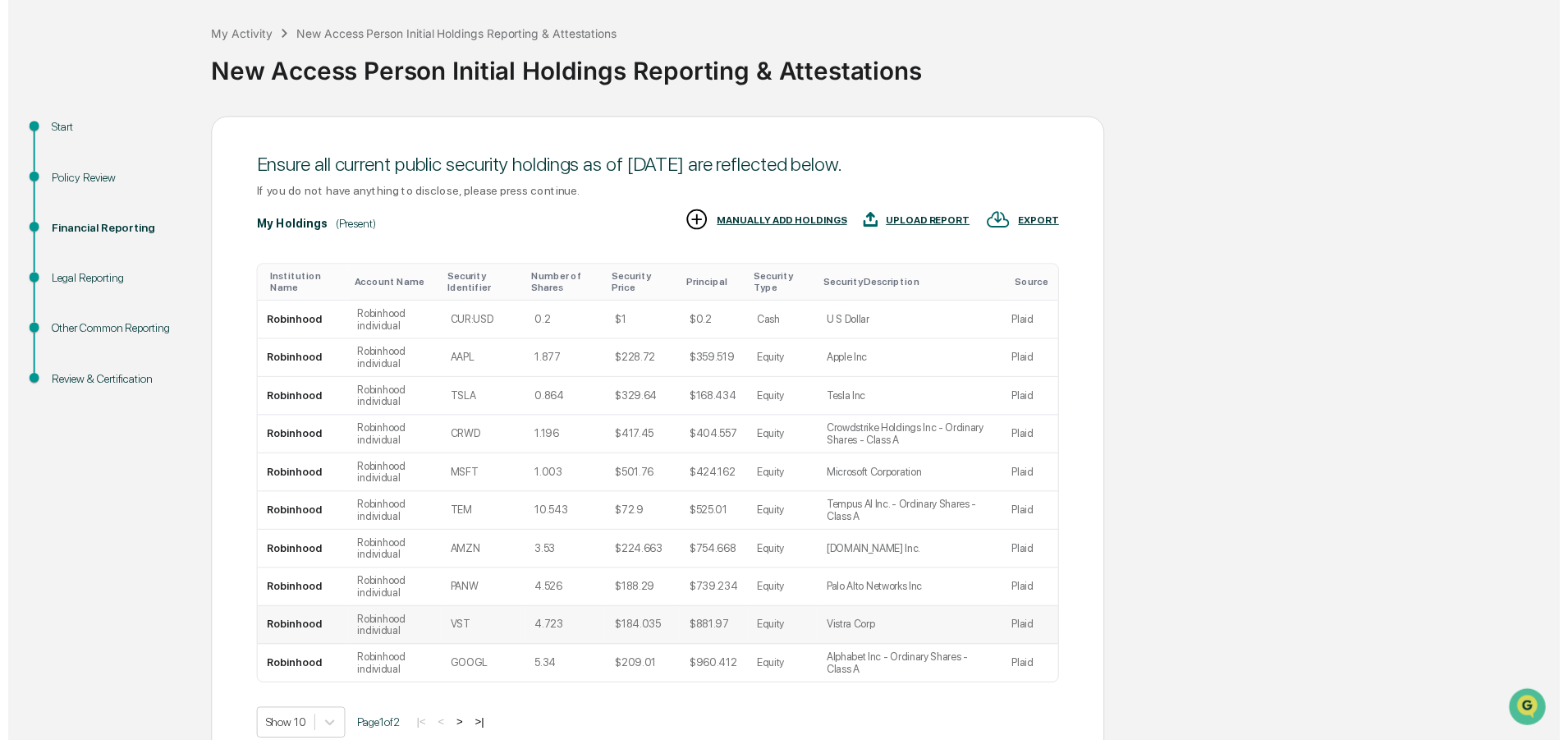
scroll to position [163, 0]
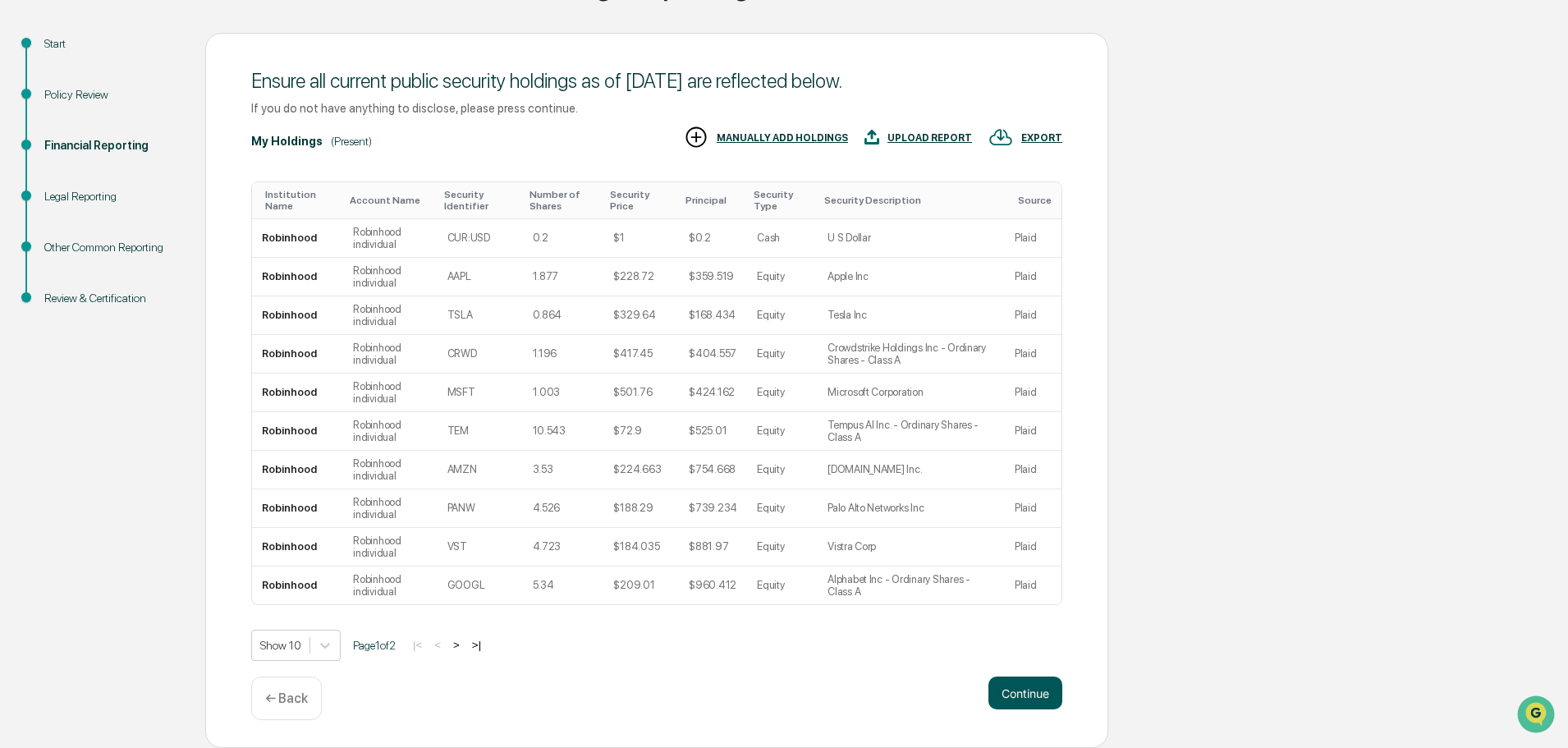
click at [1015, 691] on button "Continue" at bounding box center [1025, 693] width 74 height 33
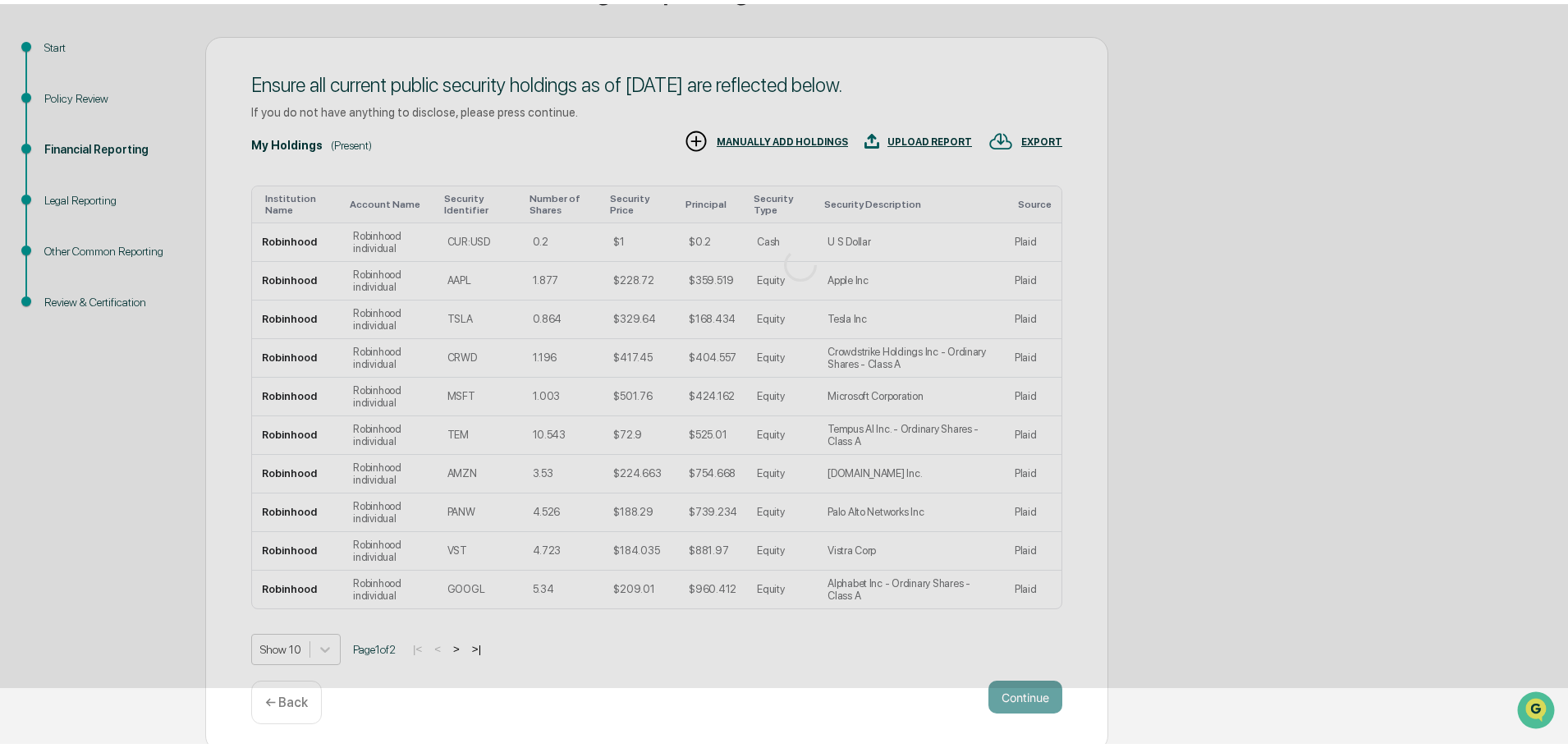
scroll to position [0, 0]
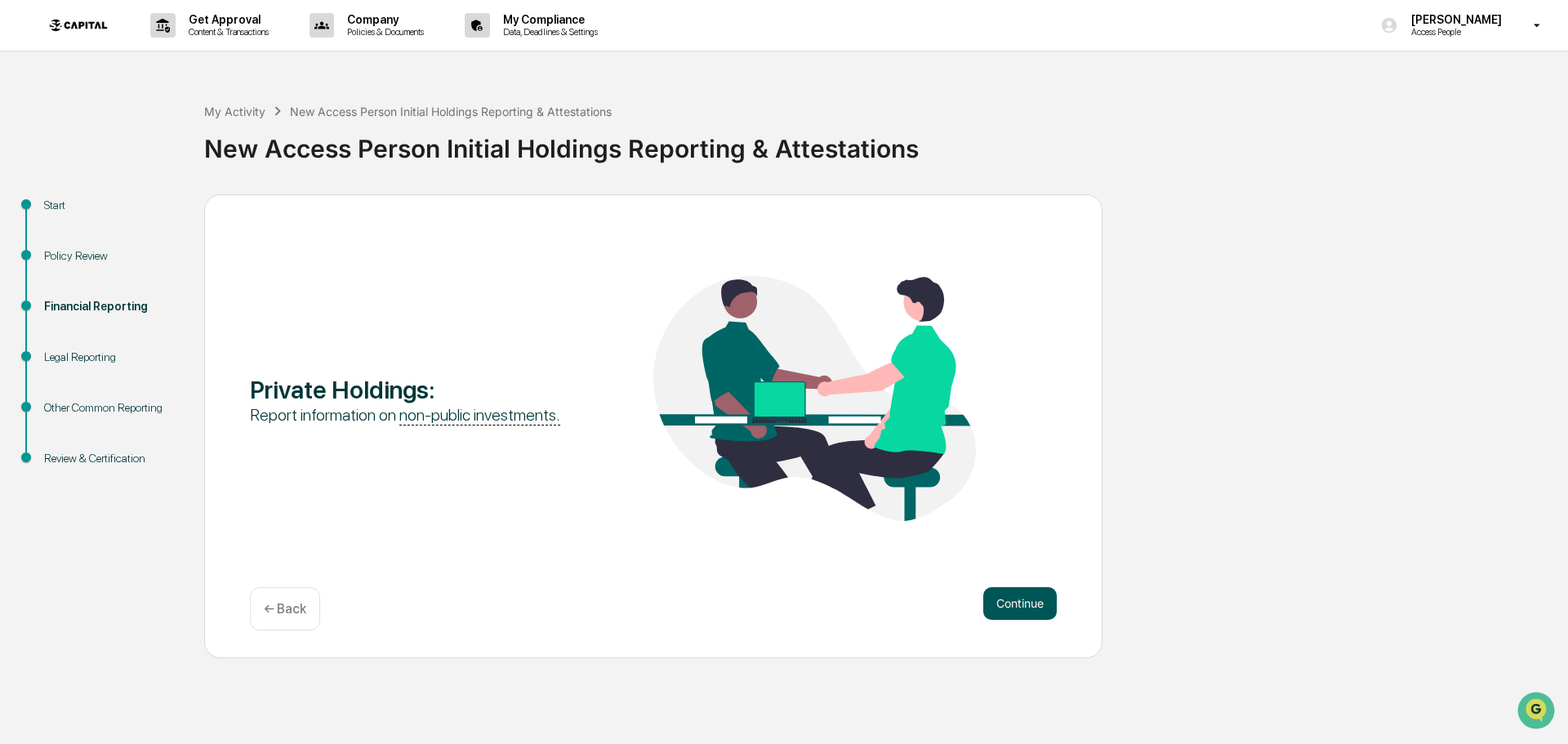
click at [994, 593] on button "Continue" at bounding box center [1020, 603] width 74 height 33
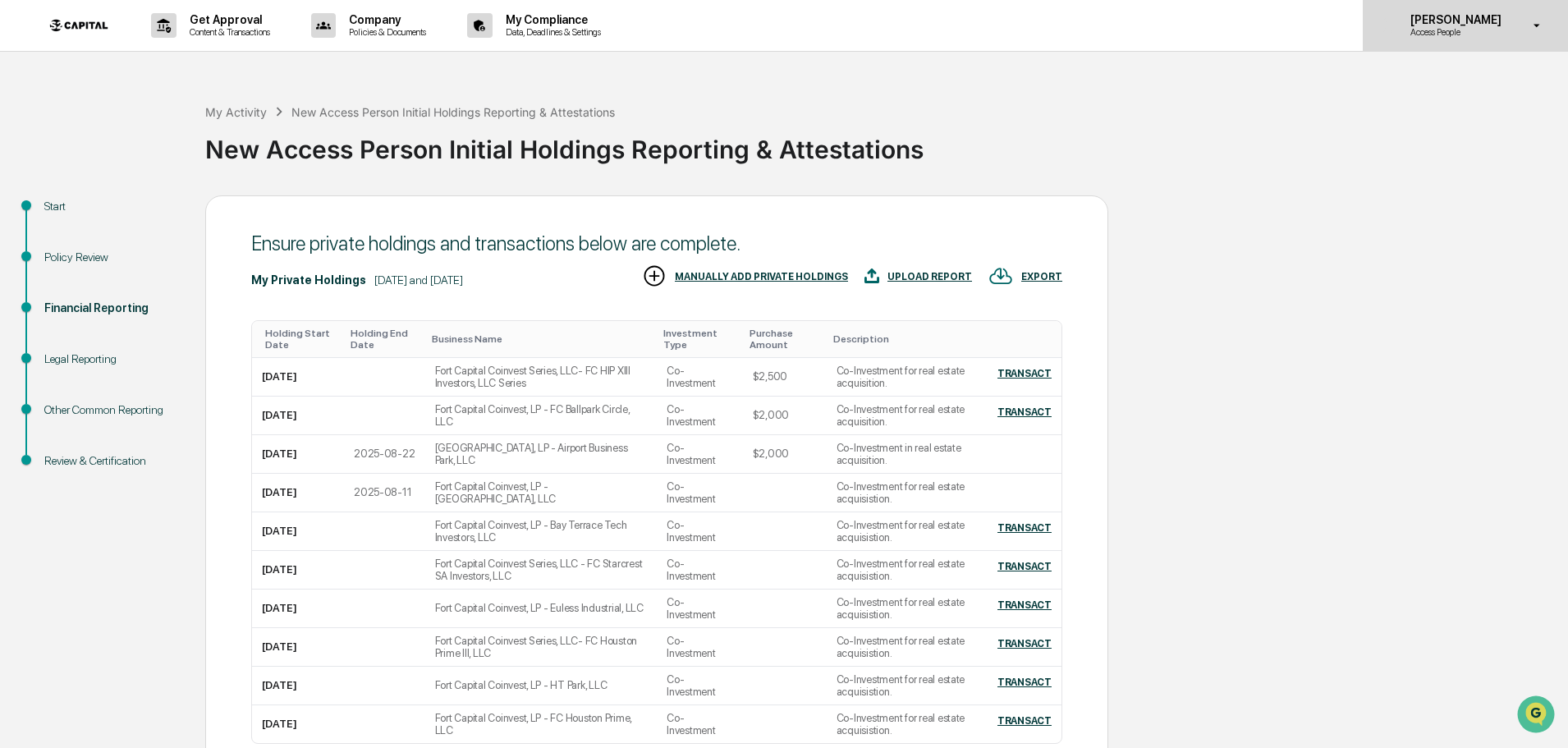
click at [1542, 26] on icon at bounding box center [1537, 26] width 29 height 16
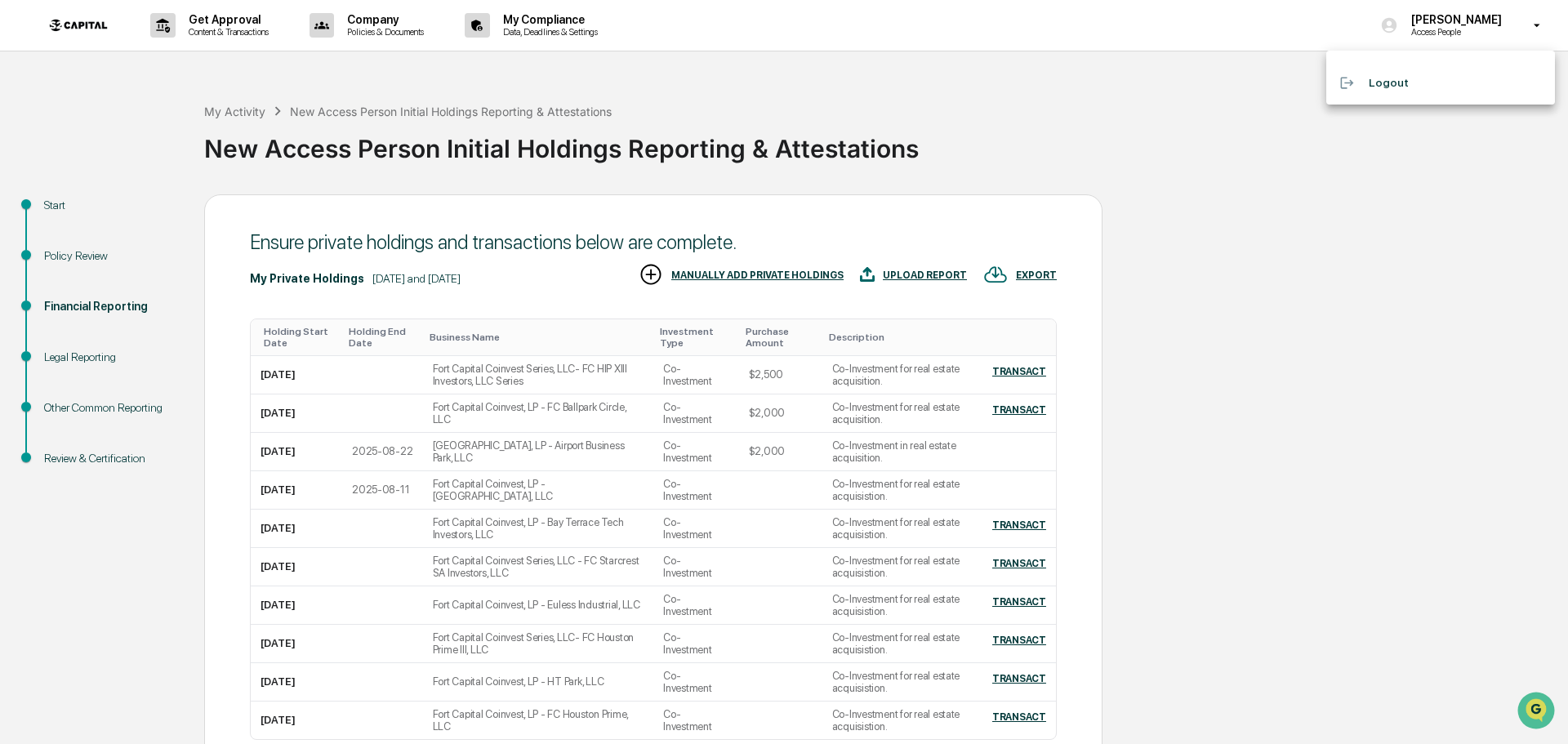
click at [1332, 225] on div at bounding box center [784, 372] width 1568 height 744
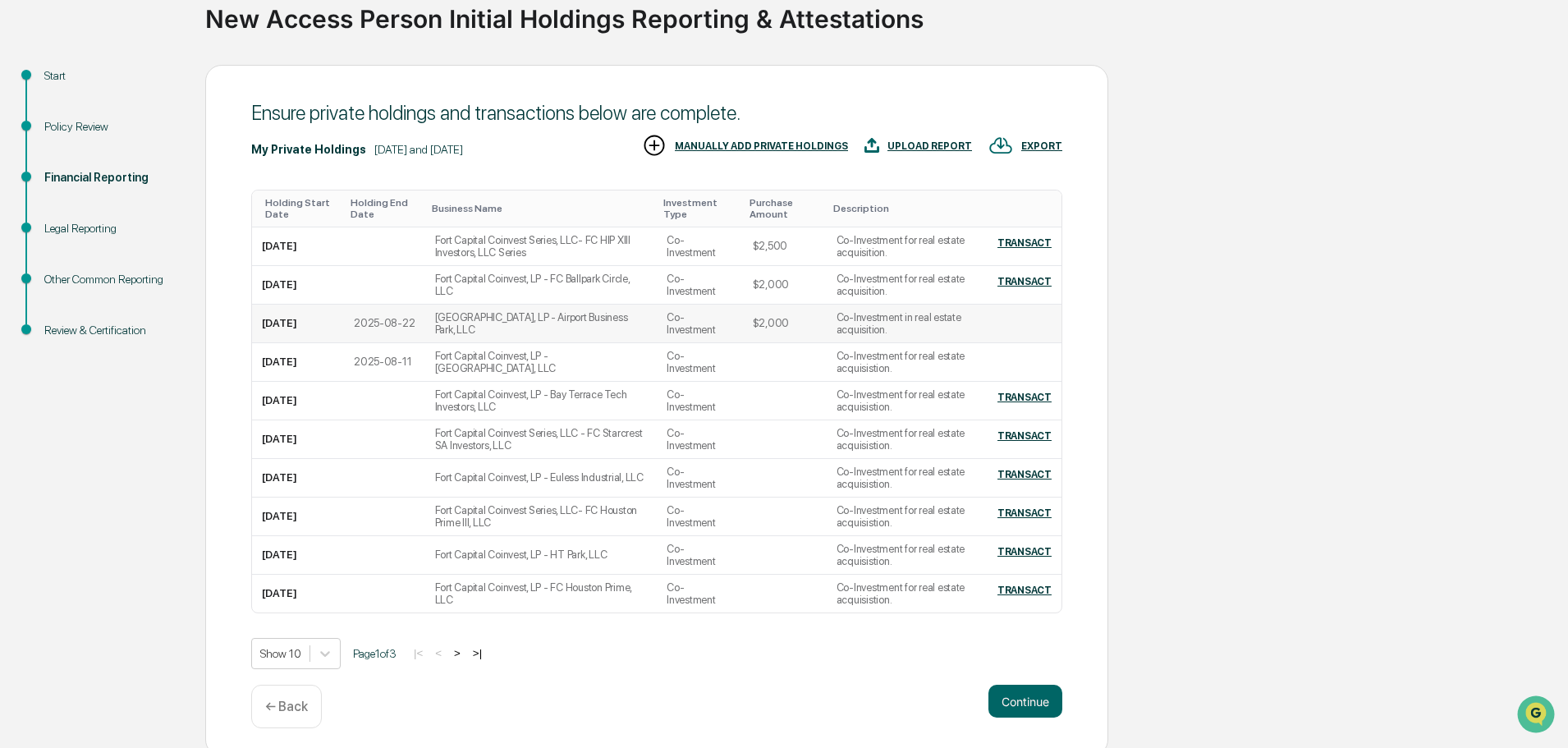
scroll to position [139, 0]
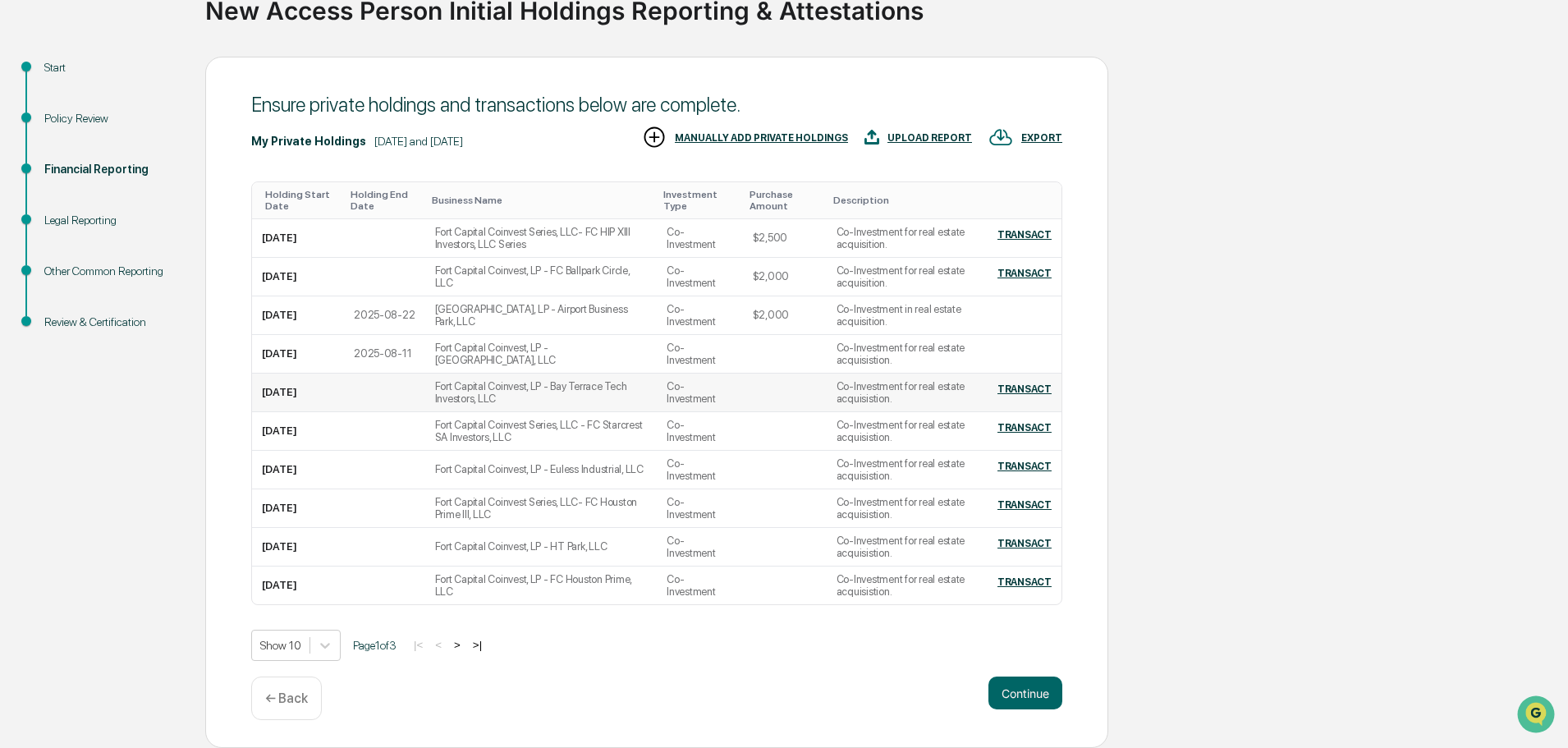
click at [1018, 387] on div "TRANSACT" at bounding box center [1024, 389] width 54 height 12
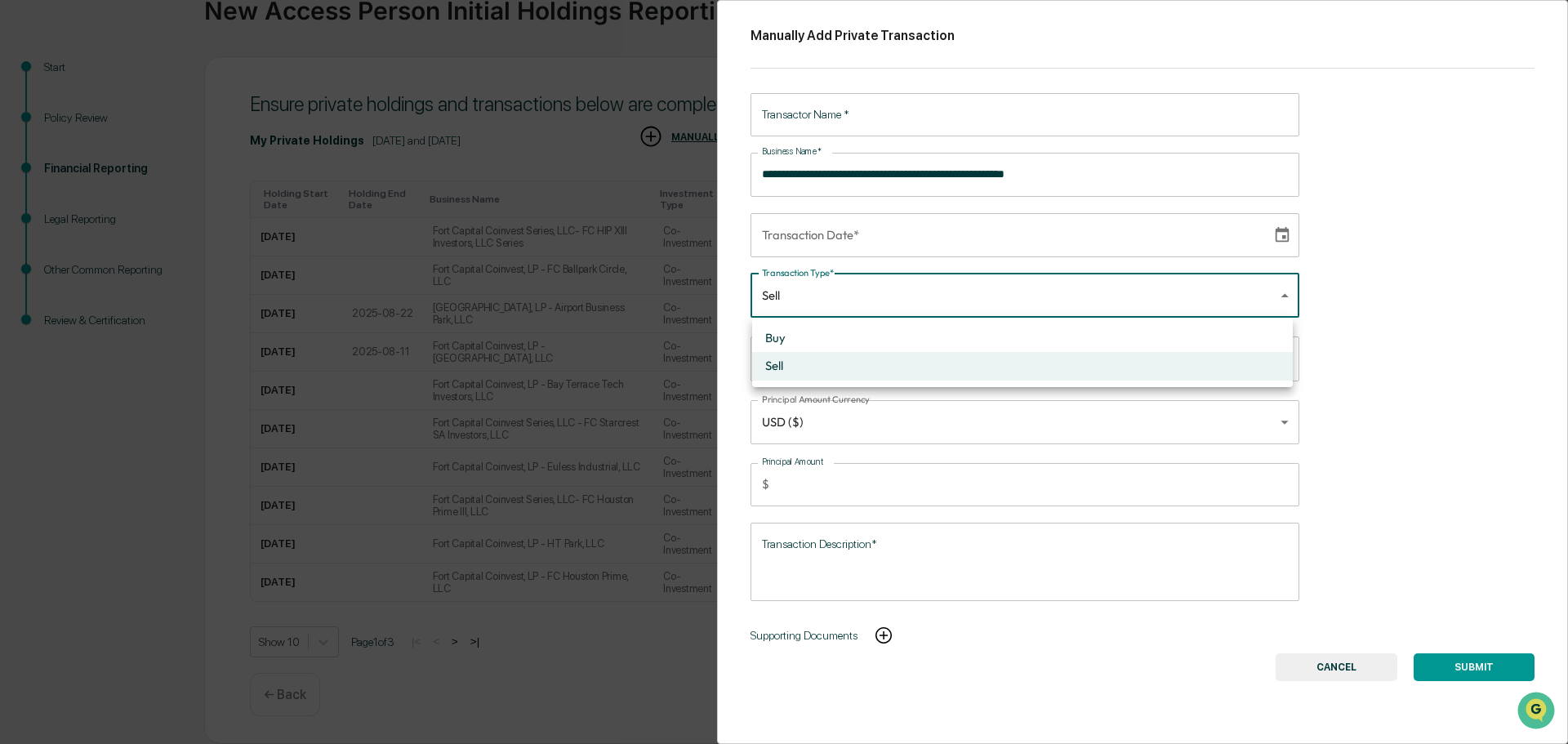
click at [1189, 305] on body "Get Approval Content & Transactions Company Policies & Documents My Compliance …" at bounding box center [784, 303] width 1568 height 882
click at [1381, 289] on div at bounding box center [784, 372] width 1568 height 744
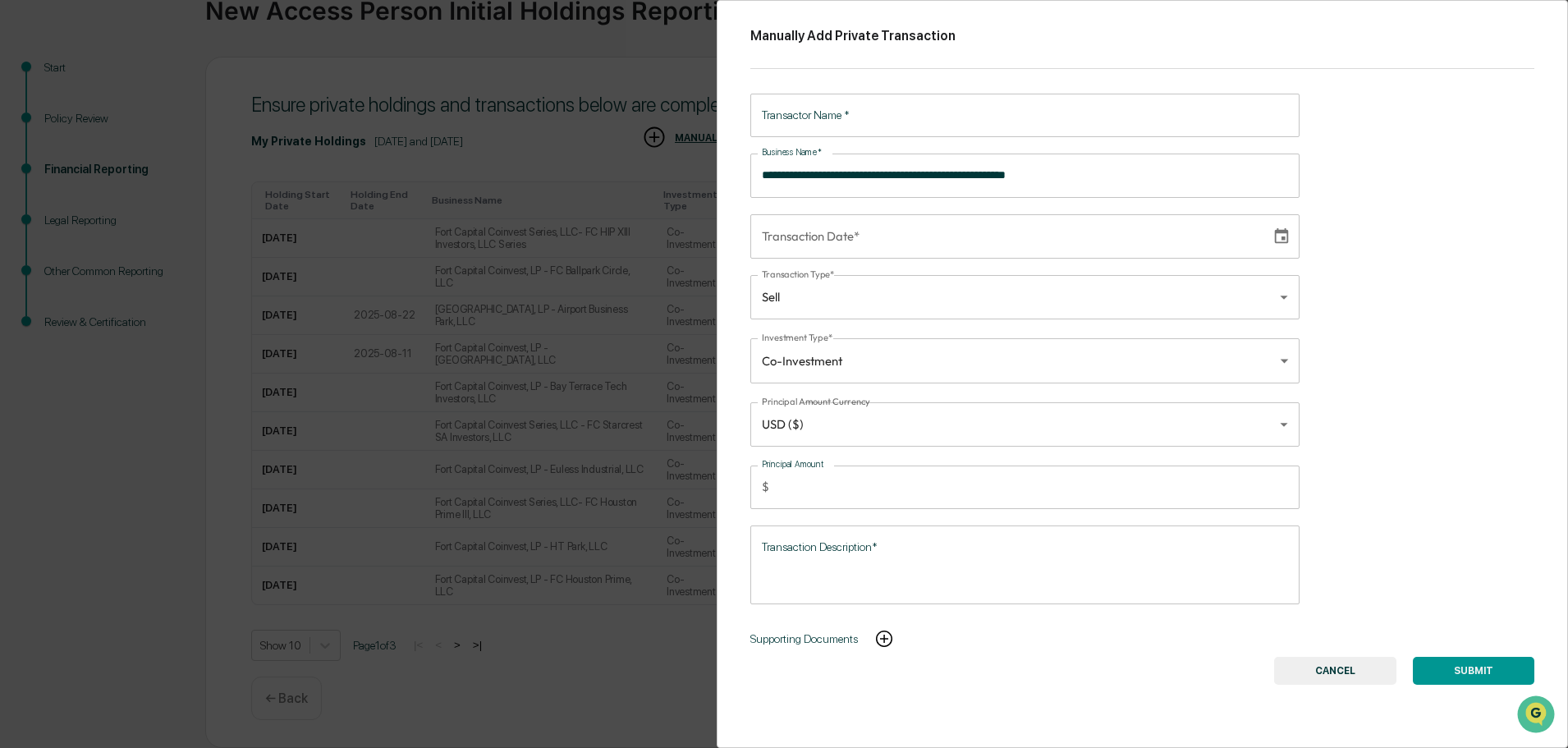
click at [1359, 654] on div "Supporting Documents" at bounding box center [1143, 638] width 784 height 36
click at [1355, 660] on button "CANCEL" at bounding box center [1335, 671] width 122 height 28
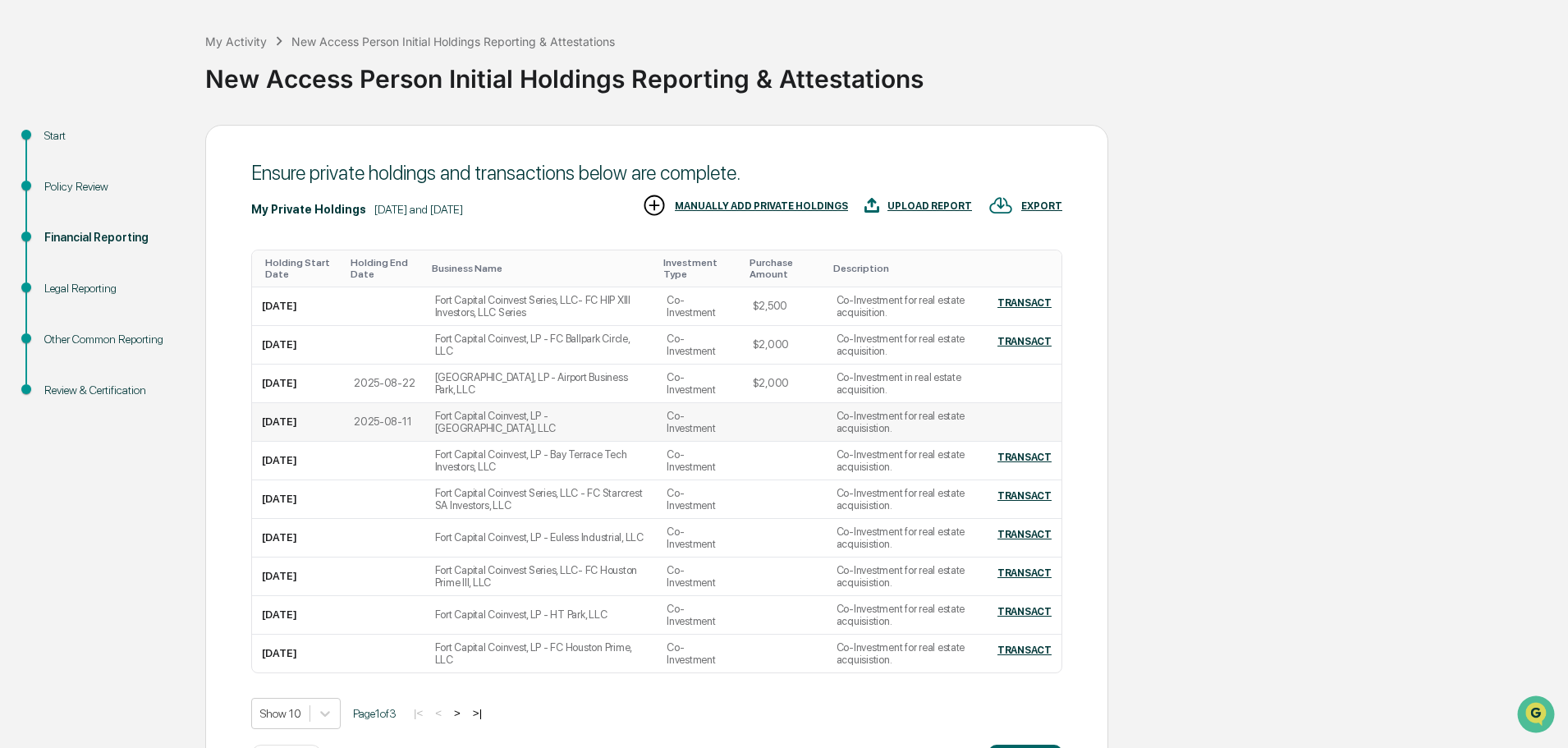
scroll to position [0, 0]
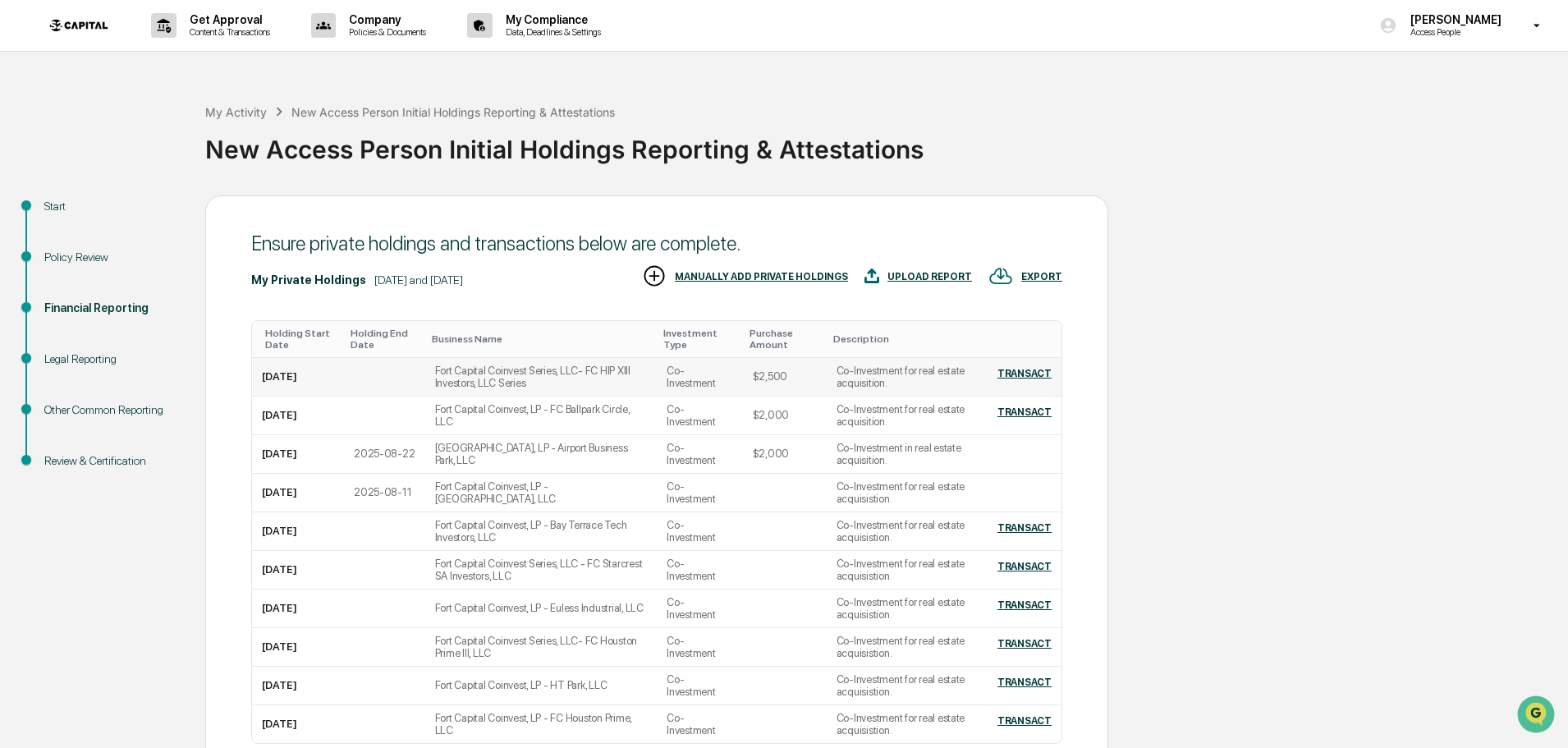
click at [306, 370] on td "[DATE]" at bounding box center [297, 377] width 92 height 38
click at [344, 376] on td at bounding box center [385, 377] width 81 height 38
click at [612, 362] on td "Fort Capital Coinvest Series, LLC- FC HIP XIII Investors, LLC Series" at bounding box center [541, 377] width 232 height 38
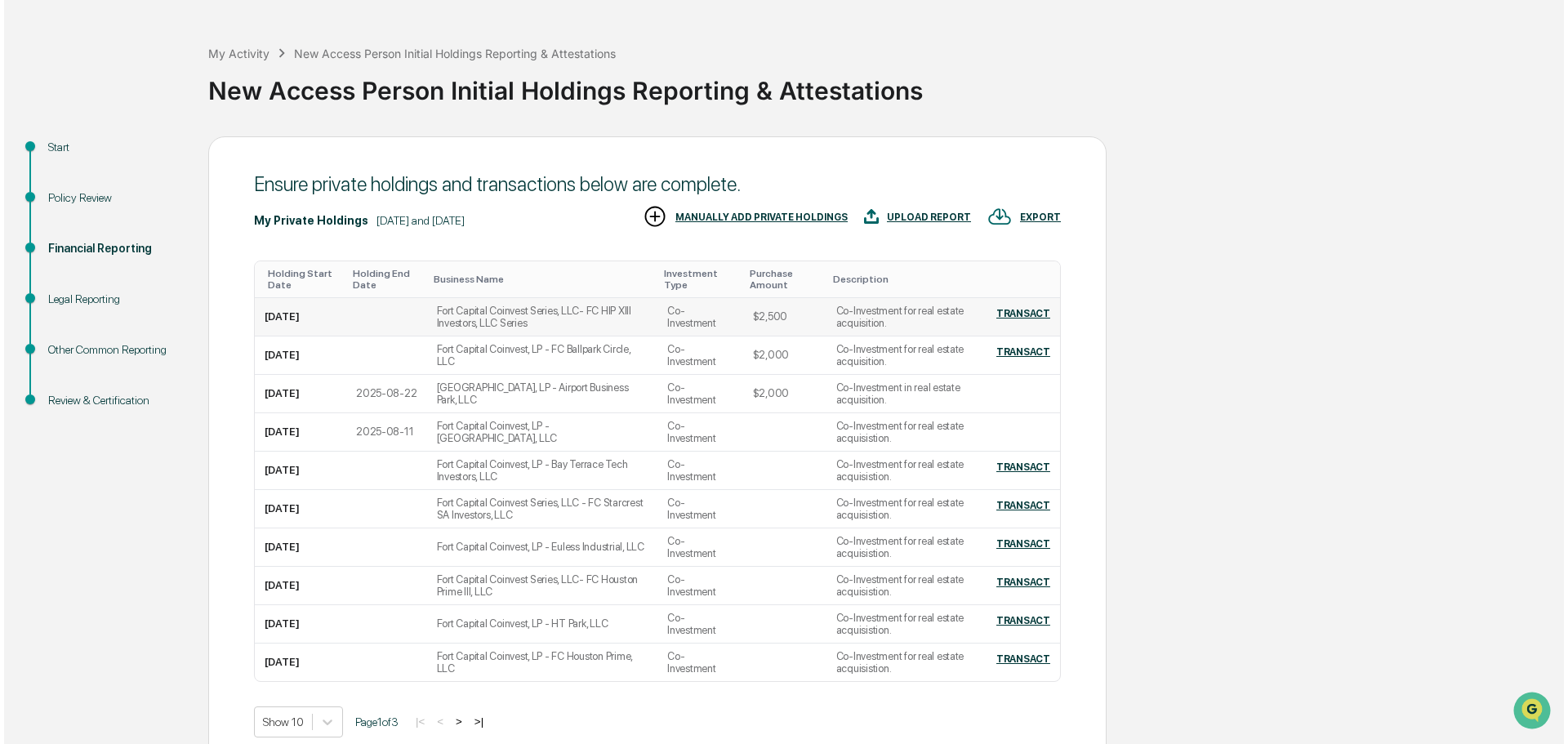
scroll to position [138, 0]
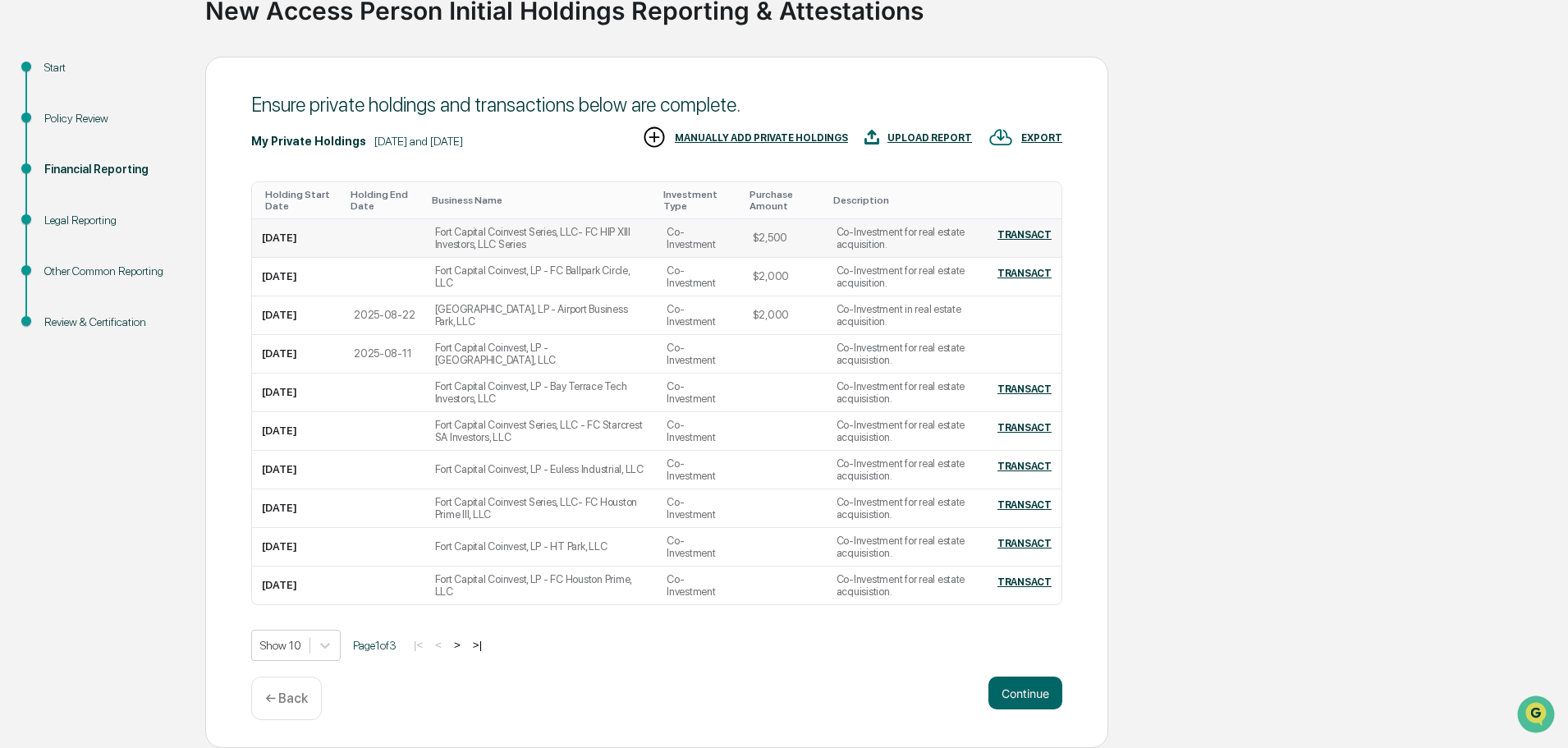
click at [770, 234] on td "$2,500" at bounding box center [784, 239] width 84 height 38
click at [1044, 135] on div "EXPORT" at bounding box center [1041, 138] width 41 height 12
click at [1047, 180] on p "csv (excel)" at bounding box center [1059, 181] width 57 height 17
click at [1236, 273] on div at bounding box center [788, 374] width 1576 height 748
click at [946, 145] on div "UPLOAD REPORT" at bounding box center [917, 138] width 107 height 27
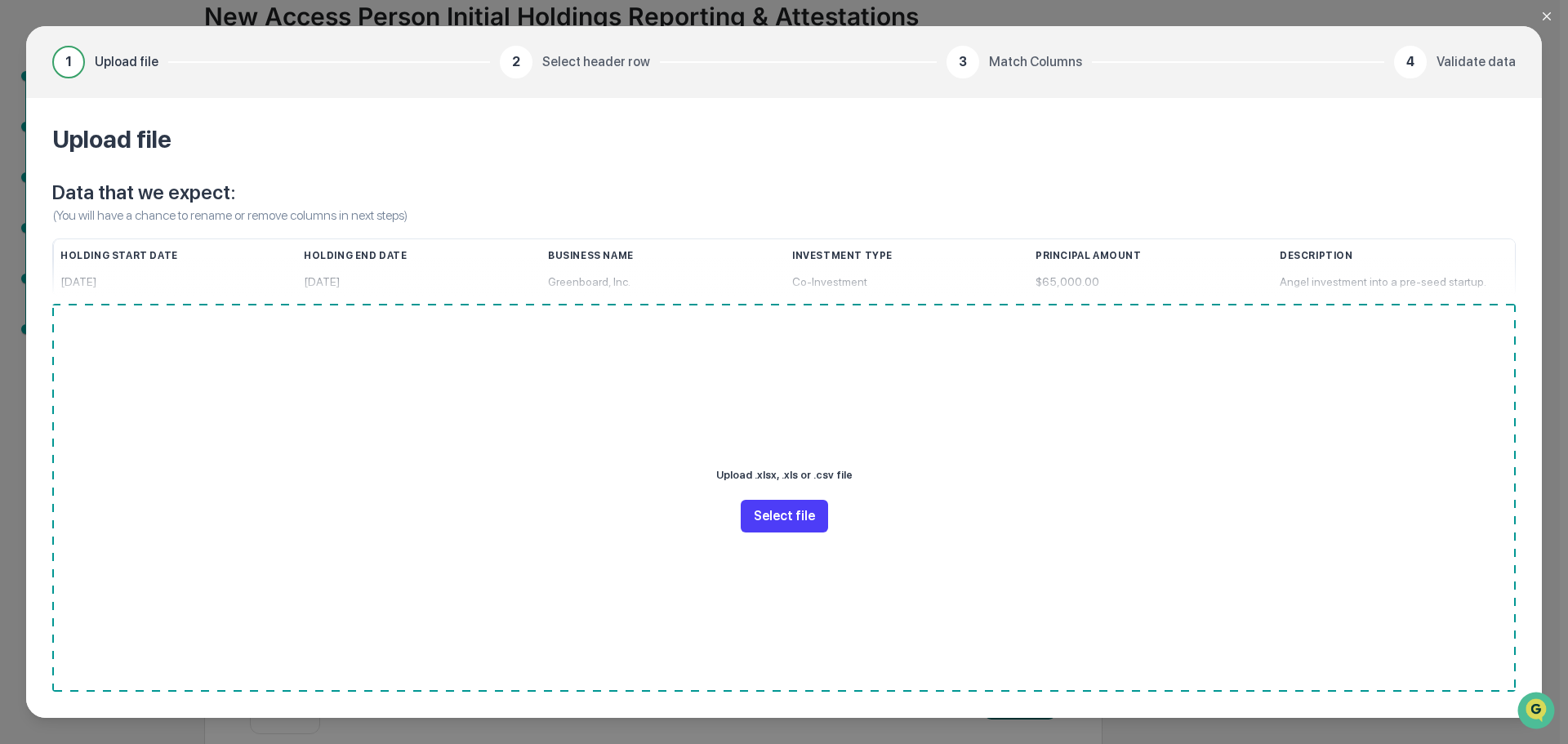
click at [792, 521] on button "Select file" at bounding box center [784, 517] width 88 height 33
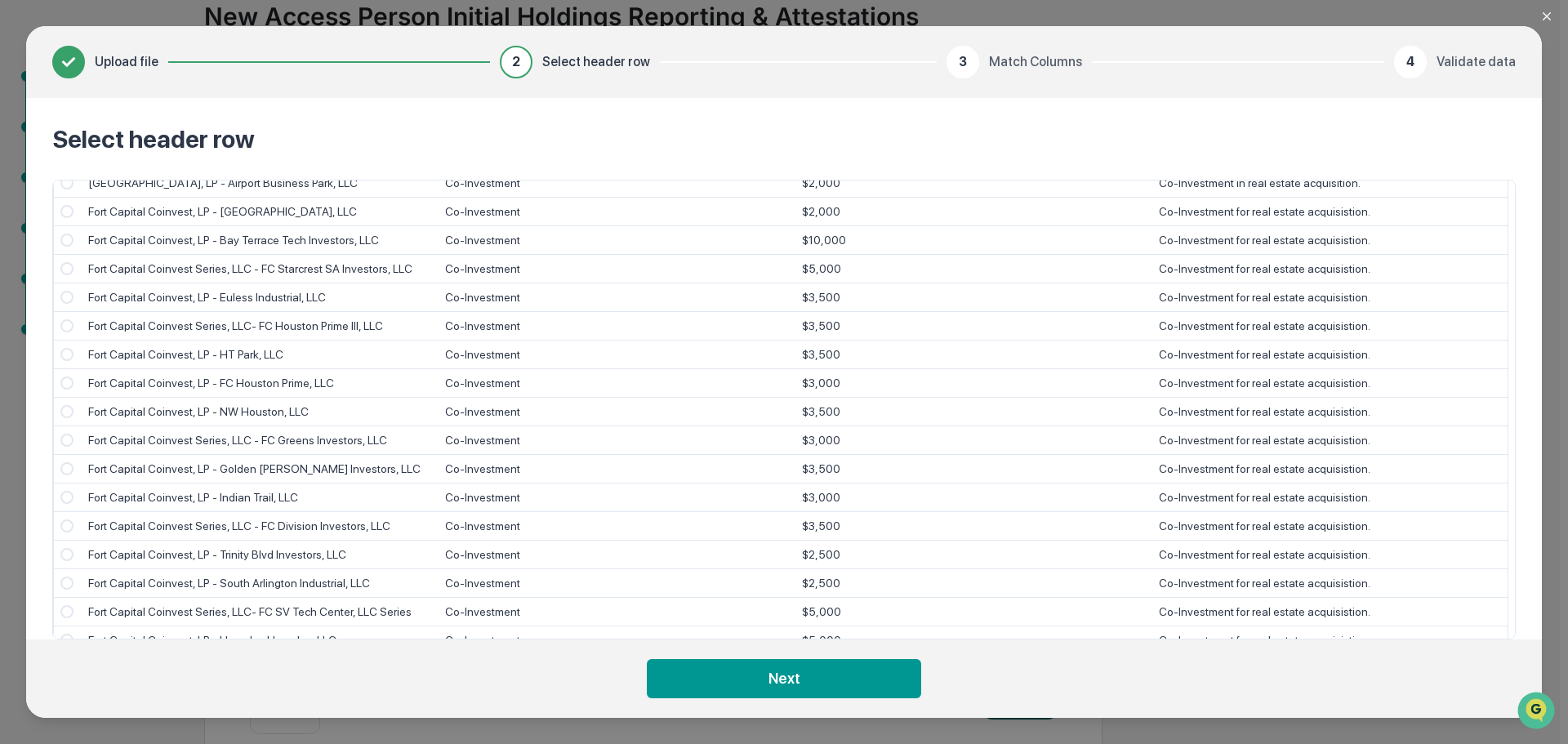
scroll to position [0, 0]
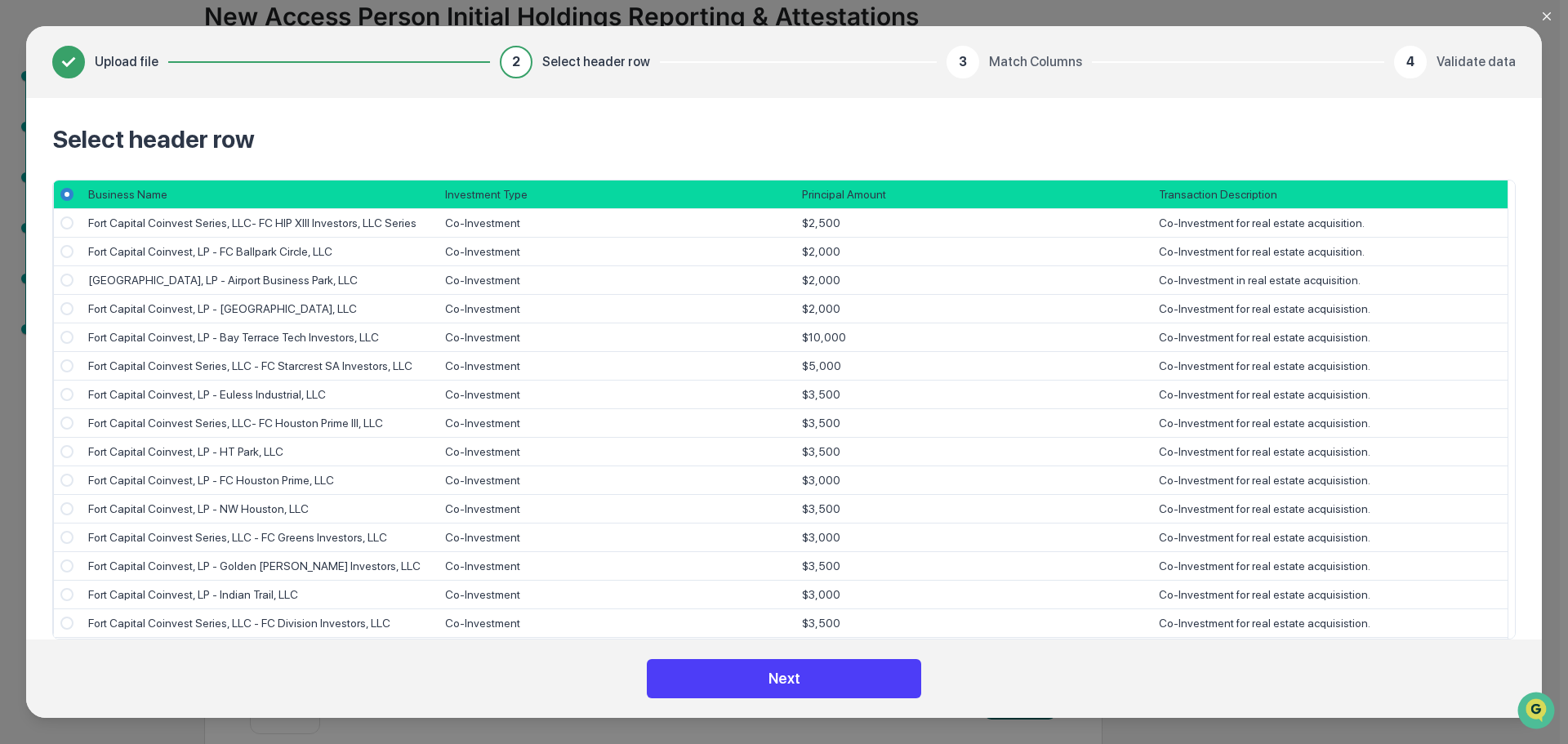
click at [769, 674] on button "Next" at bounding box center [784, 678] width 274 height 39
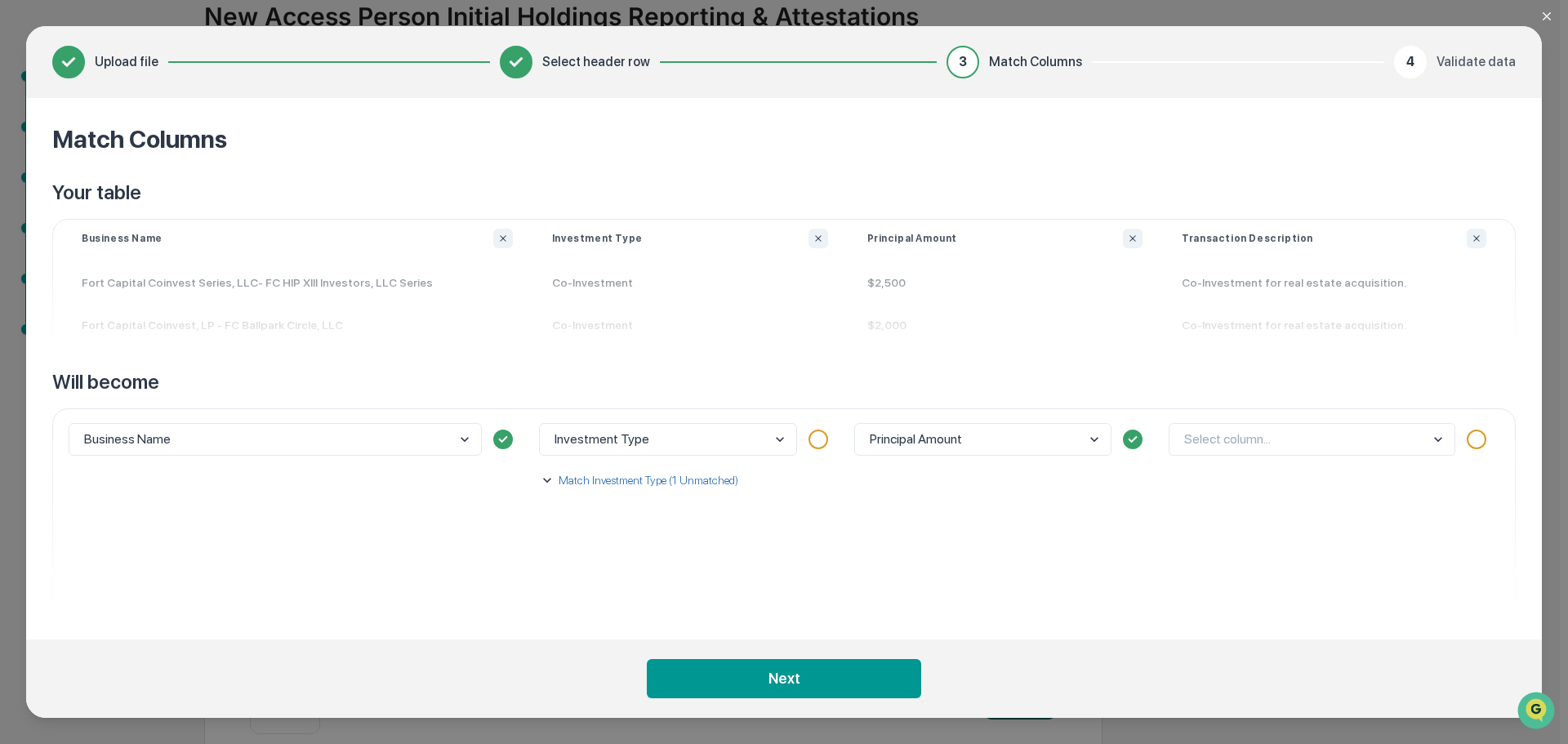
click at [598, 441] on body "Get Approval Content & Transactions Company Policies & Documents My Compliance …" at bounding box center [779, 312] width 1560 height 900
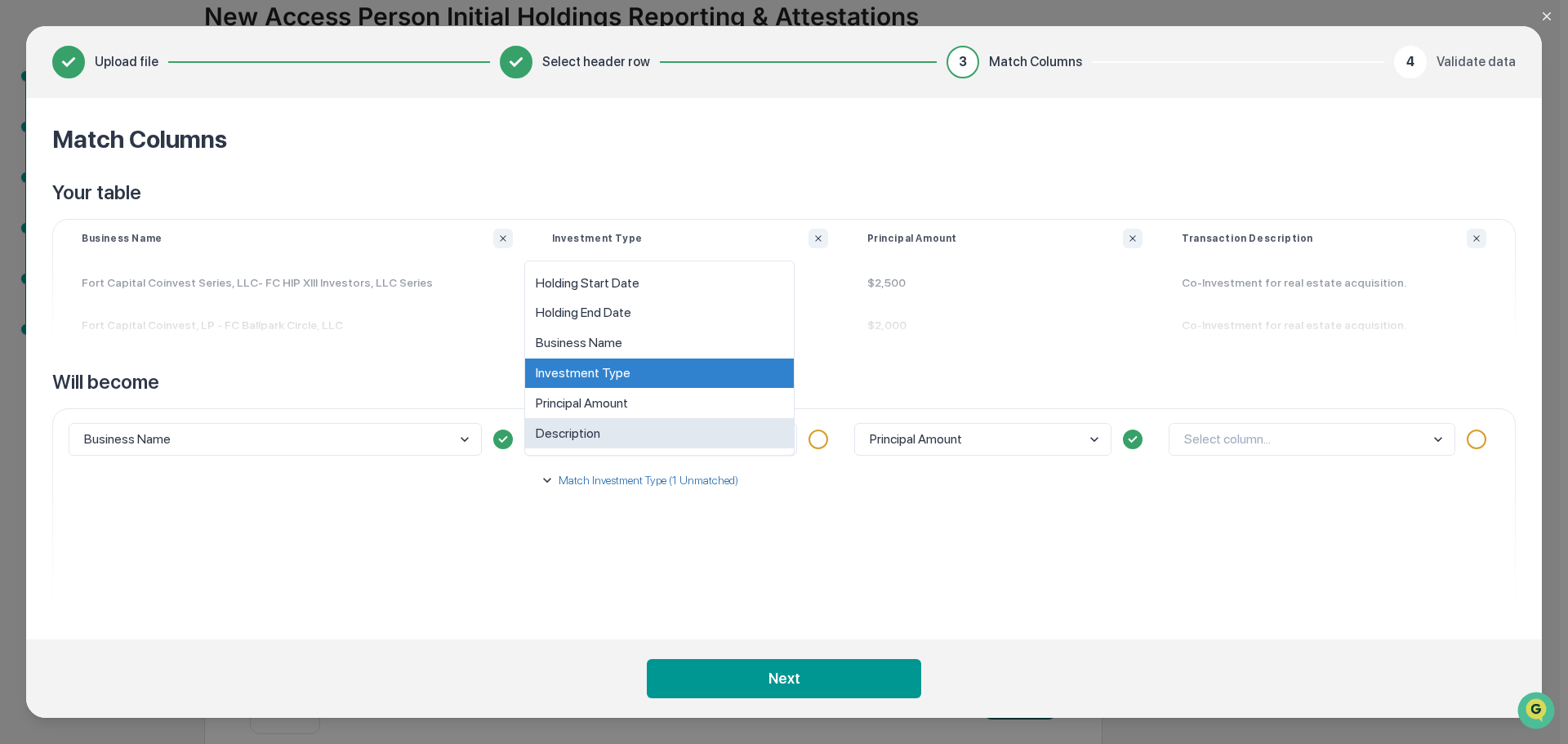
drag, startPoint x: 589, startPoint y: 542, endPoint x: 593, endPoint y: 490, distance: 52.2
click at [591, 537] on div "option Description focused, 6 of 6. 6 results available. Use Up and Down to cho…" at bounding box center [689, 511] width 315 height 205
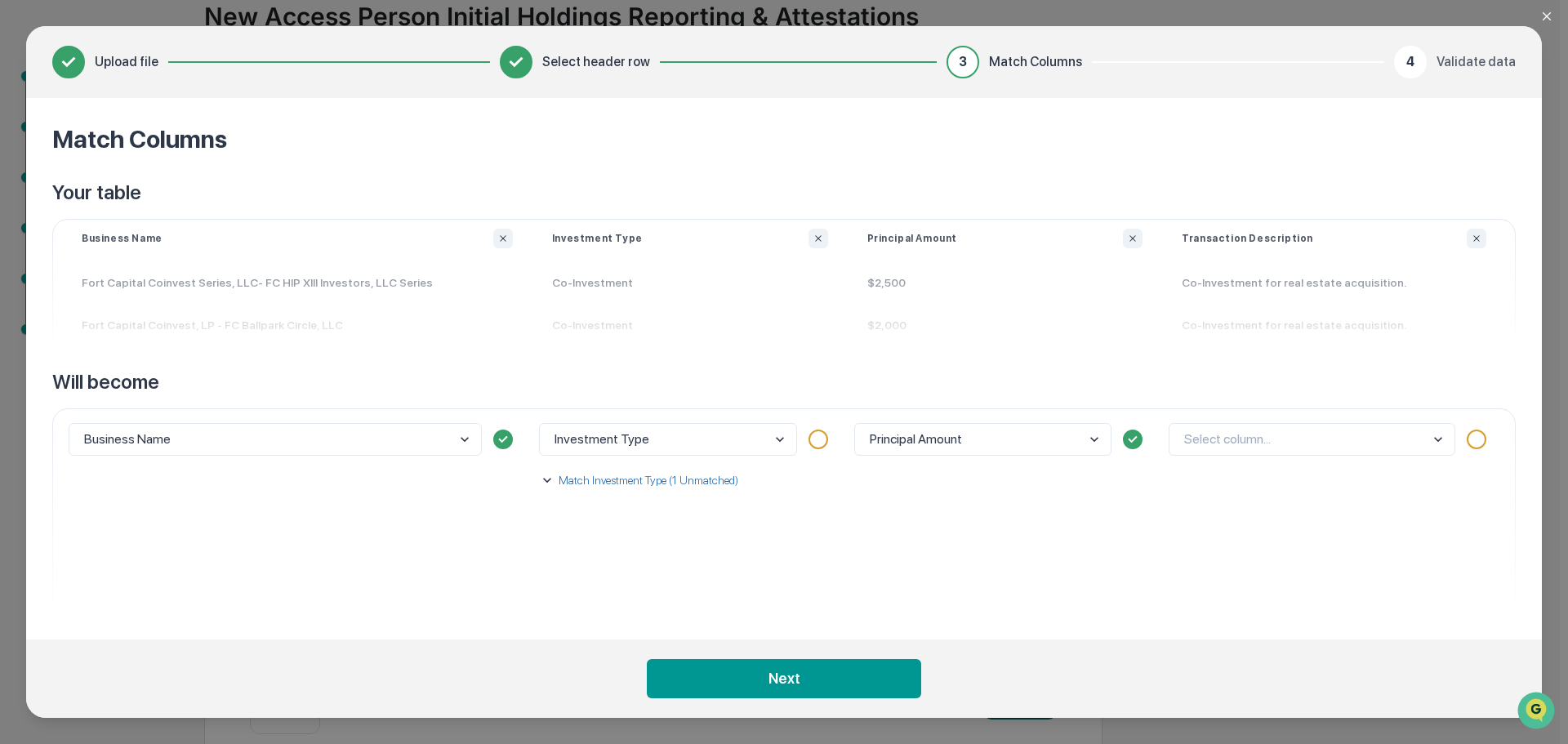
click at [589, 465] on button "Match Investment Type (1 Unmatched)" at bounding box center [689, 479] width 299 height 42
click at [580, 562] on body "Get Approval Content & Transactions Company Policies & Documents My Compliance …" at bounding box center [779, 312] width 1560 height 900
click at [599, 457] on div "Co-Investment" at bounding box center [684, 459] width 280 height 31
click at [506, 569] on div "Business Name" at bounding box center [297, 511] width 470 height 205
click at [926, 433] on body "Get Approval Content & Transactions Company Policies & Documents My Compliance …" at bounding box center [779, 312] width 1560 height 900
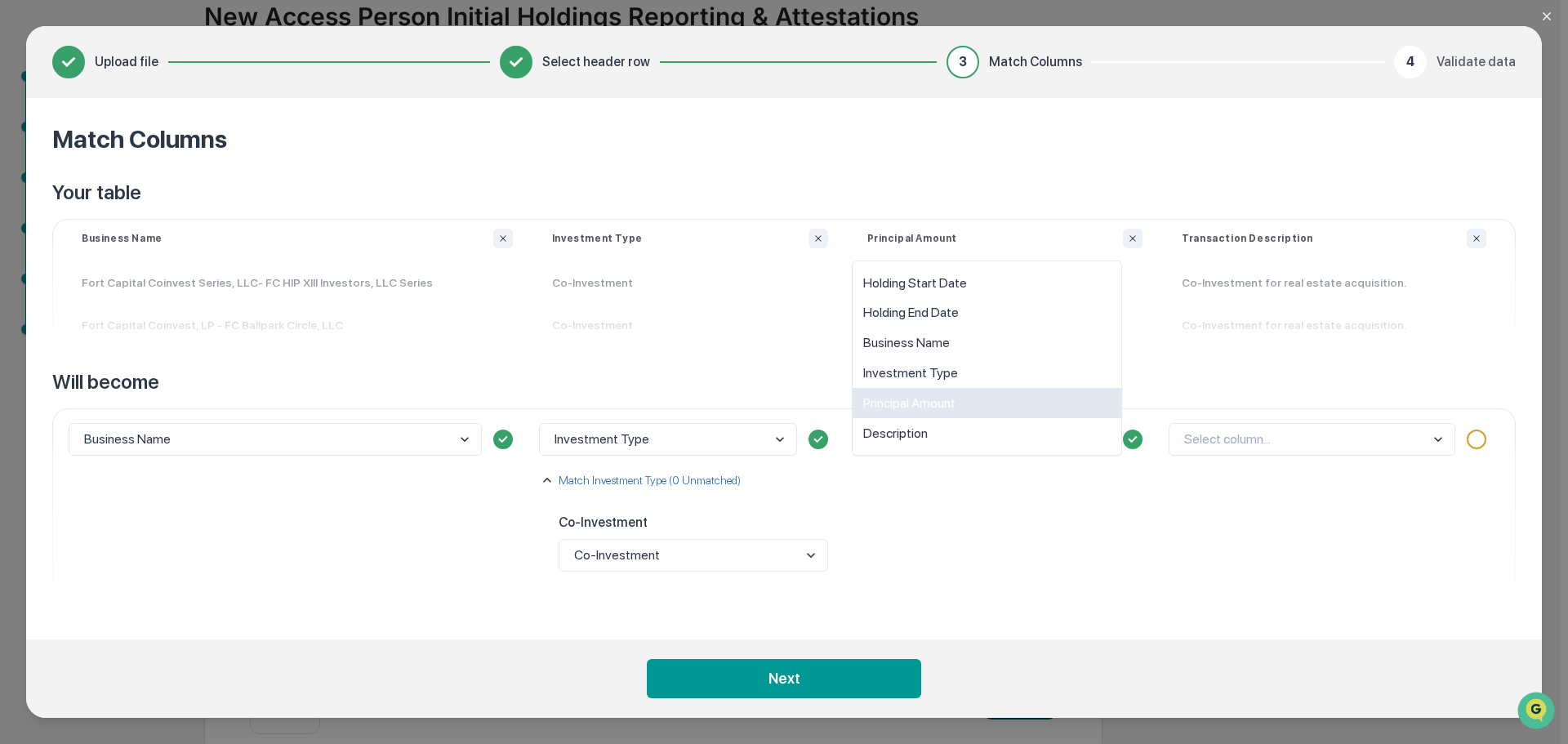
click at [927, 399] on div "Principal Amount" at bounding box center [986, 403] width 269 height 31
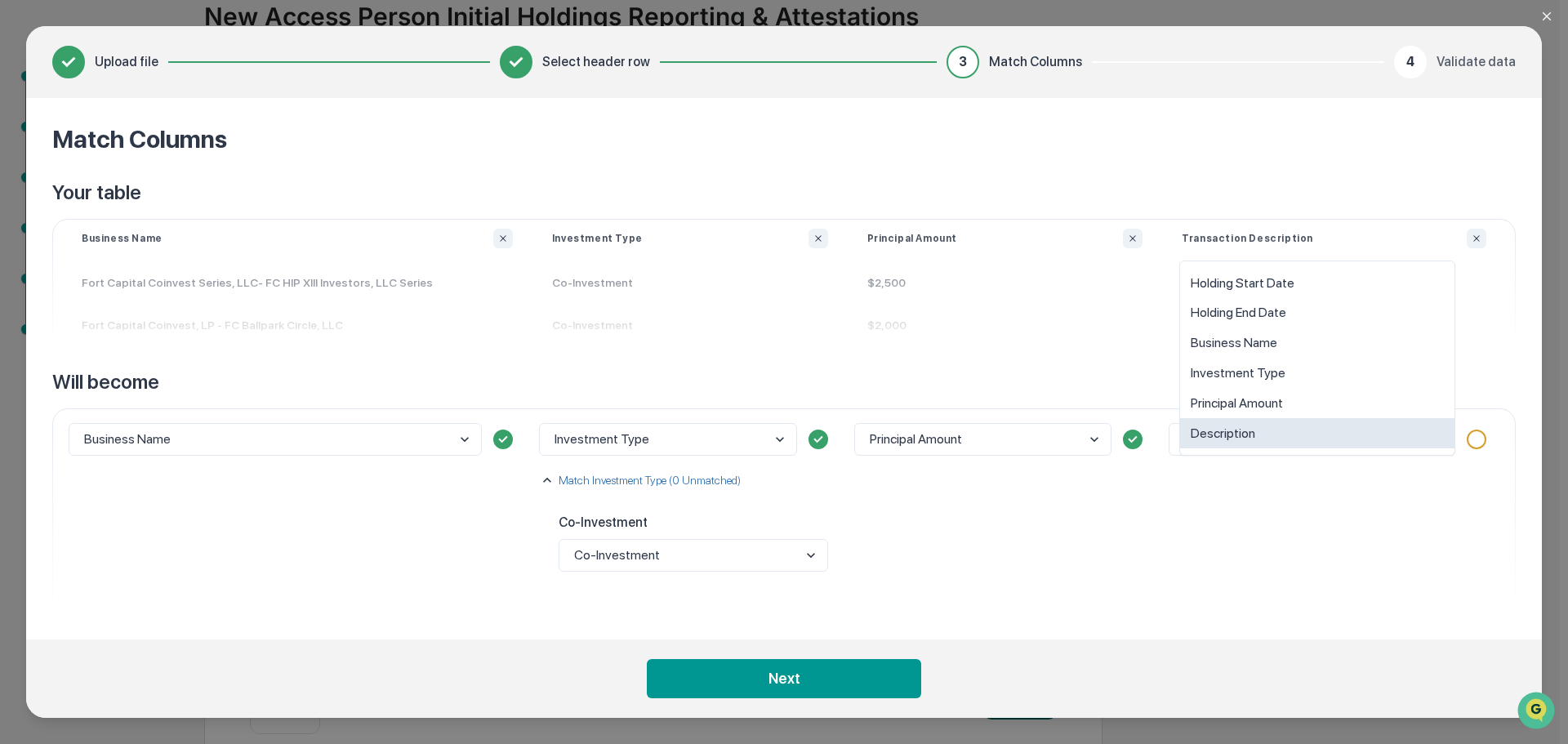
click at [1264, 443] on body "Get Approval Content & Transactions Company Policies & Documents My Compliance …" at bounding box center [779, 312] width 1560 height 900
click at [1263, 437] on div "Description" at bounding box center [1318, 433] width 274 height 31
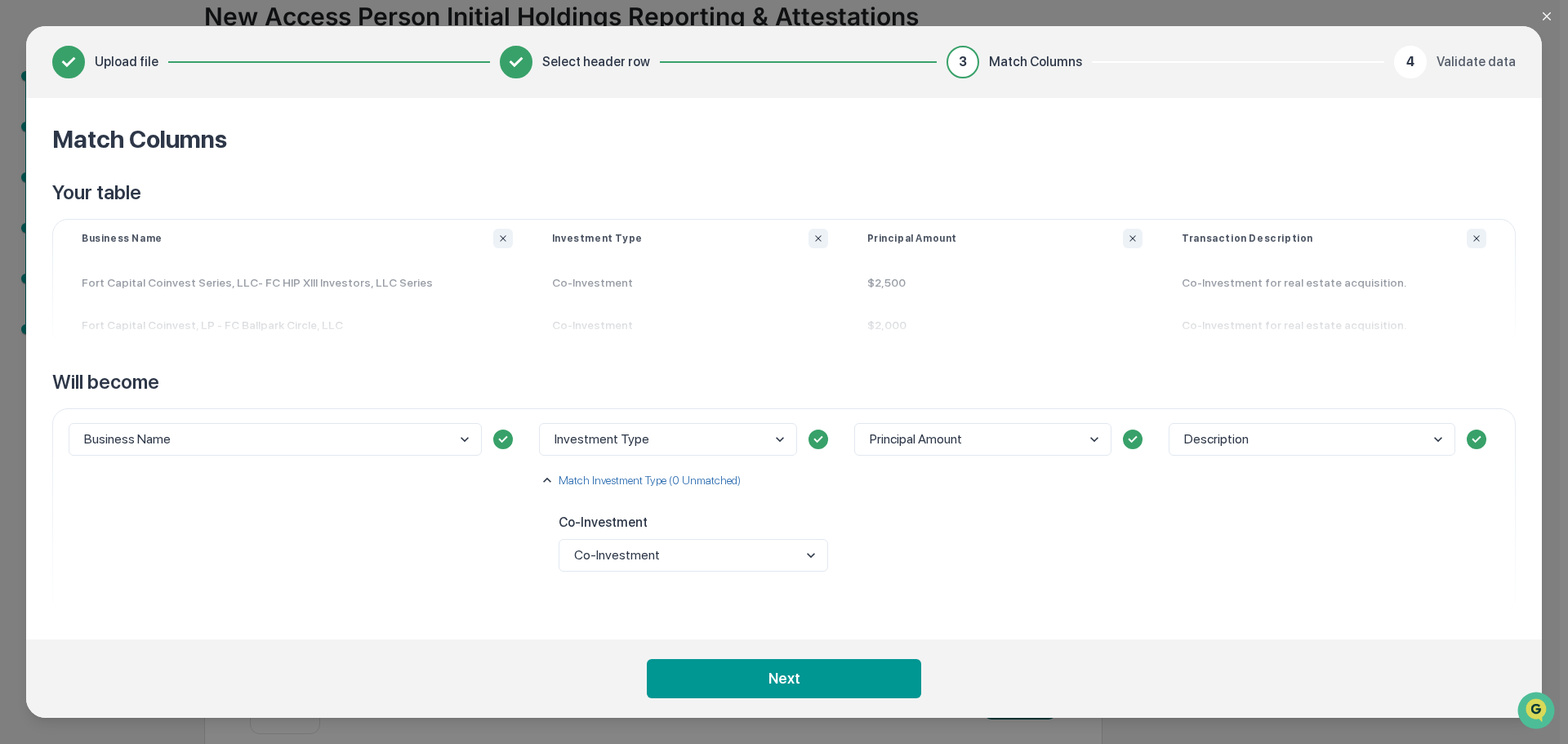
click at [1136, 530] on div "Principal Amount" at bounding box center [1005, 511] width 315 height 205
click at [851, 654] on footer "Next" at bounding box center [784, 679] width 1516 height 79
click at [1547, 17] on icon "Close modal" at bounding box center [1547, 17] width 8 height 8
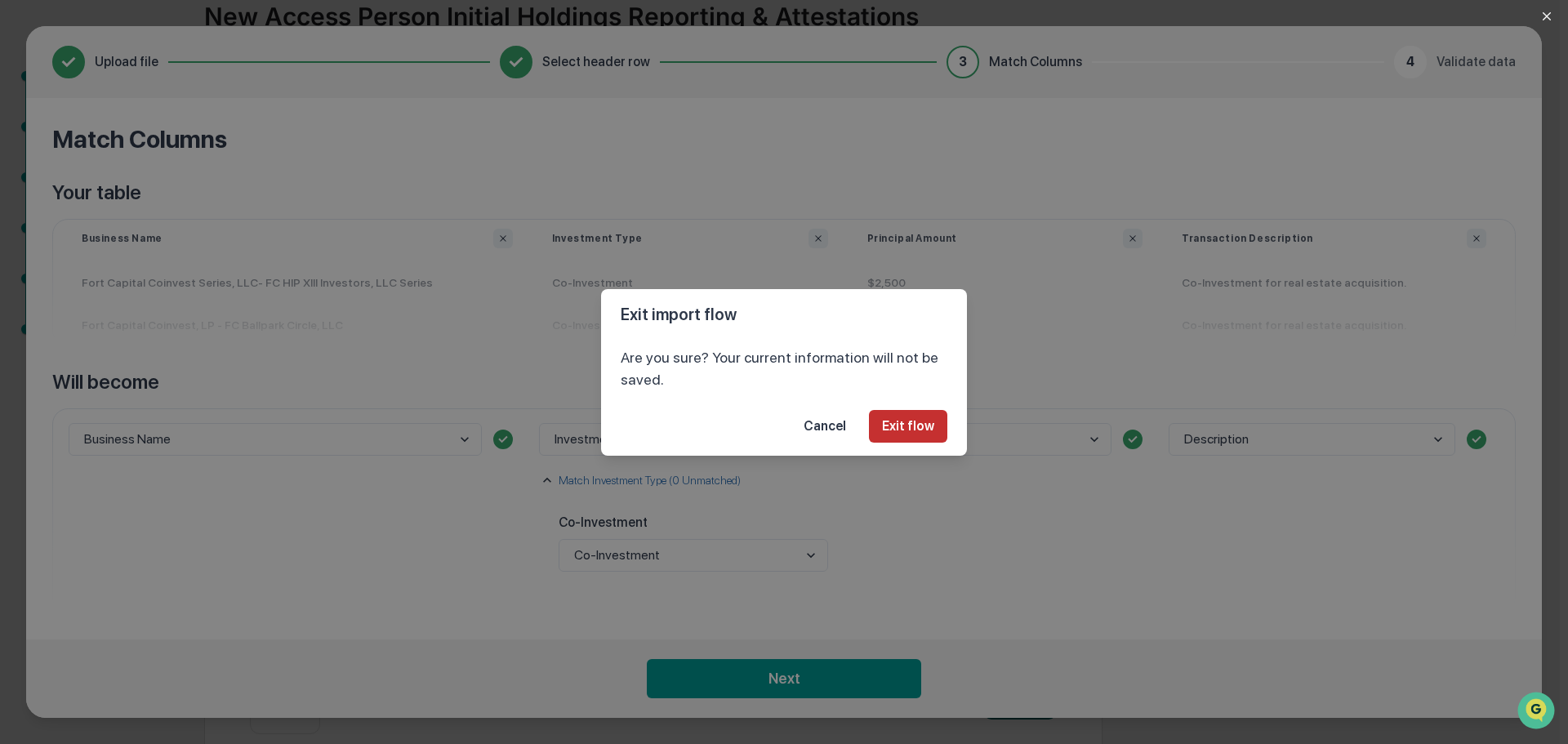
click at [933, 420] on button "Exit flow" at bounding box center [908, 427] width 79 height 33
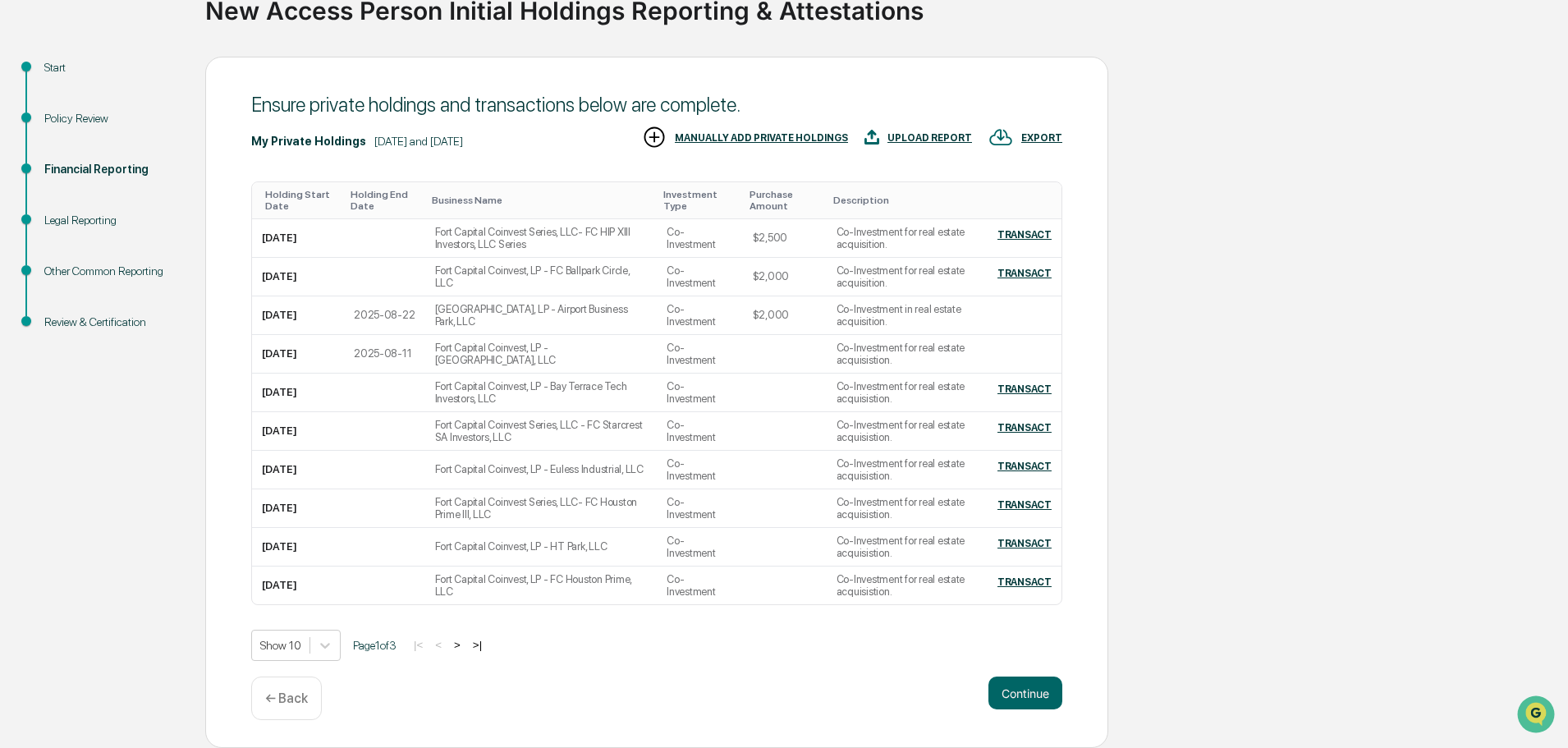
click at [909, 131] on div "UPLOAD REPORT" at bounding box center [917, 138] width 107 height 27
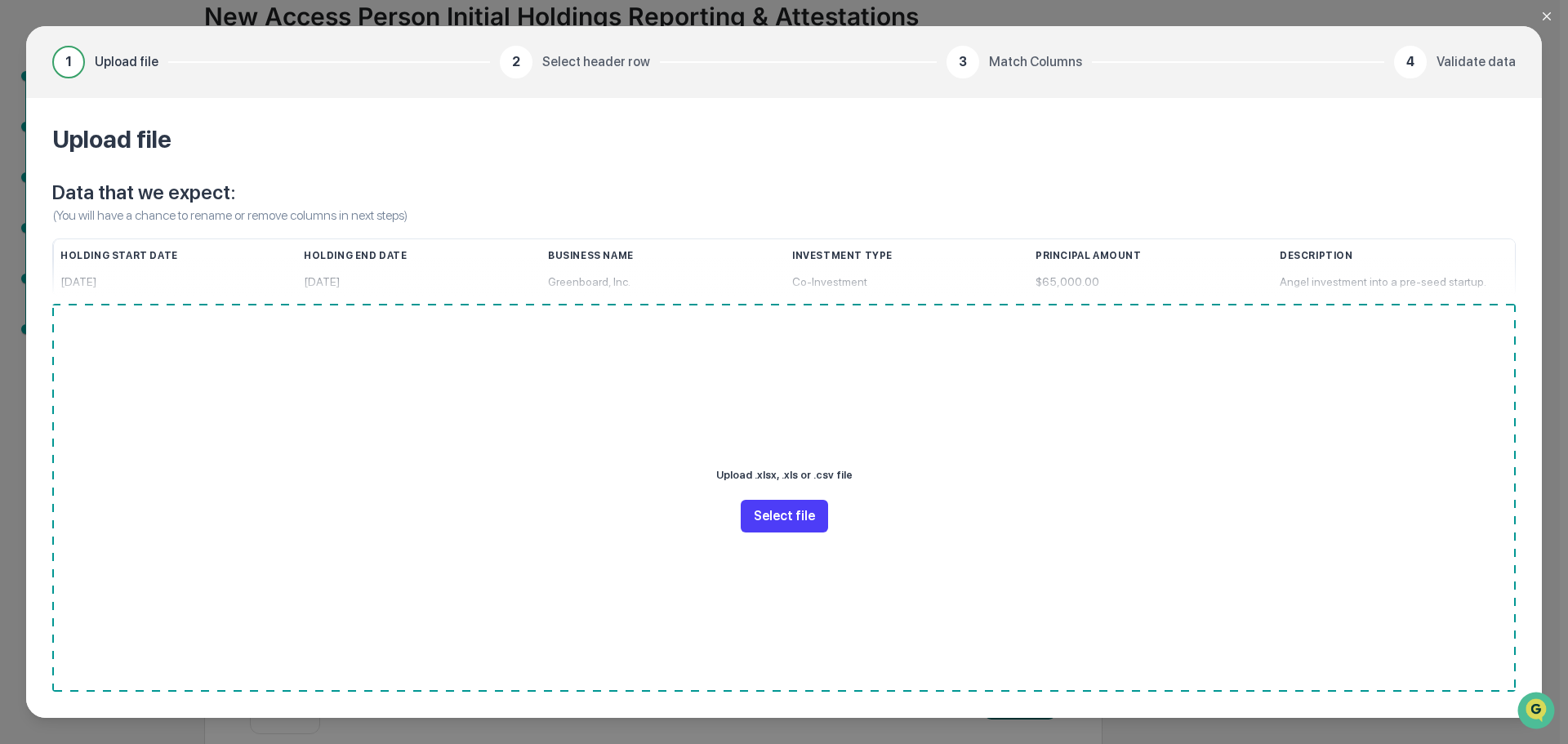
click at [782, 522] on button "Select file" at bounding box center [784, 517] width 88 height 33
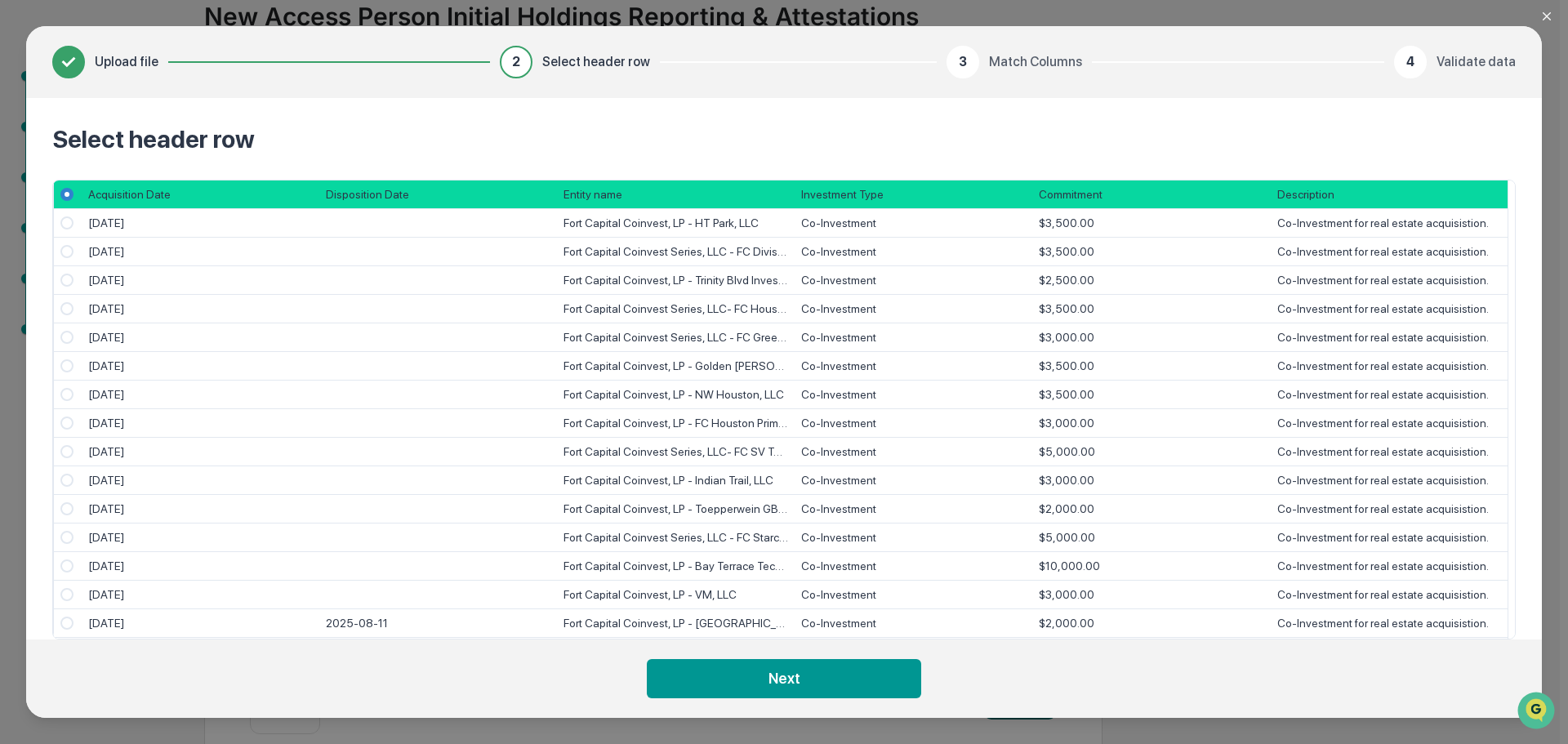
click at [1547, 21] on icon "Close modal" at bounding box center [1547, 17] width 13 height 13
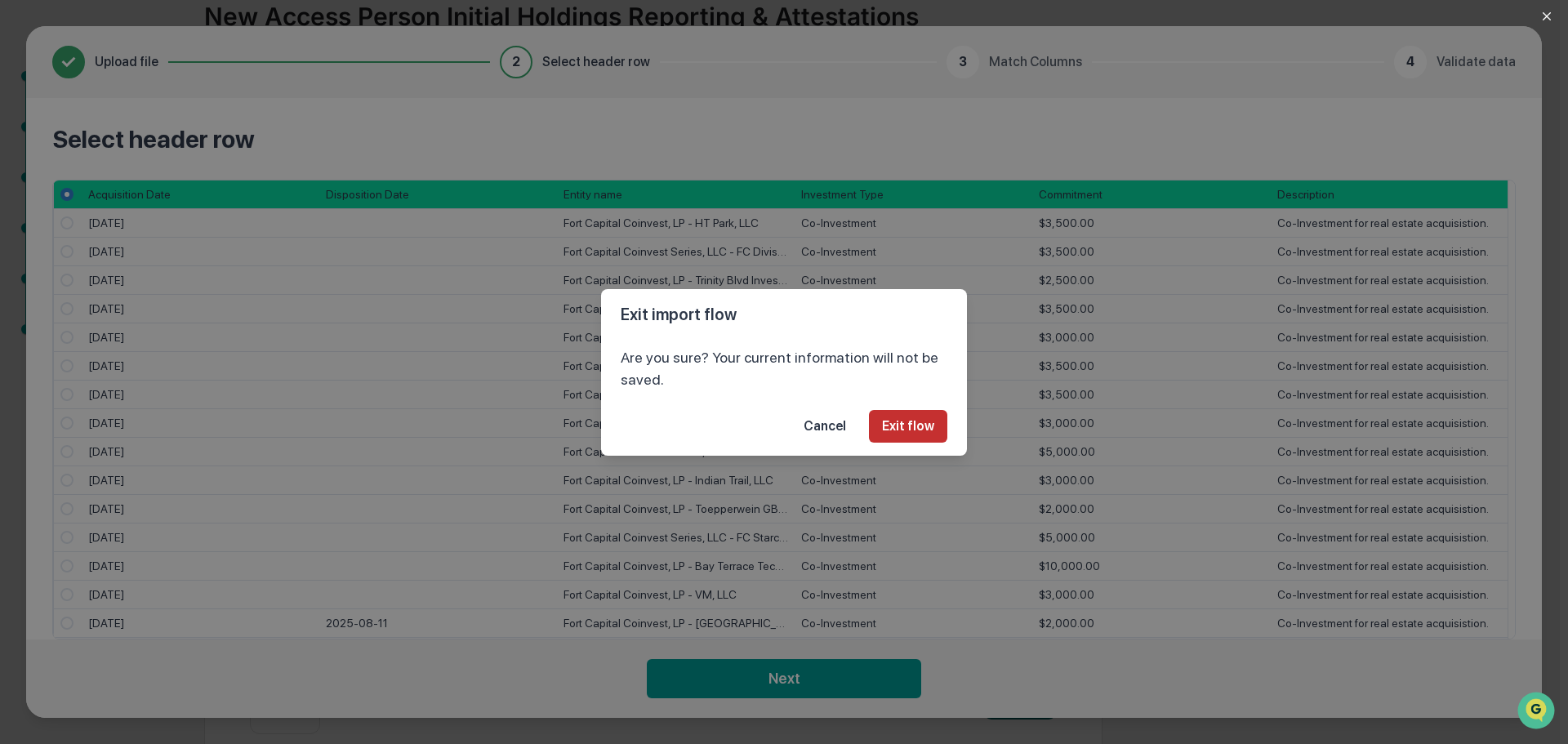
click at [898, 434] on button "Exit flow" at bounding box center [908, 427] width 79 height 33
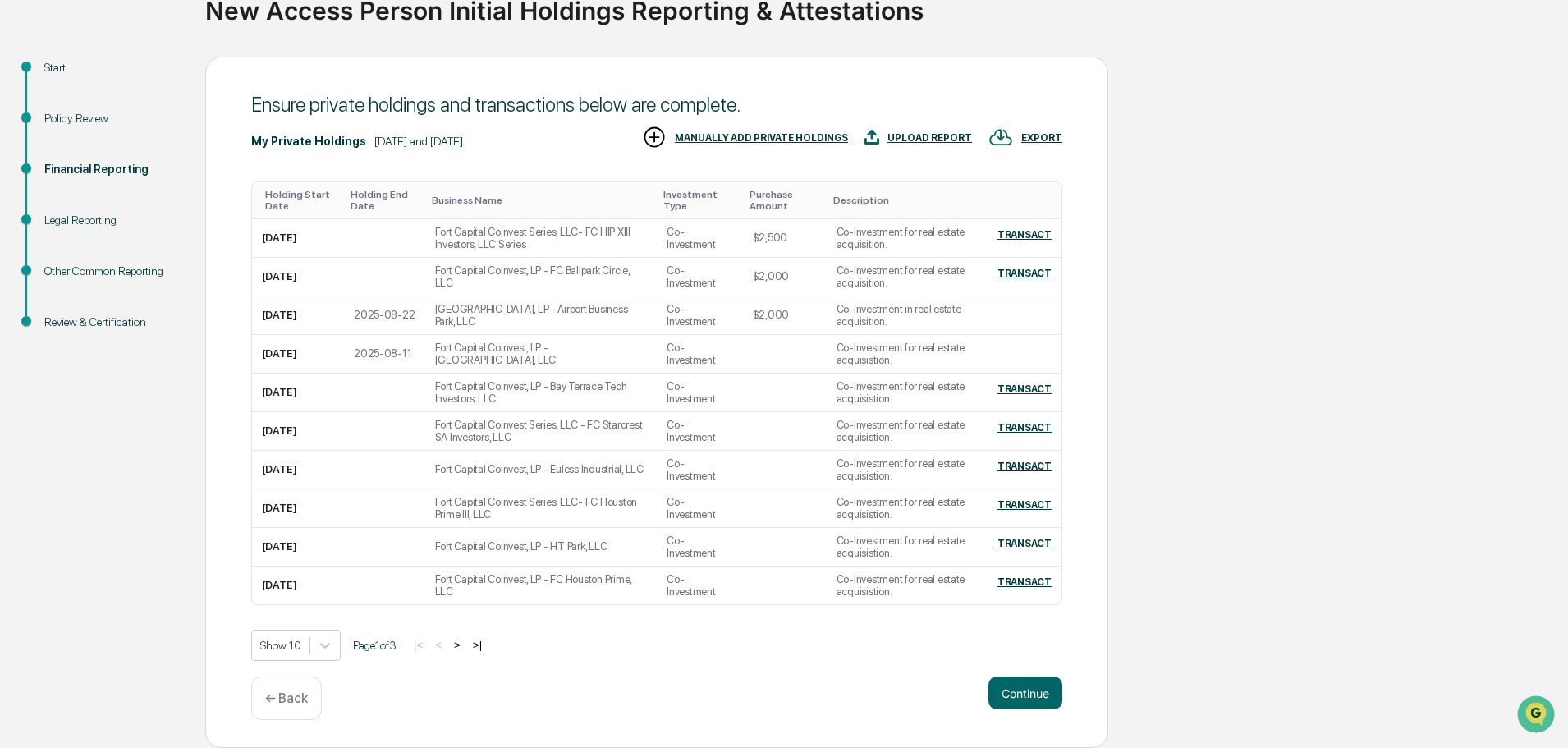
click at [913, 134] on div "UPLOAD REPORT" at bounding box center [930, 138] width 85 height 12
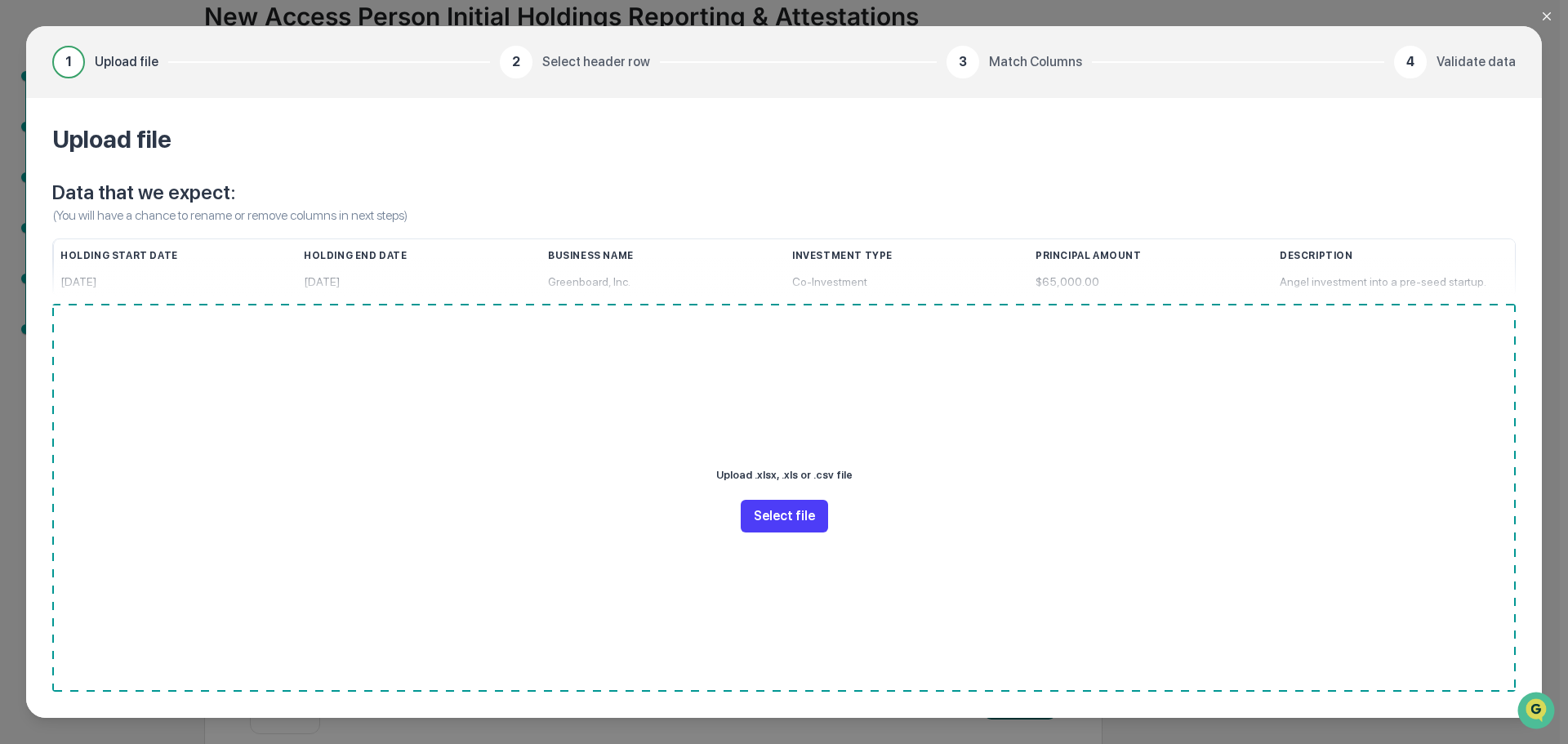
click at [798, 511] on button "Select file" at bounding box center [784, 517] width 88 height 33
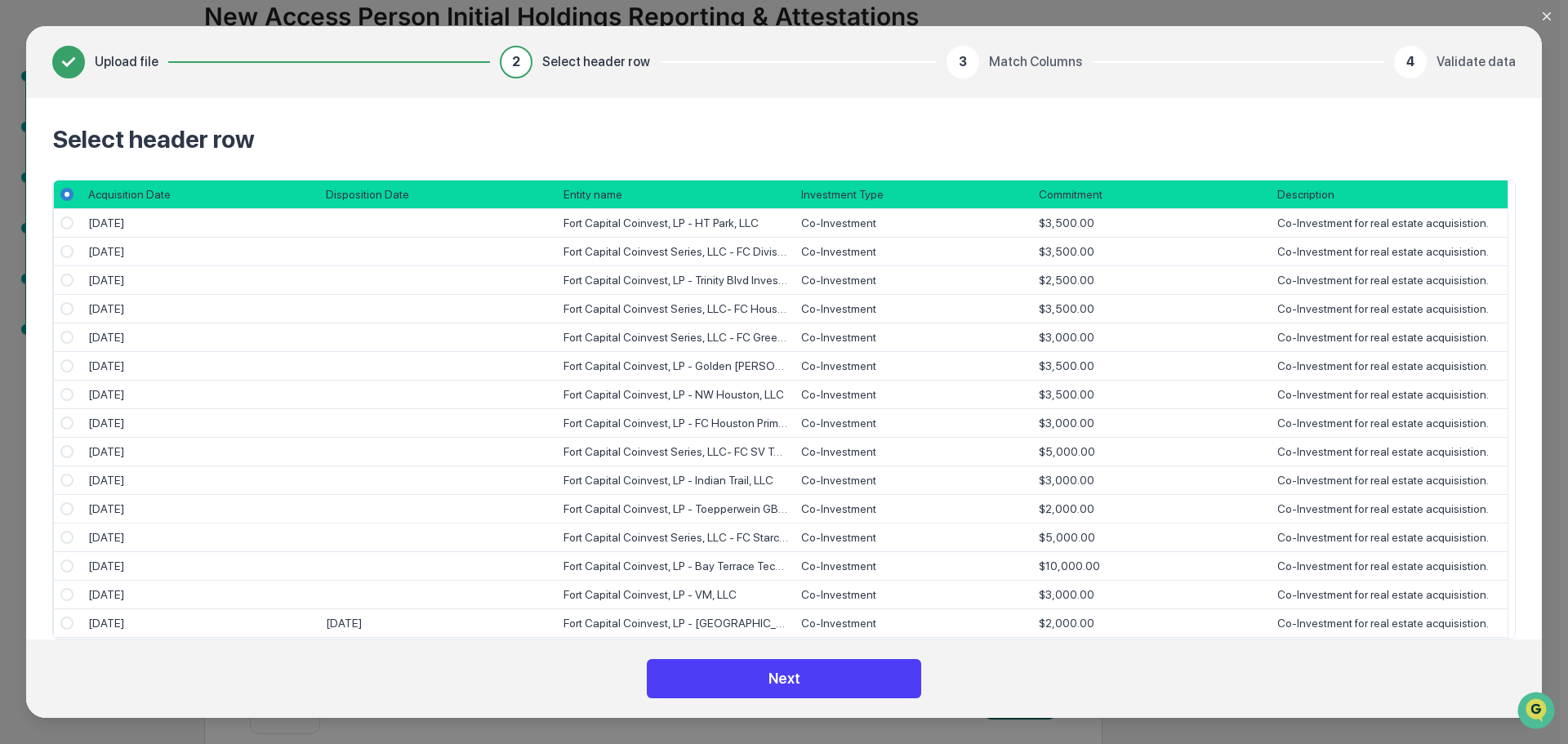
click at [762, 673] on button "Next" at bounding box center [784, 678] width 274 height 39
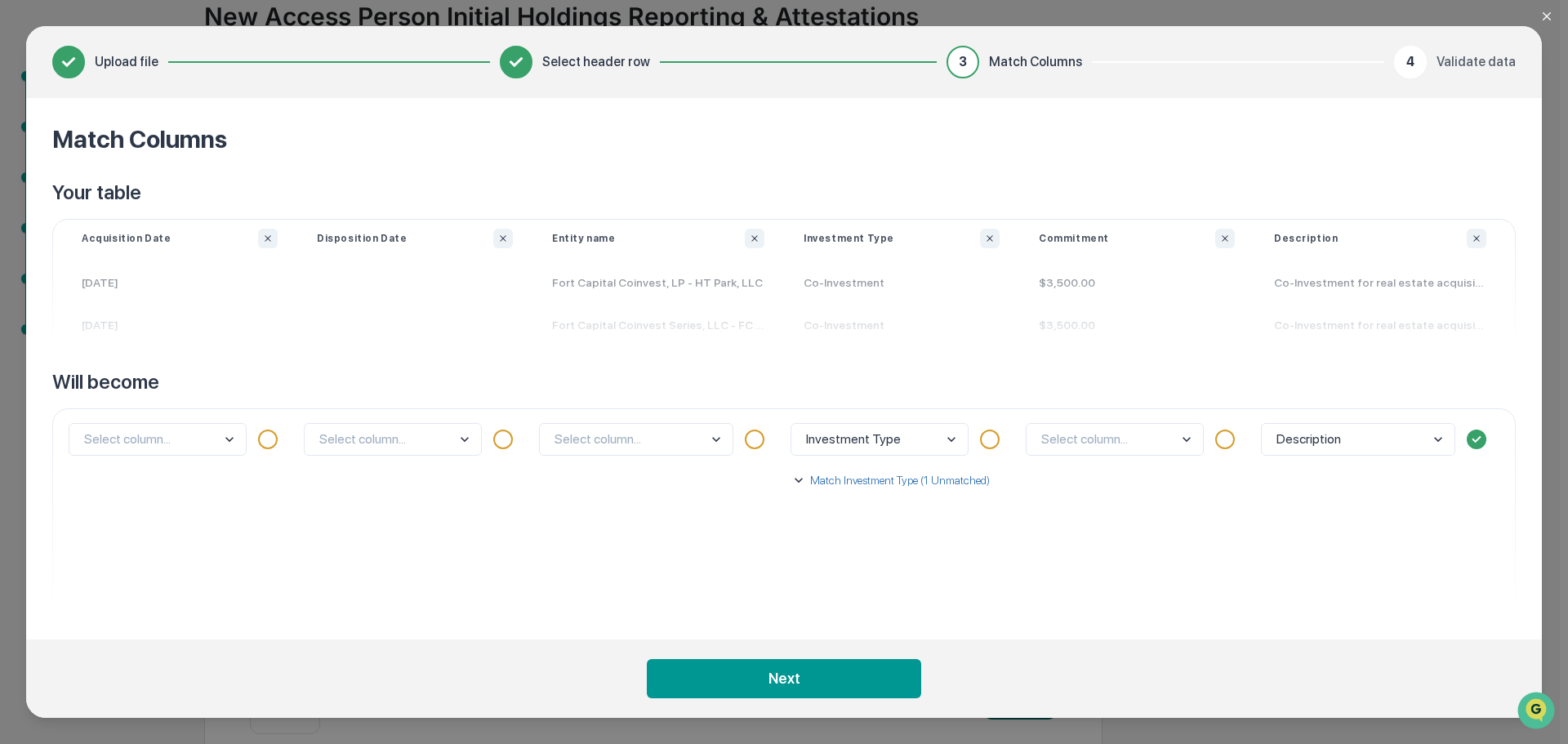
click at [183, 436] on body "Get Approval Content & Transactions Company Policies & Documents My Compliance …" at bounding box center [779, 312] width 1560 height 900
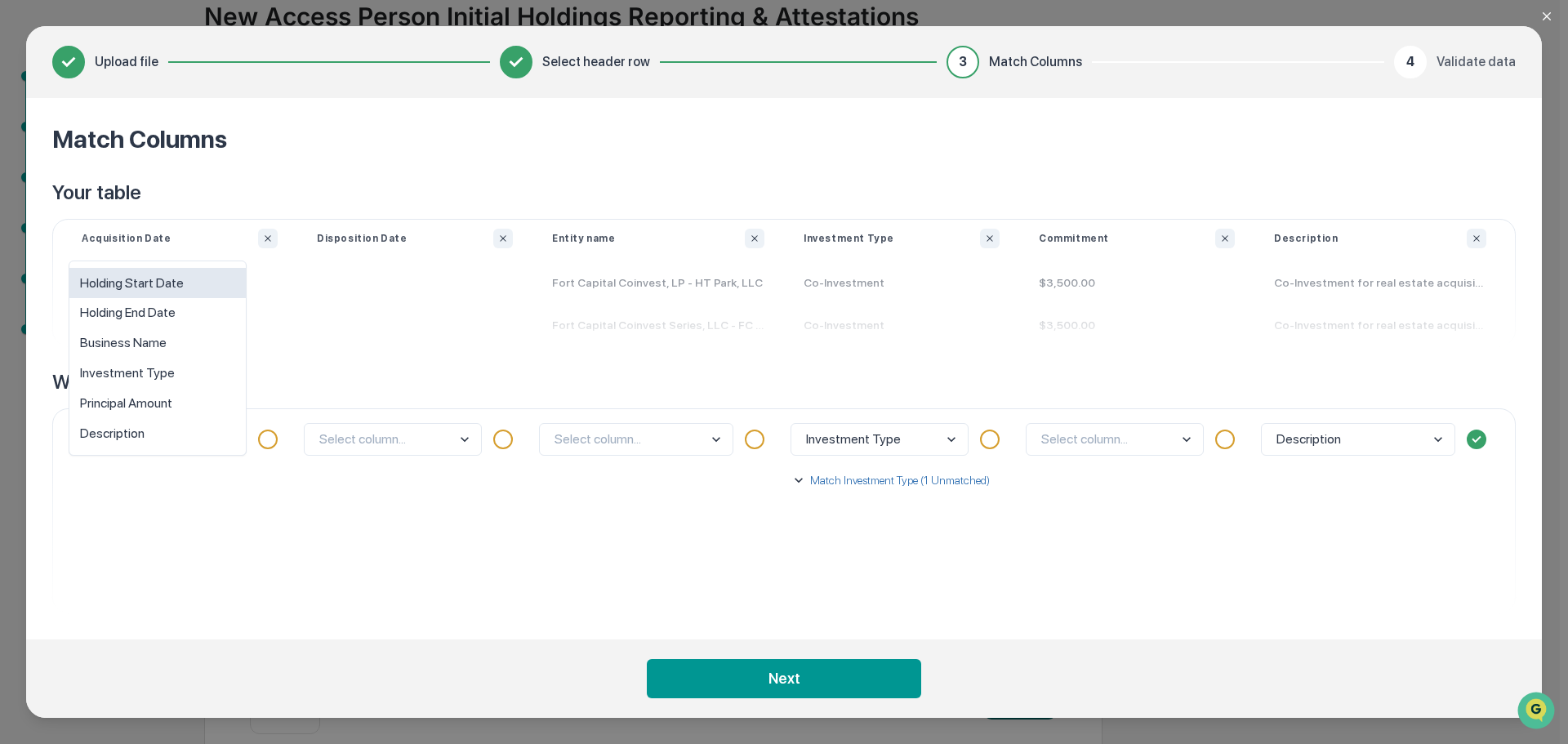
click at [179, 289] on div "Holding Start Date" at bounding box center [157, 283] width 176 height 31
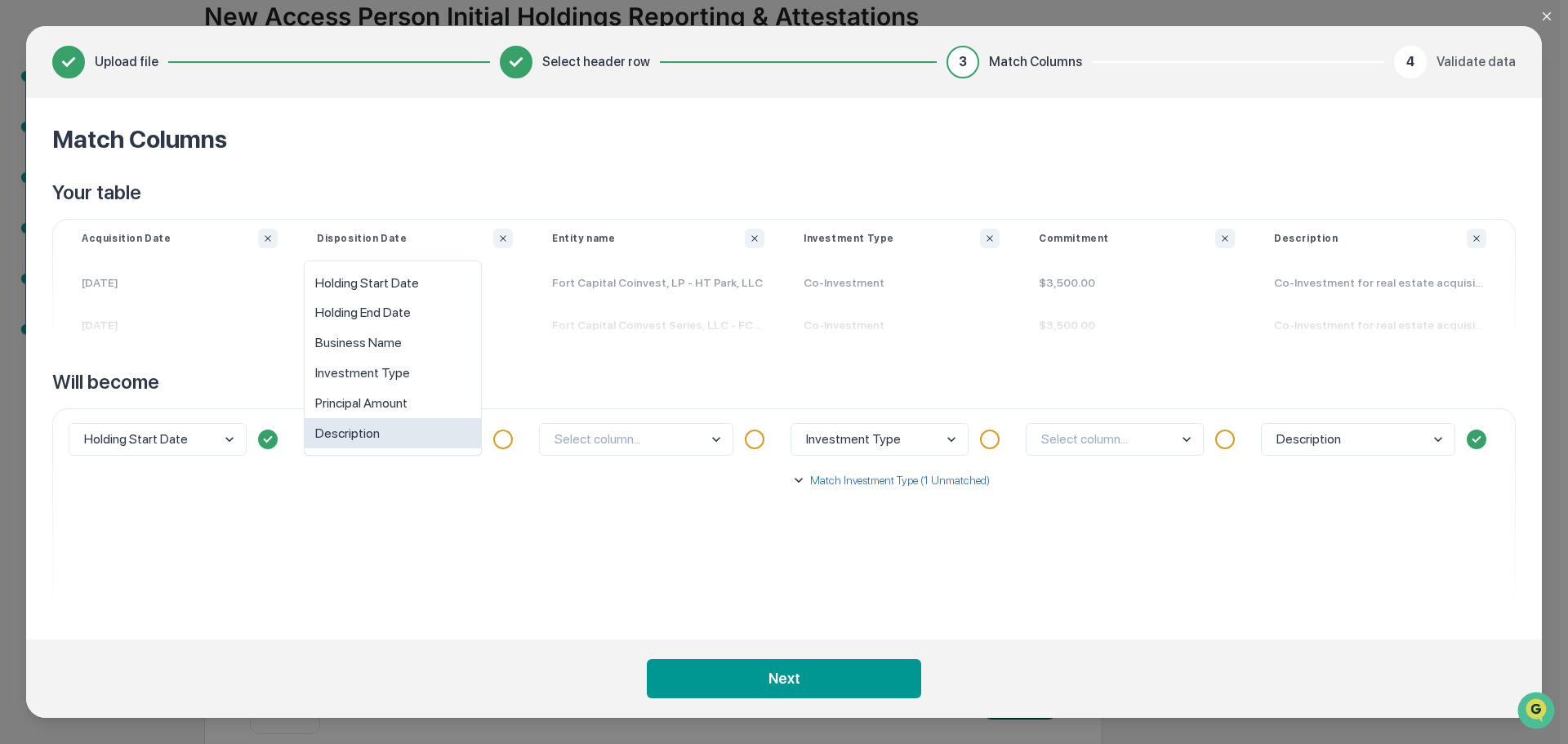
click at [401, 442] on body "Get Approval Content & Transactions Company Policies & Documents My Compliance …" at bounding box center [779, 312] width 1560 height 900
click at [388, 317] on div "Holding End Date" at bounding box center [393, 313] width 176 height 31
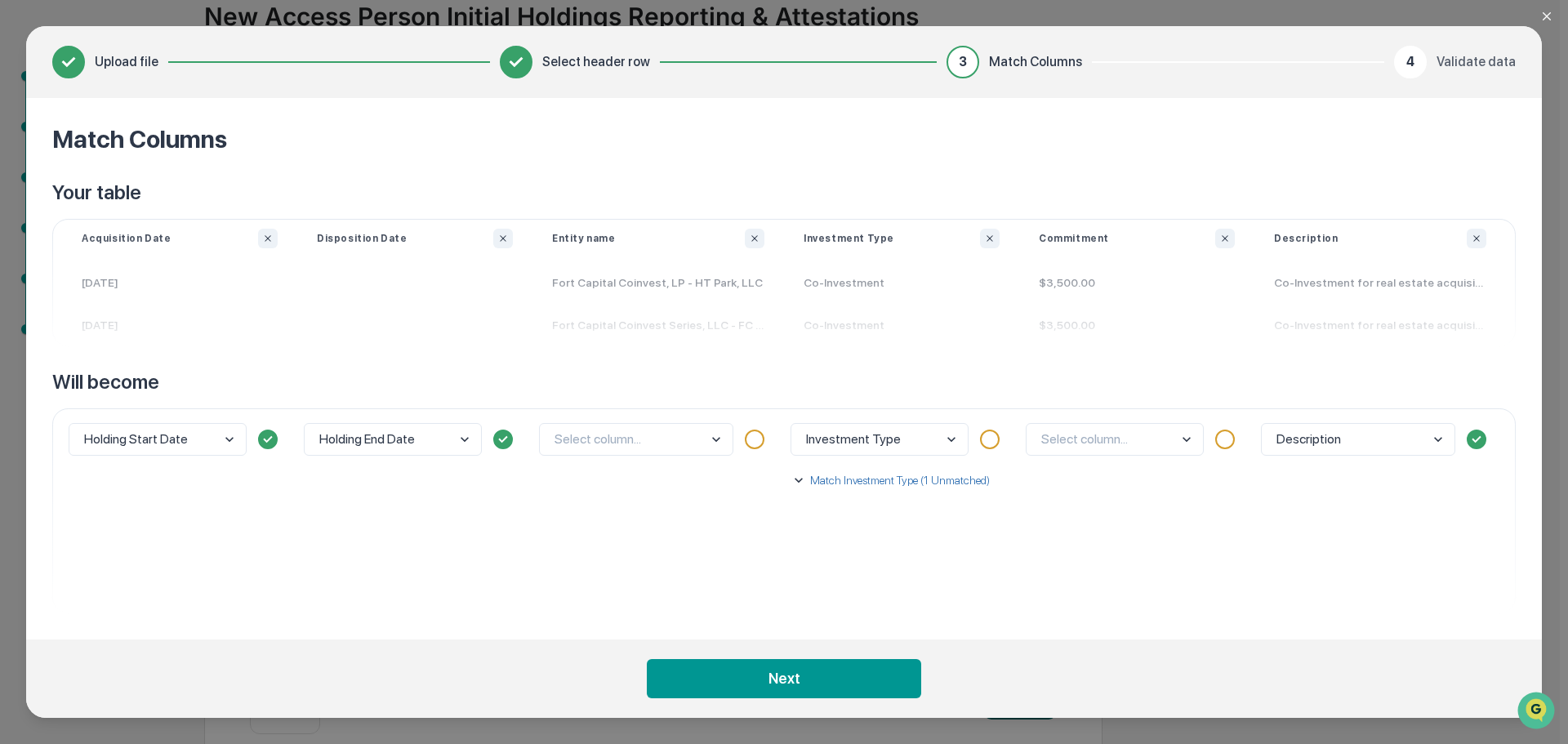
click at [637, 437] on body "Get Approval Content & Transactions Company Policies & Documents My Compliance …" at bounding box center [779, 312] width 1560 height 900
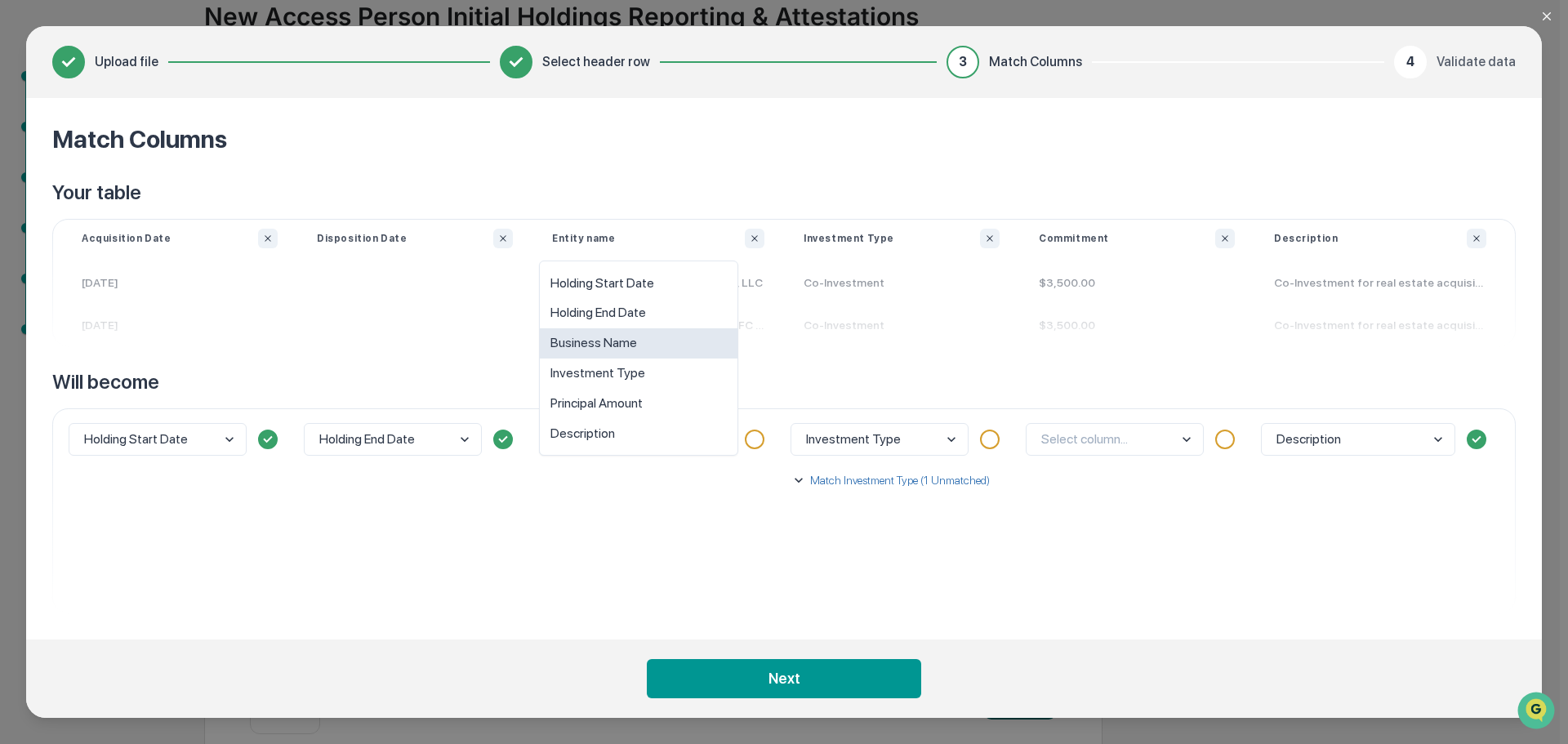
click at [623, 341] on div "Business Name" at bounding box center [638, 343] width 198 height 31
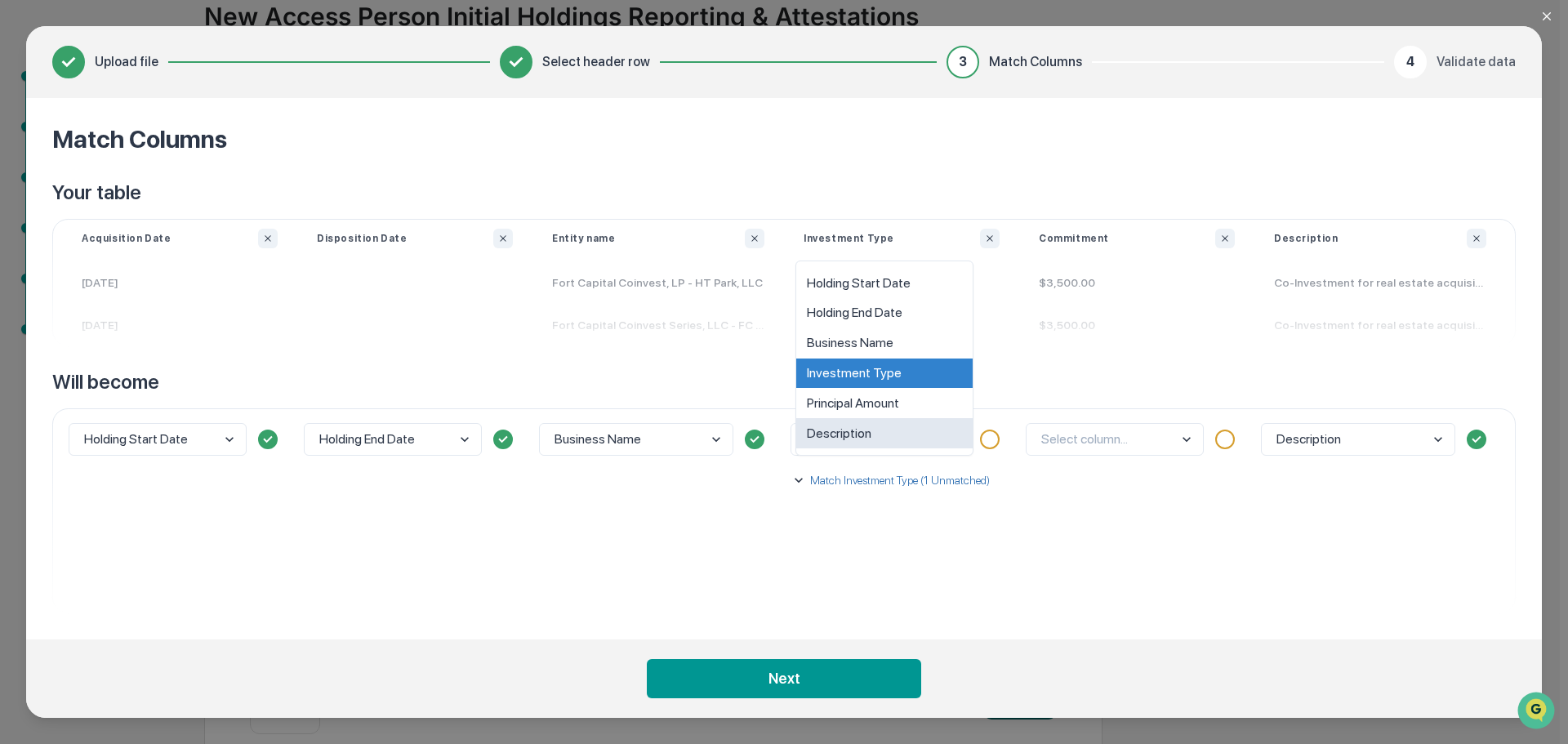
click at [887, 443] on body "Get Approval Content & Transactions Company Policies & Documents My Compliance …" at bounding box center [779, 312] width 1560 height 900
click at [878, 374] on div "Investment Type" at bounding box center [884, 374] width 176 height 31
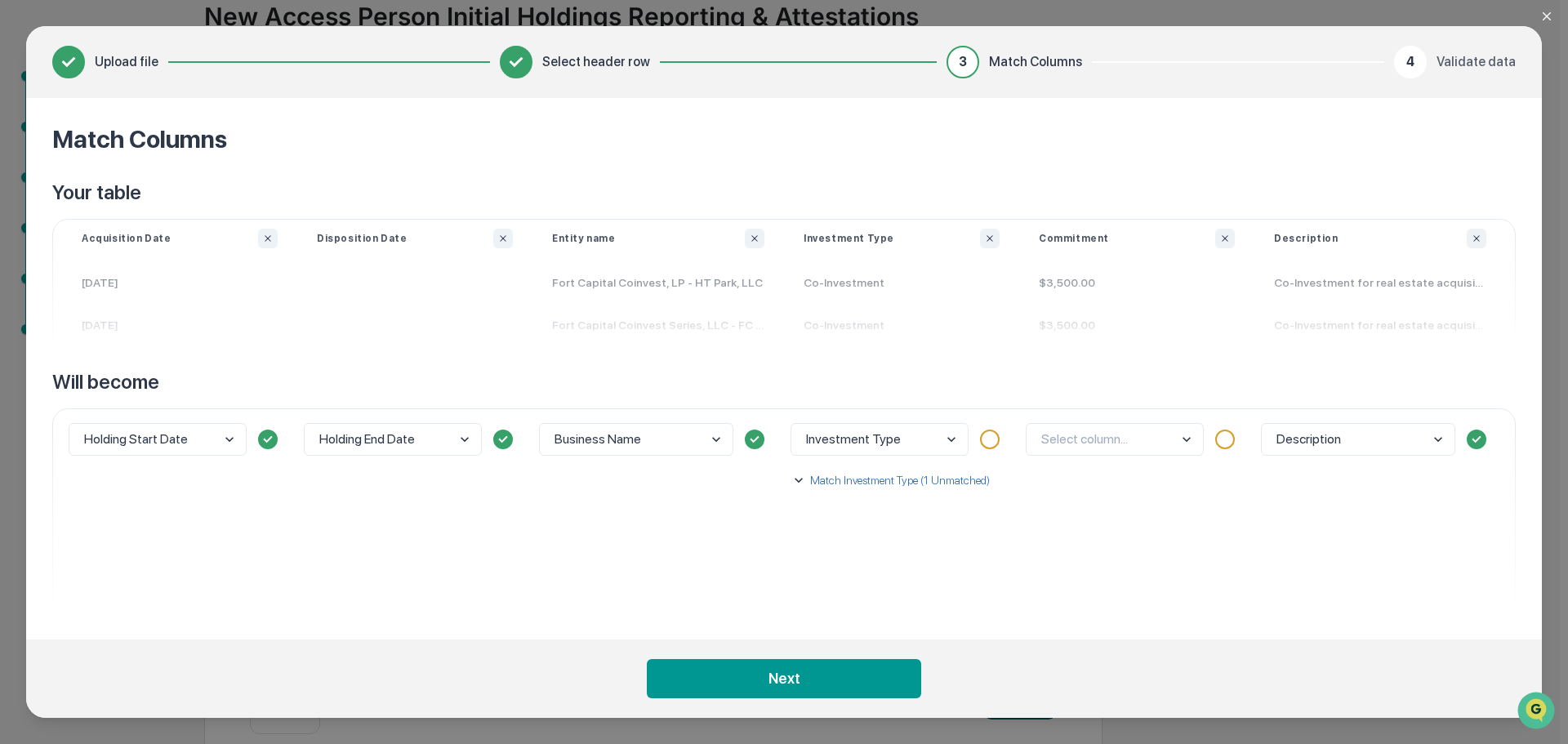
click at [857, 476] on p "Match Investment Type (1 Unmatched)" at bounding box center [898, 480] width 183 height 17
click at [864, 561] on body "Get Approval Content & Transactions Company Policies & Documents My Compliance …" at bounding box center [779, 312] width 1560 height 900
click at [877, 455] on div "Co-Investment" at bounding box center [909, 459] width 188 height 31
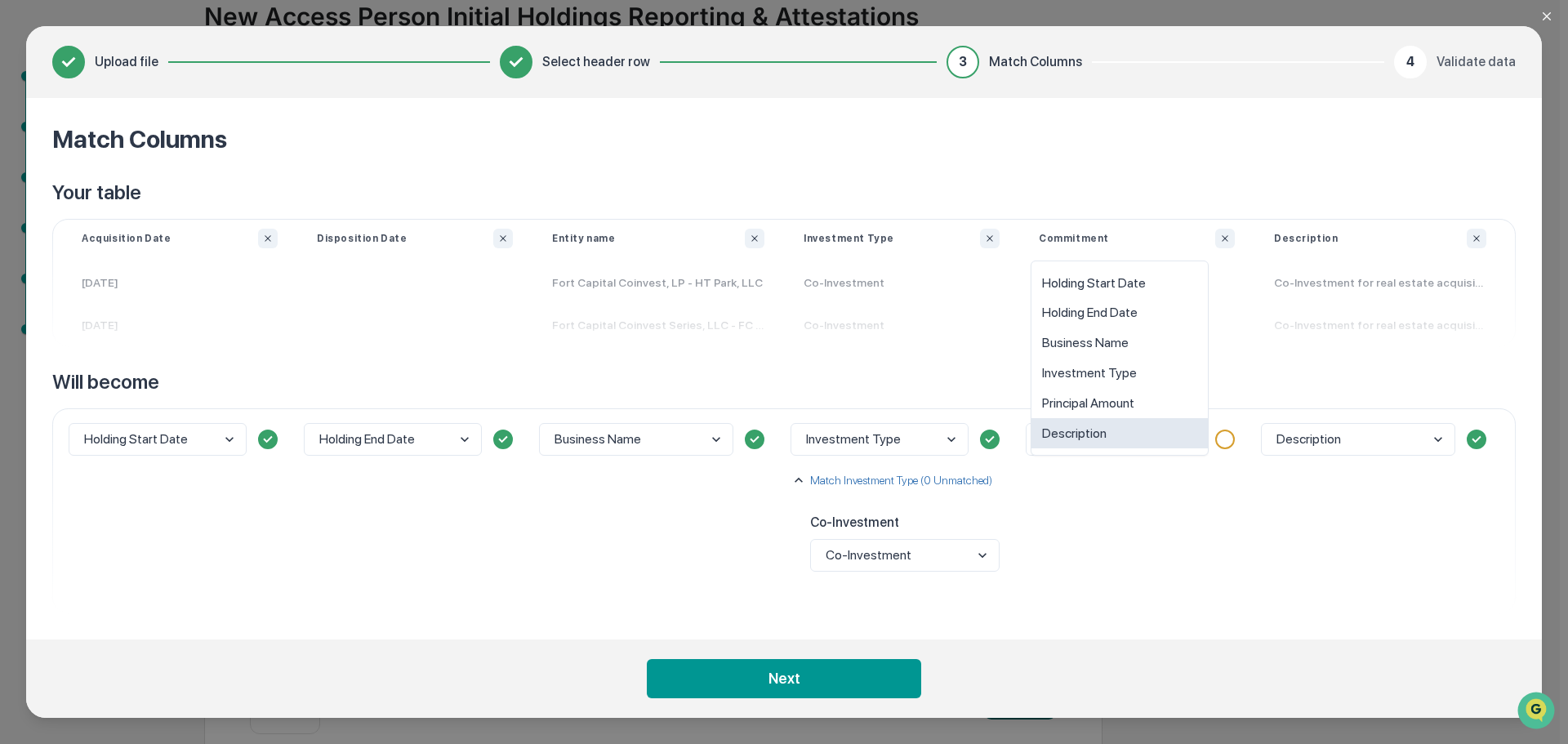
click at [1094, 439] on body "Get Approval Content & Transactions Company Policies & Documents My Compliance …" at bounding box center [779, 312] width 1560 height 900
click at [1096, 401] on div "Principal Amount" at bounding box center [1119, 403] width 176 height 31
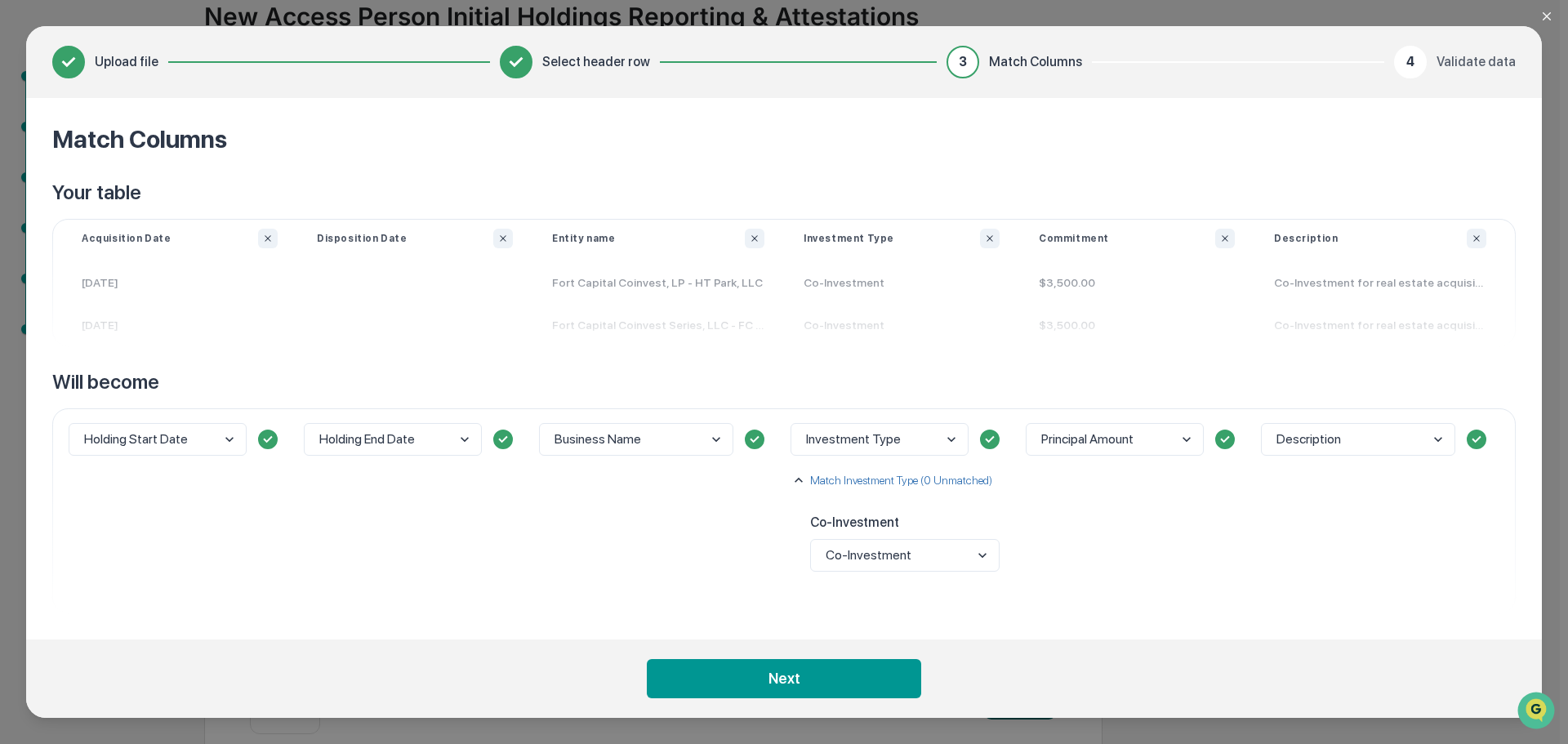
click at [1319, 443] on body "Get Approval Content & Transactions Company Policies & Documents My Compliance …" at bounding box center [779, 312] width 1560 height 900
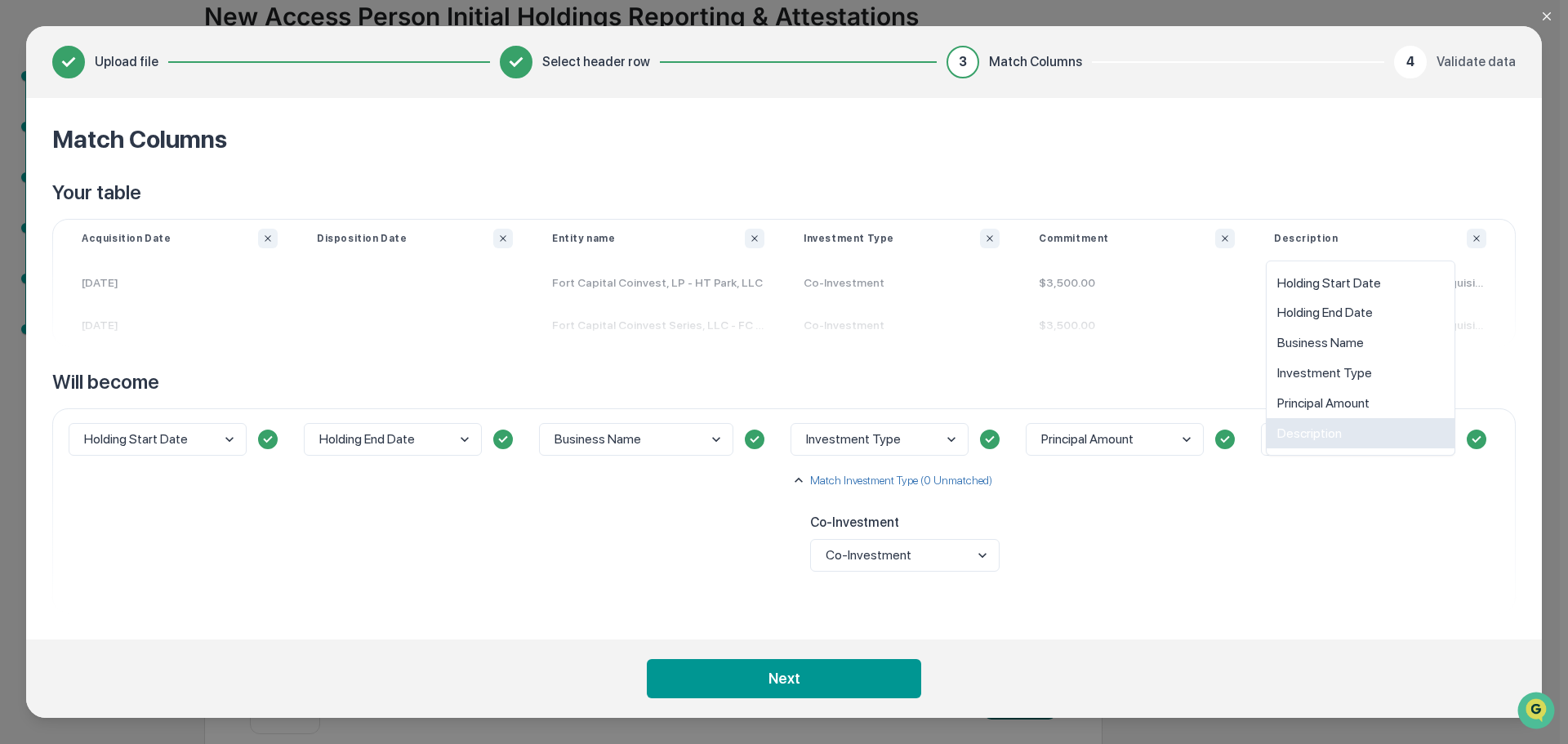
click at [1328, 436] on div "Description" at bounding box center [1360, 433] width 188 height 31
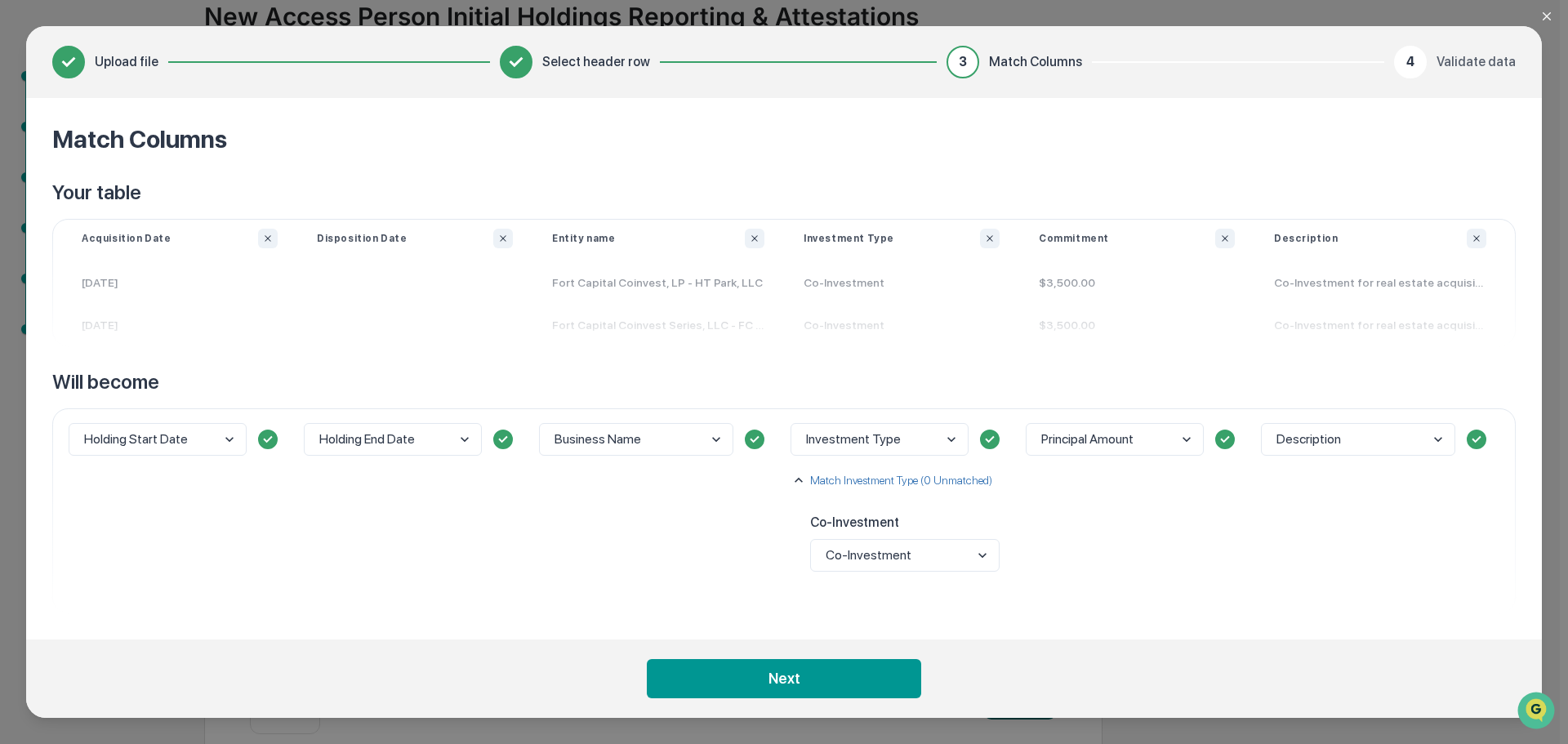
drag, startPoint x: 1288, startPoint y: 546, endPoint x: 1010, endPoint y: 690, distance: 313.1
click at [1287, 547] on div "Description" at bounding box center [1380, 511] width 251 height 205
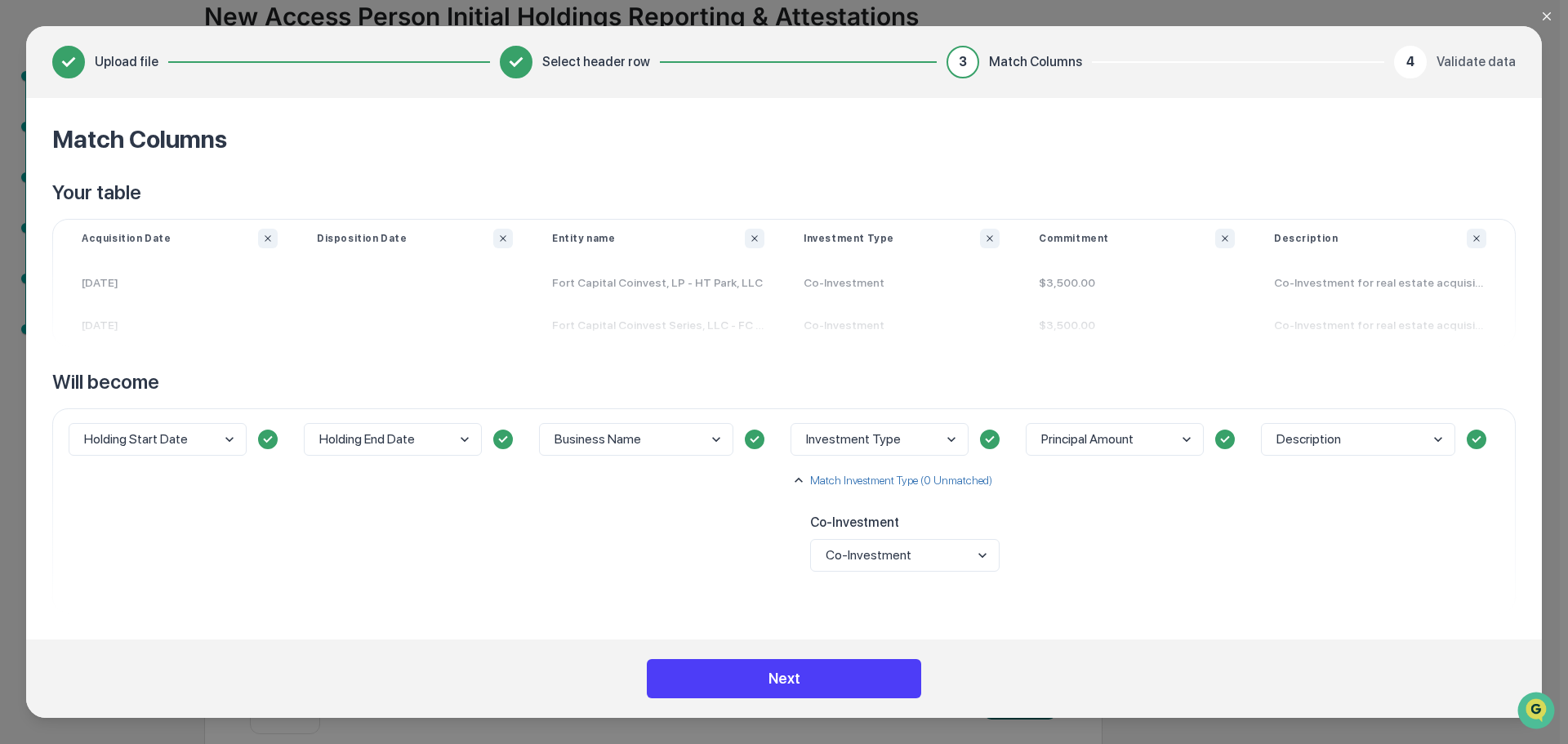
click at [774, 674] on button "Next" at bounding box center [784, 678] width 274 height 39
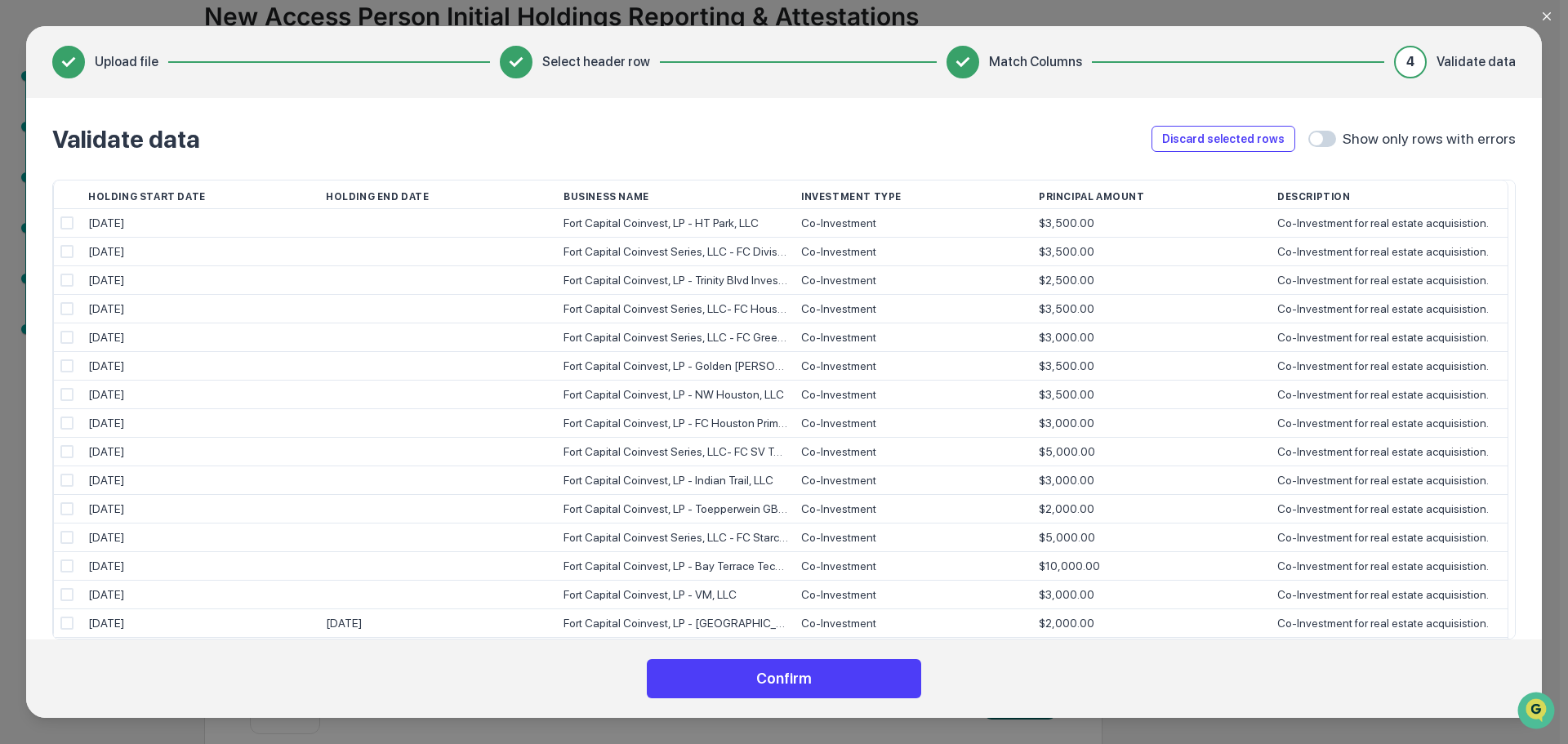
click at [746, 681] on button "Confirm" at bounding box center [784, 678] width 274 height 39
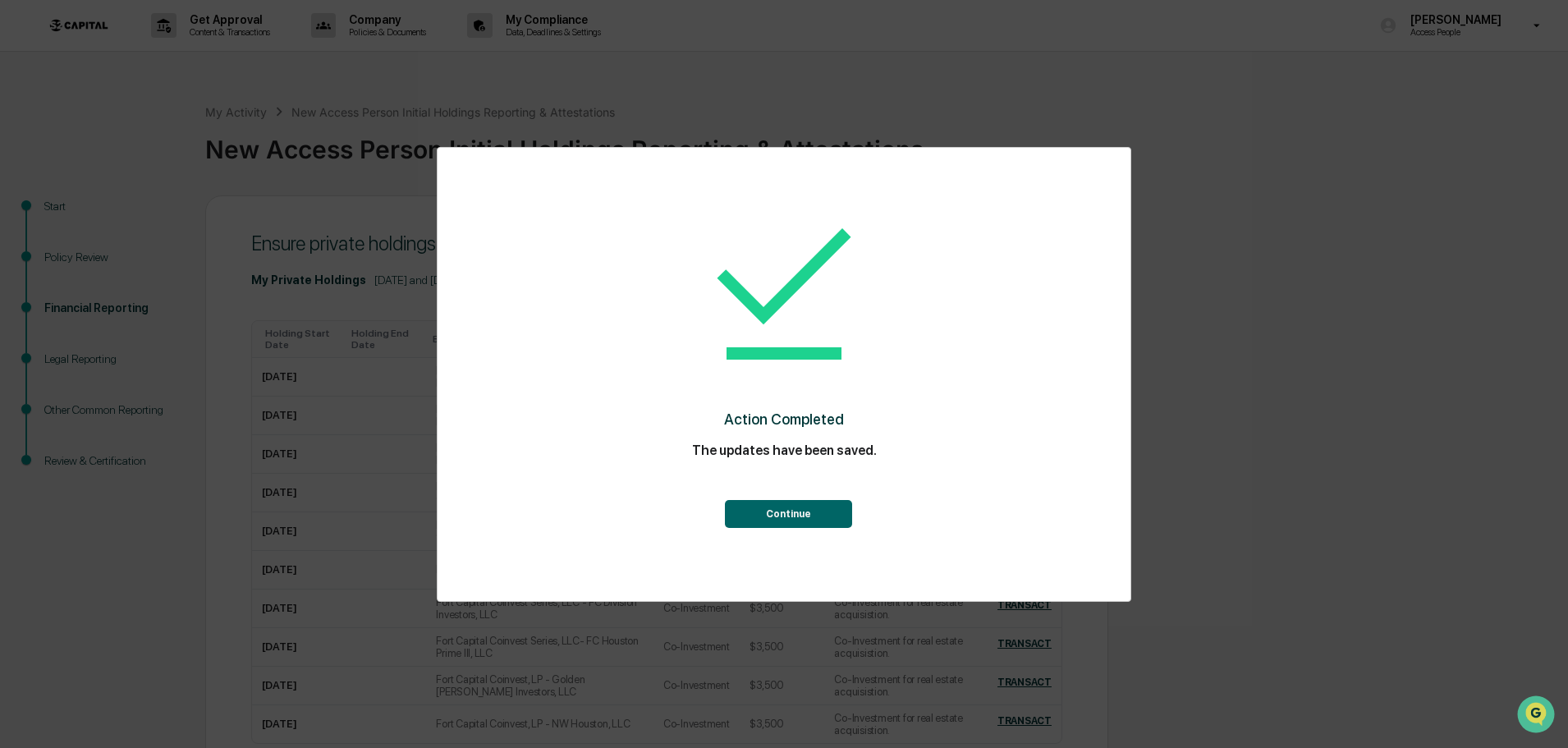
click at [774, 518] on button "Continue" at bounding box center [788, 514] width 127 height 28
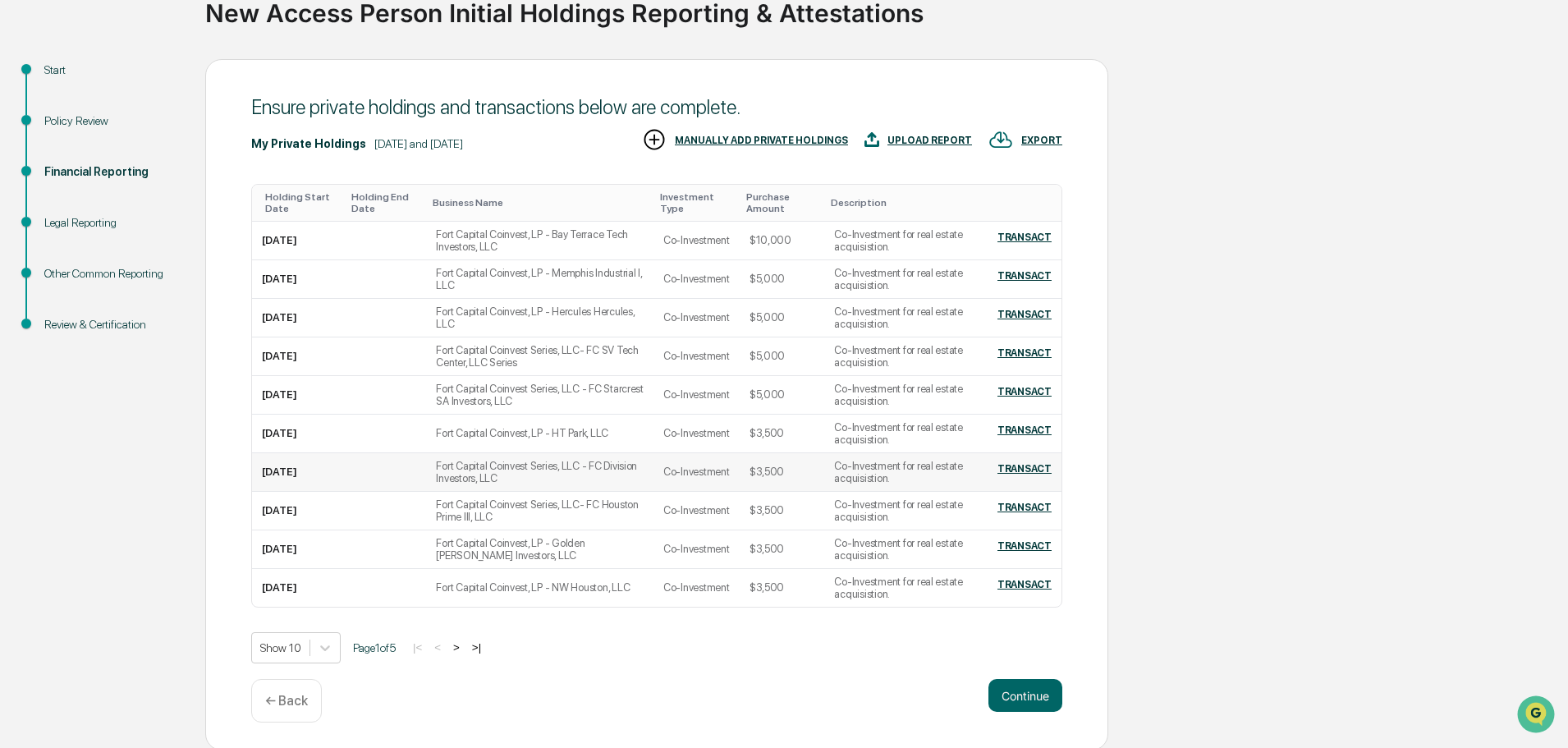
scroll to position [139, 0]
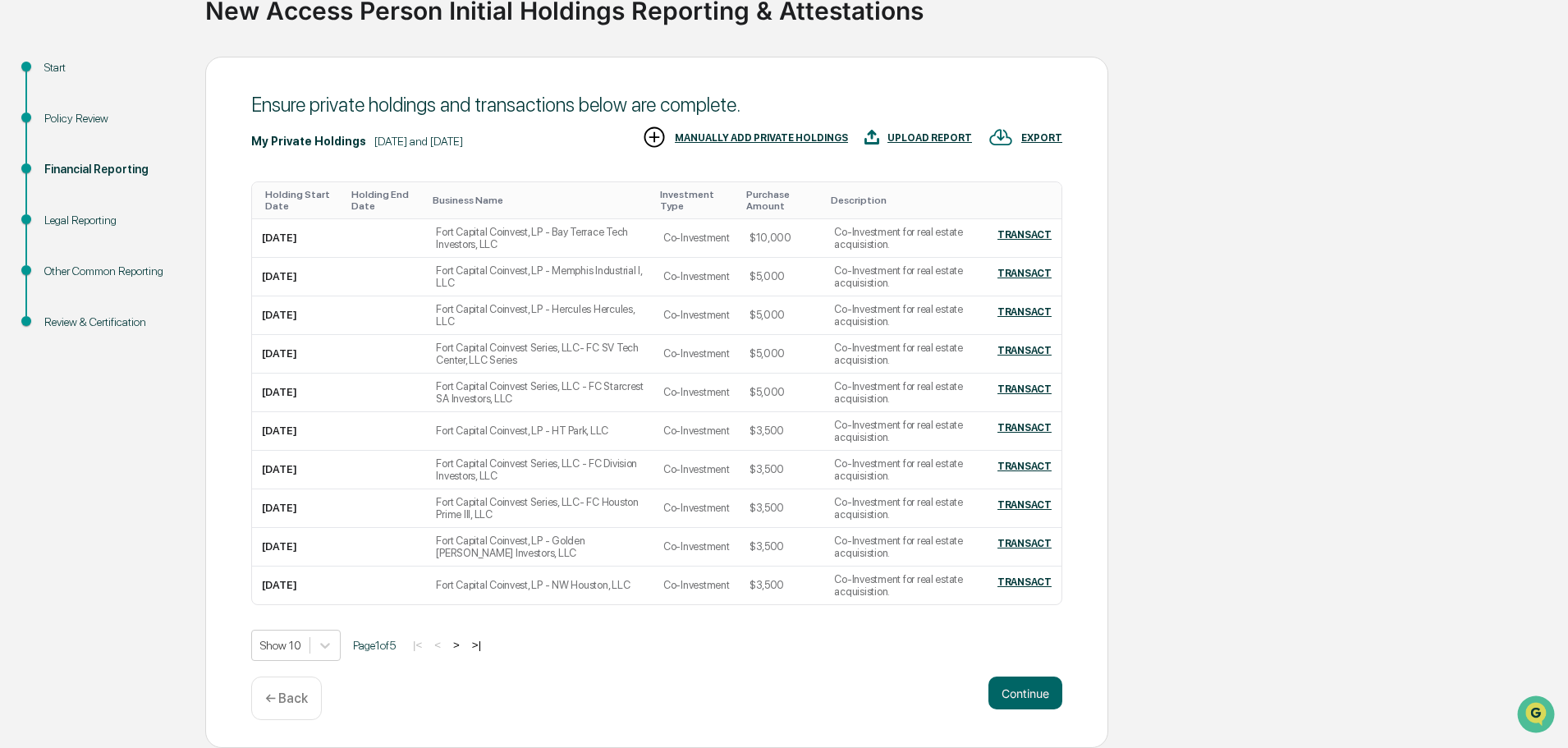
click at [465, 646] on button ">" at bounding box center [456, 645] width 17 height 14
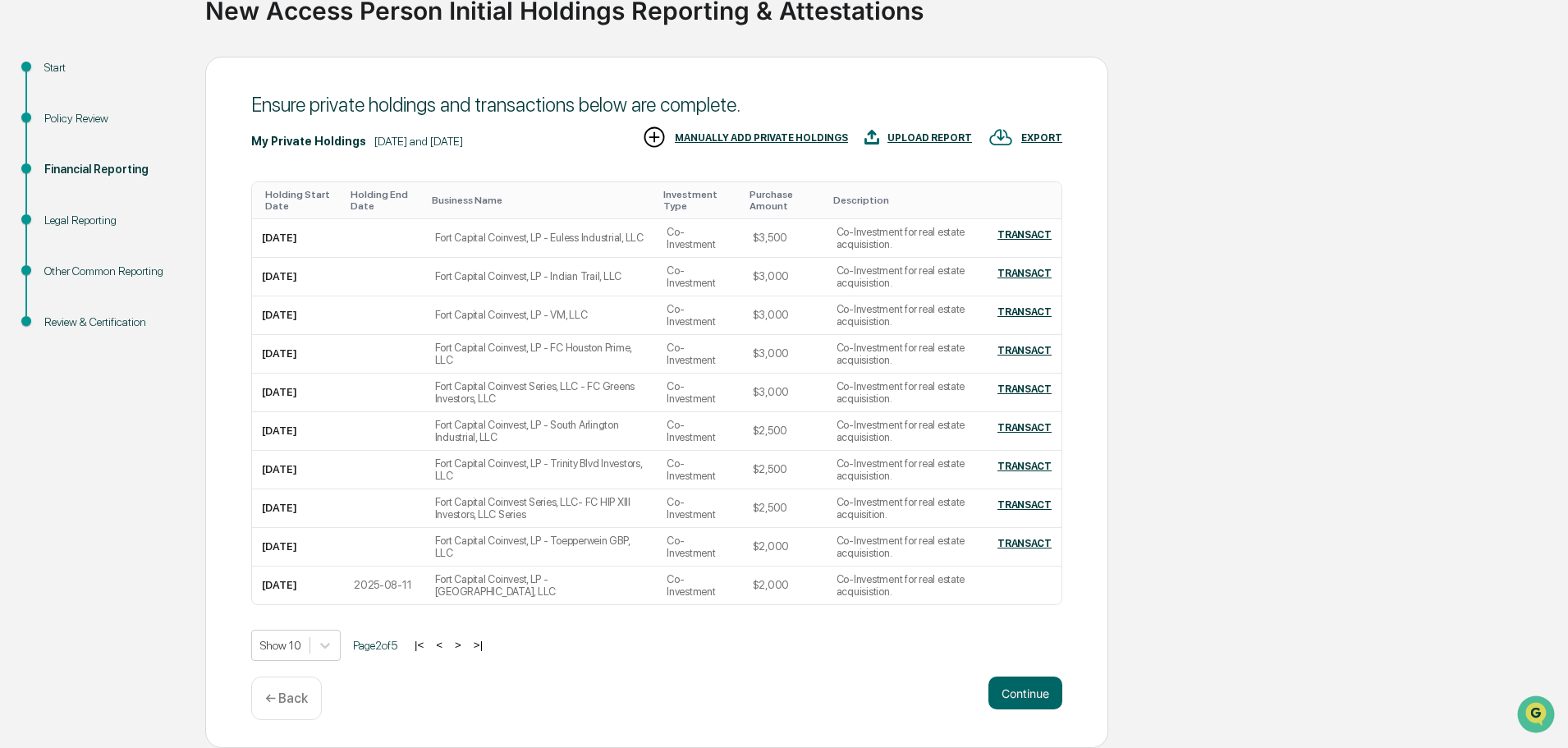
click at [429, 646] on button "|<" at bounding box center [419, 645] width 19 height 14
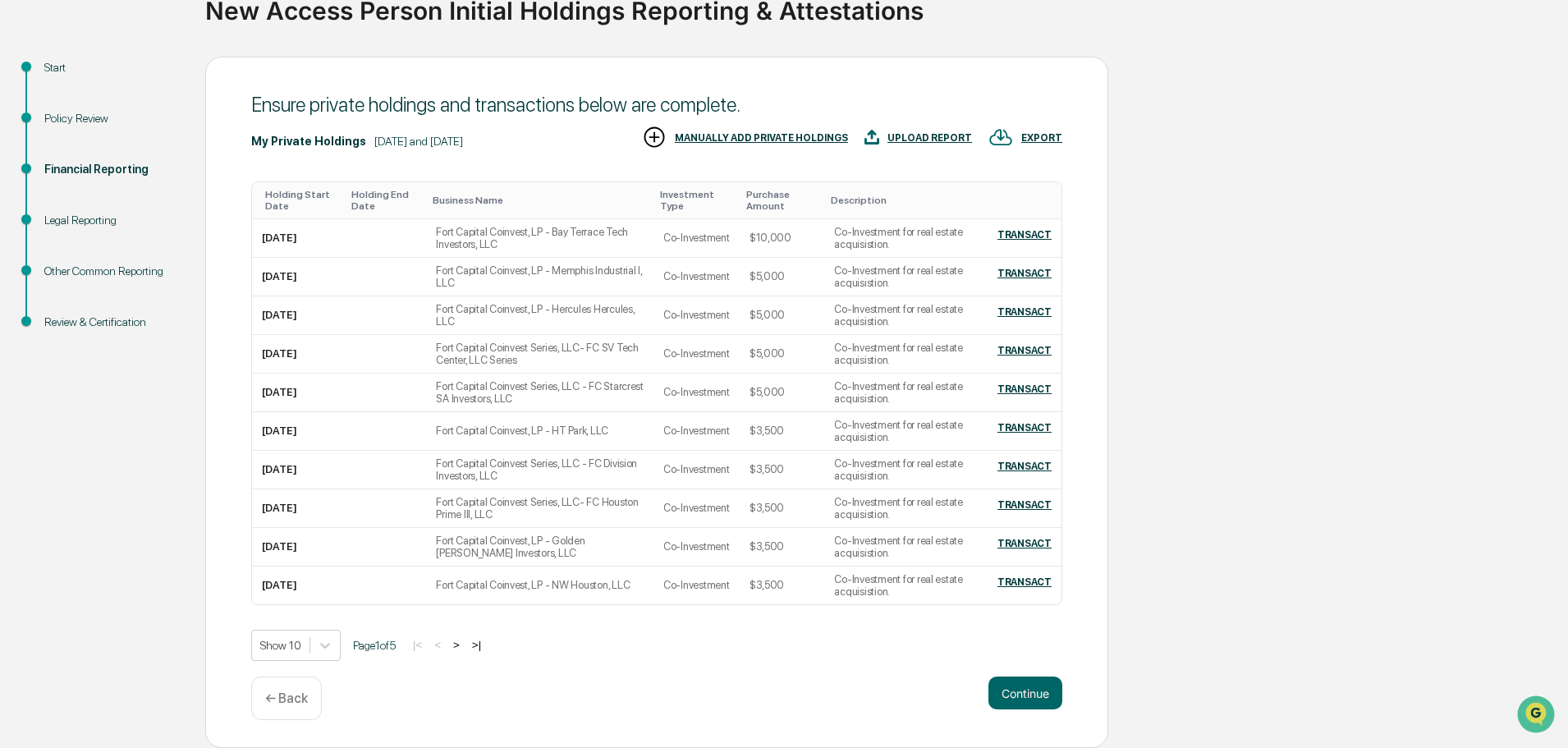
click at [549, 650] on div "Show 10 Page 1 of 5 |< < > >|" at bounding box center [656, 646] width 811 height 32
click at [465, 645] on button ">" at bounding box center [456, 645] width 17 height 14
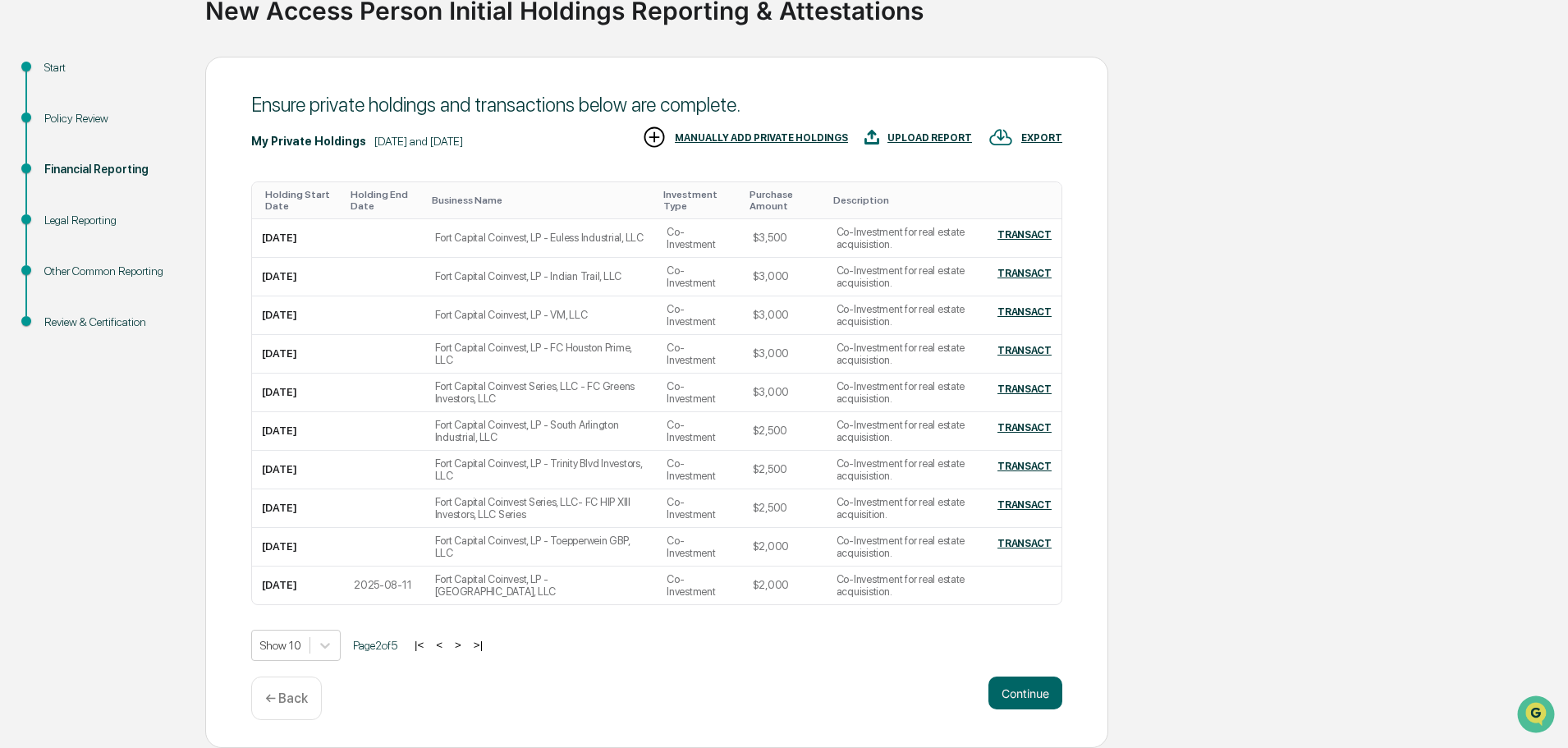
click at [465, 645] on button ">" at bounding box center [458, 645] width 17 height 14
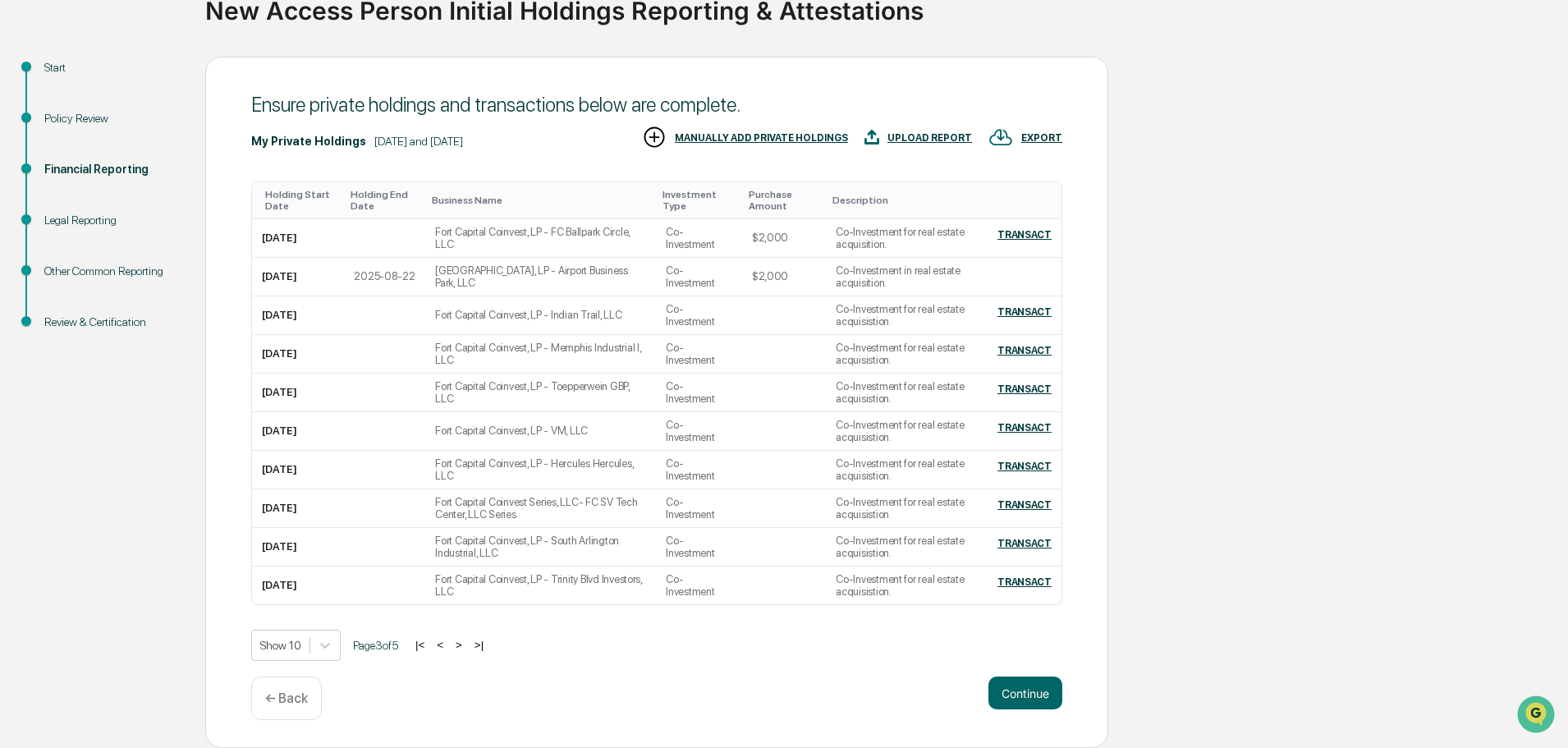
click at [465, 645] on button ">" at bounding box center [459, 645] width 17 height 14
click at [465, 645] on button ">" at bounding box center [458, 645] width 17 height 14
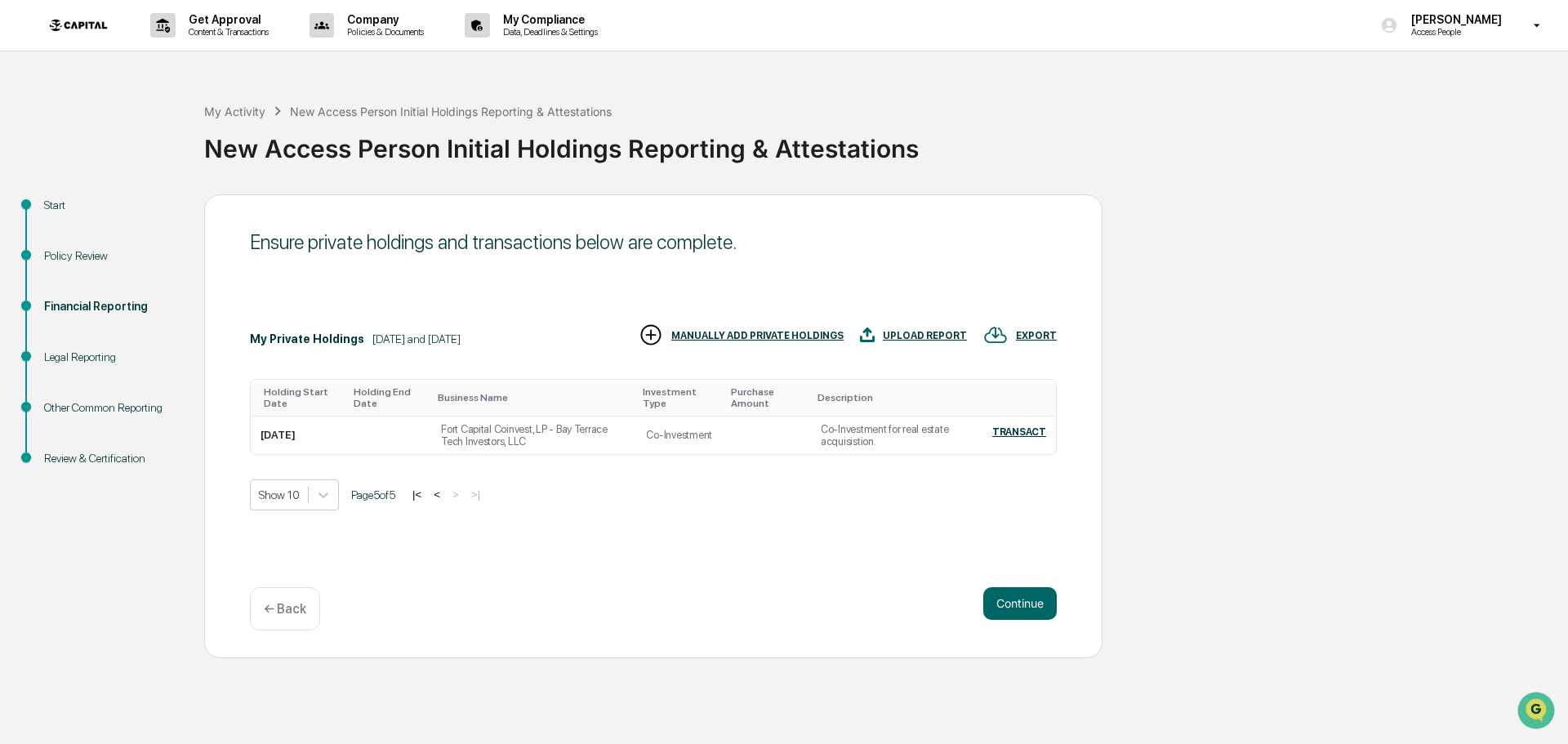
click at [441, 492] on button "<" at bounding box center [437, 494] width 17 height 14
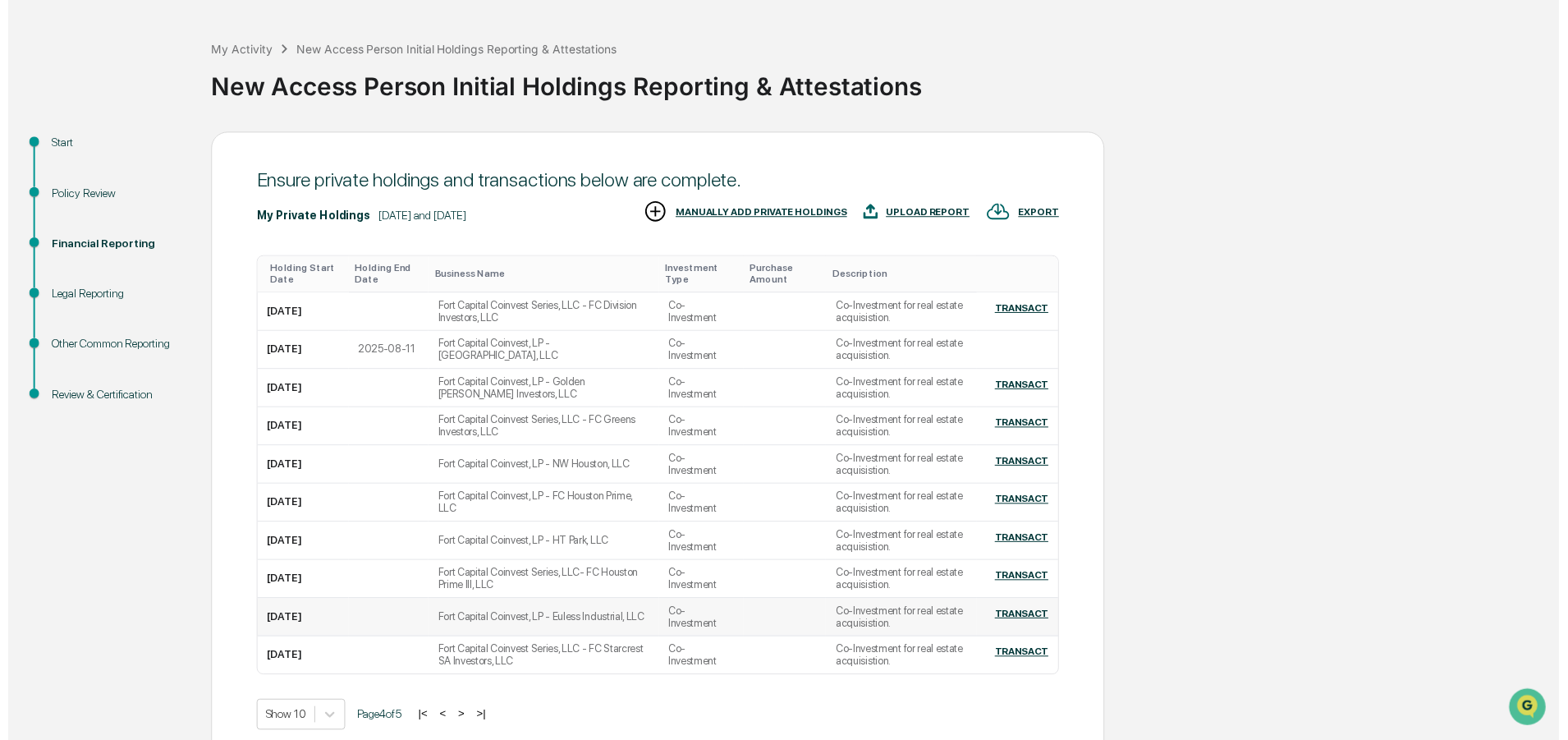
scroll to position [139, 0]
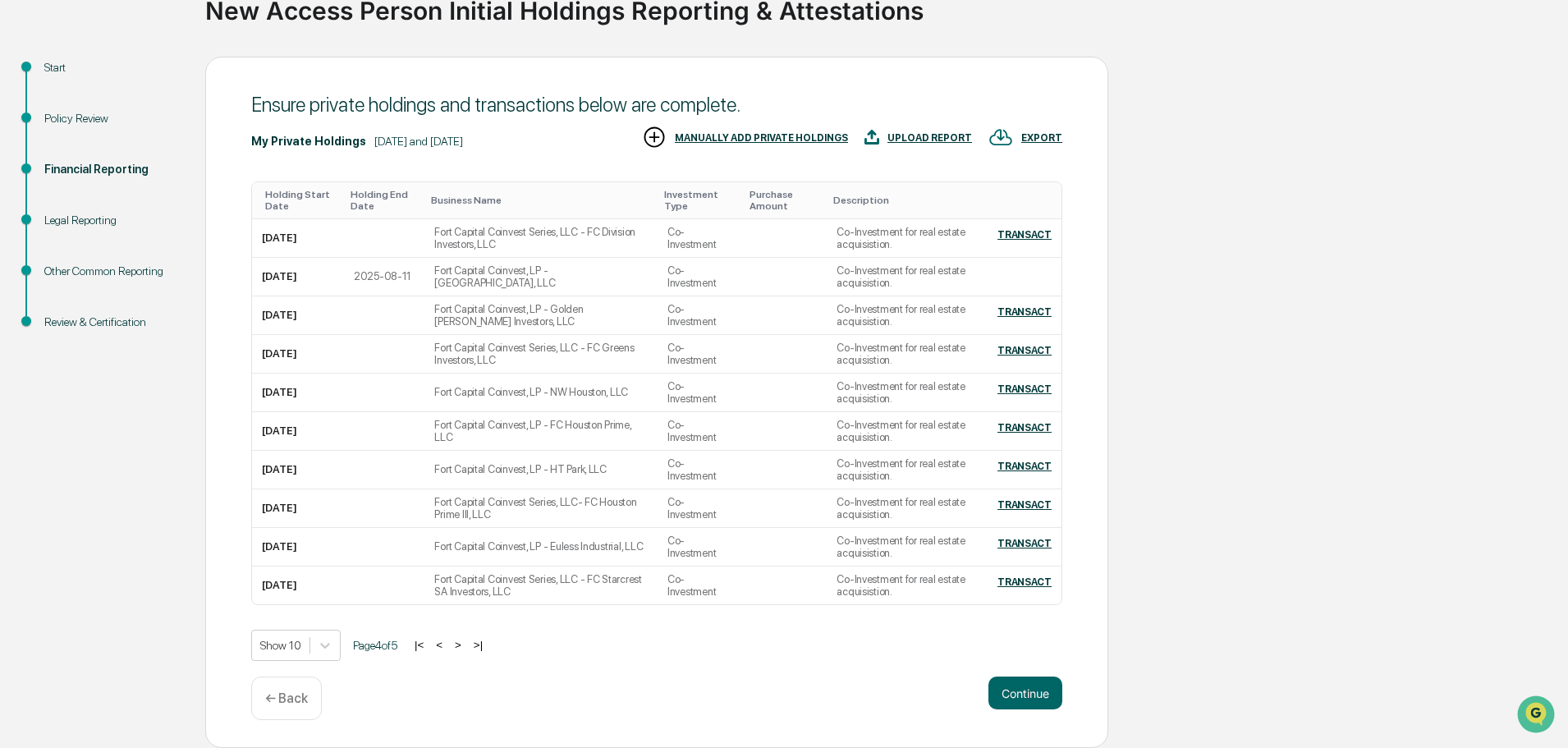
click at [445, 643] on button "<" at bounding box center [440, 645] width 17 height 14
click at [430, 642] on button "|<" at bounding box center [420, 645] width 19 height 14
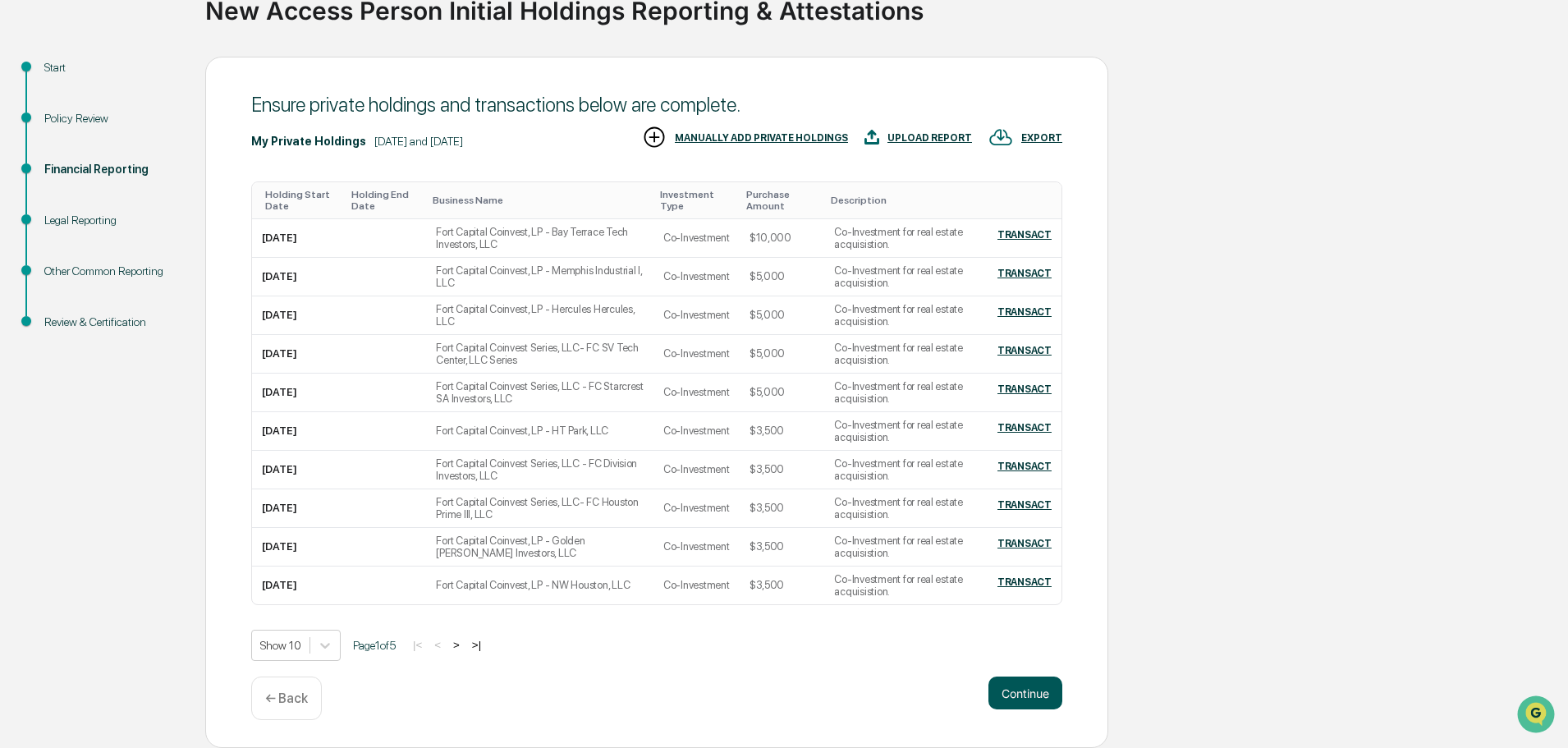
click at [1020, 682] on button "Continue" at bounding box center [1025, 693] width 74 height 33
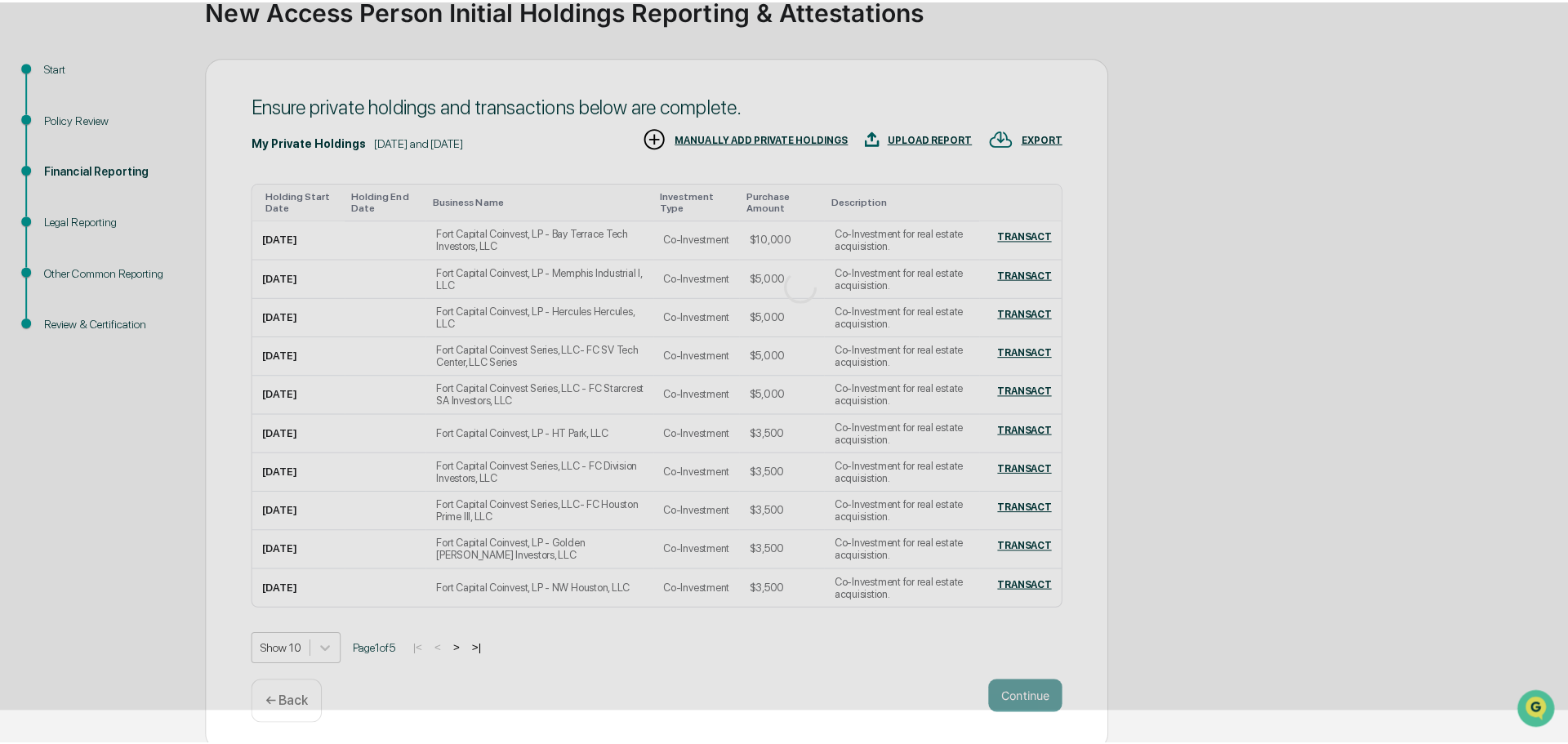
scroll to position [0, 0]
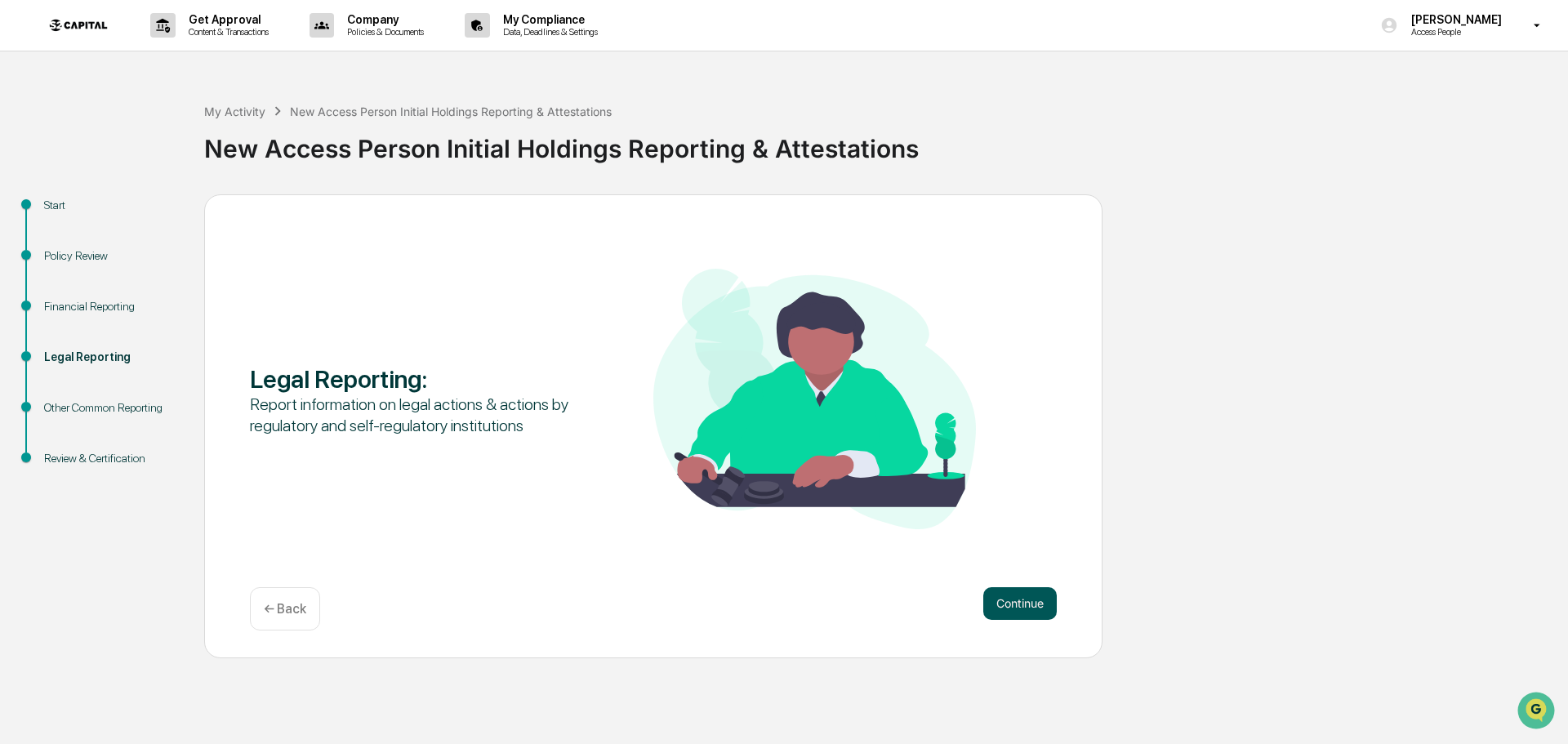
click at [1041, 604] on button "Continue" at bounding box center [1020, 603] width 74 height 33
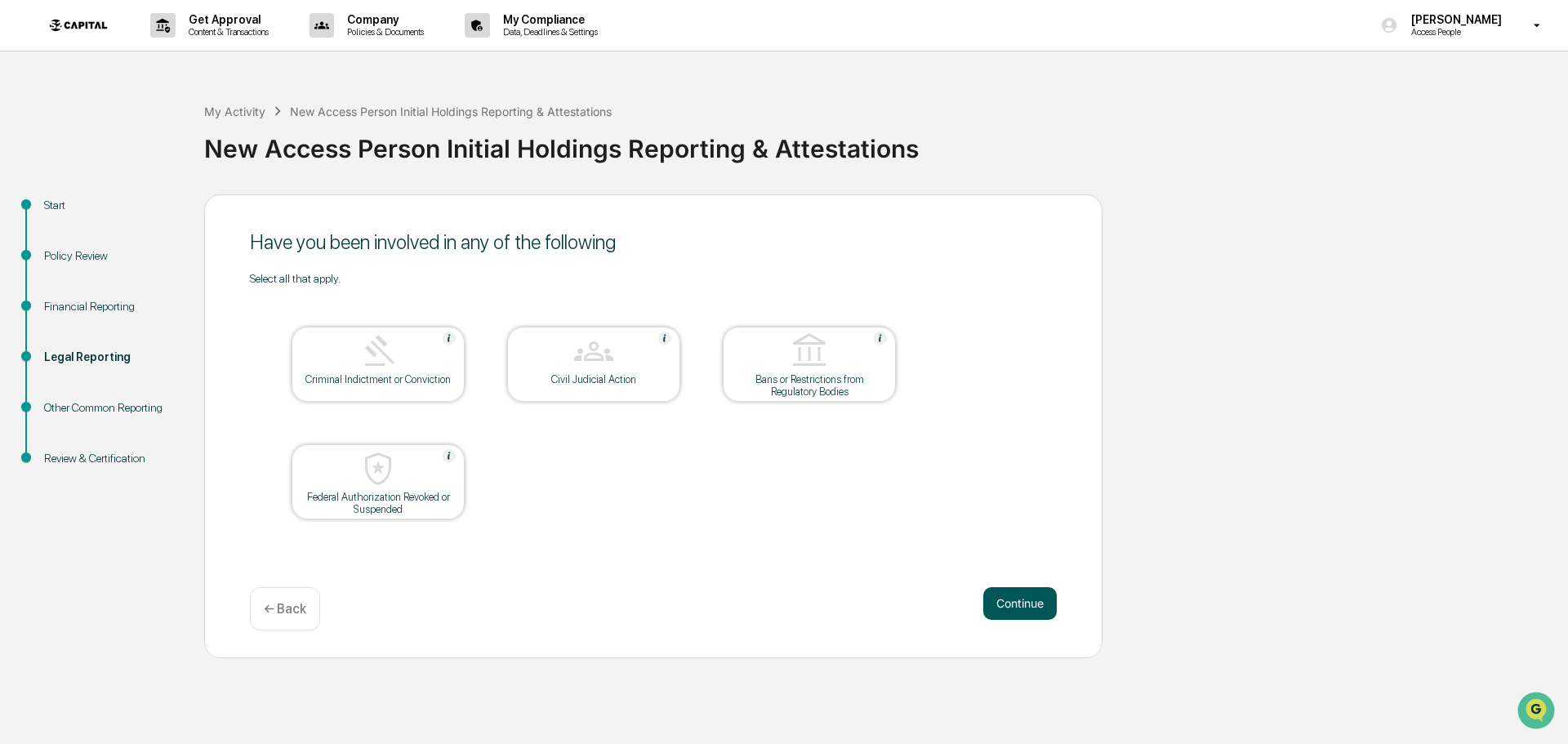
click at [1029, 599] on button "Continue" at bounding box center [1020, 603] width 74 height 33
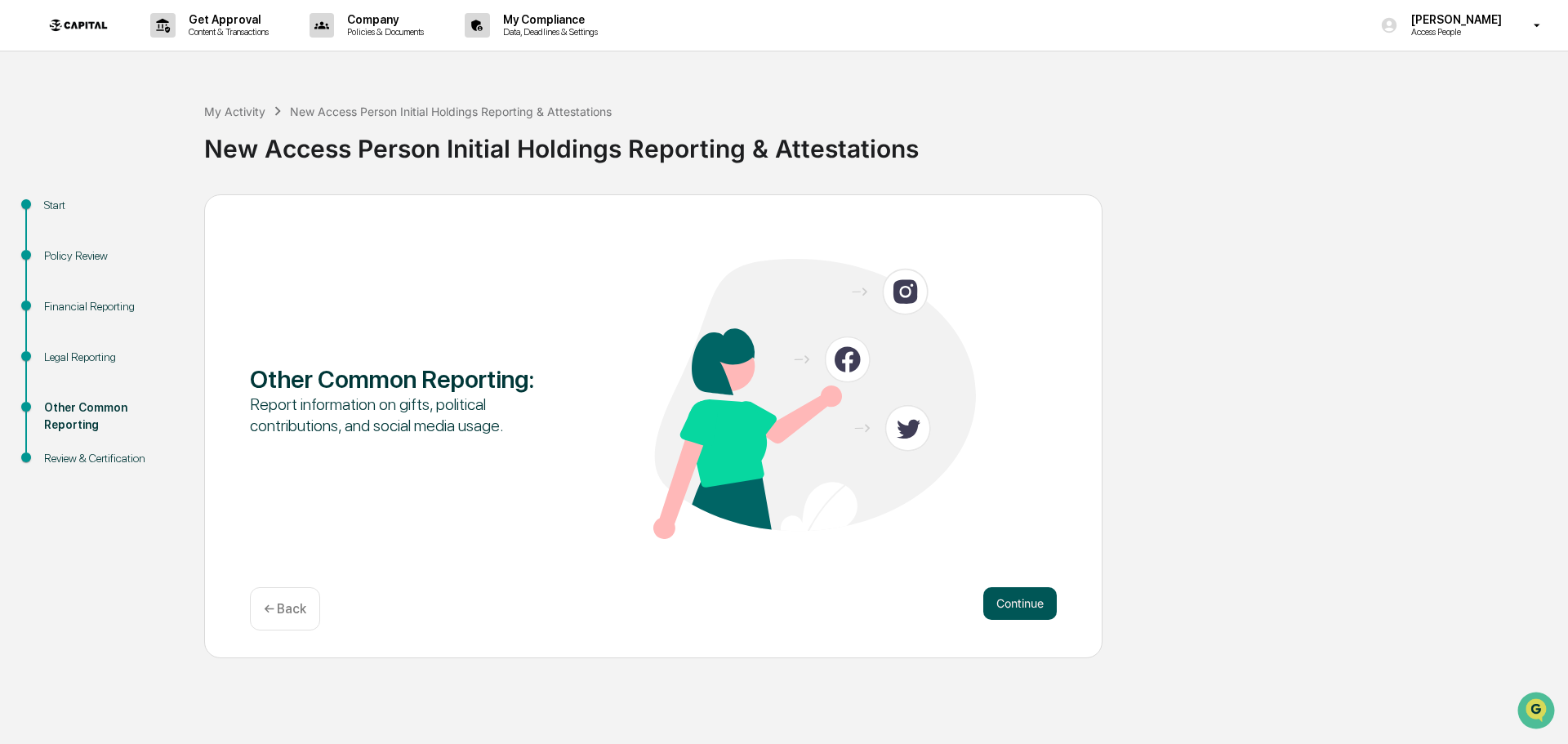
click at [1031, 604] on button "Continue" at bounding box center [1020, 603] width 74 height 33
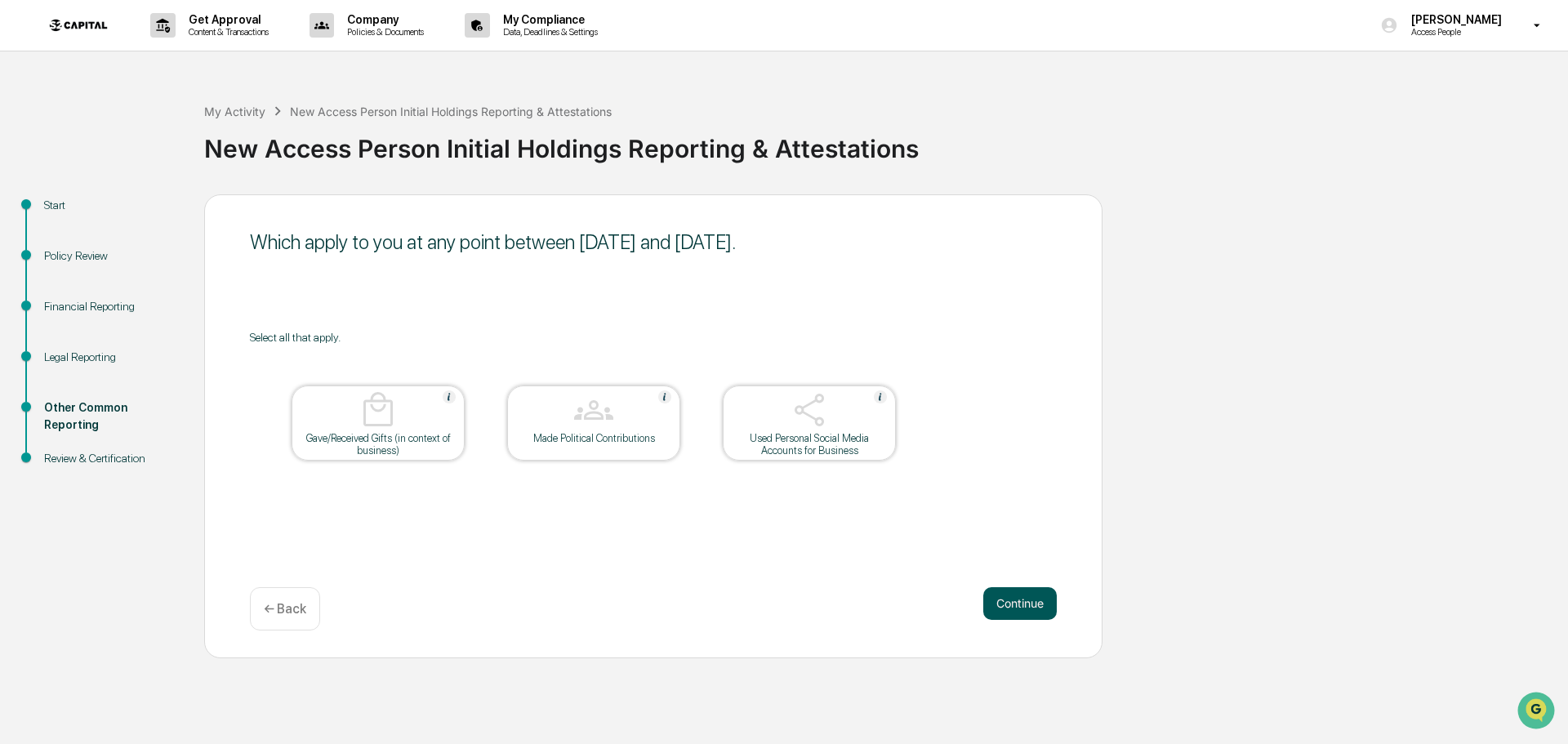
click at [1023, 605] on button "Continue" at bounding box center [1020, 603] width 74 height 33
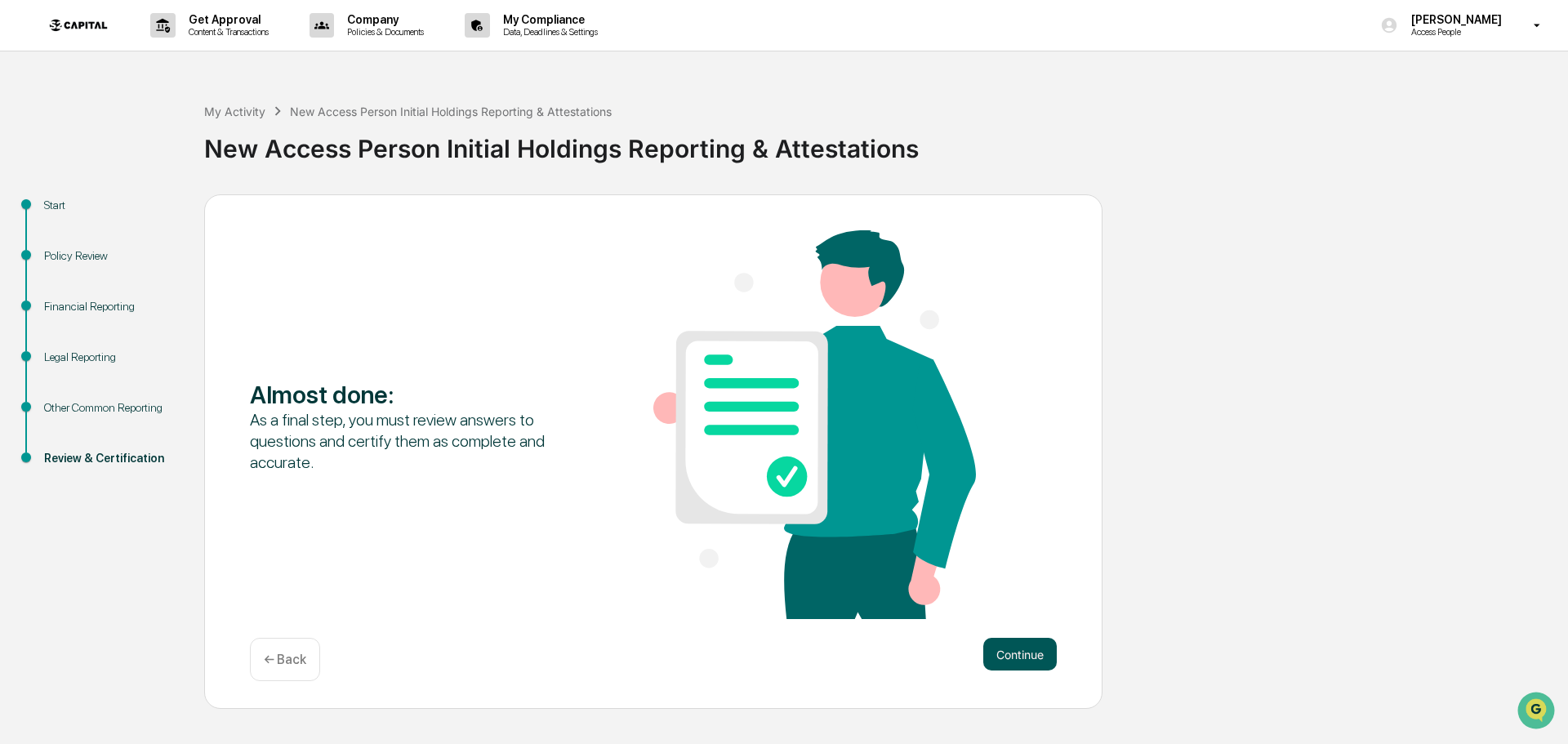
click at [1023, 642] on button "Continue" at bounding box center [1020, 655] width 74 height 33
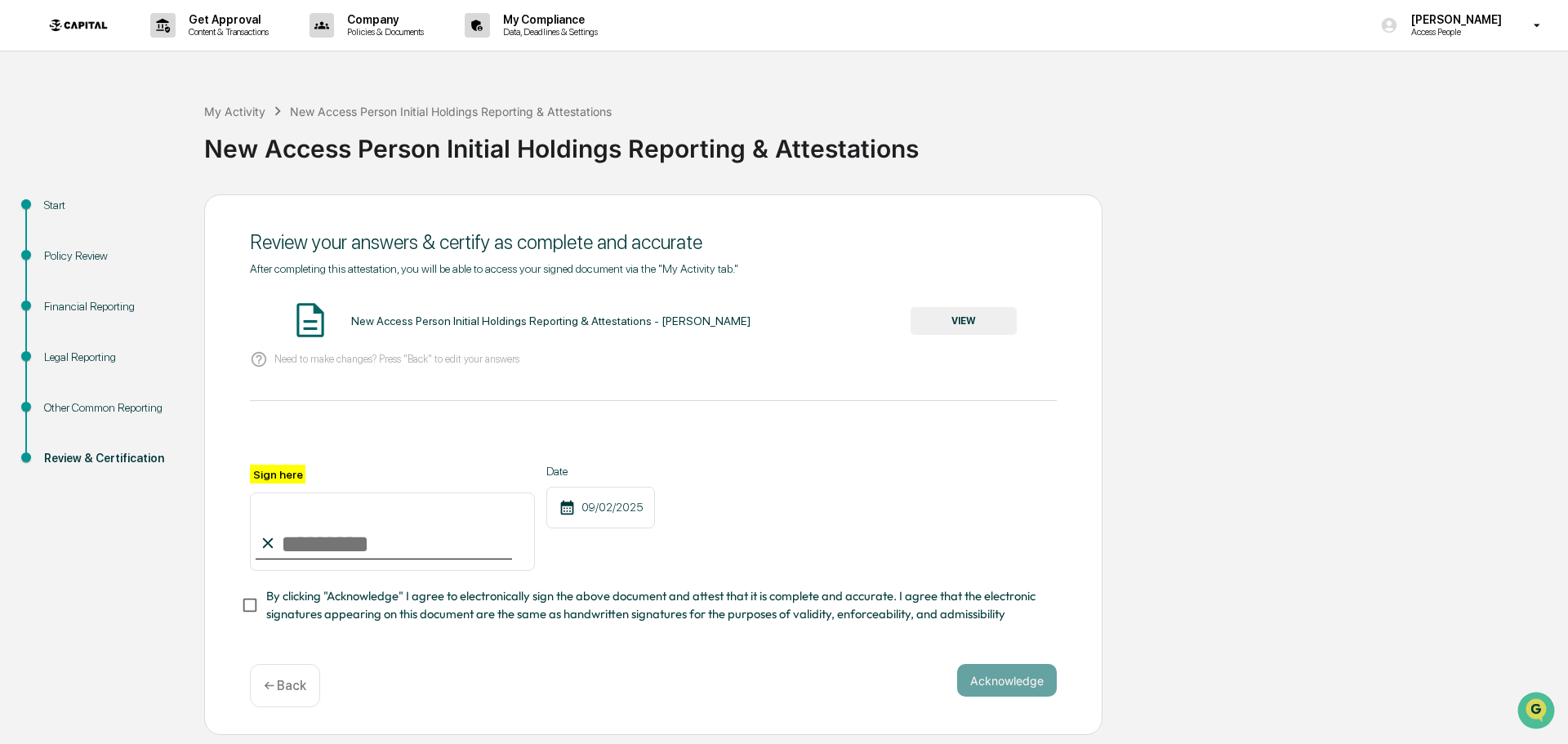
click at [946, 316] on button "VIEW" at bounding box center [964, 321] width 106 height 28
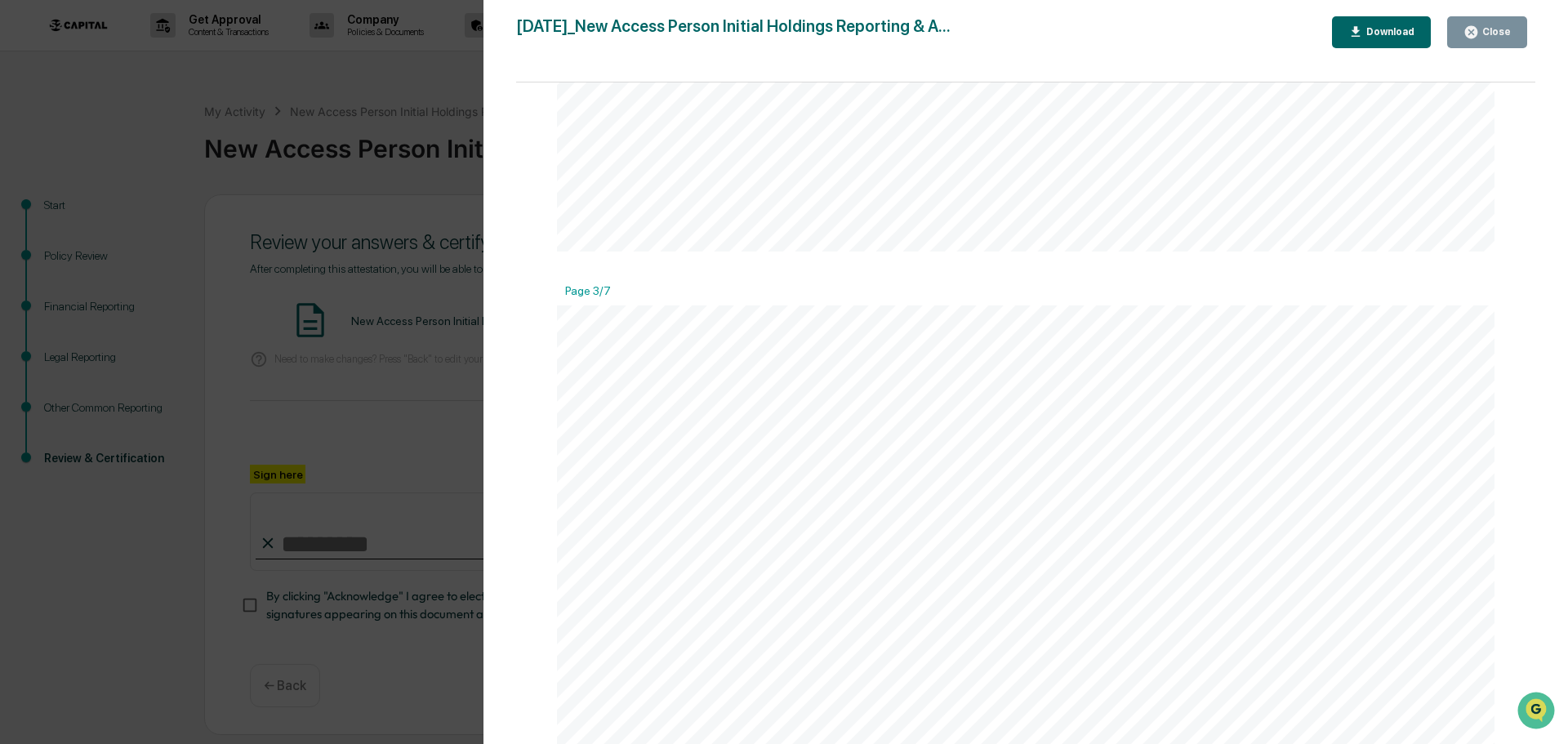
scroll to position [2614, 0]
drag, startPoint x: 893, startPoint y: 447, endPoint x: 855, endPoint y: 462, distance: 40.9
click at [1490, 32] on div "Close" at bounding box center [1494, 32] width 32 height 12
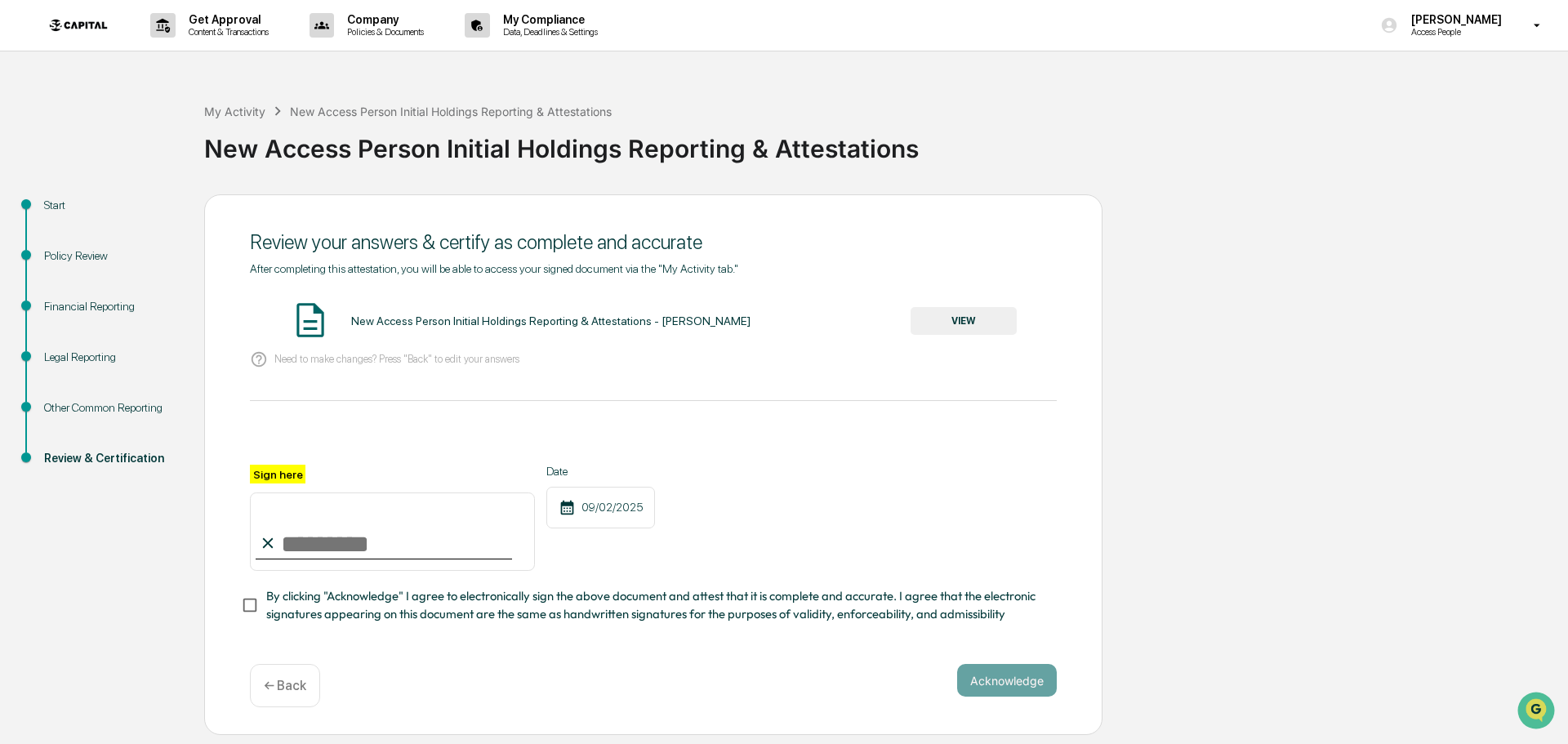
click at [350, 541] on input "Sign here" at bounding box center [392, 532] width 285 height 79
type input "**********"
